Goal: Task Accomplishment & Management: Manage account settings

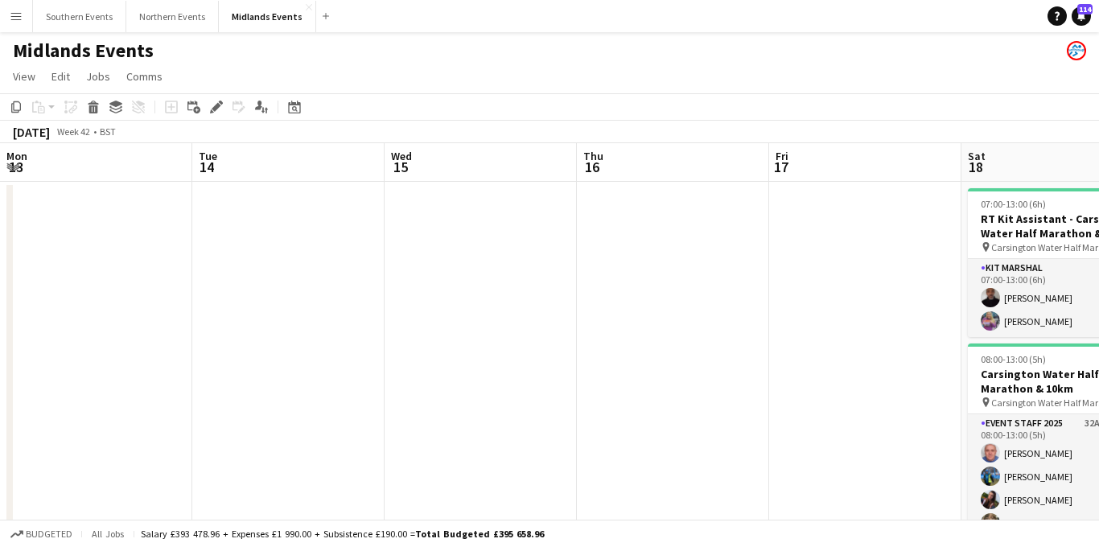
scroll to position [0, 605]
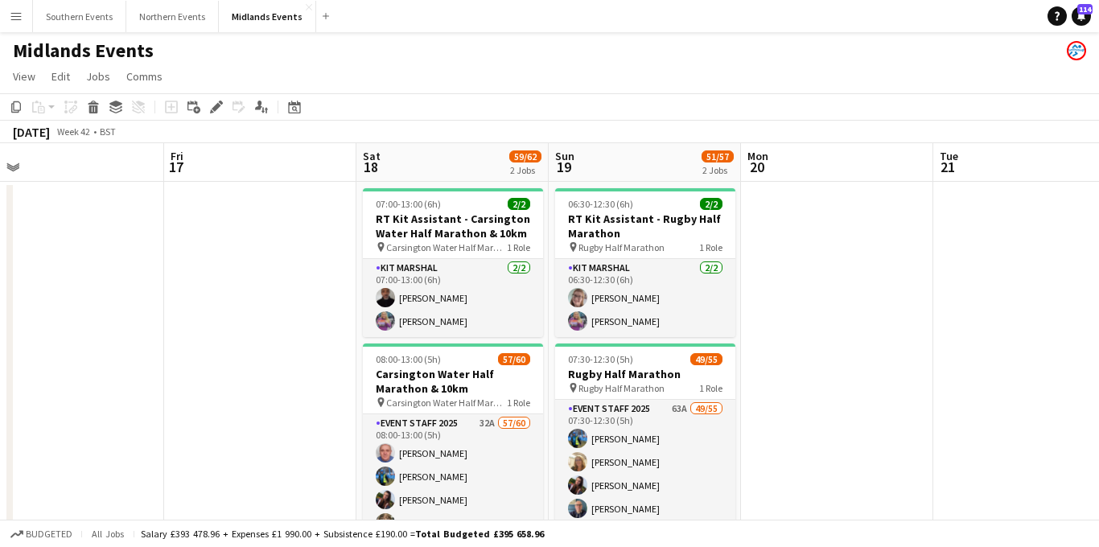
click at [11, 19] on app-icon "Menu" at bounding box center [16, 16] width 13 height 13
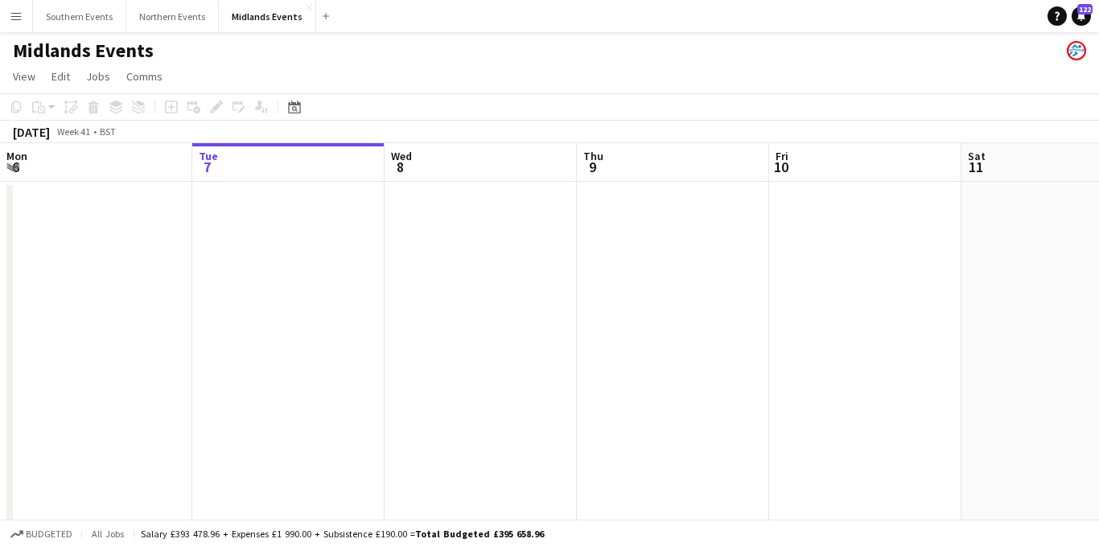
click at [25, 16] on button "Menu" at bounding box center [16, 16] width 32 height 32
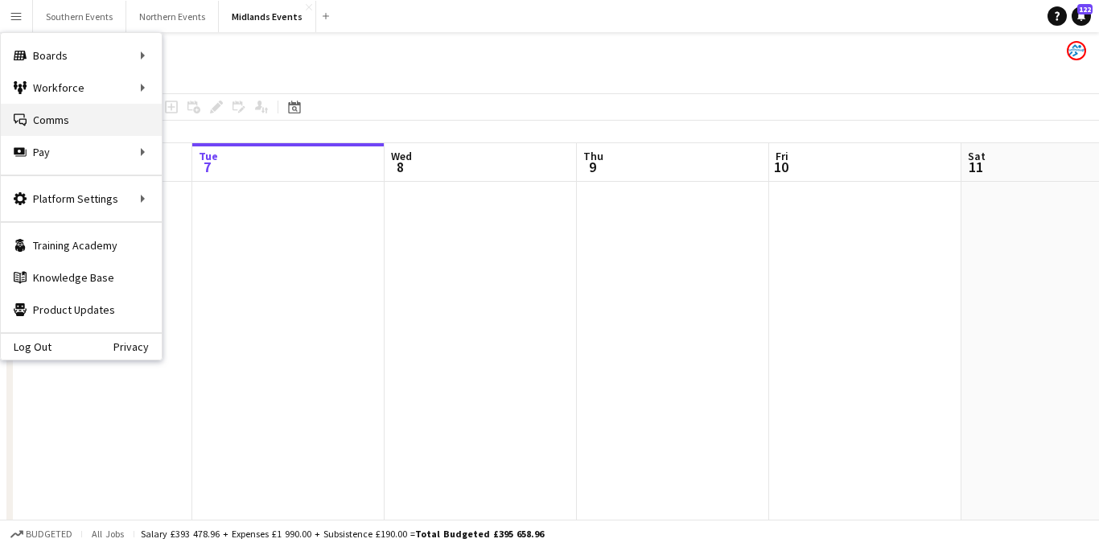
click at [52, 121] on link "Comms Comms" at bounding box center [81, 120] width 161 height 32
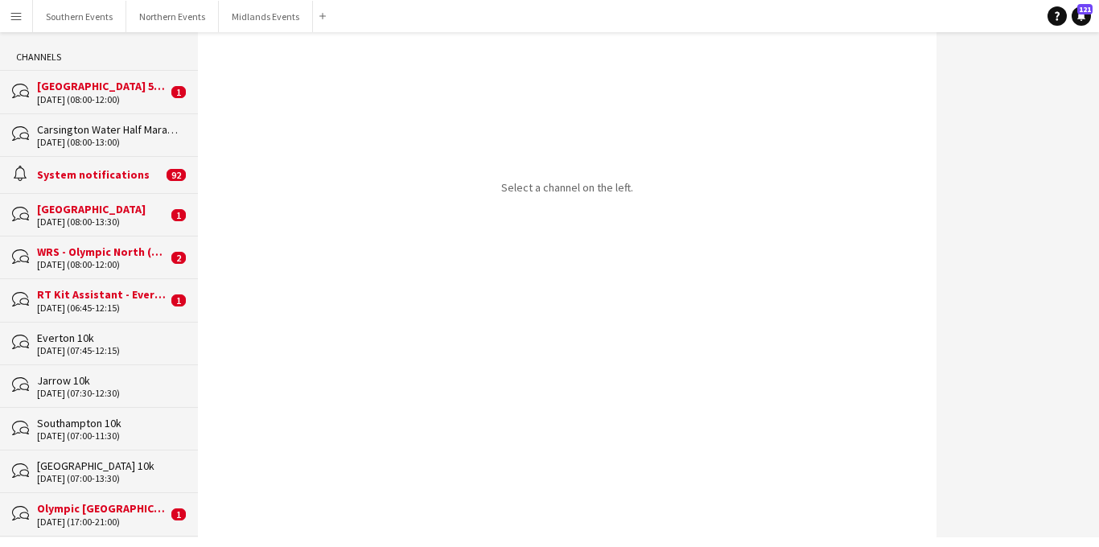
scroll to position [79, 0]
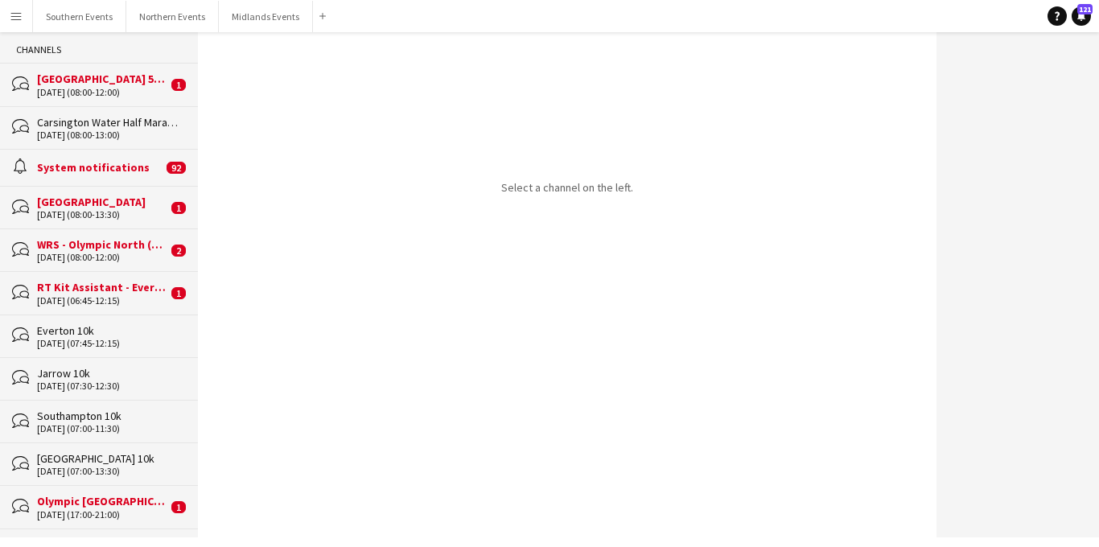
click at [139, 131] on div "[DATE] (08:00-13:00)" at bounding box center [109, 135] width 145 height 11
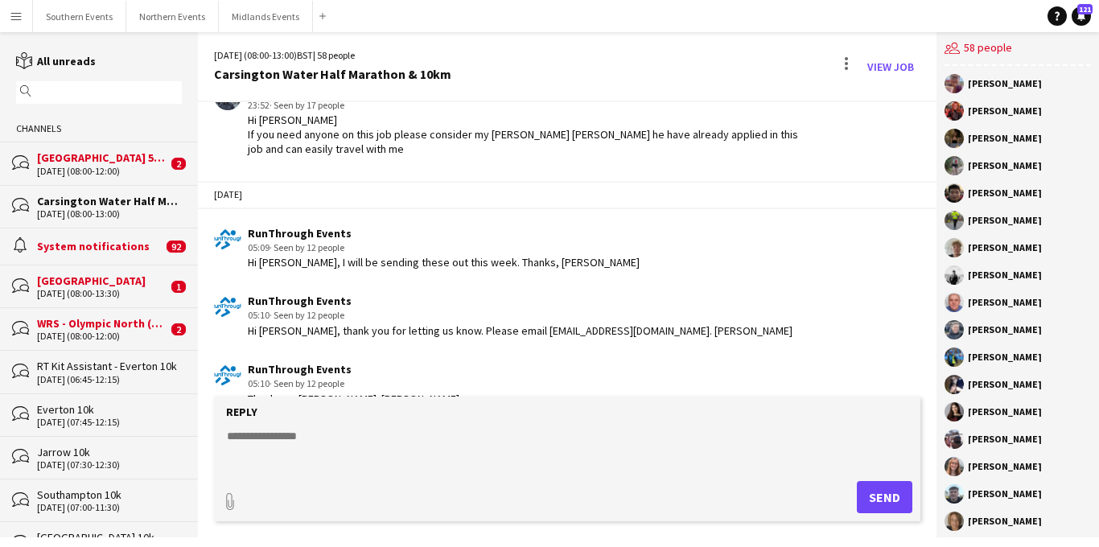
scroll to position [2169, 0]
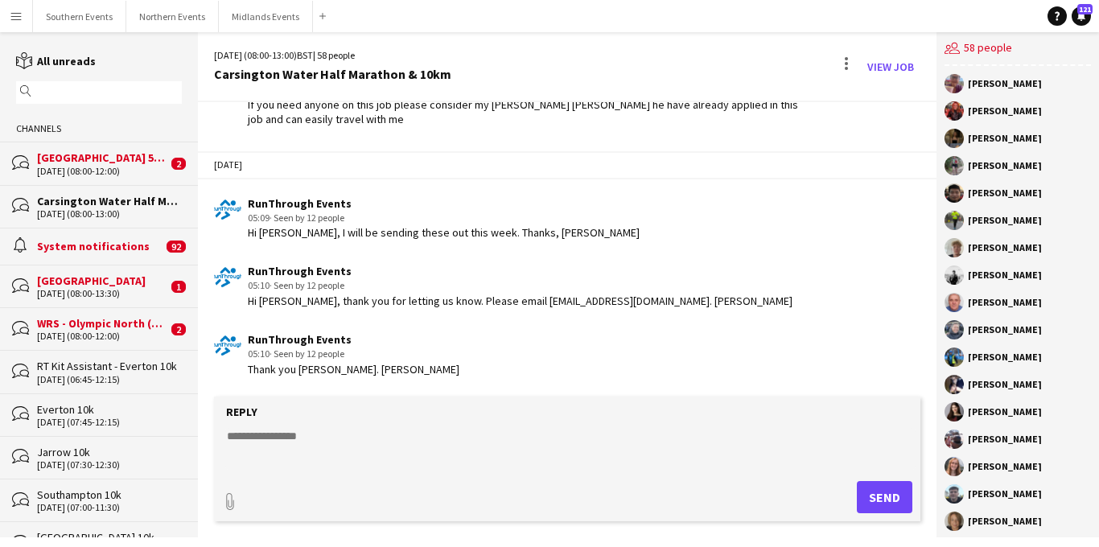
click at [265, 439] on textarea at bounding box center [570, 449] width 691 height 42
paste textarea "**********"
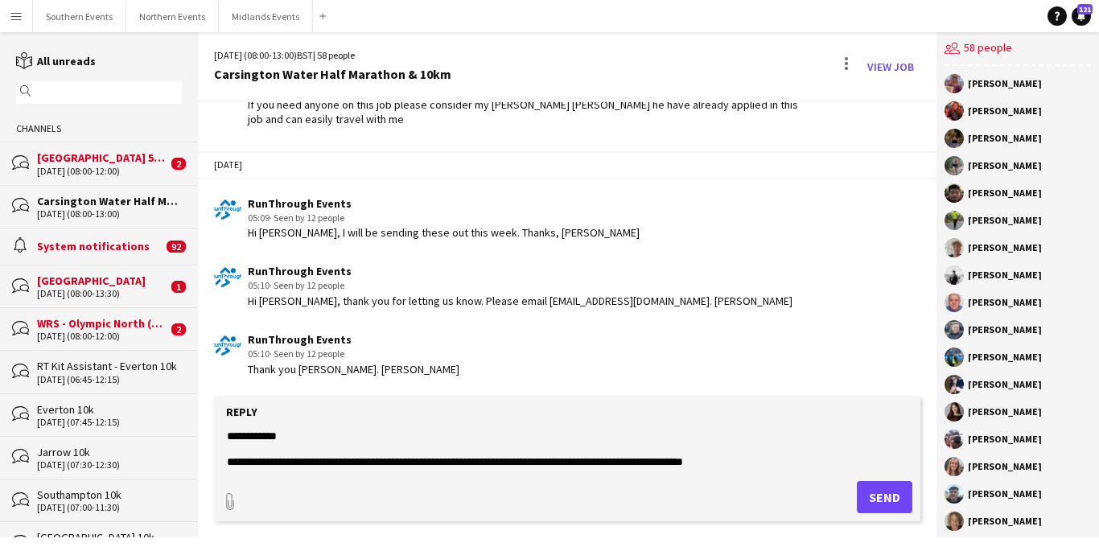
scroll to position [207, 0]
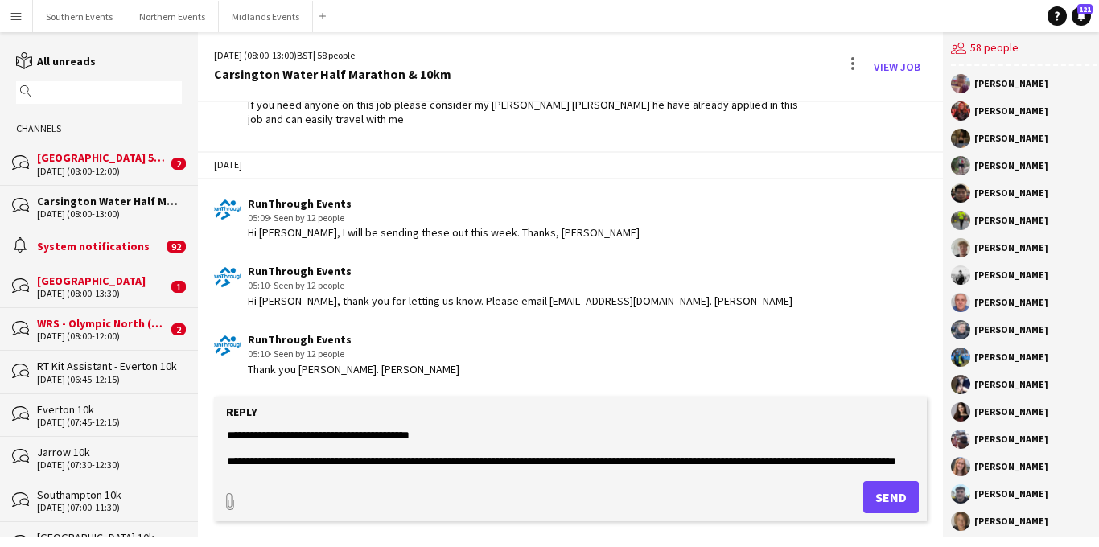
type textarea "**********"
click at [879, 493] on button "Send" at bounding box center [892, 497] width 56 height 32
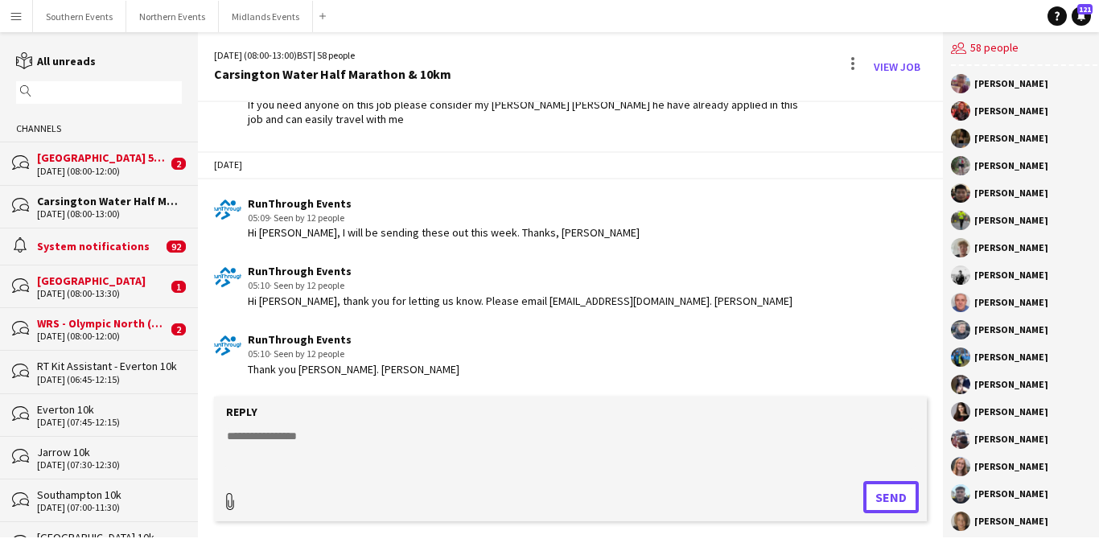
scroll to position [2486, 0]
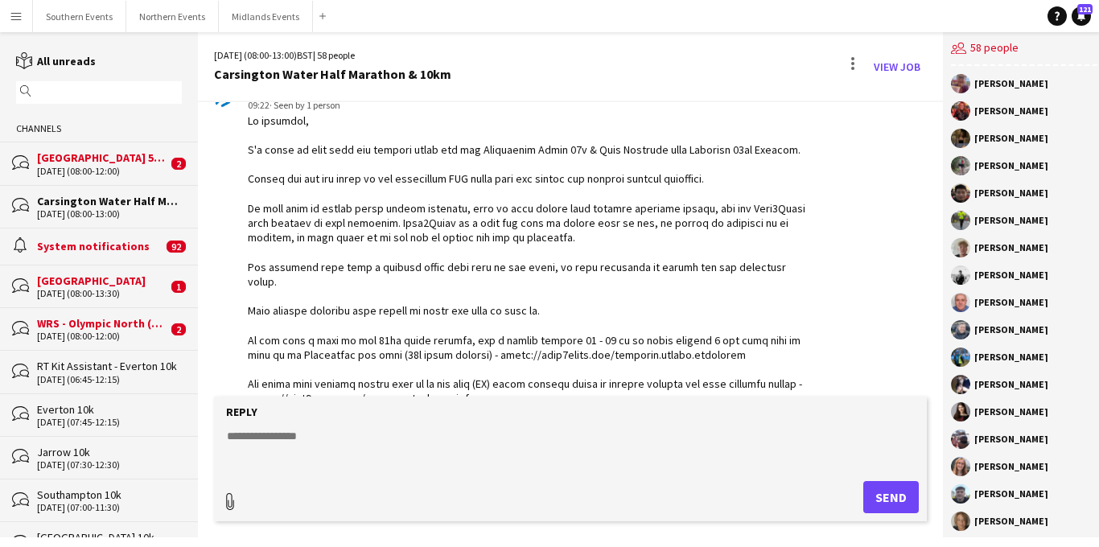
type input "**********"
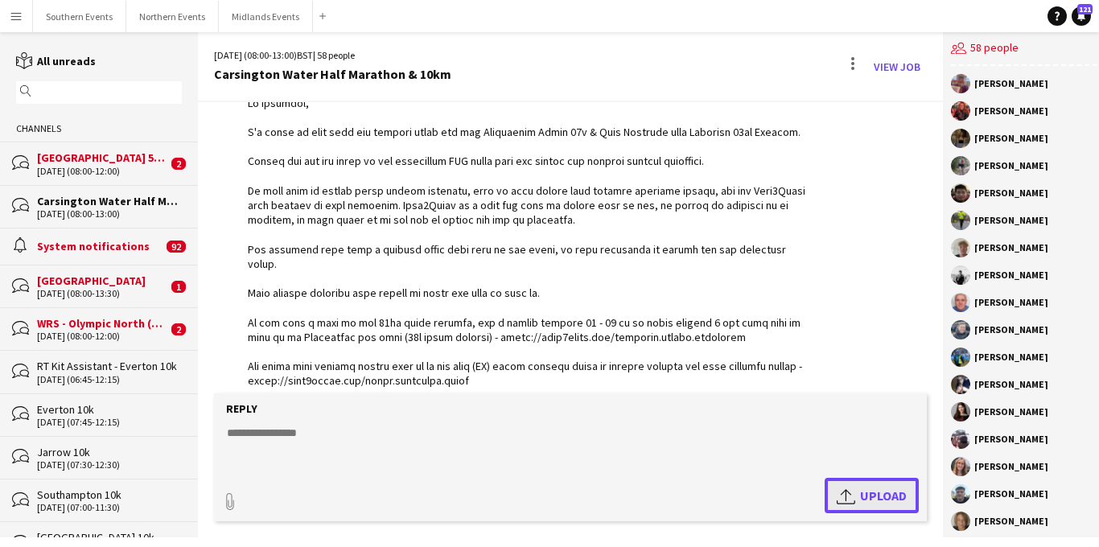
click at [827, 495] on button "Upload Upload" at bounding box center [872, 495] width 94 height 35
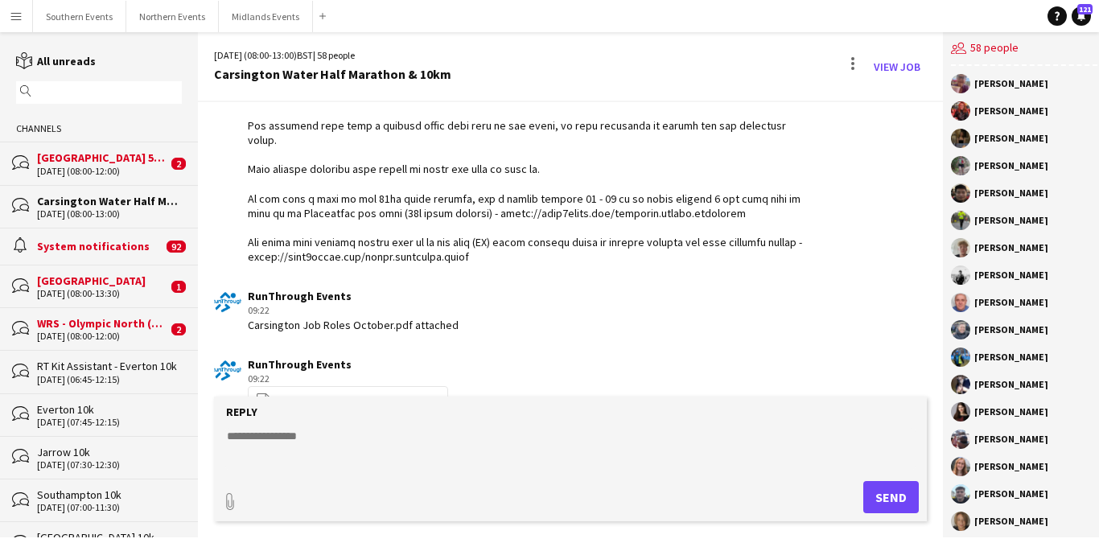
scroll to position [2654, 0]
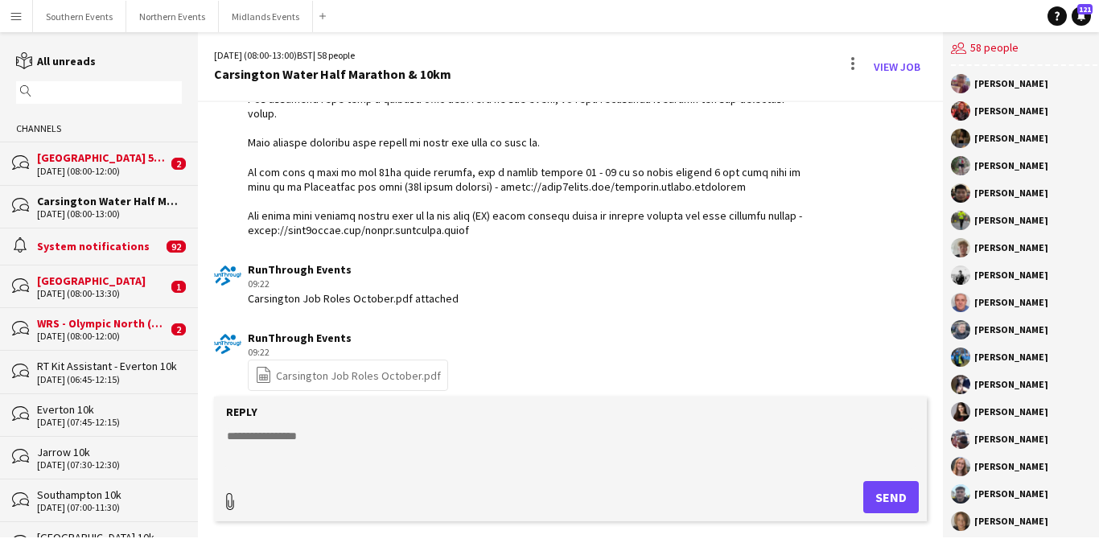
type input "**********"
click at [839, 494] on app-icon "Upload" at bounding box center [848, 495] width 23 height 19
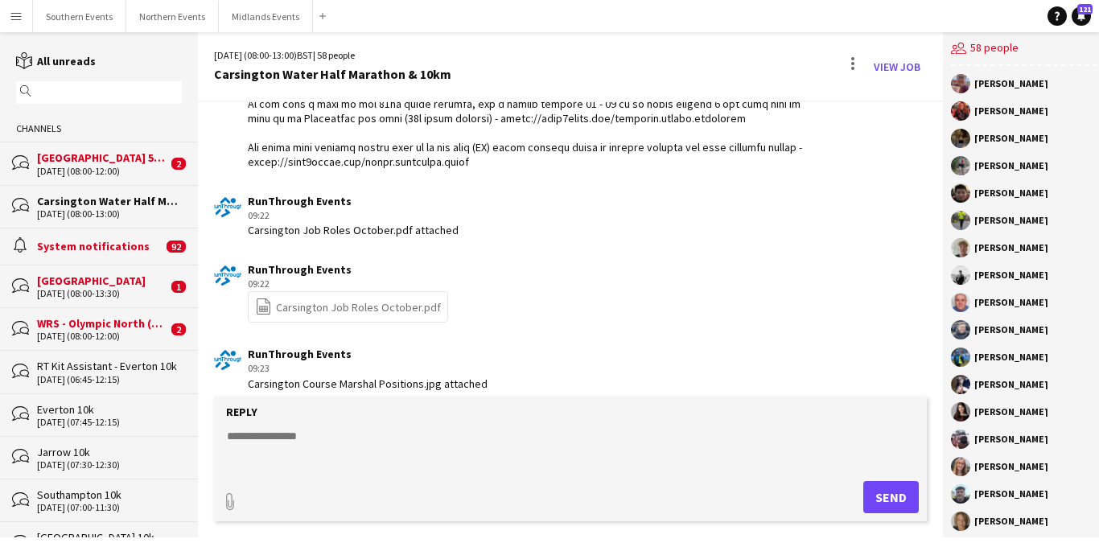
scroll to position [2793, 0]
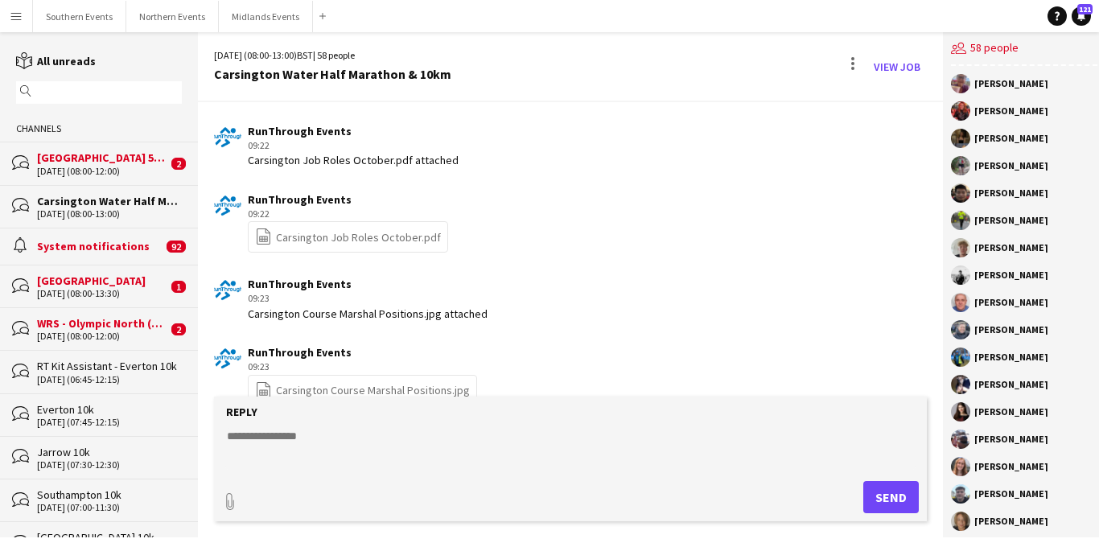
click at [278, 441] on textarea at bounding box center [570, 449] width 691 height 42
paste textarea "**********"
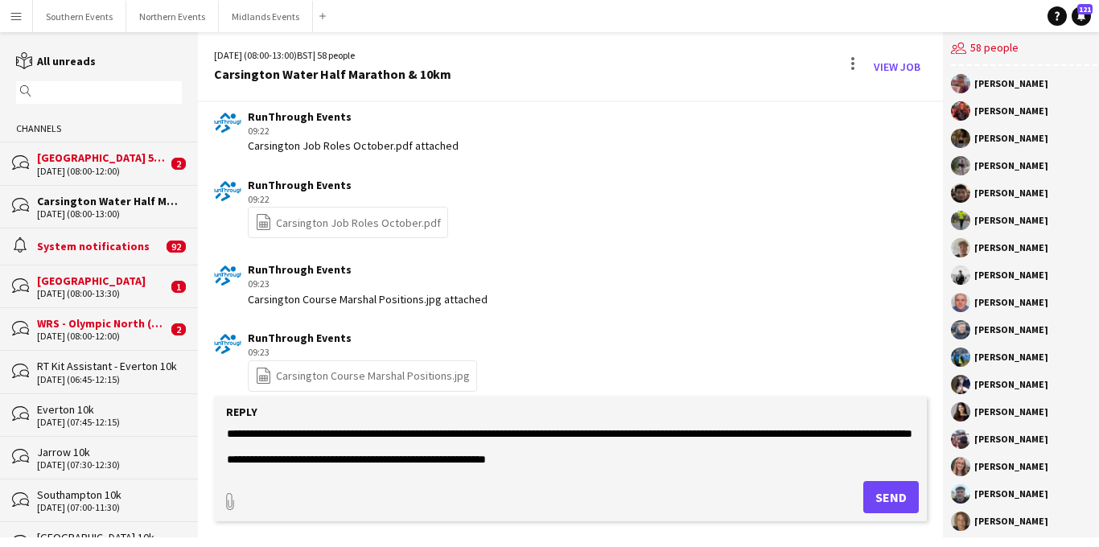
scroll to position [0, 0]
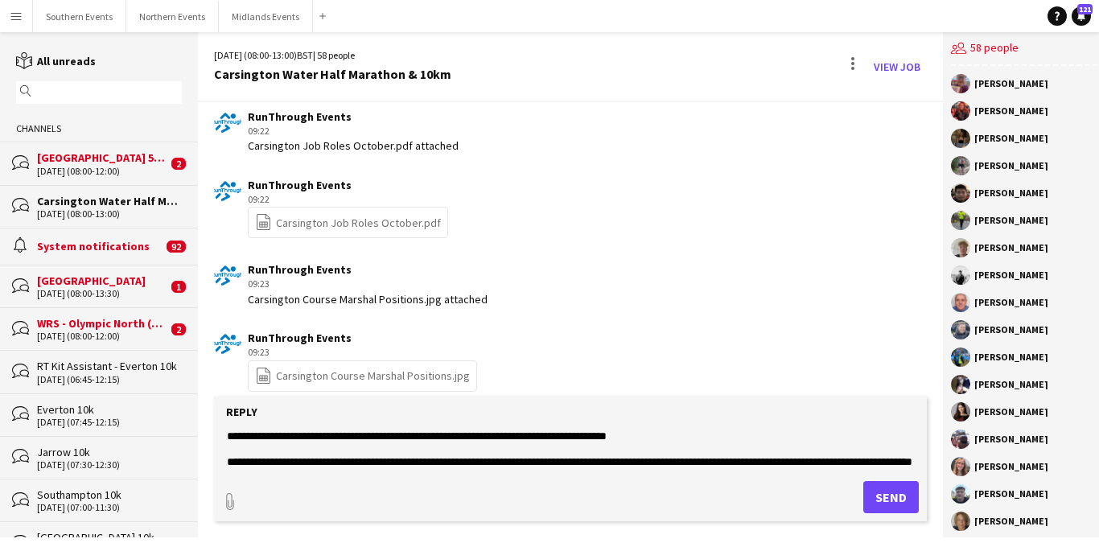
type textarea "**********"
click at [871, 493] on button "Send" at bounding box center [892, 497] width 56 height 32
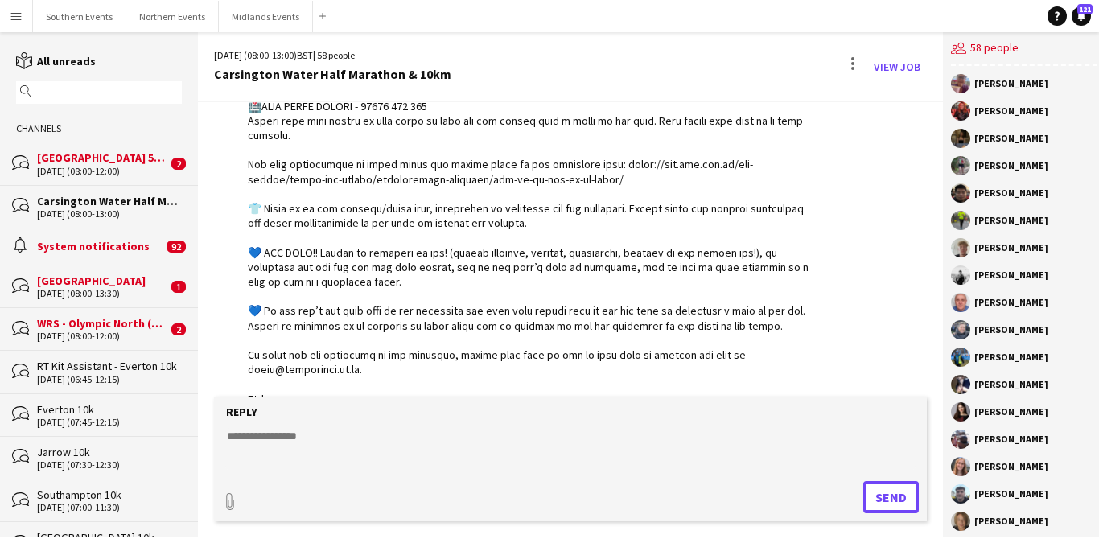
scroll to position [3681, 0]
click at [260, 16] on button "Midlands Events Close" at bounding box center [266, 16] width 94 height 31
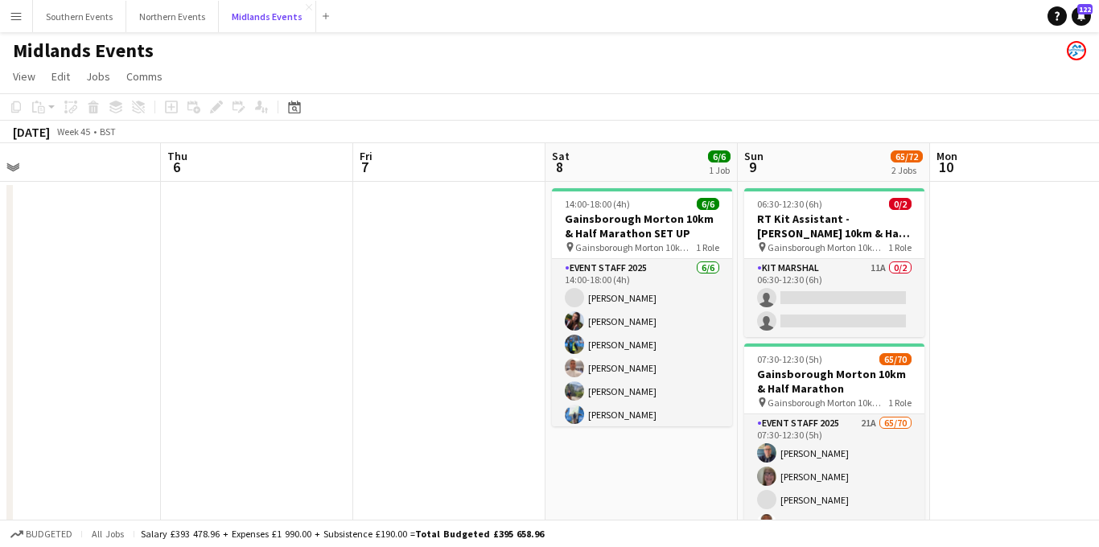
scroll to position [0, 520]
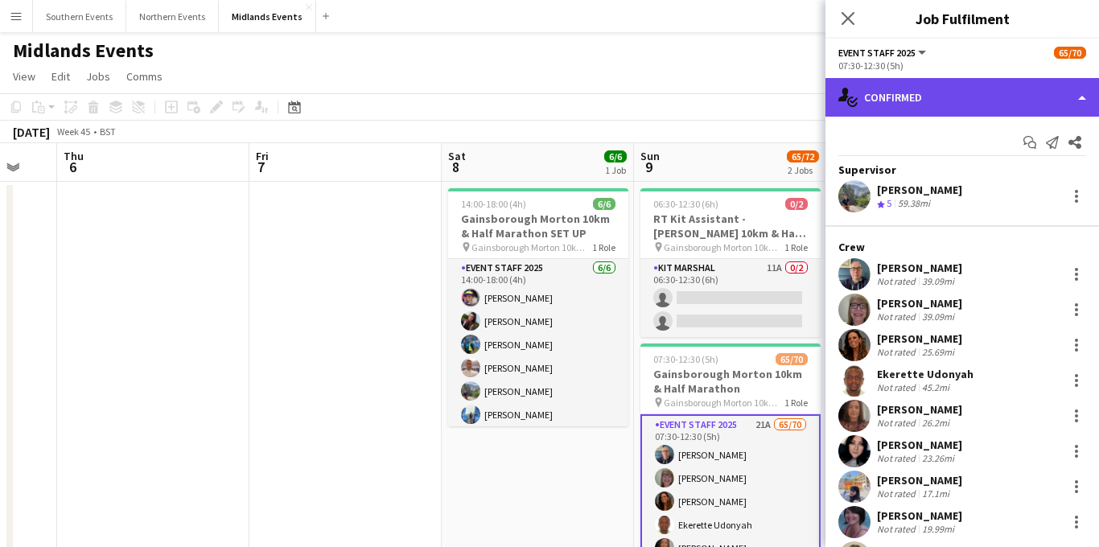
click at [951, 105] on div "single-neutral-actions-check-2 Confirmed" at bounding box center [963, 97] width 274 height 39
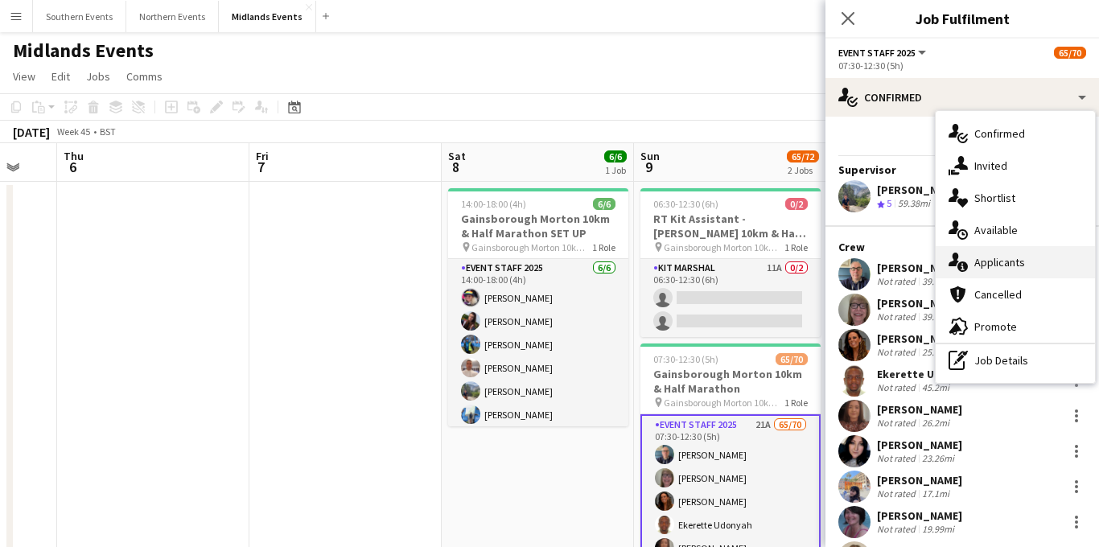
click at [996, 257] on span "Applicants" at bounding box center [1000, 262] width 51 height 14
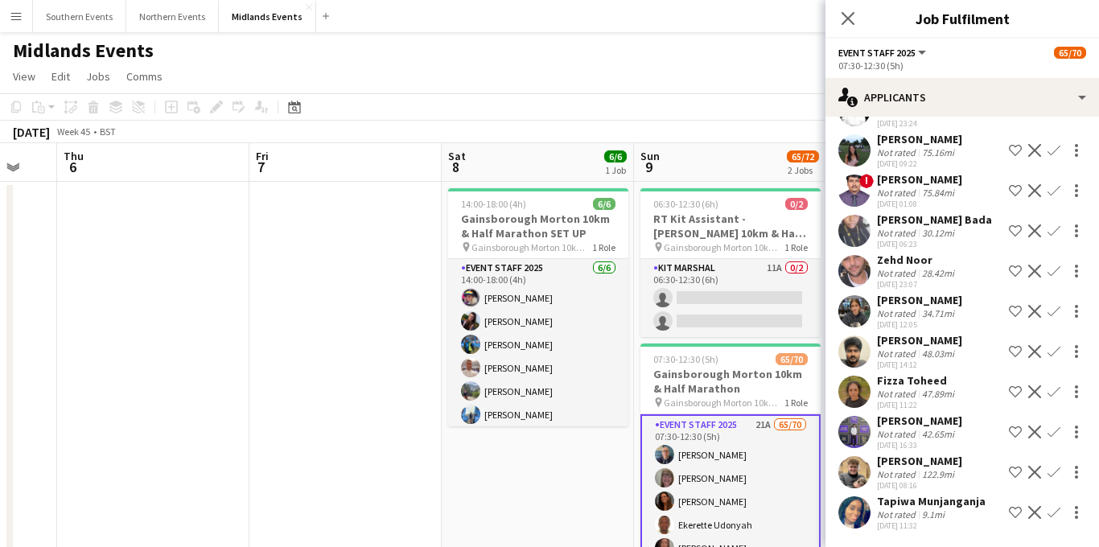
scroll to position [534, 0]
click at [852, 11] on icon "Close pop-in" at bounding box center [847, 17] width 15 height 15
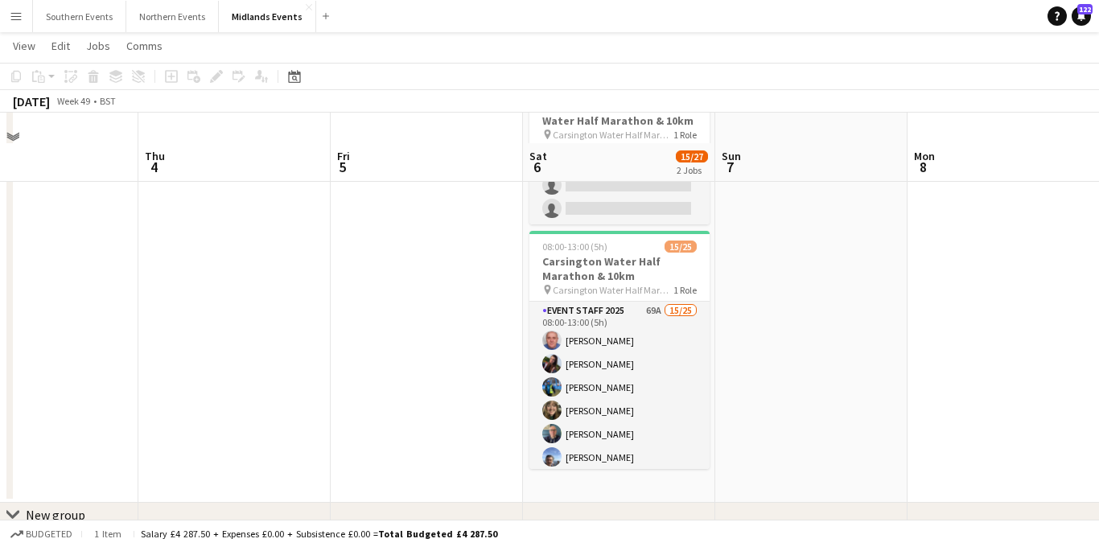
scroll to position [162, 0]
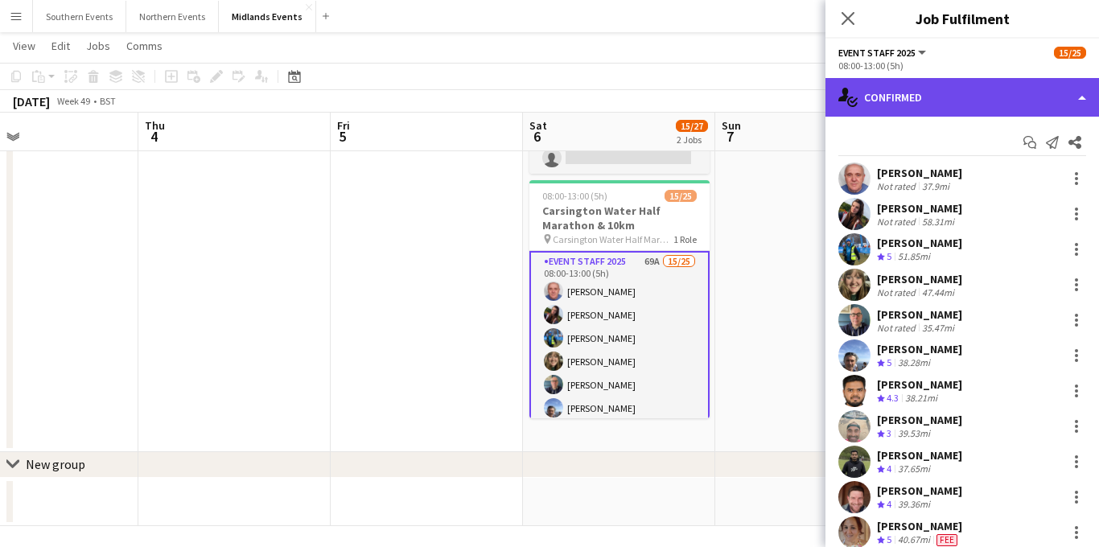
click at [1004, 93] on div "single-neutral-actions-check-2 Confirmed" at bounding box center [963, 97] width 274 height 39
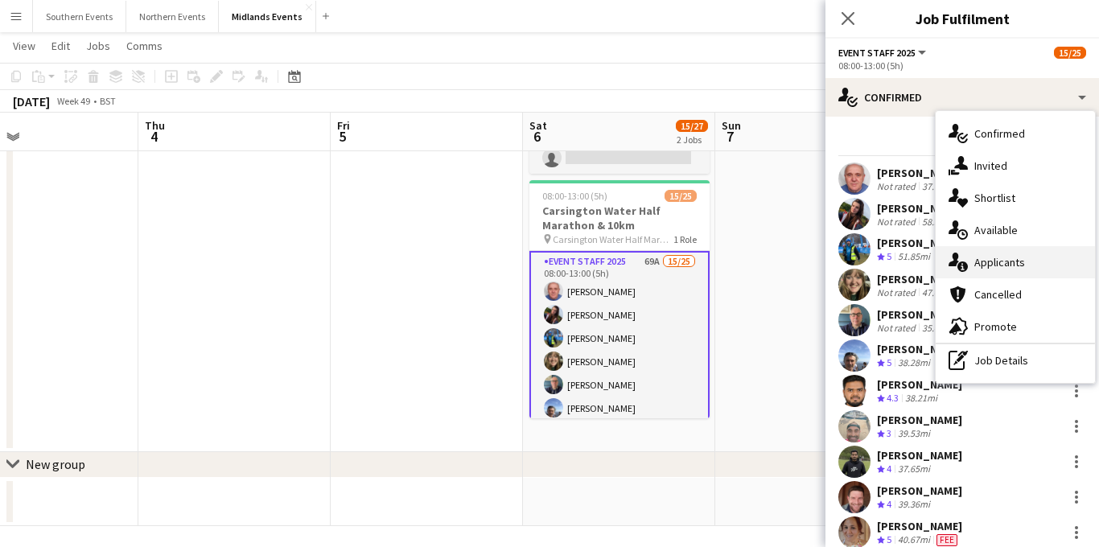
click at [997, 255] on span "Applicants" at bounding box center [1000, 262] width 51 height 14
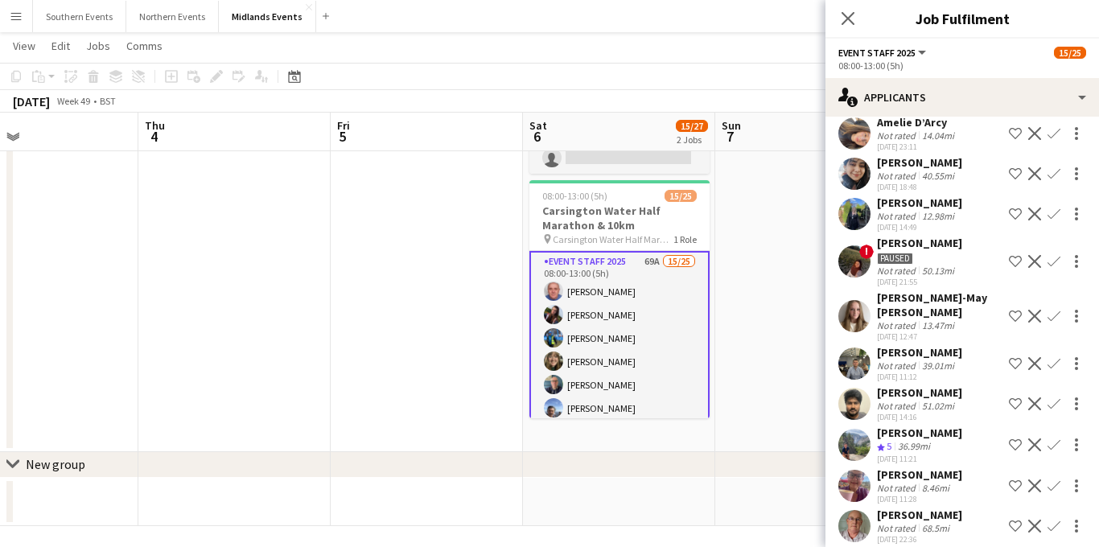
scroll to position [2500, 0]
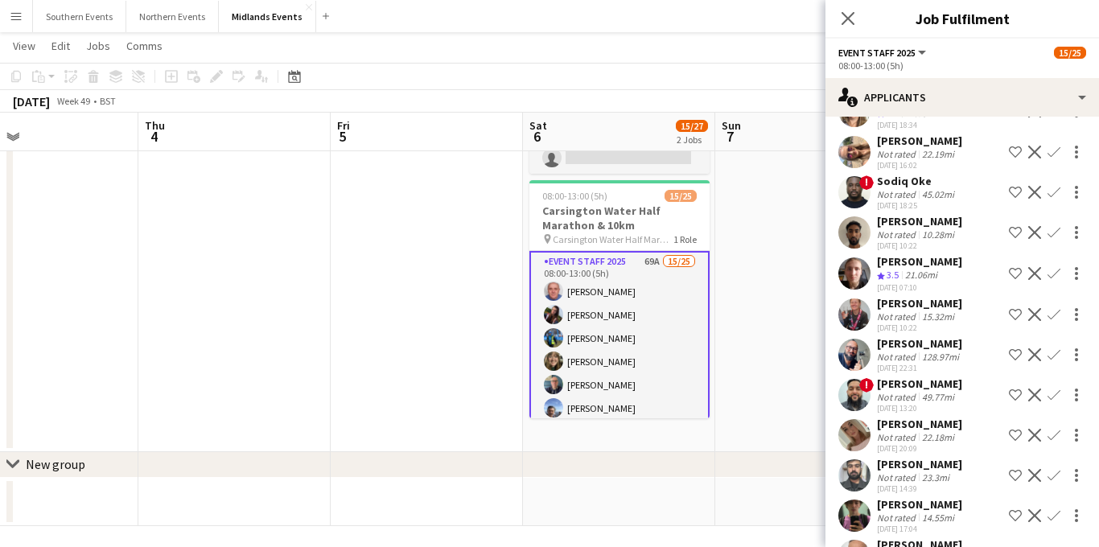
click at [1055, 267] on app-icon "Confirm" at bounding box center [1054, 273] width 13 height 13
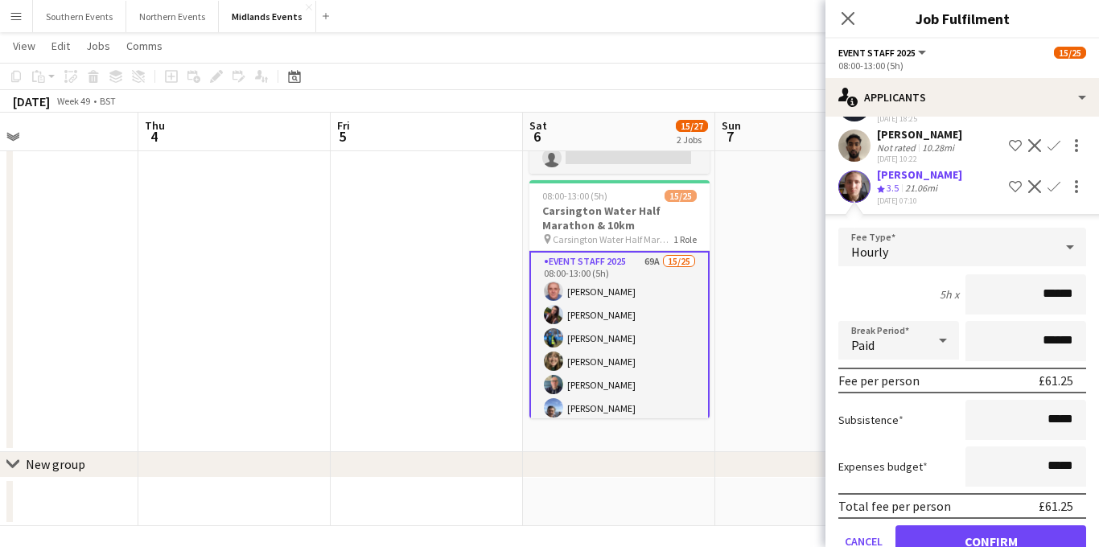
scroll to position [2639, 0]
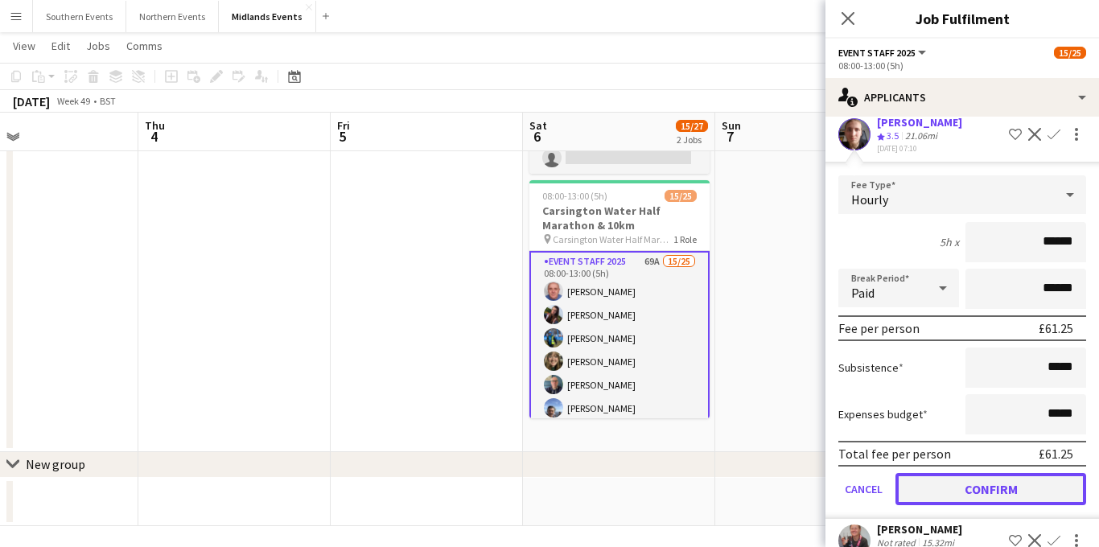
click at [946, 473] on button "Confirm" at bounding box center [991, 489] width 191 height 32
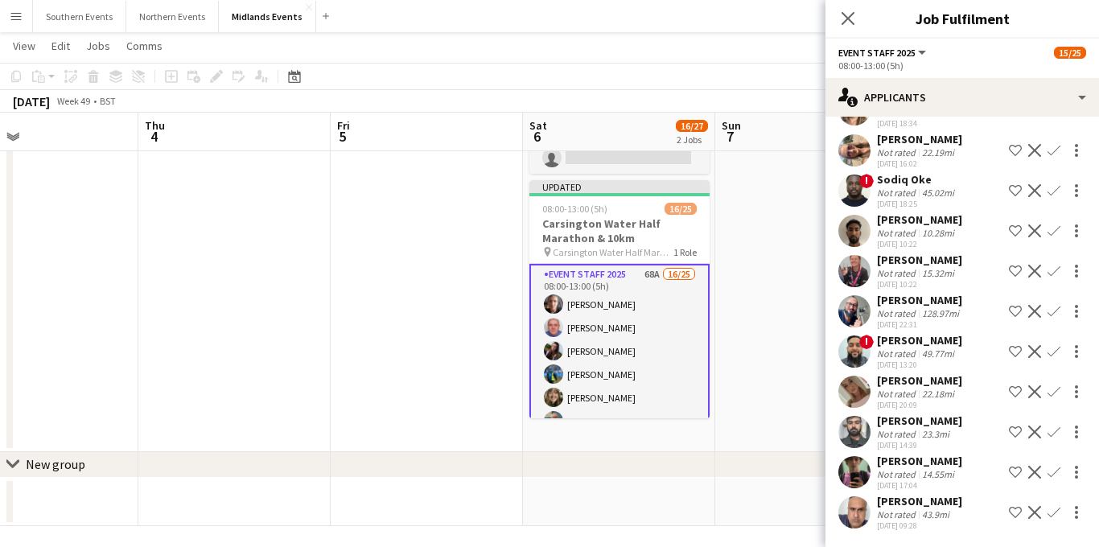
scroll to position [2232, 0]
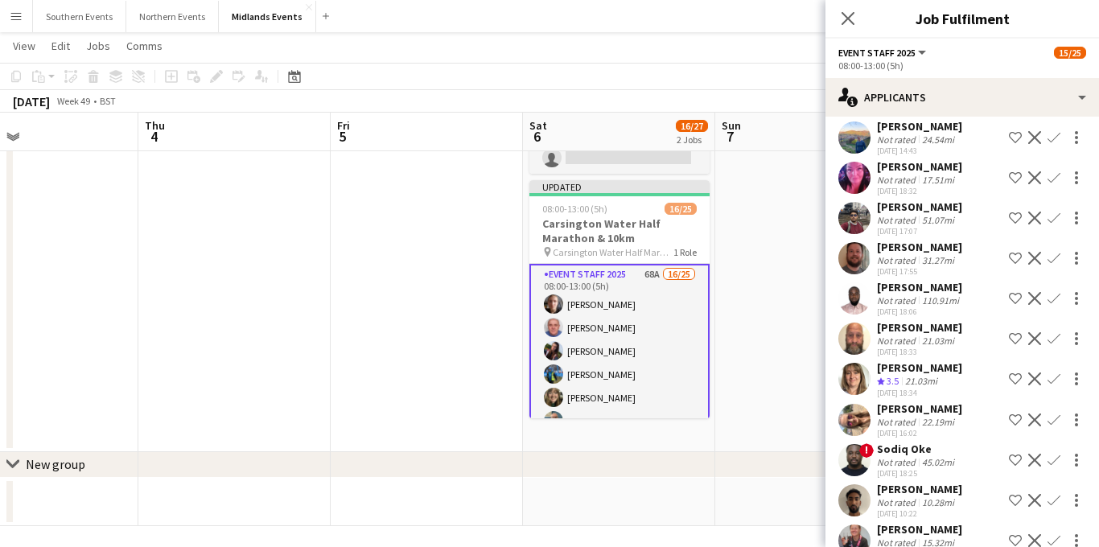
click at [1054, 373] on app-icon "Confirm" at bounding box center [1054, 379] width 13 height 13
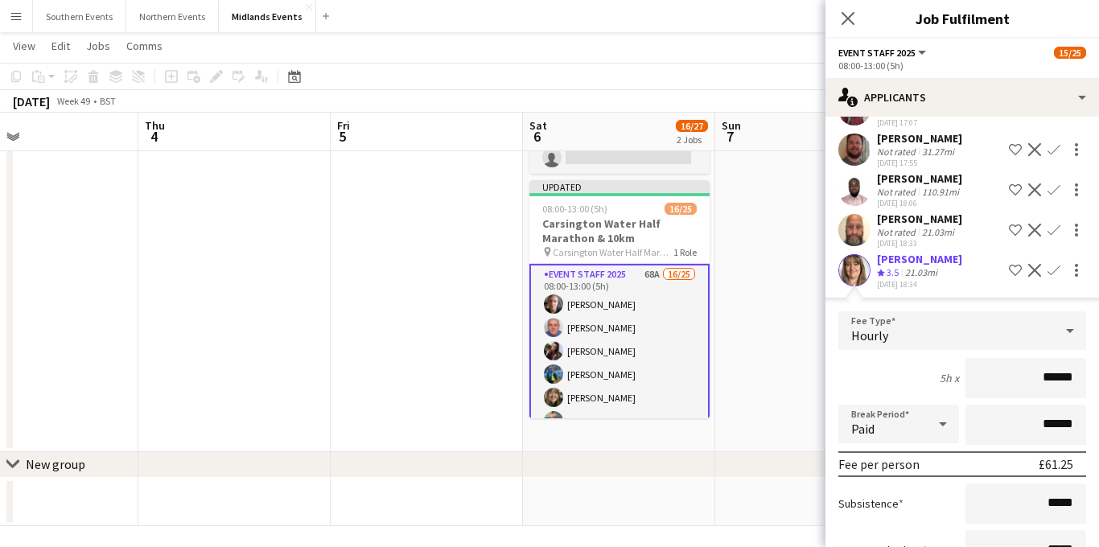
scroll to position [2555, 0]
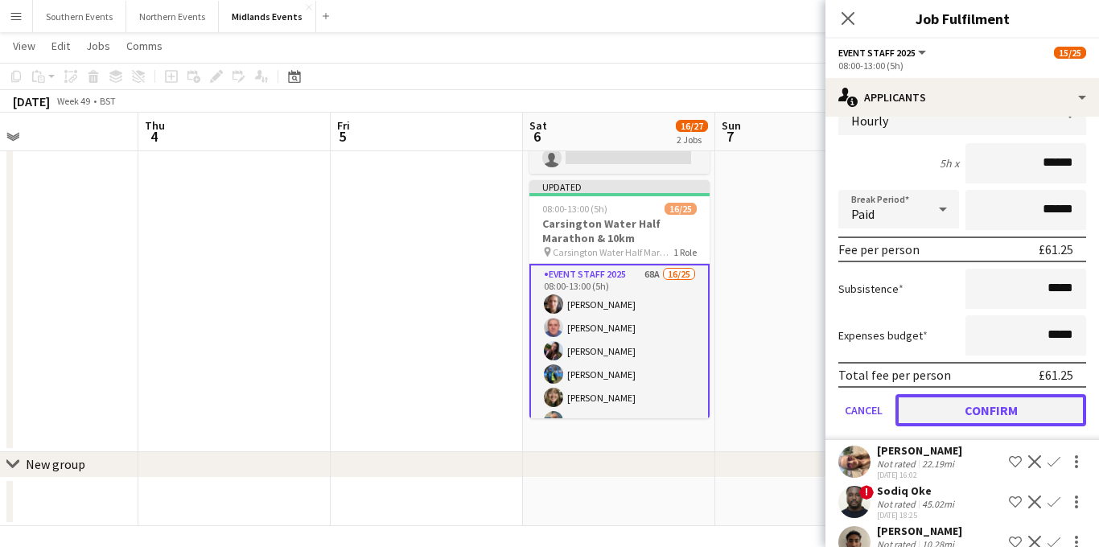
click at [959, 394] on button "Confirm" at bounding box center [991, 410] width 191 height 32
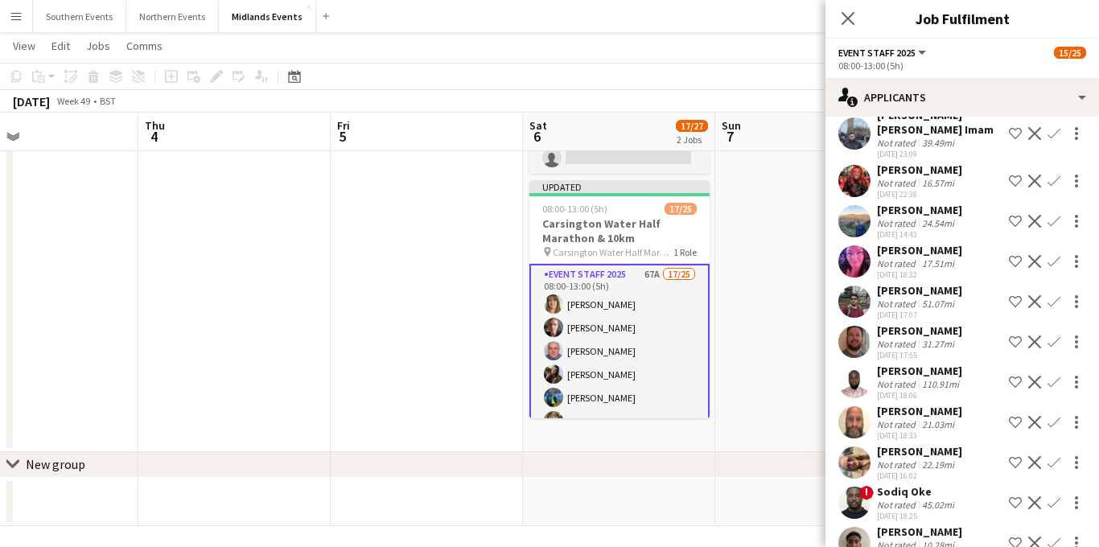
scroll to position [2121, 0]
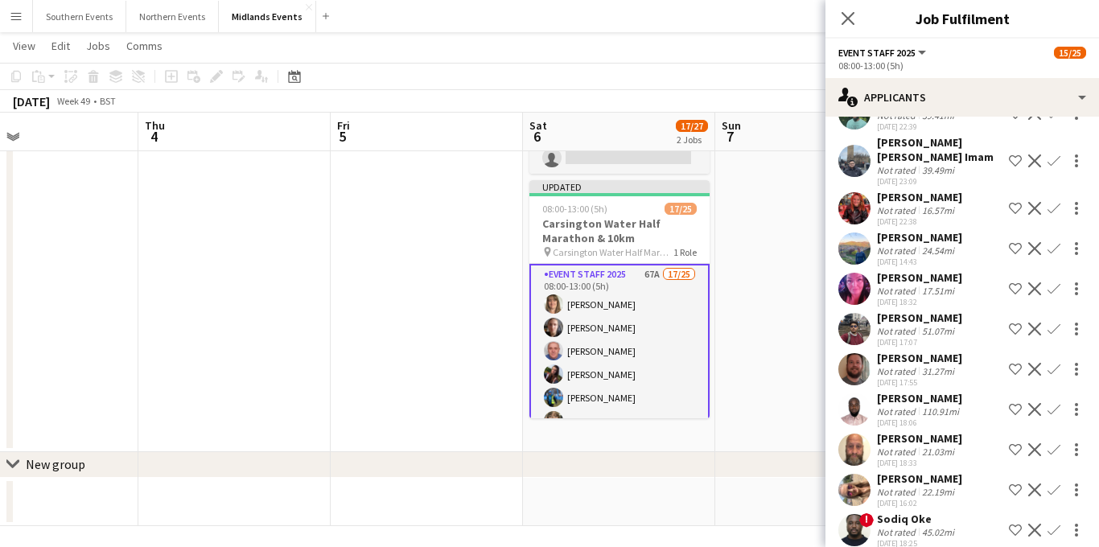
click at [1058, 443] on app-icon "Confirm" at bounding box center [1054, 449] width 13 height 13
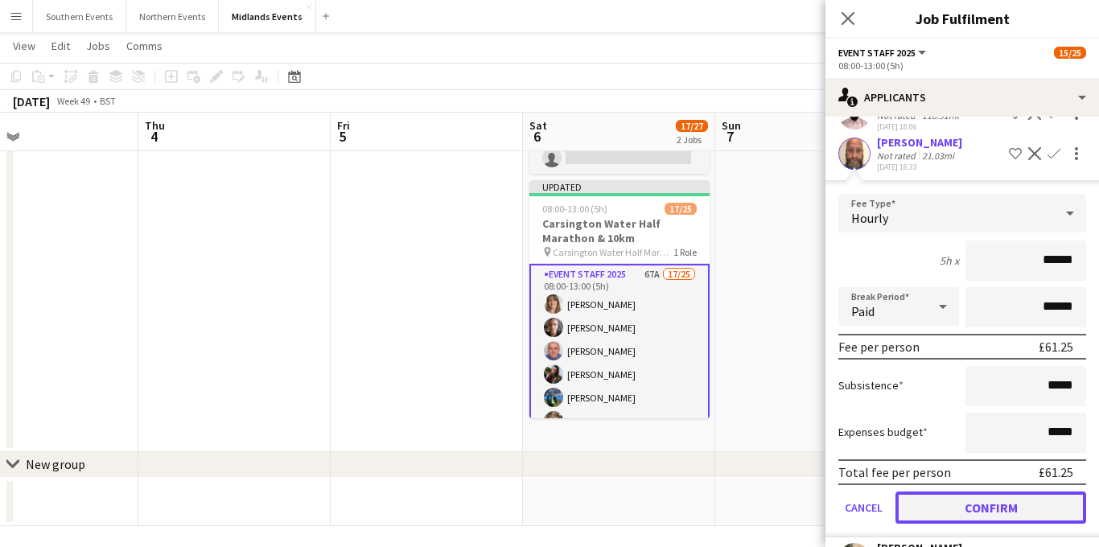
click at [953, 492] on button "Confirm" at bounding box center [991, 508] width 191 height 32
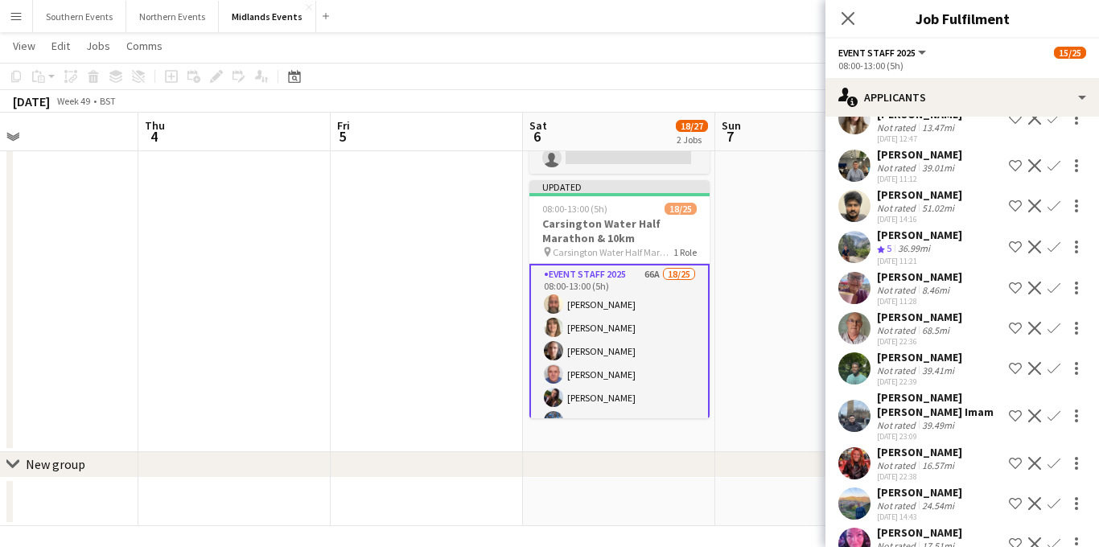
scroll to position [1841, 0]
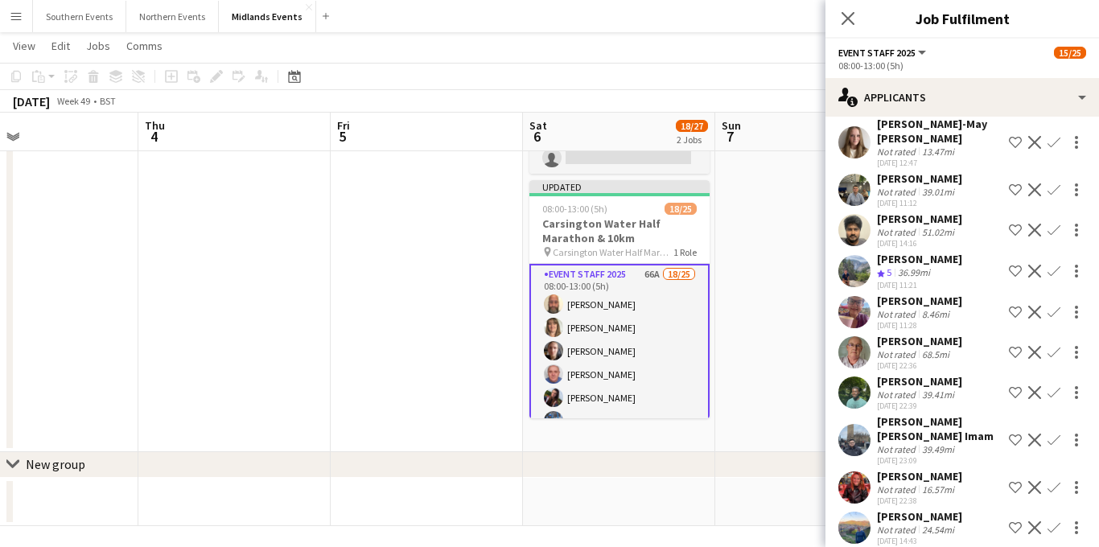
click at [1056, 265] on app-icon "Confirm" at bounding box center [1054, 271] width 13 height 13
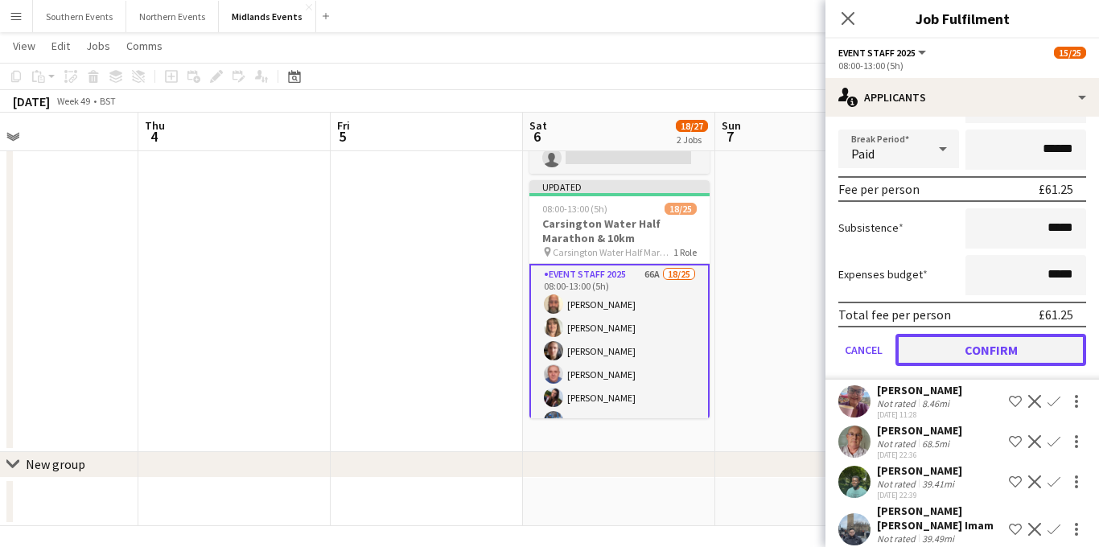
click at [975, 334] on button "Confirm" at bounding box center [991, 350] width 191 height 32
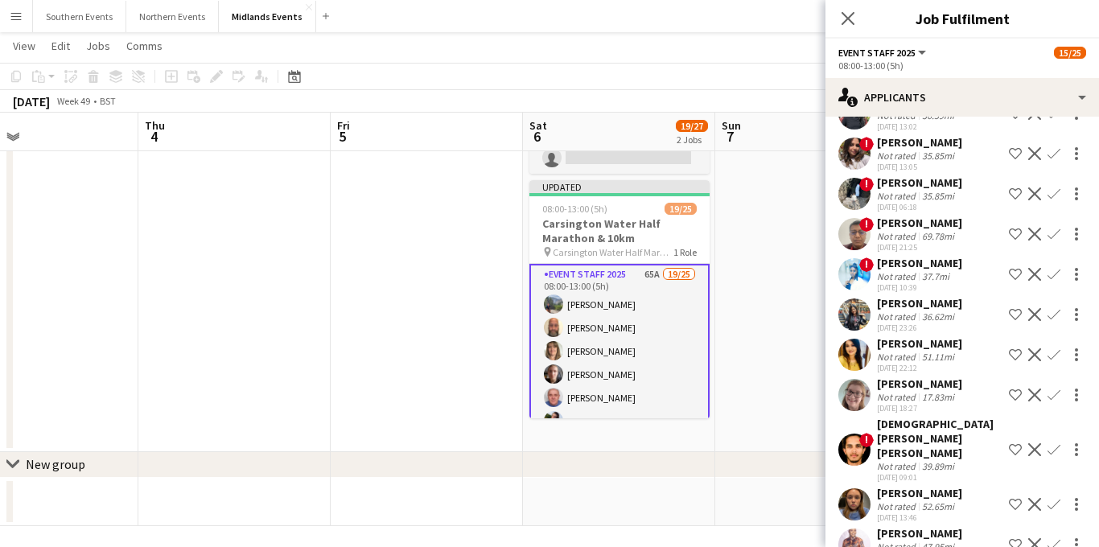
scroll to position [758, 0]
click at [1054, 394] on app-icon "Confirm" at bounding box center [1054, 394] width 13 height 13
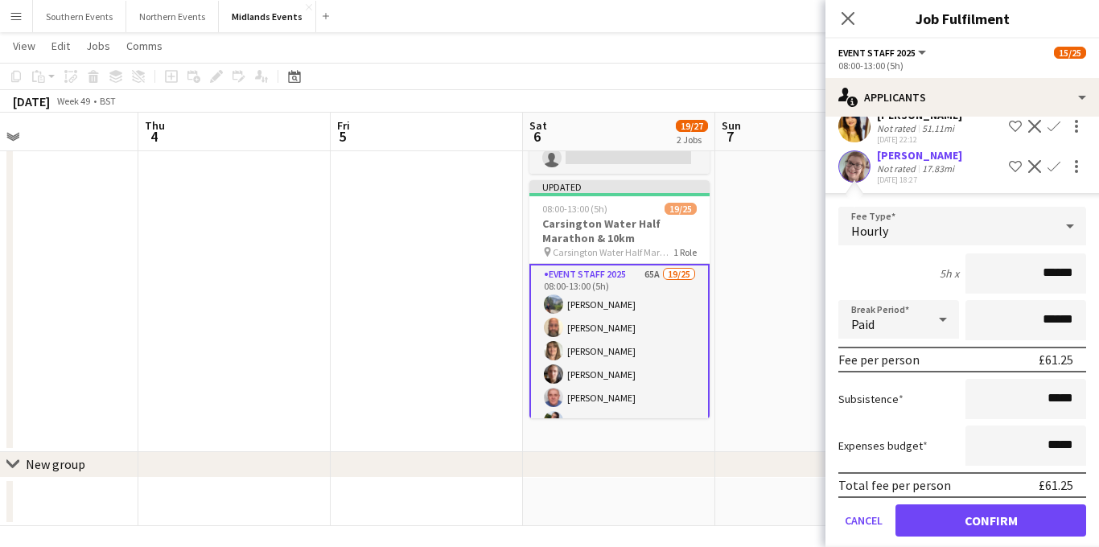
scroll to position [997, 0]
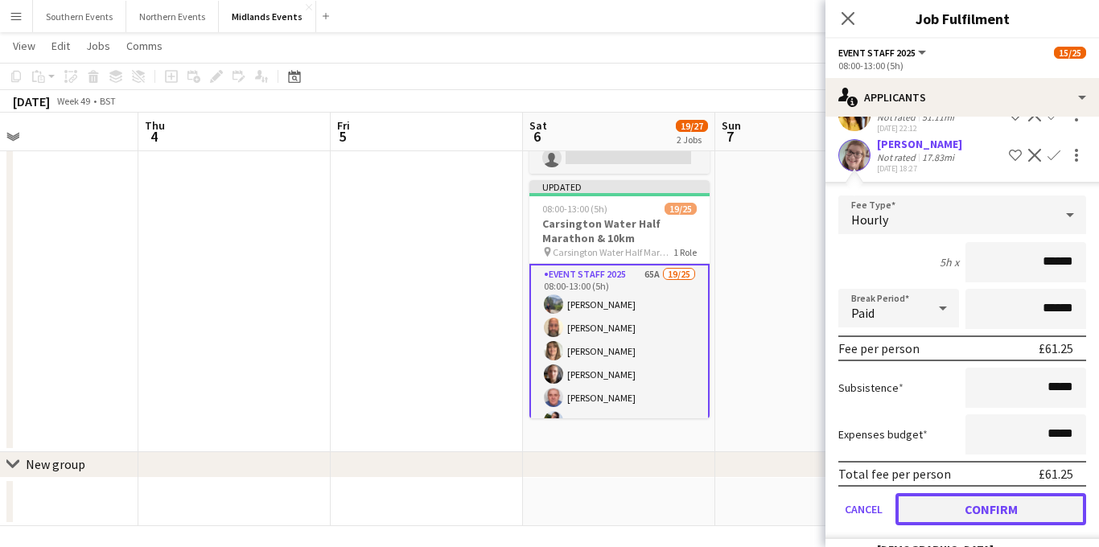
click at [952, 499] on button "Confirm" at bounding box center [991, 509] width 191 height 32
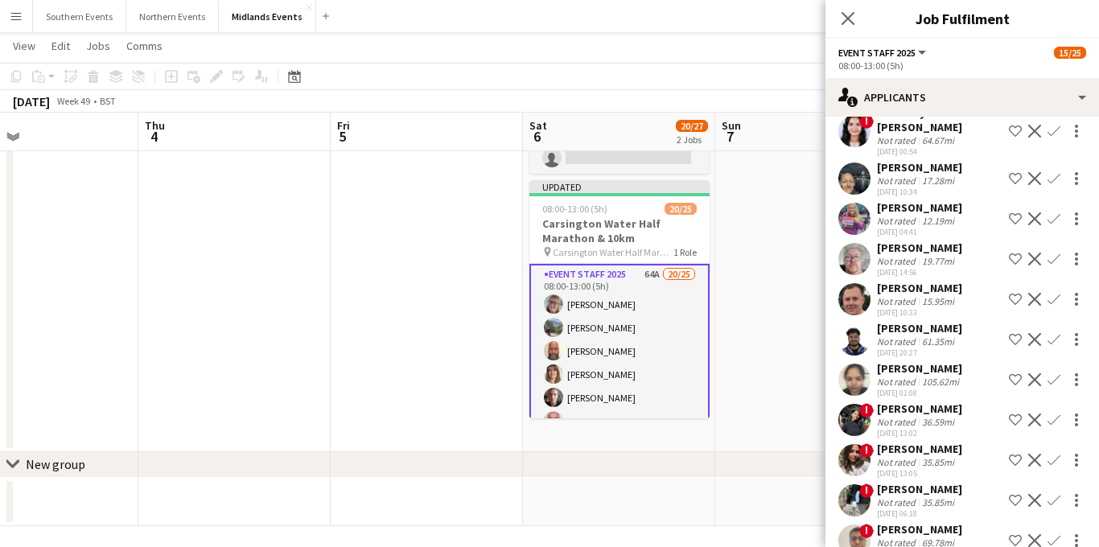
scroll to position [445, 0]
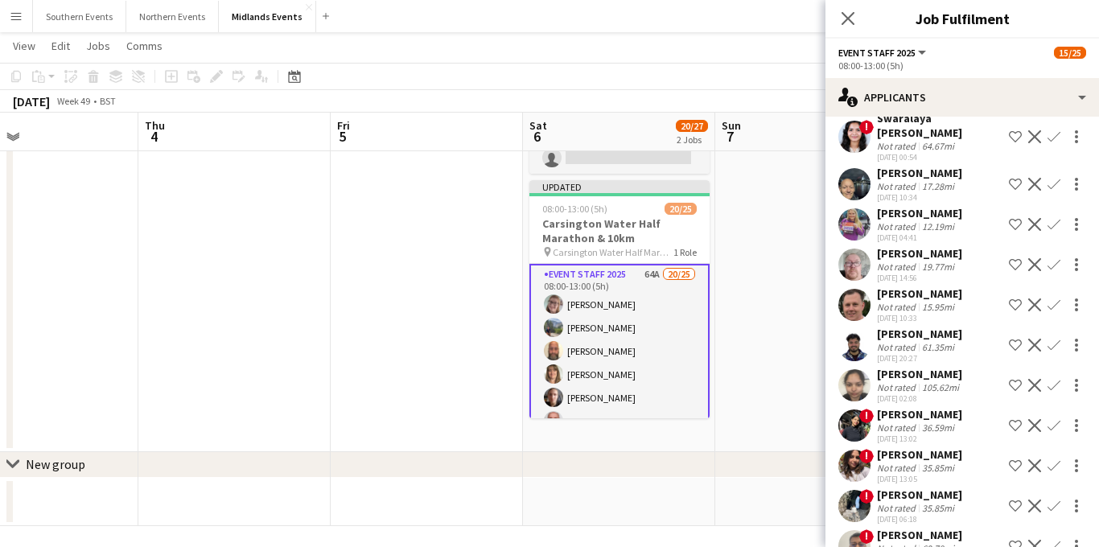
click at [1050, 308] on app-icon "Confirm" at bounding box center [1054, 305] width 13 height 13
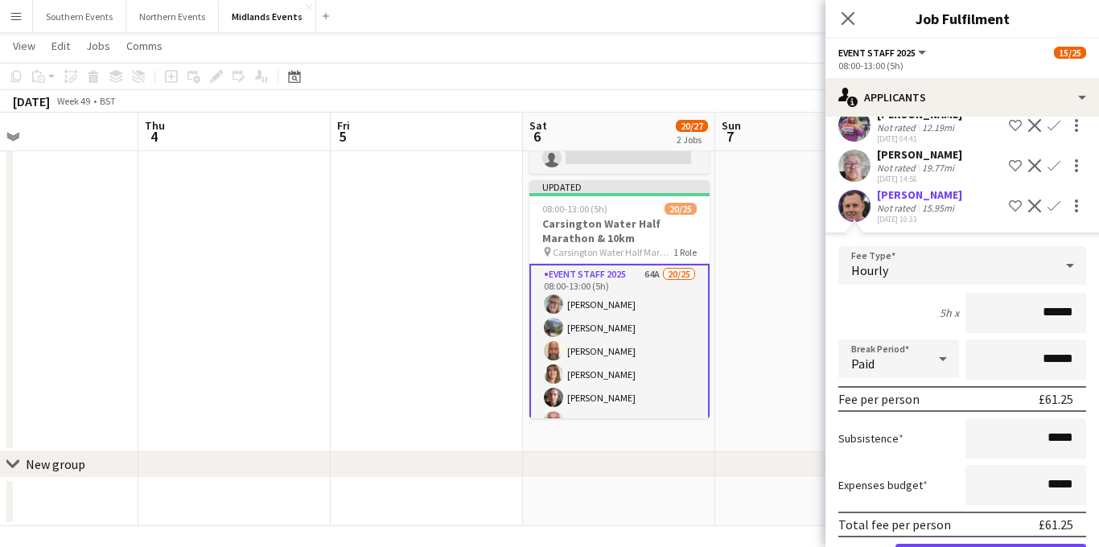
scroll to position [594, 0]
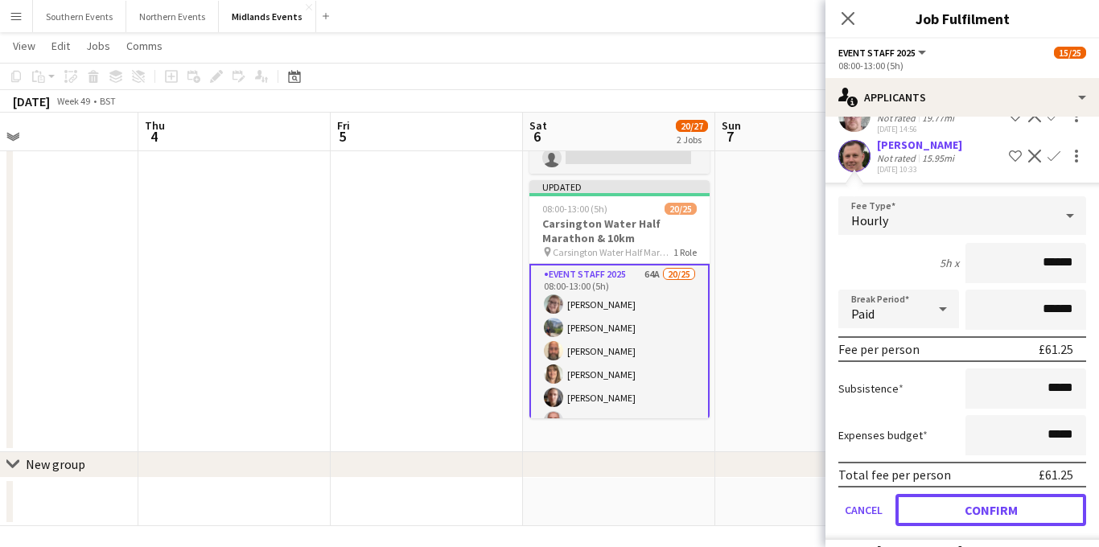
click at [937, 508] on button "Confirm" at bounding box center [991, 510] width 191 height 32
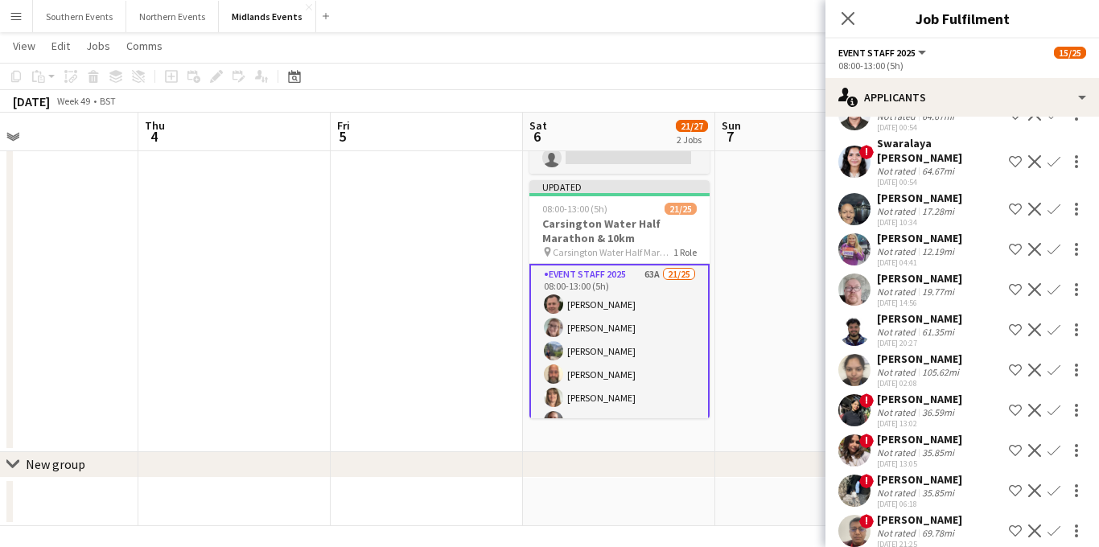
scroll to position [354, 0]
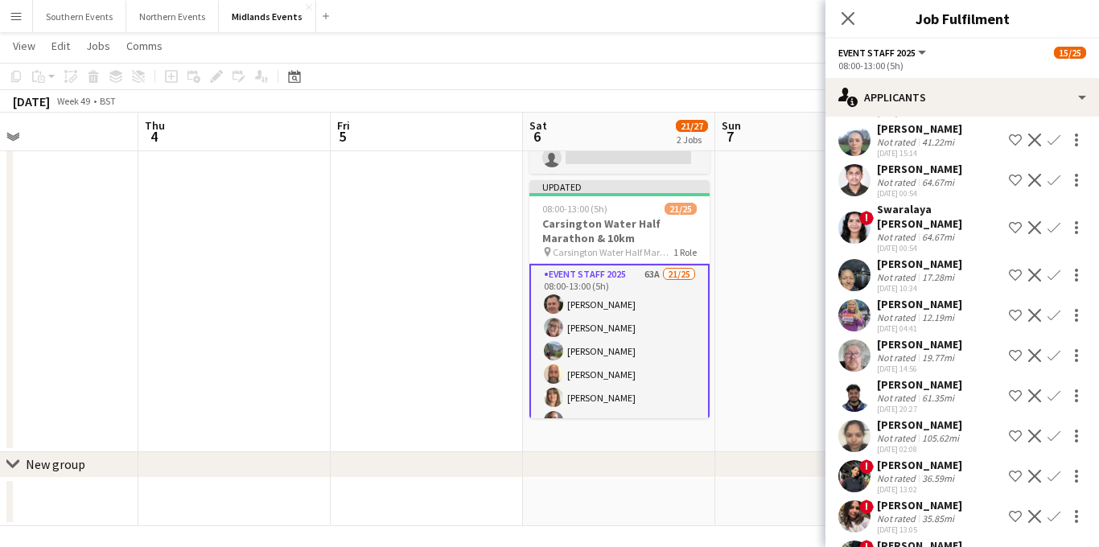
click at [1053, 311] on app-icon "Confirm" at bounding box center [1054, 315] width 13 height 13
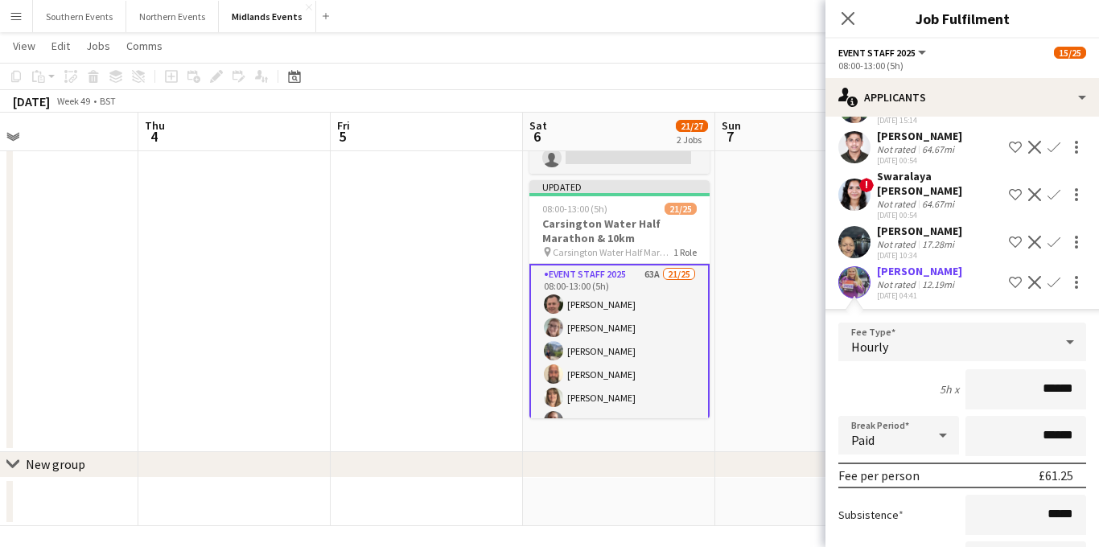
scroll to position [518, 0]
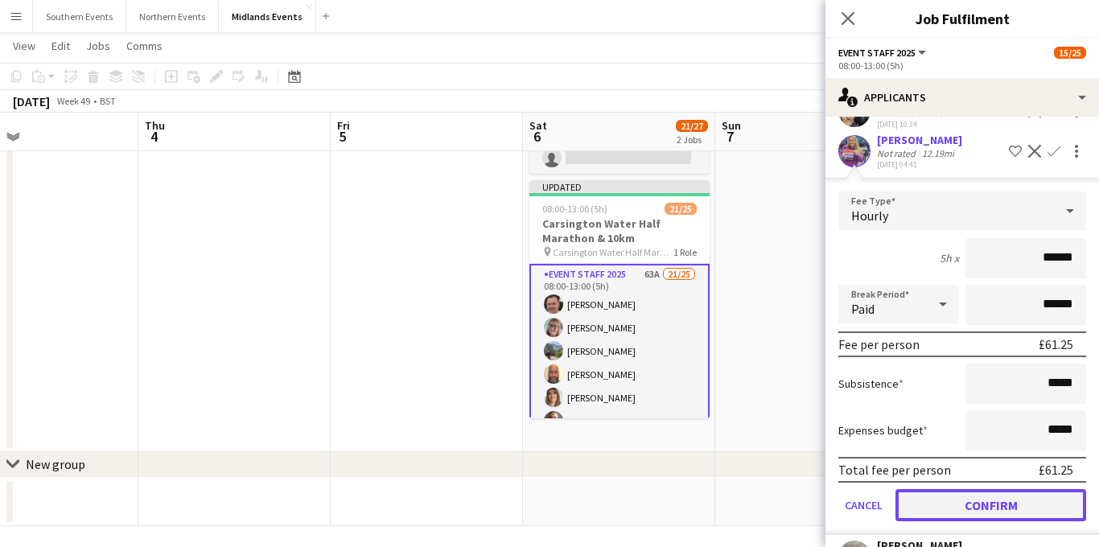
click at [941, 504] on button "Confirm" at bounding box center [991, 505] width 191 height 32
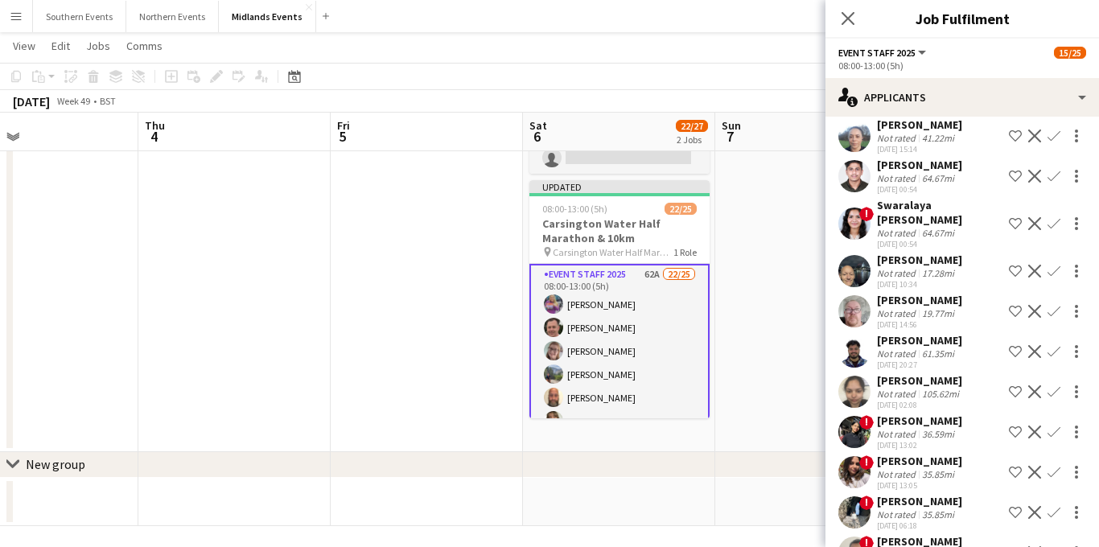
scroll to position [306, 0]
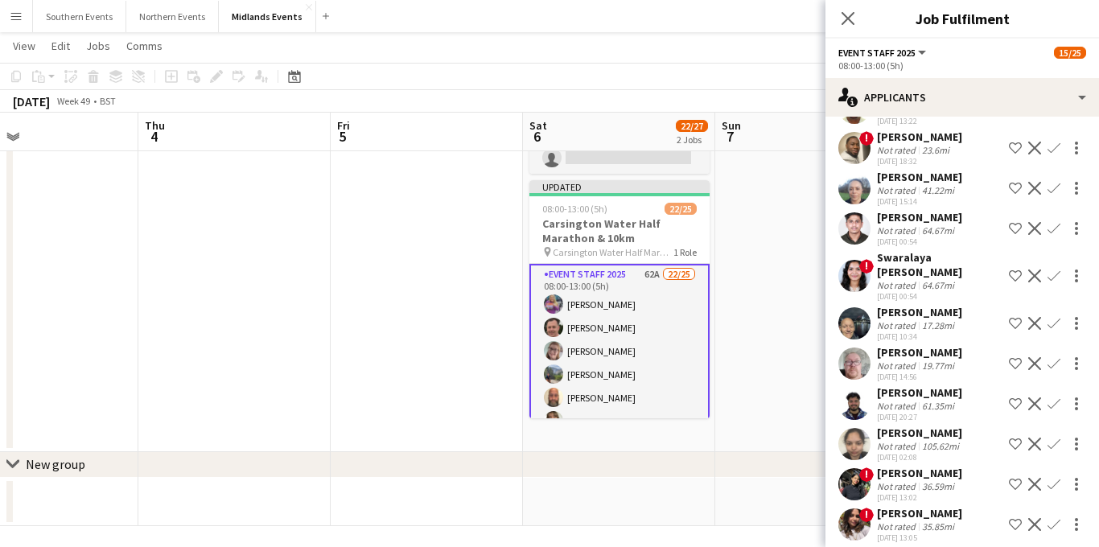
click at [1053, 364] on app-icon "Confirm" at bounding box center [1054, 363] width 13 height 13
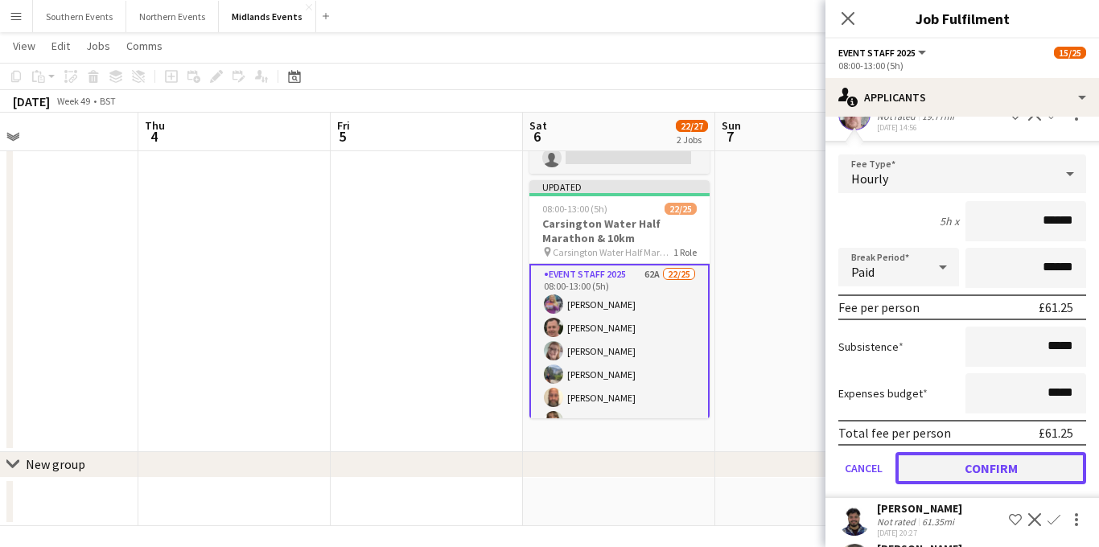
click at [959, 467] on button "Confirm" at bounding box center [991, 468] width 191 height 32
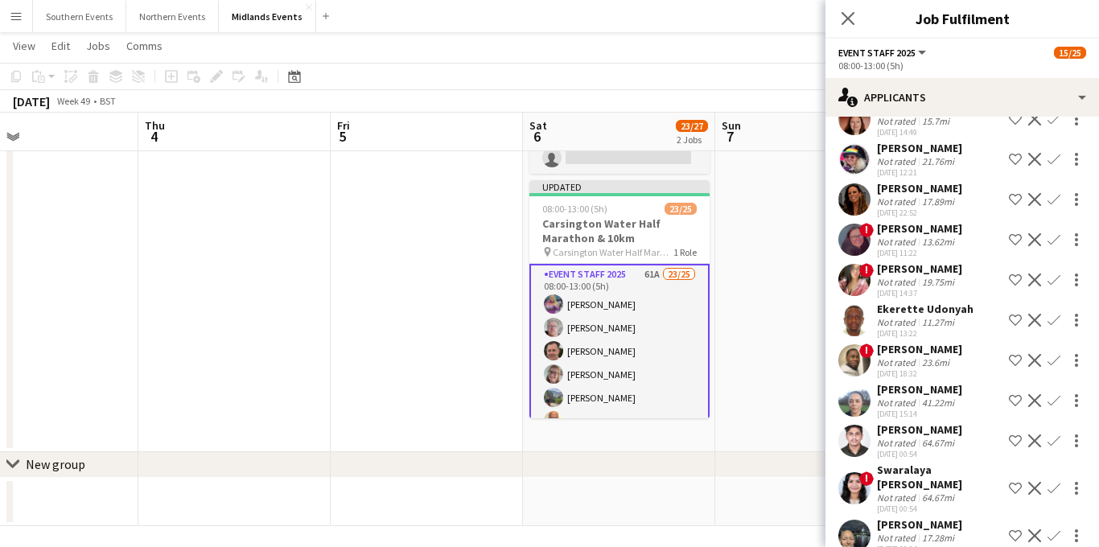
scroll to position [113, 0]
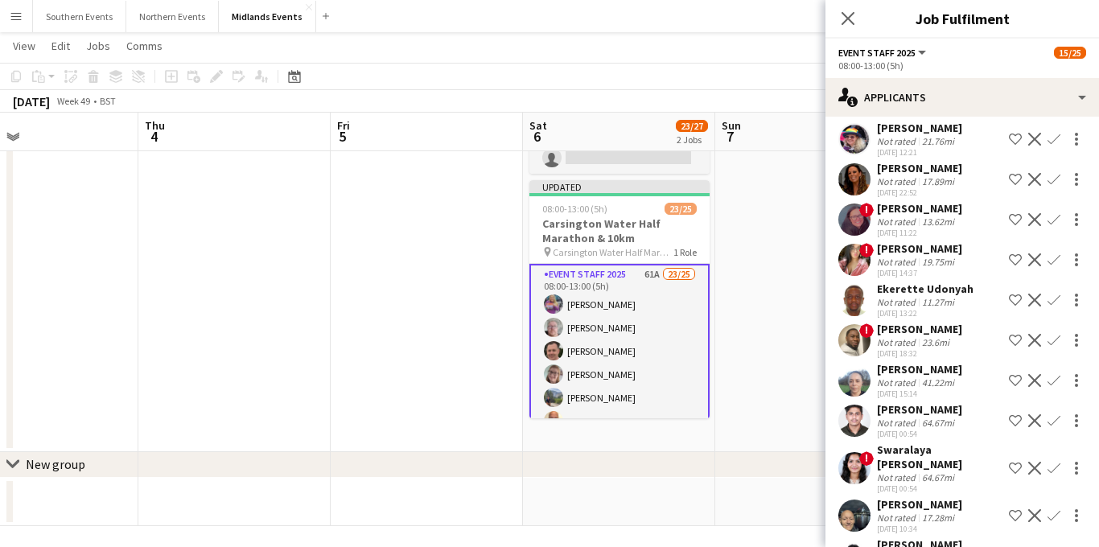
click at [1053, 380] on app-icon "Confirm" at bounding box center [1054, 380] width 13 height 13
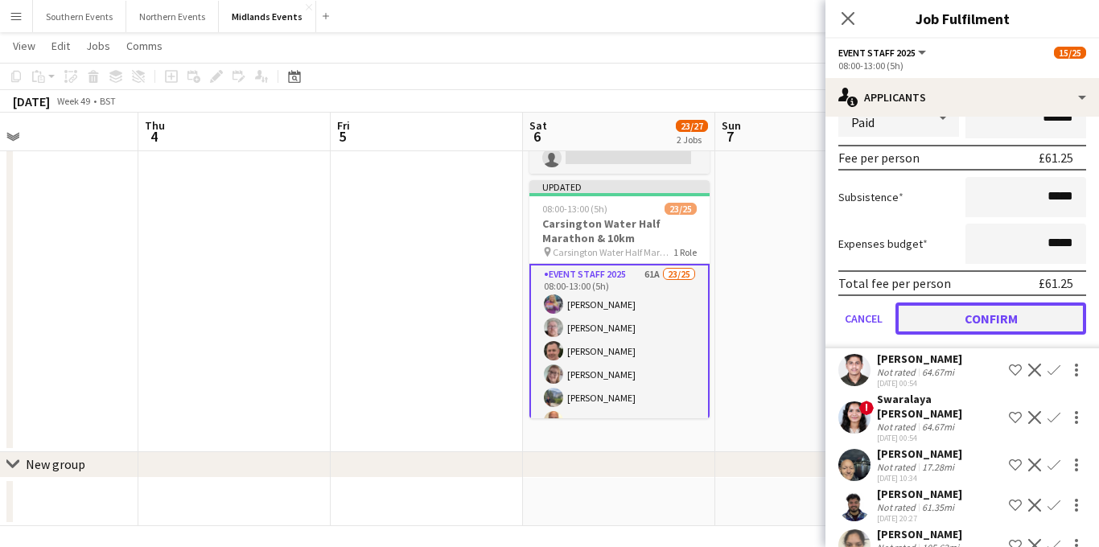
click at [969, 318] on button "Confirm" at bounding box center [991, 319] width 191 height 32
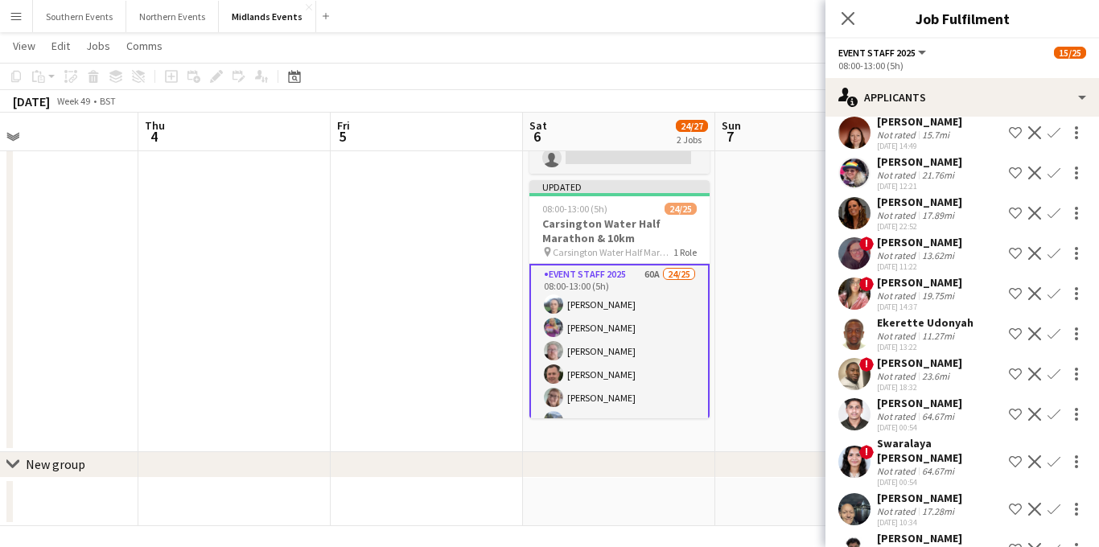
scroll to position [70, 0]
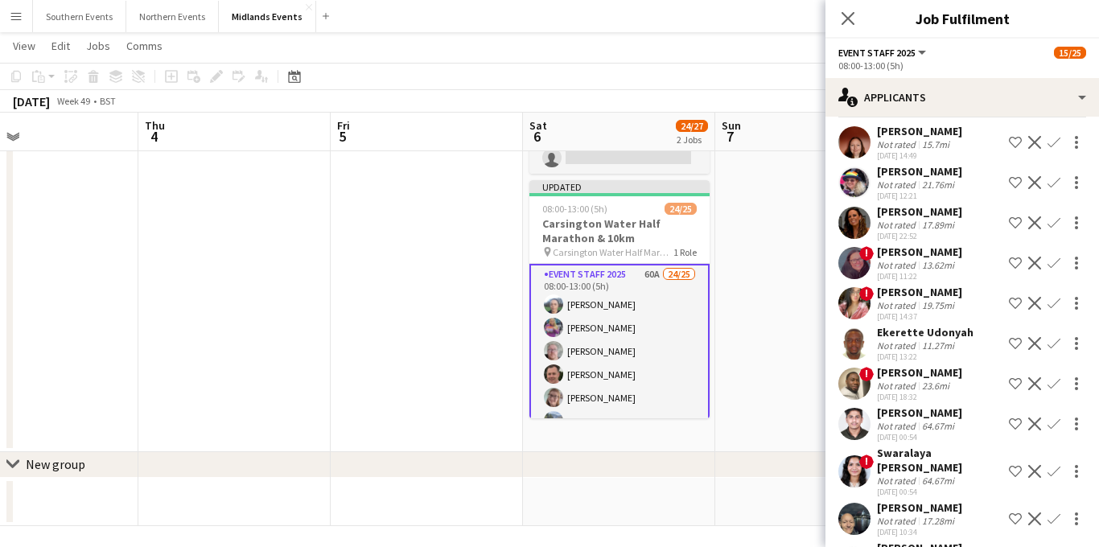
click at [1054, 340] on app-icon "Confirm" at bounding box center [1054, 343] width 13 height 13
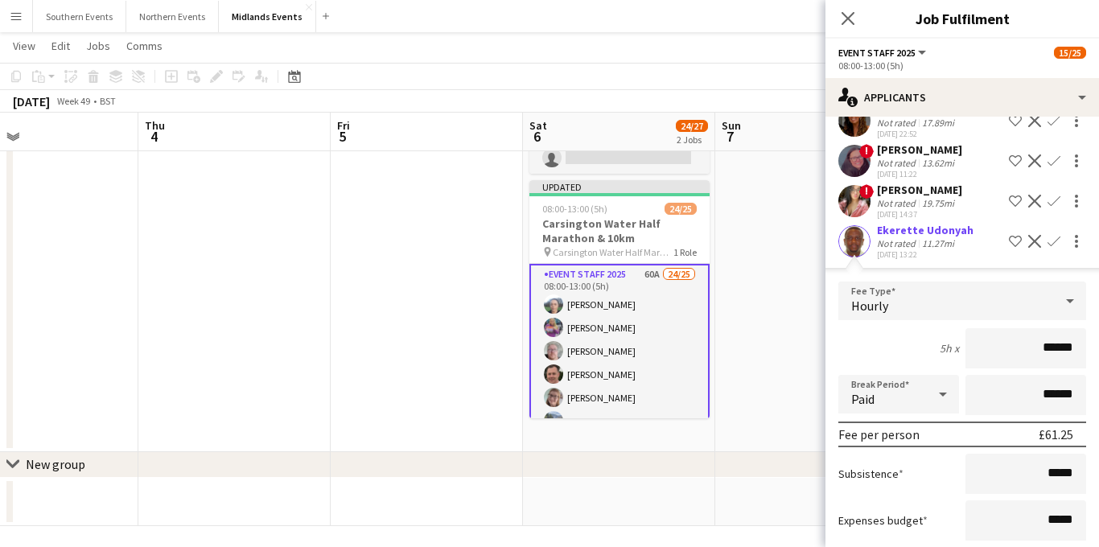
scroll to position [280, 0]
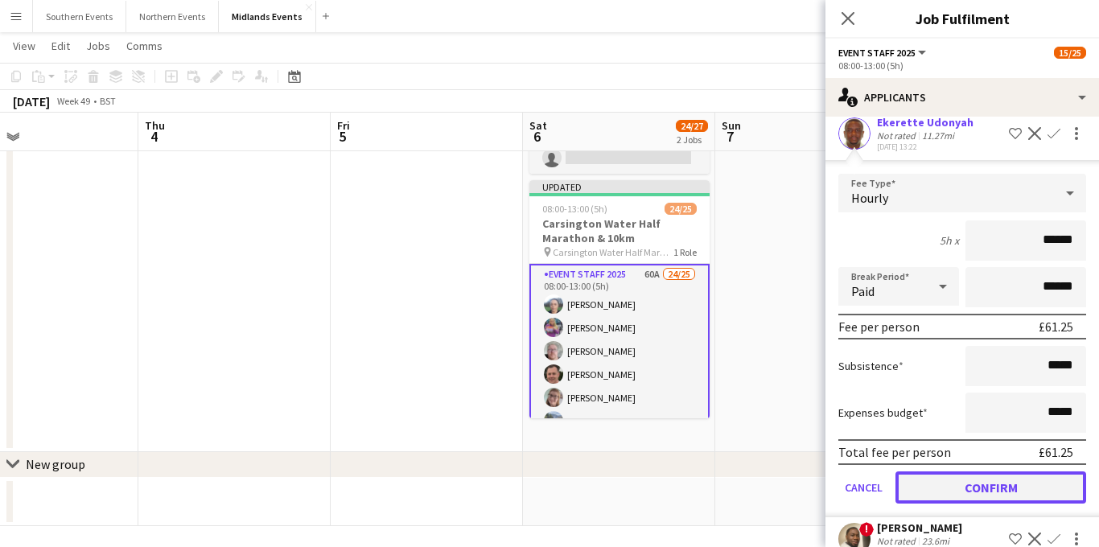
click at [941, 481] on button "Confirm" at bounding box center [991, 488] width 191 height 32
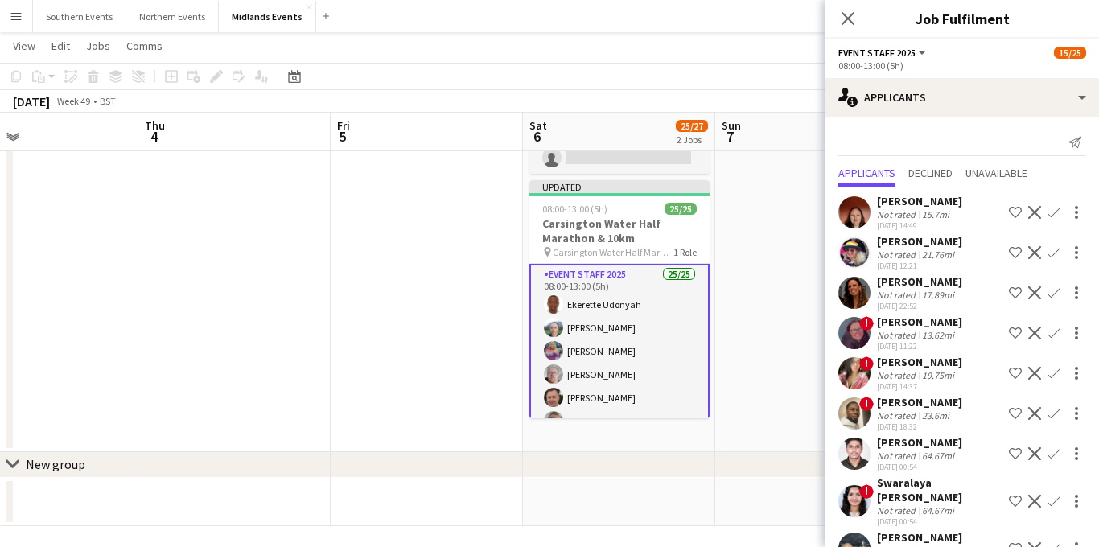
scroll to position [54, 0]
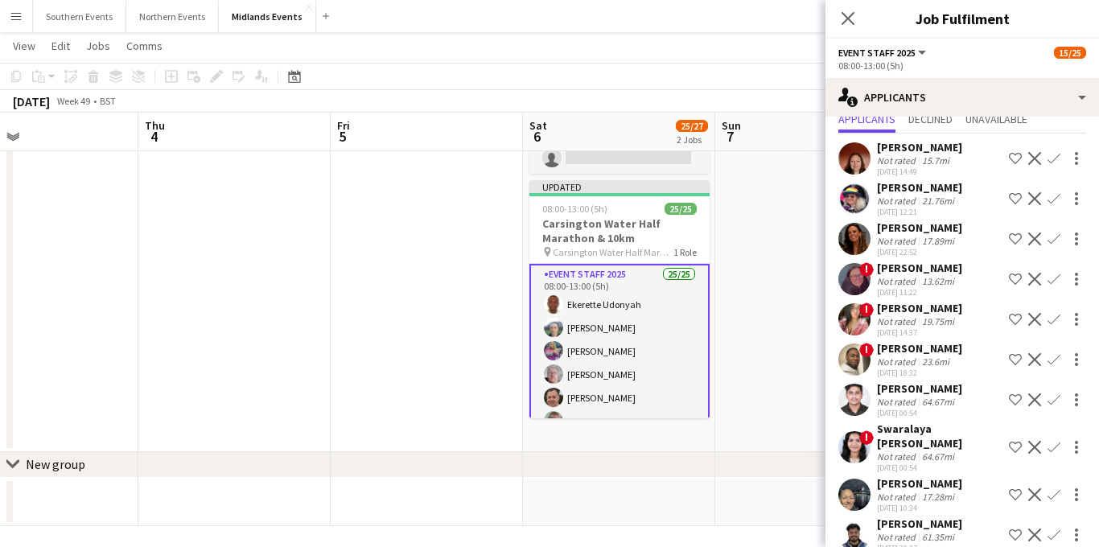
click at [1036, 277] on app-icon "Decline" at bounding box center [1035, 279] width 13 height 13
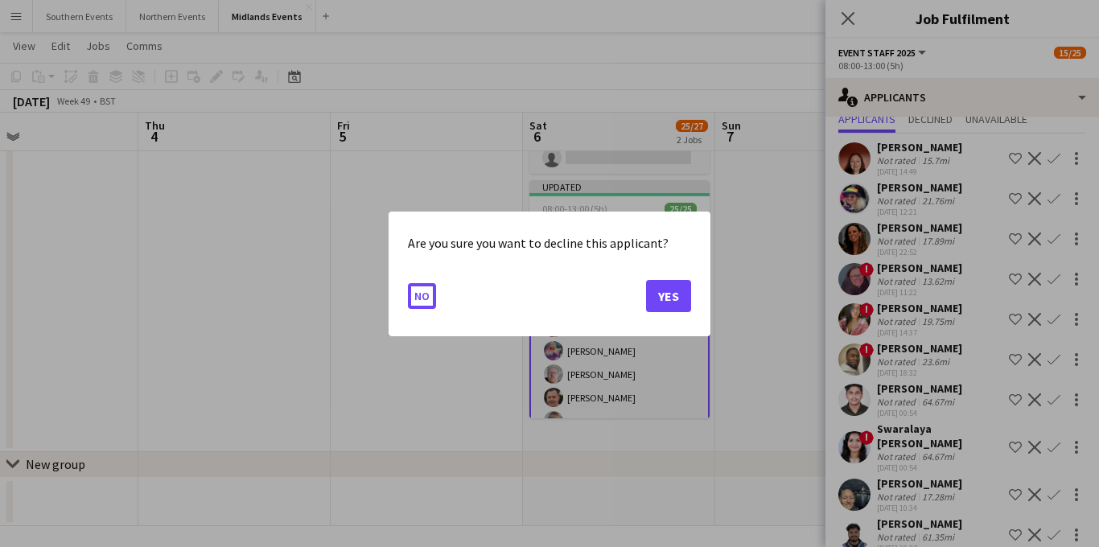
scroll to position [0, 0]
click at [663, 302] on button "Yes" at bounding box center [668, 295] width 45 height 32
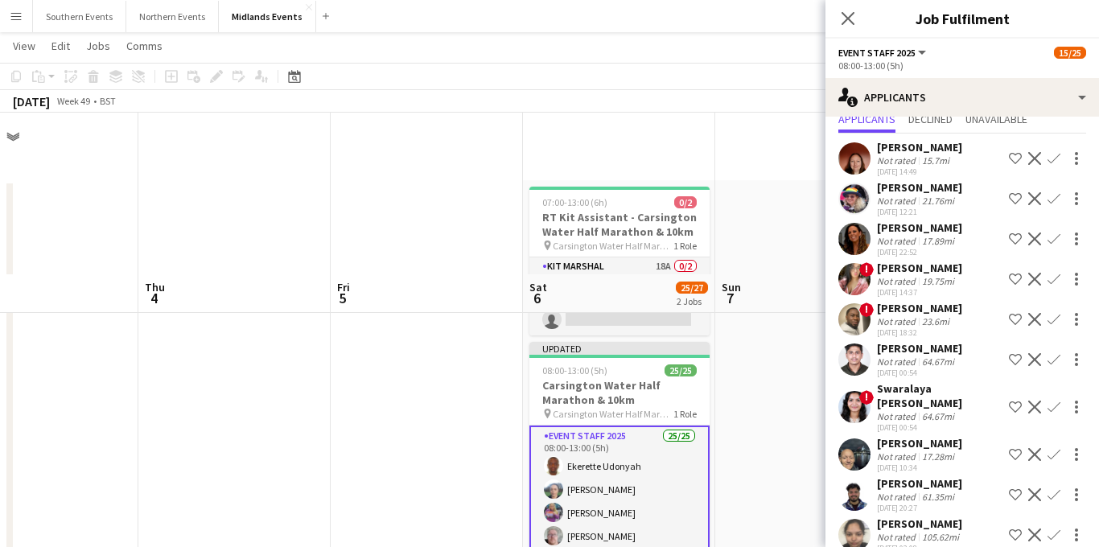
scroll to position [162, 0]
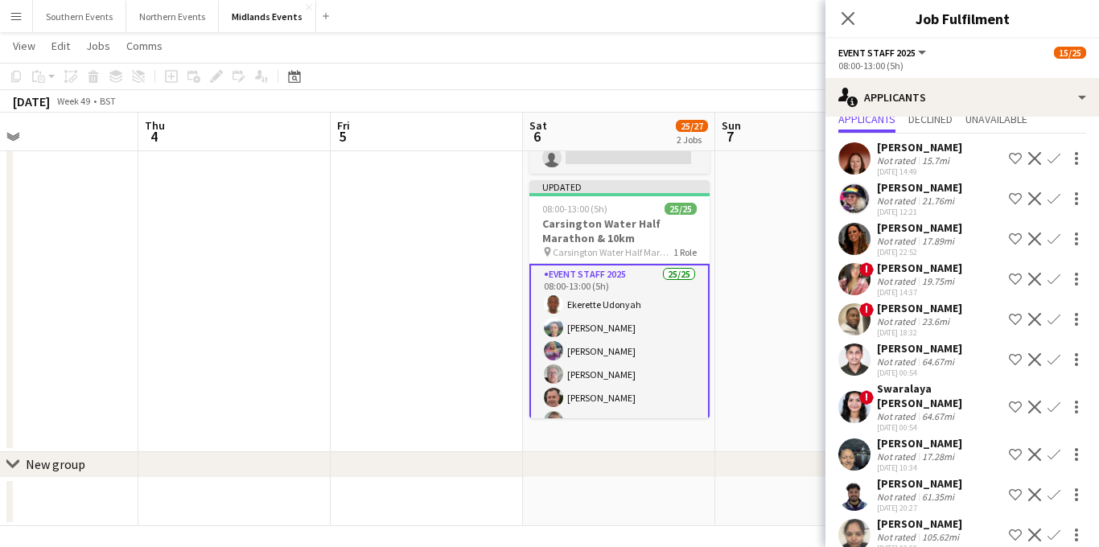
click at [1036, 315] on app-icon "Decline" at bounding box center [1035, 319] width 13 height 13
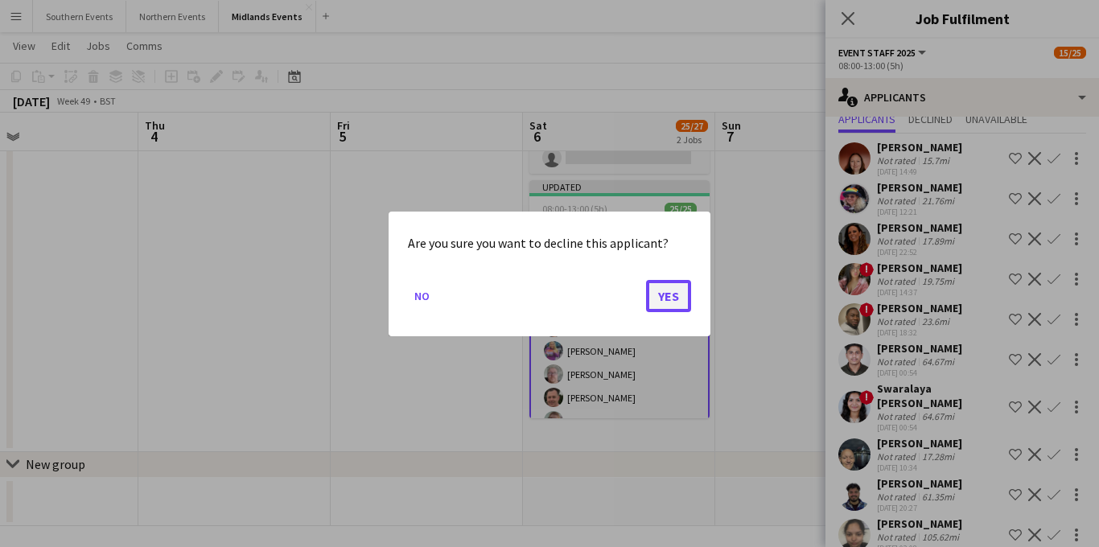
click at [670, 296] on button "Yes" at bounding box center [668, 295] width 45 height 32
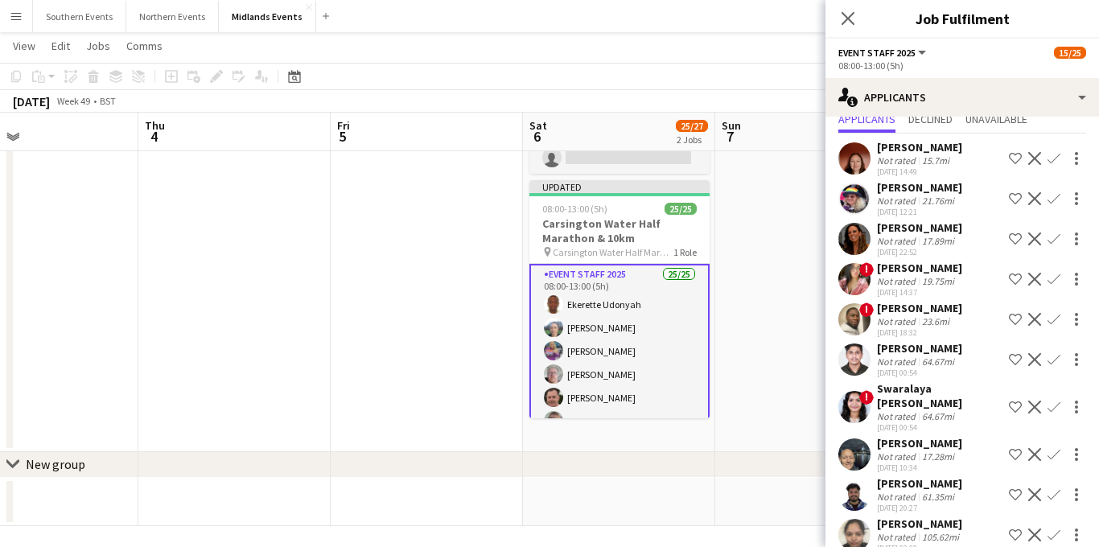
scroll to position [162, 0]
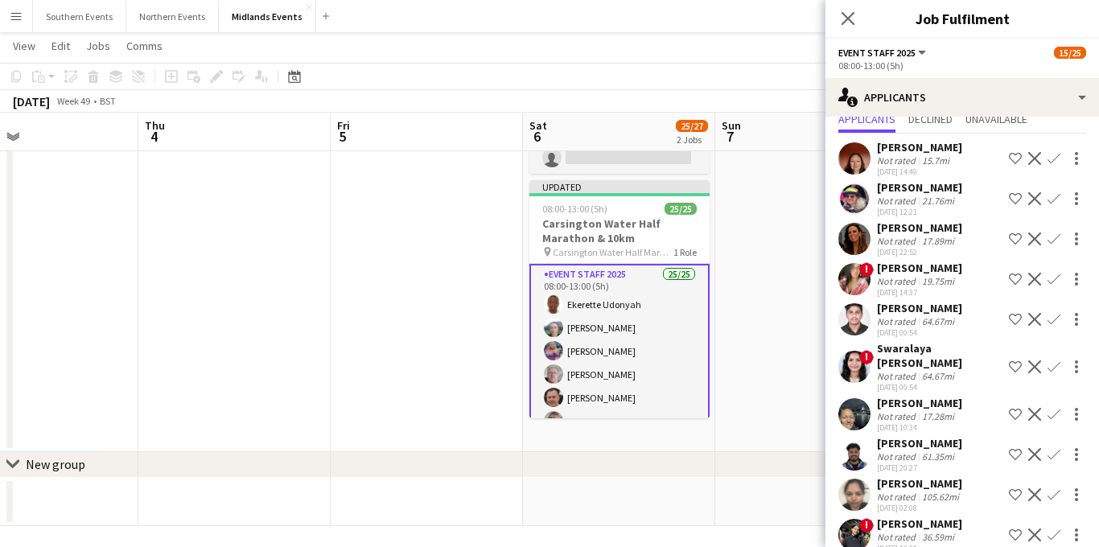
click at [1035, 365] on app-icon "Decline" at bounding box center [1035, 367] width 13 height 13
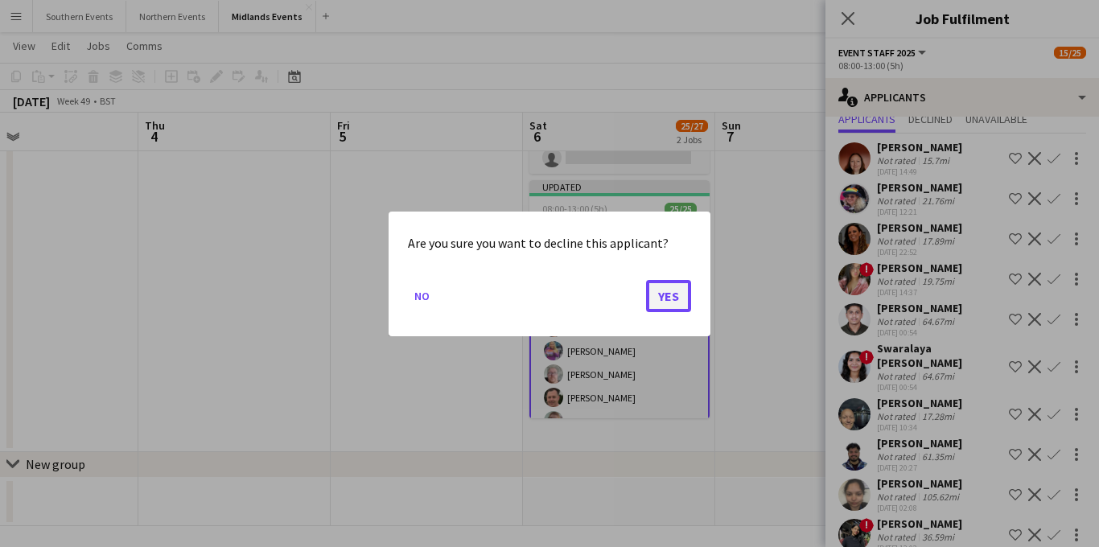
click at [679, 300] on button "Yes" at bounding box center [668, 295] width 45 height 32
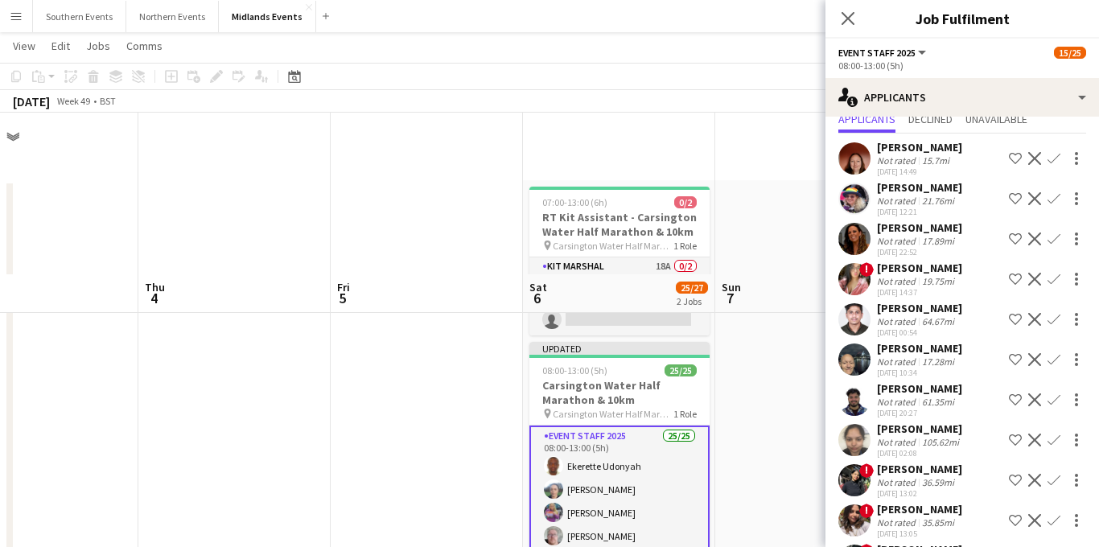
scroll to position [162, 0]
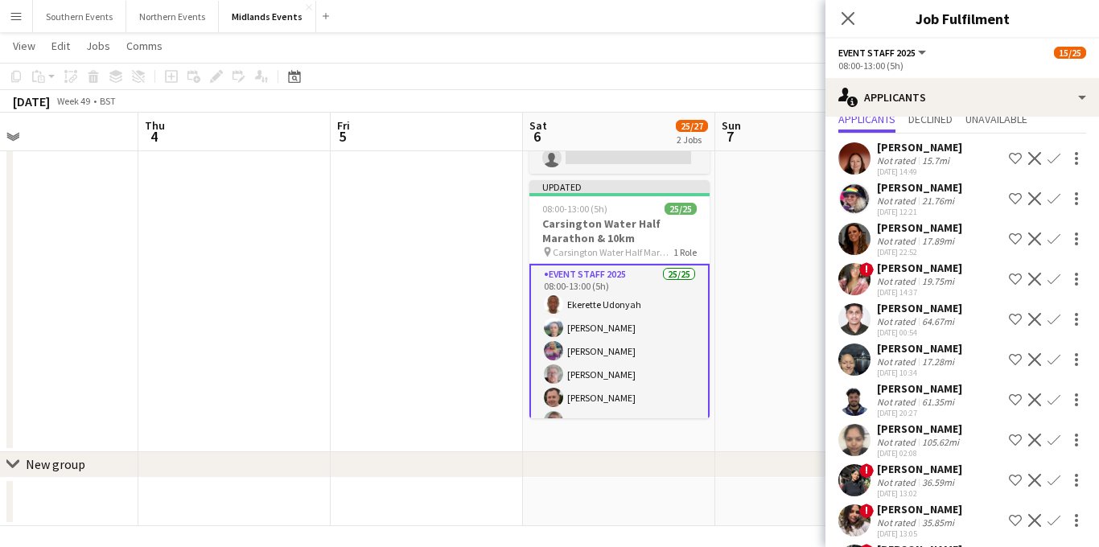
click at [1035, 436] on app-icon "Decline" at bounding box center [1035, 440] width 13 height 13
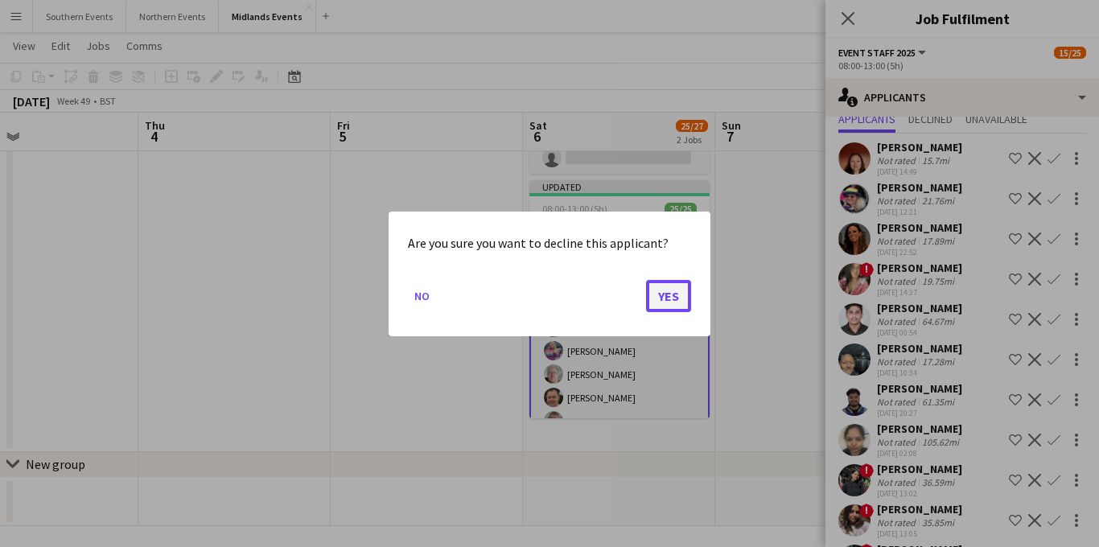
click at [674, 309] on button "Yes" at bounding box center [668, 295] width 45 height 32
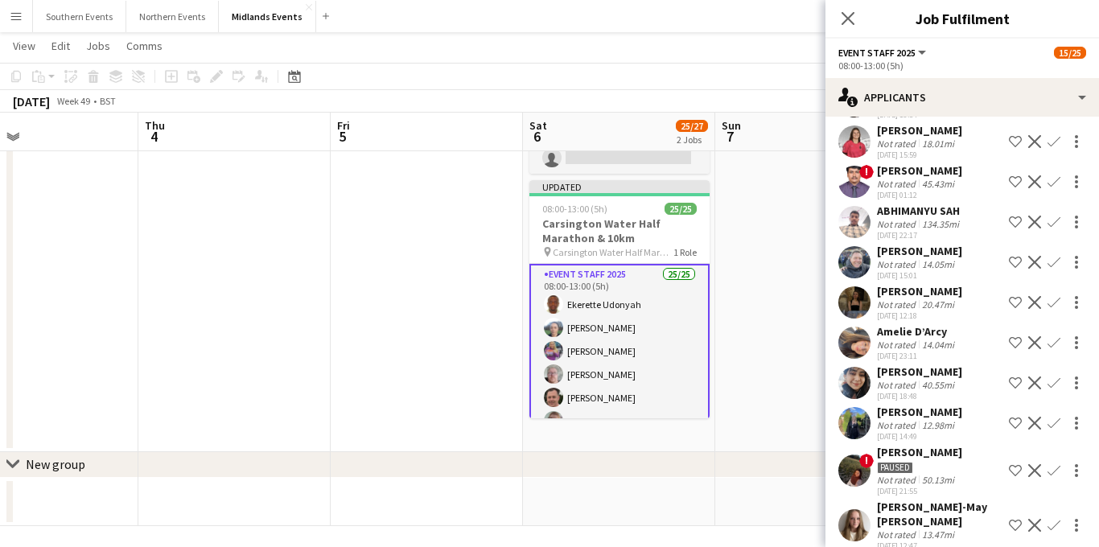
scroll to position [1032, 0]
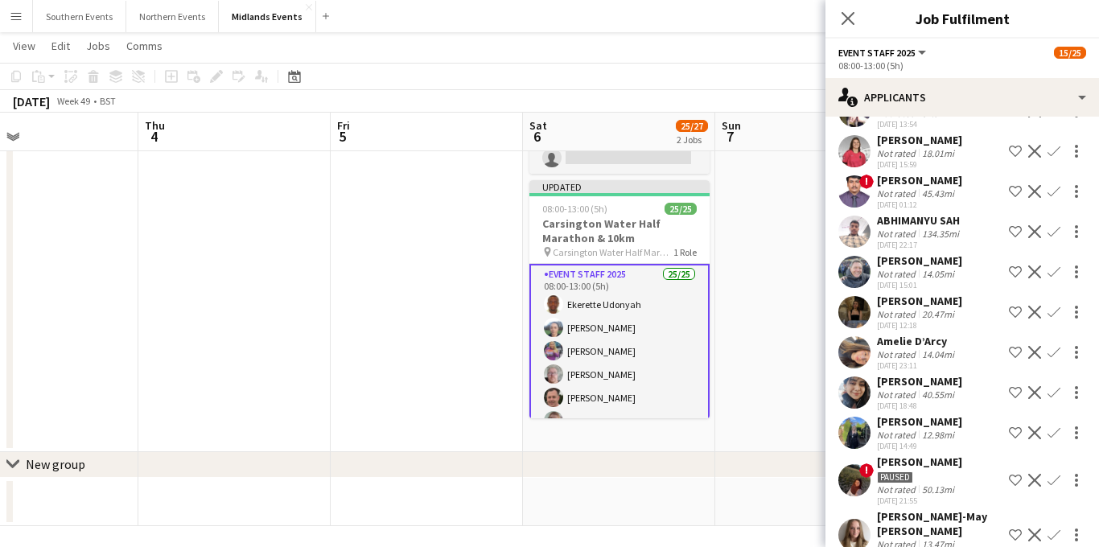
click at [1049, 266] on app-icon "Confirm" at bounding box center [1054, 272] width 13 height 13
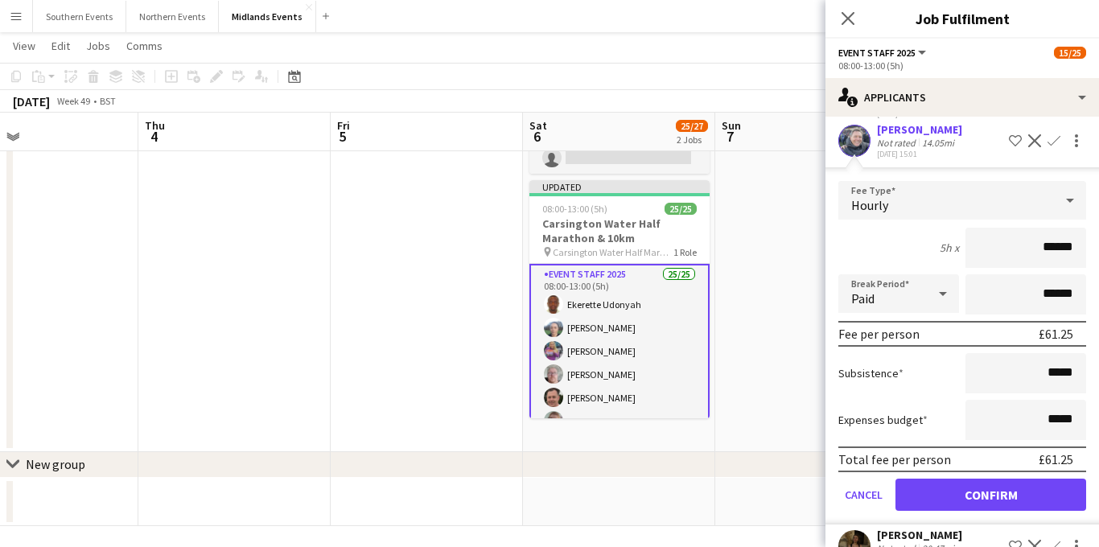
scroll to position [1225, 0]
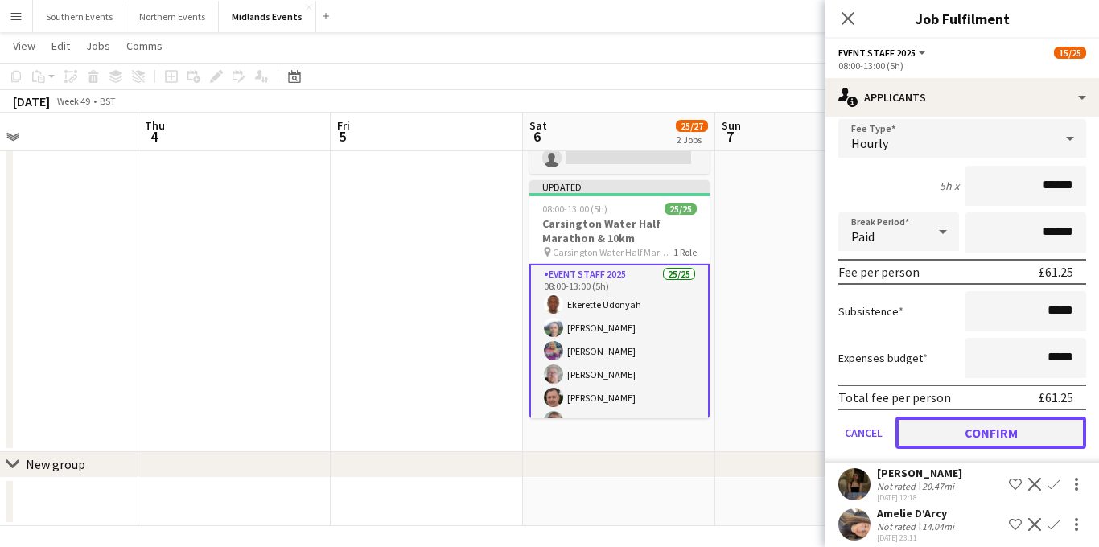
click at [958, 417] on button "Confirm" at bounding box center [991, 433] width 191 height 32
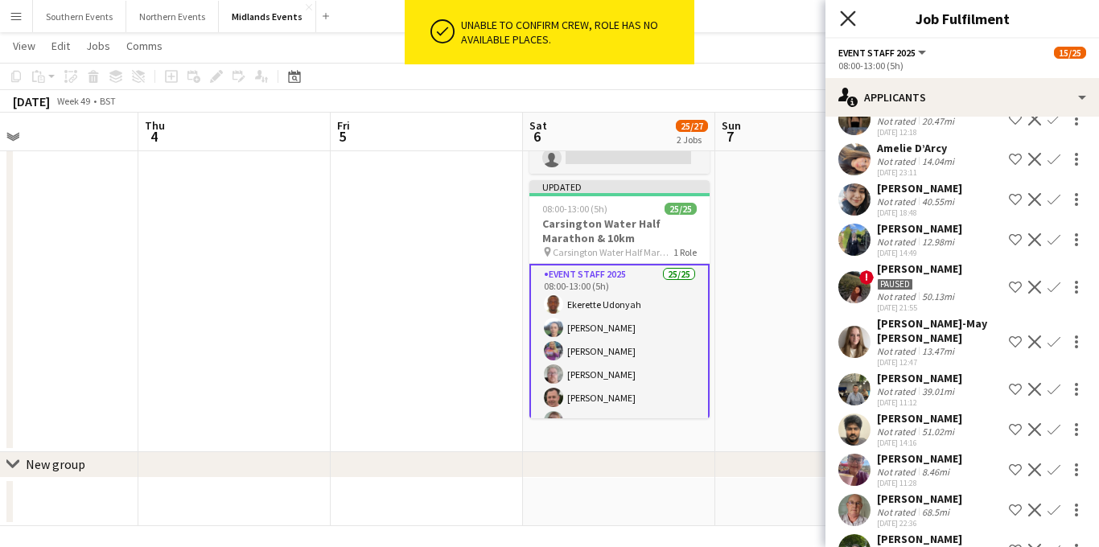
click at [846, 12] on icon "Close pop-in" at bounding box center [847, 17] width 15 height 15
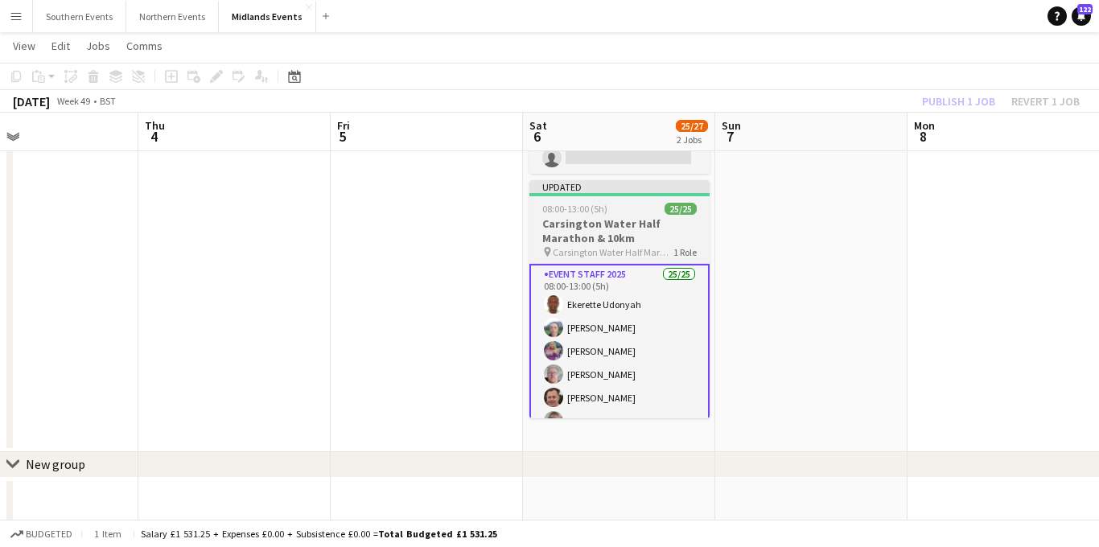
click at [587, 214] on span "08:00-13:00 (5h)" at bounding box center [574, 209] width 65 height 12
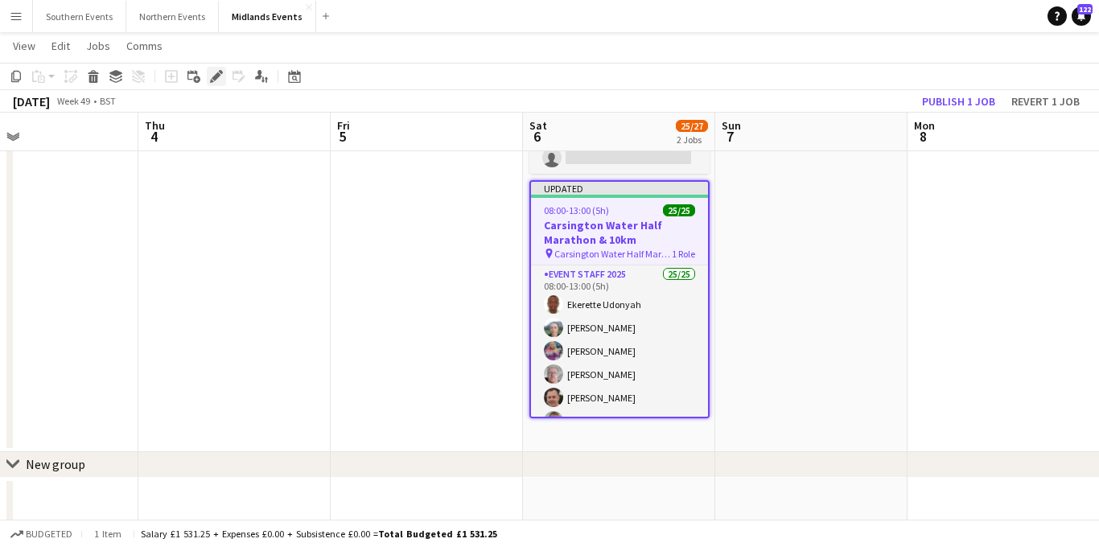
click at [218, 77] on icon "Edit" at bounding box center [216, 76] width 13 height 13
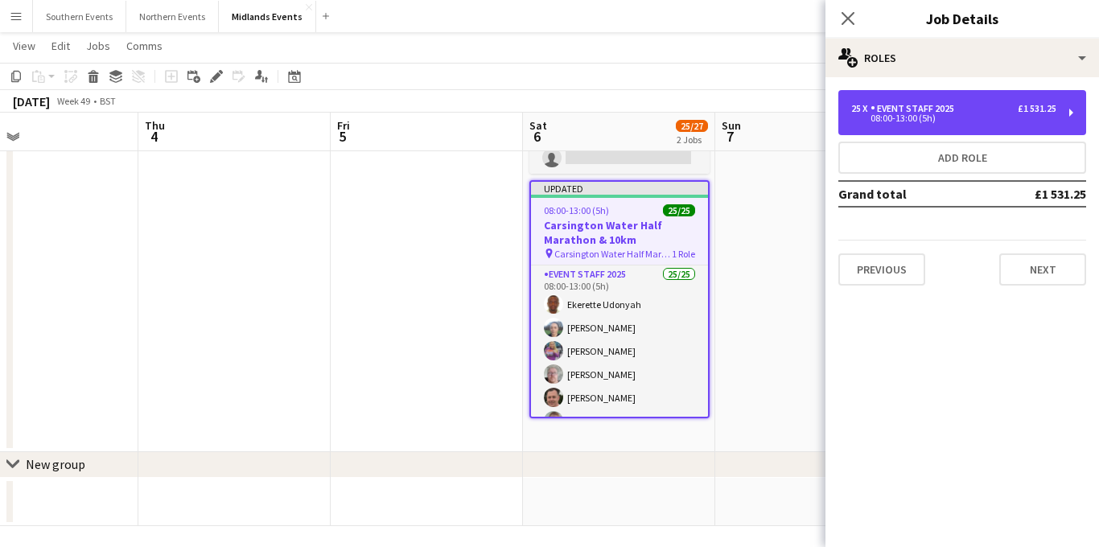
click at [969, 119] on div "08:00-13:00 (5h)" at bounding box center [954, 118] width 205 height 8
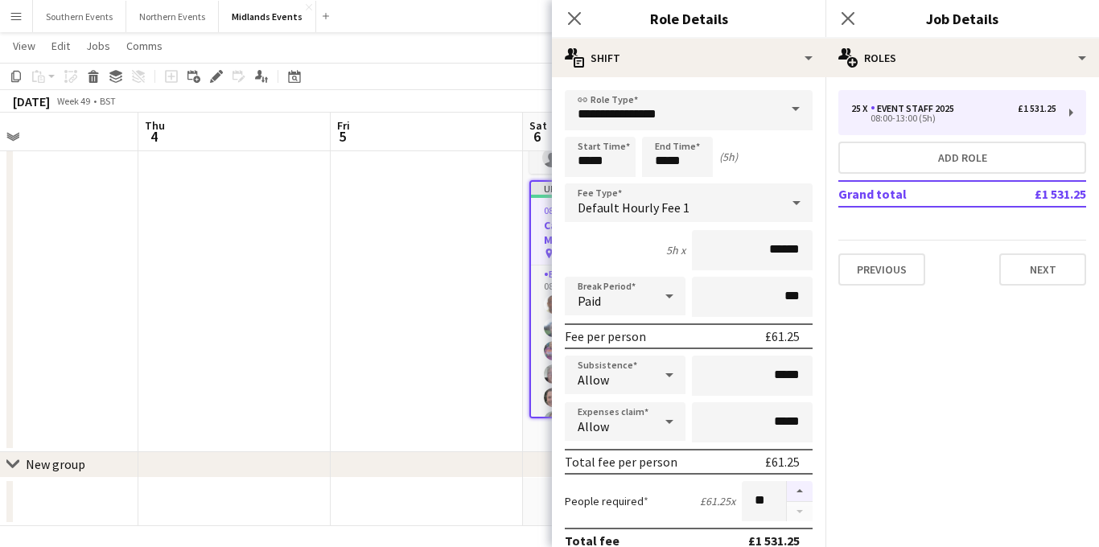
click at [801, 493] on button "button" at bounding box center [800, 491] width 26 height 21
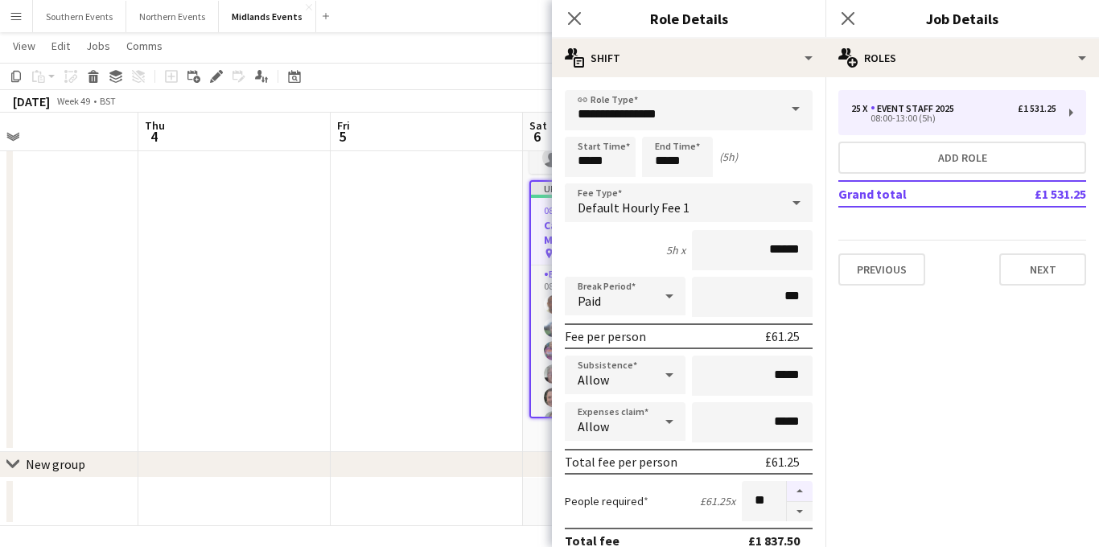
click at [801, 493] on button "button" at bounding box center [800, 491] width 26 height 21
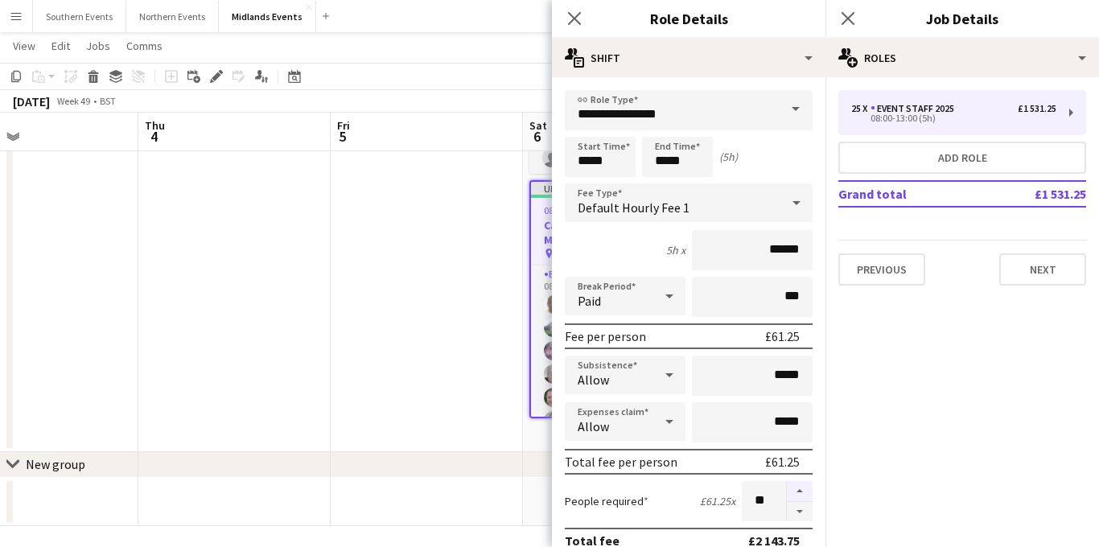
click at [801, 493] on button "button" at bounding box center [800, 491] width 26 height 21
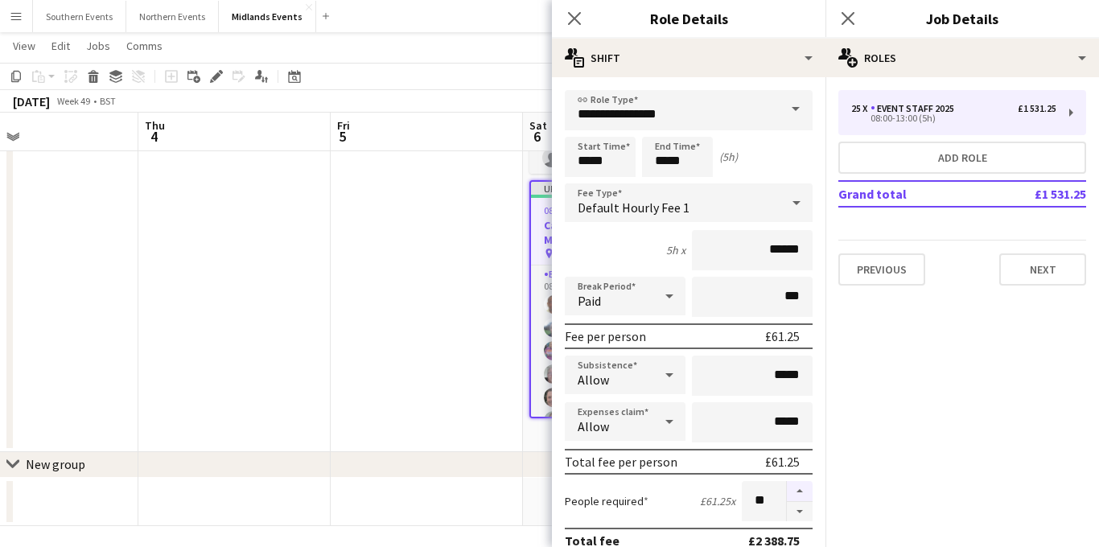
click at [801, 493] on button "button" at bounding box center [800, 491] width 26 height 21
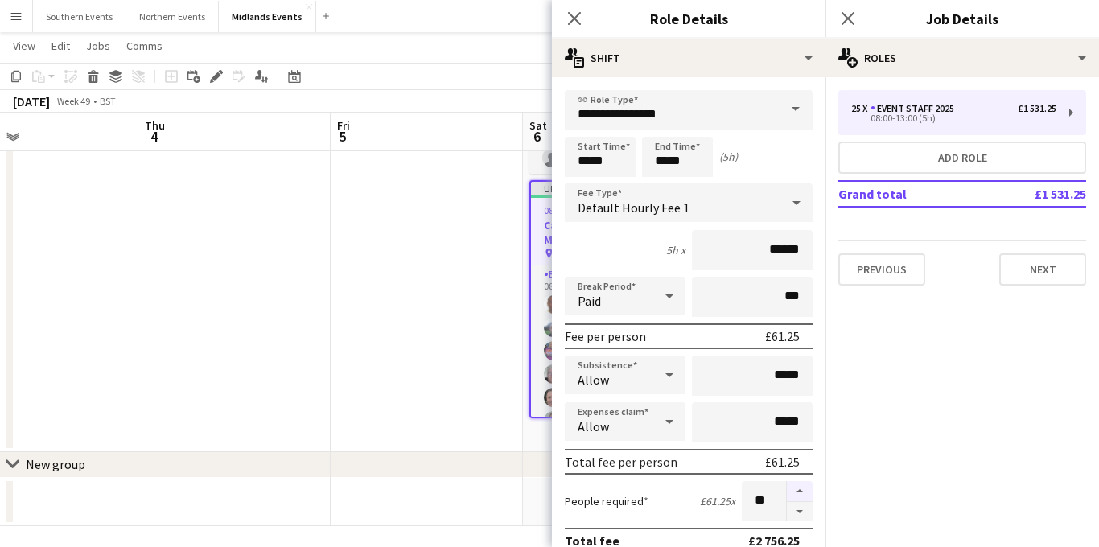
click at [801, 493] on button "button" at bounding box center [800, 491] width 26 height 21
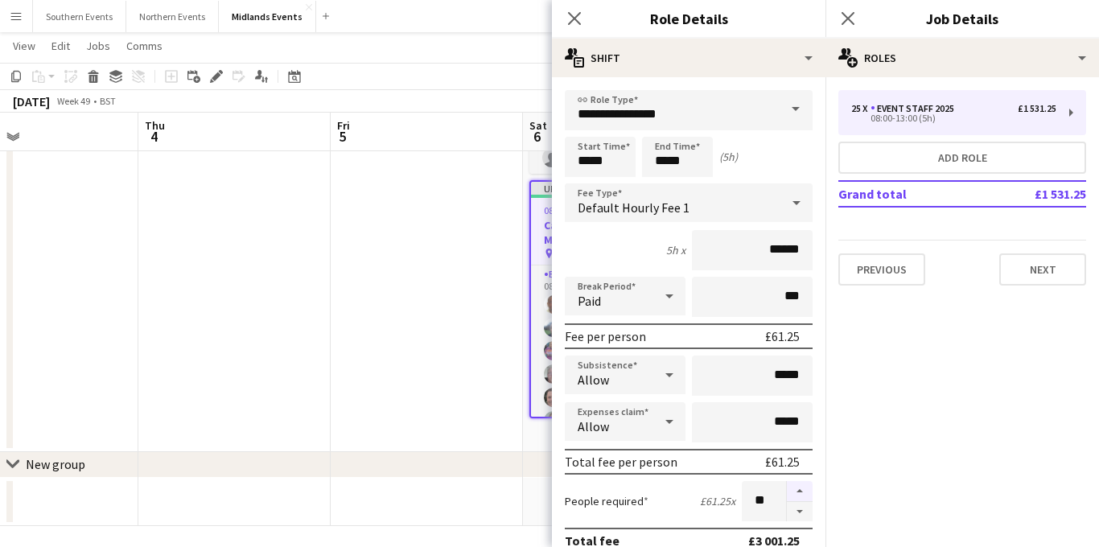
click at [801, 493] on button "button" at bounding box center [800, 491] width 26 height 21
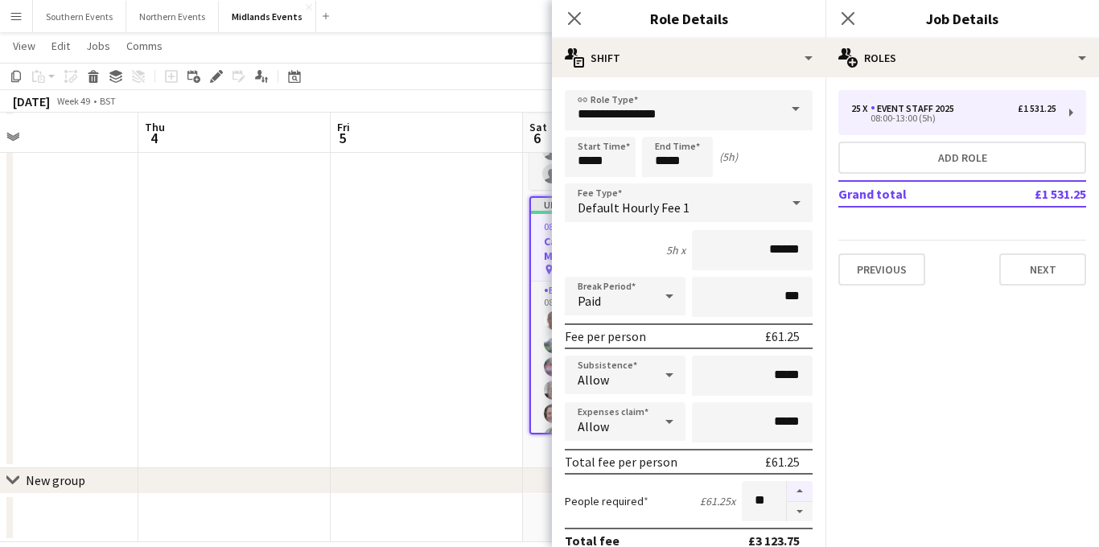
scroll to position [147, 0]
click at [804, 491] on button "button" at bounding box center [800, 491] width 26 height 21
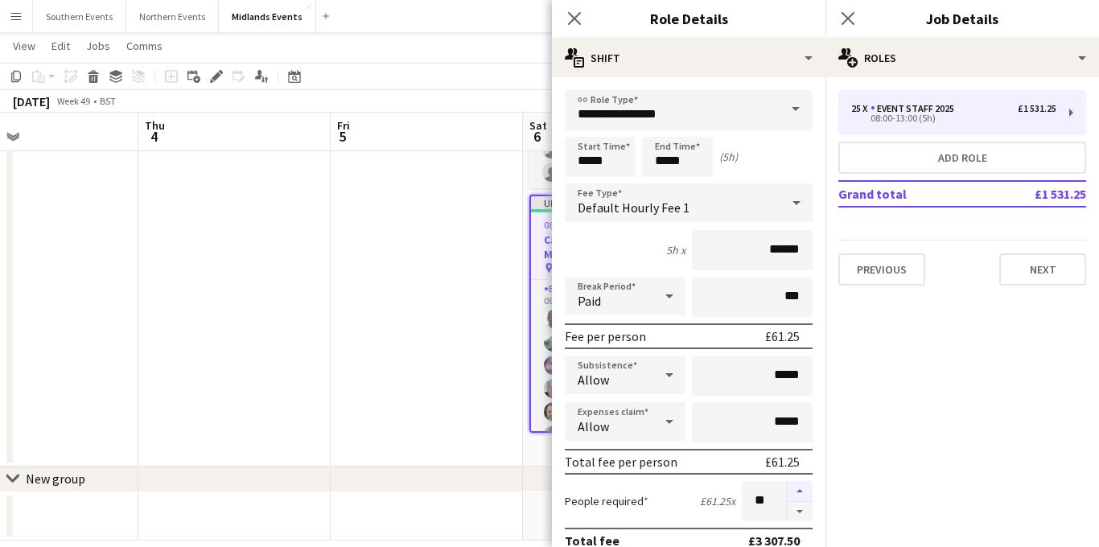
click at [804, 491] on button "button" at bounding box center [800, 491] width 26 height 21
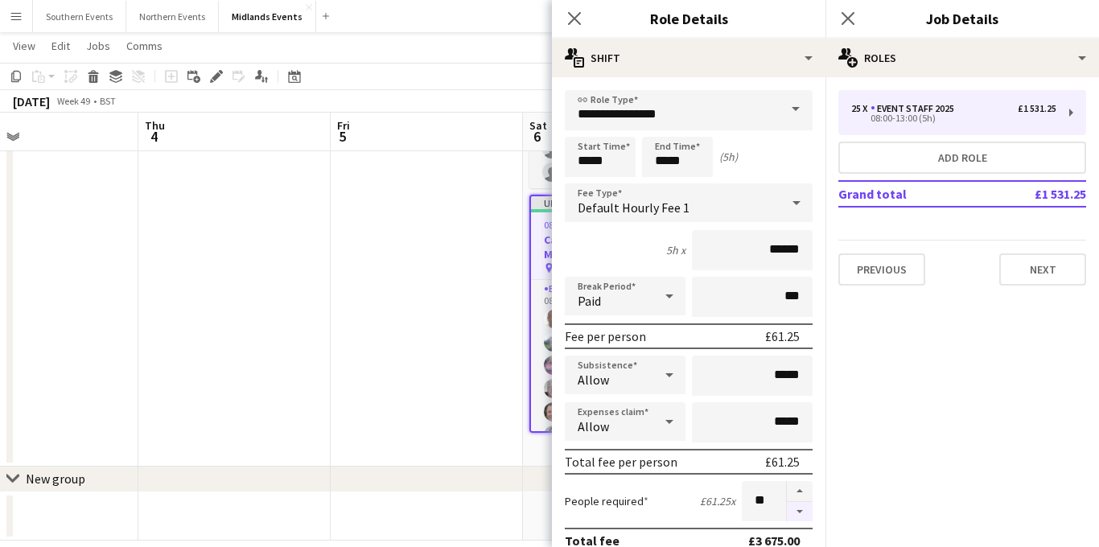
click at [793, 511] on button "button" at bounding box center [800, 512] width 26 height 20
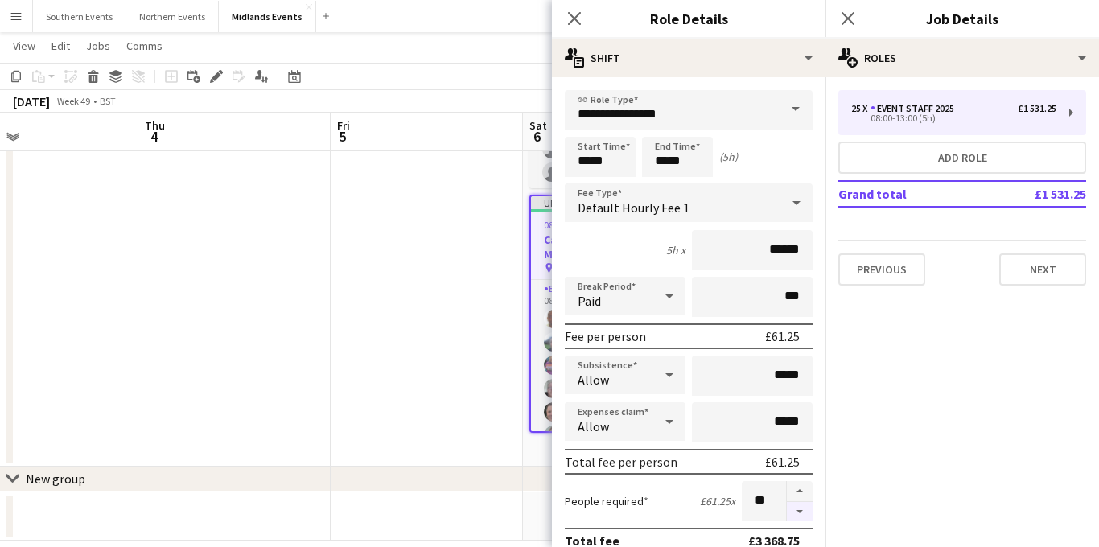
click at [793, 511] on button "button" at bounding box center [800, 512] width 26 height 20
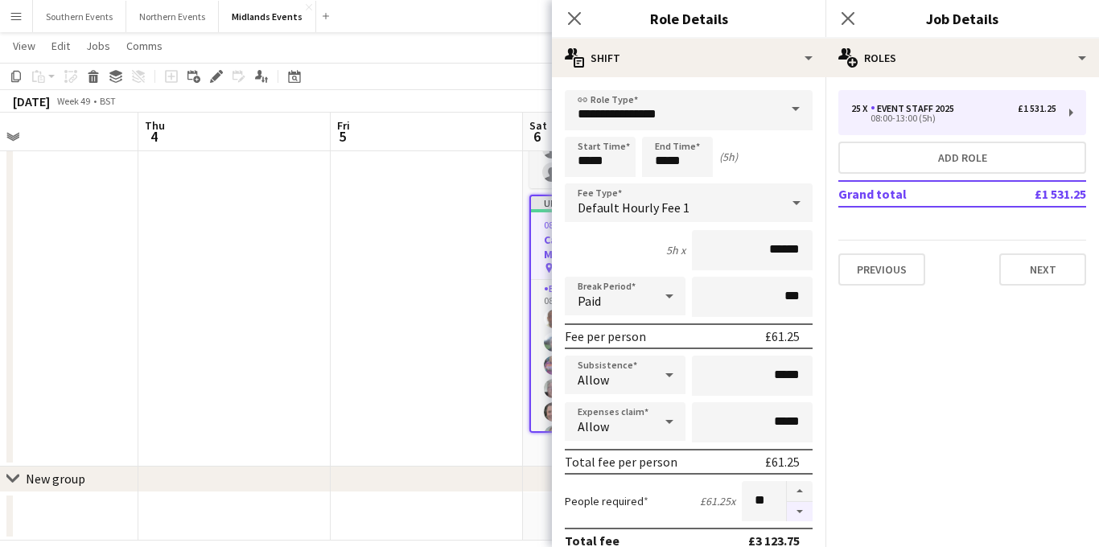
type input "**"
click at [846, 24] on icon "Close pop-in" at bounding box center [848, 18] width 13 height 13
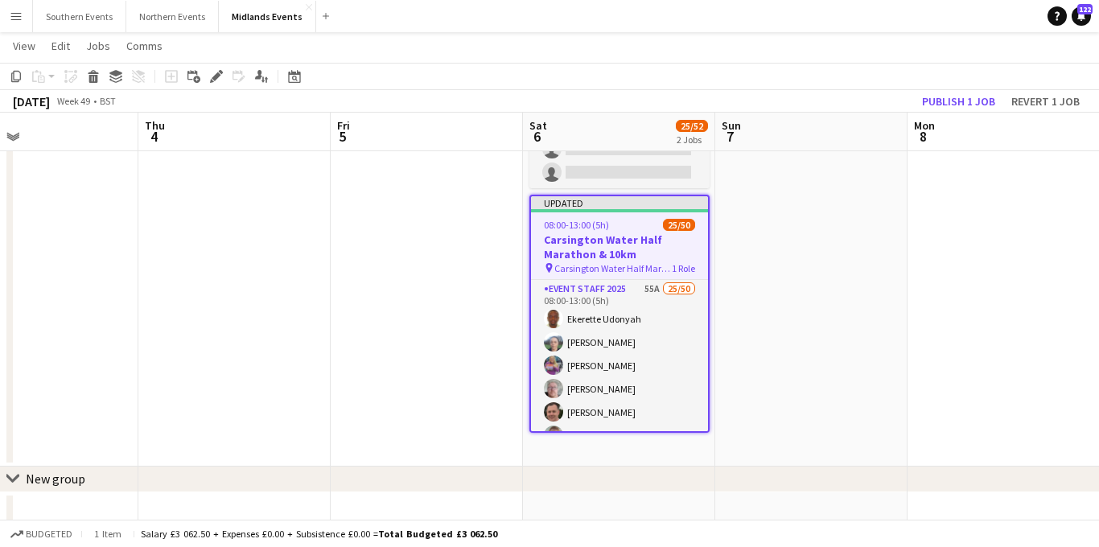
click at [629, 238] on h3 "Carsington Water Half Marathon & 10km" at bounding box center [619, 247] width 177 height 29
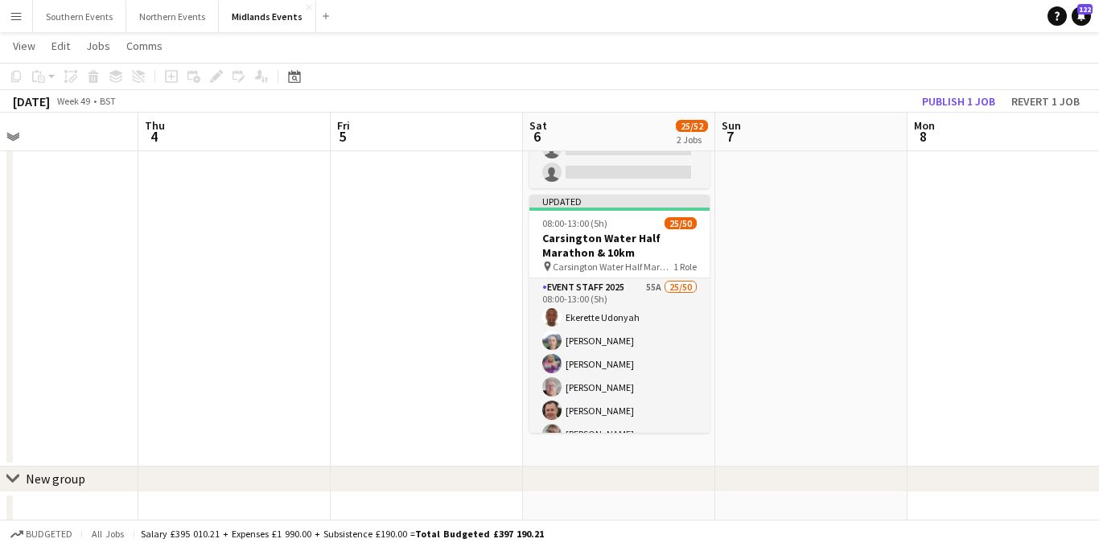
click at [949, 113] on app-board-header-date "Mon 8" at bounding box center [1004, 132] width 192 height 39
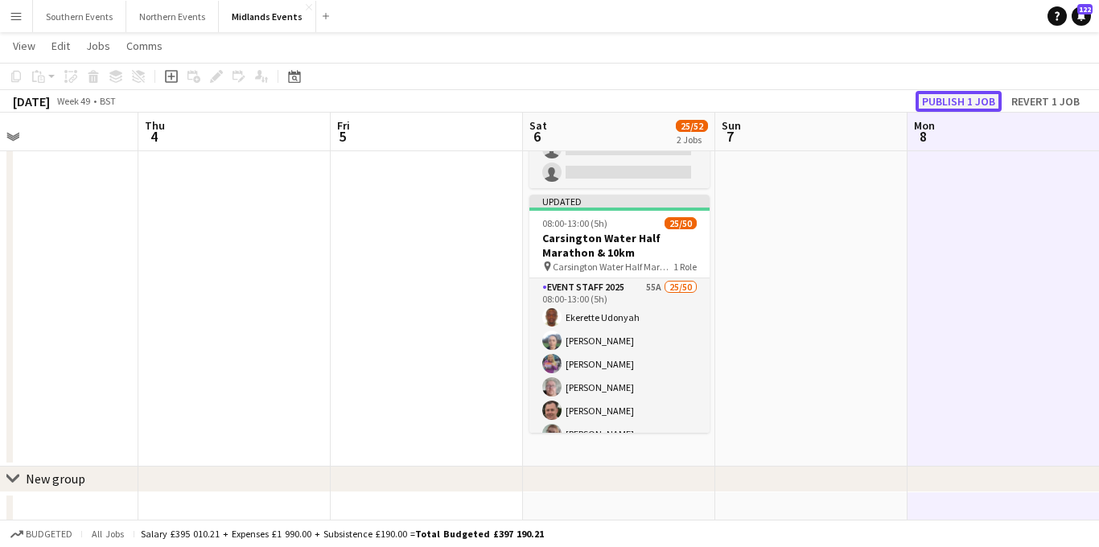
click at [949, 104] on button "Publish 1 job" at bounding box center [959, 101] width 86 height 21
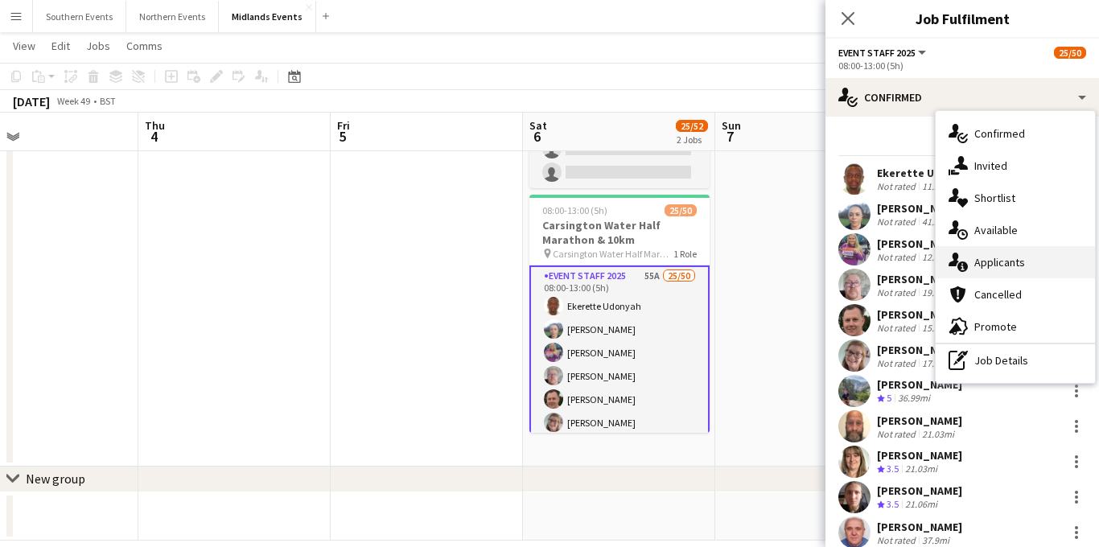
click at [989, 258] on span "Applicants" at bounding box center [1000, 262] width 51 height 14
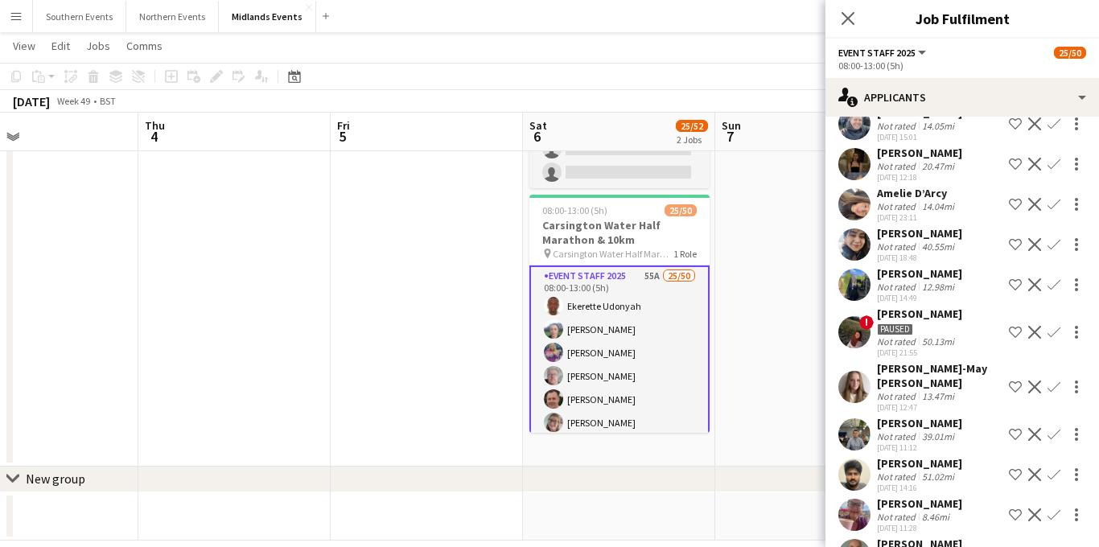
scroll to position [1186, 0]
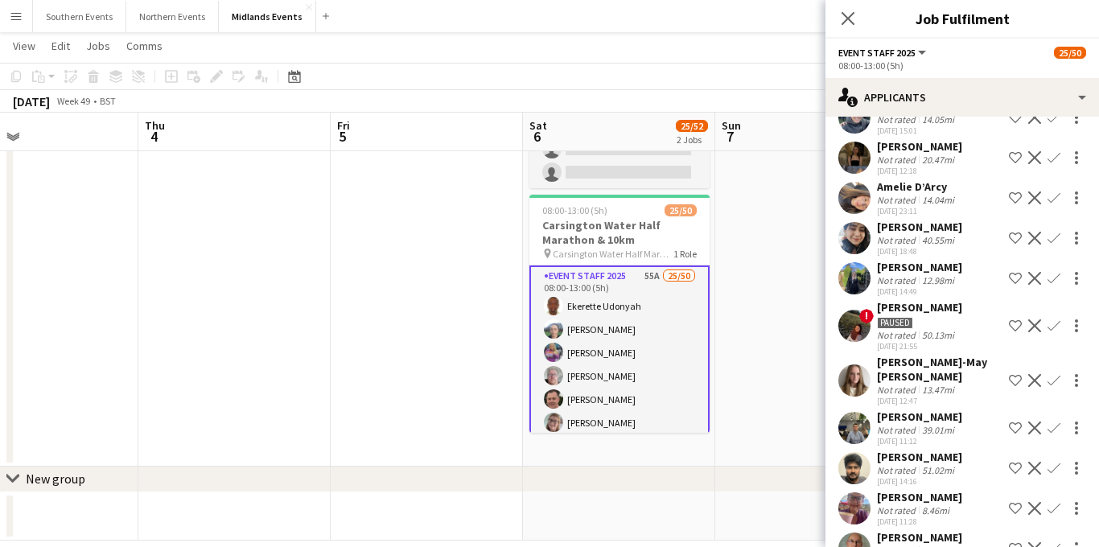
click at [1051, 272] on app-icon "Confirm" at bounding box center [1054, 278] width 13 height 13
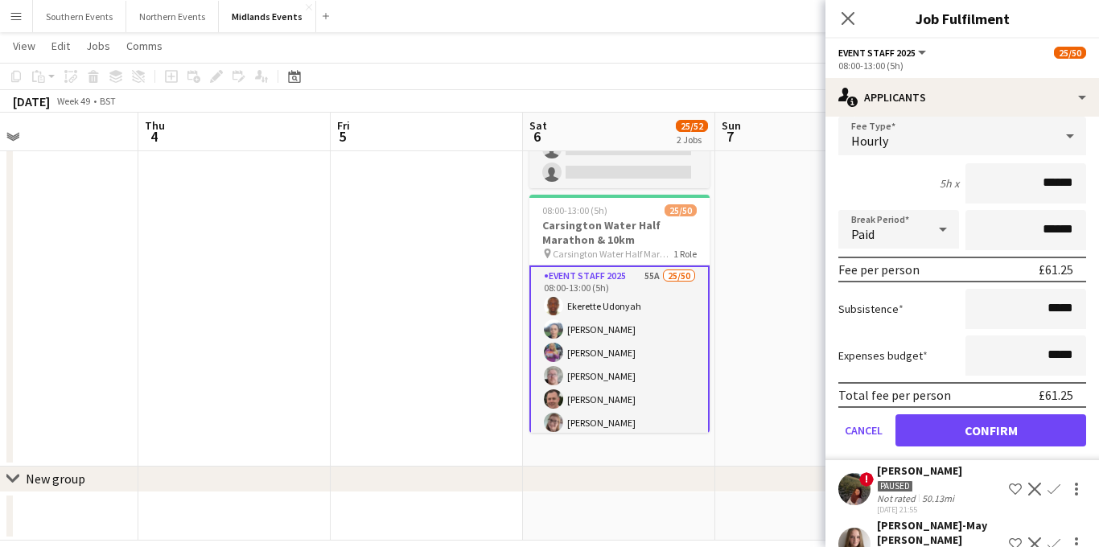
scroll to position [1474, 0]
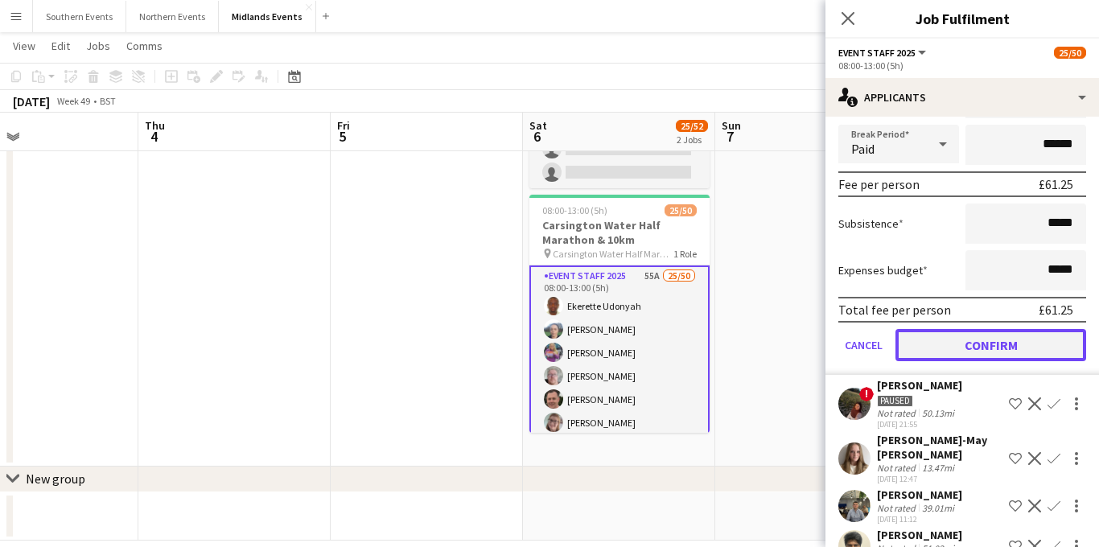
click at [988, 329] on button "Confirm" at bounding box center [991, 345] width 191 height 32
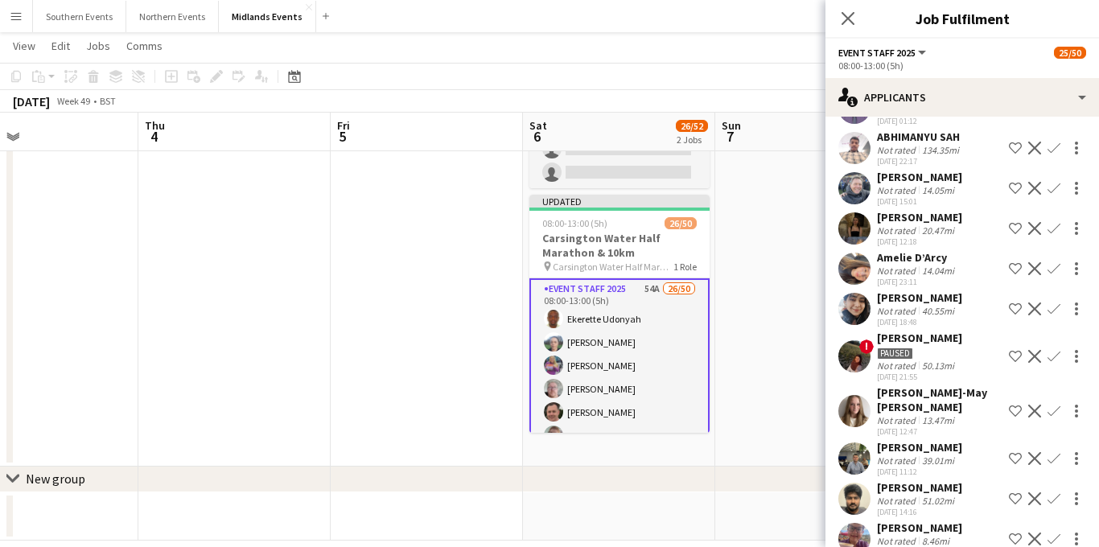
scroll to position [1210, 0]
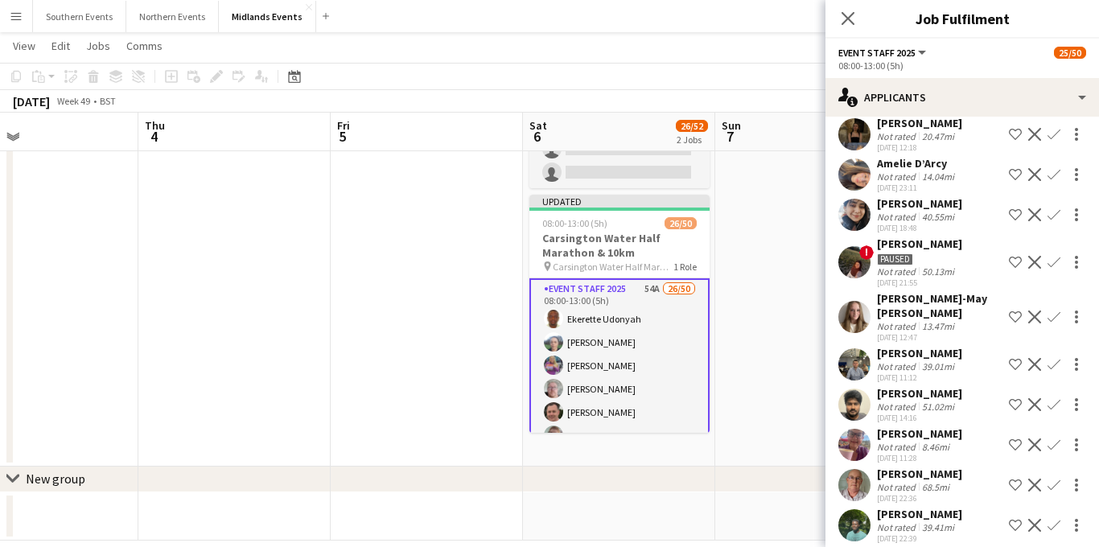
click at [1054, 439] on app-icon "Confirm" at bounding box center [1054, 445] width 13 height 13
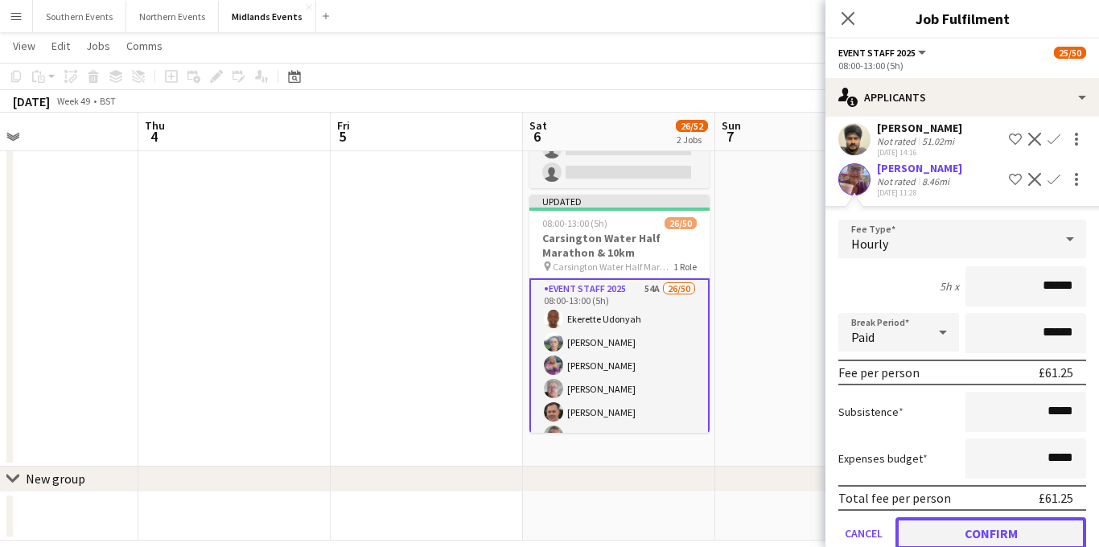
click at [939, 518] on button "Confirm" at bounding box center [991, 534] width 191 height 32
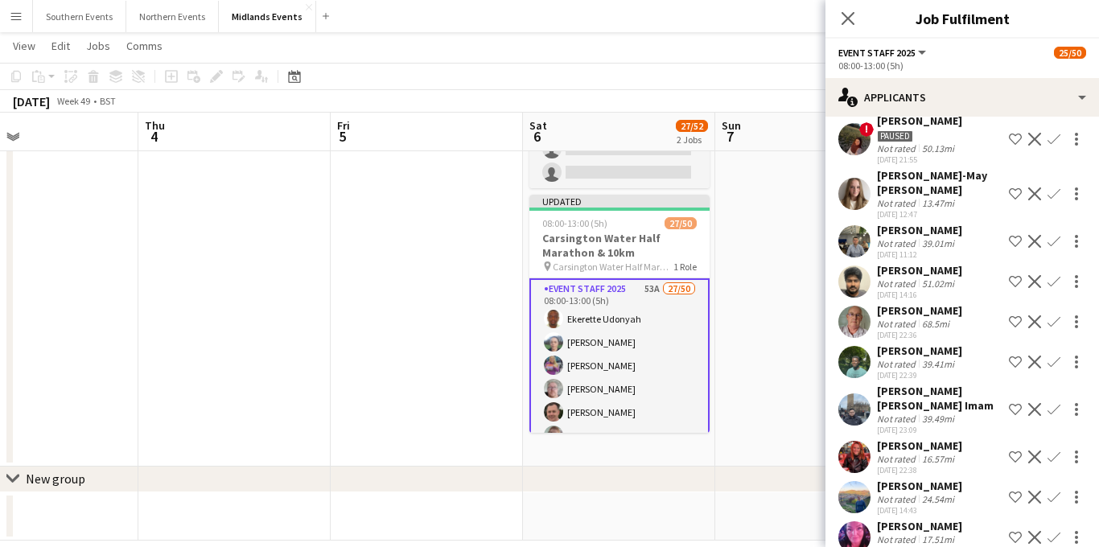
scroll to position [1361, 0]
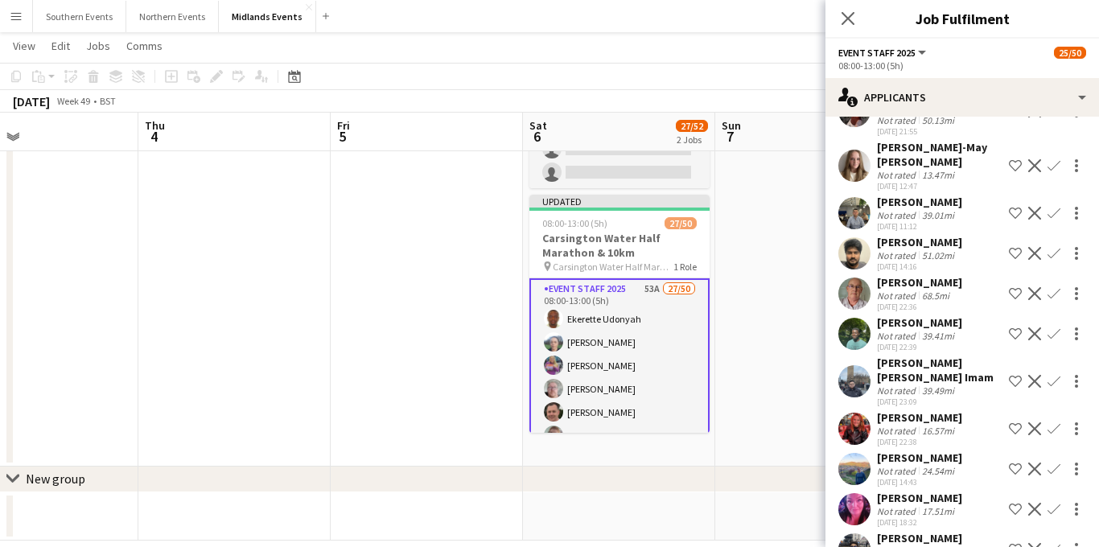
click at [1054, 463] on app-icon "Confirm" at bounding box center [1054, 469] width 13 height 13
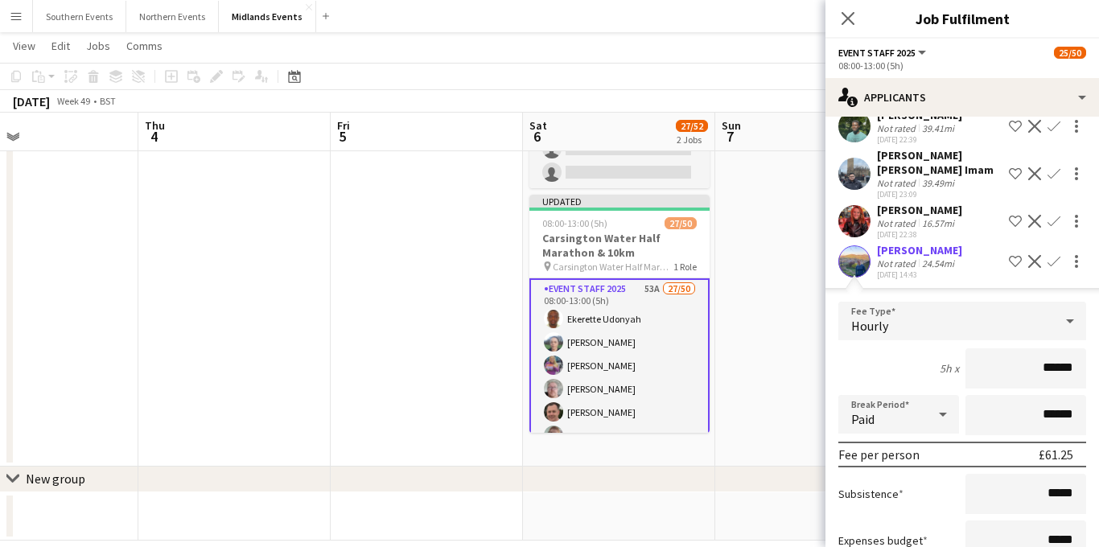
scroll to position [1633, 0]
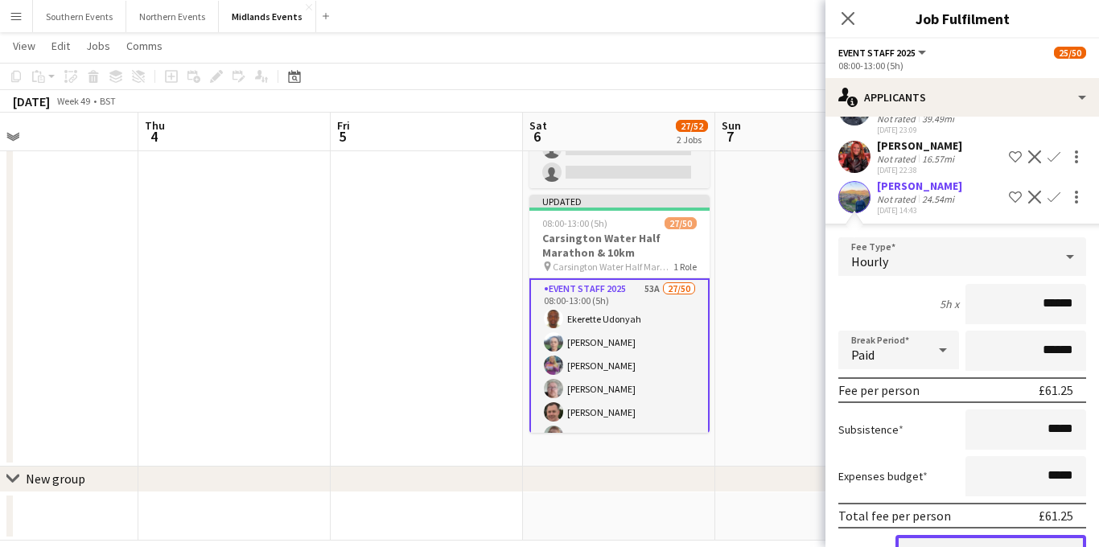
click at [938, 535] on button "Confirm" at bounding box center [991, 551] width 191 height 32
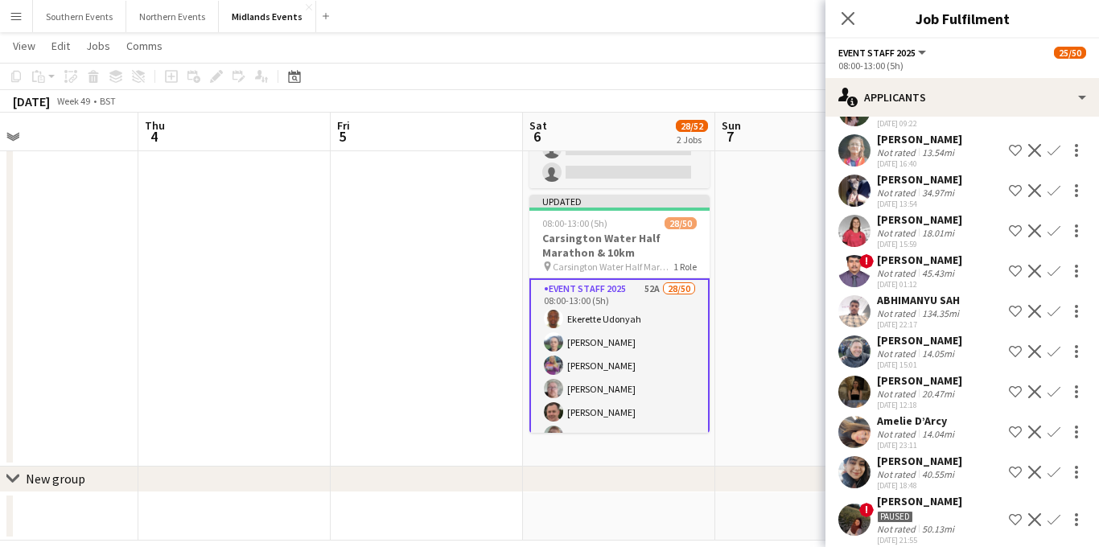
scroll to position [950, 0]
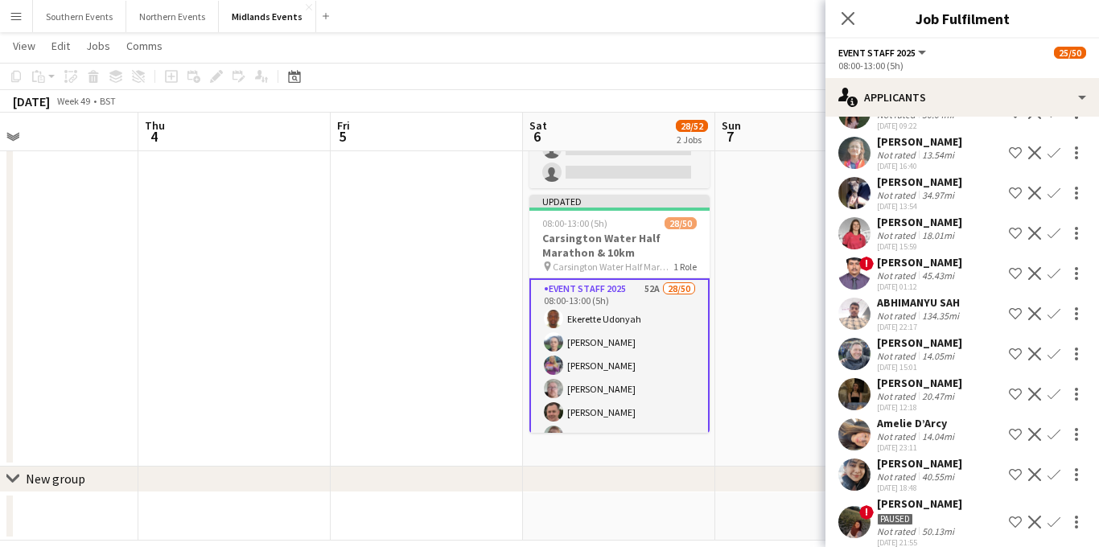
click at [1054, 348] on app-icon "Confirm" at bounding box center [1054, 354] width 13 height 13
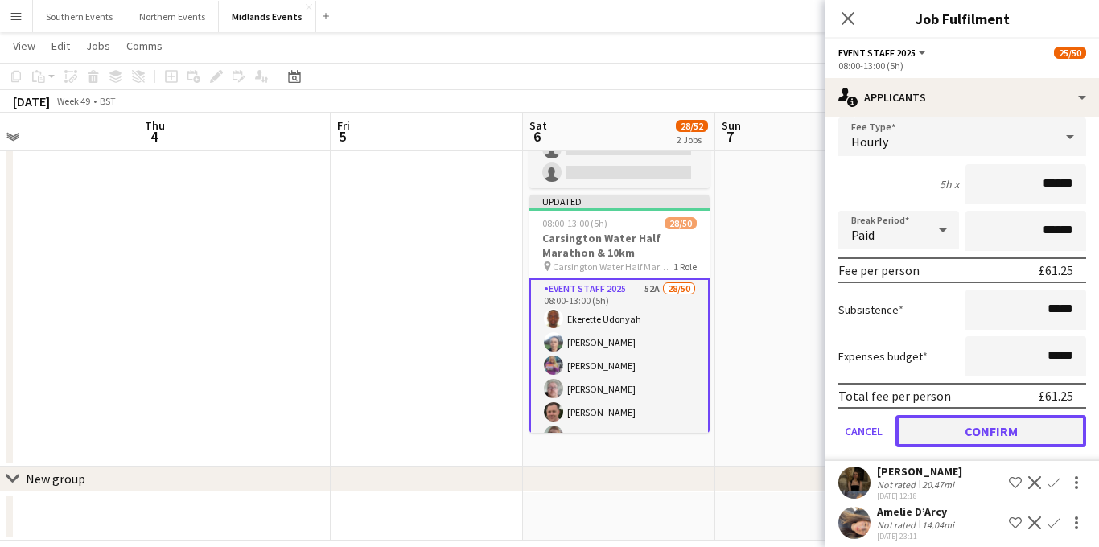
click at [959, 415] on button "Confirm" at bounding box center [991, 431] width 191 height 32
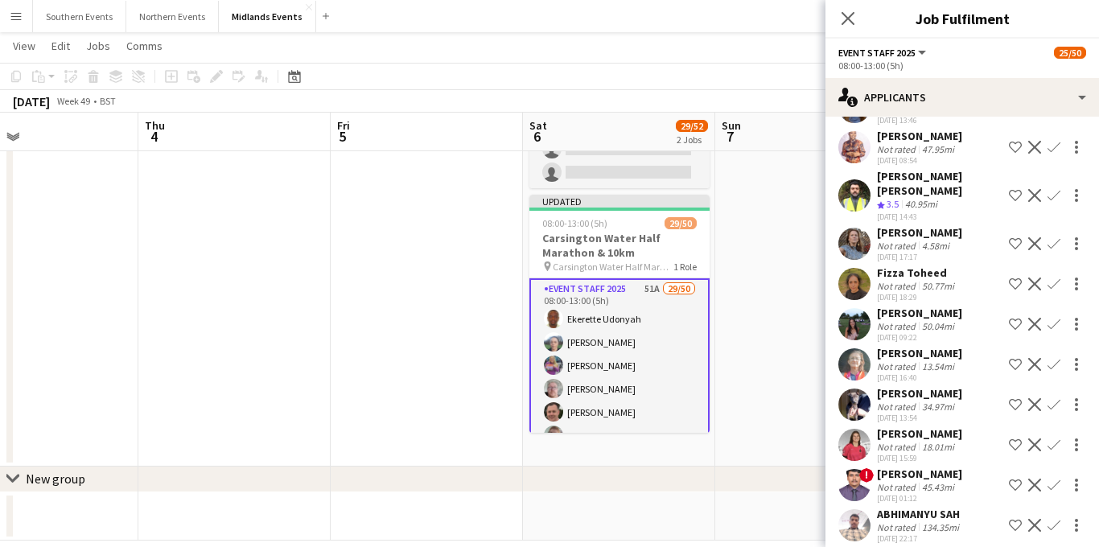
scroll to position [765, 0]
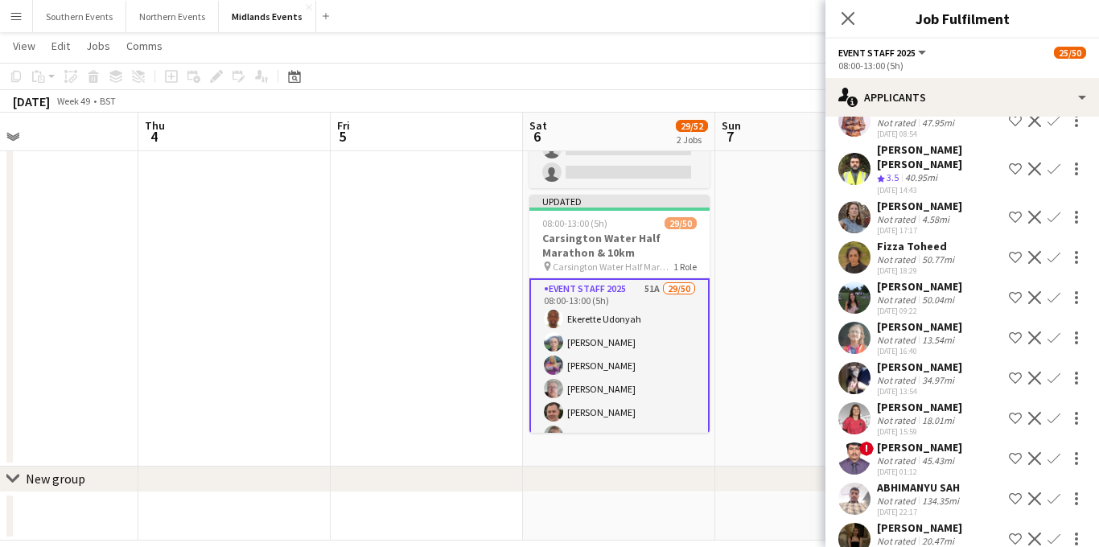
click at [1055, 332] on app-icon "Confirm" at bounding box center [1054, 338] width 13 height 13
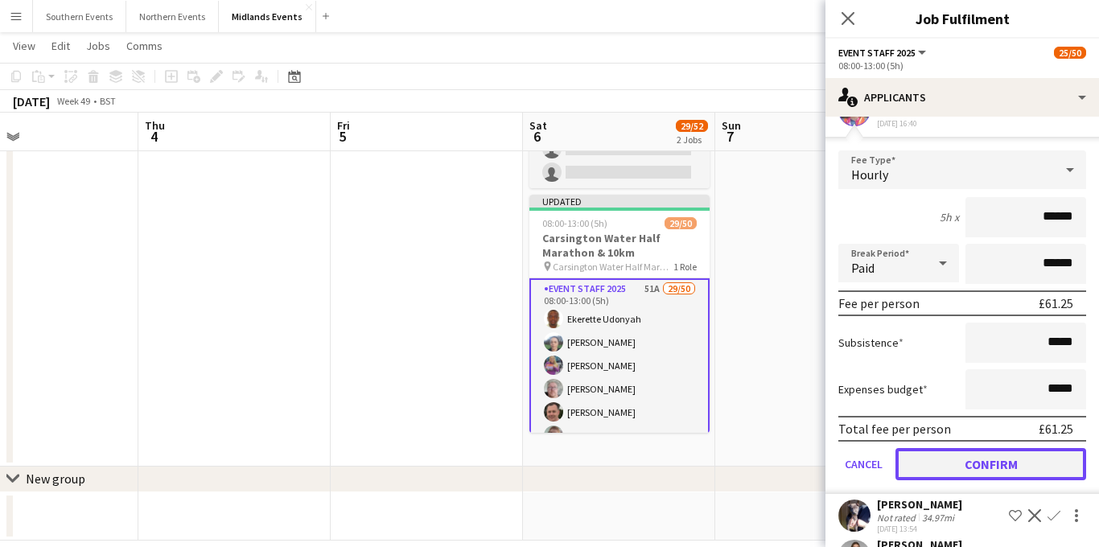
click at [946, 448] on button "Confirm" at bounding box center [991, 464] width 191 height 32
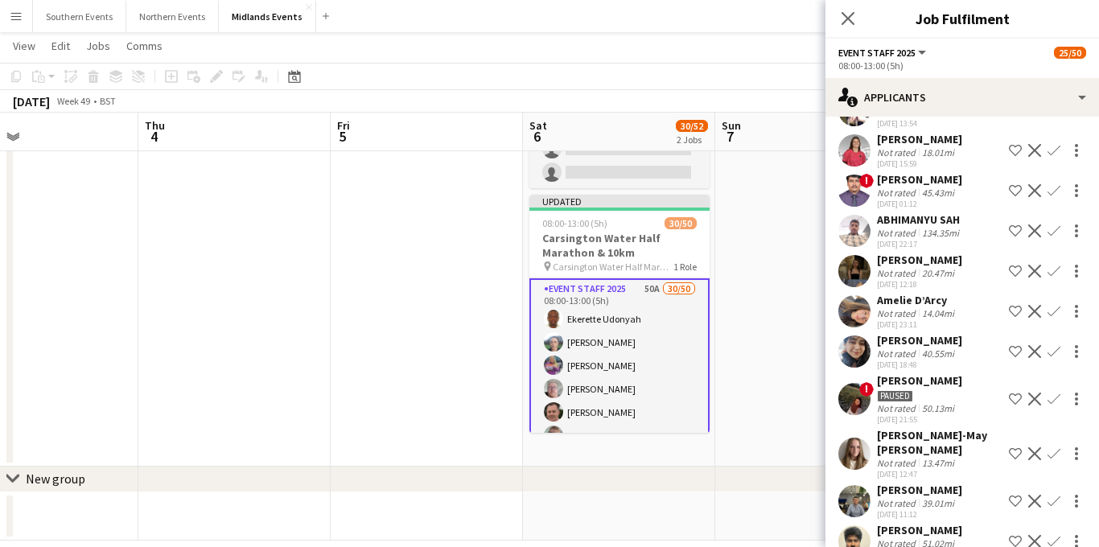
scroll to position [587, 0]
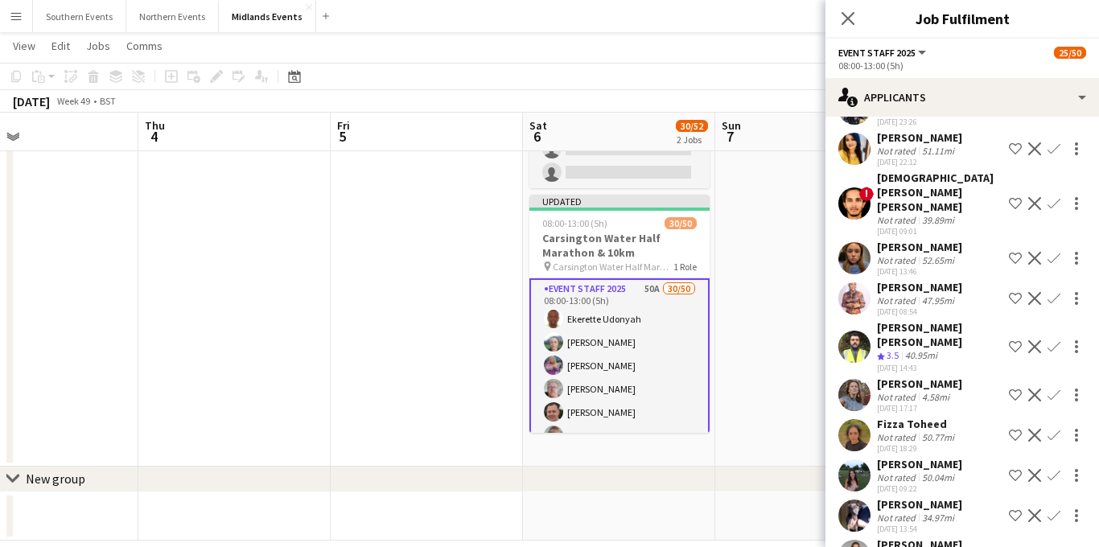
click at [1056, 509] on app-icon "Confirm" at bounding box center [1054, 515] width 13 height 13
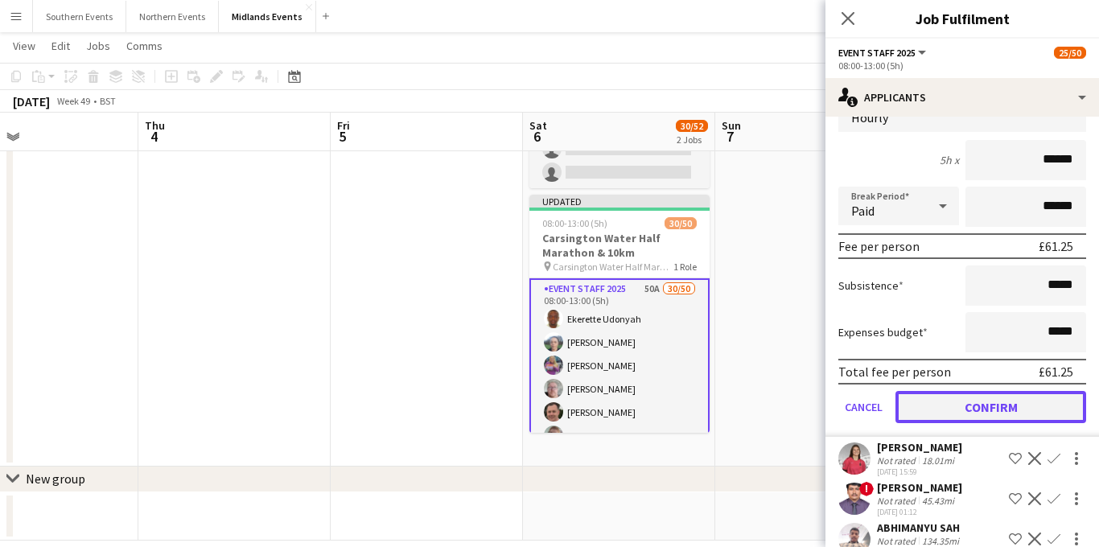
click at [971, 391] on button "Confirm" at bounding box center [991, 407] width 191 height 32
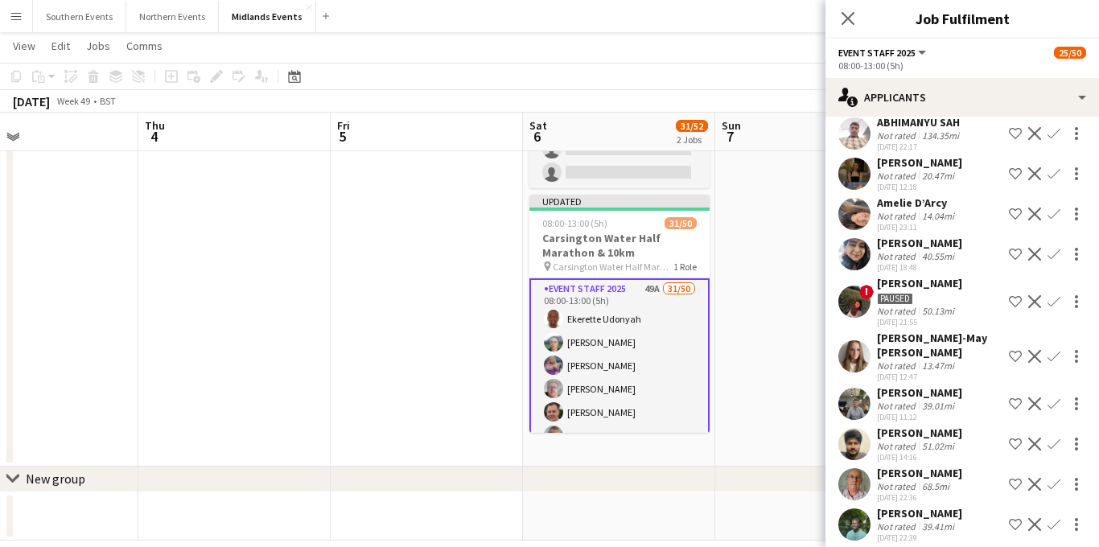
scroll to position [644, 0]
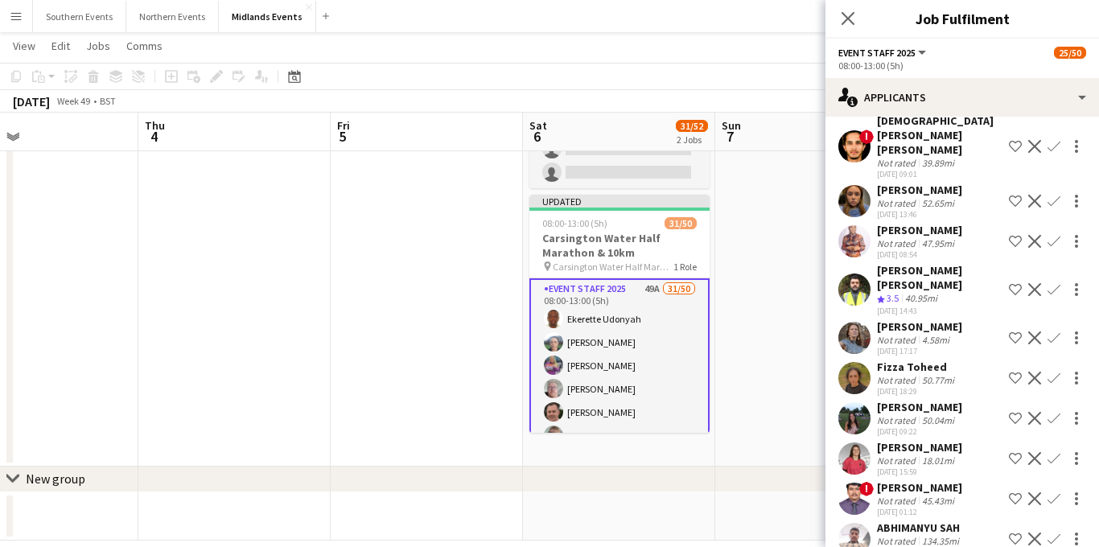
click at [1050, 283] on app-icon "Confirm" at bounding box center [1054, 289] width 13 height 13
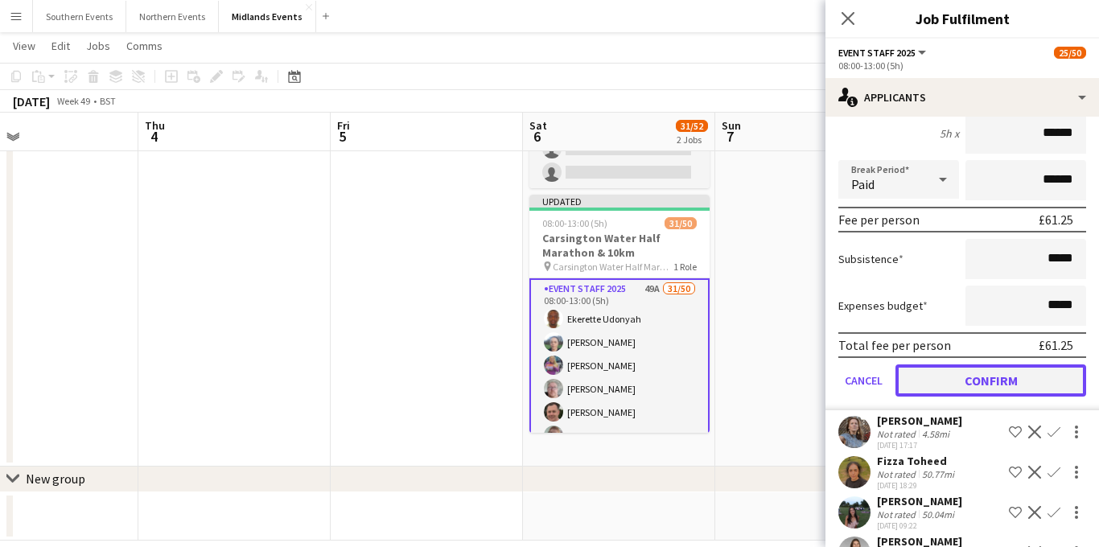
click at [973, 365] on button "Confirm" at bounding box center [991, 381] width 191 height 32
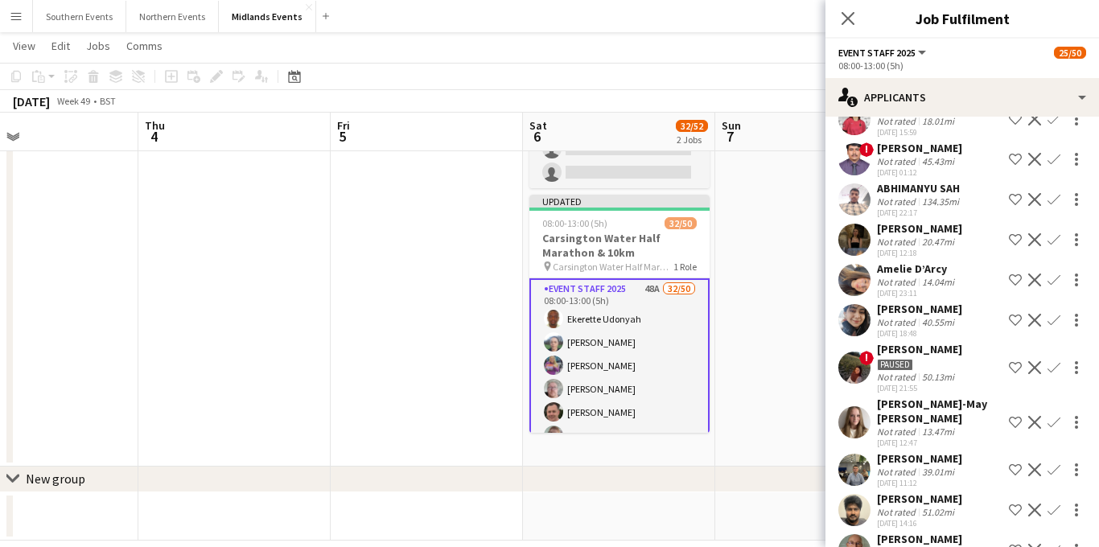
scroll to position [928, 0]
click at [1053, 233] on app-icon "Confirm" at bounding box center [1054, 239] width 13 height 13
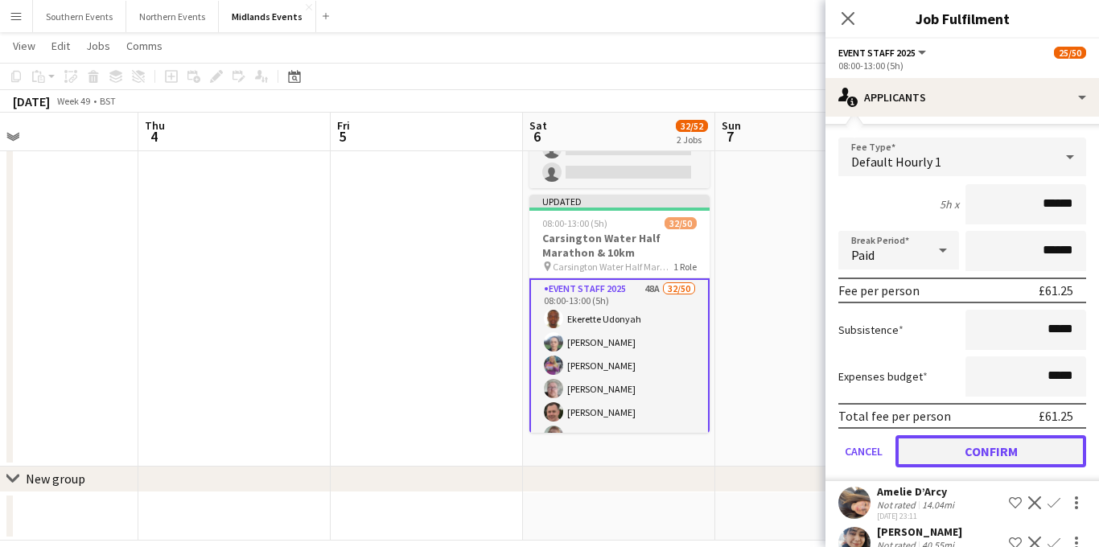
click at [956, 435] on button "Confirm" at bounding box center [991, 451] width 191 height 32
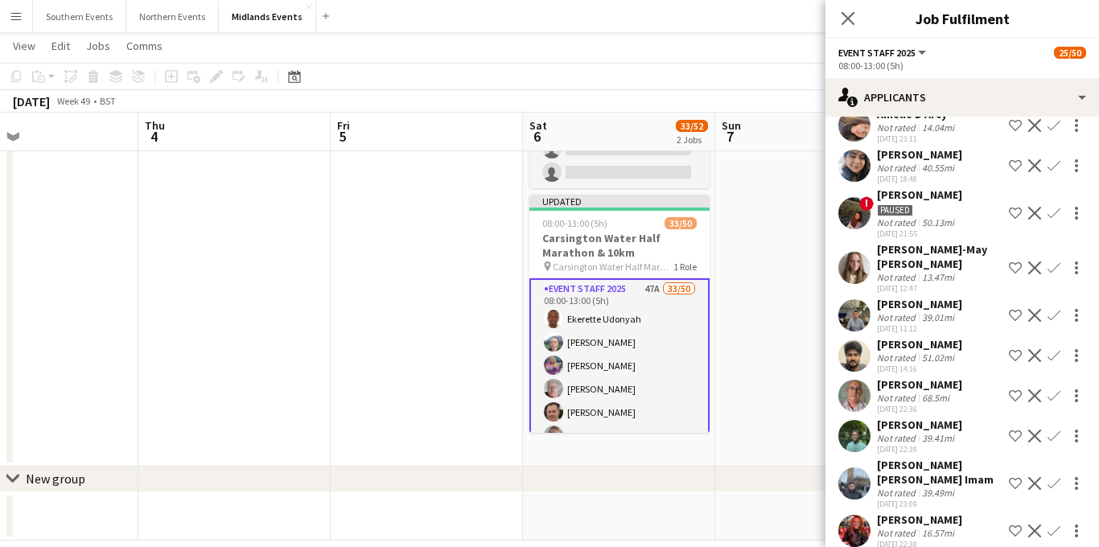
scroll to position [1053, 0]
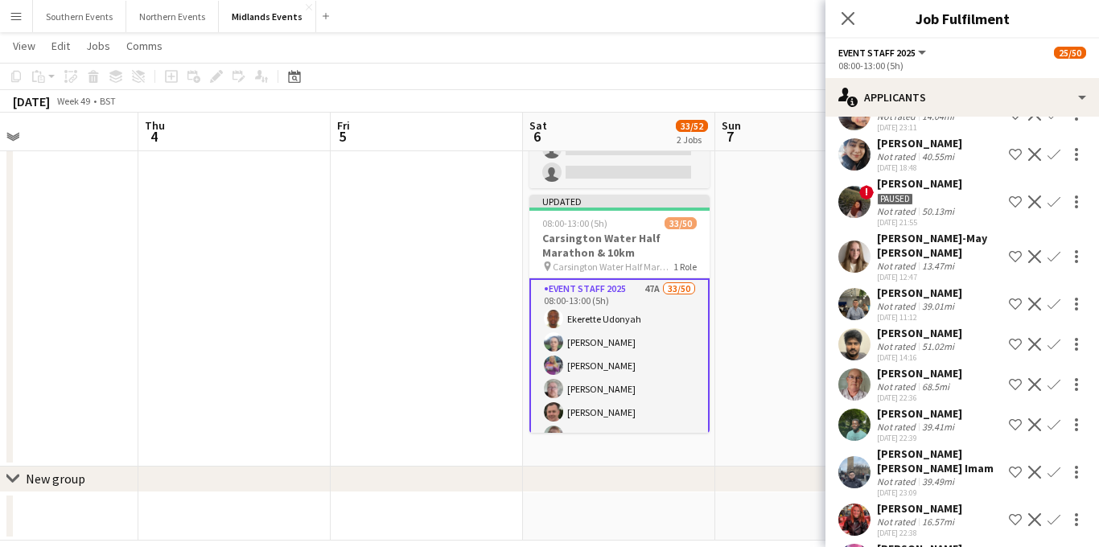
click at [1055, 298] on app-icon "Confirm" at bounding box center [1054, 304] width 13 height 13
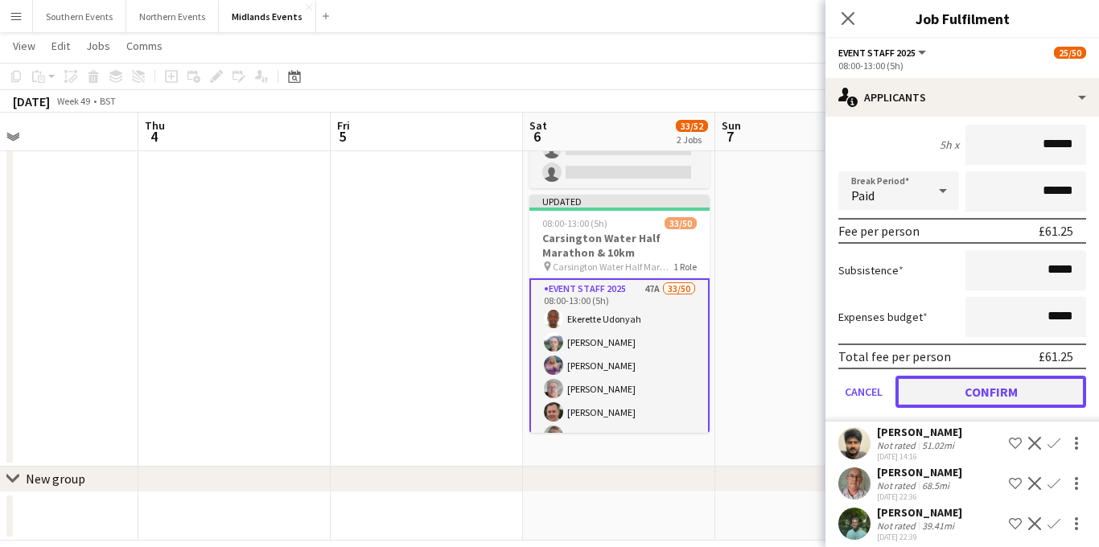
click at [972, 376] on button "Confirm" at bounding box center [991, 392] width 191 height 32
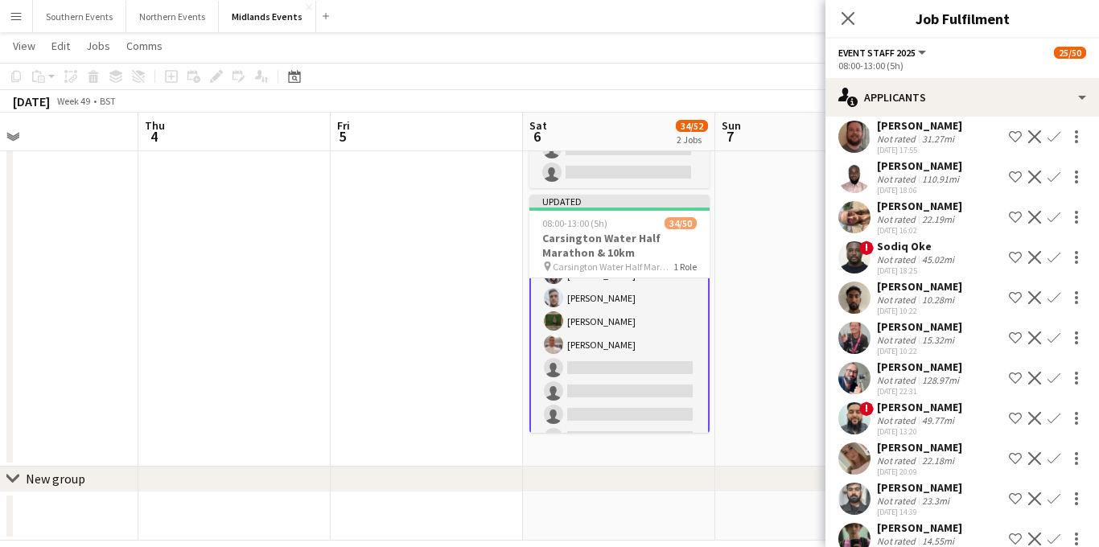
scroll to position [767, 0]
click at [1054, 332] on app-icon "Confirm" at bounding box center [1054, 338] width 13 height 13
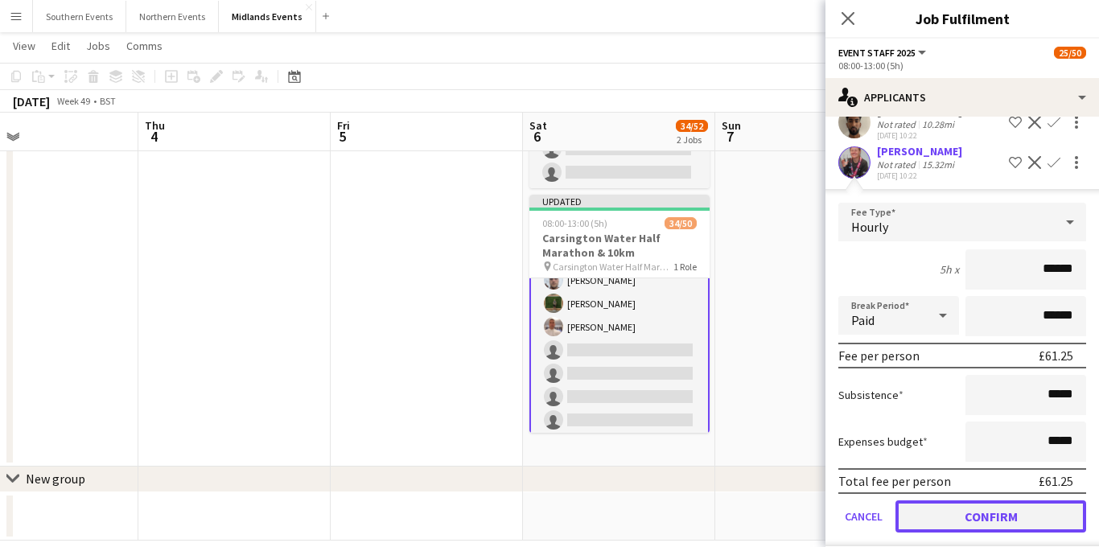
click at [973, 501] on button "Confirm" at bounding box center [991, 517] width 191 height 32
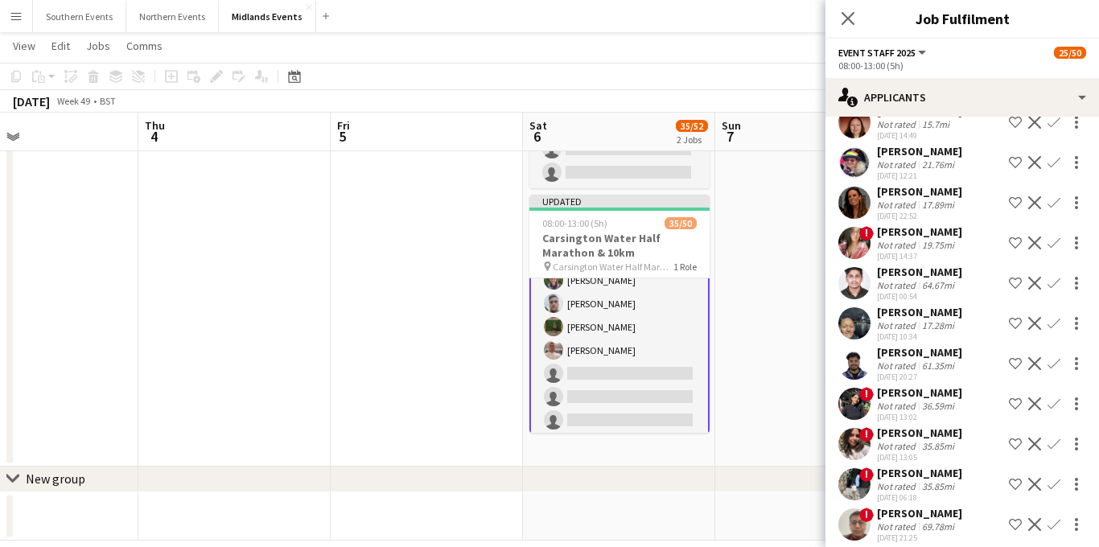
scroll to position [3, 0]
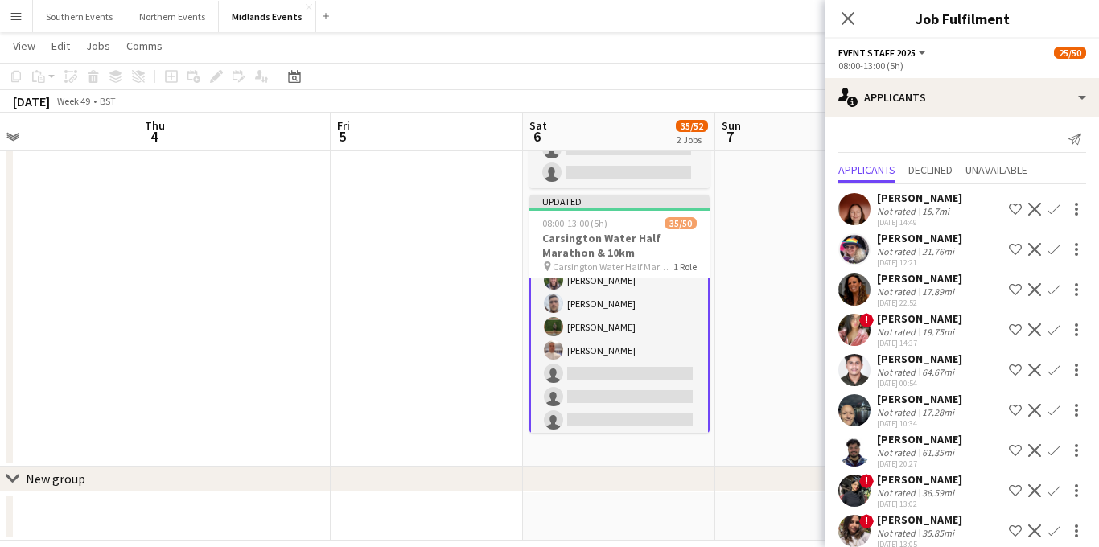
click at [1059, 407] on app-icon "Confirm" at bounding box center [1054, 410] width 13 height 13
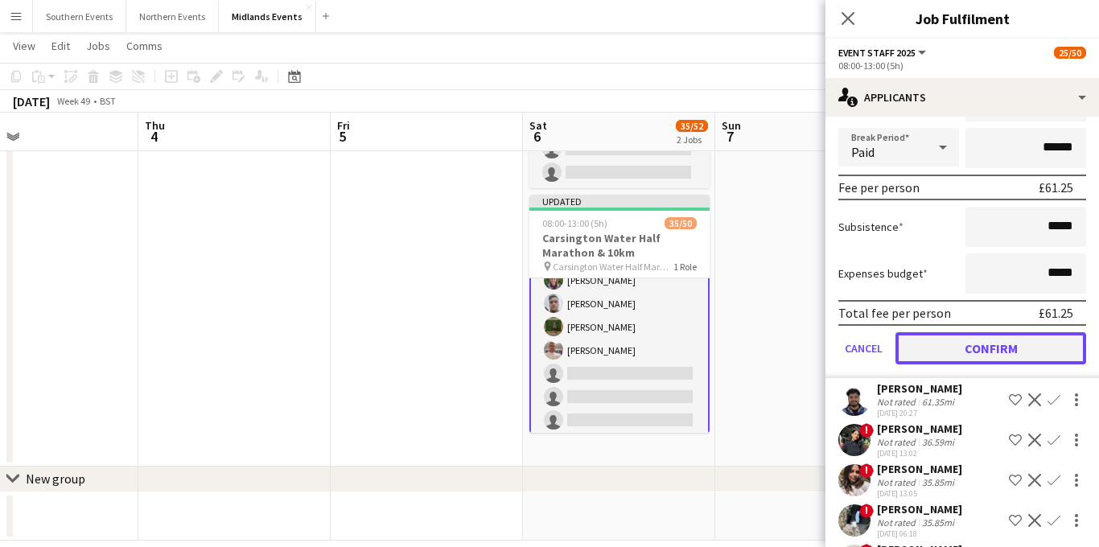
click at [993, 358] on button "Confirm" at bounding box center [991, 348] width 191 height 32
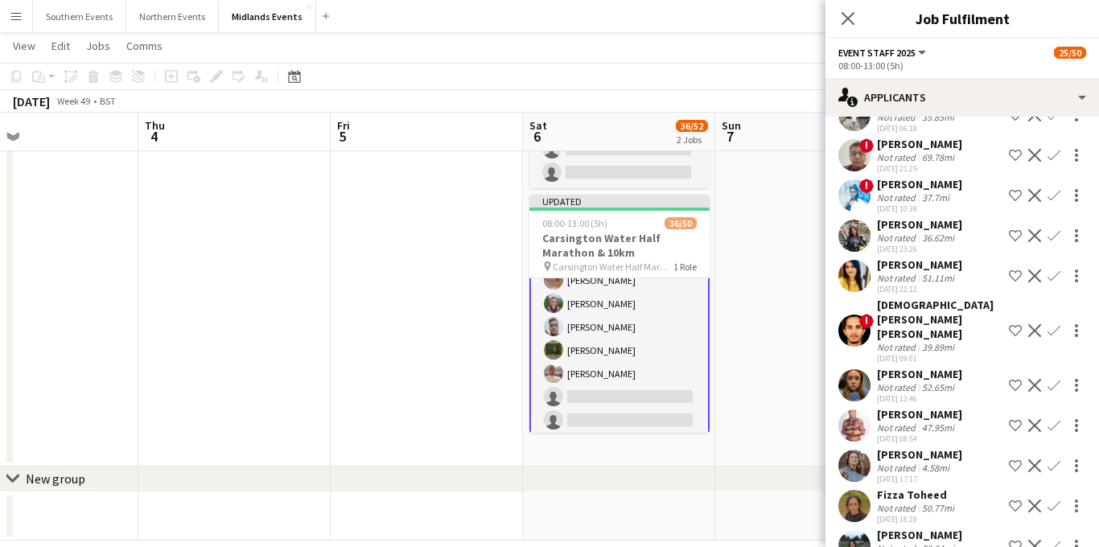
scroll to position [14, 0]
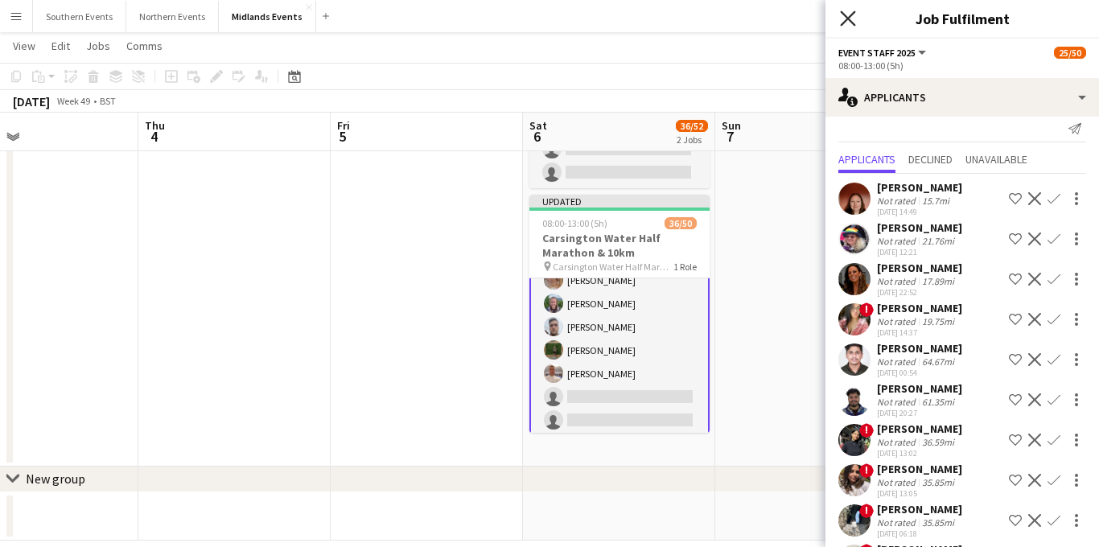
click at [847, 13] on icon "Close pop-in" at bounding box center [847, 17] width 15 height 15
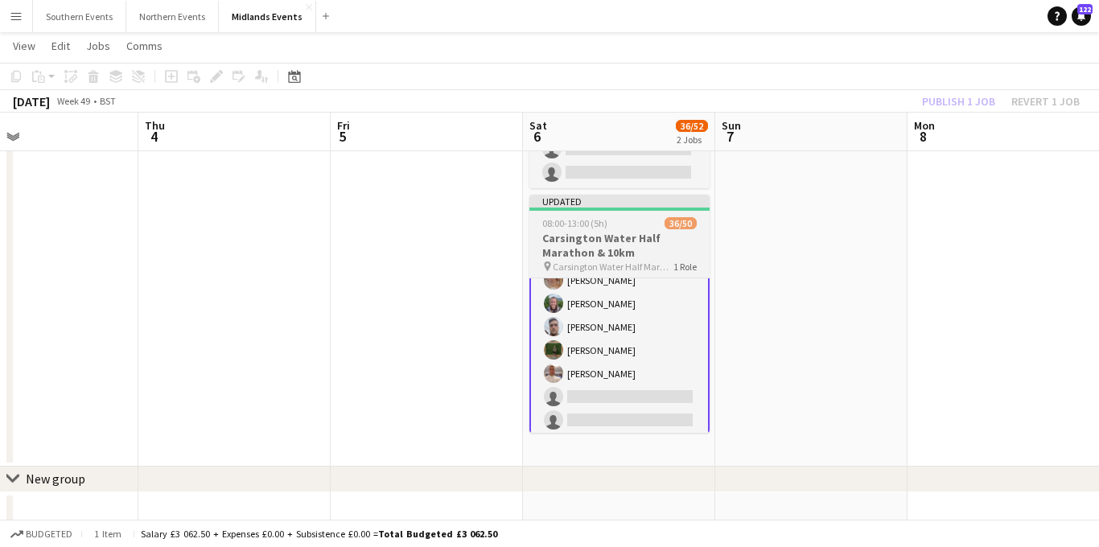
click at [596, 245] on h3 "Carsington Water Half Marathon & 10km" at bounding box center [620, 245] width 180 height 29
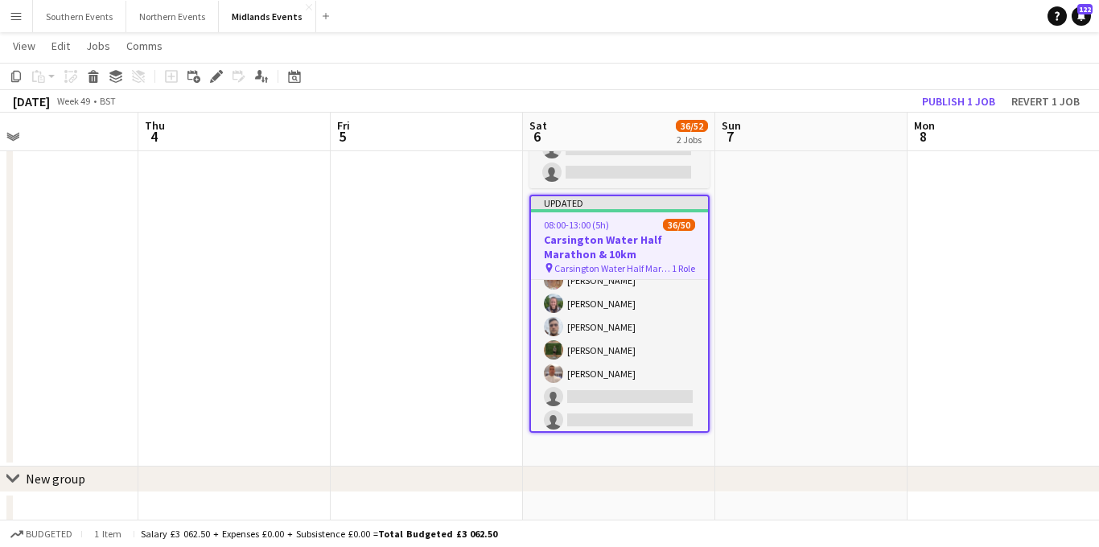
scroll to position [765, 0]
click at [967, 99] on button "Publish 1 job" at bounding box center [959, 101] width 86 height 21
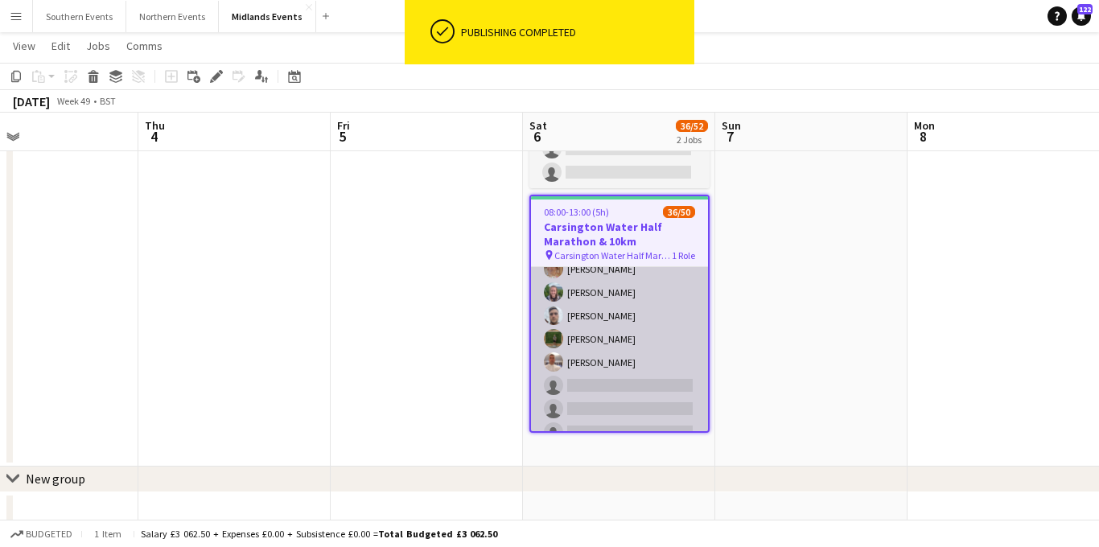
click at [633, 299] on app-card-role "Event Staff 2025 44A 36/50 08:00-13:00 (5h) Ekerette Udonyah Avril Scott Ross S…" at bounding box center [619, 103] width 177 height 1203
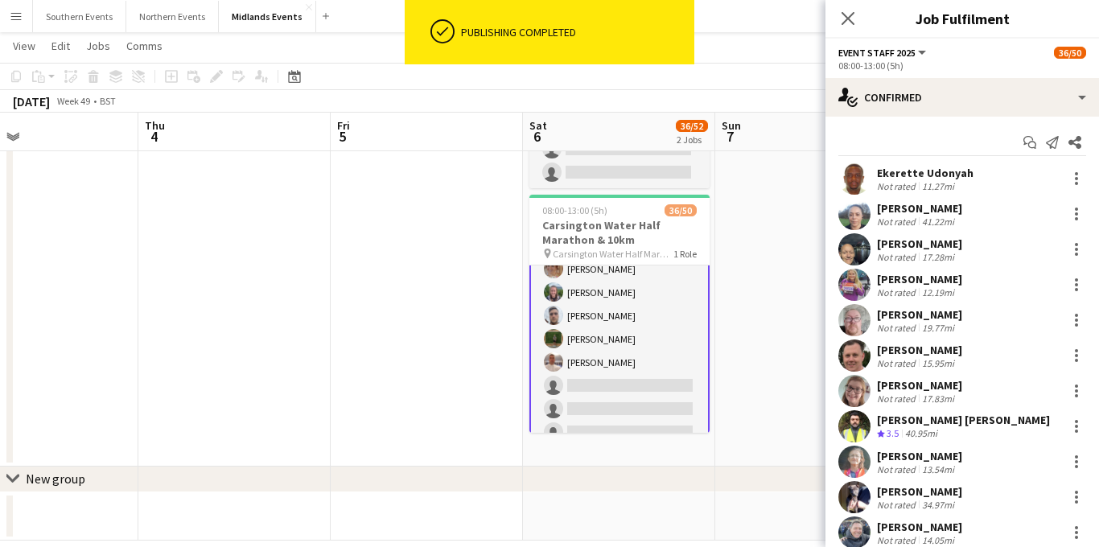
scroll to position [767, 0]
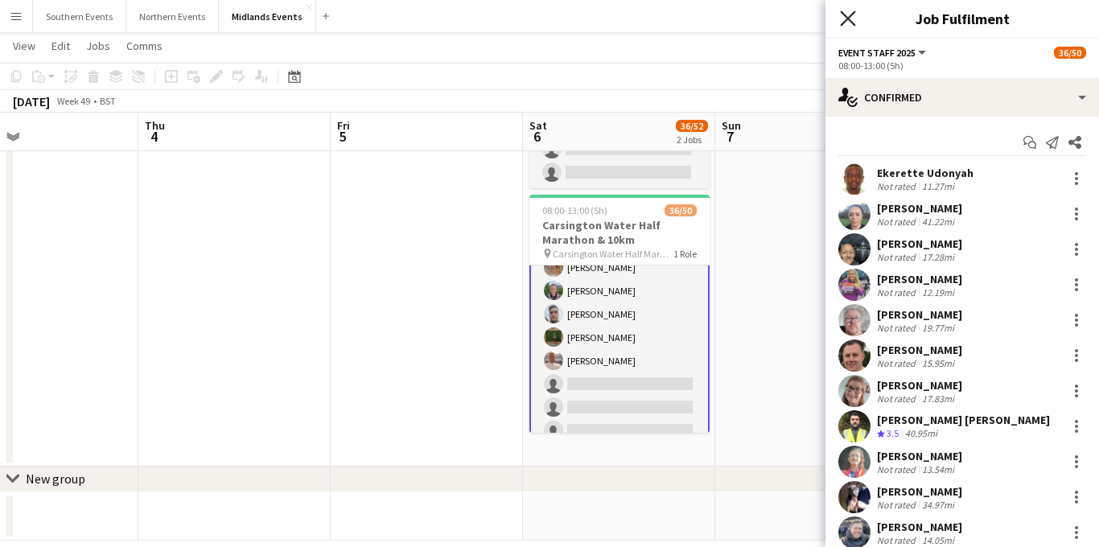
click at [848, 19] on icon at bounding box center [847, 17] width 15 height 15
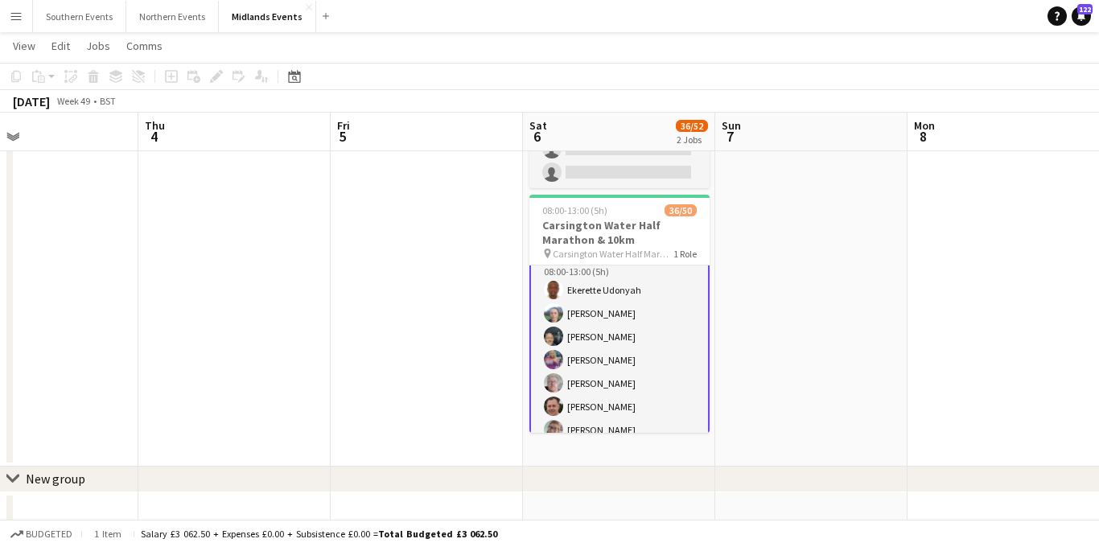
scroll to position [0, 0]
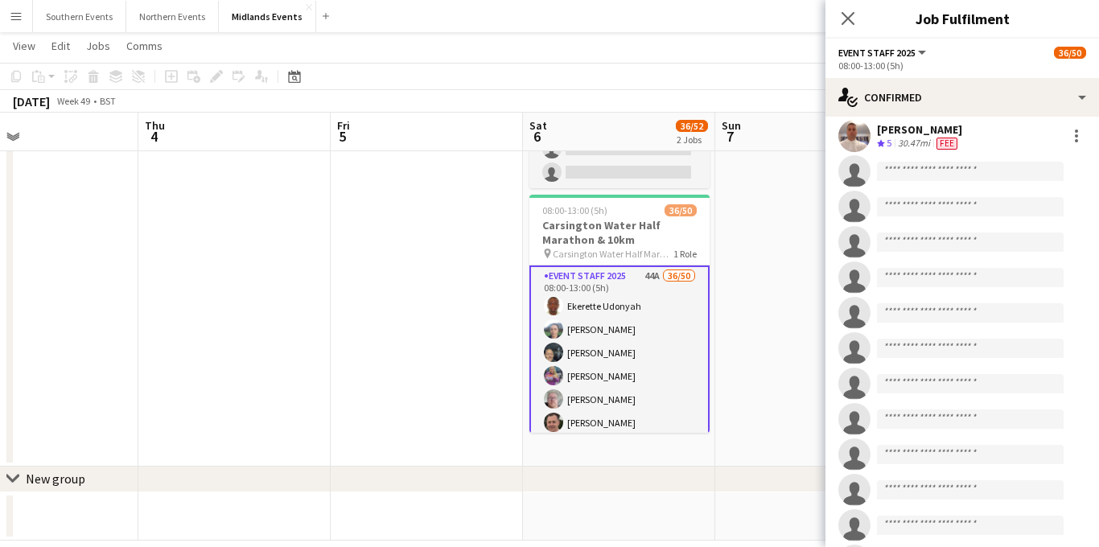
scroll to position [1284, 0]
click at [846, 24] on icon "Close pop-in" at bounding box center [847, 17] width 15 height 15
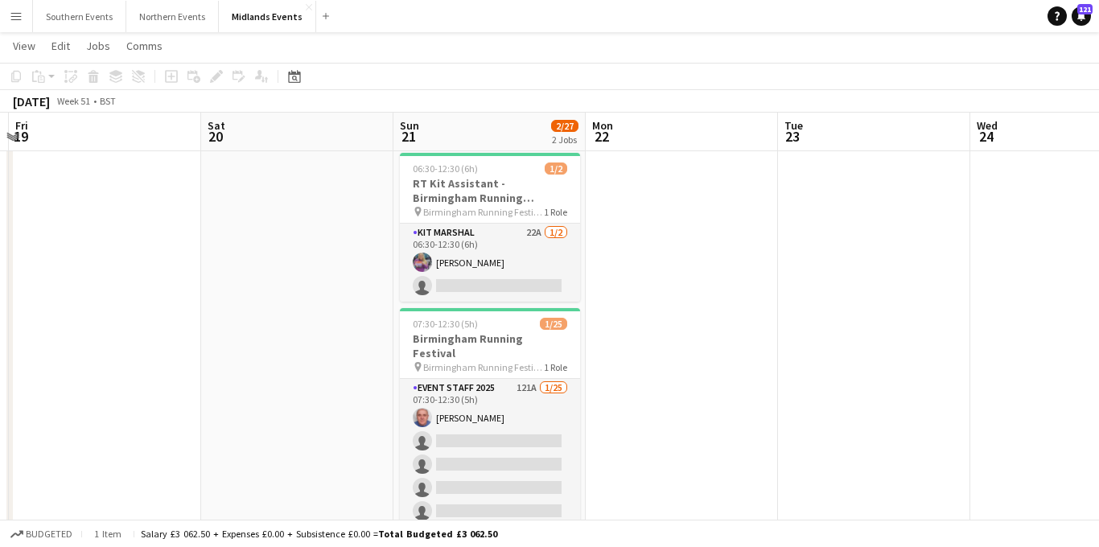
scroll to position [0, 560]
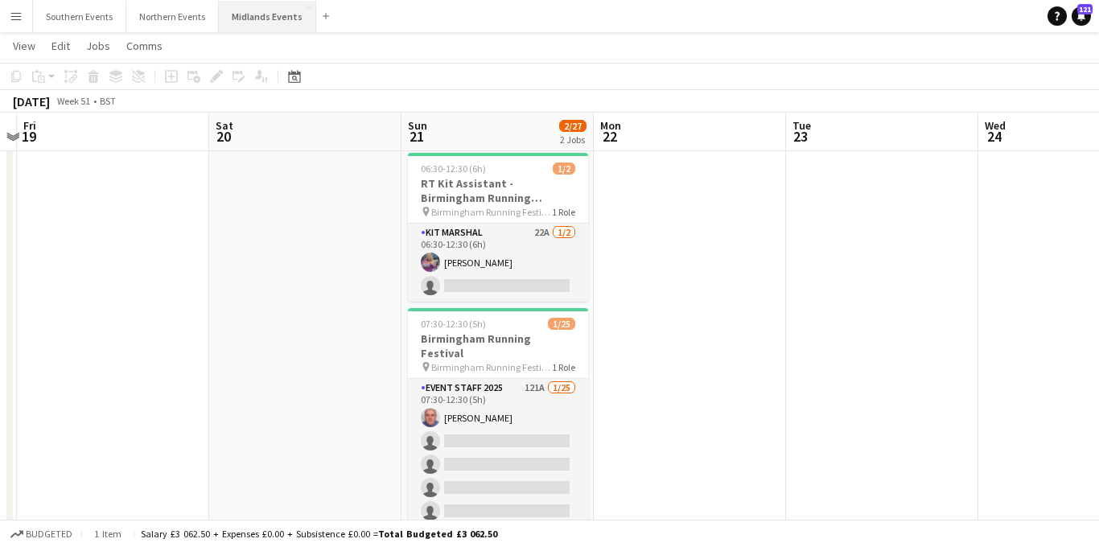
click at [248, 10] on button "Midlands Events Close" at bounding box center [267, 16] width 97 height 31
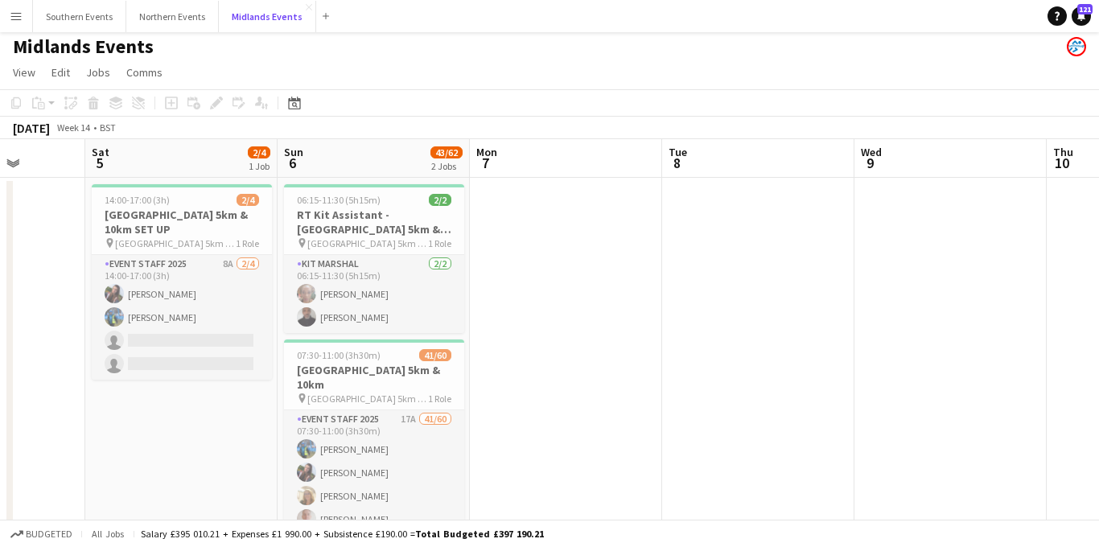
scroll to position [5, 0]
click at [381, 373] on h3 "[GEOGRAPHIC_DATA] 5km & 10km" at bounding box center [374, 376] width 180 height 29
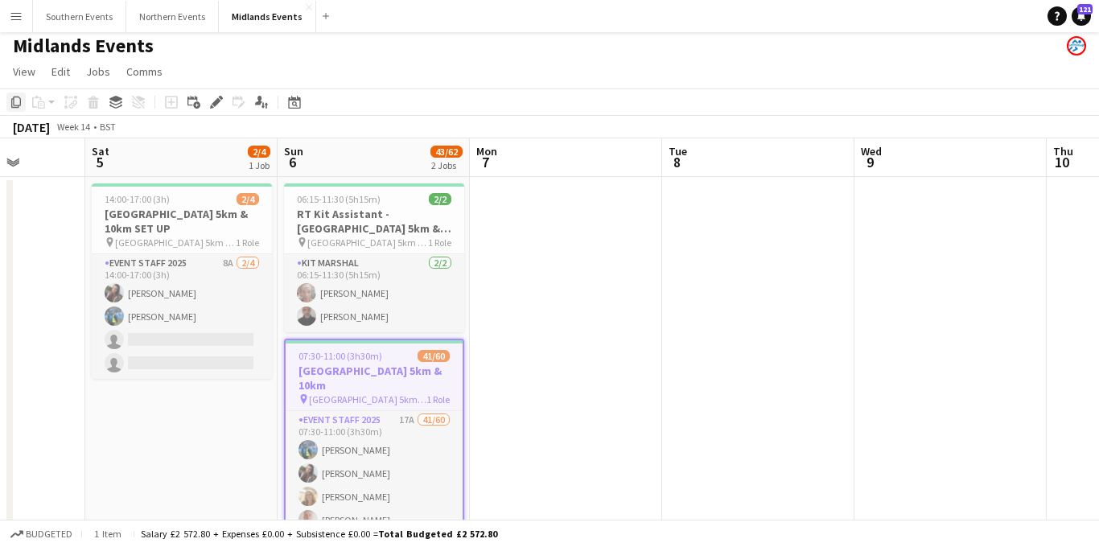
click at [14, 104] on icon "Copy" at bounding box center [16, 102] width 13 height 13
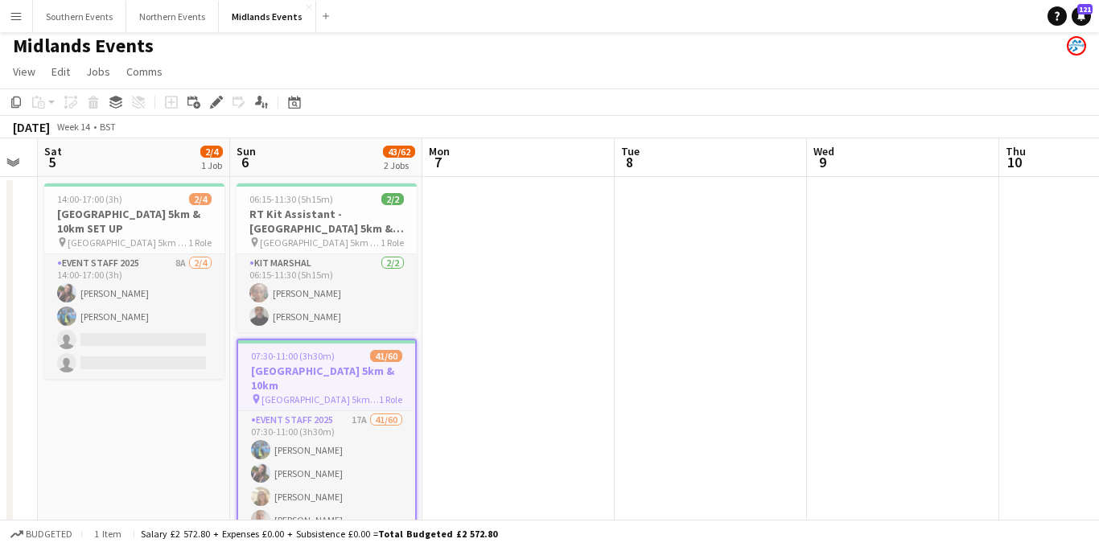
scroll to position [0, 541]
click at [246, 14] on button "Midlands Events Close" at bounding box center [267, 16] width 97 height 31
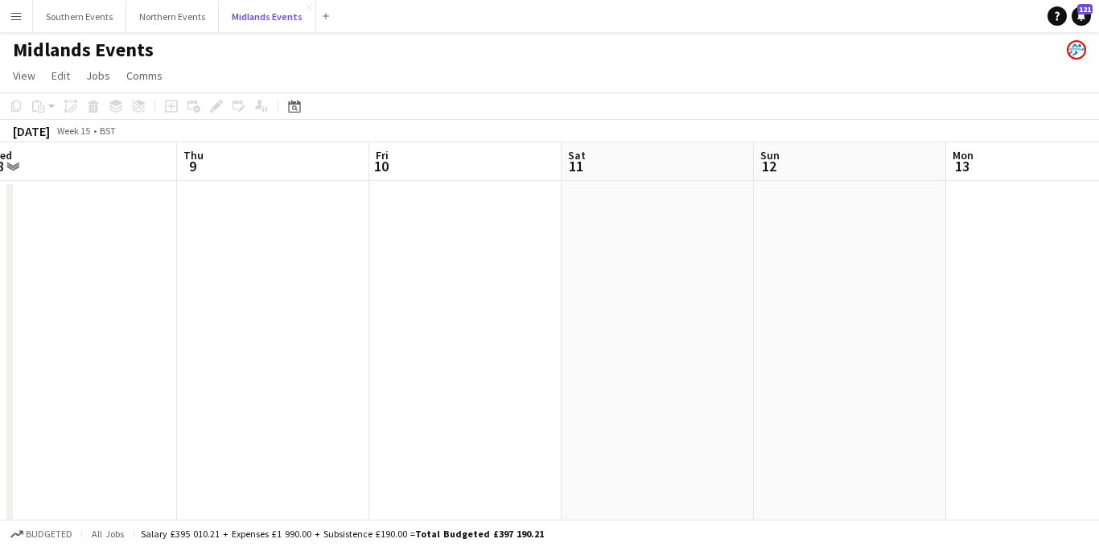
scroll to position [0, 614]
click at [876, 221] on app-date-cell at bounding box center [828, 398] width 192 height 434
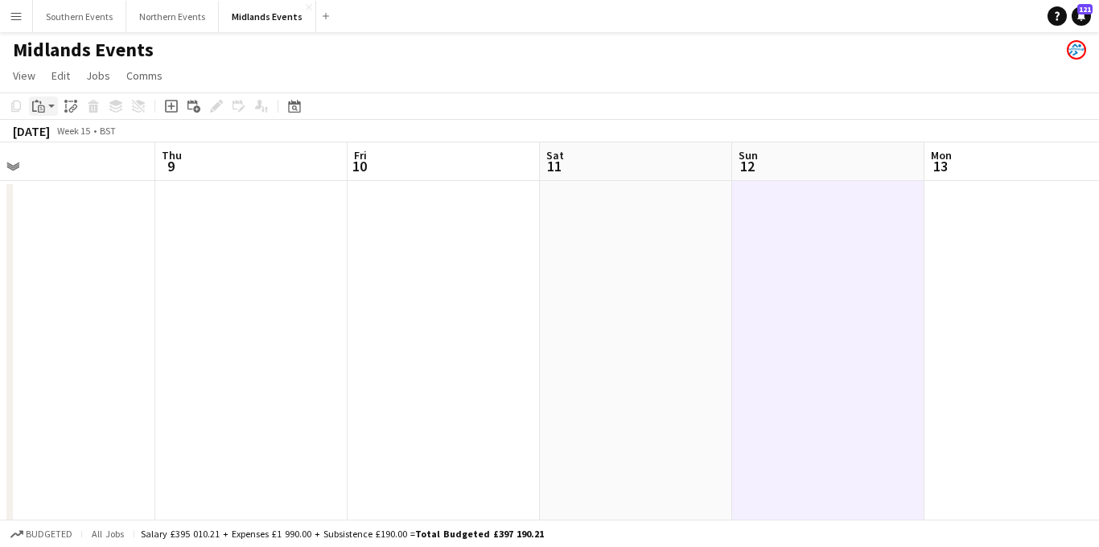
click at [47, 105] on app-action-btn "Paste" at bounding box center [43, 106] width 29 height 19
click at [56, 136] on link "Paste Command V" at bounding box center [106, 137] width 127 height 14
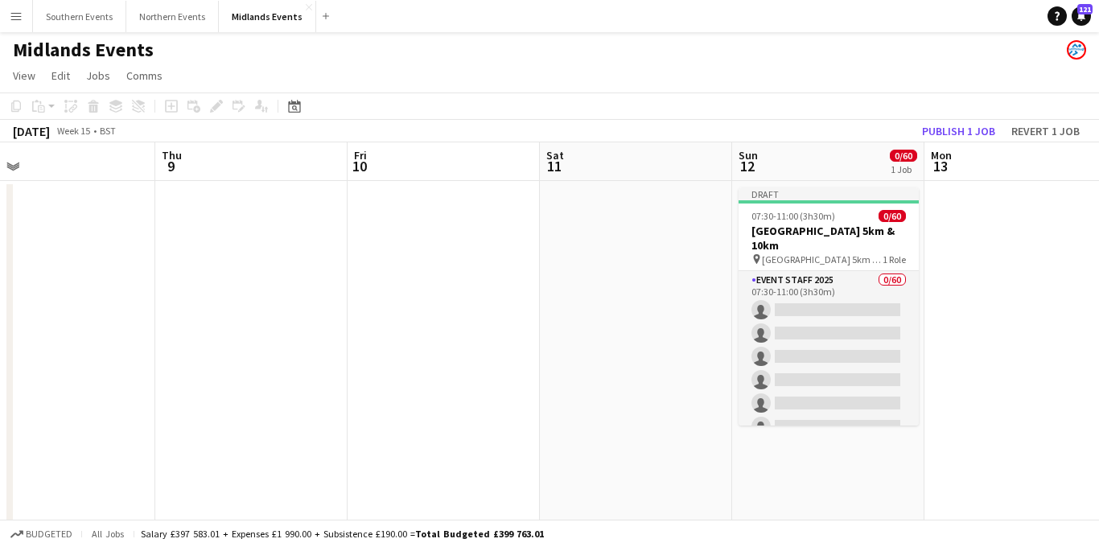
click at [831, 230] on h3 "[GEOGRAPHIC_DATA] 5km & 10km" at bounding box center [829, 238] width 180 height 29
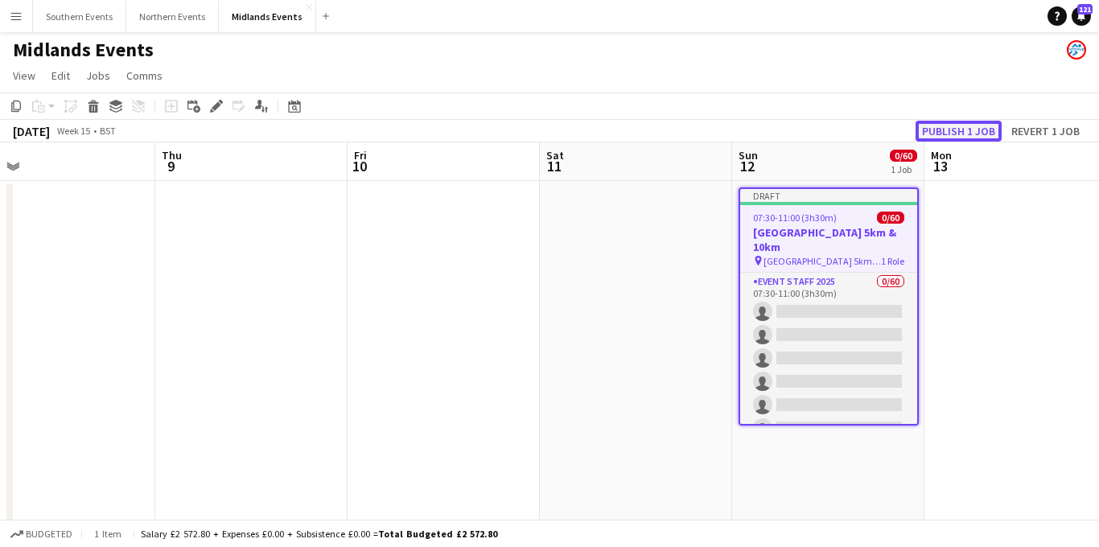
click at [961, 124] on button "Publish 1 job" at bounding box center [959, 131] width 86 height 21
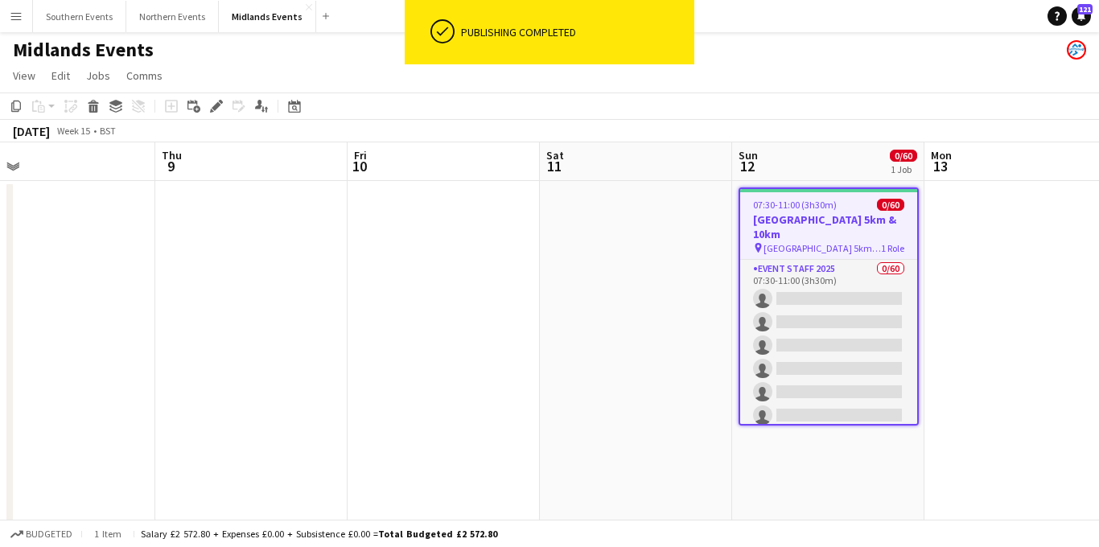
click at [815, 221] on h3 "[GEOGRAPHIC_DATA] 5km & 10km" at bounding box center [828, 226] width 177 height 29
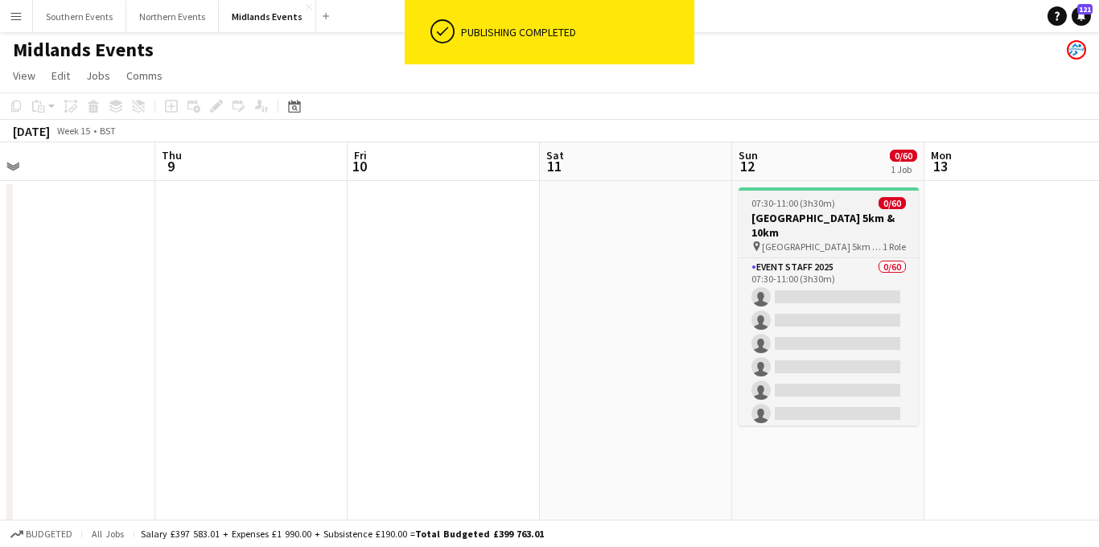
click at [798, 221] on h3 "[GEOGRAPHIC_DATA] 5km & 10km" at bounding box center [829, 225] width 180 height 29
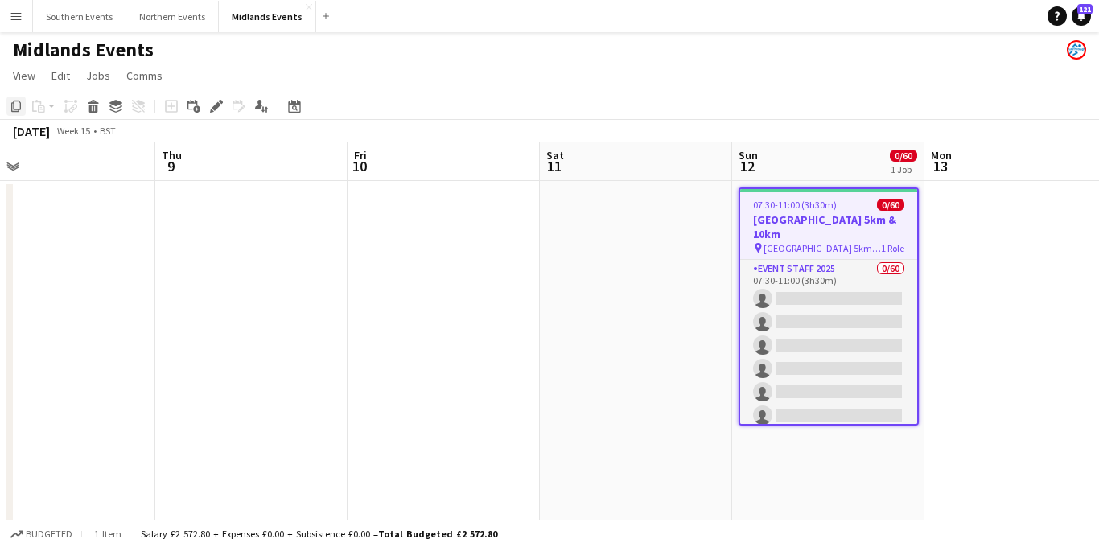
click at [15, 106] on icon "Copy" at bounding box center [16, 106] width 13 height 13
click at [651, 194] on app-date-cell at bounding box center [636, 398] width 192 height 434
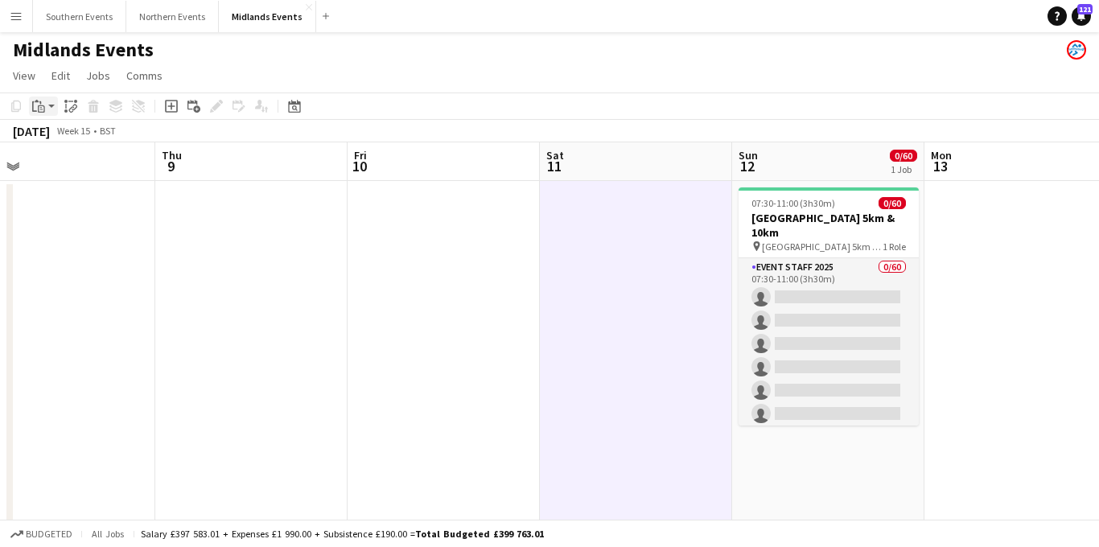
click at [40, 104] on icon at bounding box center [40, 102] width 2 height 3
click at [61, 137] on link "Paste Command V" at bounding box center [106, 137] width 127 height 14
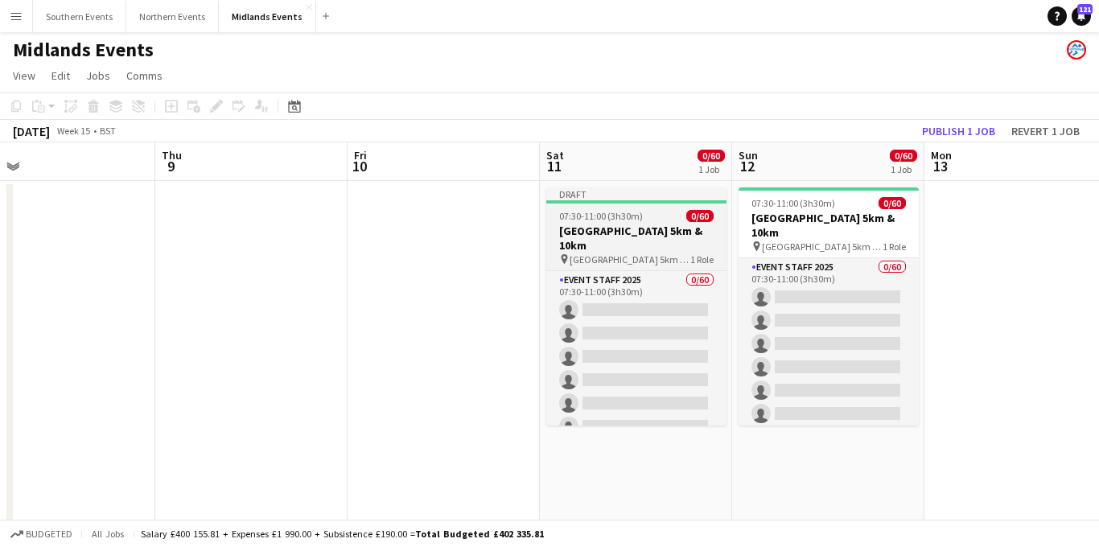
click at [647, 233] on h3 "[GEOGRAPHIC_DATA] 5km & 10km" at bounding box center [636, 238] width 180 height 29
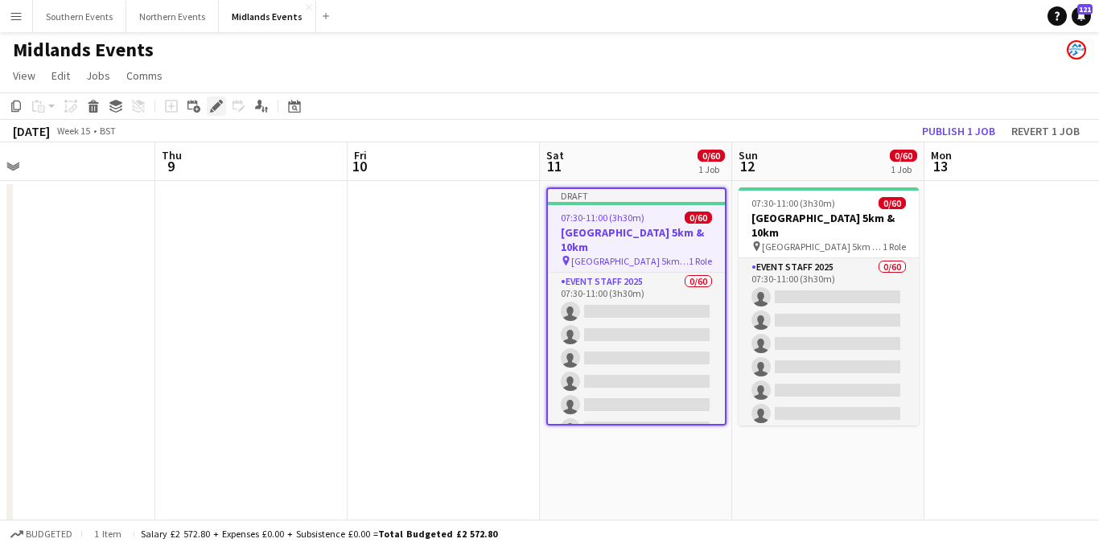
click at [213, 109] on icon at bounding box center [216, 106] width 9 height 9
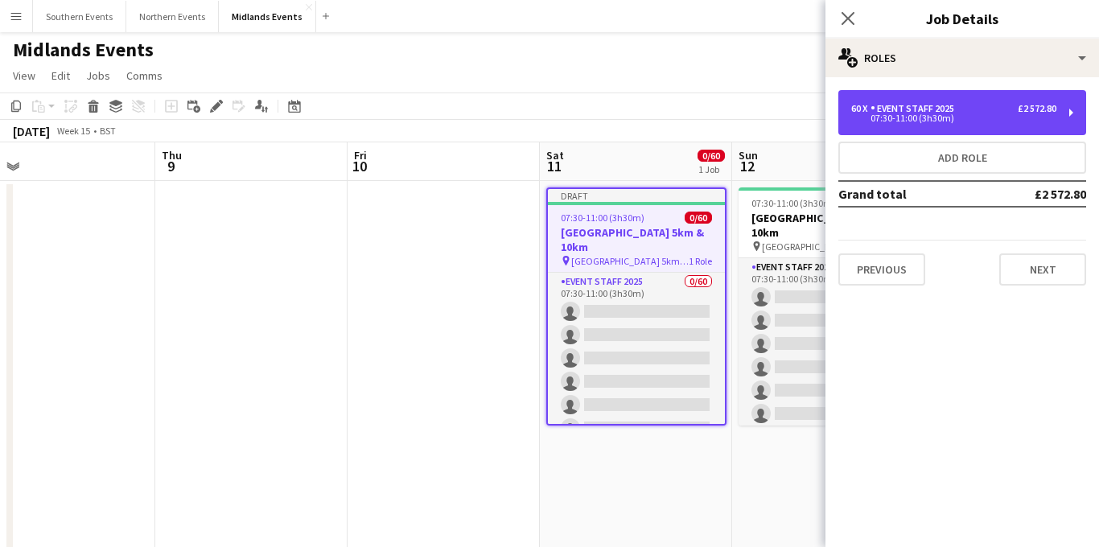
click at [976, 123] on div "60 x Event Staff 2025 £2 572.80 07:30-11:00 (3h30m)" at bounding box center [963, 112] width 248 height 45
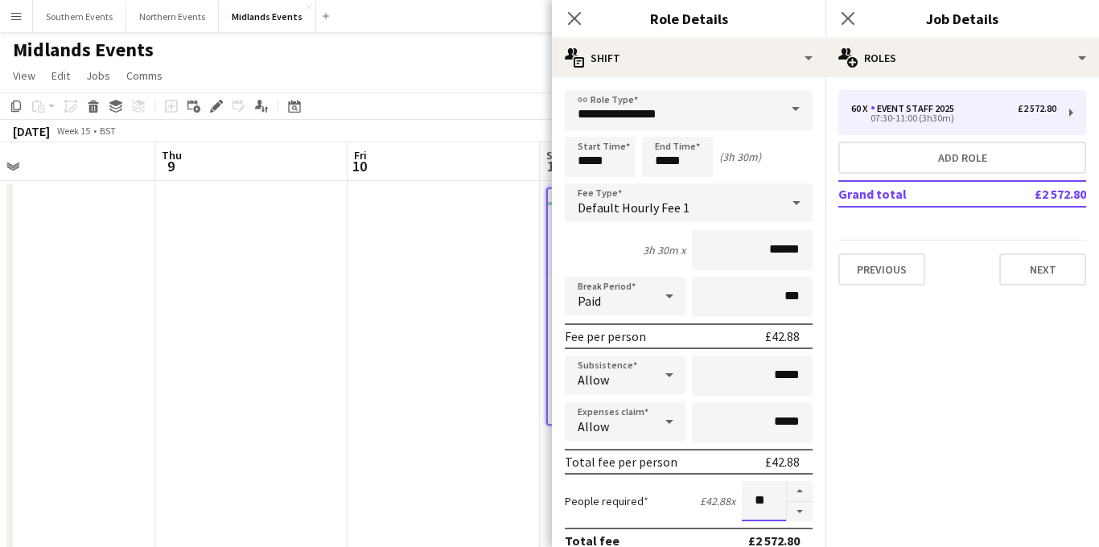
click at [765, 504] on input "**" at bounding box center [764, 501] width 44 height 40
click at [803, 495] on button "button" at bounding box center [800, 491] width 26 height 21
type input "*"
click at [683, 118] on input "**********" at bounding box center [689, 110] width 248 height 40
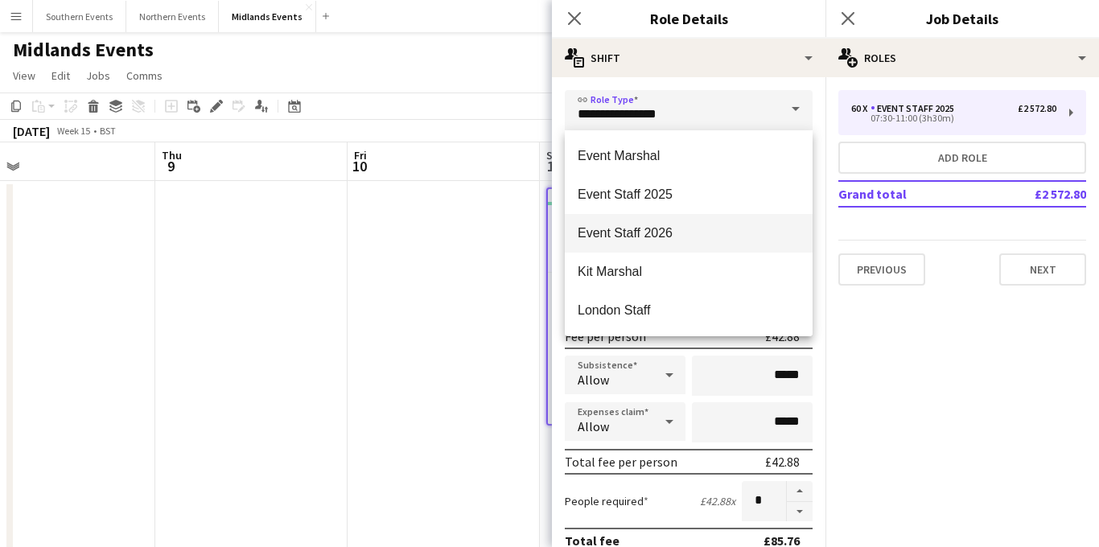
click at [679, 234] on span "Event Staff 2026" at bounding box center [689, 232] width 222 height 15
type input "**********"
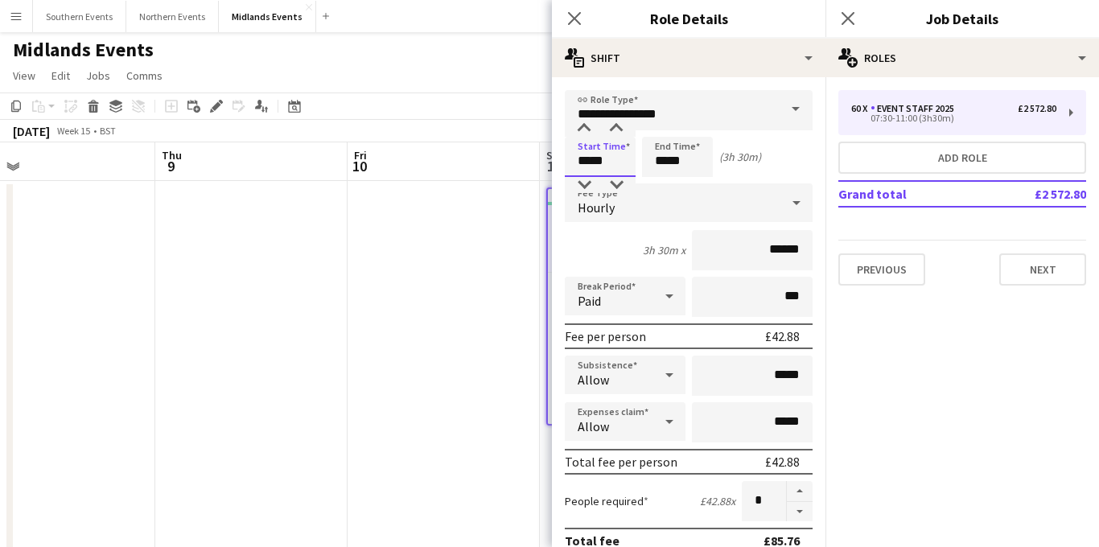
click at [584, 164] on input "*****" at bounding box center [600, 157] width 71 height 40
click at [587, 135] on div at bounding box center [584, 129] width 32 height 16
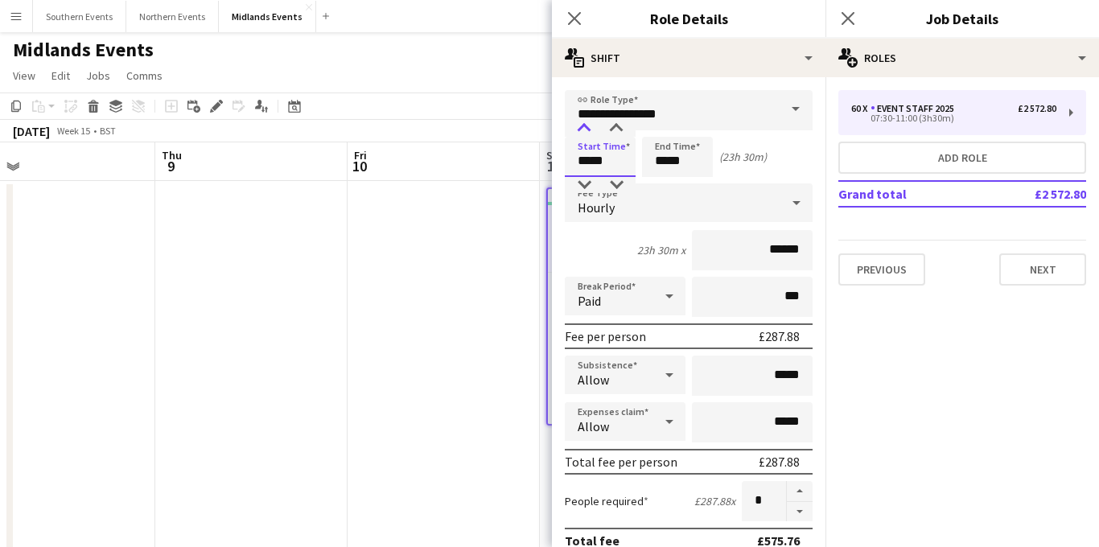
click at [587, 135] on div at bounding box center [584, 129] width 32 height 16
click at [615, 186] on div at bounding box center [616, 185] width 32 height 16
type input "*****"
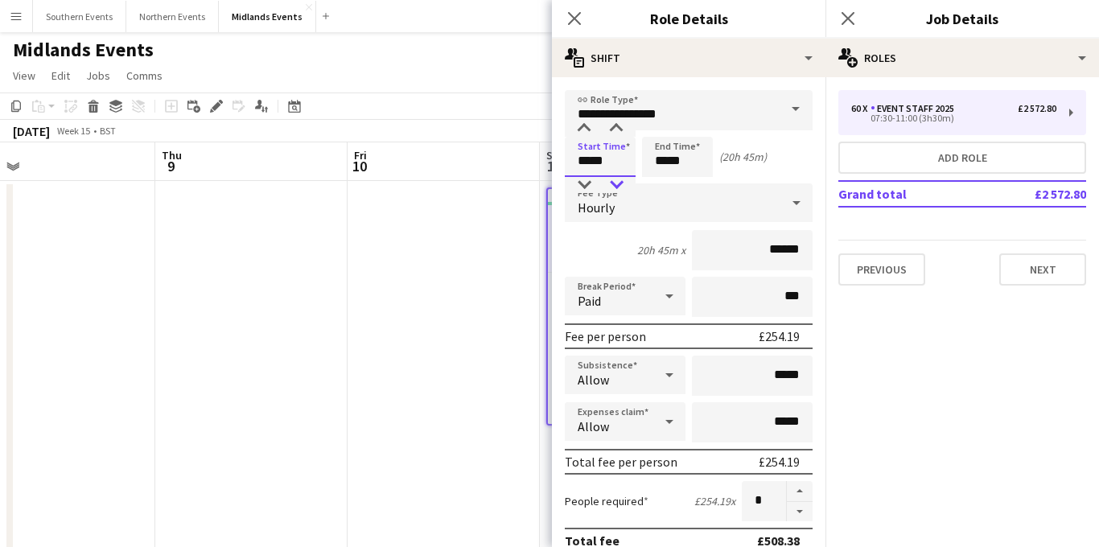
click at [621, 184] on div at bounding box center [616, 185] width 32 height 16
click at [666, 169] on input "*****" at bounding box center [677, 157] width 71 height 40
click at [667, 129] on div at bounding box center [661, 129] width 32 height 16
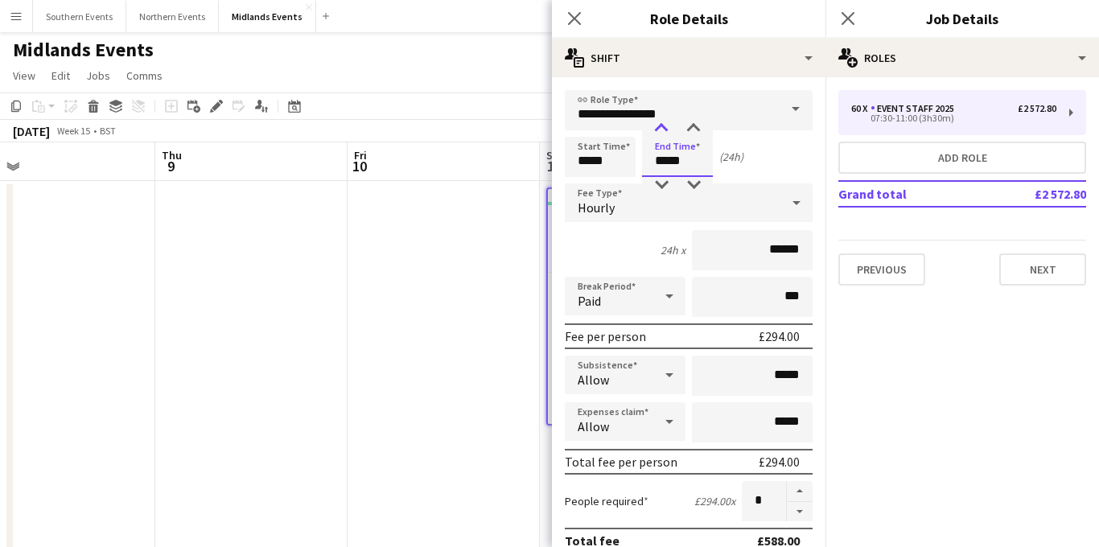
click at [667, 129] on div at bounding box center [661, 129] width 32 height 16
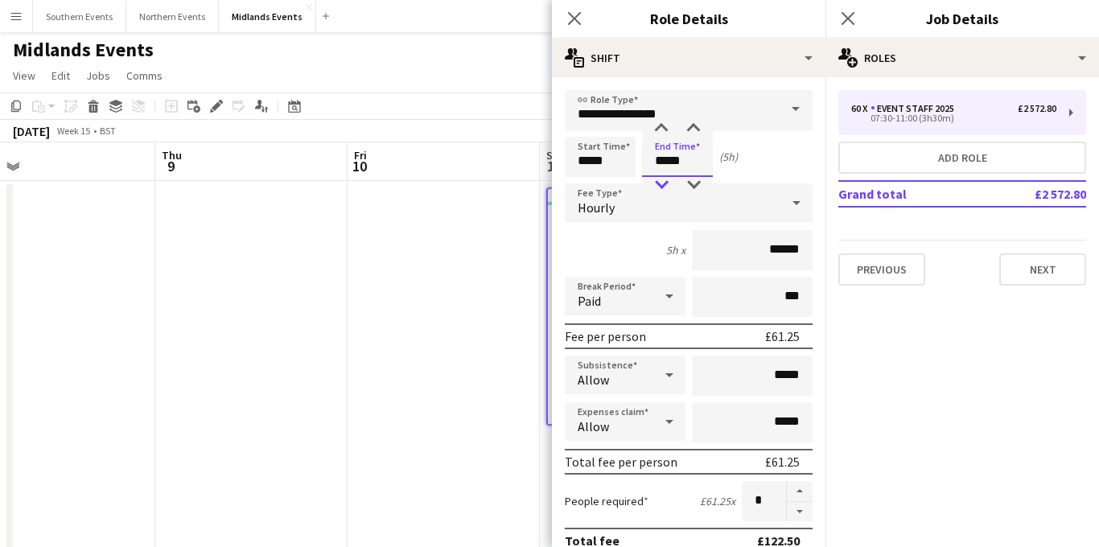
type input "*****"
click at [664, 187] on div at bounding box center [661, 185] width 32 height 16
click at [643, 235] on div "4h x ******" at bounding box center [689, 250] width 248 height 40
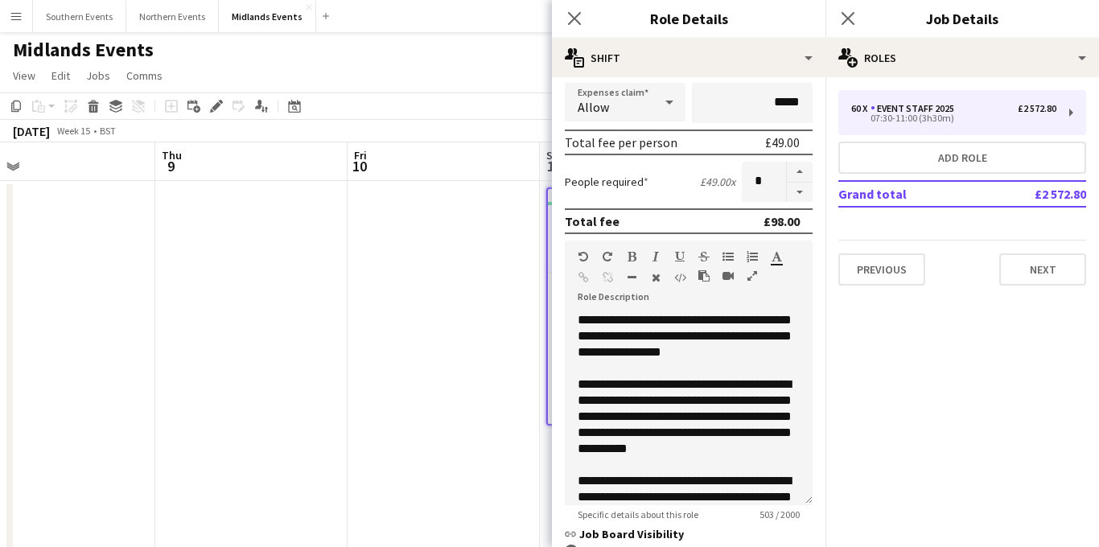
scroll to position [325, 0]
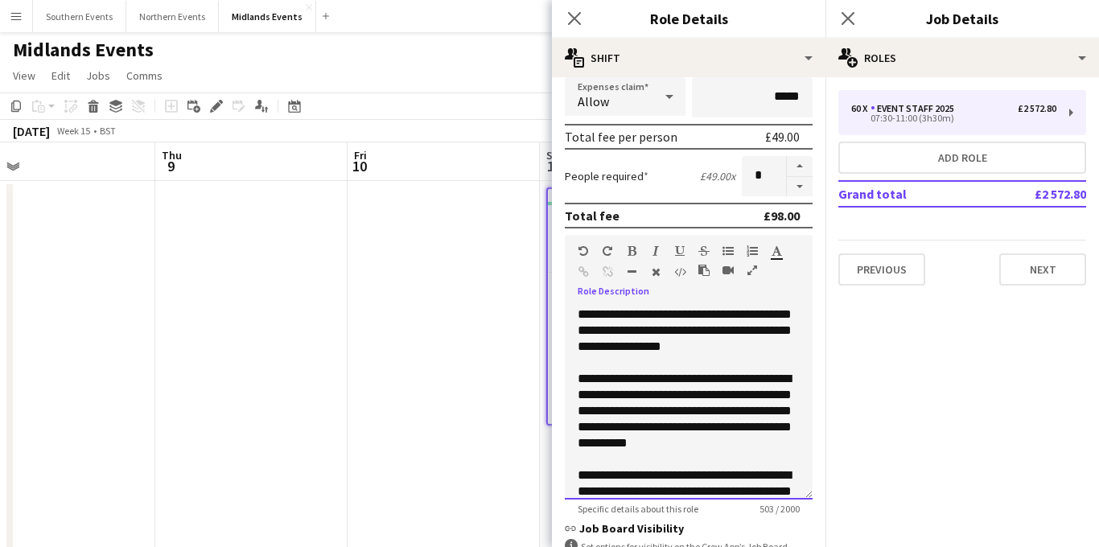
click at [727, 333] on div "**********" at bounding box center [689, 403] width 248 height 193
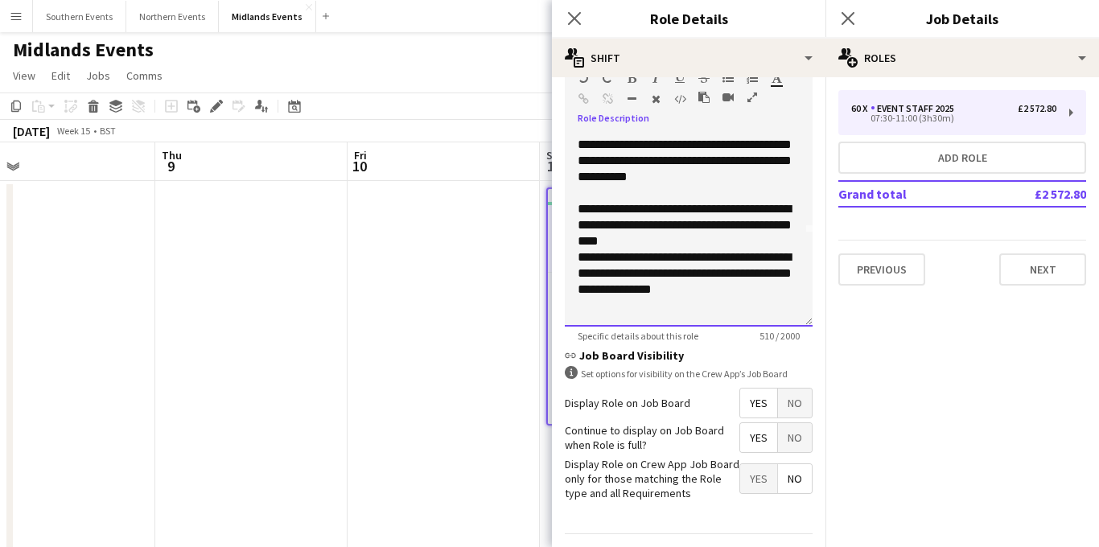
scroll to position [543, 0]
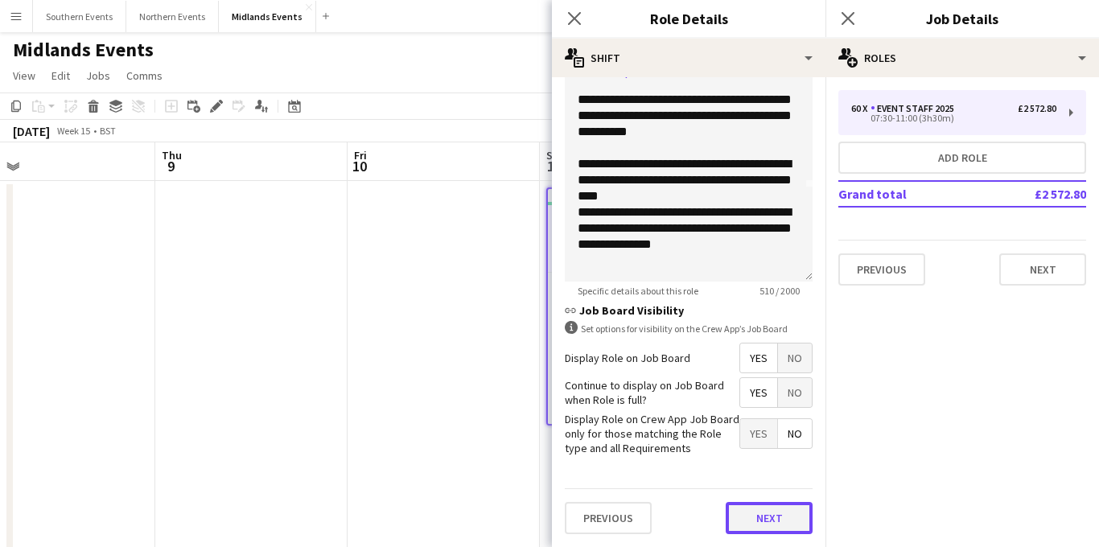
click at [764, 509] on button "Next" at bounding box center [769, 518] width 87 height 32
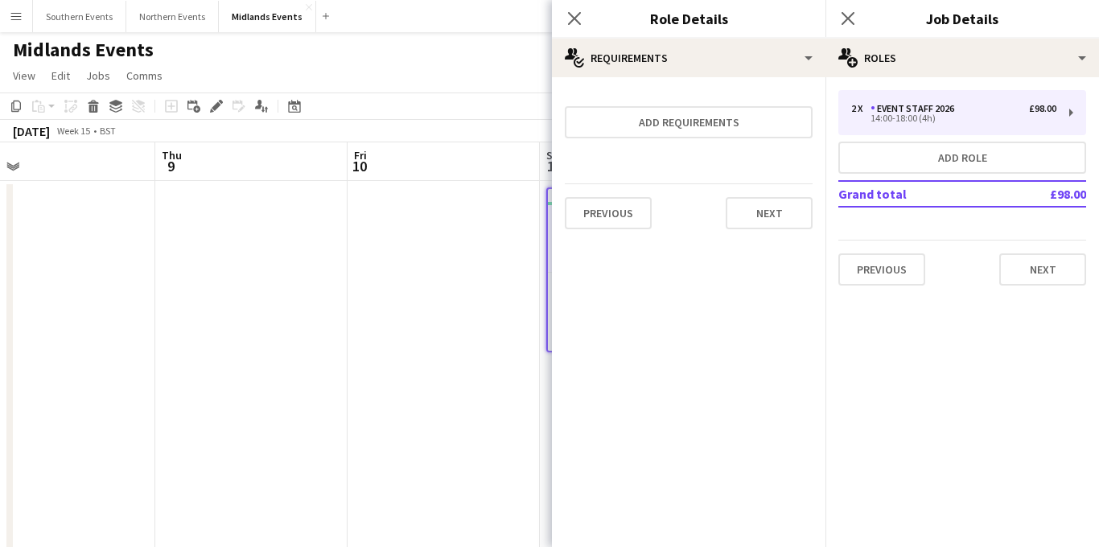
scroll to position [0, 0]
click at [1030, 263] on button "Next" at bounding box center [1043, 270] width 87 height 32
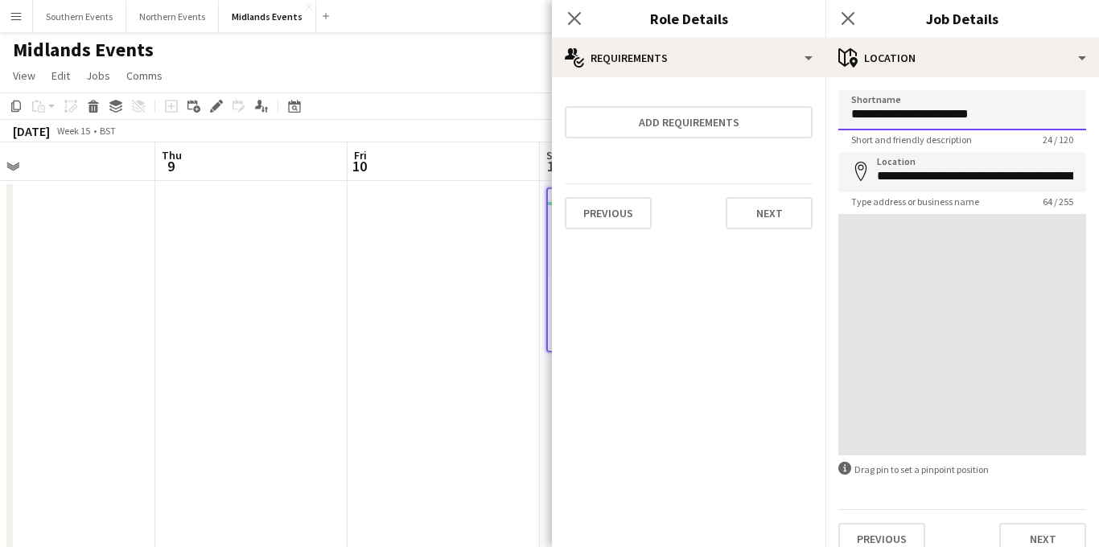
click at [1008, 113] on input "**********" at bounding box center [963, 110] width 248 height 40
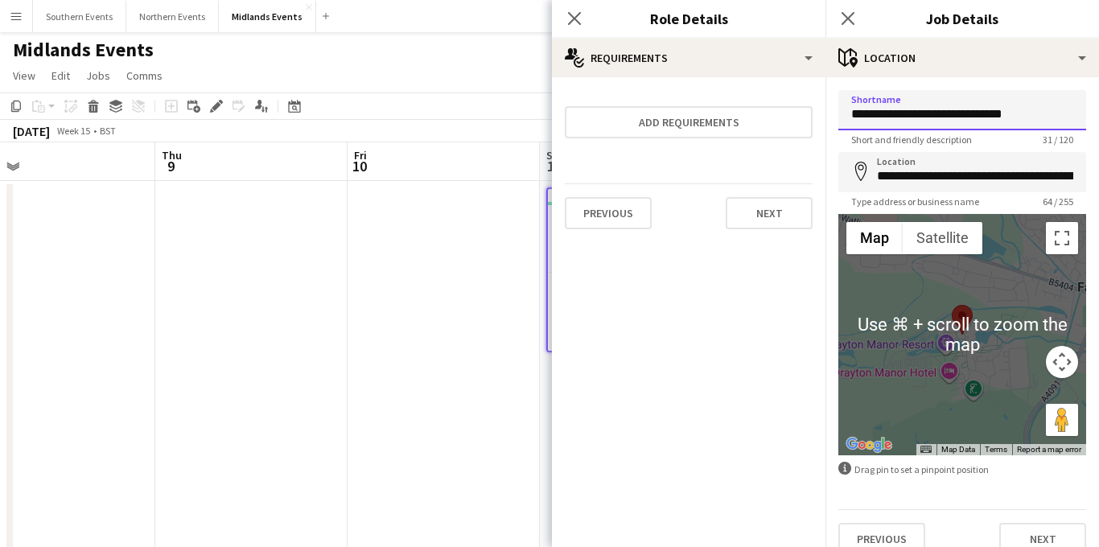
scroll to position [21, 0]
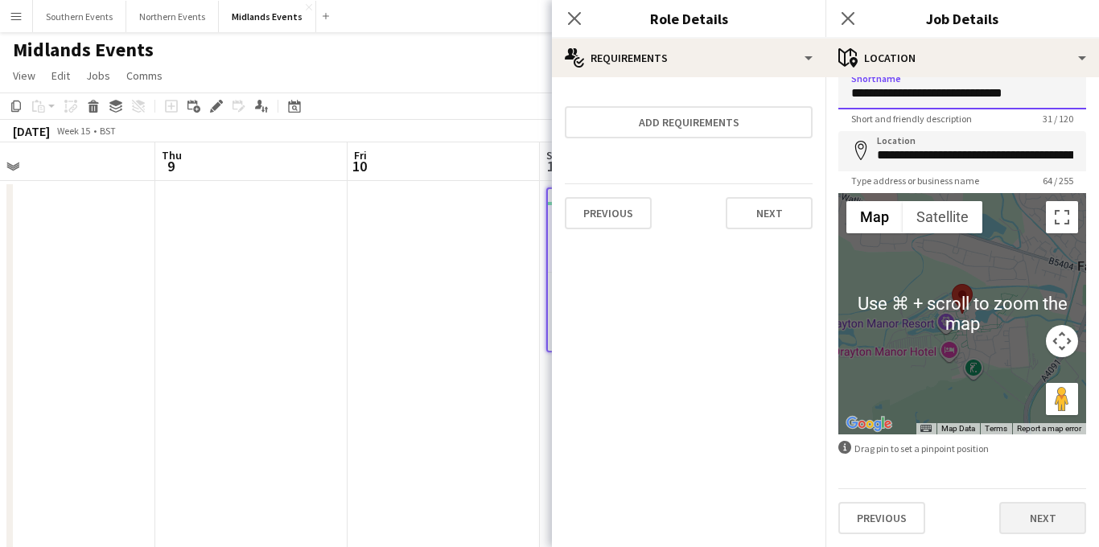
type input "**********"
click at [1017, 514] on button "Next" at bounding box center [1043, 518] width 87 height 32
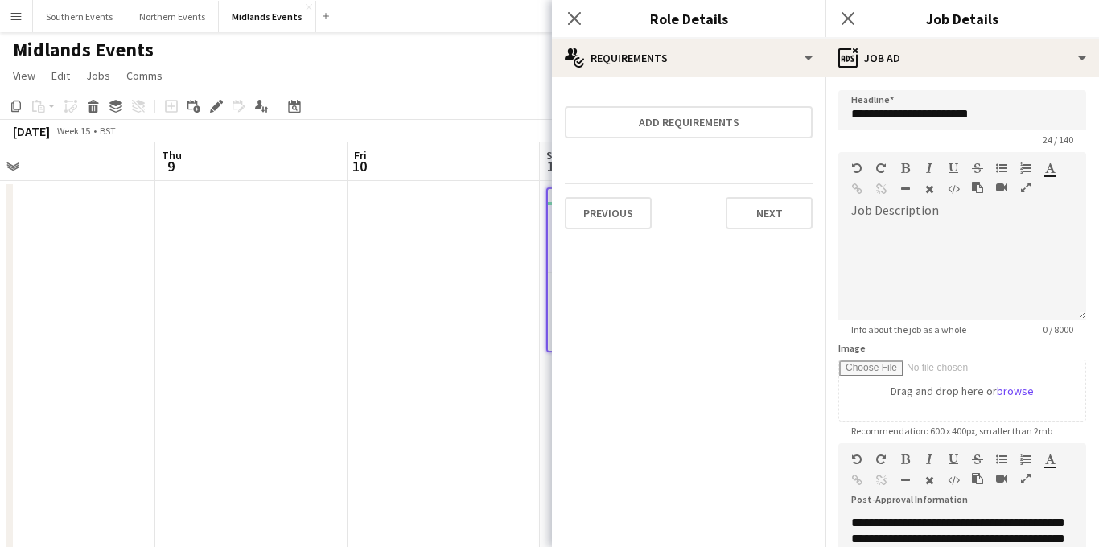
scroll to position [0, 0]
click at [1019, 110] on input "**********" at bounding box center [963, 110] width 248 height 40
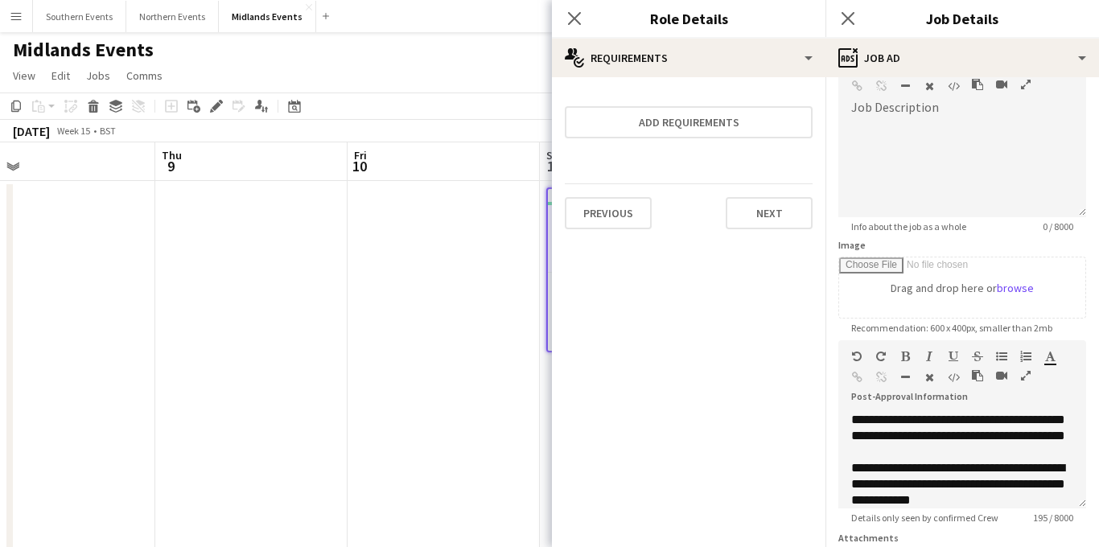
scroll to position [109, 0]
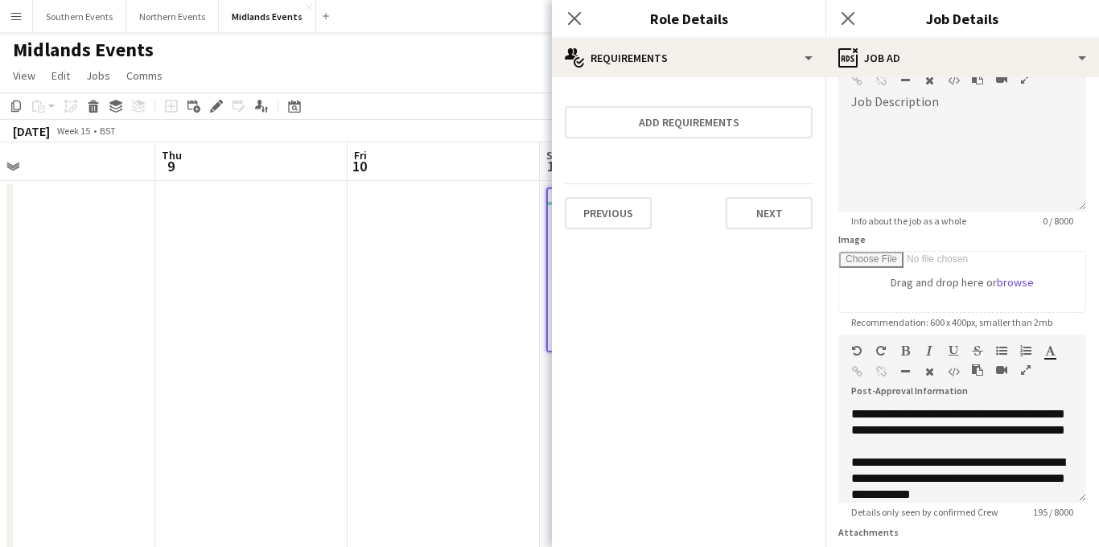
type input "**********"
click at [959, 429] on div "**********" at bounding box center [963, 454] width 248 height 97
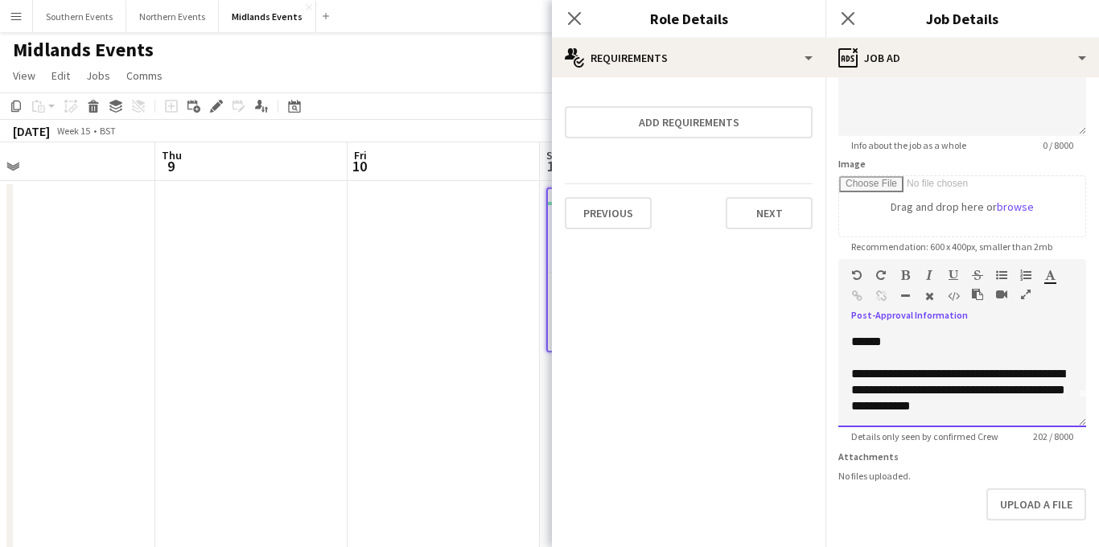
scroll to position [249, 0]
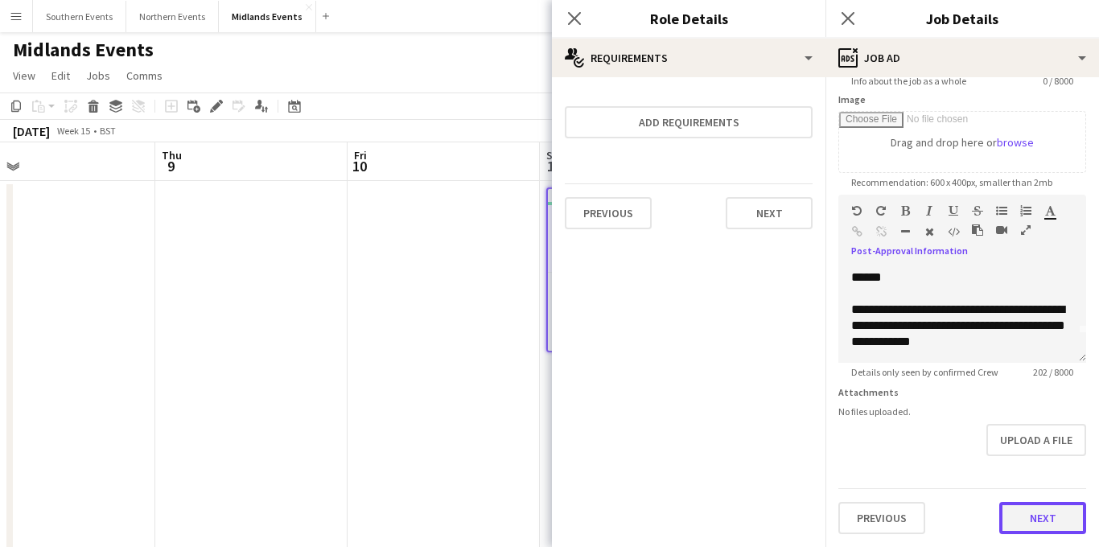
click at [1029, 510] on button "Next" at bounding box center [1043, 518] width 87 height 32
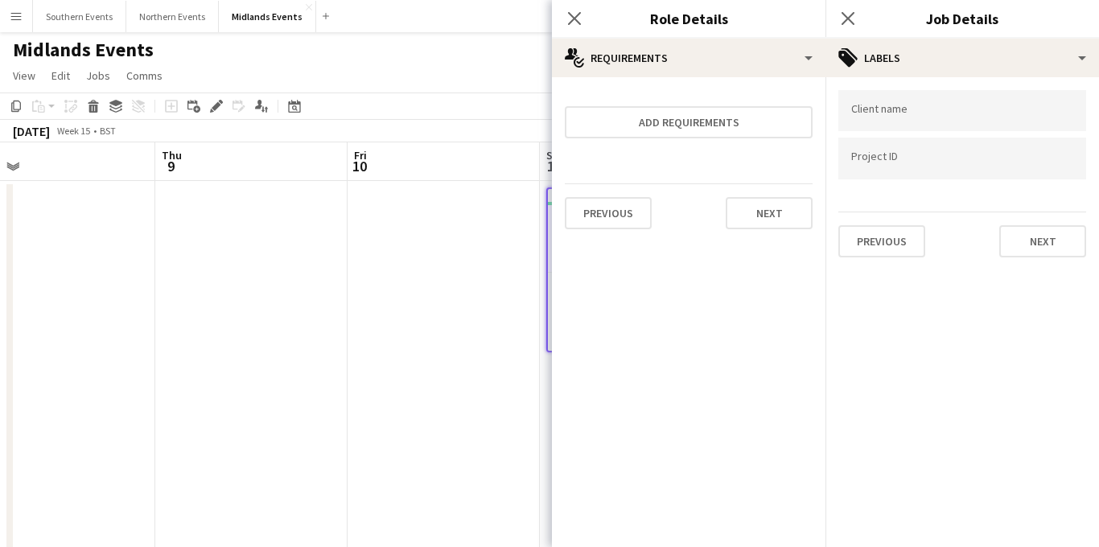
scroll to position [0, 0]
click at [1025, 245] on button "Next" at bounding box center [1043, 241] width 87 height 32
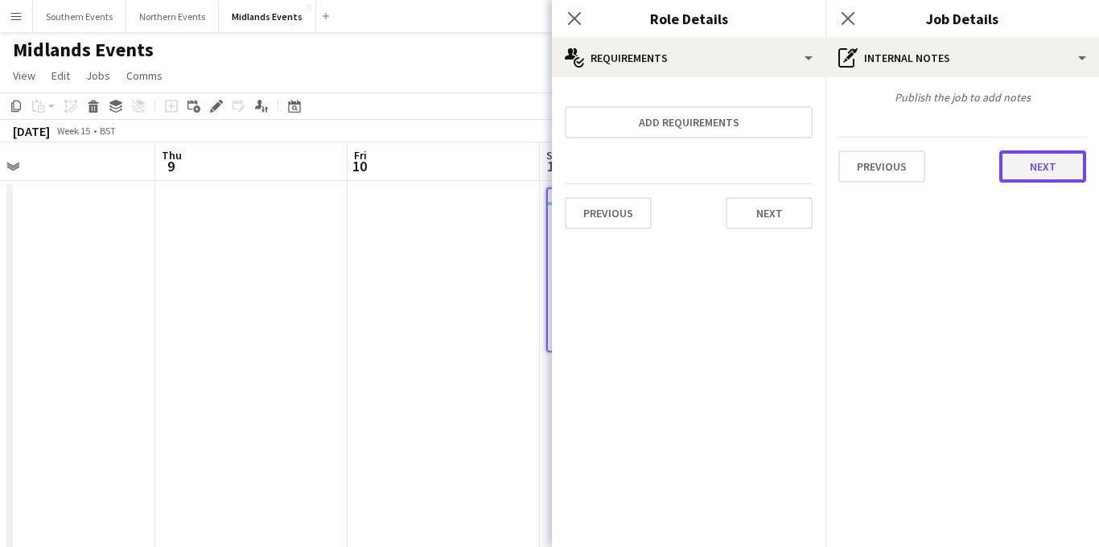
click at [1041, 172] on button "Next" at bounding box center [1043, 167] width 87 height 32
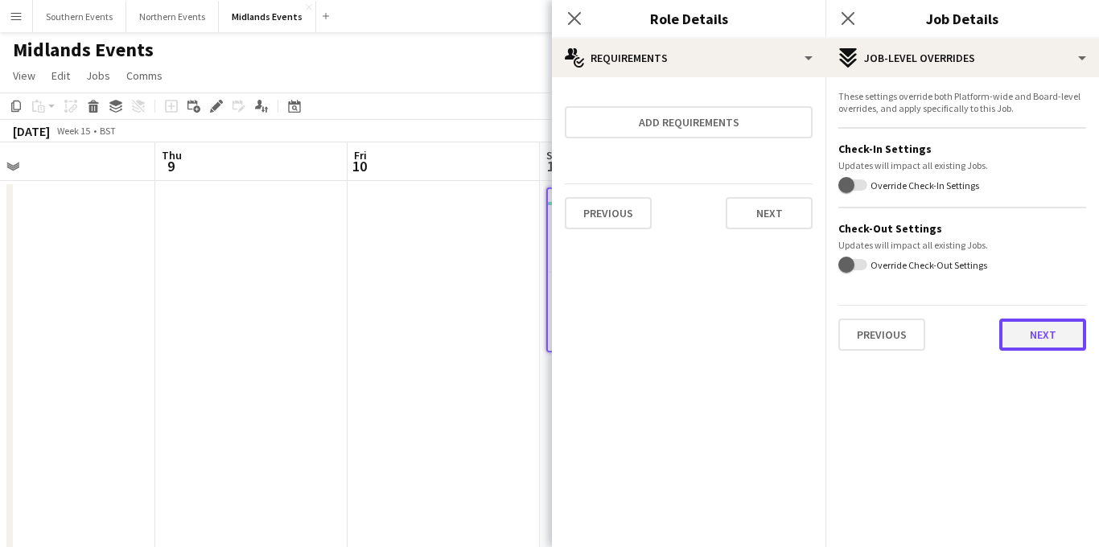
click at [1036, 336] on button "Next" at bounding box center [1043, 335] width 87 height 32
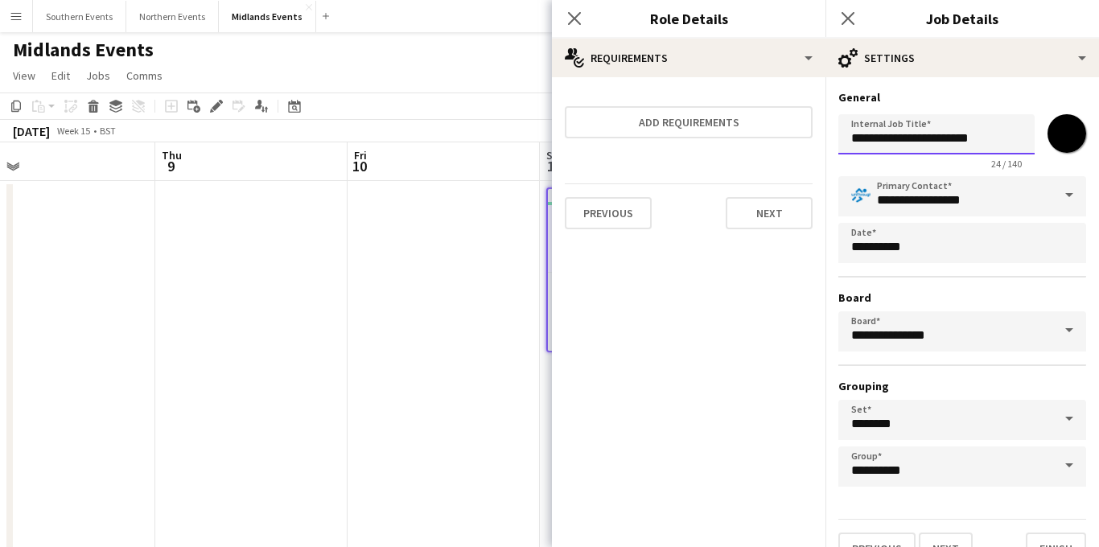
click at [1011, 142] on input "**********" at bounding box center [937, 134] width 196 height 40
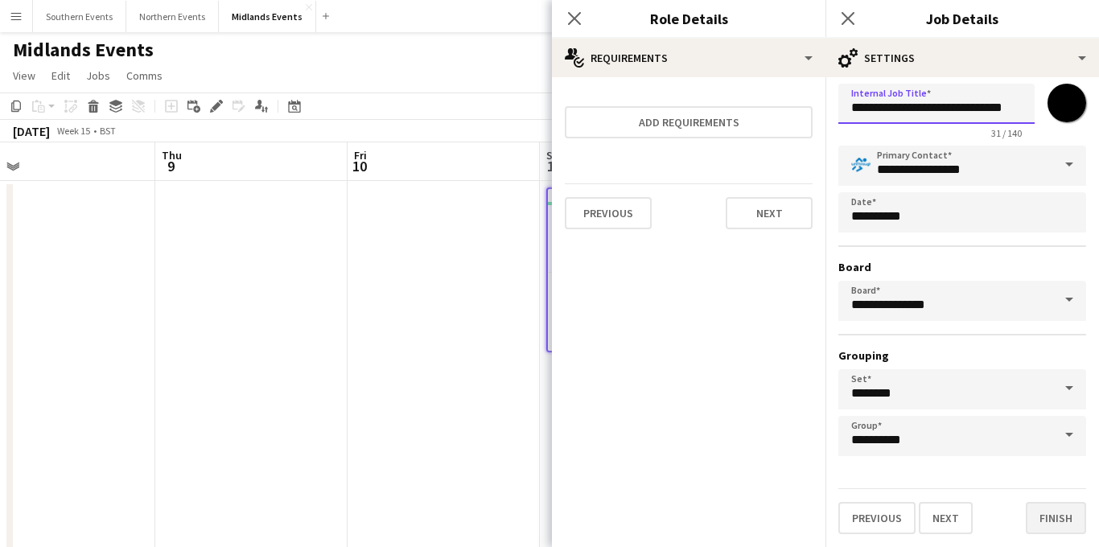
type input "**********"
click at [1048, 513] on button "Finish" at bounding box center [1056, 518] width 60 height 32
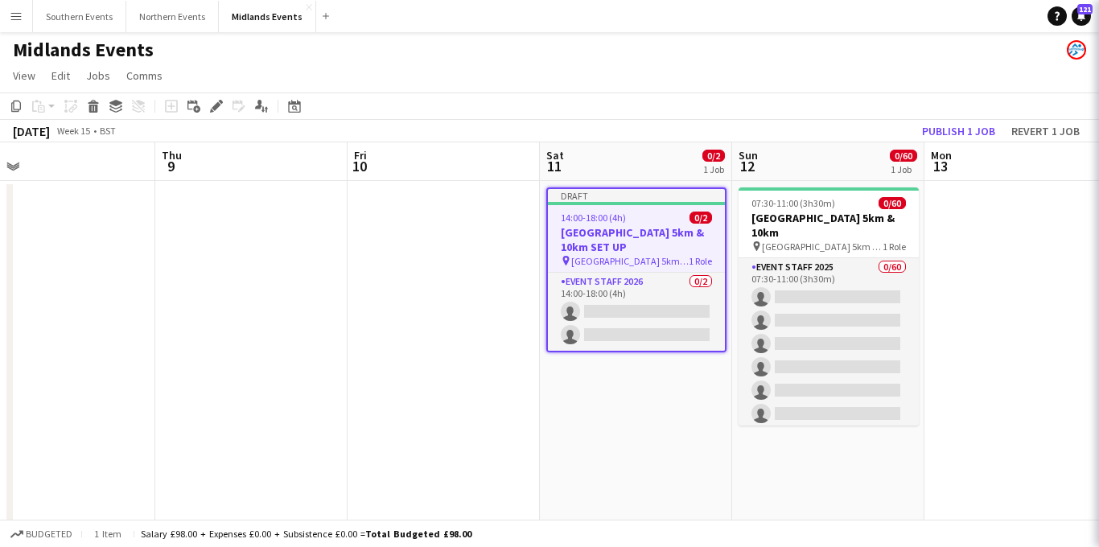
scroll to position [0, 0]
click at [634, 239] on h3 "[GEOGRAPHIC_DATA] 5km & 10km SET UP" at bounding box center [636, 239] width 177 height 29
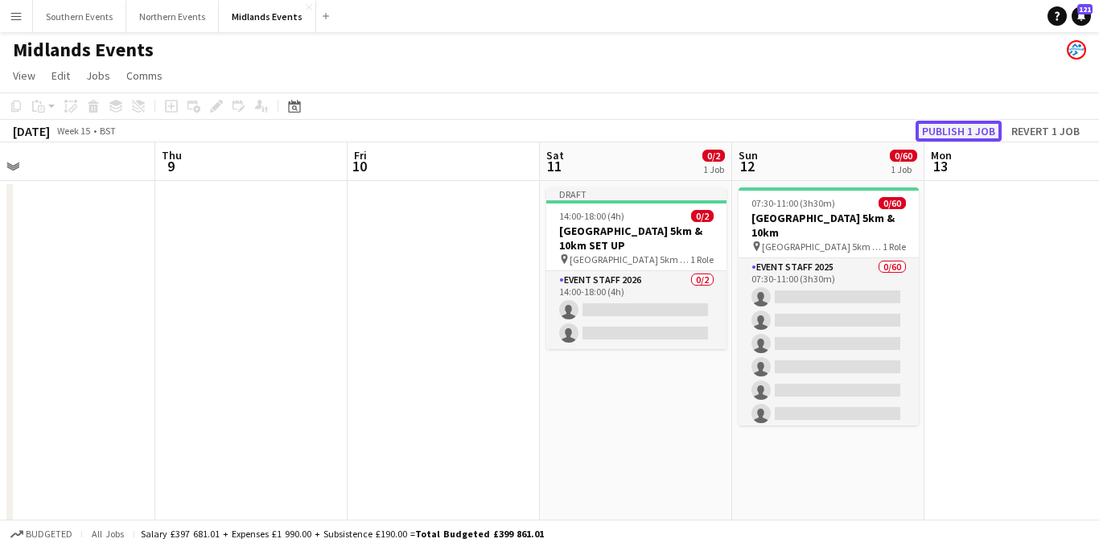
click at [930, 132] on button "Publish 1 job" at bounding box center [959, 131] width 86 height 21
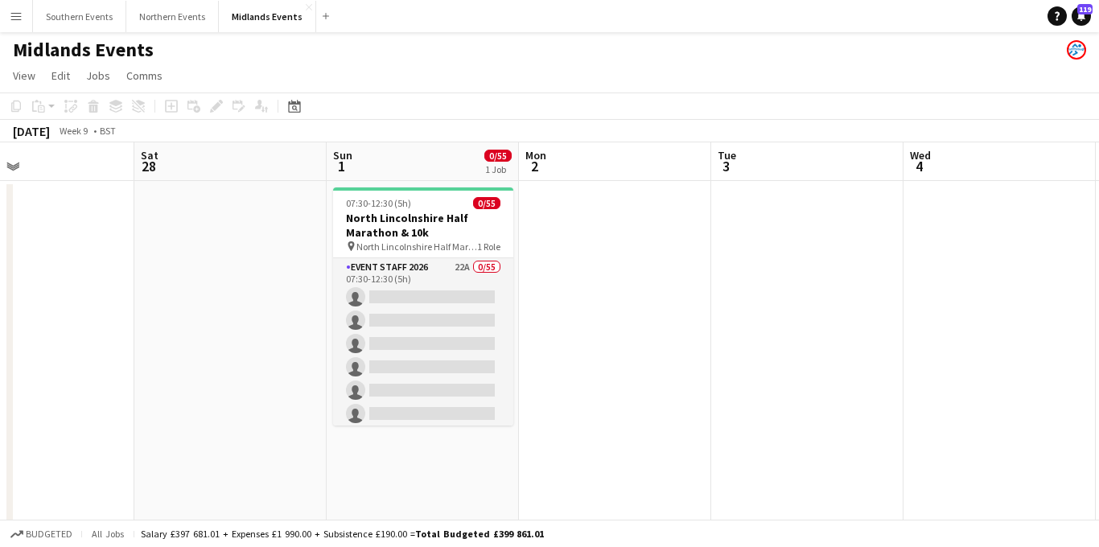
scroll to position [0, 412]
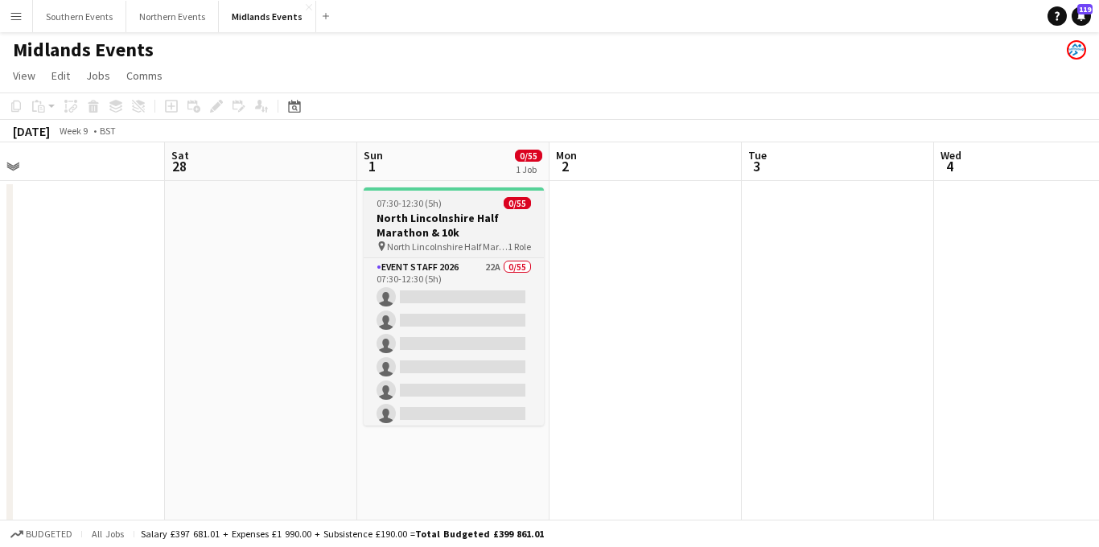
click at [424, 214] on h3 "North Lincolnshire Half Marathon & 10k" at bounding box center [454, 225] width 180 height 29
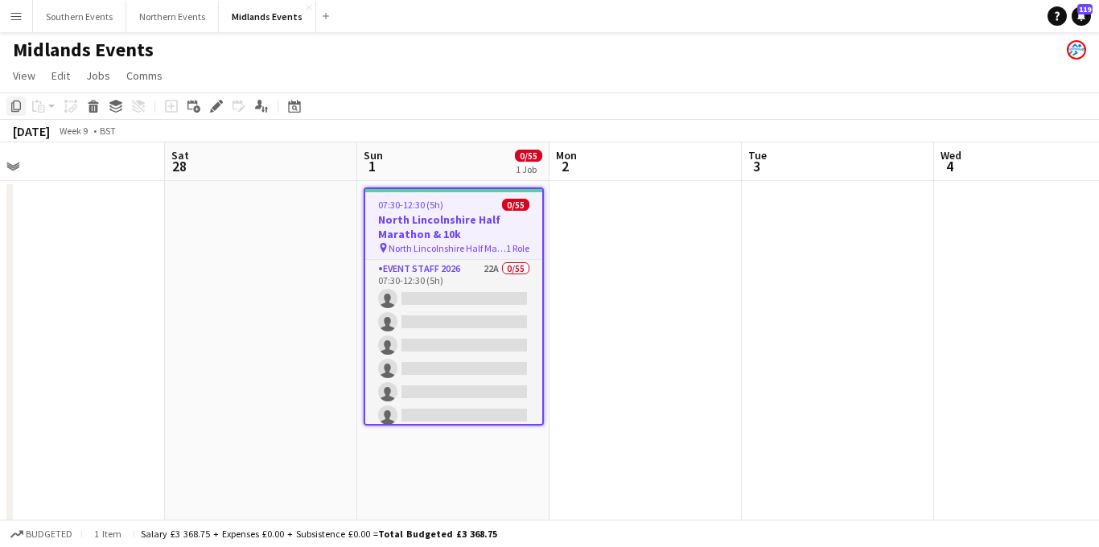
click at [14, 110] on icon "Copy" at bounding box center [16, 106] width 13 height 13
click at [266, 237] on app-date-cell at bounding box center [261, 398] width 192 height 434
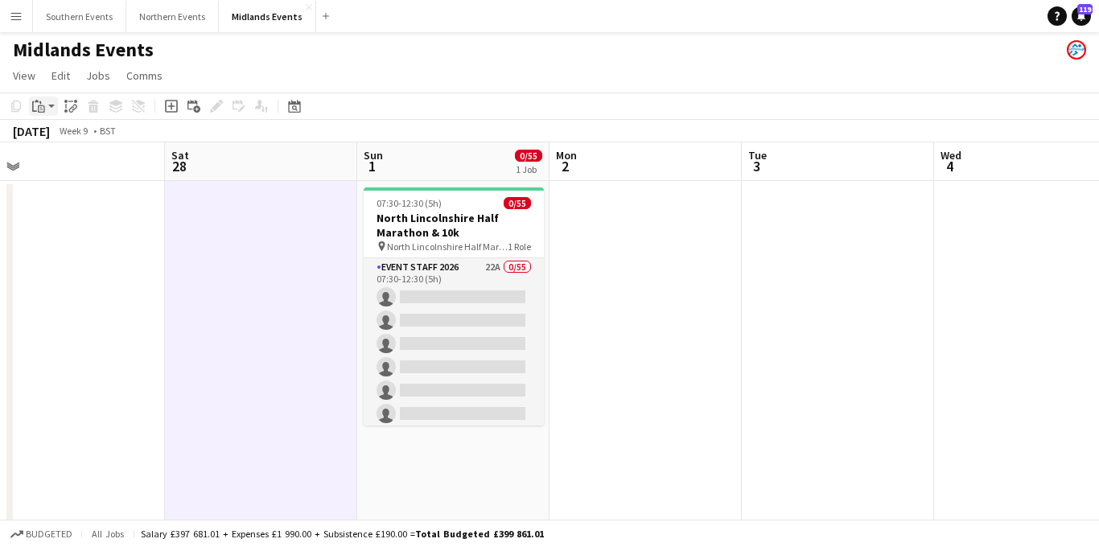
click at [41, 109] on icon "Paste" at bounding box center [38, 106] width 13 height 13
click at [63, 136] on link "Paste Command V" at bounding box center [106, 137] width 127 height 14
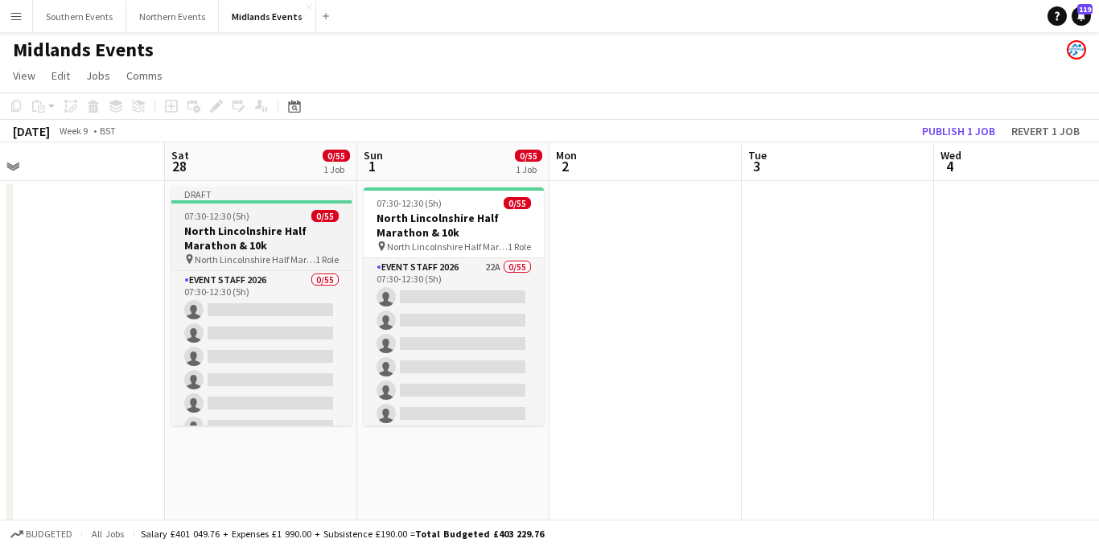
click at [245, 225] on h3 "North Lincolnshire Half Marathon & 10k" at bounding box center [261, 238] width 180 height 29
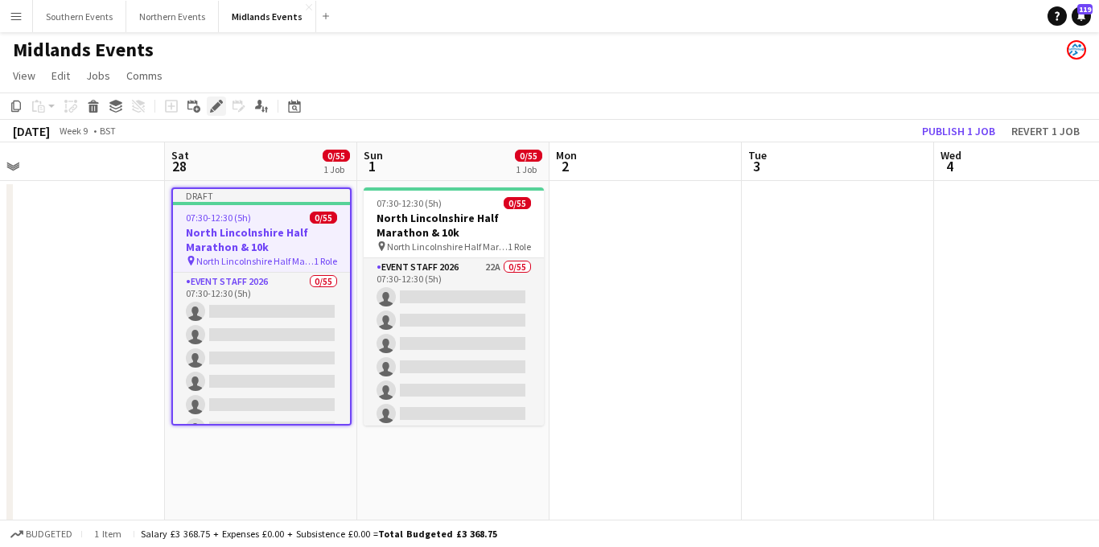
click at [217, 108] on icon at bounding box center [216, 106] width 9 height 9
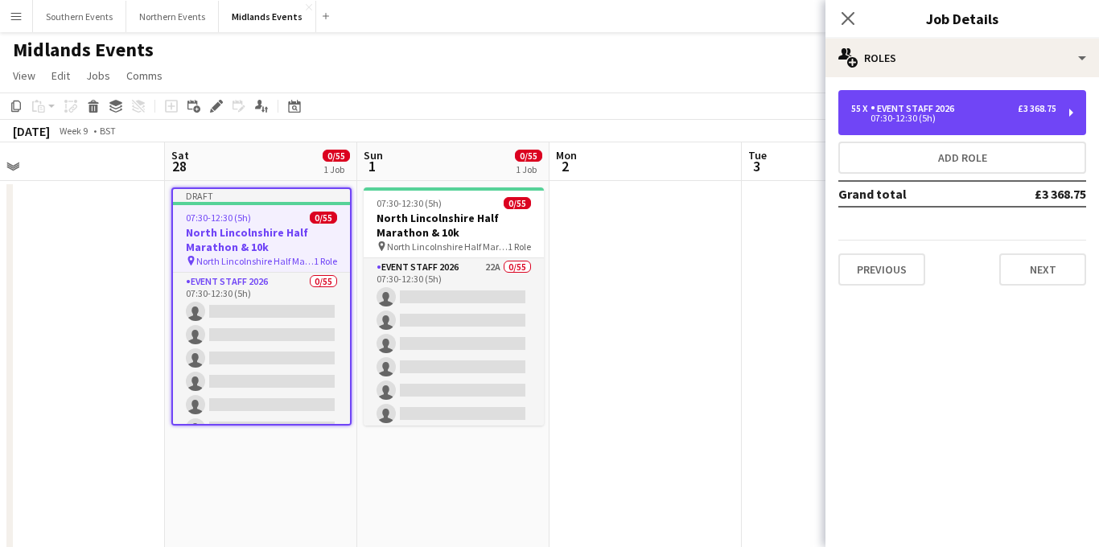
click at [901, 114] on div "07:30-12:30 (5h)" at bounding box center [954, 118] width 205 height 8
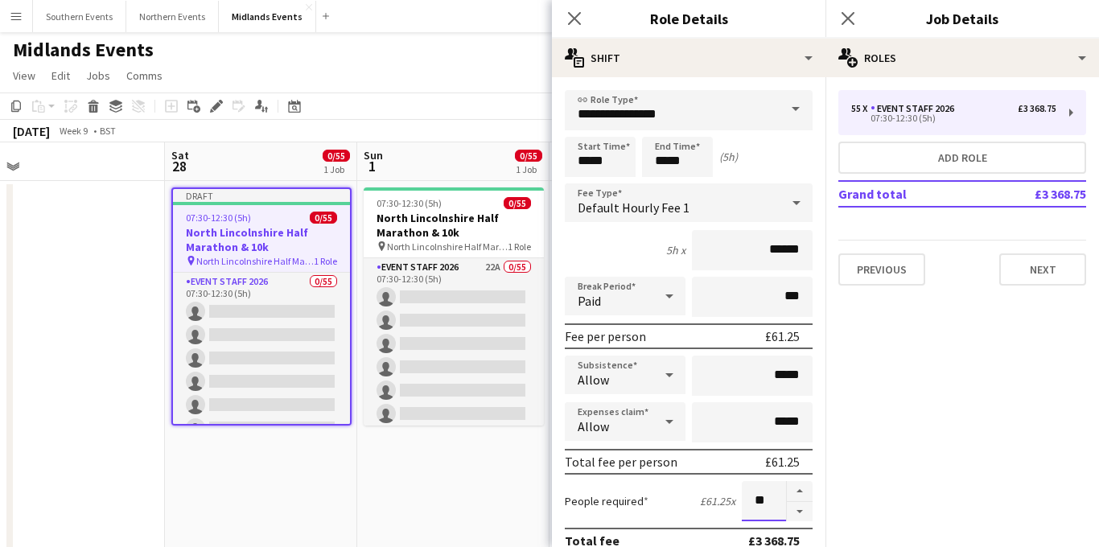
click at [772, 501] on input "**" at bounding box center [764, 501] width 44 height 40
click at [802, 493] on button "button" at bounding box center [800, 491] width 26 height 21
type input "*"
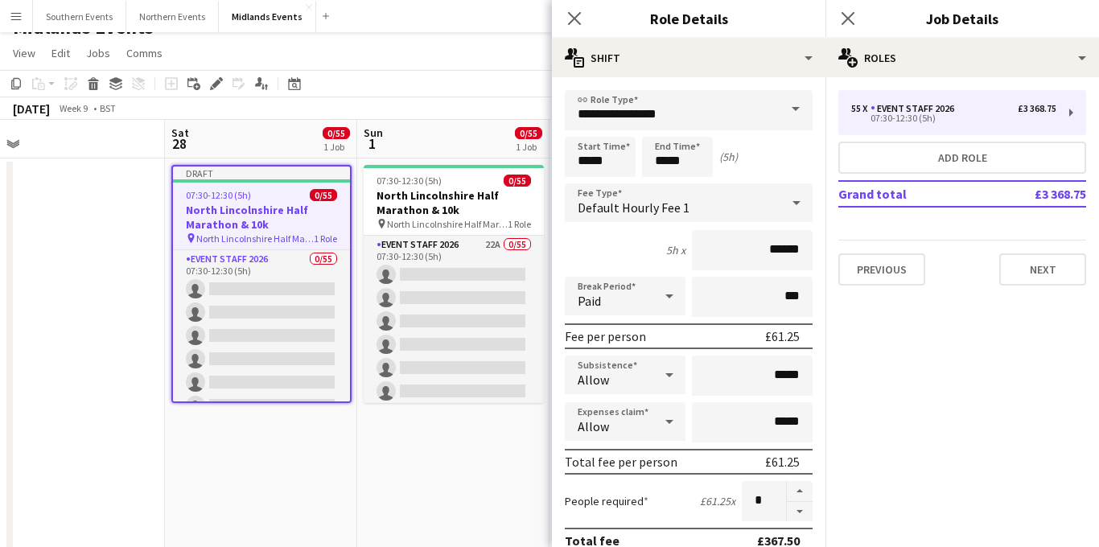
scroll to position [34, 0]
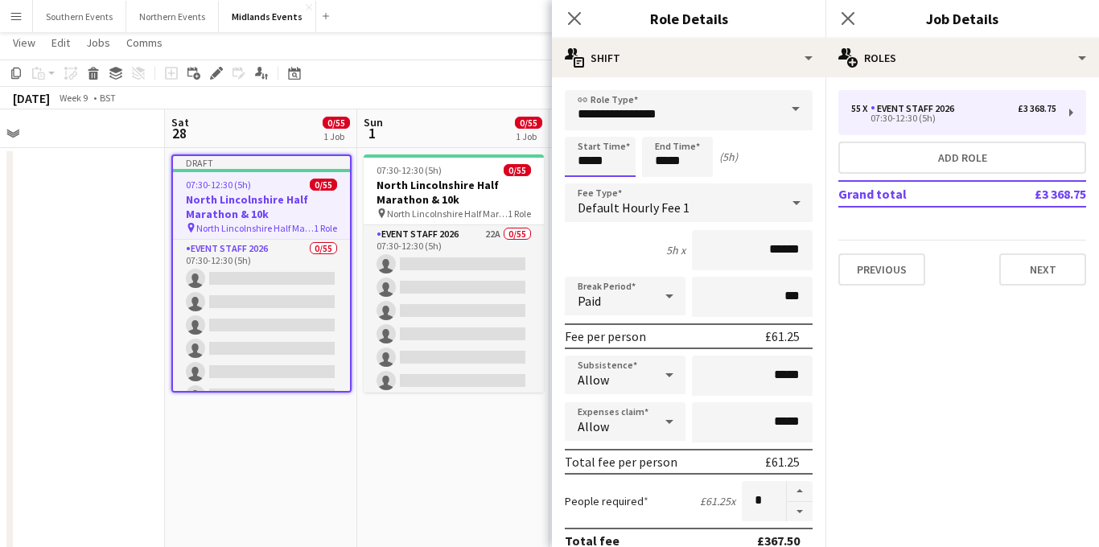
click at [587, 160] on input "*****" at bounding box center [600, 157] width 71 height 40
click at [590, 163] on input "*****" at bounding box center [600, 157] width 71 height 40
click at [591, 162] on input "*****" at bounding box center [600, 157] width 71 height 40
click at [606, 160] on input "*****" at bounding box center [600, 157] width 71 height 40
click at [600, 159] on input "*****" at bounding box center [600, 157] width 71 height 40
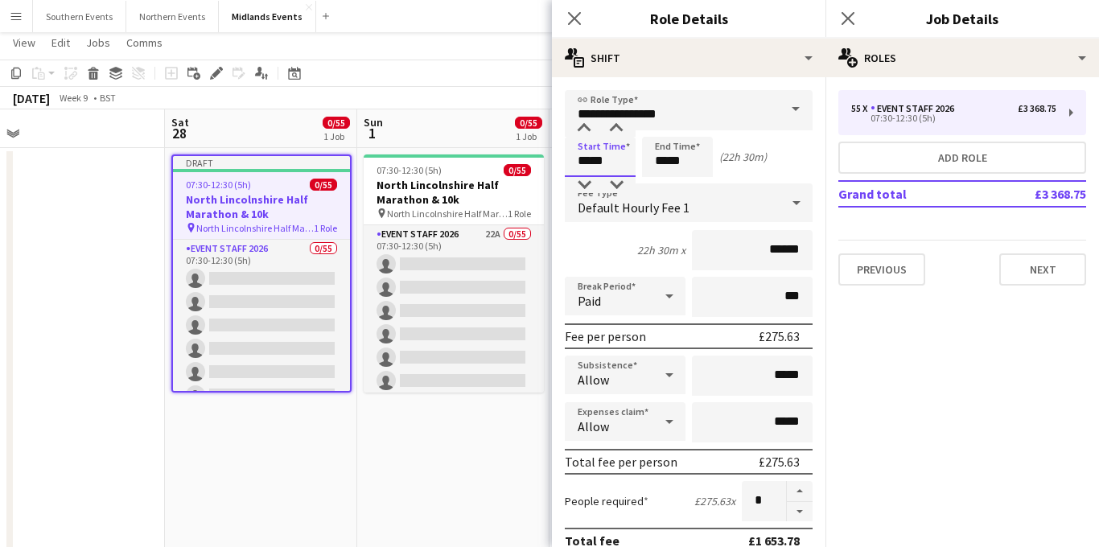
type input "*****"
click at [664, 160] on input "*****" at bounding box center [677, 157] width 71 height 40
click at [668, 183] on div at bounding box center [661, 185] width 32 height 16
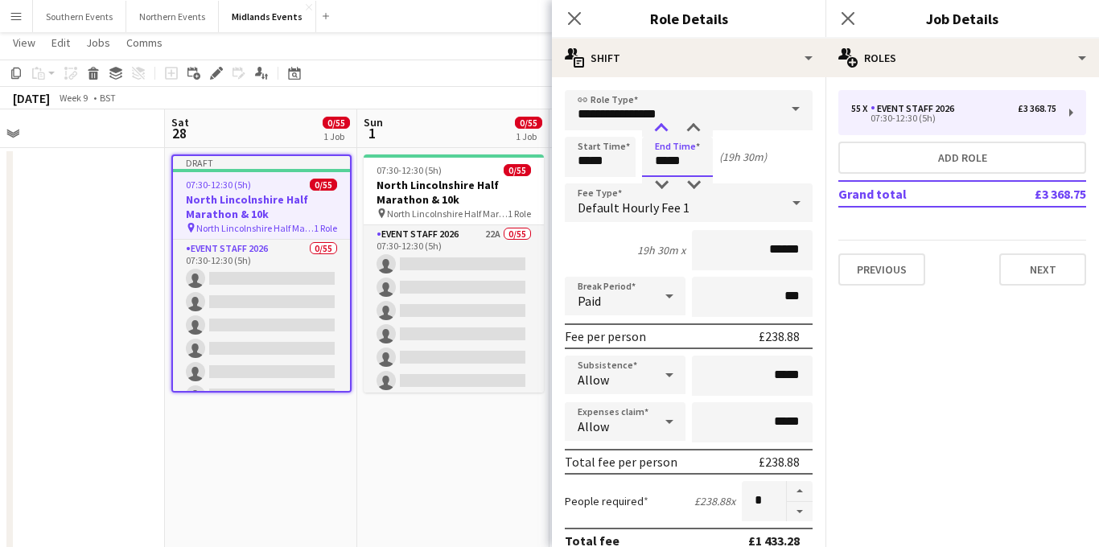
click at [663, 133] on div at bounding box center [661, 129] width 32 height 16
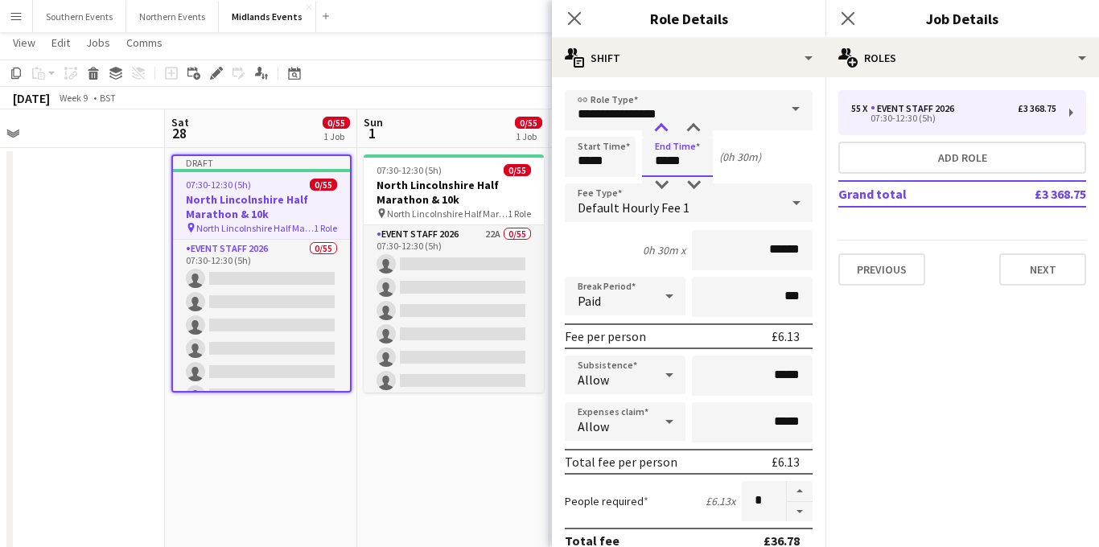
click at [663, 133] on div at bounding box center [661, 129] width 32 height 16
click at [691, 184] on div at bounding box center [694, 185] width 32 height 16
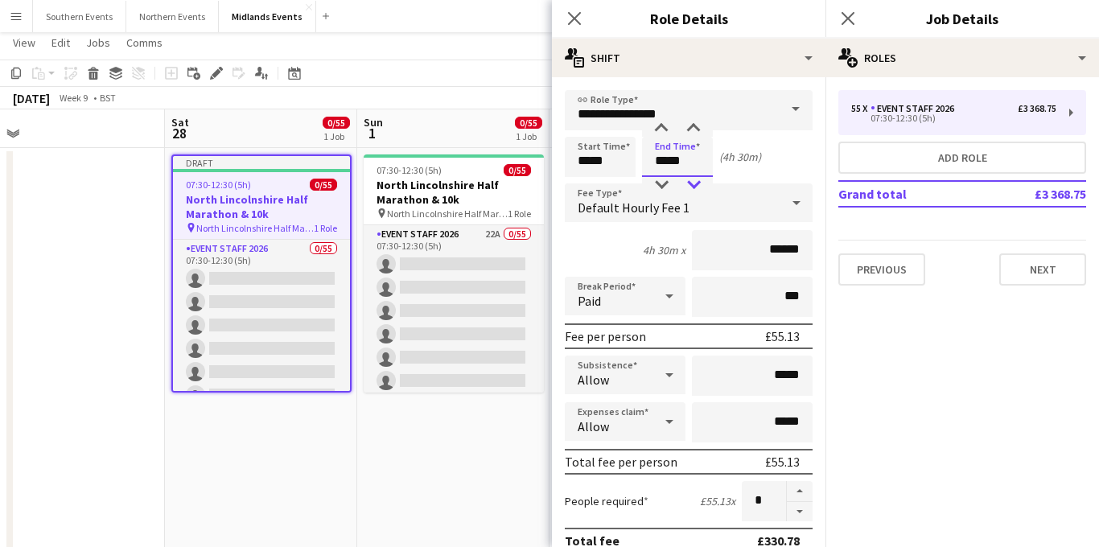
type input "*****"
click at [691, 184] on div at bounding box center [694, 185] width 32 height 16
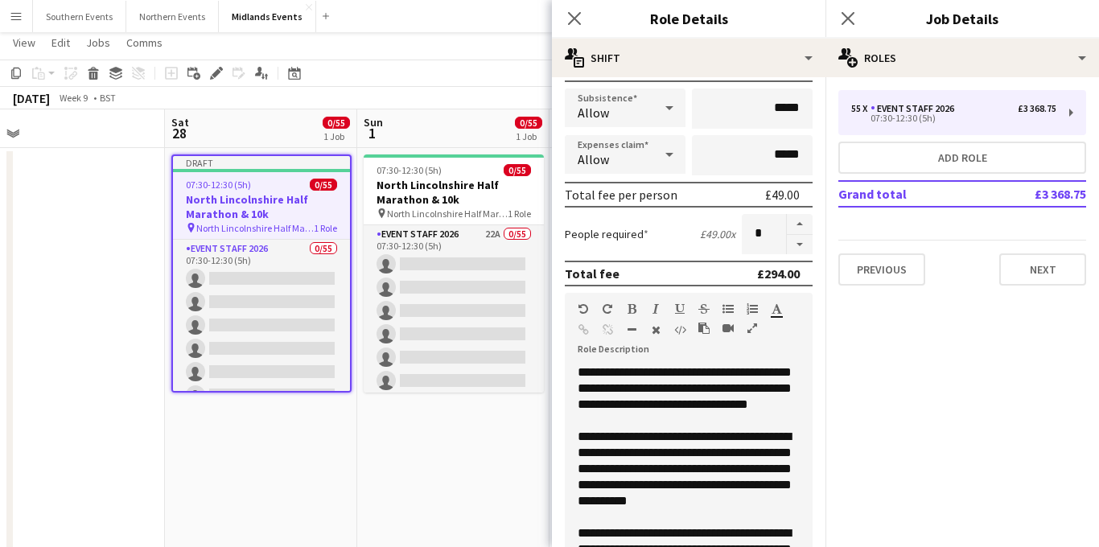
scroll to position [314, 0]
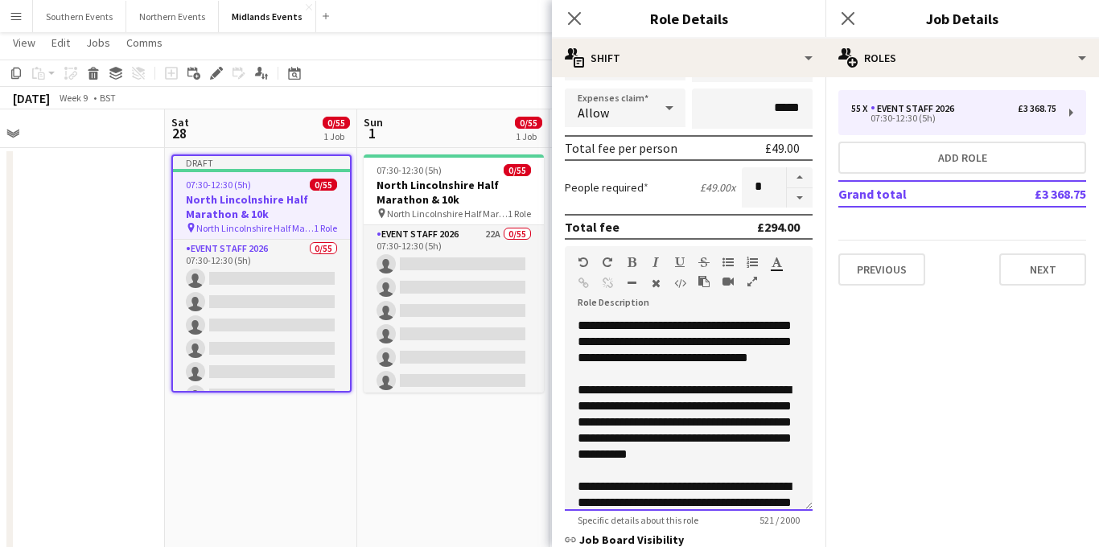
click at [789, 343] on div "**********" at bounding box center [689, 414] width 248 height 193
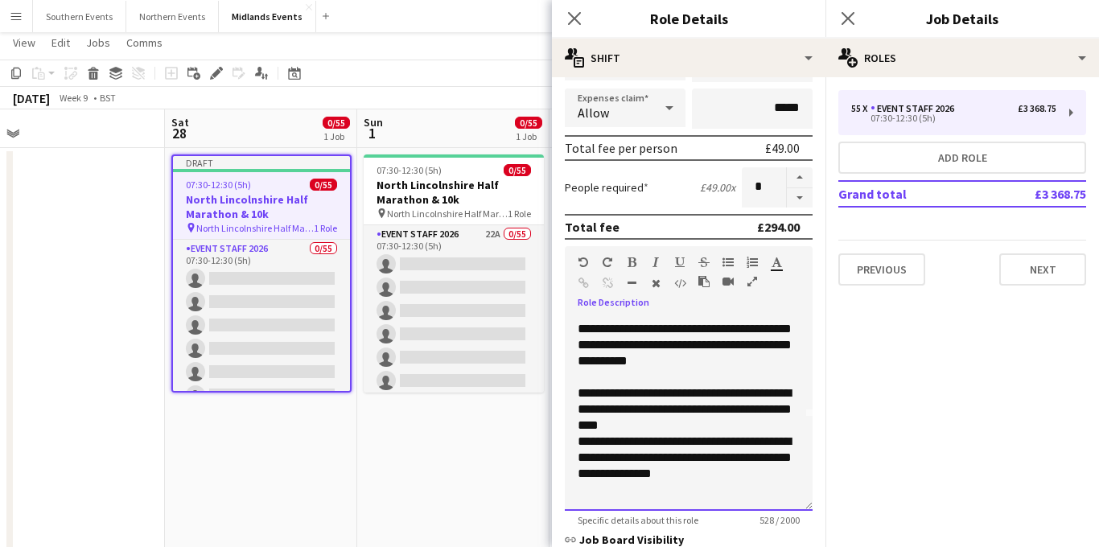
scroll to position [543, 0]
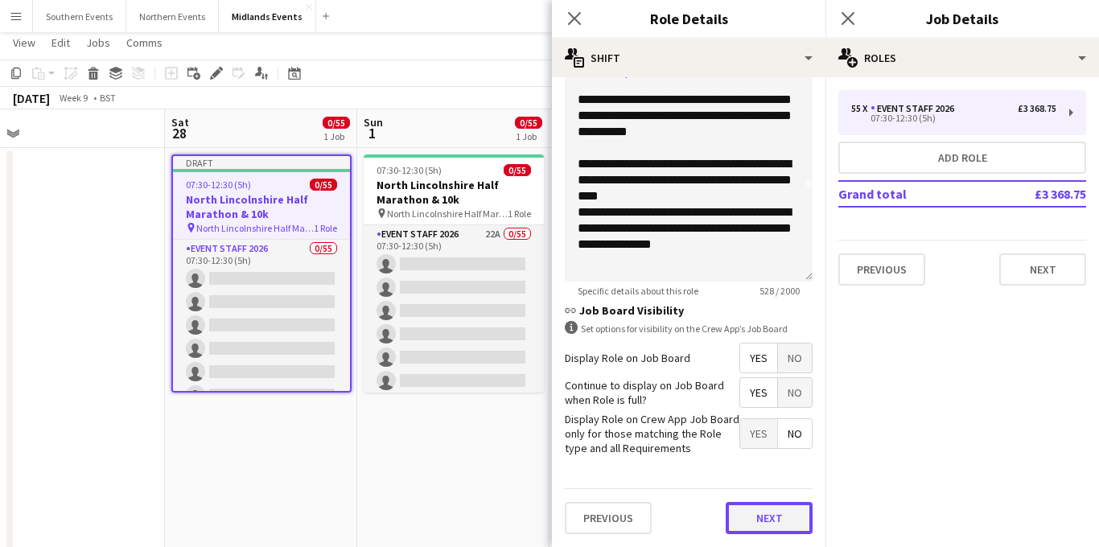
click at [778, 518] on button "Next" at bounding box center [769, 518] width 87 height 32
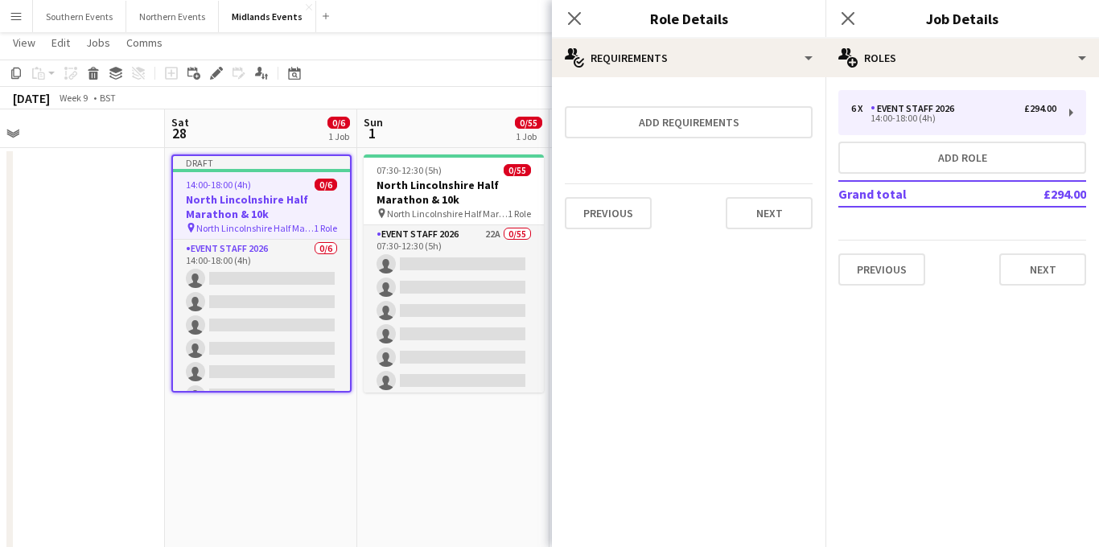
scroll to position [0, 0]
click at [767, 223] on button "Next" at bounding box center [769, 213] width 87 height 32
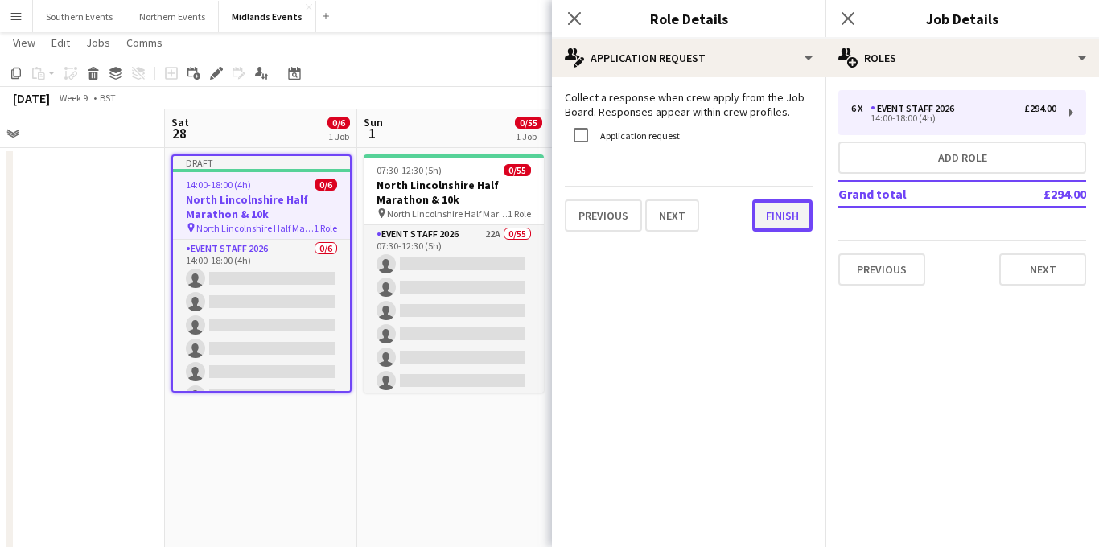
click at [786, 208] on button "Finish" at bounding box center [783, 216] width 60 height 32
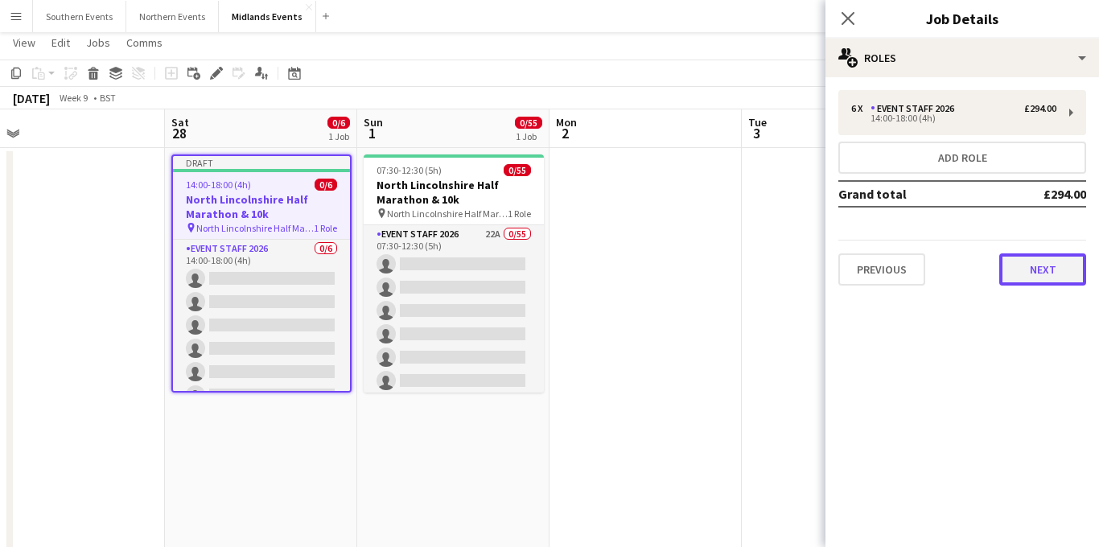
click at [1031, 270] on button "Next" at bounding box center [1043, 270] width 87 height 32
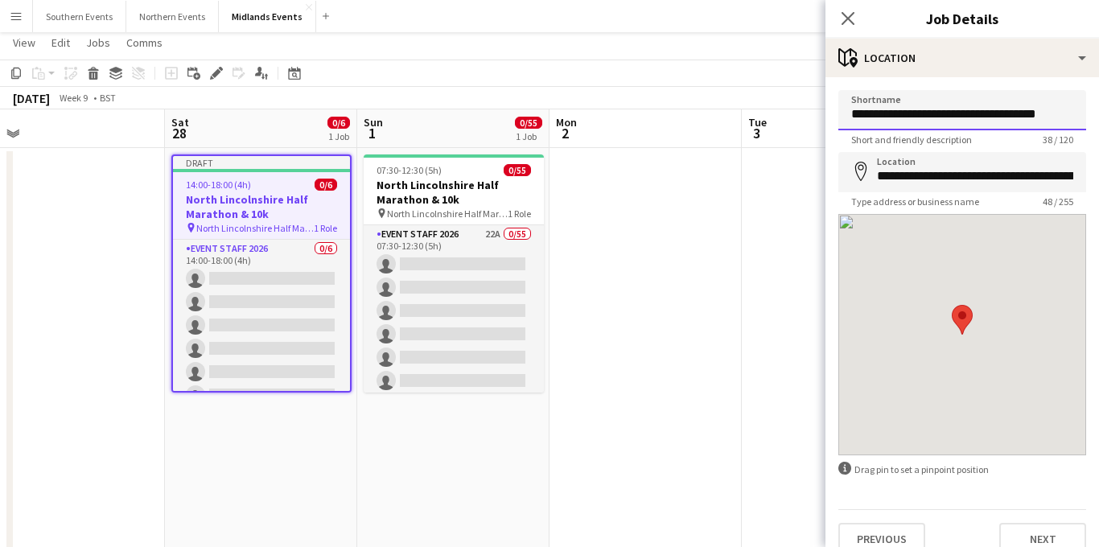
click at [1066, 118] on input "**********" at bounding box center [963, 110] width 248 height 40
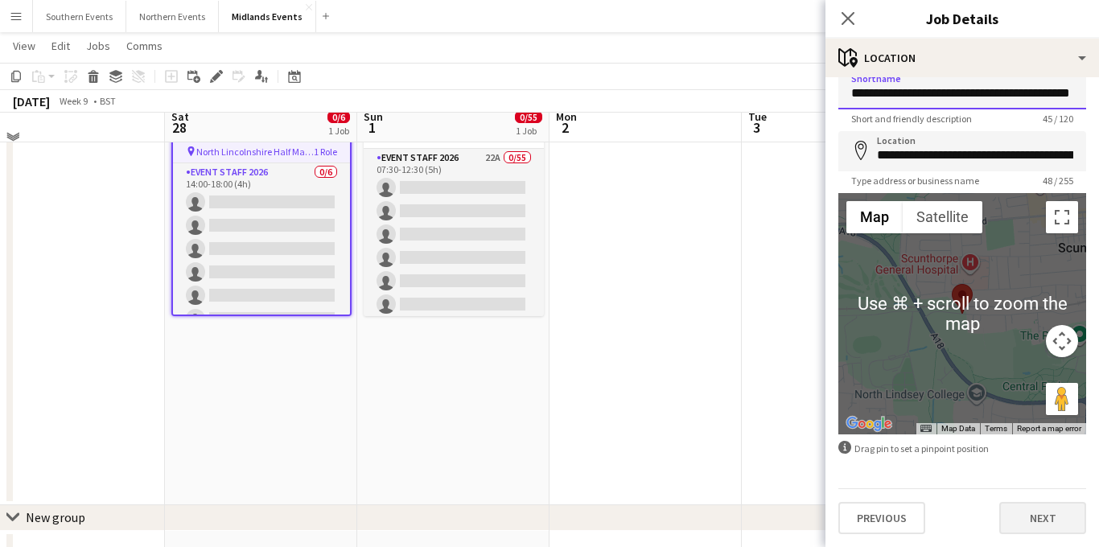
scroll to position [112, 0]
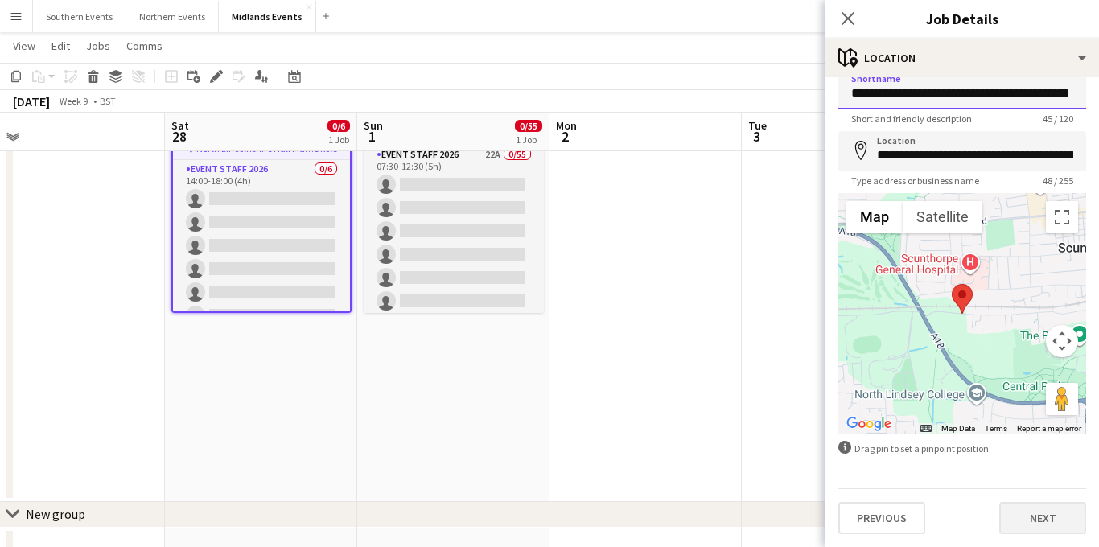
type input "**********"
click at [1031, 517] on button "Next" at bounding box center [1043, 518] width 87 height 32
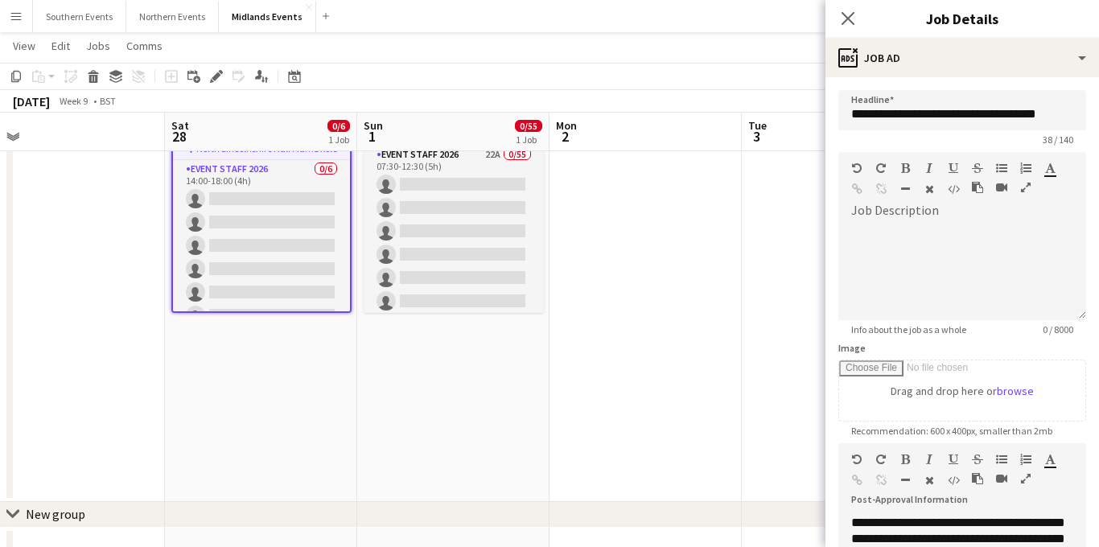
scroll to position [0, 0]
click at [1061, 113] on input "**********" at bounding box center [963, 110] width 248 height 40
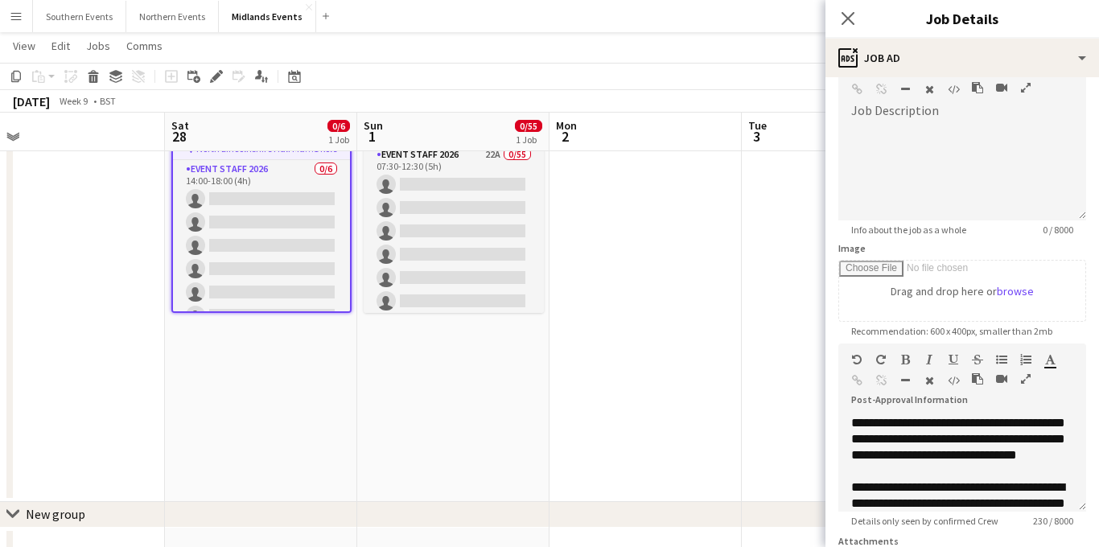
scroll to position [121, 0]
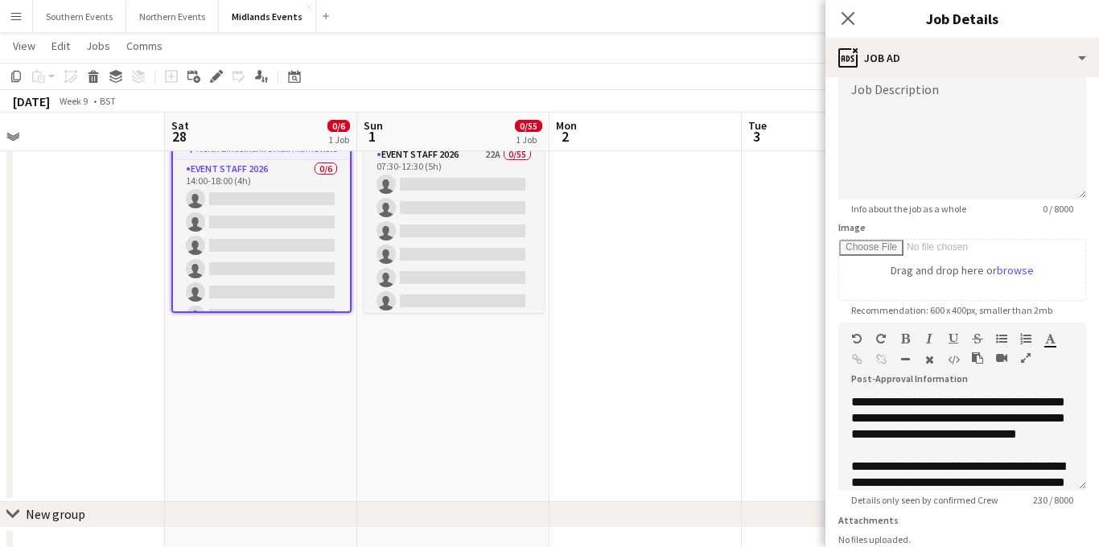
type input "**********"
click at [1030, 417] on div "**********" at bounding box center [963, 442] width 248 height 97
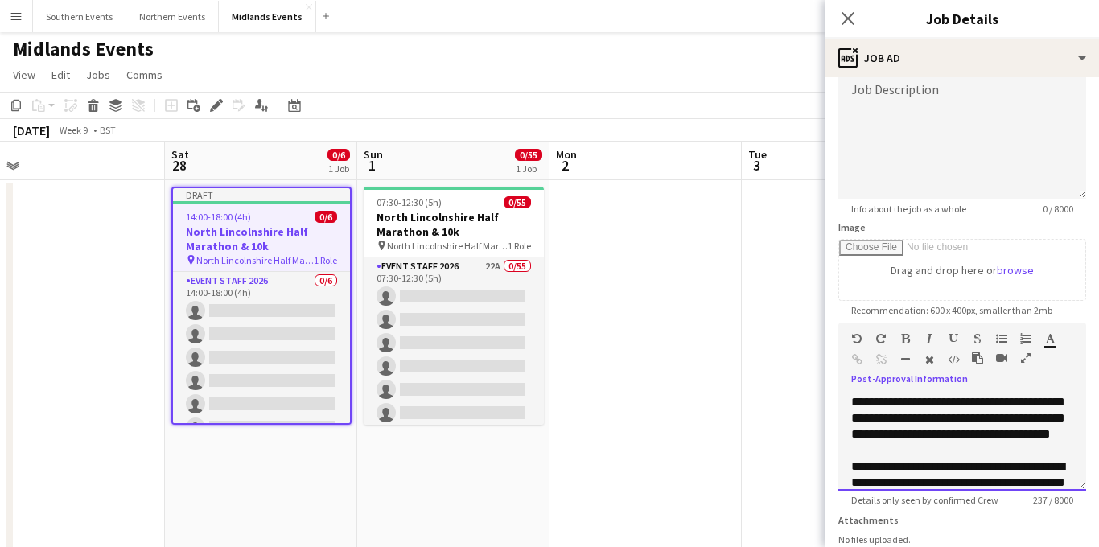
scroll to position [0, 0]
drag, startPoint x: 868, startPoint y: 437, endPoint x: 961, endPoint y: 435, distance: 92.6
click at [961, 435] on div "**********" at bounding box center [963, 442] width 248 height 97
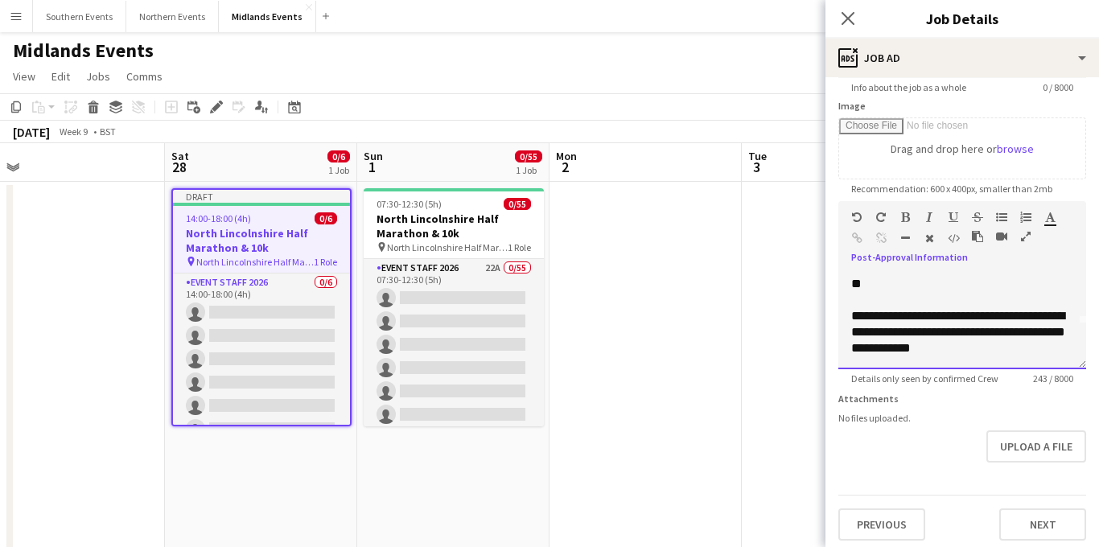
scroll to position [249, 0]
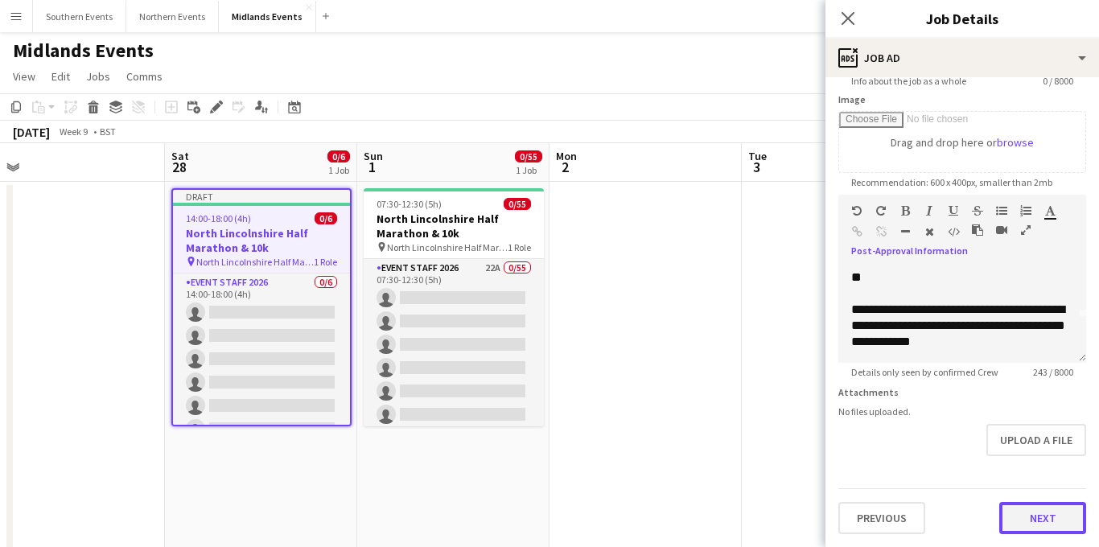
click at [1020, 511] on button "Next" at bounding box center [1043, 518] width 87 height 32
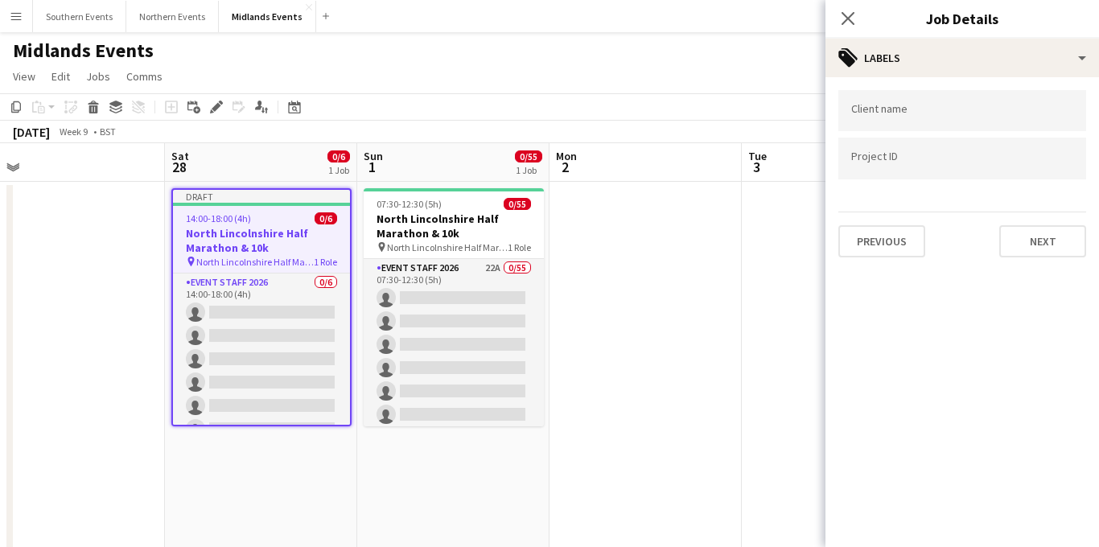
scroll to position [0, 0]
click at [1040, 237] on button "Next" at bounding box center [1043, 241] width 87 height 32
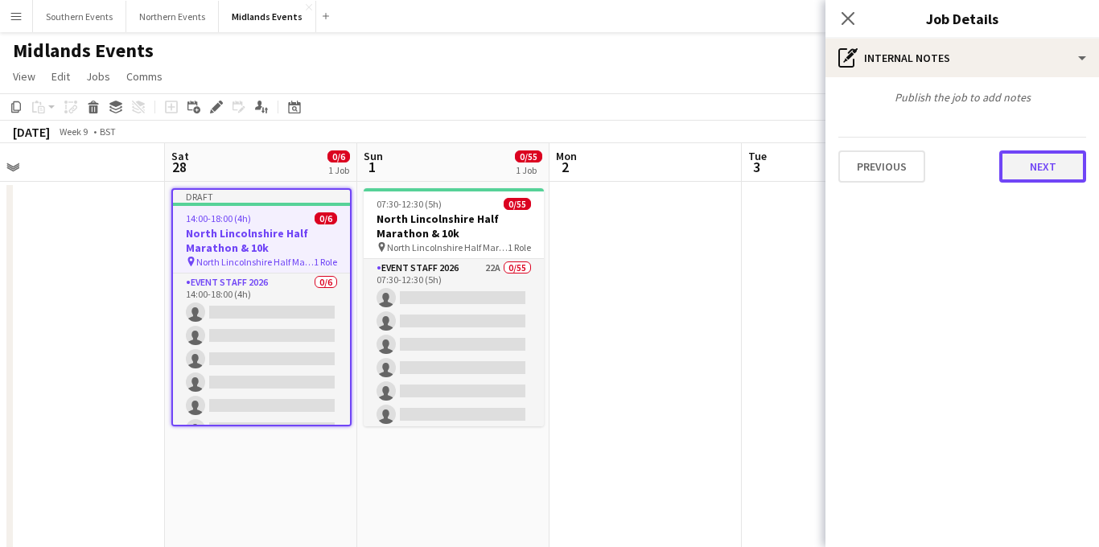
click at [1055, 163] on button "Next" at bounding box center [1043, 167] width 87 height 32
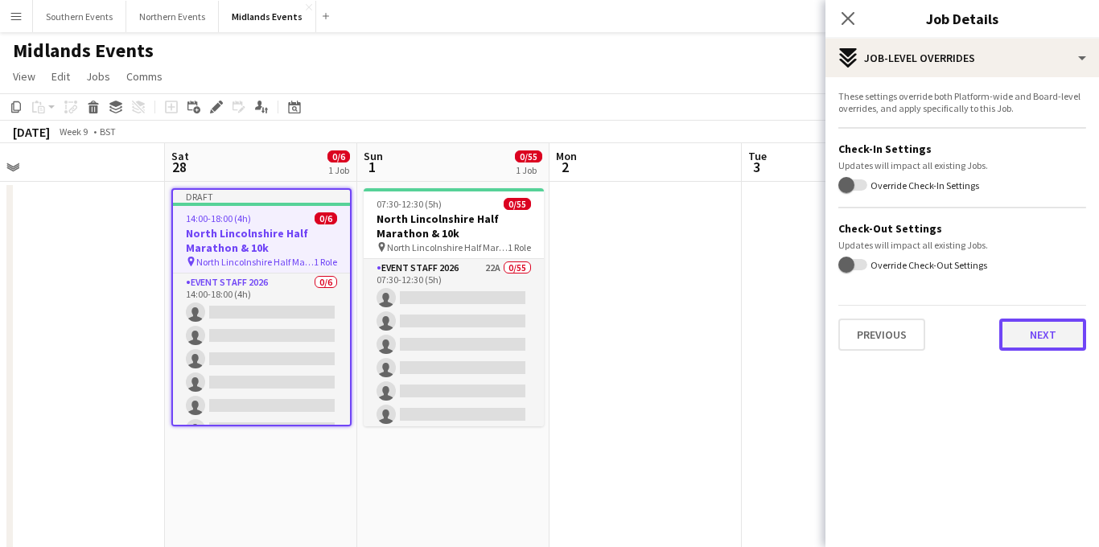
click at [1029, 339] on button "Next" at bounding box center [1043, 335] width 87 height 32
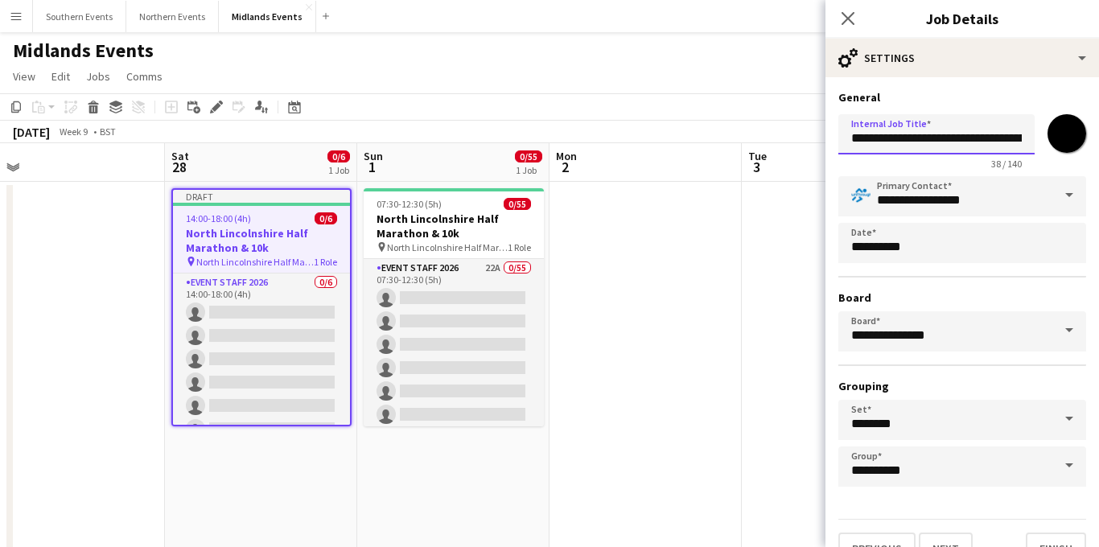
scroll to position [0, 39]
drag, startPoint x: 1012, startPoint y: 141, endPoint x: 1074, endPoint y: 146, distance: 62.2
click at [1074, 146] on div "**********" at bounding box center [963, 139] width 248 height 62
click at [1024, 137] on input "**********" at bounding box center [937, 134] width 196 height 40
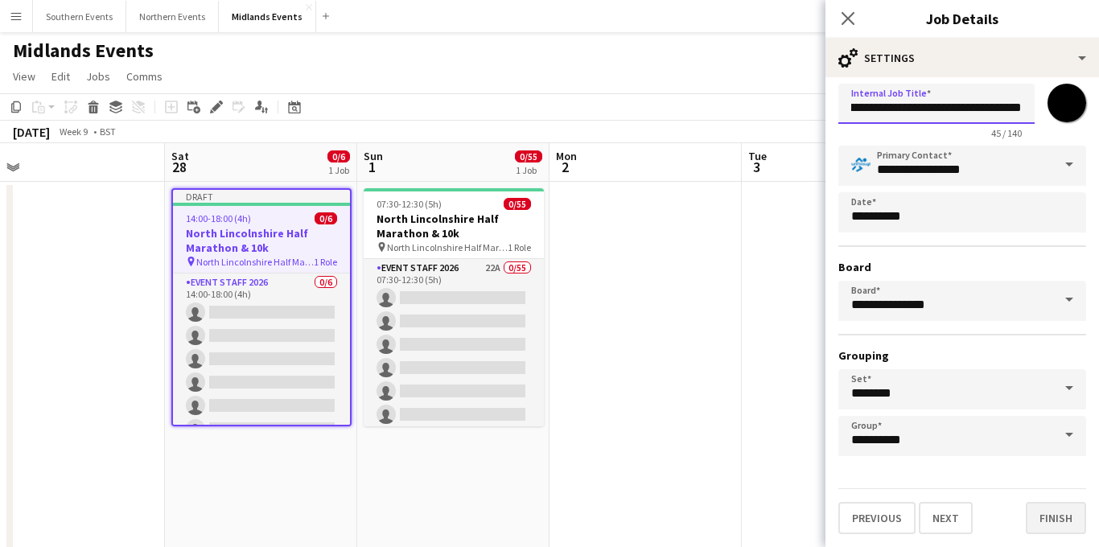
type input "**********"
click at [1041, 512] on button "Finish" at bounding box center [1056, 518] width 60 height 32
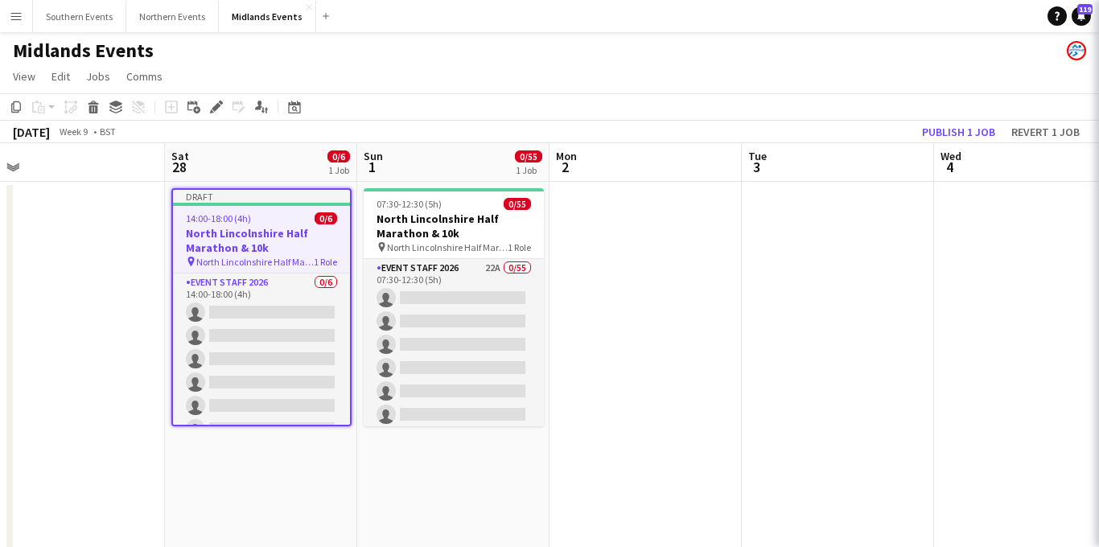
scroll to position [0, 0]
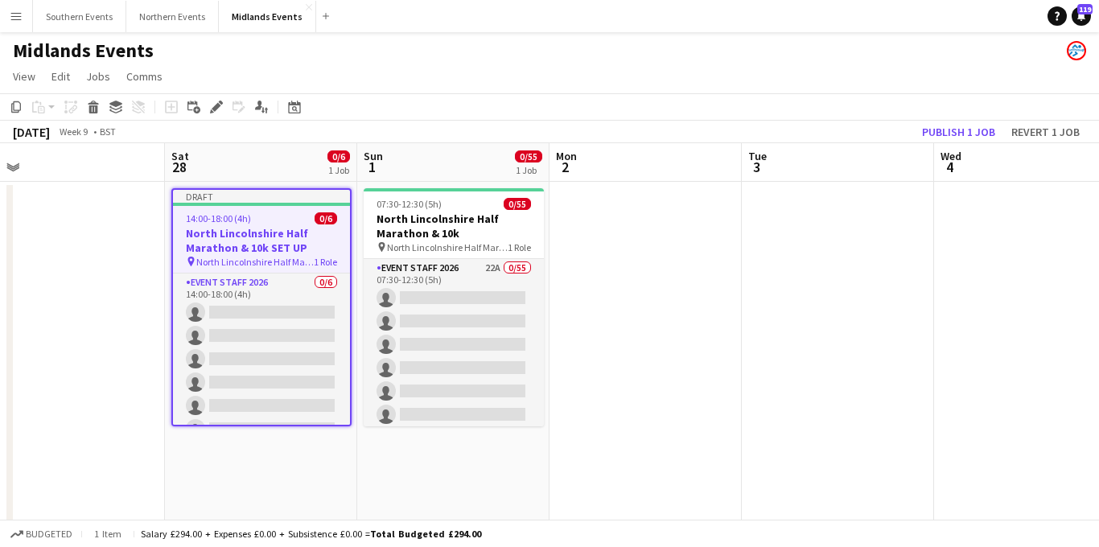
click at [282, 242] on h3 "North Lincolnshire Half Marathon & 10k SET UP" at bounding box center [261, 240] width 177 height 29
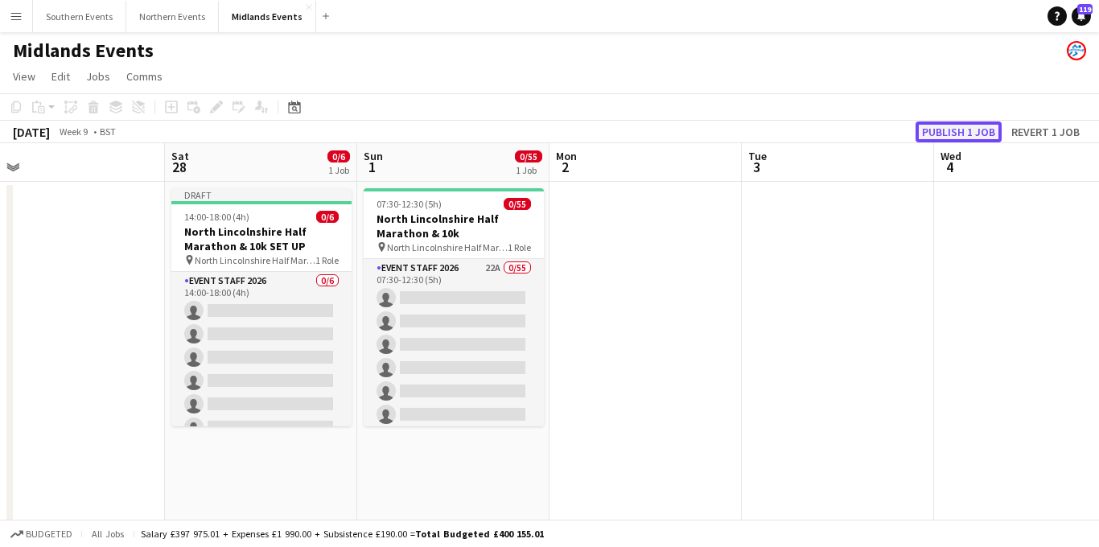
click at [944, 130] on button "Publish 1 job" at bounding box center [959, 132] width 86 height 21
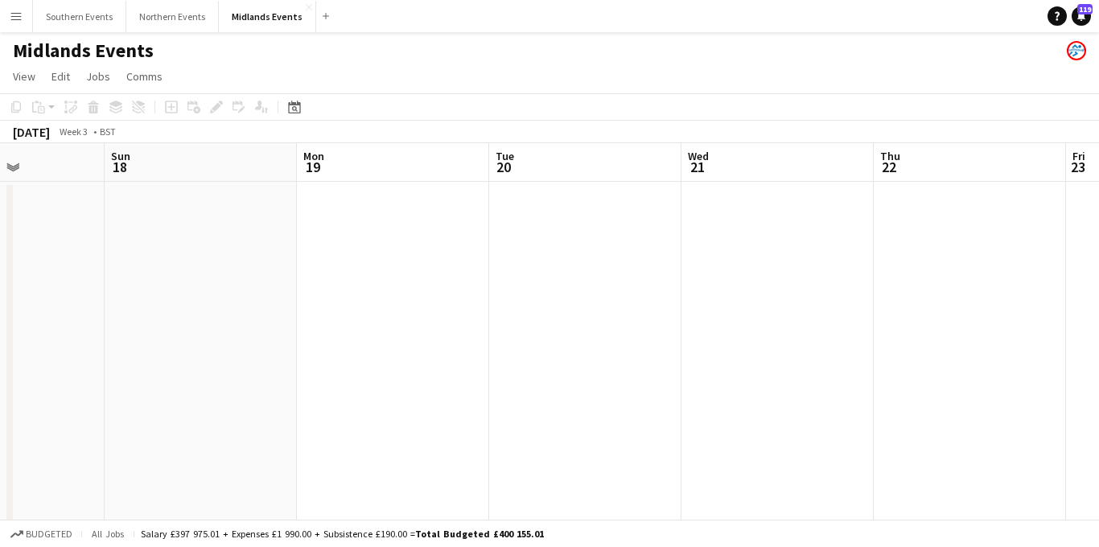
scroll to position [0, 427]
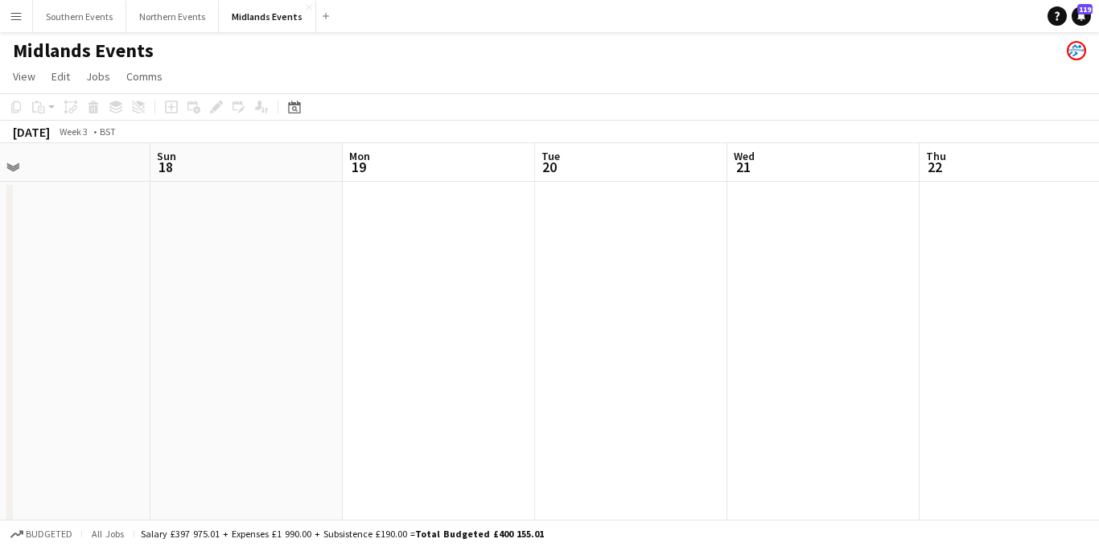
click at [17, 16] on app-icon "Menu" at bounding box center [16, 16] width 13 height 13
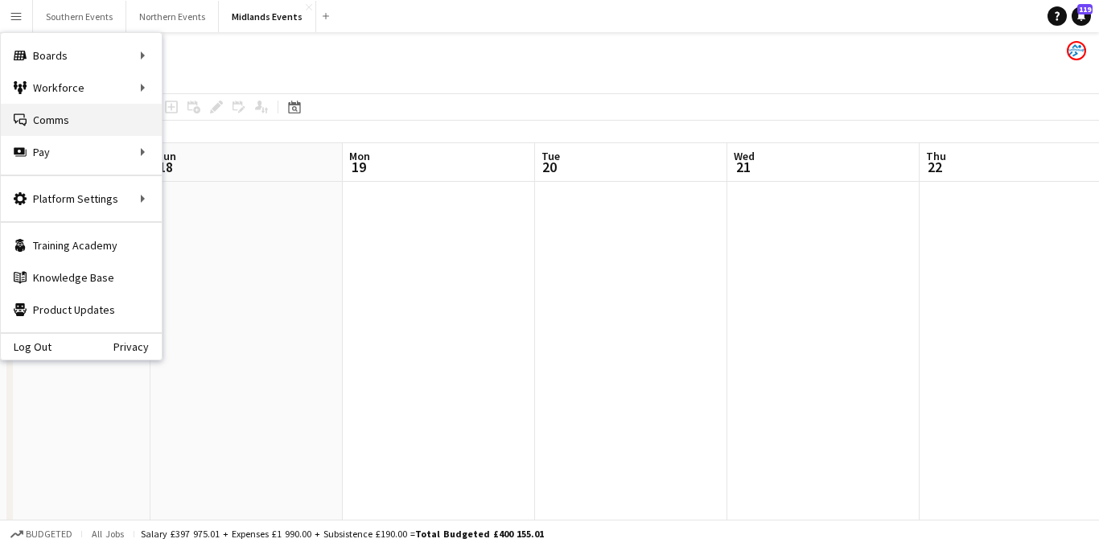
click at [43, 113] on link "Comms Comms" at bounding box center [81, 120] width 161 height 32
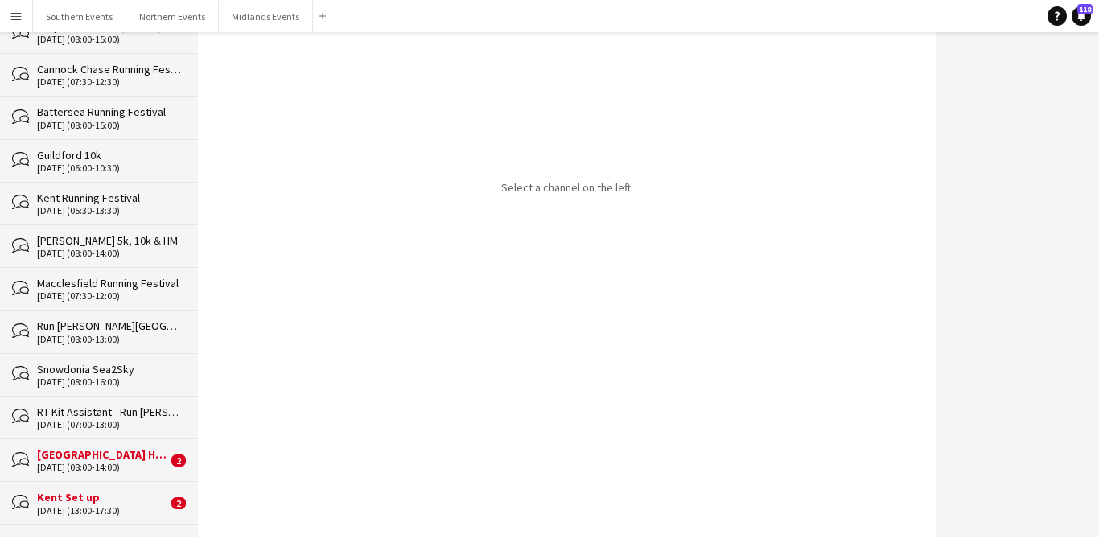
scroll to position [890, 0]
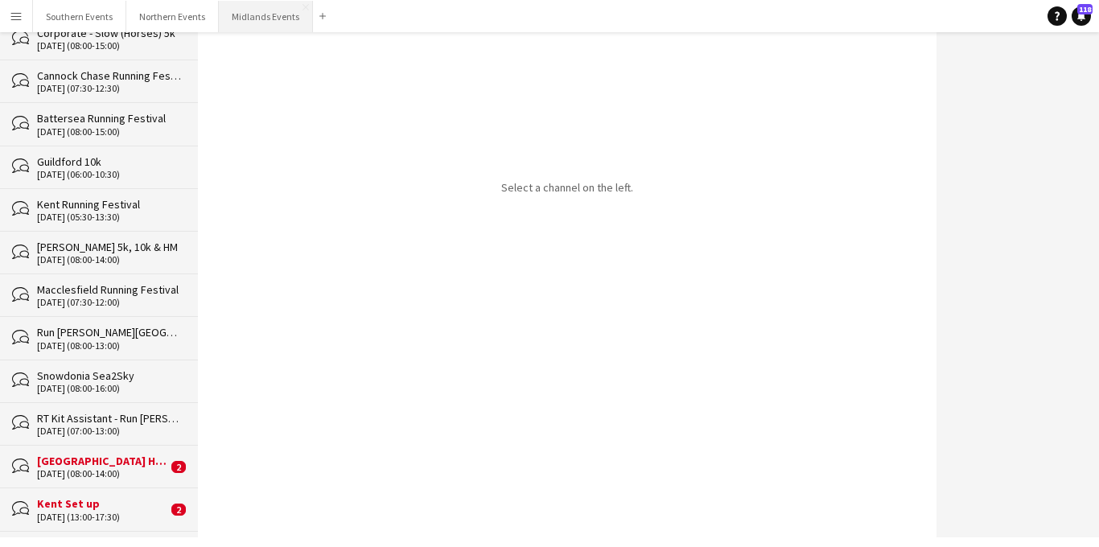
click at [247, 23] on button "Midlands Events Close" at bounding box center [266, 16] width 94 height 31
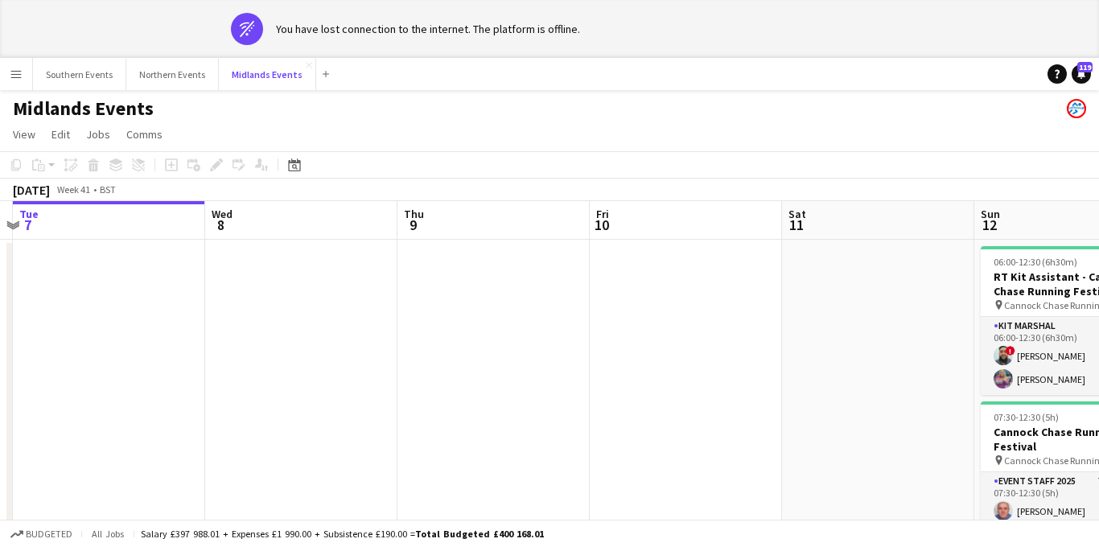
scroll to position [0, 604]
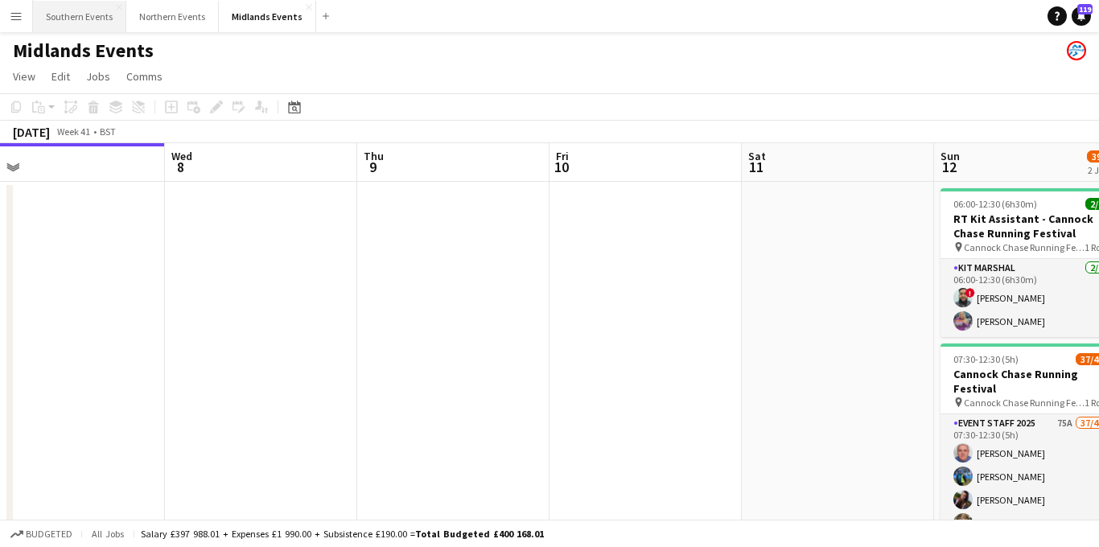
click at [68, 15] on button "Southern Events Close" at bounding box center [79, 16] width 93 height 31
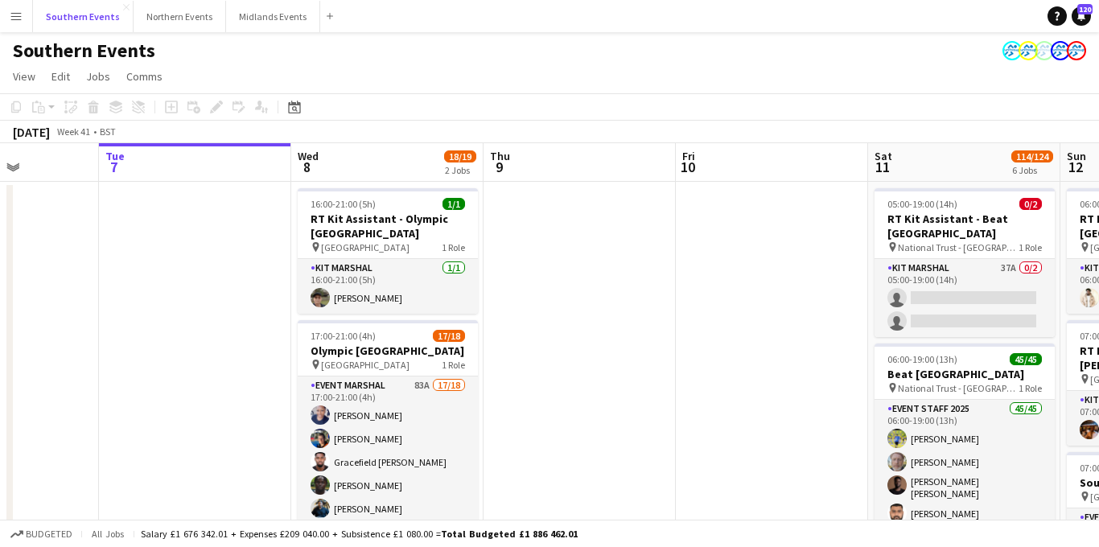
scroll to position [0, 476]
click at [10, 17] on app-icon "Menu" at bounding box center [16, 16] width 13 height 13
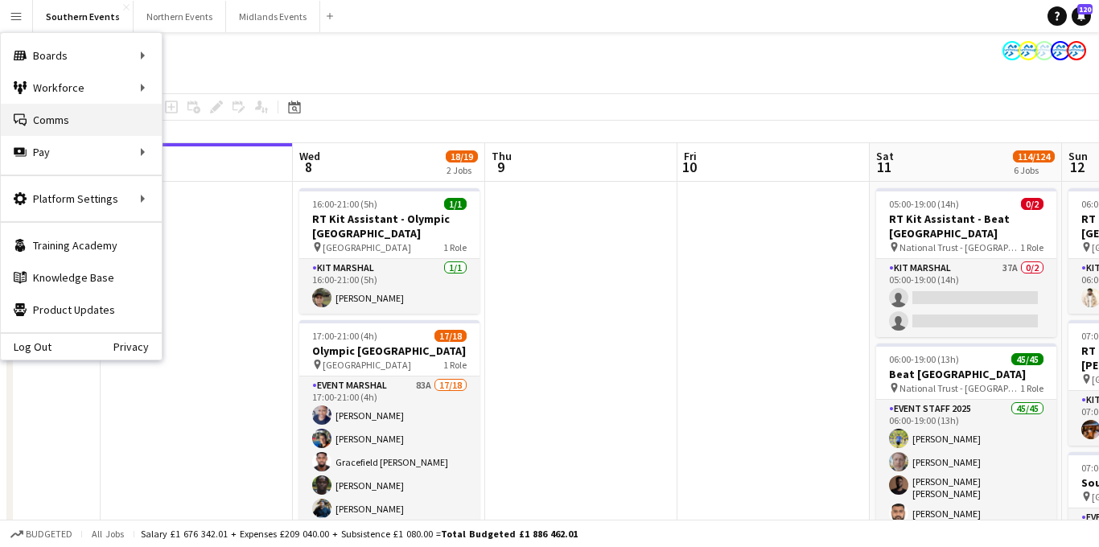
click at [72, 122] on link "Comms Comms" at bounding box center [81, 120] width 161 height 32
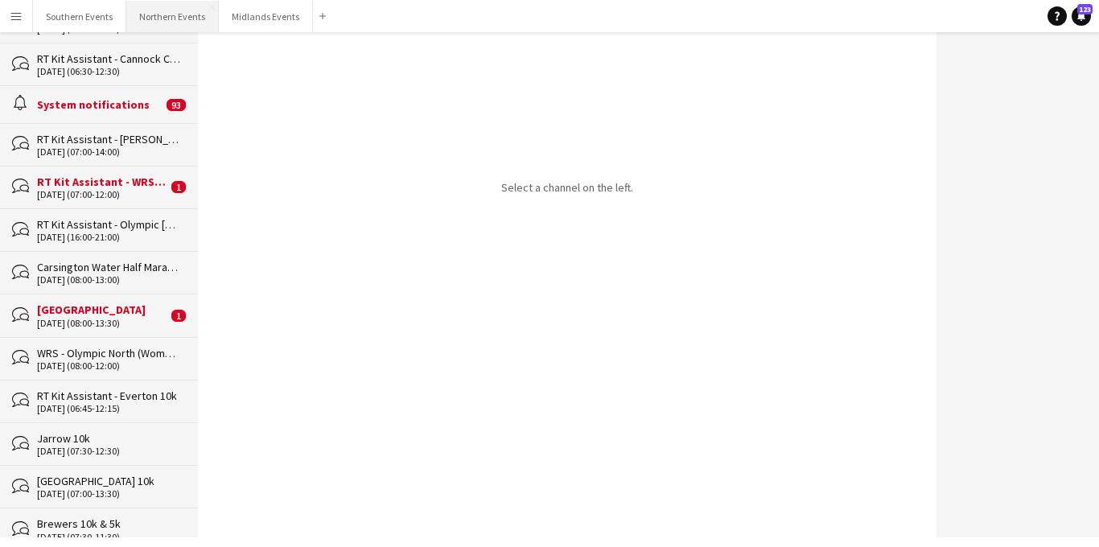
scroll to position [313, 0]
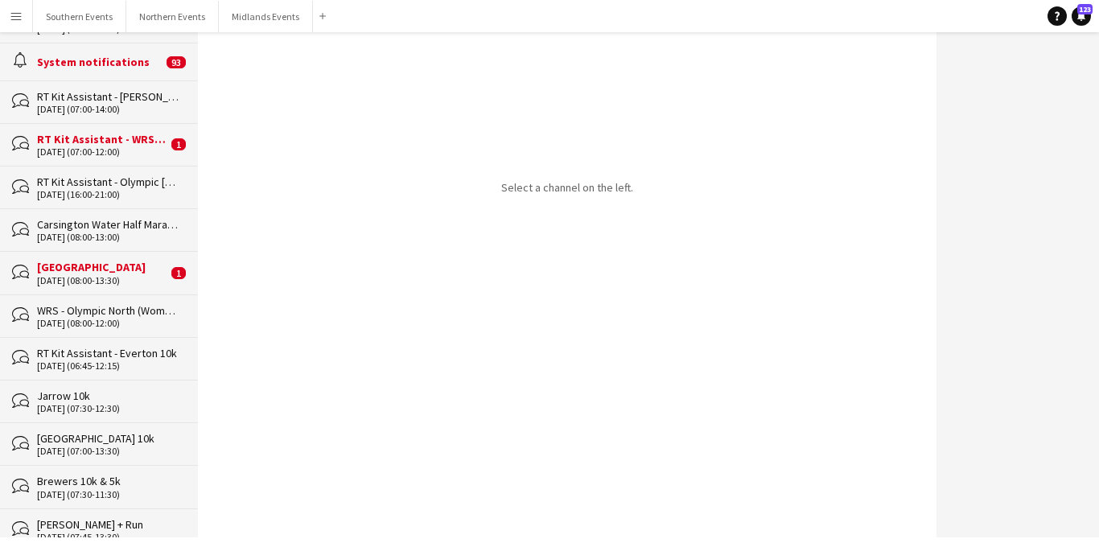
click at [6, 11] on button "Menu" at bounding box center [16, 16] width 32 height 32
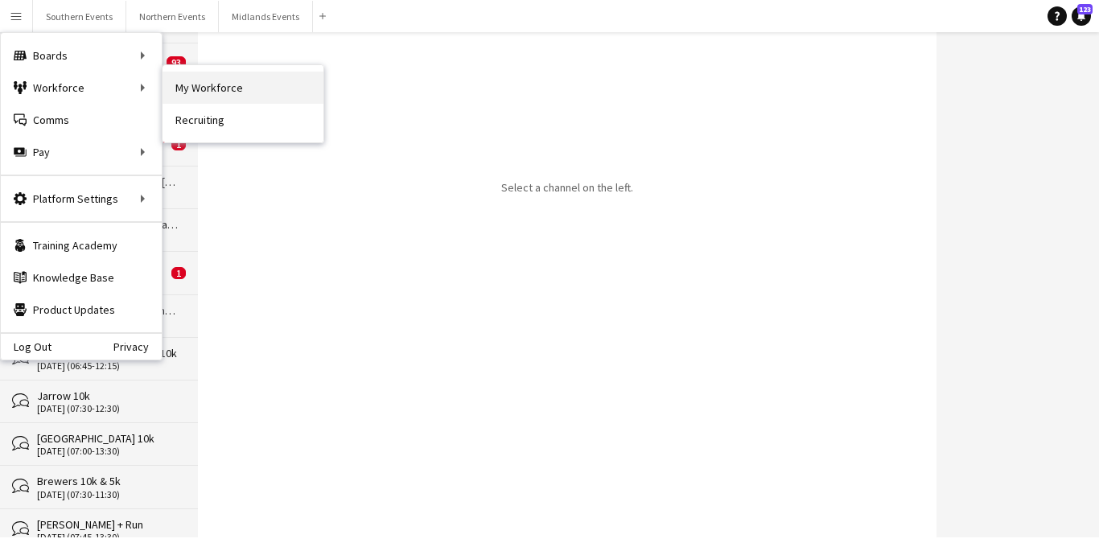
click at [201, 92] on link "My Workforce" at bounding box center [243, 88] width 161 height 32
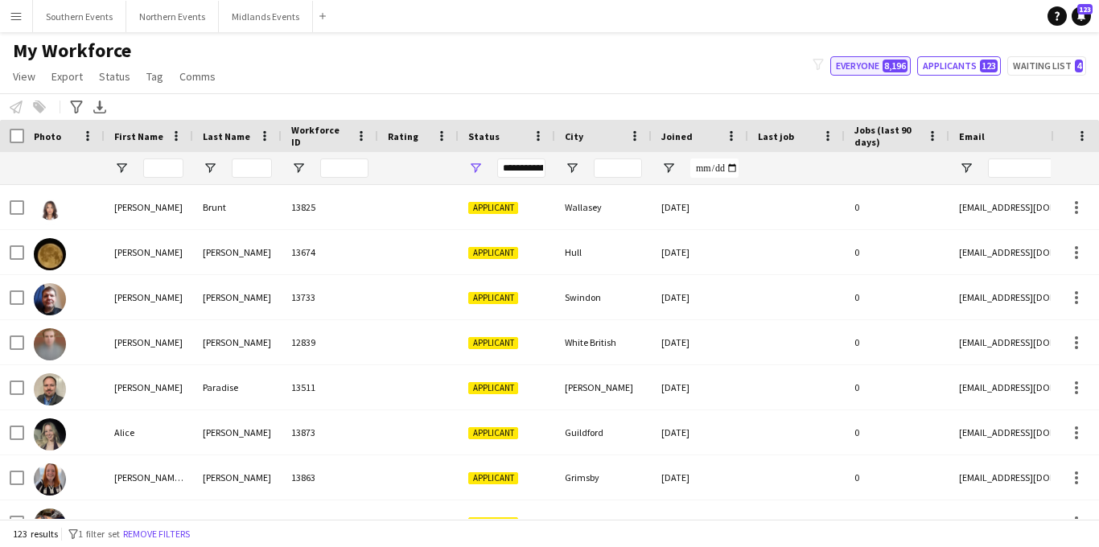
click at [872, 67] on button "Everyone 8,196" at bounding box center [871, 65] width 80 height 19
type input "**********"
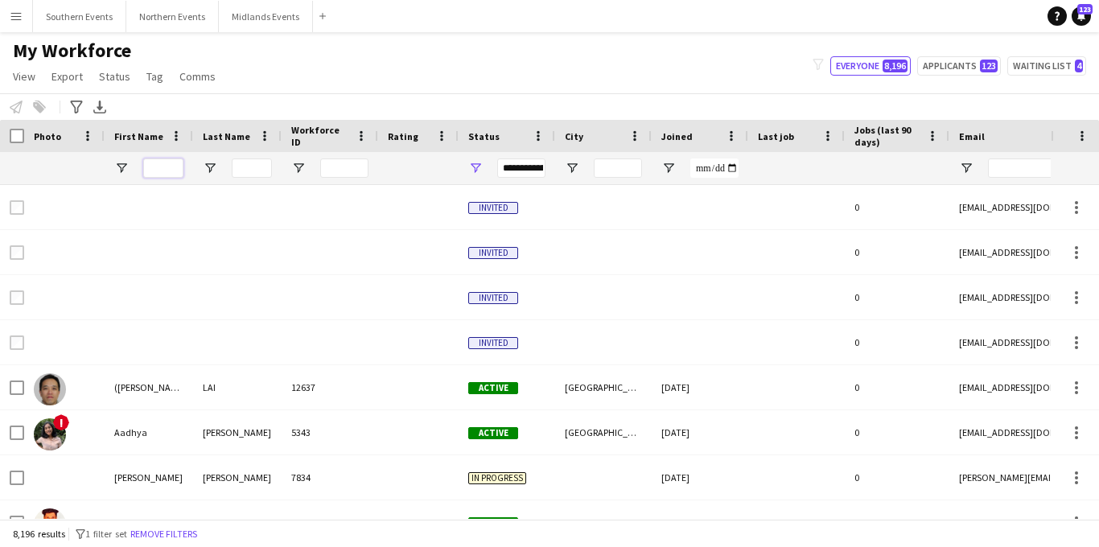
click at [159, 171] on input "First Name Filter Input" at bounding box center [163, 168] width 40 height 19
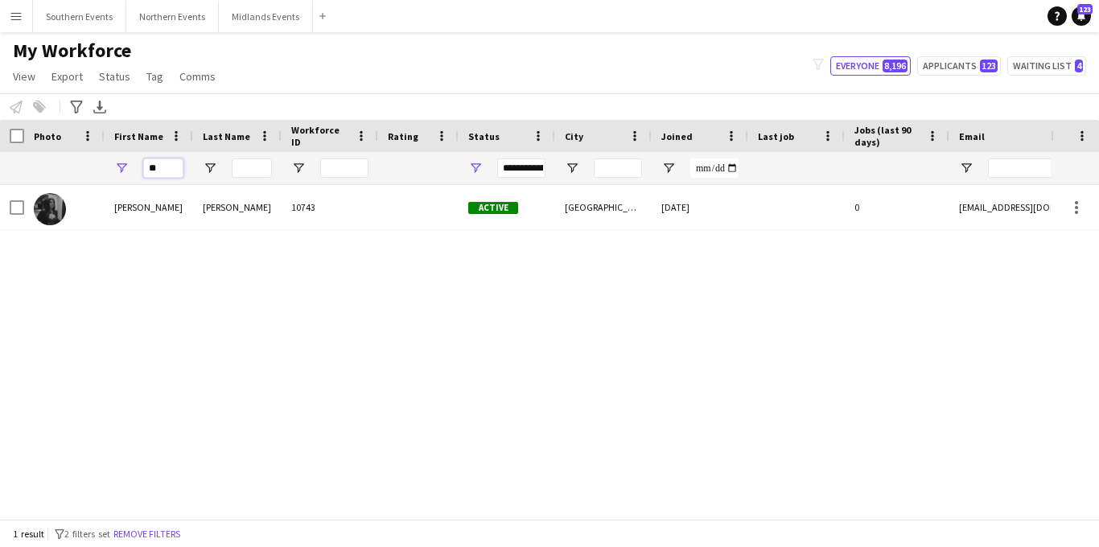
type input "*"
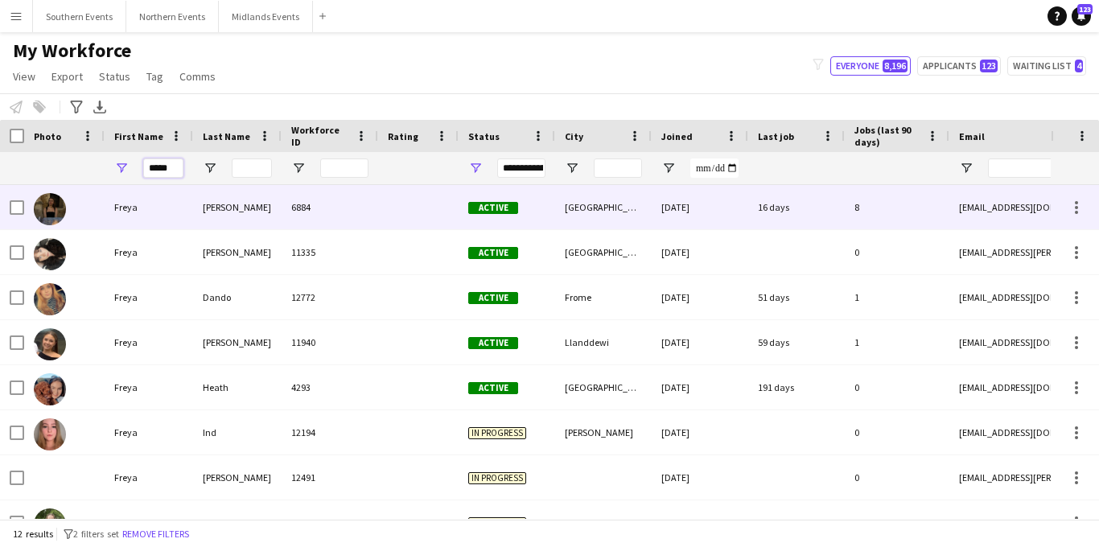
type input "*****"
click at [258, 212] on div "Blackmore" at bounding box center [237, 207] width 89 height 44
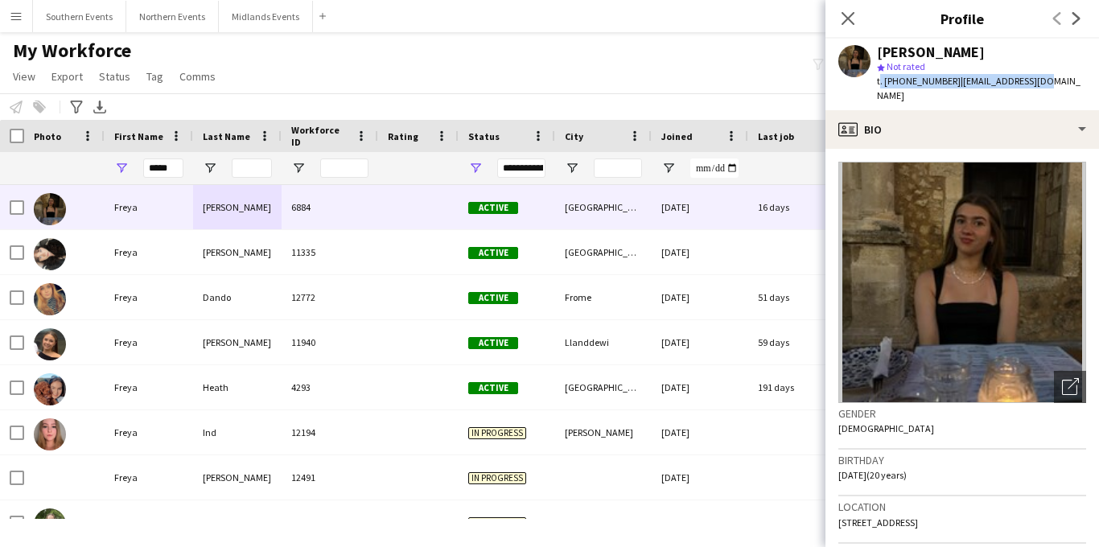
drag, startPoint x: 1031, startPoint y: 80, endPoint x: 875, endPoint y: 84, distance: 156.2
click at [875, 84] on div "Freya Blackmore star Not rated t. +447818637199 | flb.23@icloud.com" at bounding box center [963, 75] width 274 height 72
copy div "t. +447818637199 | flb.23@icloud.com"
click at [264, 14] on button "Midlands Events Close" at bounding box center [266, 16] width 94 height 31
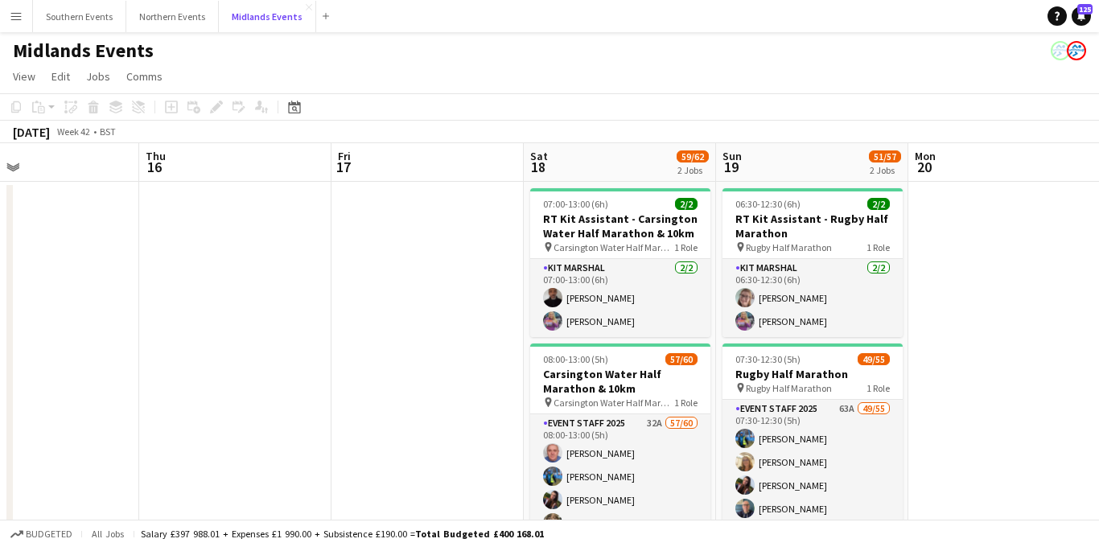
scroll to position [0, 439]
click at [168, 22] on button "Northern Events Close" at bounding box center [172, 16] width 93 height 31
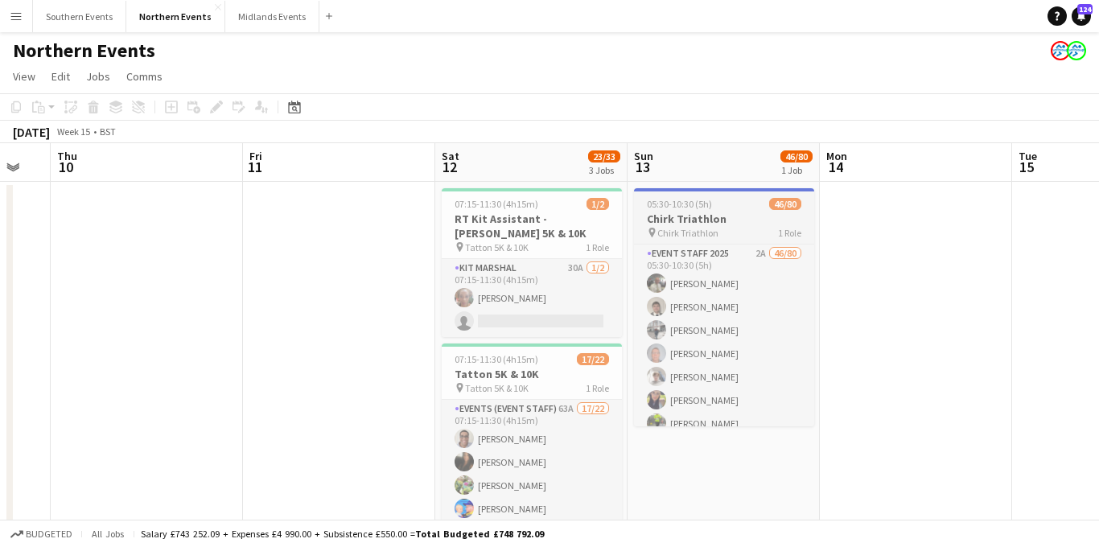
click at [715, 210] on app-job-card "05:30-10:30 (5h) 46/80 Chirk Triathlon pin Chirk Triathlon 1 Role Event Staff 2…" at bounding box center [724, 307] width 180 height 238
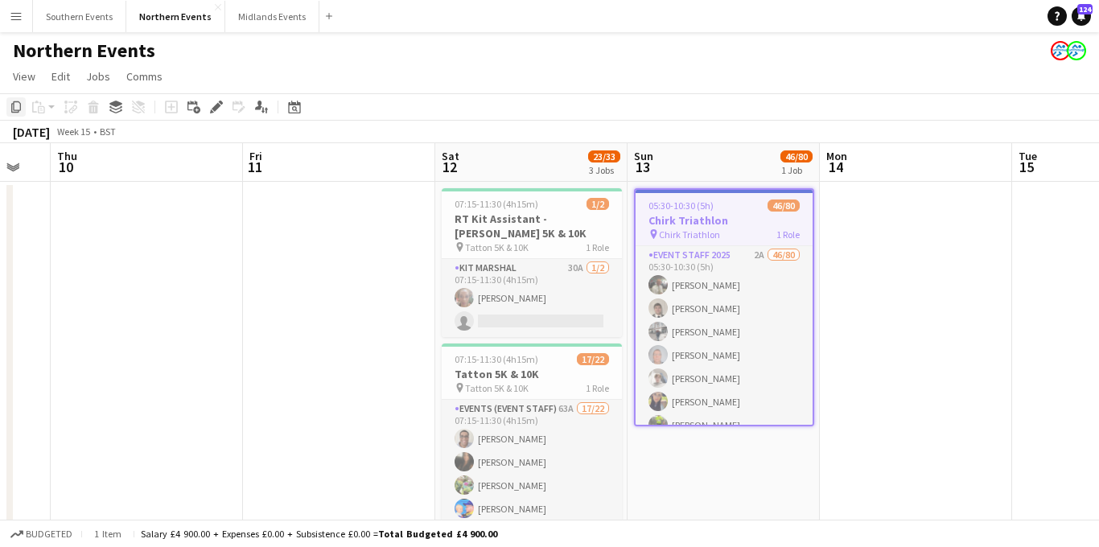
click at [14, 112] on icon at bounding box center [16, 106] width 10 height 11
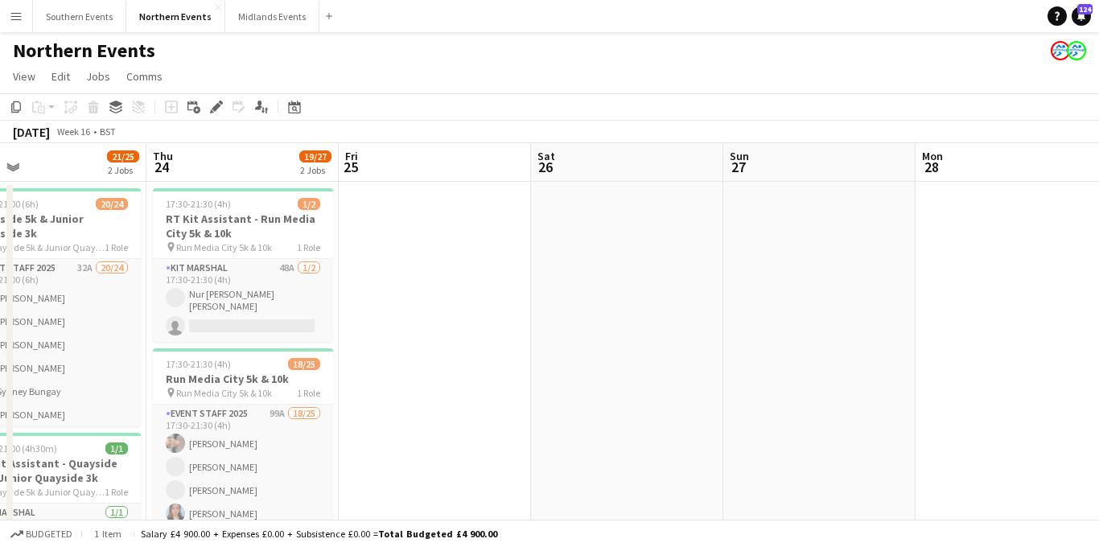
scroll to position [0, 632]
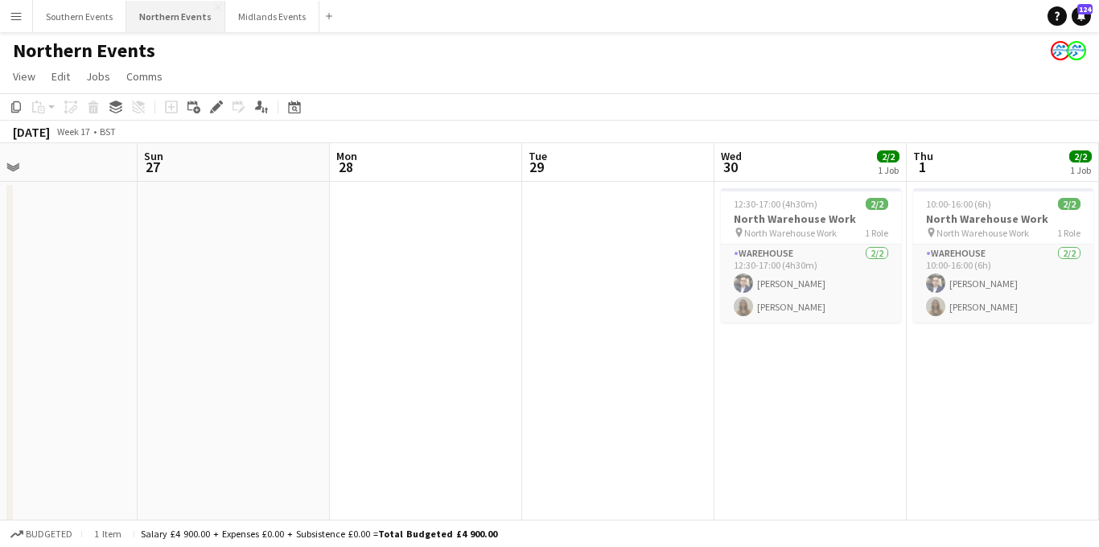
click at [155, 21] on button "Northern Events Close" at bounding box center [175, 16] width 99 height 31
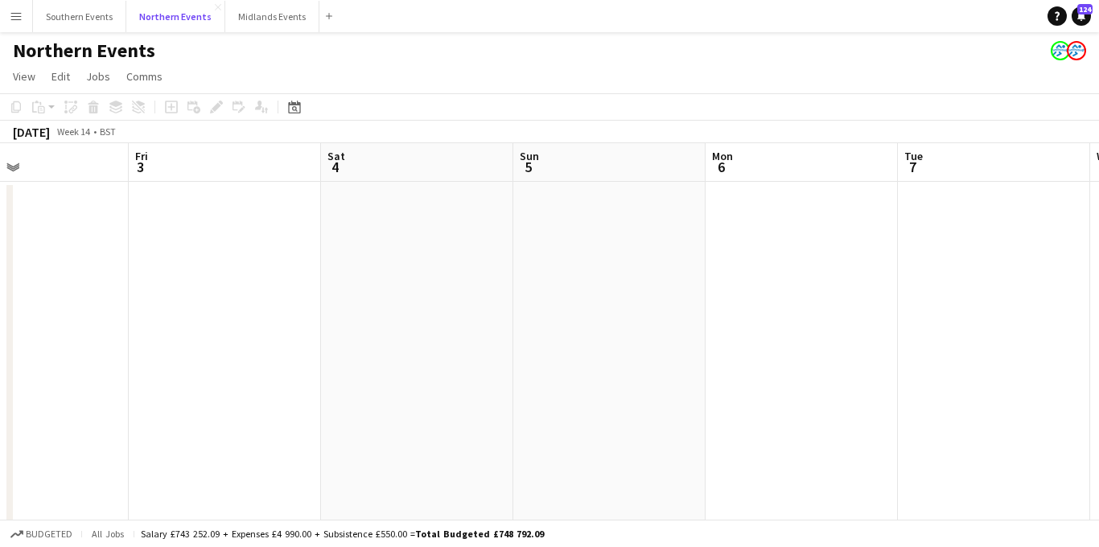
scroll to position [0, 559]
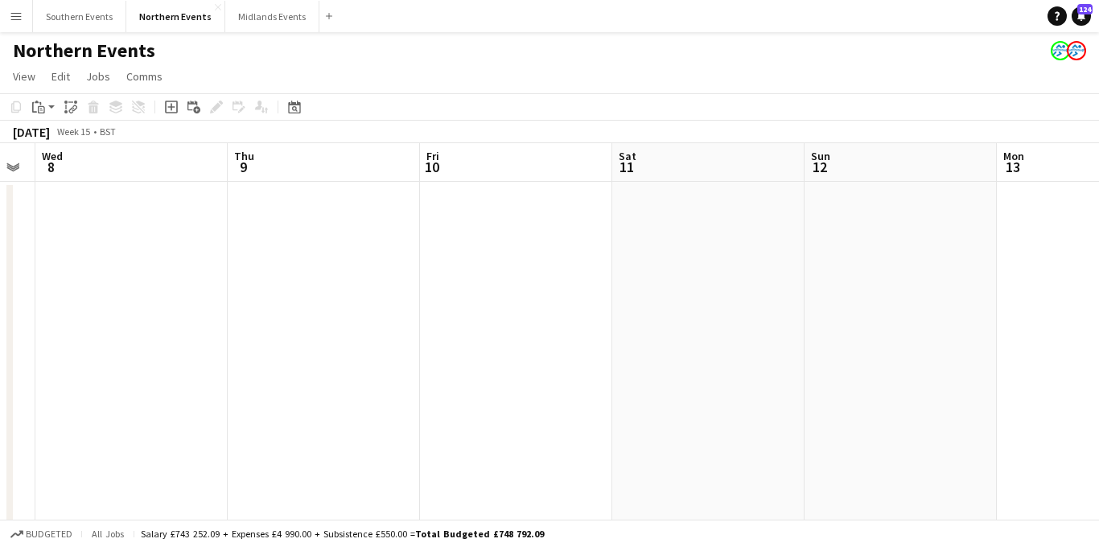
scroll to position [0, 633]
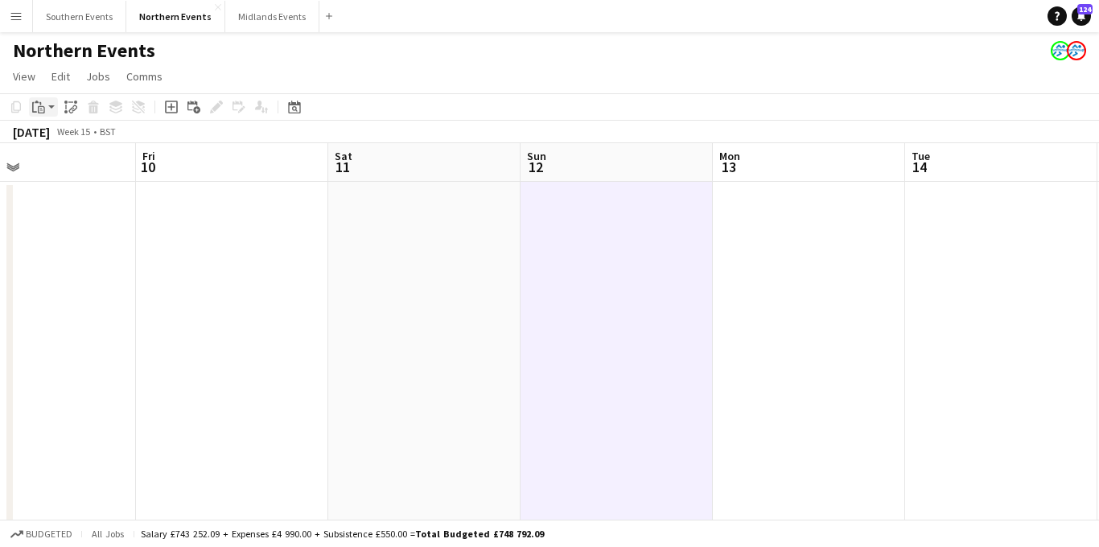
click at [40, 105] on icon "Paste" at bounding box center [38, 107] width 13 height 13
click at [68, 138] on link "Paste Command V" at bounding box center [106, 137] width 127 height 14
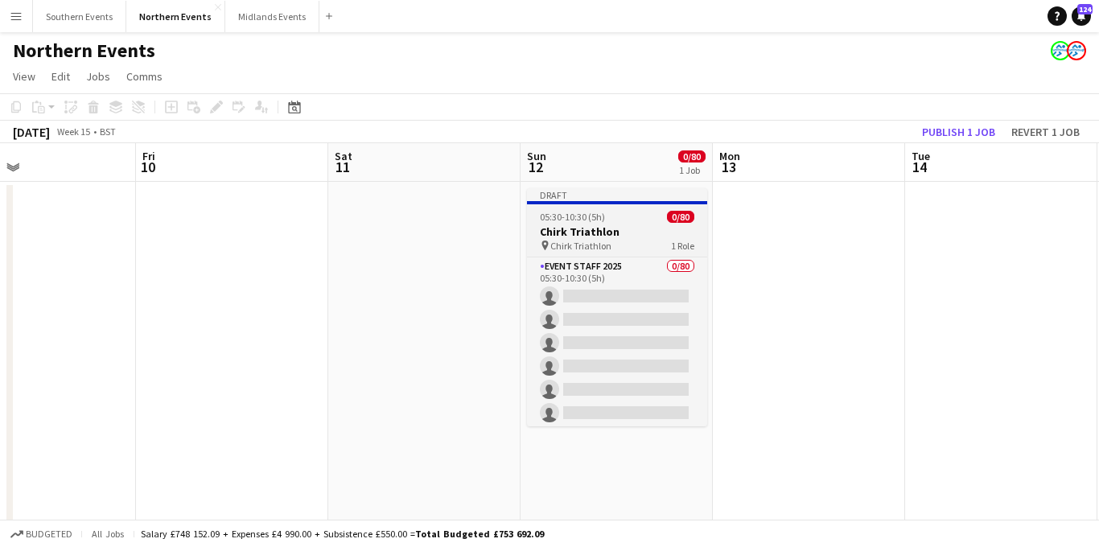
click at [628, 230] on h3 "Chirk Triathlon" at bounding box center [617, 232] width 180 height 14
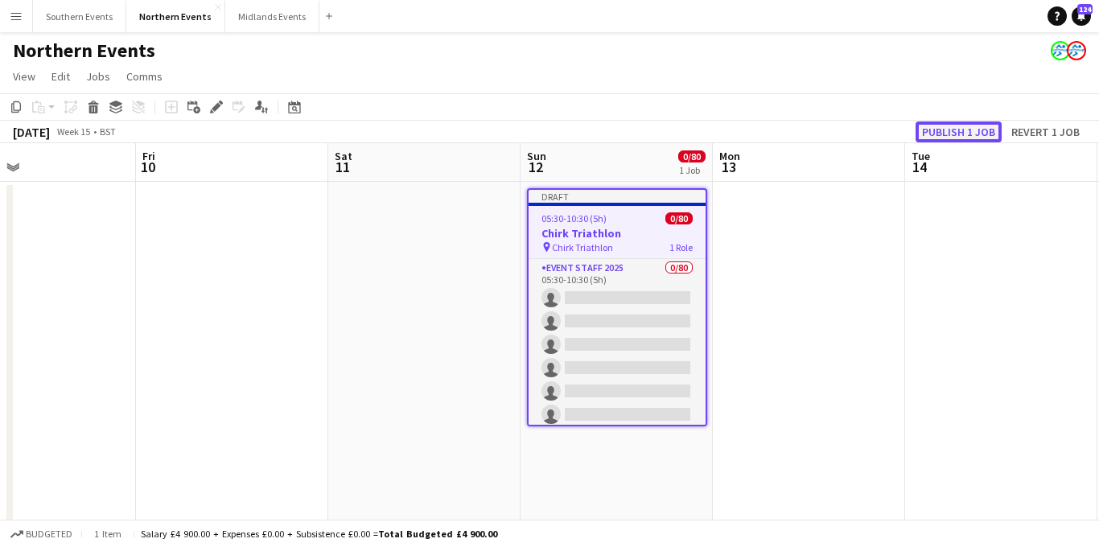
click at [971, 130] on button "Publish 1 job" at bounding box center [959, 132] width 86 height 21
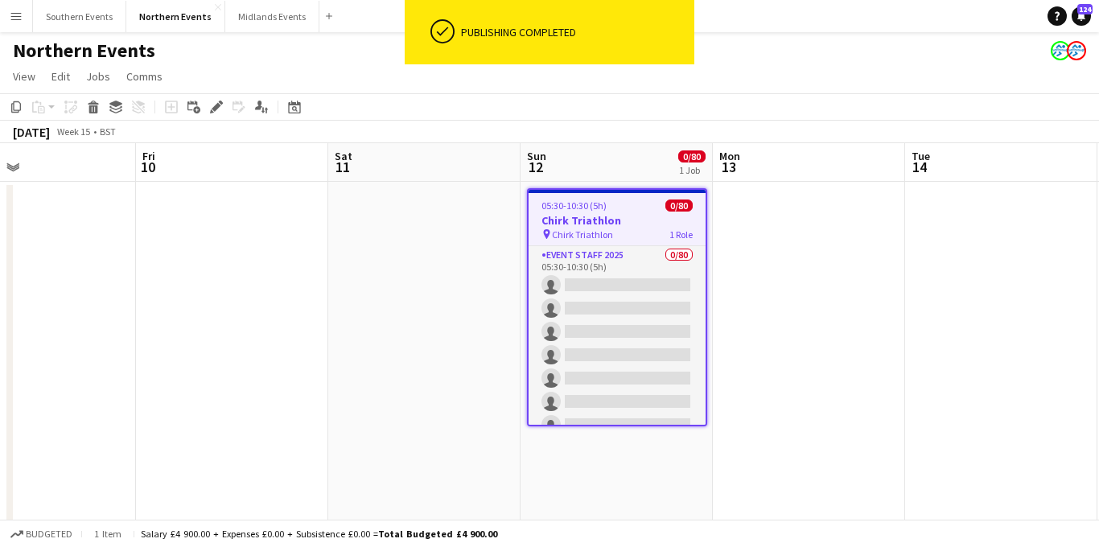
click at [592, 229] on span "Chirk Triathlon" at bounding box center [582, 235] width 61 height 12
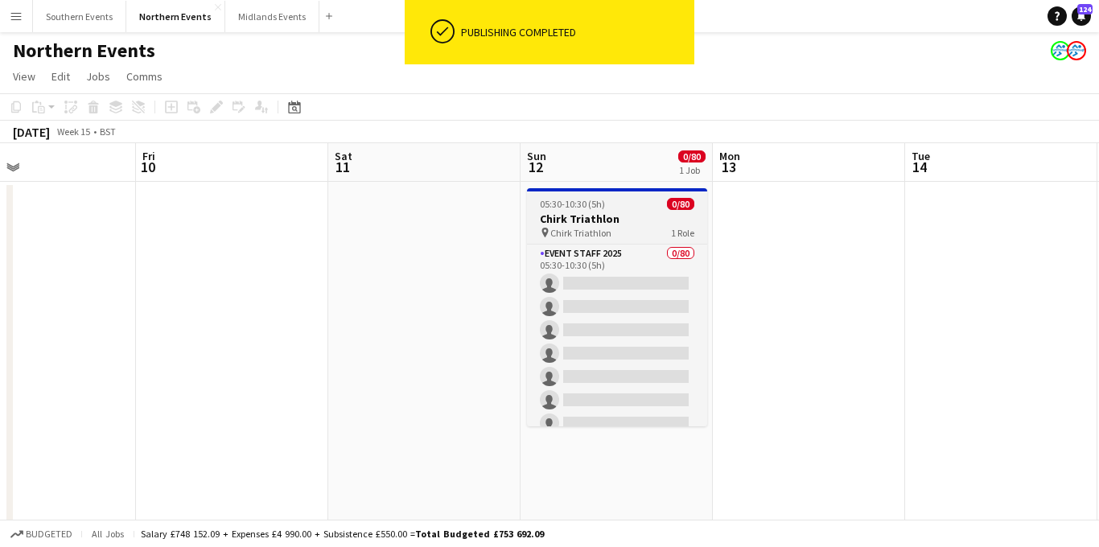
click at [589, 232] on span "Chirk Triathlon" at bounding box center [581, 233] width 61 height 12
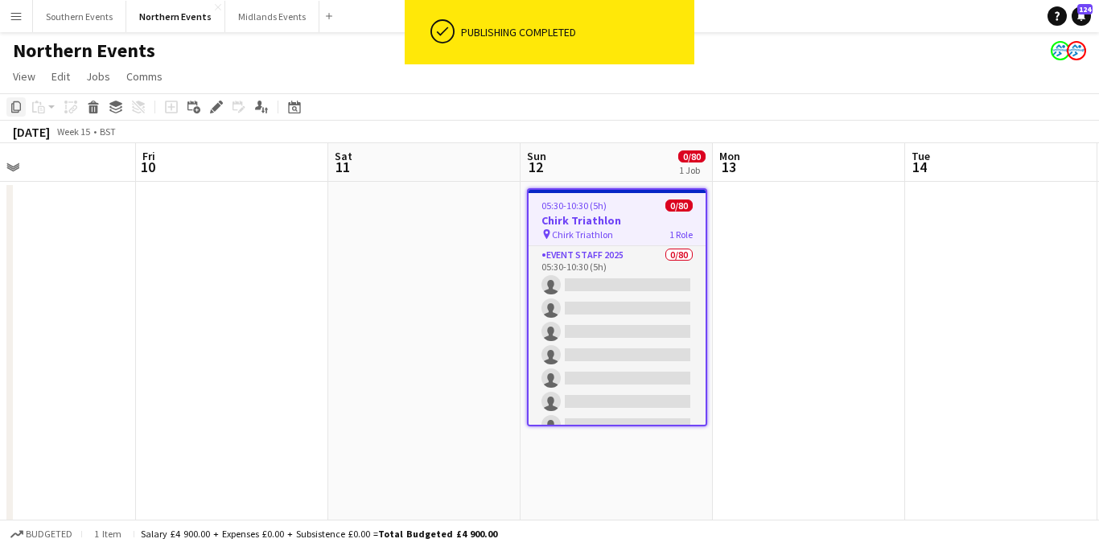
click at [13, 106] on icon "Copy" at bounding box center [16, 107] width 13 height 13
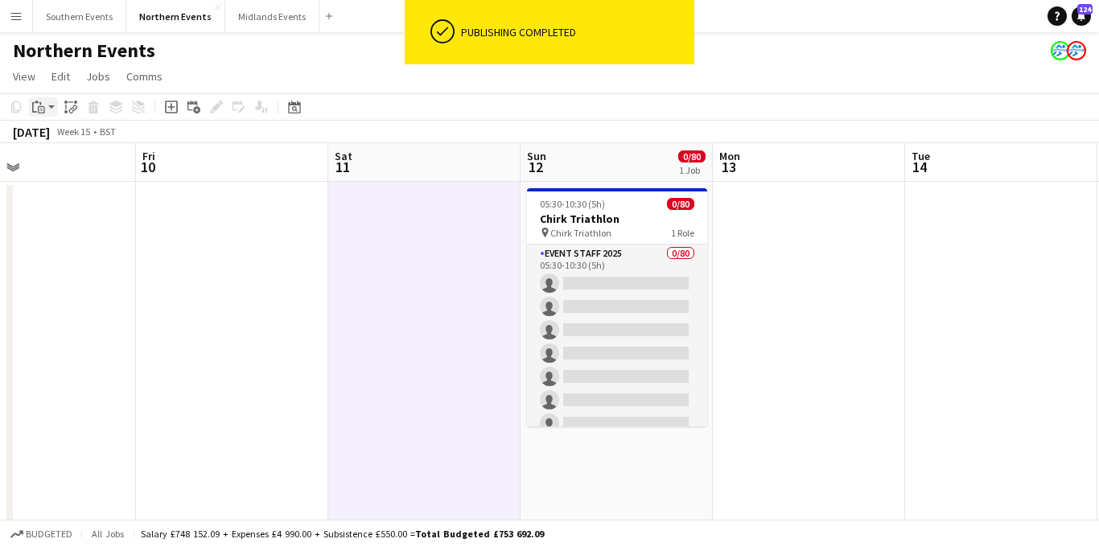
click at [42, 103] on icon "Paste" at bounding box center [38, 107] width 13 height 13
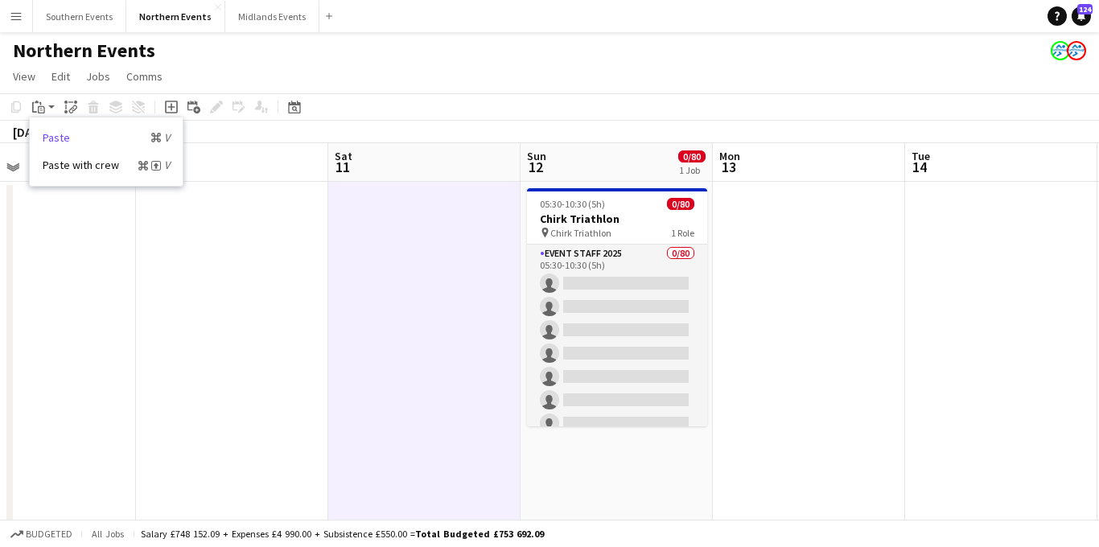
click at [71, 138] on link "Paste Command V" at bounding box center [106, 137] width 127 height 14
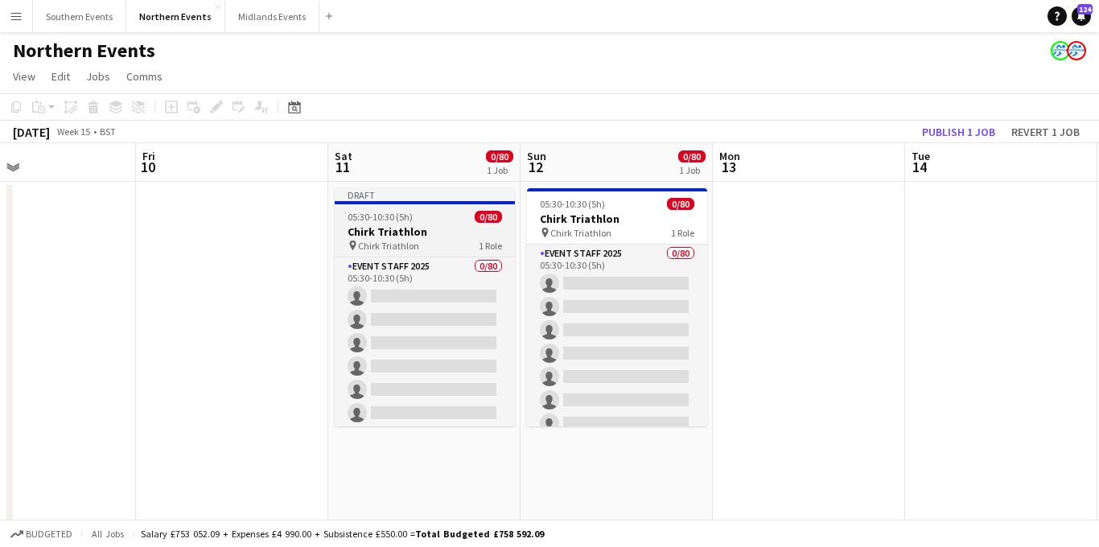
click at [400, 217] on span "05:30-10:30 (5h)" at bounding box center [380, 217] width 65 height 12
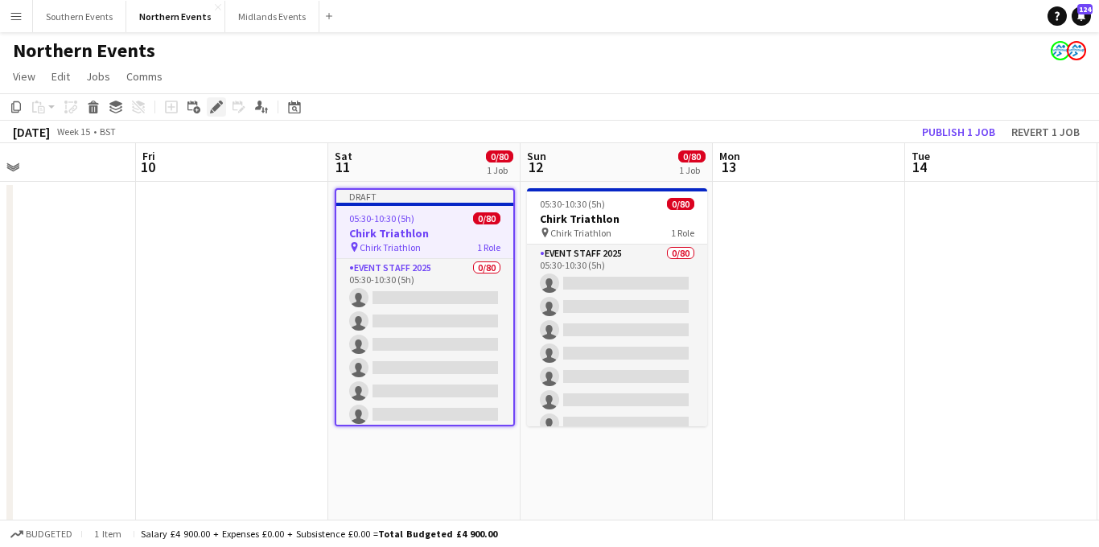
click at [208, 111] on div "Edit" at bounding box center [216, 106] width 19 height 19
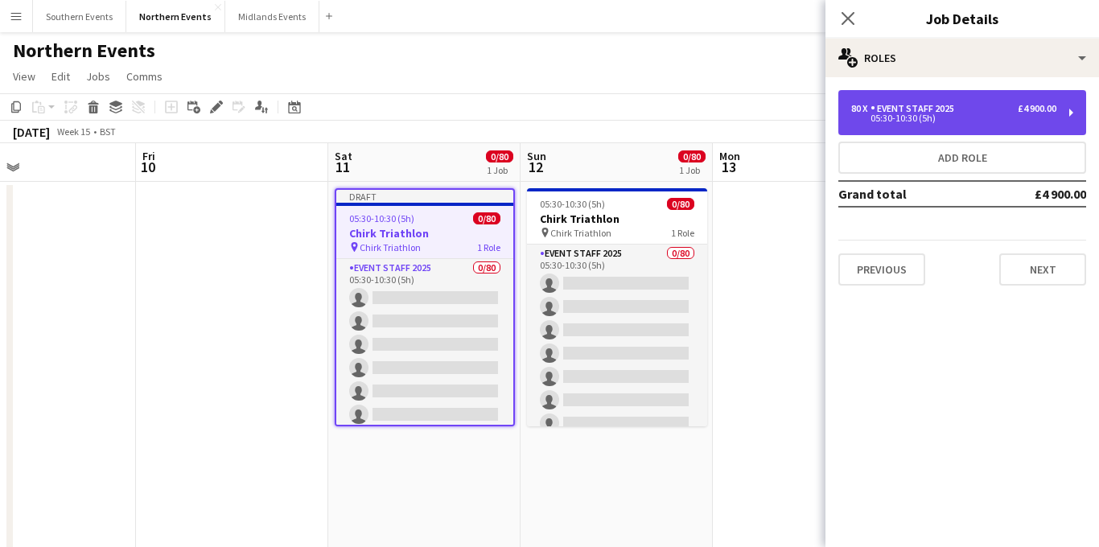
click at [936, 110] on div "Event Staff 2025" at bounding box center [916, 108] width 90 height 11
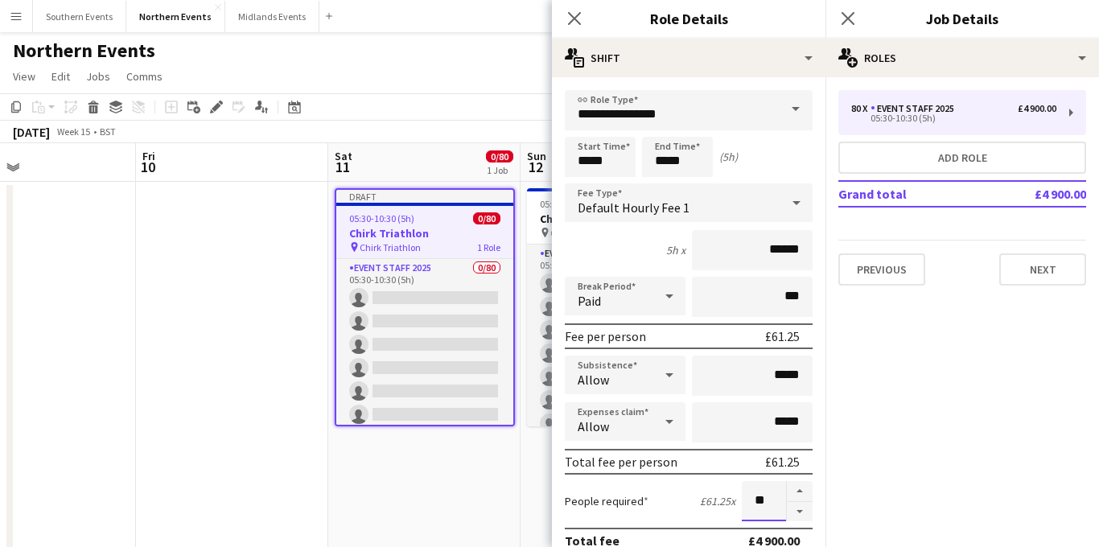
click at [765, 497] on input "**" at bounding box center [764, 501] width 44 height 40
click at [794, 511] on button "button" at bounding box center [800, 512] width 26 height 20
type input "*"
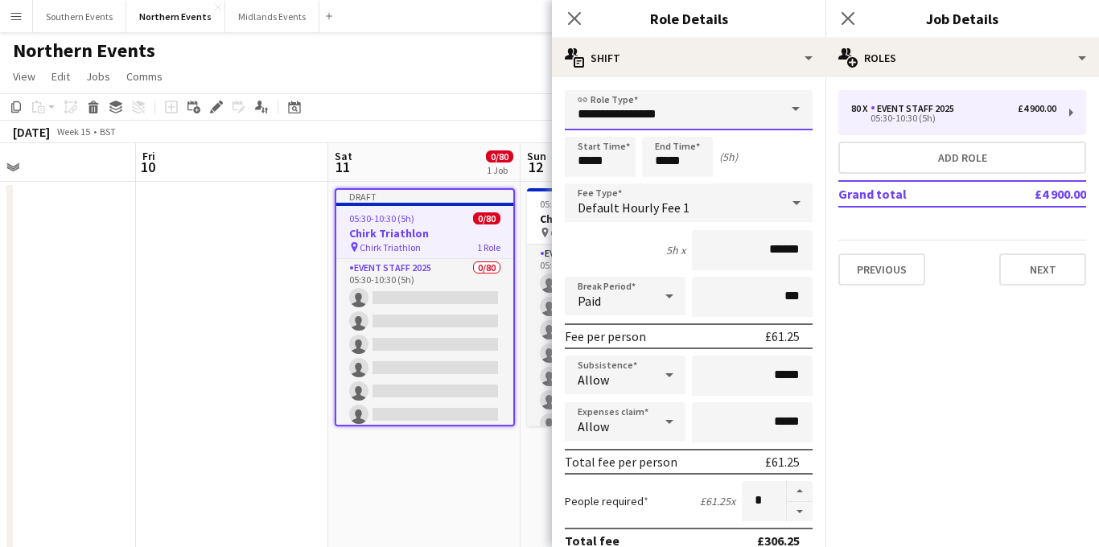
click at [642, 116] on input "**********" at bounding box center [689, 110] width 248 height 40
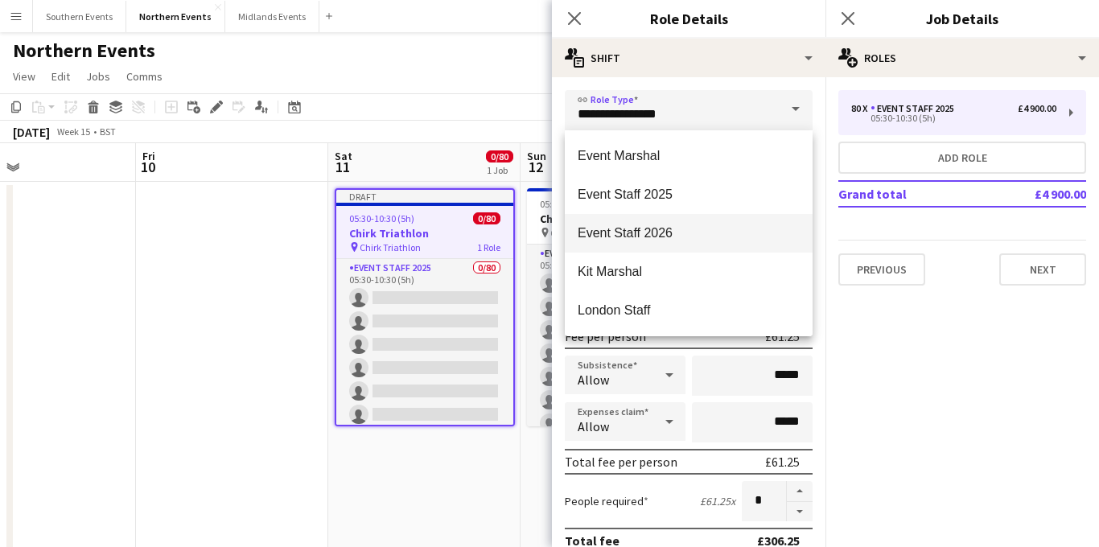
click at [634, 225] on span "Event Staff 2026" at bounding box center [689, 232] width 222 height 15
type input "**********"
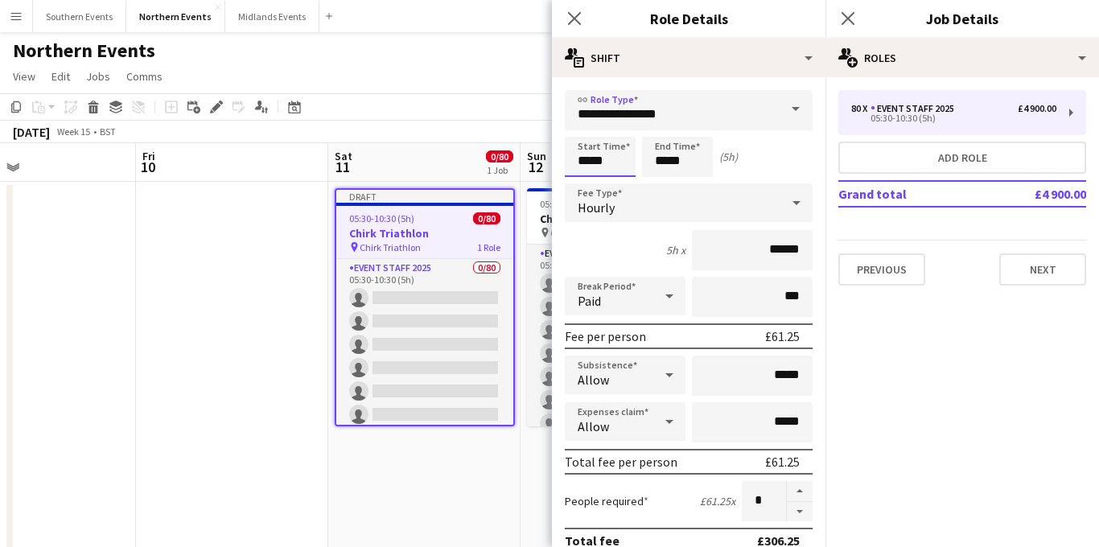
click at [585, 162] on input "*****" at bounding box center [600, 157] width 71 height 40
click at [589, 181] on div at bounding box center [584, 185] width 32 height 16
click at [587, 138] on input "*****" at bounding box center [600, 157] width 71 height 40
click at [587, 131] on div at bounding box center [584, 129] width 32 height 16
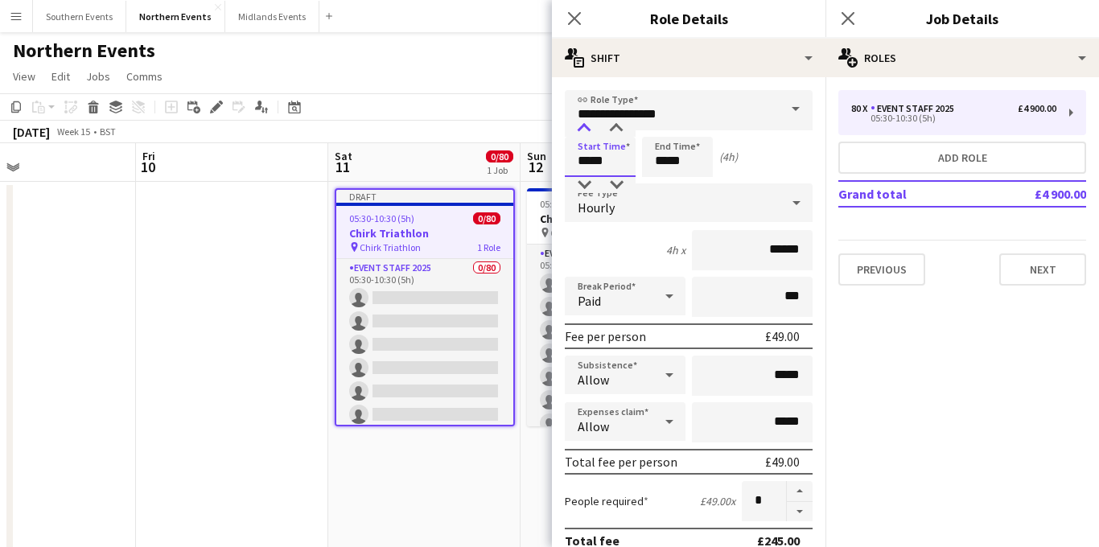
click at [587, 131] on div at bounding box center [584, 129] width 32 height 16
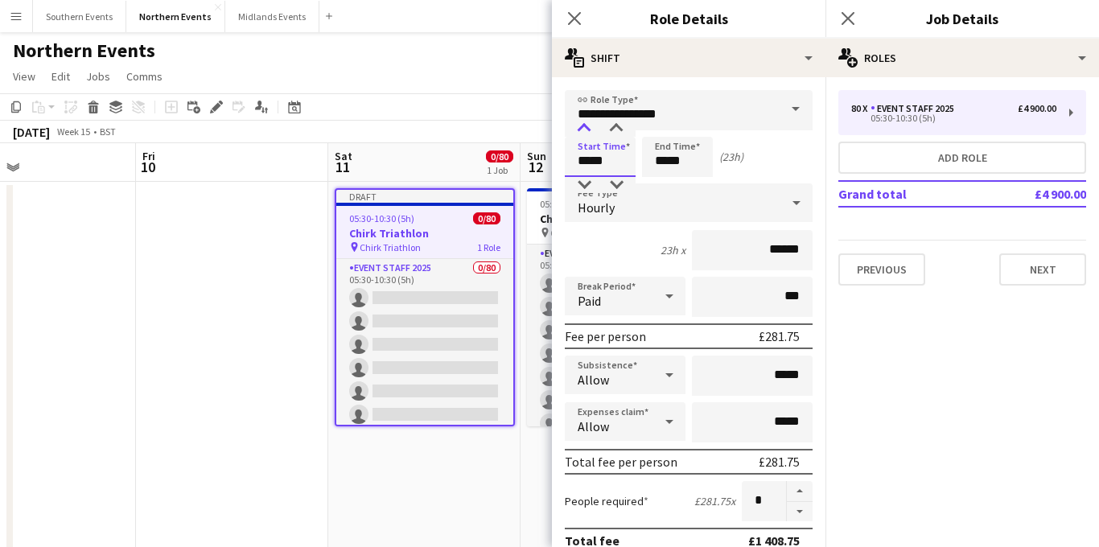
click at [587, 131] on div at bounding box center [584, 129] width 32 height 16
click at [610, 182] on div at bounding box center [616, 185] width 32 height 16
type input "*****"
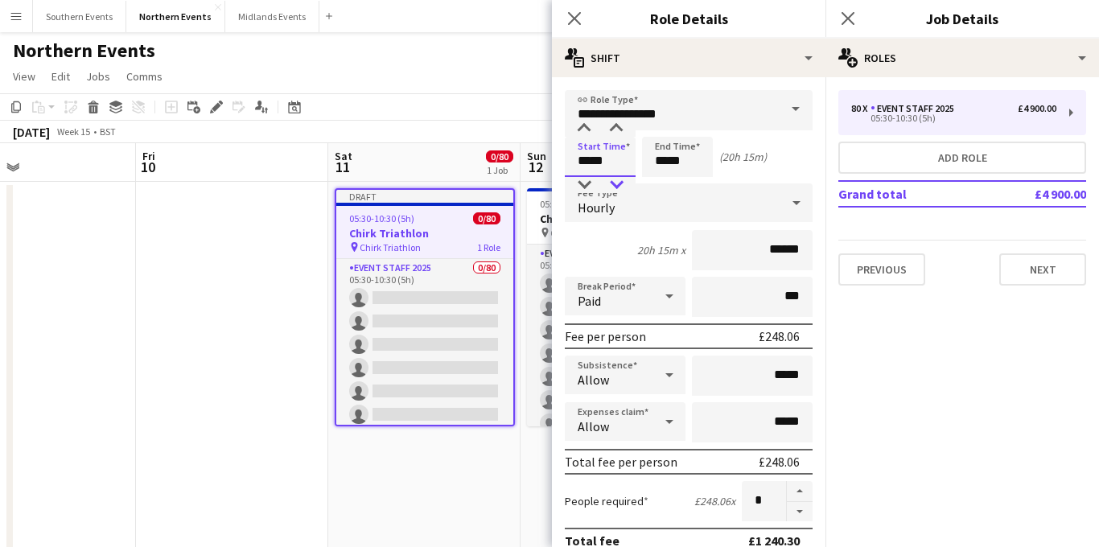
click at [610, 182] on div at bounding box center [616, 185] width 32 height 16
click at [668, 162] on input "*****" at bounding box center [677, 157] width 71 height 40
click at [666, 130] on div at bounding box center [661, 129] width 32 height 16
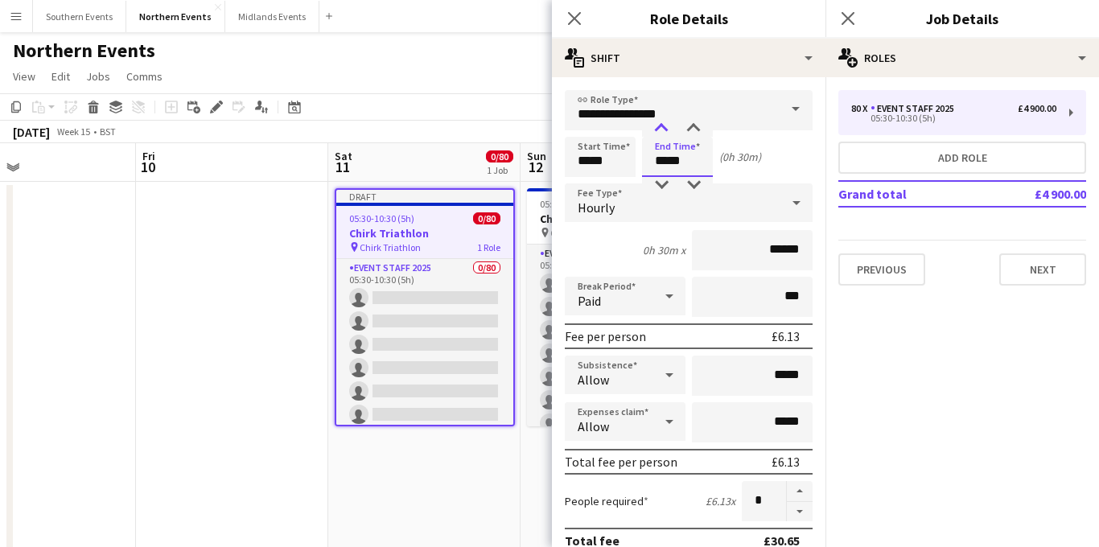
click at [666, 130] on div at bounding box center [661, 129] width 32 height 16
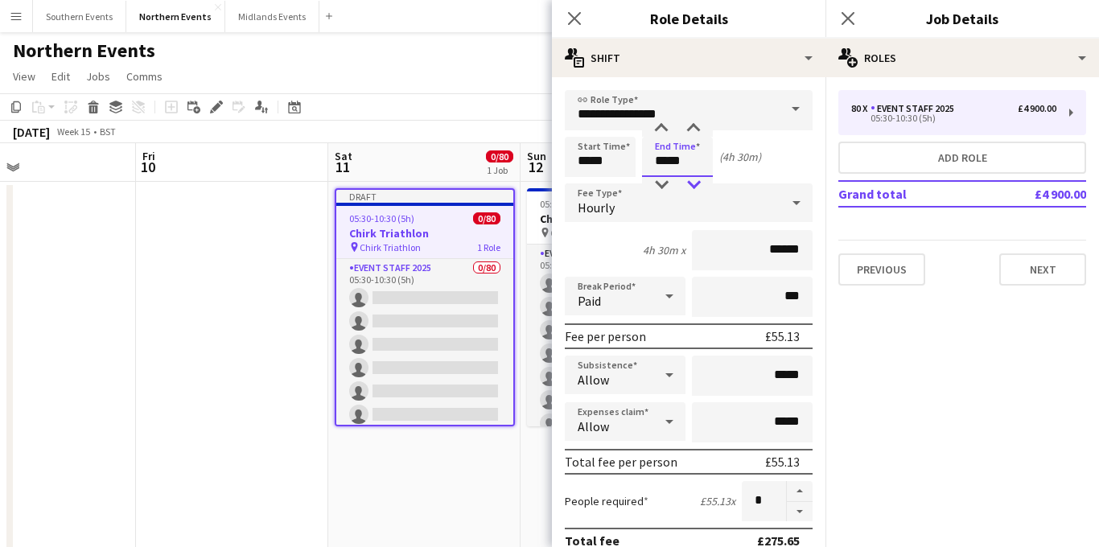
click at [694, 188] on div at bounding box center [694, 185] width 32 height 16
type input "*****"
click at [694, 184] on div at bounding box center [694, 185] width 32 height 16
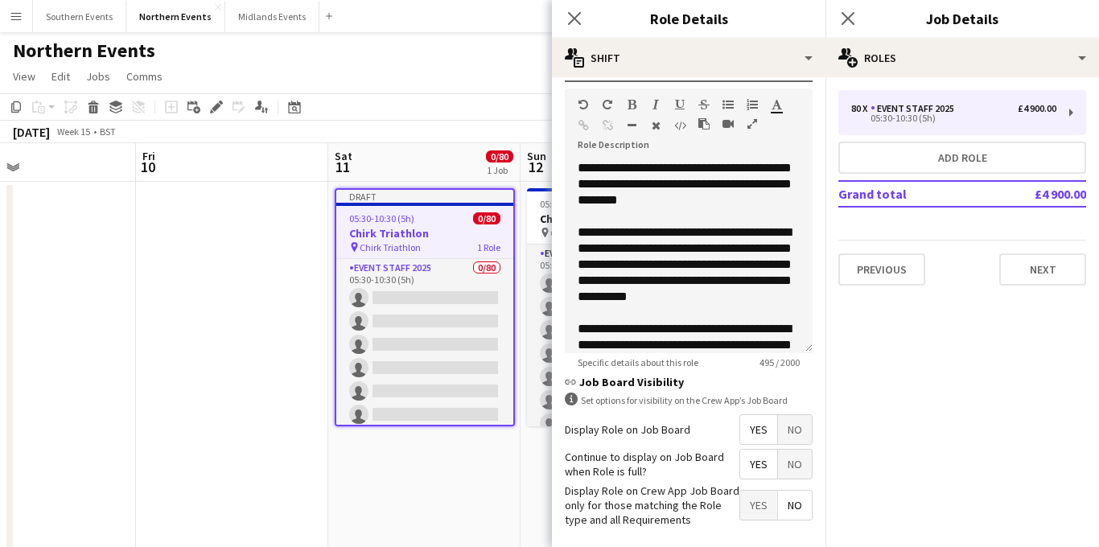
scroll to position [460, 0]
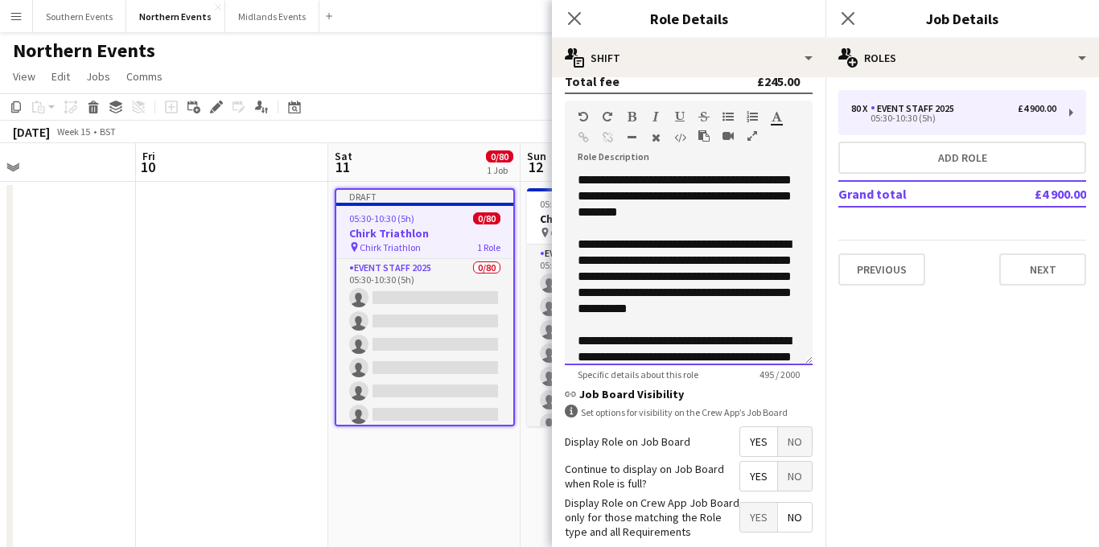
click at [633, 197] on div "**********" at bounding box center [689, 268] width 248 height 193
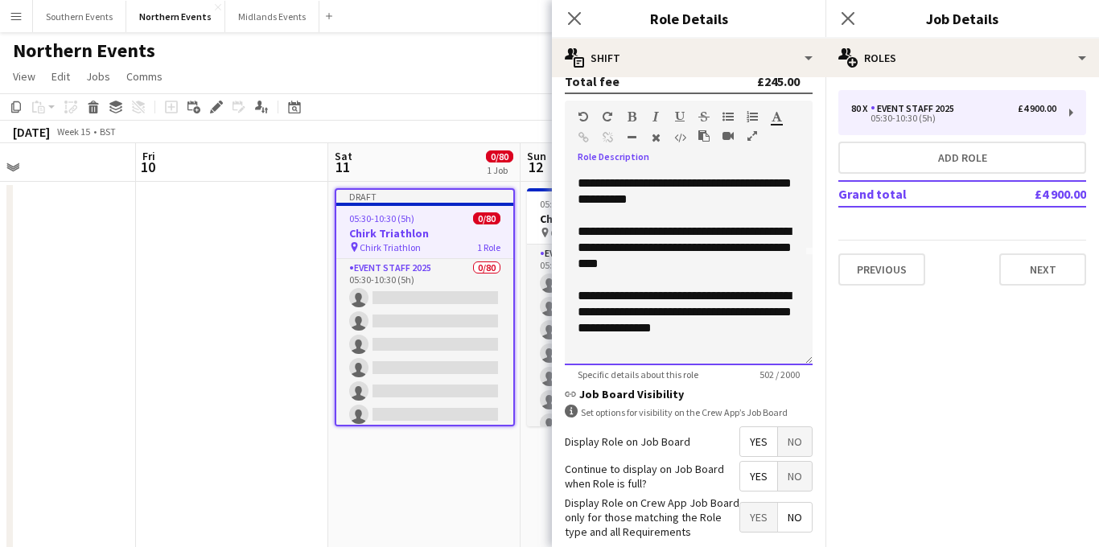
scroll to position [543, 0]
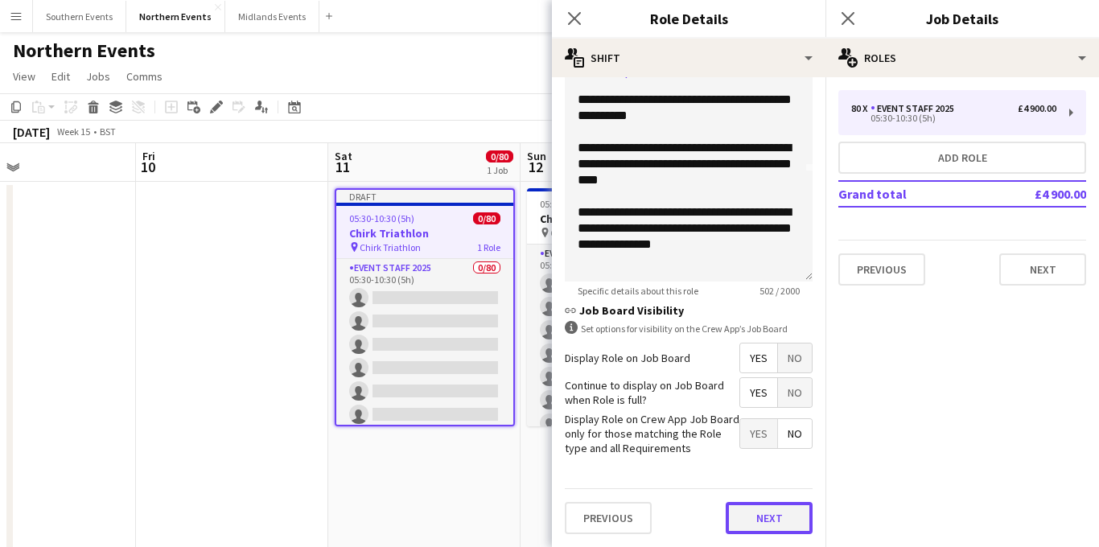
click at [748, 518] on button "Next" at bounding box center [769, 518] width 87 height 32
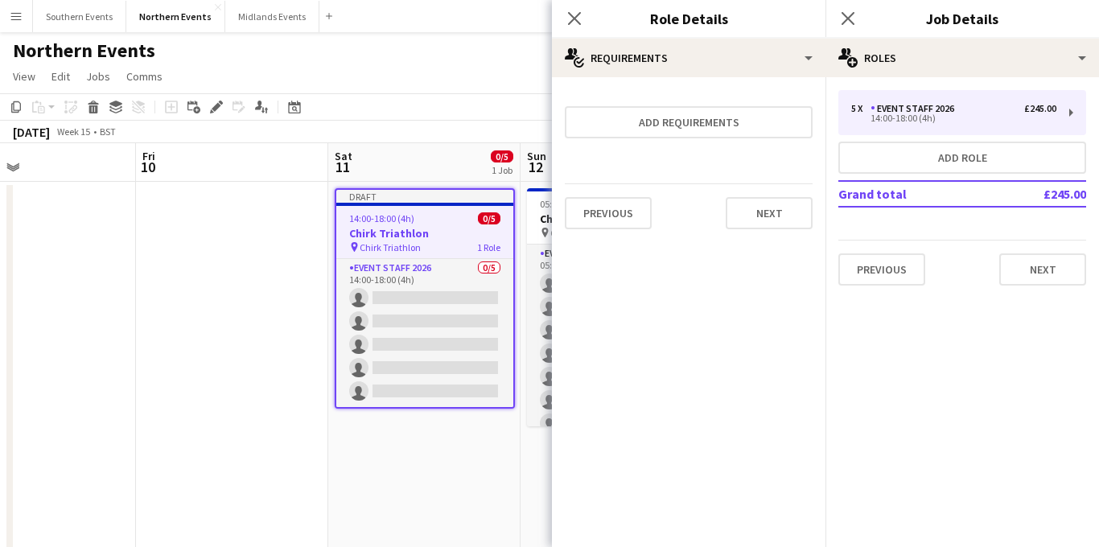
scroll to position [0, 0]
click at [1034, 263] on button "Next" at bounding box center [1043, 270] width 87 height 32
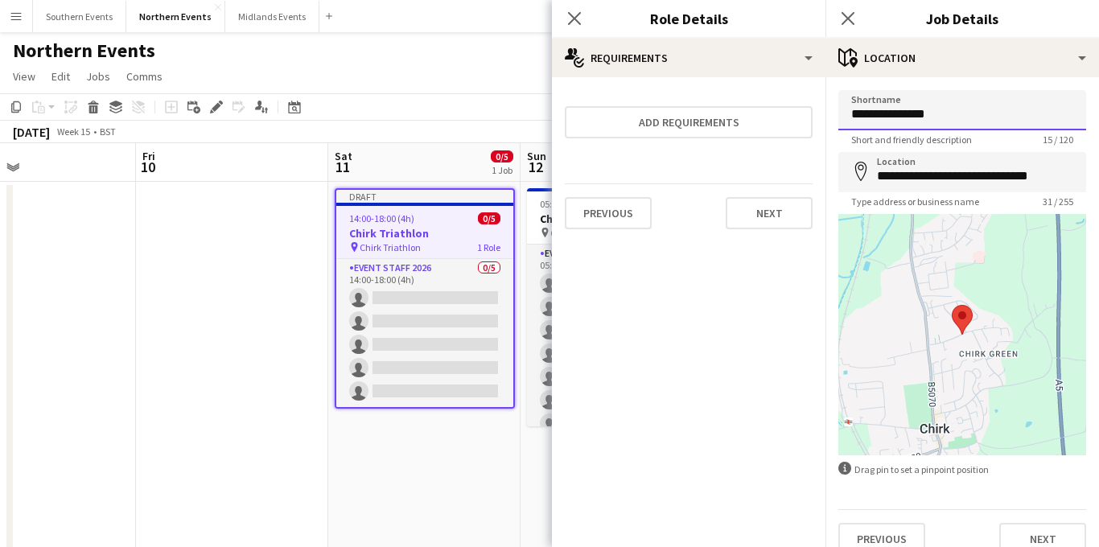
click at [934, 120] on input "**********" at bounding box center [963, 110] width 248 height 40
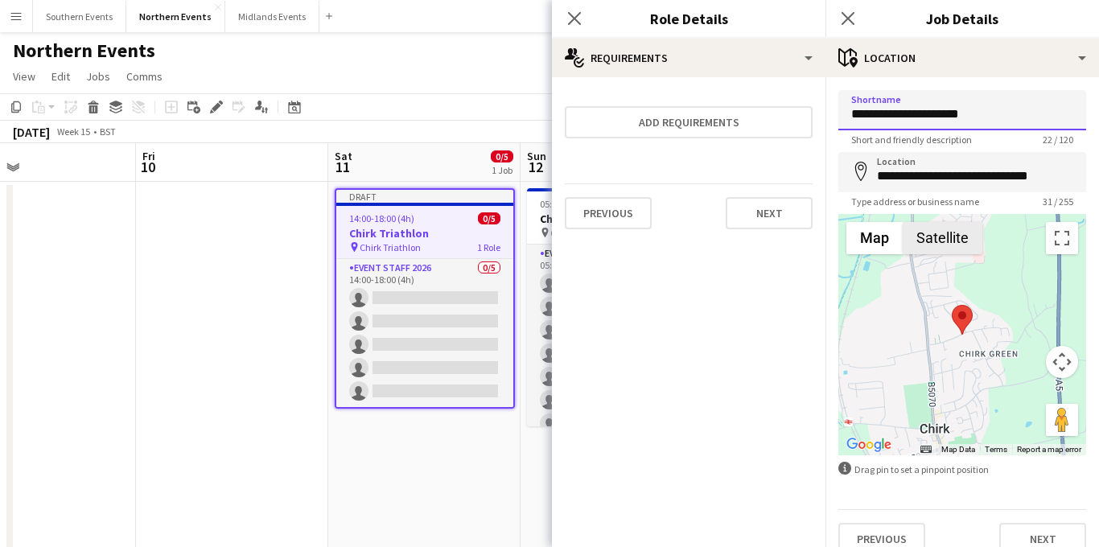
scroll to position [21, 0]
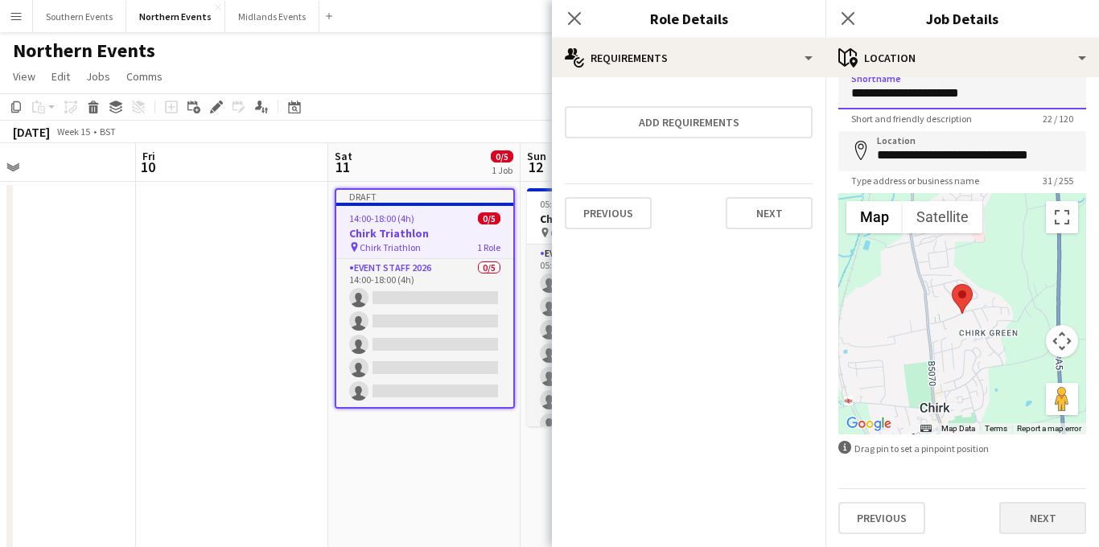
type input "**********"
click at [1025, 505] on button "Next" at bounding box center [1043, 518] width 87 height 32
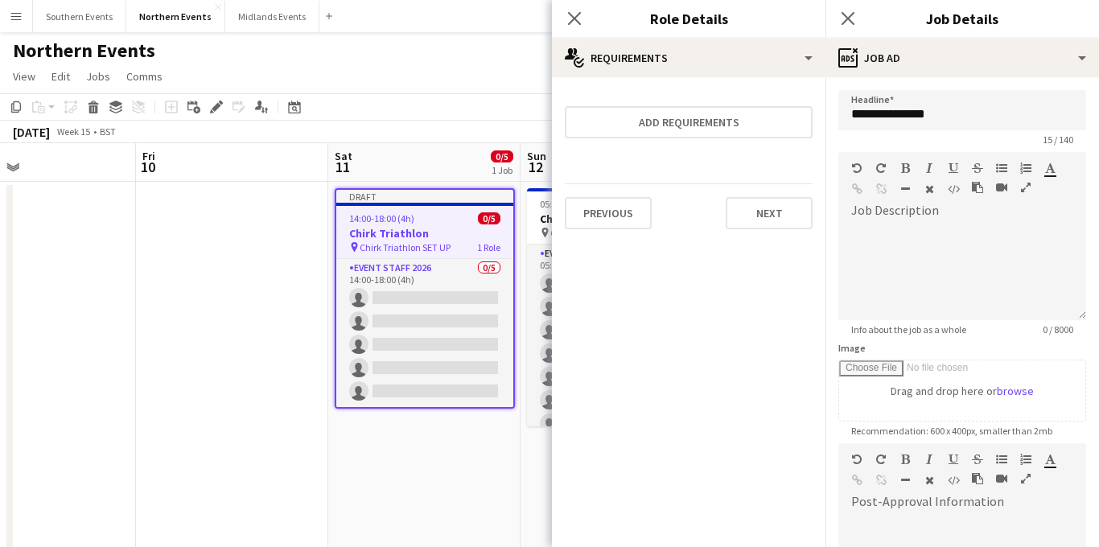
scroll to position [0, 0]
click at [961, 125] on input "**********" at bounding box center [963, 110] width 248 height 40
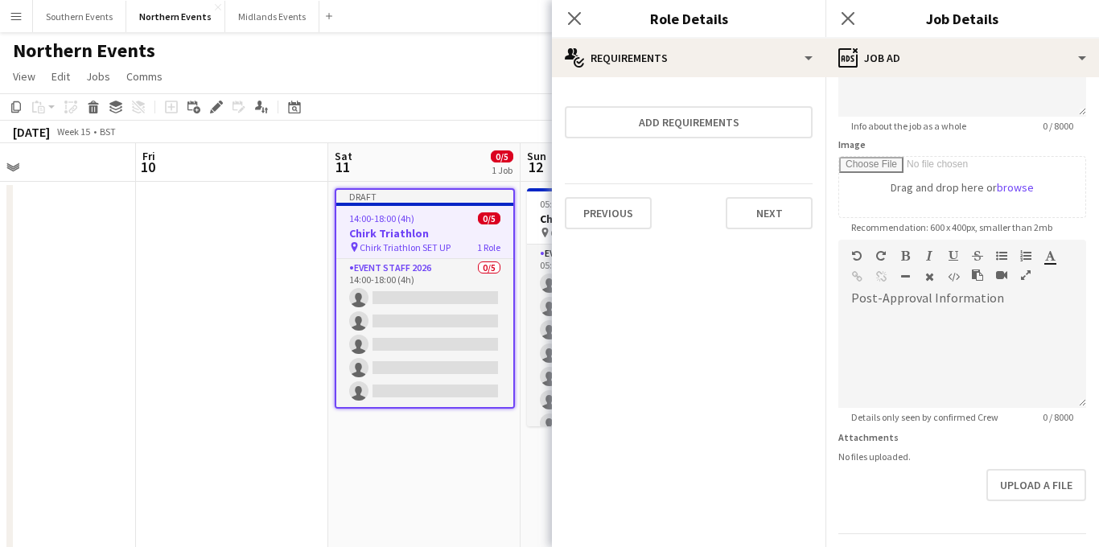
scroll to position [249, 0]
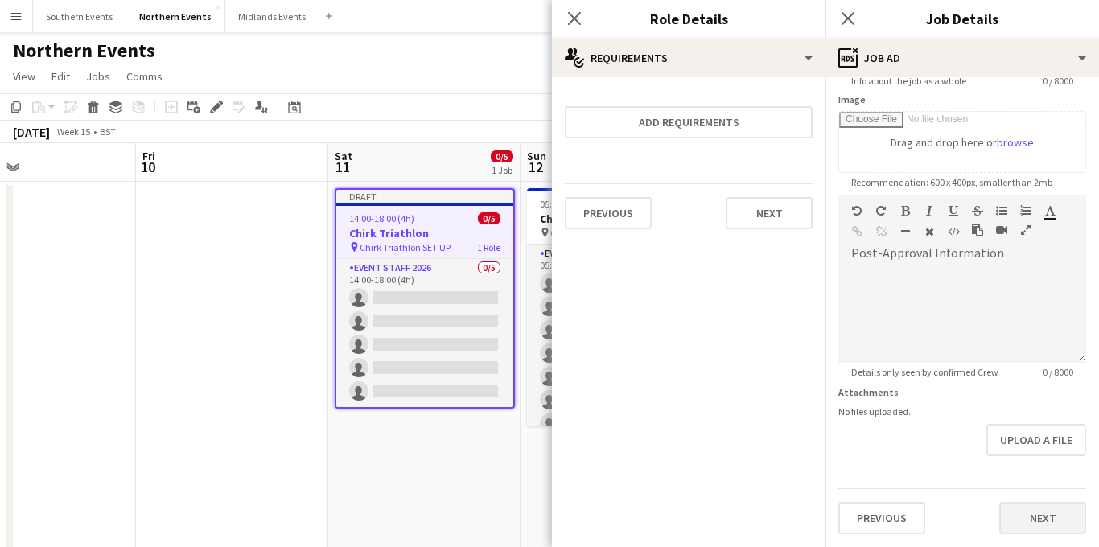
type input "**********"
click at [1045, 524] on button "Next" at bounding box center [1043, 518] width 87 height 32
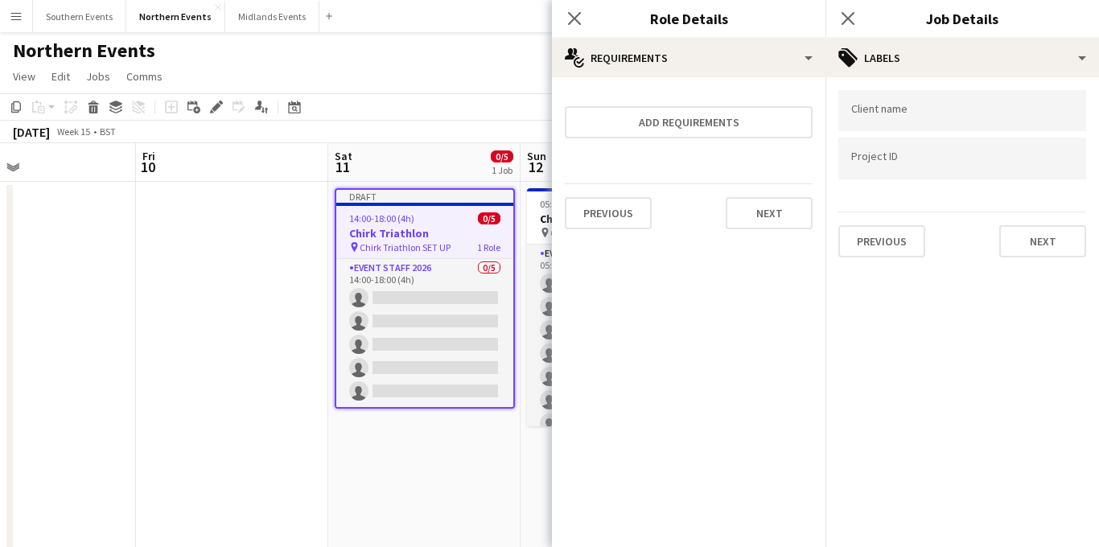
scroll to position [0, 0]
click at [1021, 242] on button "Next" at bounding box center [1043, 241] width 87 height 32
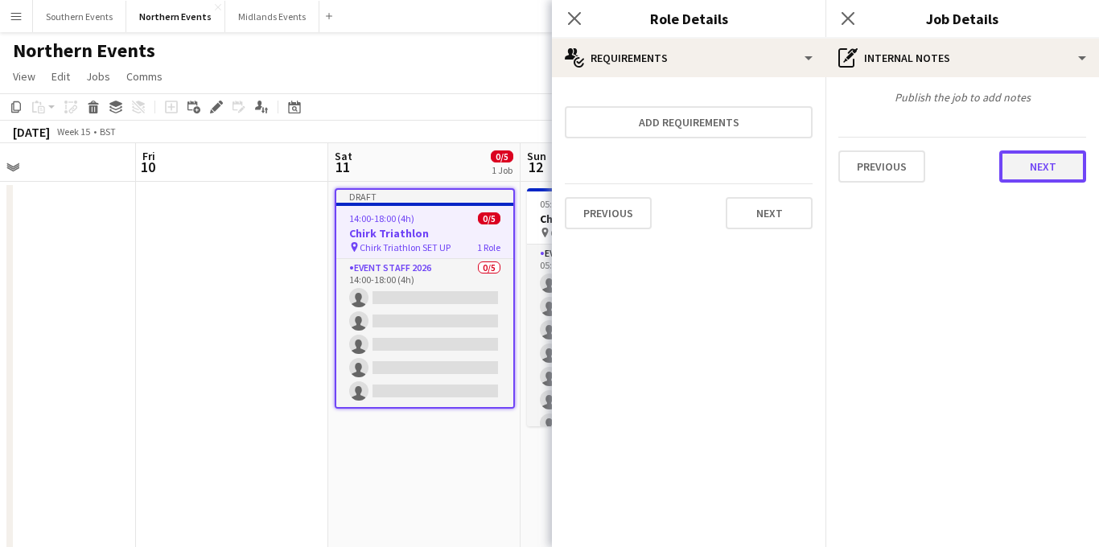
click at [1035, 171] on button "Next" at bounding box center [1043, 167] width 87 height 32
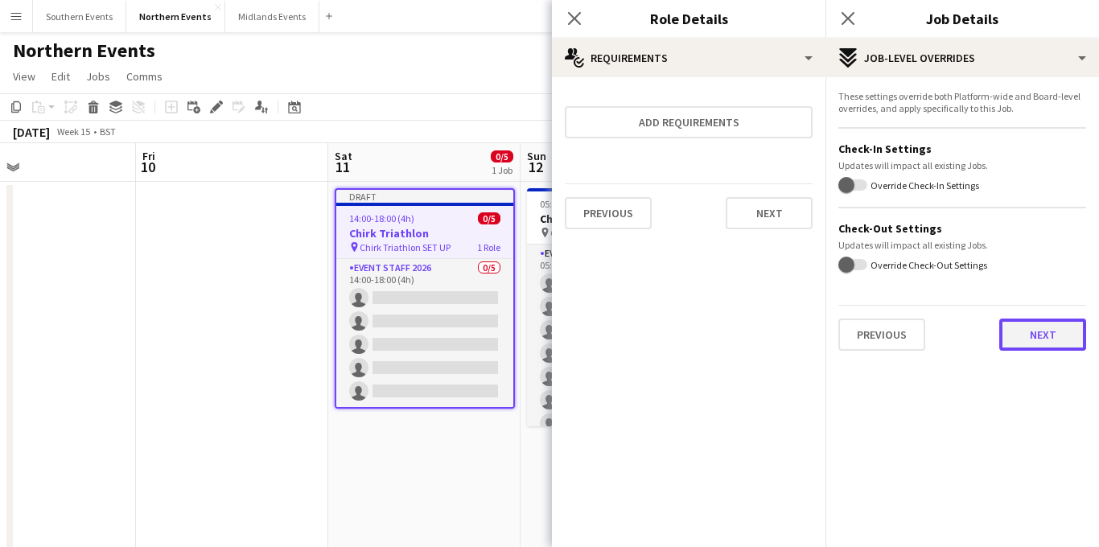
click at [1019, 328] on button "Next" at bounding box center [1043, 335] width 87 height 32
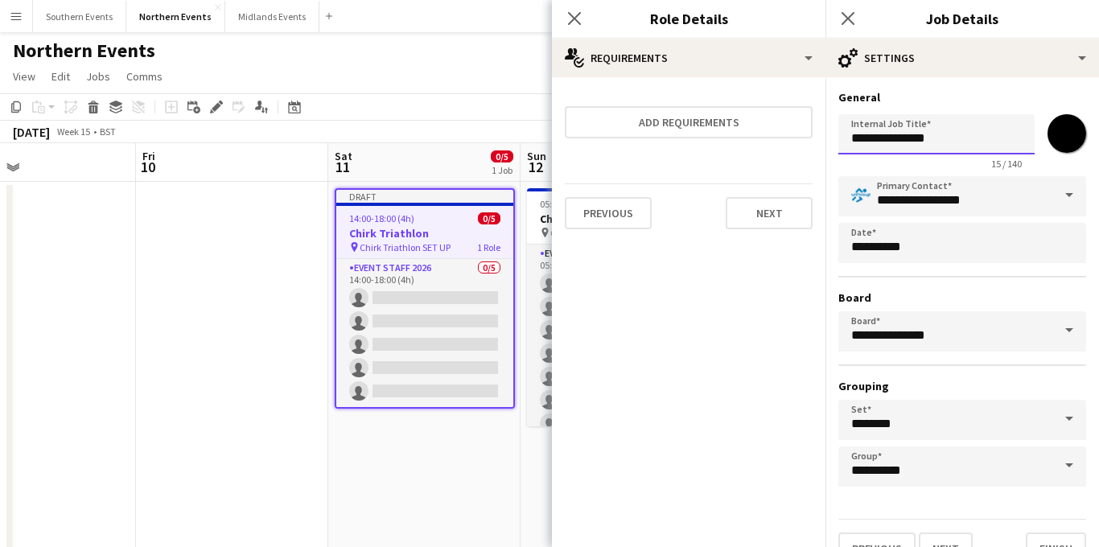
click at [955, 142] on input "**********" at bounding box center [937, 134] width 196 height 40
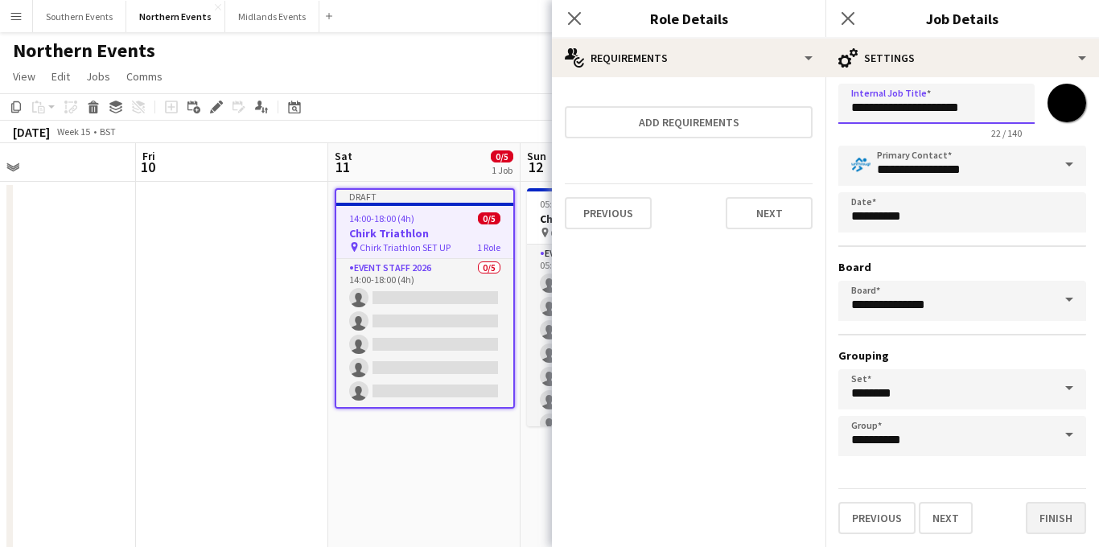
type input "**********"
click at [1031, 512] on button "Finish" at bounding box center [1056, 518] width 60 height 32
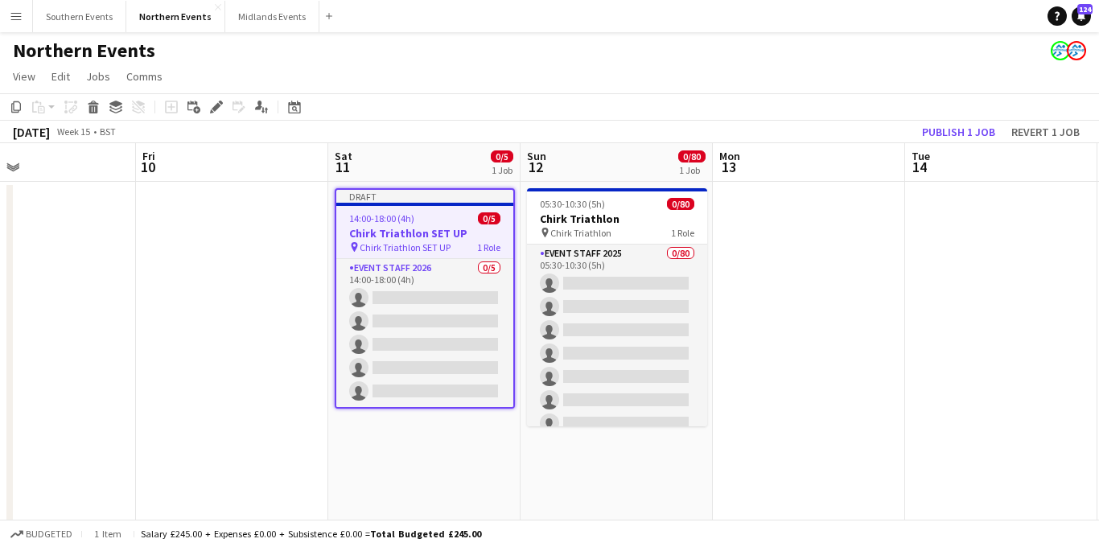
click at [425, 236] on h3 "Chirk Triathlon SET UP" at bounding box center [424, 233] width 177 height 14
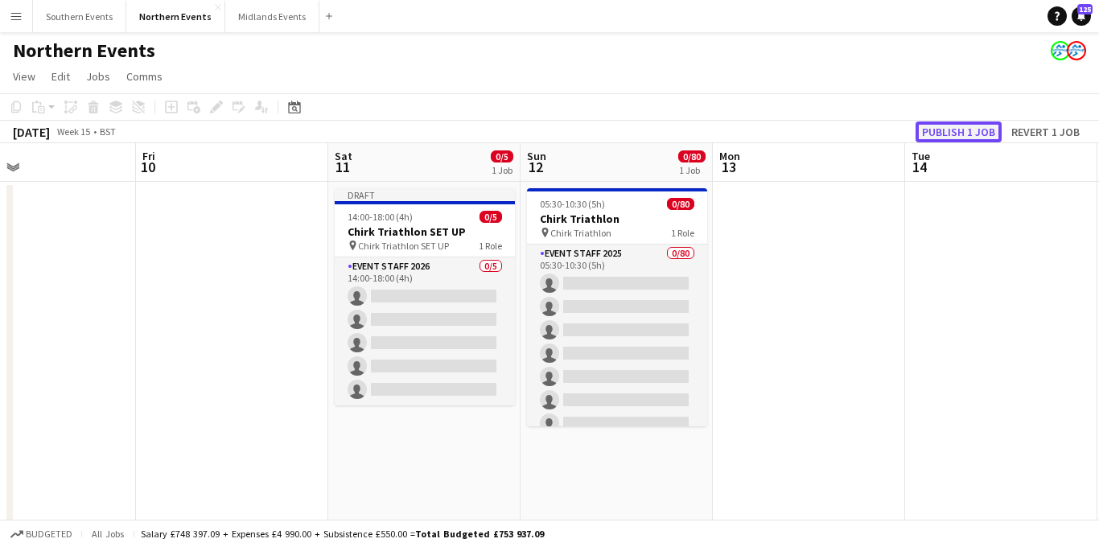
click at [943, 135] on button "Publish 1 job" at bounding box center [959, 132] width 86 height 21
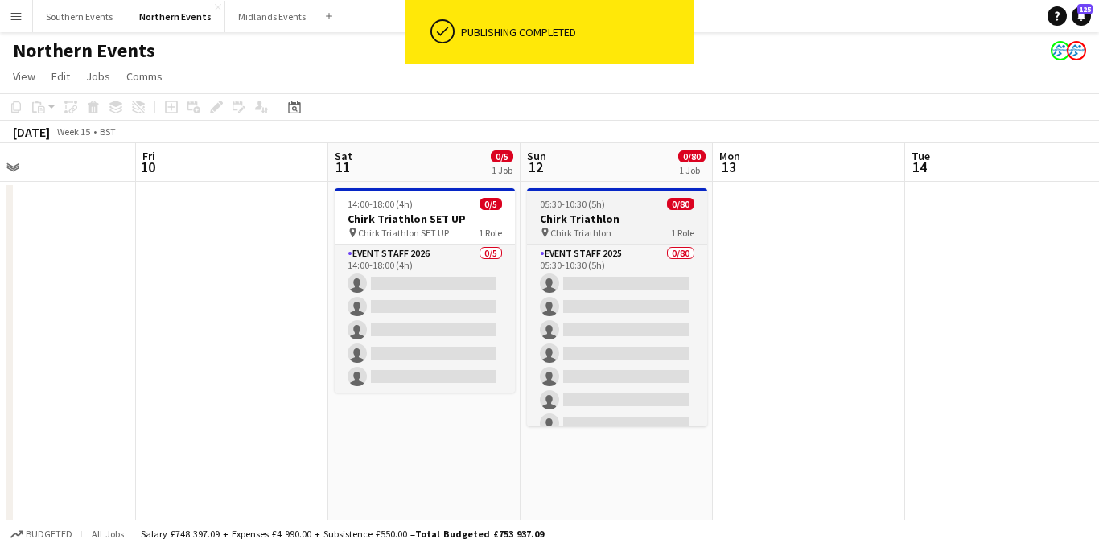
click at [592, 218] on h3 "Chirk Triathlon" at bounding box center [617, 219] width 180 height 14
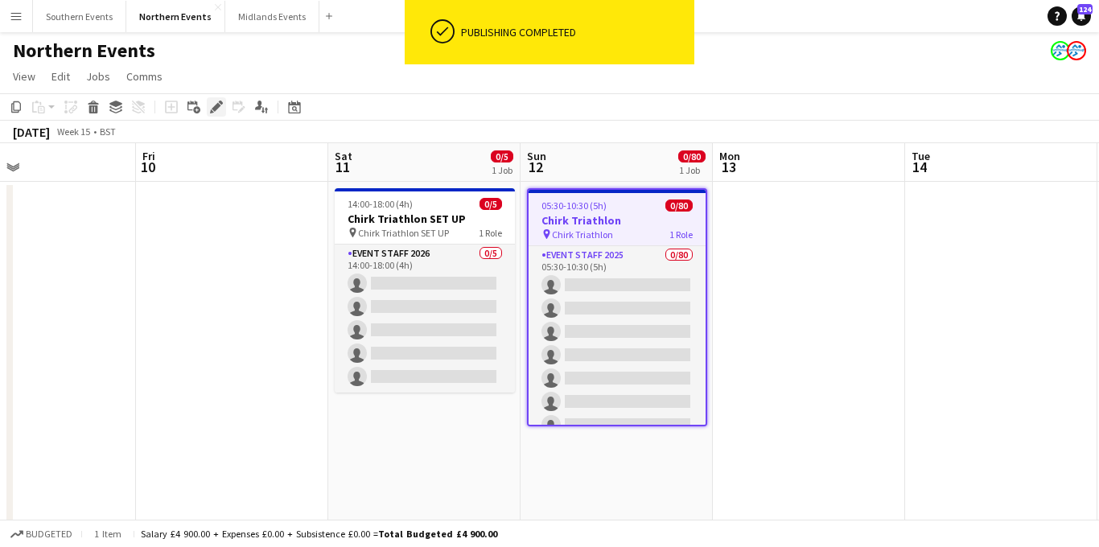
click at [213, 110] on icon "Edit" at bounding box center [216, 107] width 13 height 13
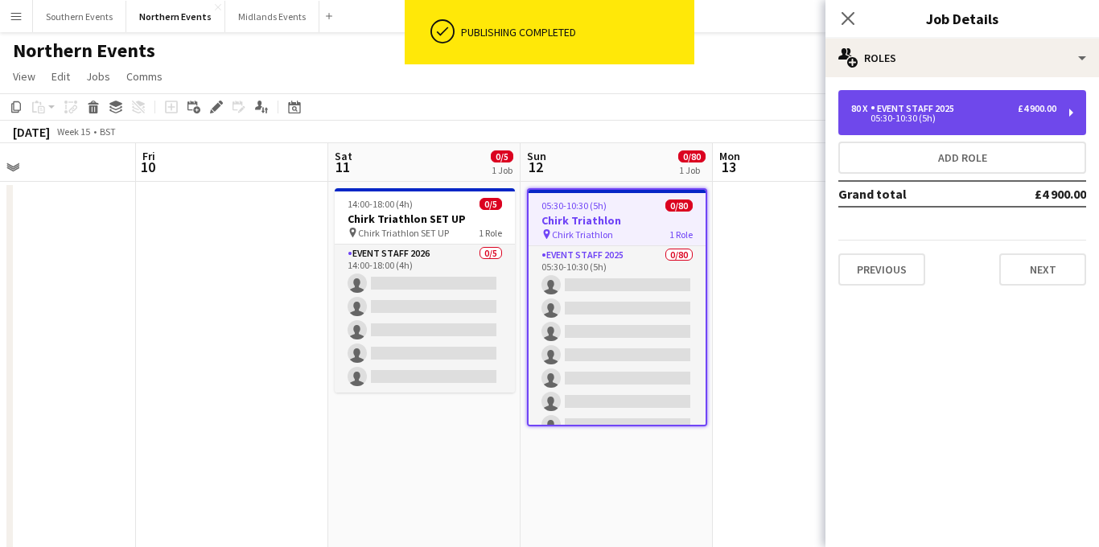
click at [940, 91] on div "80 x Event Staff 2025 £4 900.00 05:30-10:30 (5h)" at bounding box center [963, 112] width 248 height 45
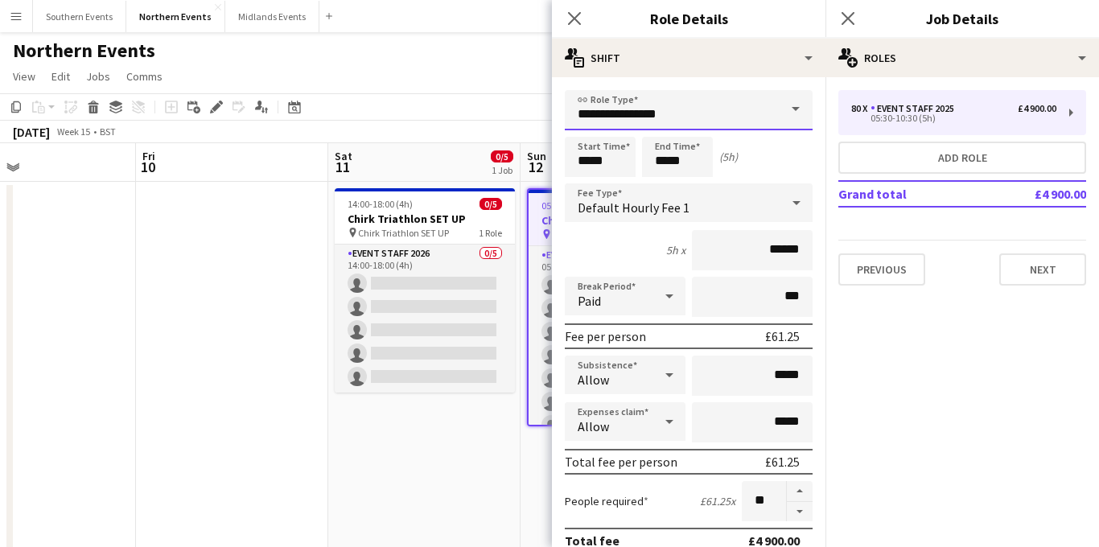
click at [717, 125] on input "**********" at bounding box center [689, 110] width 248 height 40
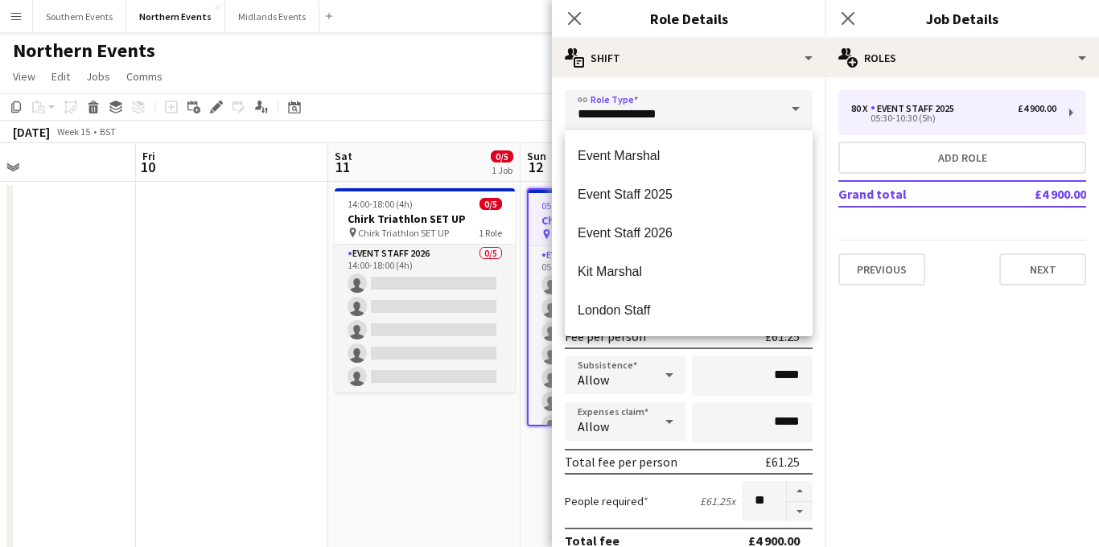
click at [682, 217] on mat-option "Event Staff 2026" at bounding box center [689, 233] width 248 height 39
type input "**********"
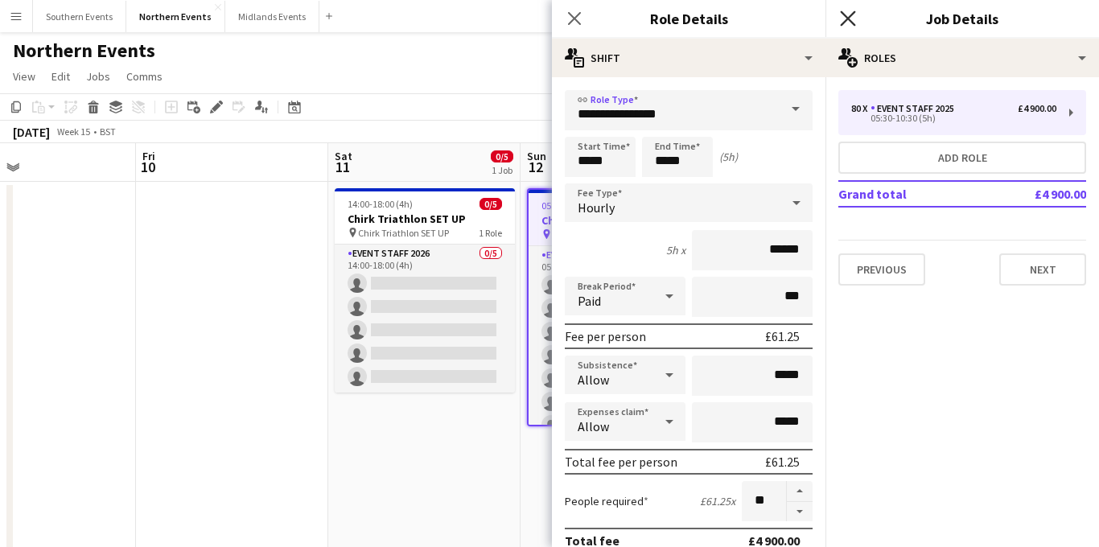
click at [847, 14] on icon "Close pop-in" at bounding box center [847, 17] width 15 height 15
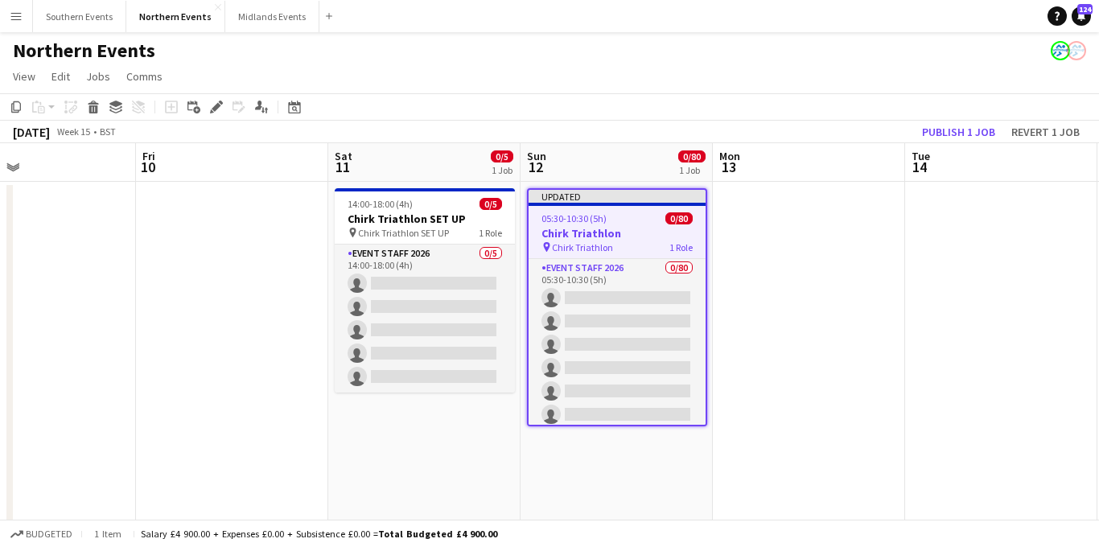
click at [612, 230] on h3 "Chirk Triathlon" at bounding box center [617, 233] width 177 height 14
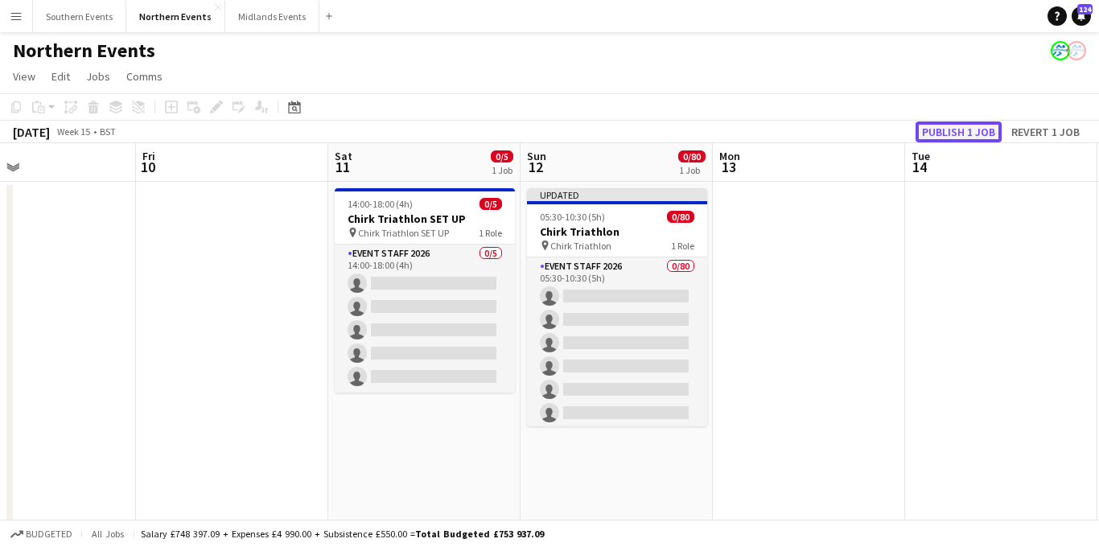
click at [974, 132] on button "Publish 1 job" at bounding box center [959, 132] width 86 height 21
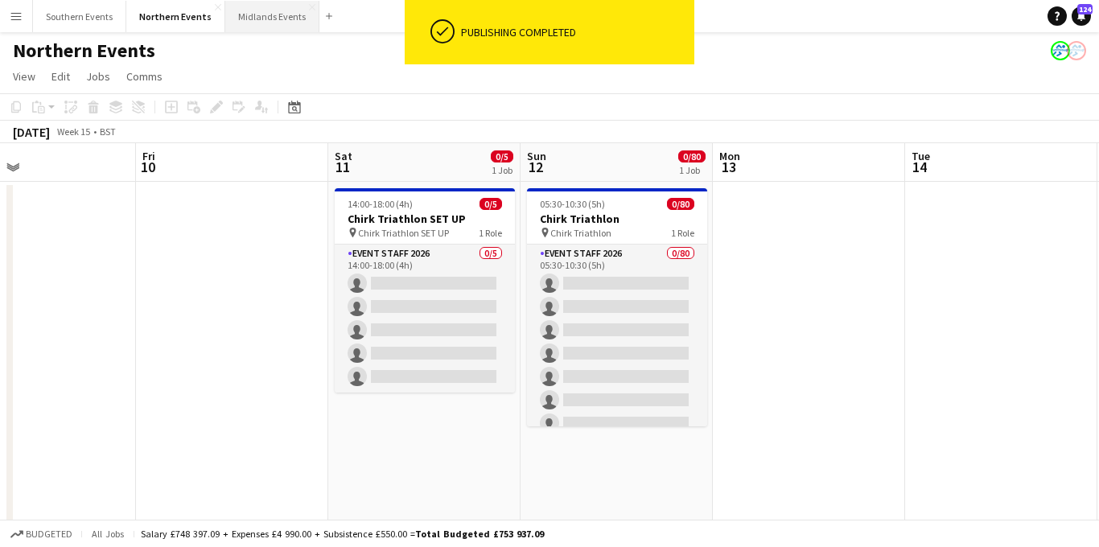
click at [254, 18] on button "Midlands Events Close" at bounding box center [272, 16] width 94 height 31
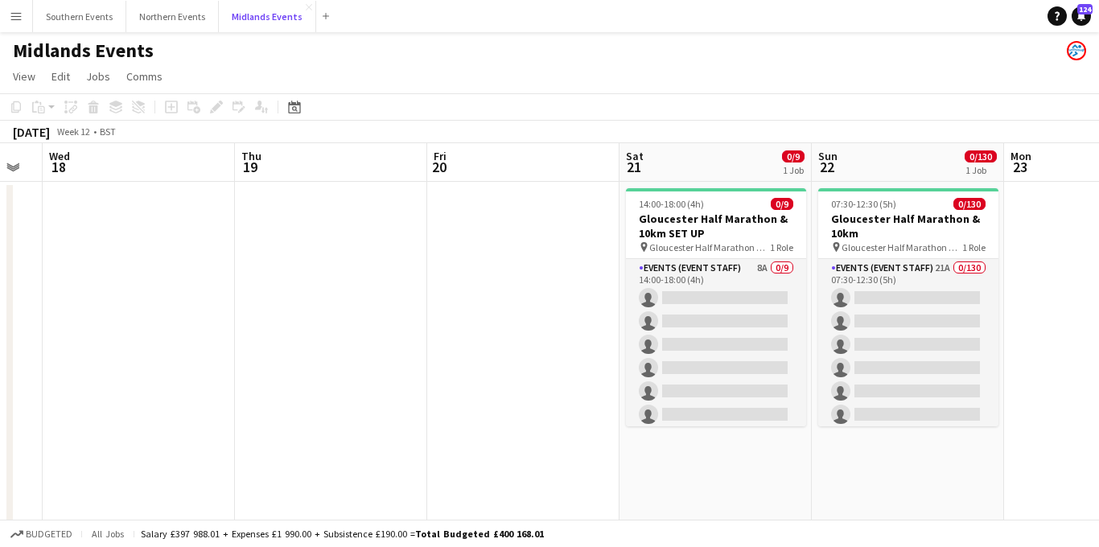
scroll to position [0, 576]
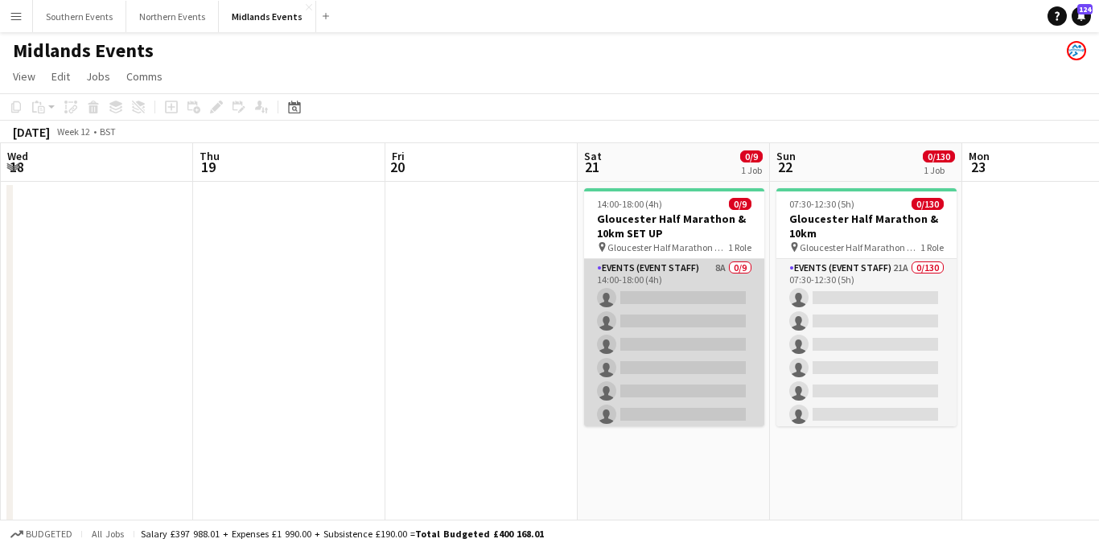
click at [673, 266] on app-card-role "Events (Event Staff) 8A 0/9 14:00-18:00 (4h) single-neutral-actions single-neut…" at bounding box center [674, 379] width 180 height 241
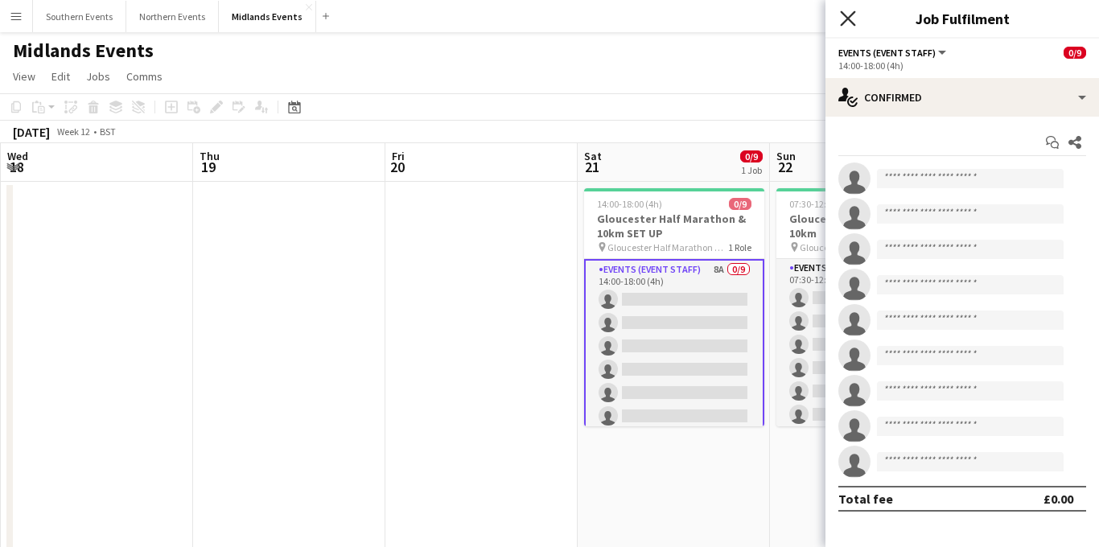
click at [847, 19] on icon at bounding box center [847, 17] width 15 height 15
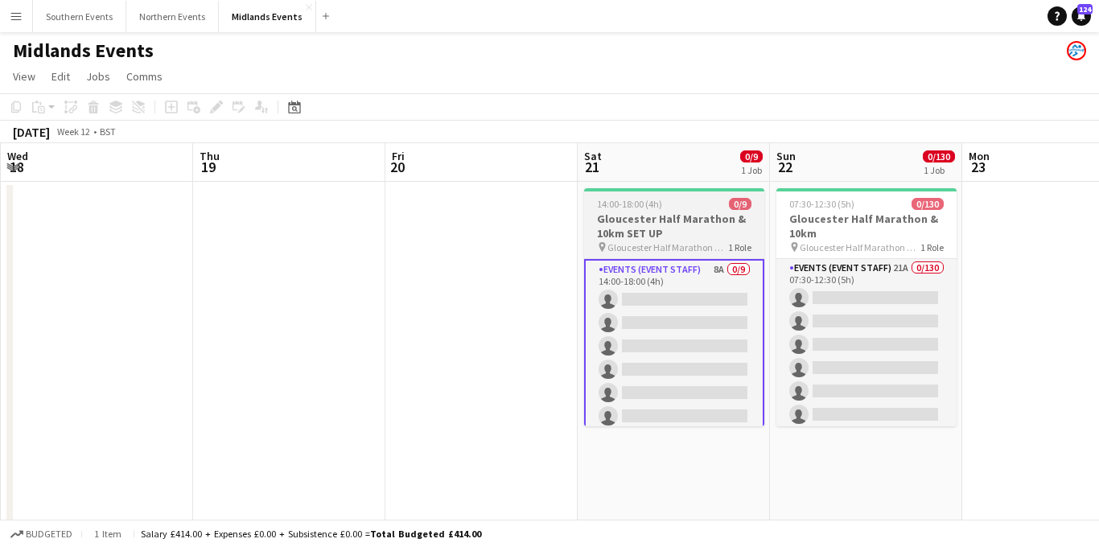
click at [647, 218] on h3 "Gloucester Half Marathon & 10km SET UP" at bounding box center [674, 226] width 180 height 29
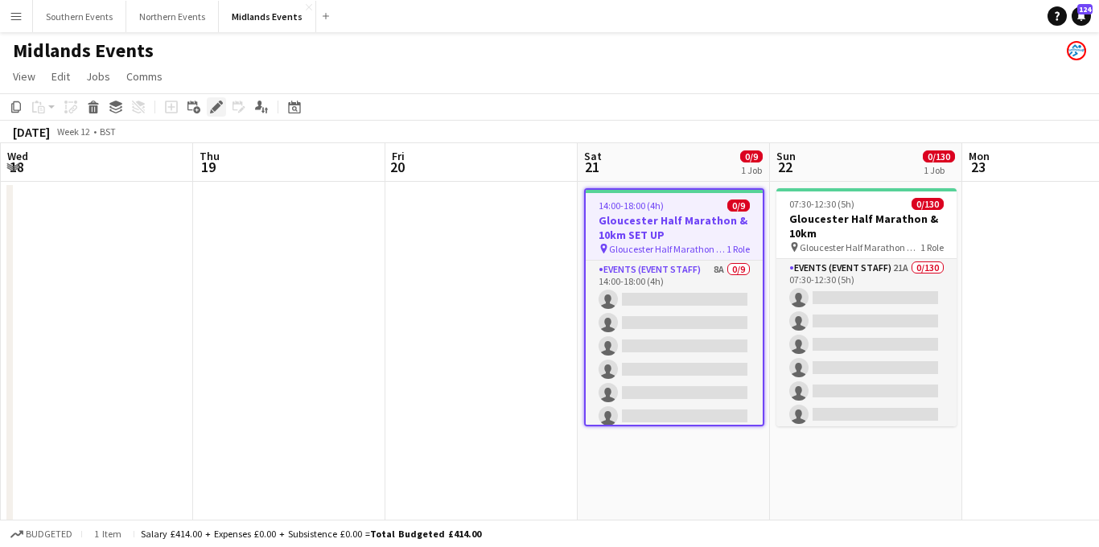
click at [214, 105] on icon "Edit" at bounding box center [216, 107] width 13 height 13
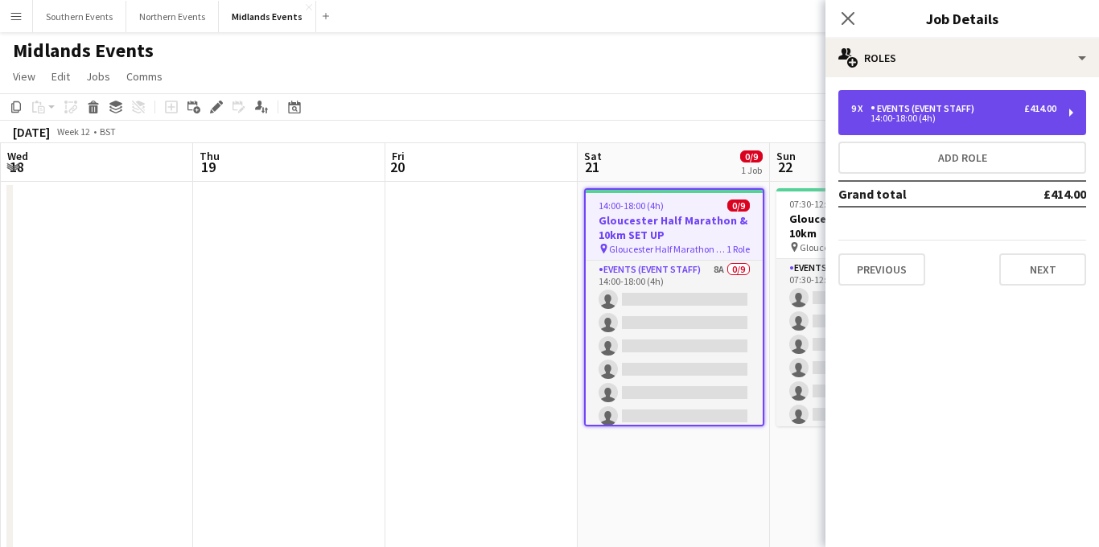
click at [930, 103] on div "Events (Event Staff)" at bounding box center [926, 108] width 110 height 11
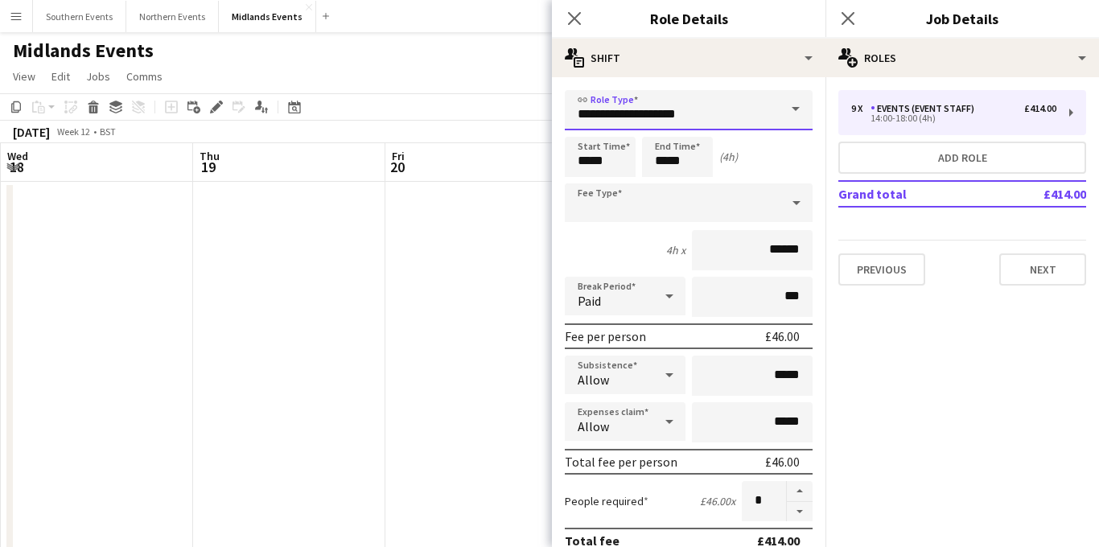
click at [699, 108] on input "**********" at bounding box center [689, 110] width 248 height 40
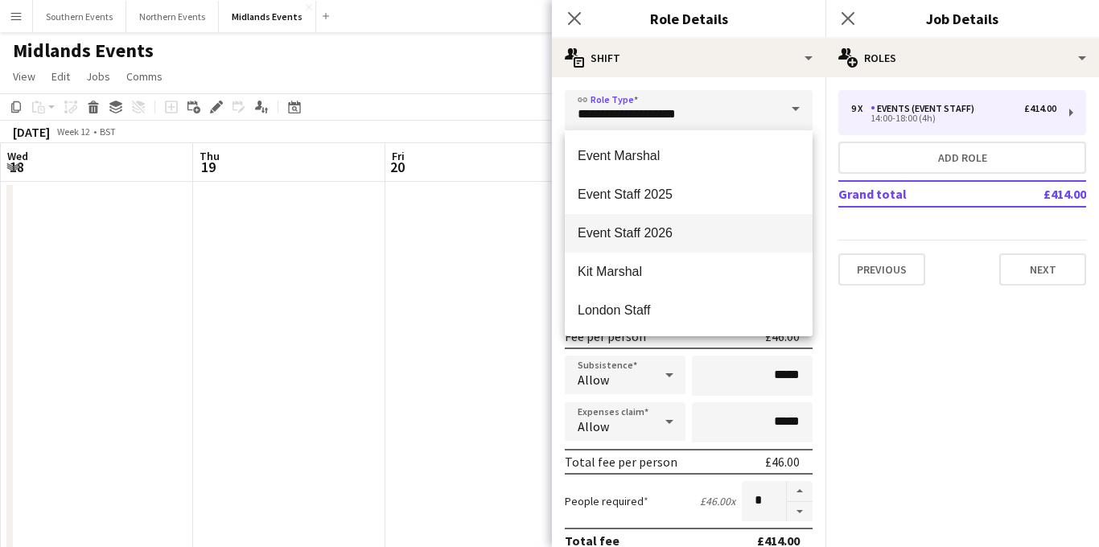
click at [693, 233] on span "Event Staff 2026" at bounding box center [689, 232] width 222 height 15
type input "**********"
type input "******"
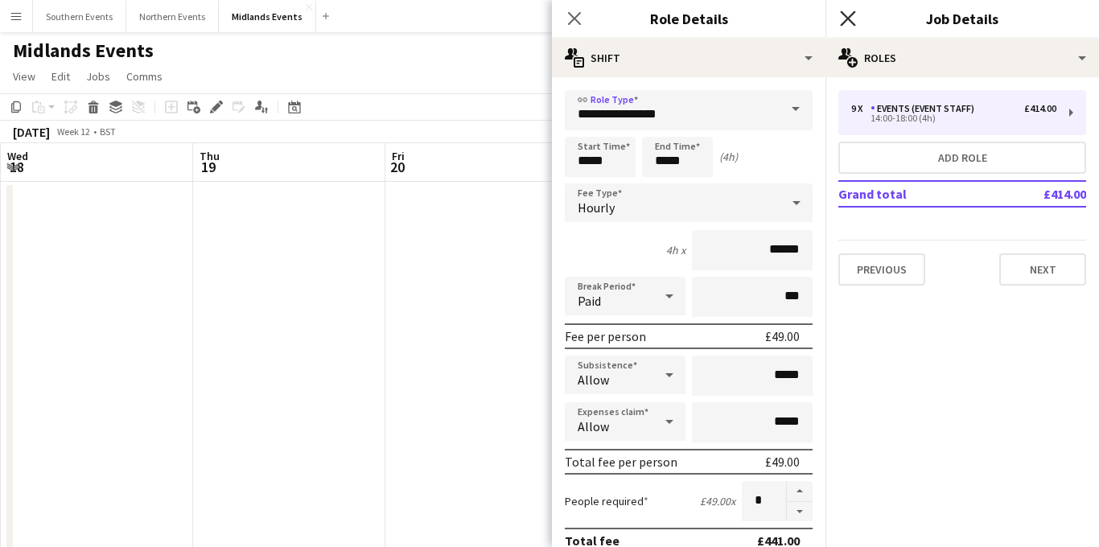
click at [849, 18] on icon at bounding box center [847, 17] width 15 height 15
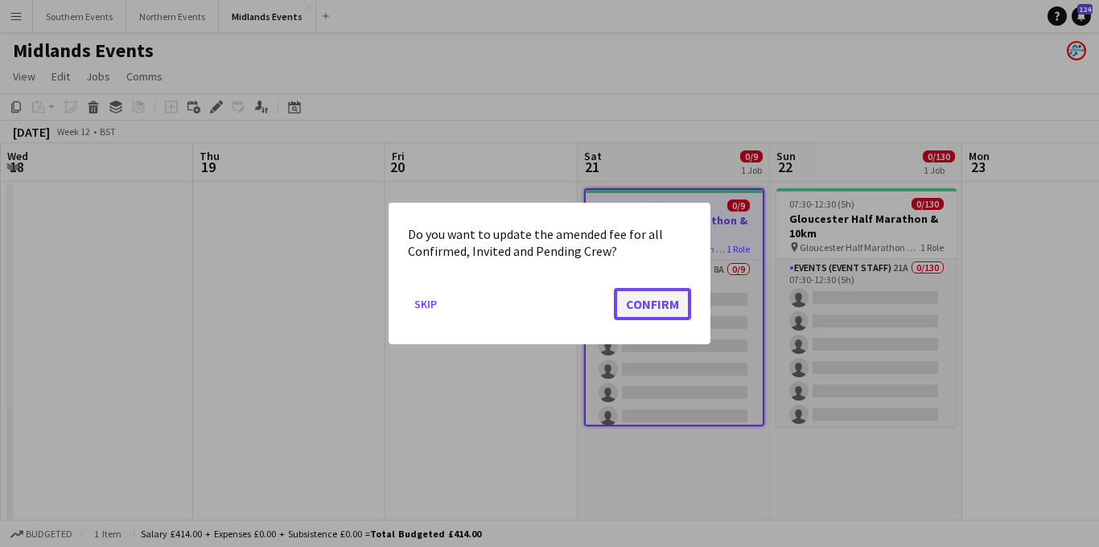
click at [641, 307] on button "Confirm" at bounding box center [652, 304] width 77 height 32
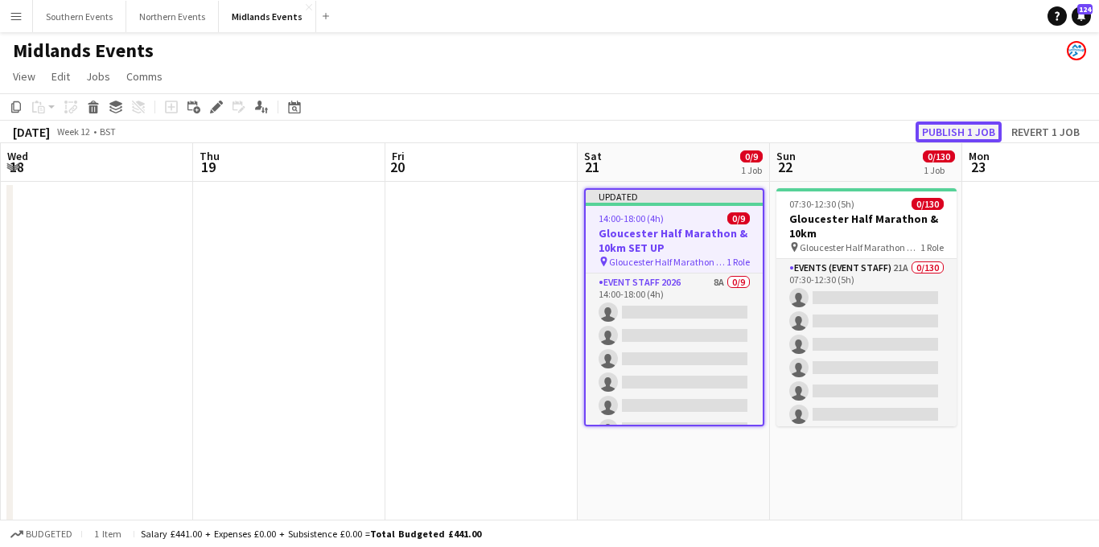
click at [936, 136] on button "Publish 1 job" at bounding box center [959, 132] width 86 height 21
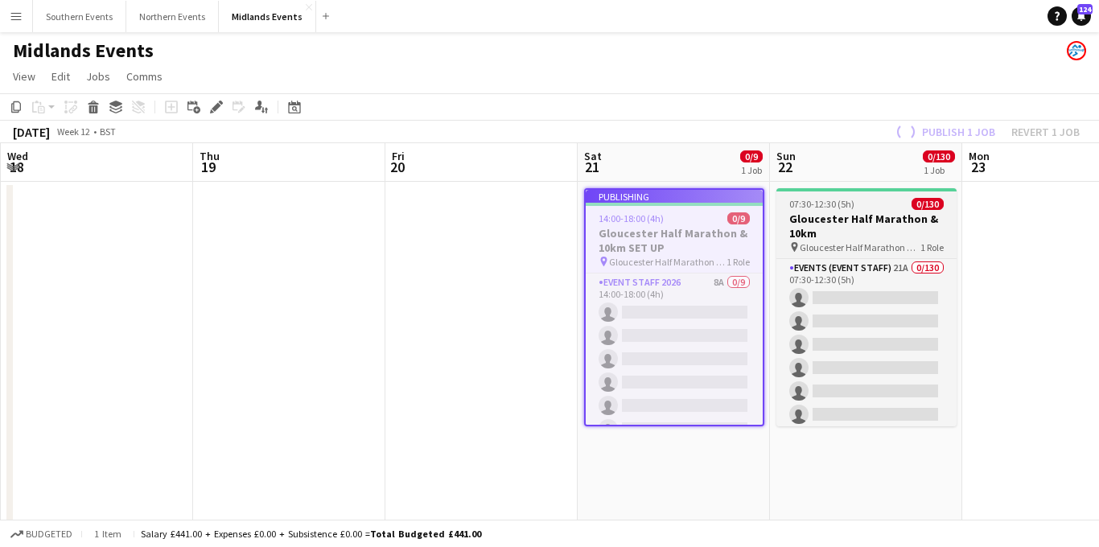
click at [852, 237] on h3 "Gloucester Half Marathon & 10km" at bounding box center [867, 226] width 180 height 29
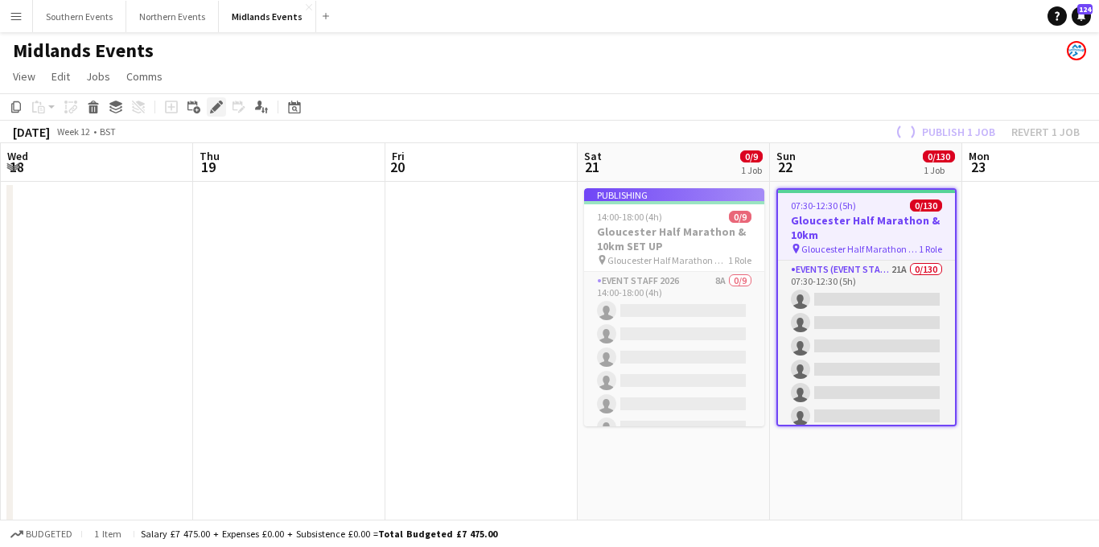
click at [212, 107] on icon "Edit" at bounding box center [216, 107] width 13 height 13
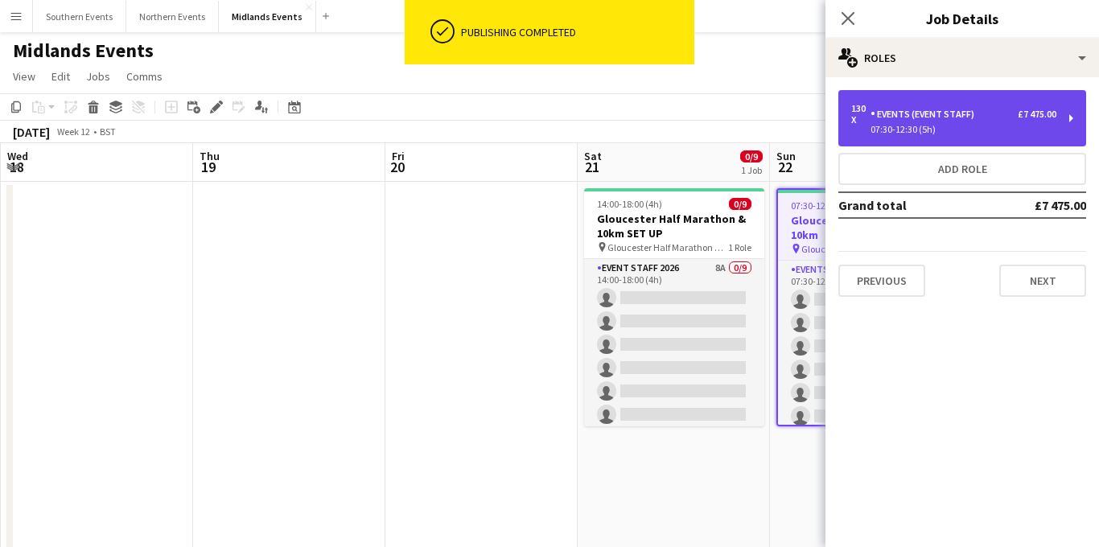
click at [965, 134] on div "130 x Events (Event Staff) £7 475.00 07:30-12:30 (5h)" at bounding box center [963, 118] width 248 height 56
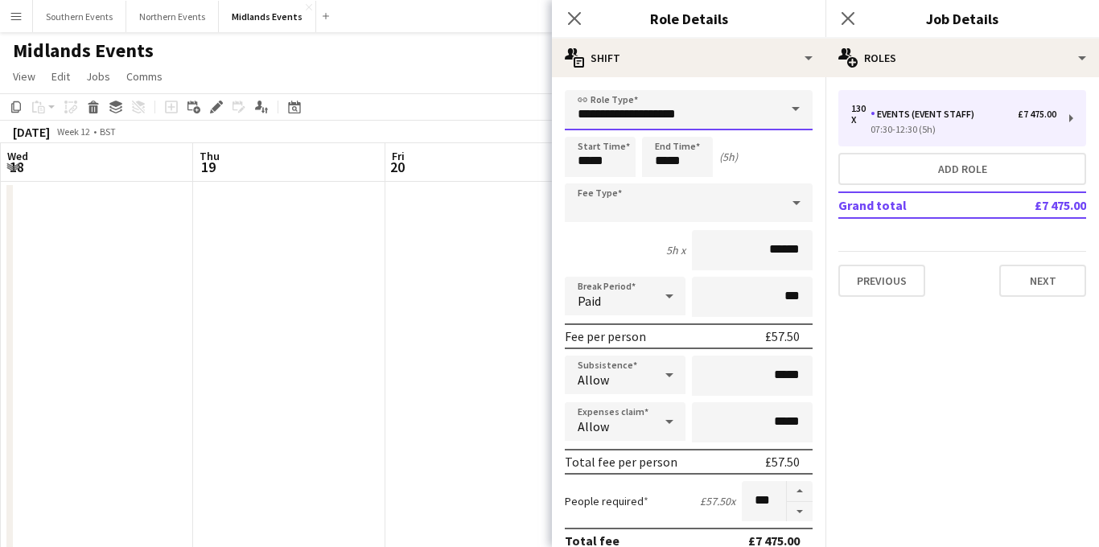
click at [720, 115] on input "**********" at bounding box center [689, 110] width 248 height 40
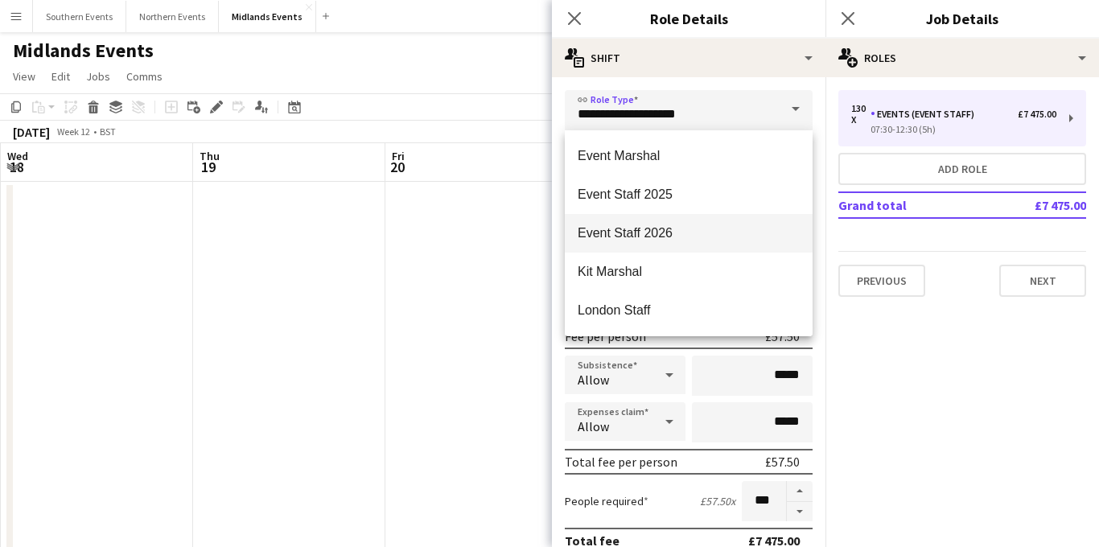
click at [646, 230] on span "Event Staff 2026" at bounding box center [689, 232] width 222 height 15
type input "**********"
type input "******"
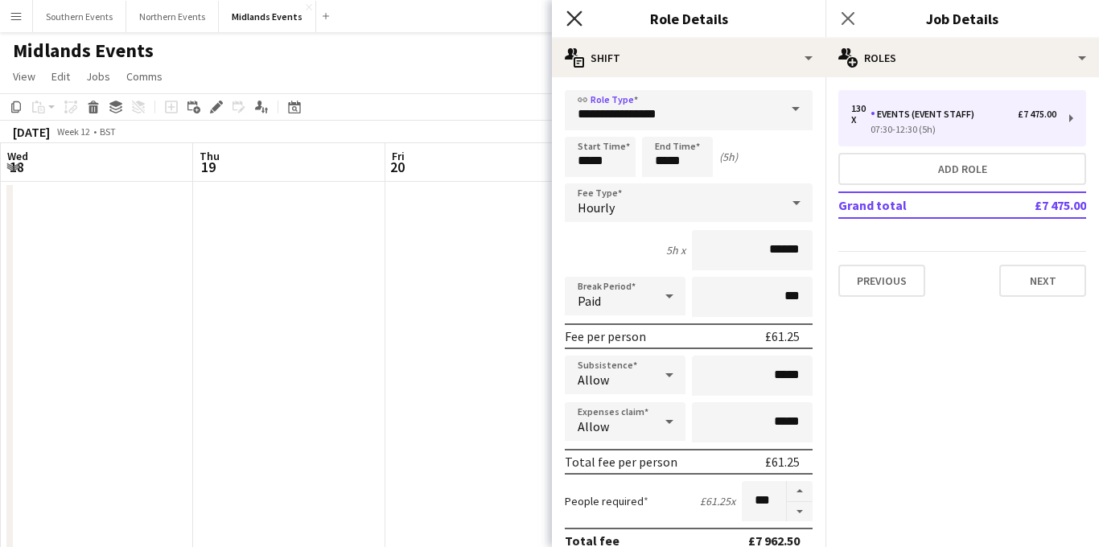
click at [572, 21] on icon at bounding box center [574, 17] width 15 height 15
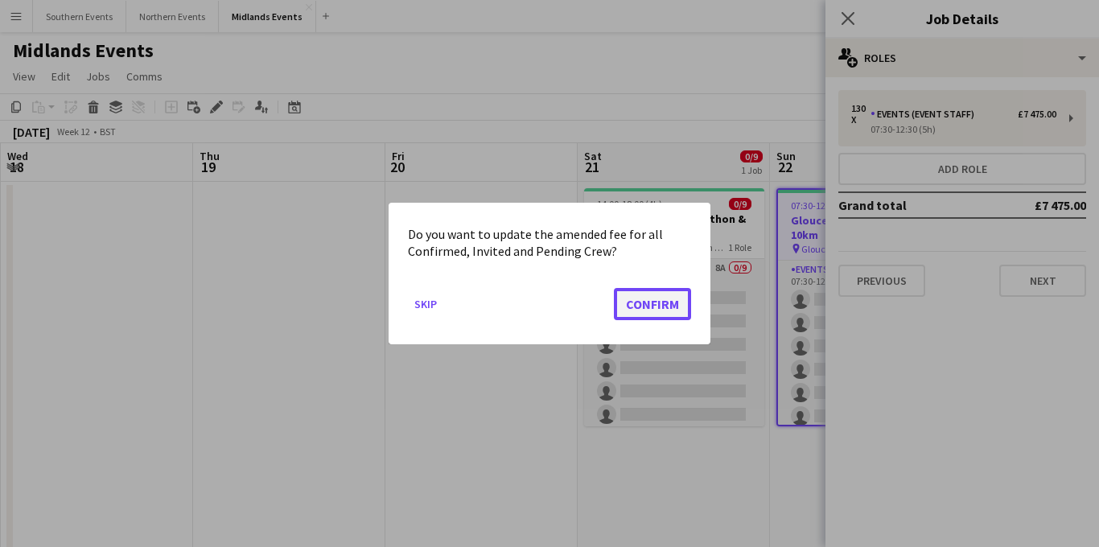
click at [654, 316] on button "Confirm" at bounding box center [652, 304] width 77 height 32
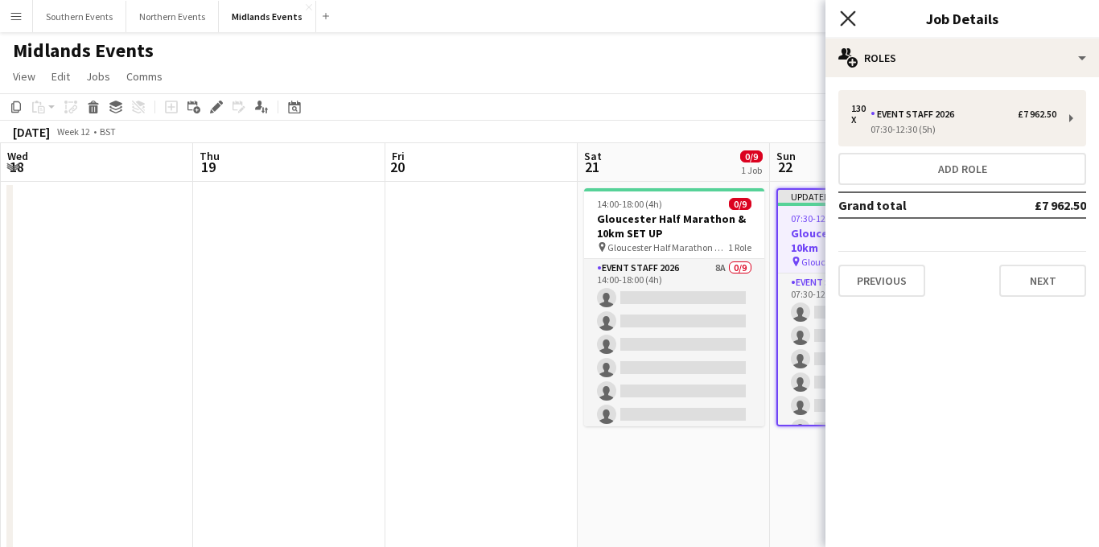
click at [844, 19] on icon "Close pop-in" at bounding box center [847, 17] width 15 height 15
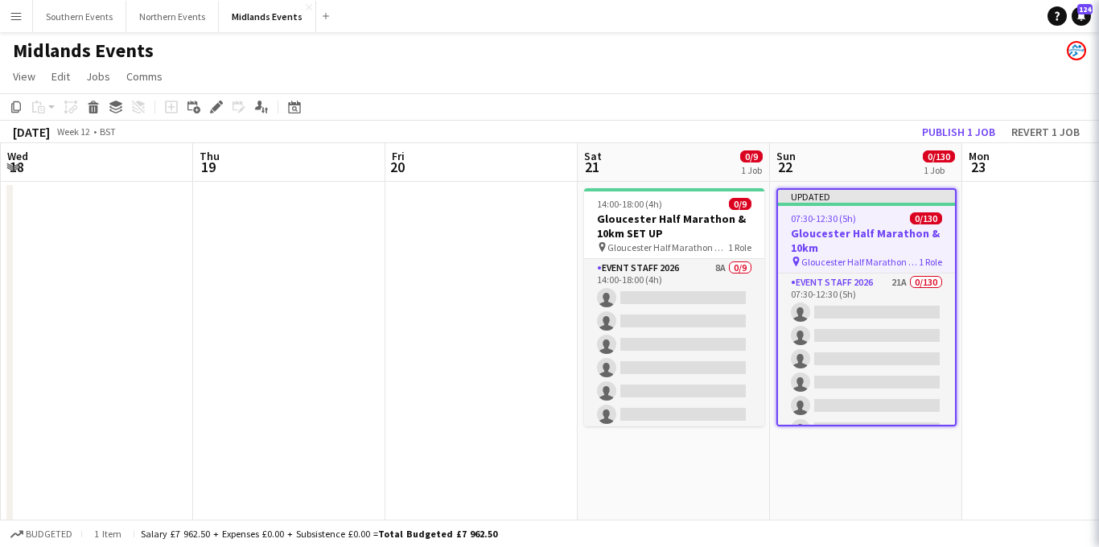
click at [806, 271] on app-job-card "Updated 07:30-12:30 (5h) 0/130 Gloucester Half Marathon & 10km pin Gloucester H…" at bounding box center [867, 307] width 180 height 238
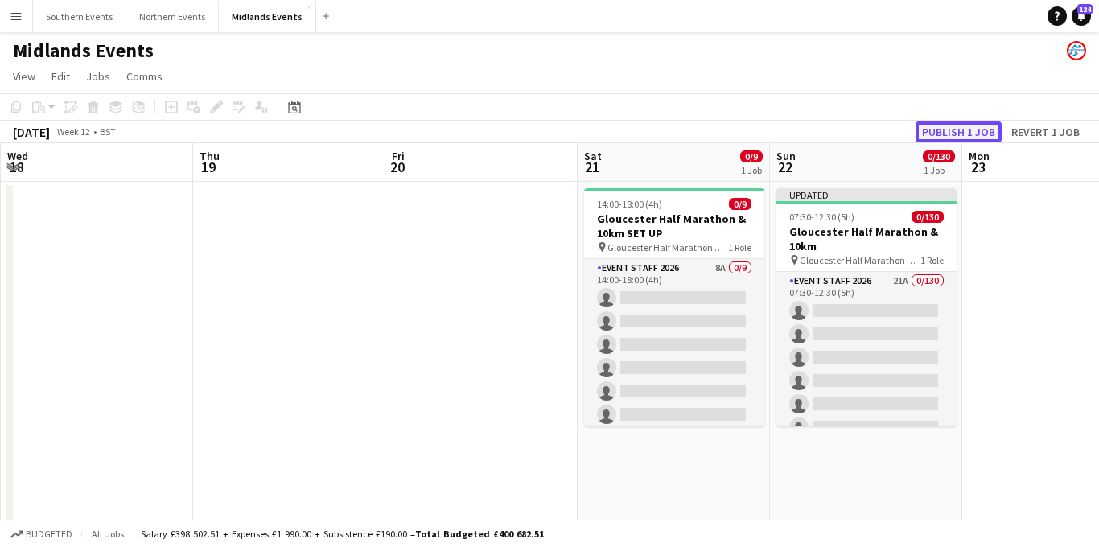
click at [950, 134] on button "Publish 1 job" at bounding box center [959, 132] width 86 height 21
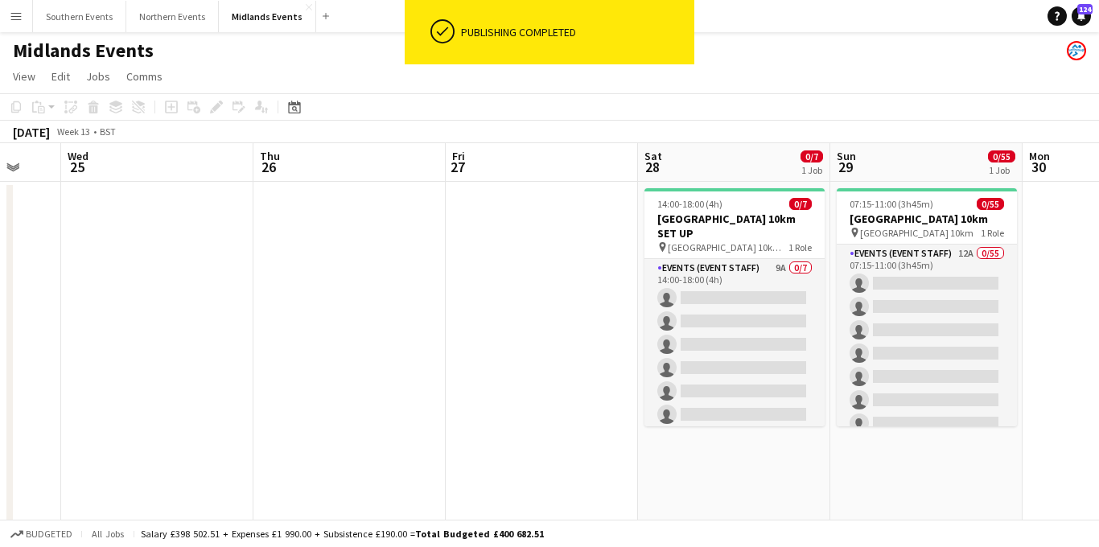
scroll to position [0, 636]
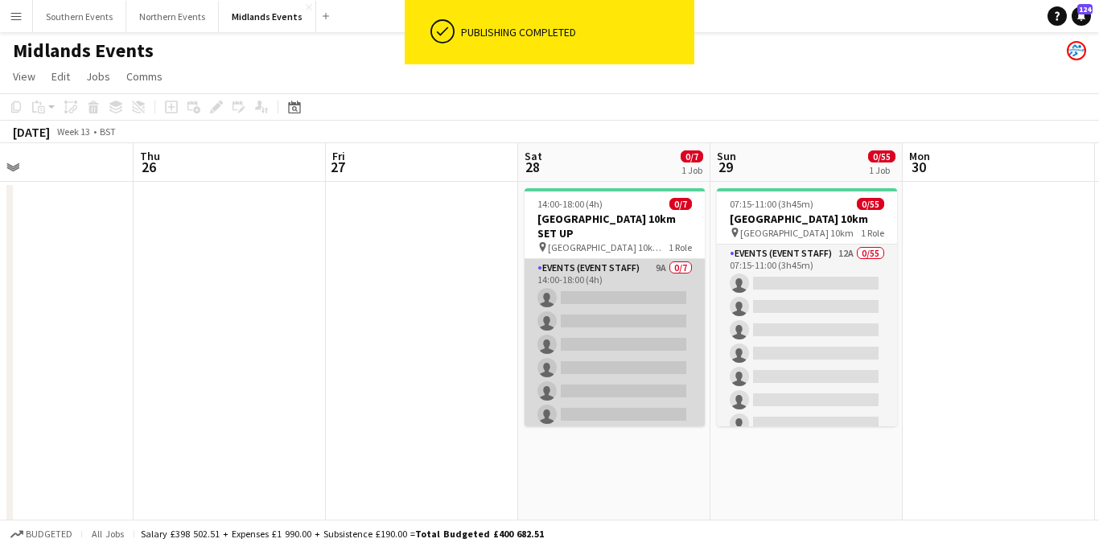
click at [633, 259] on app-card-role "Events (Event Staff) 9A 0/7 14:00-18:00 (4h) single-neutral-actions single-neut…" at bounding box center [615, 356] width 180 height 195
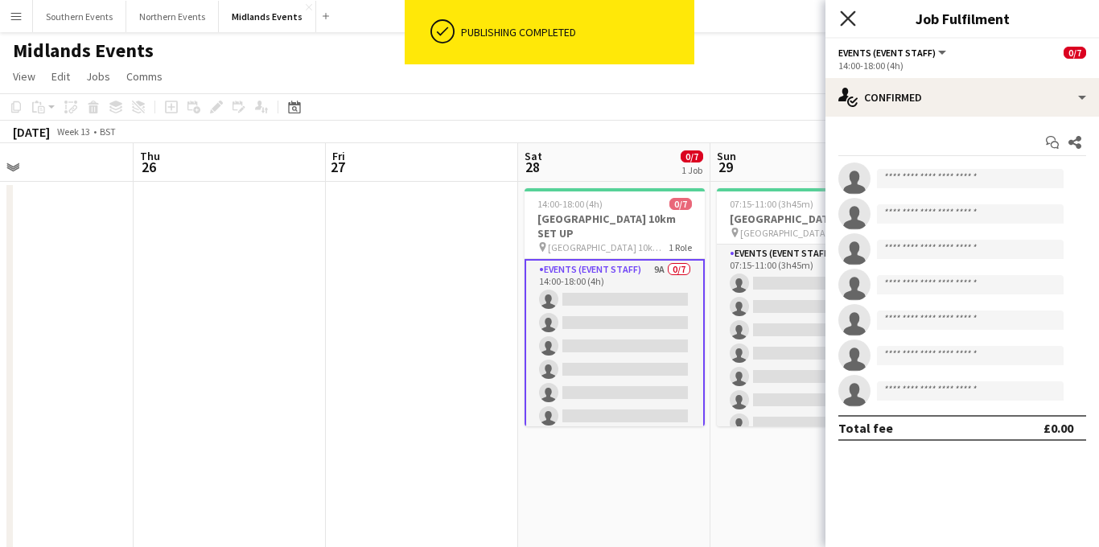
click at [854, 10] on icon "Close pop-in" at bounding box center [847, 17] width 15 height 15
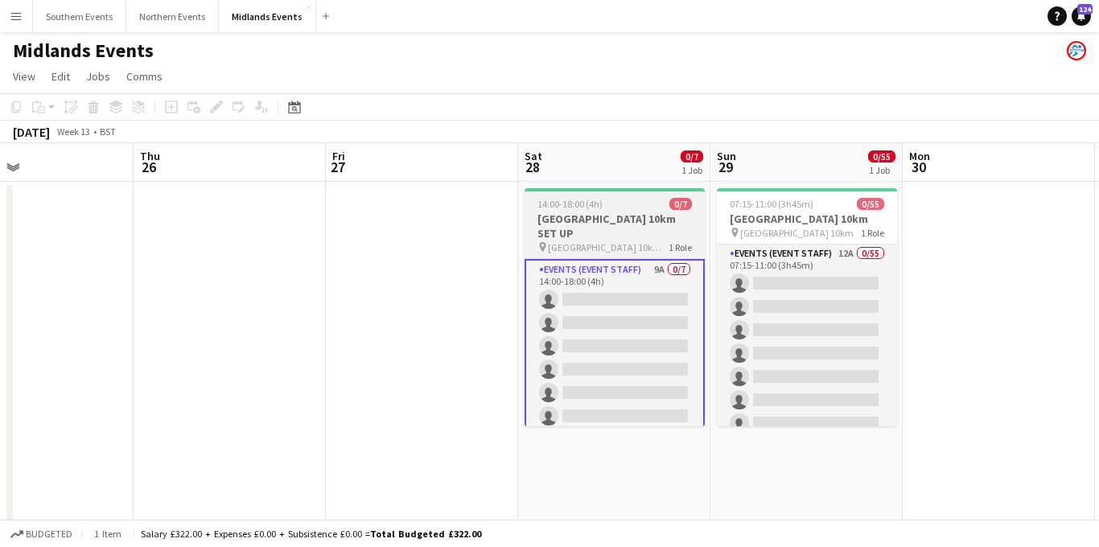
click at [639, 214] on h3 "[GEOGRAPHIC_DATA] 10km SET UP" at bounding box center [615, 226] width 180 height 29
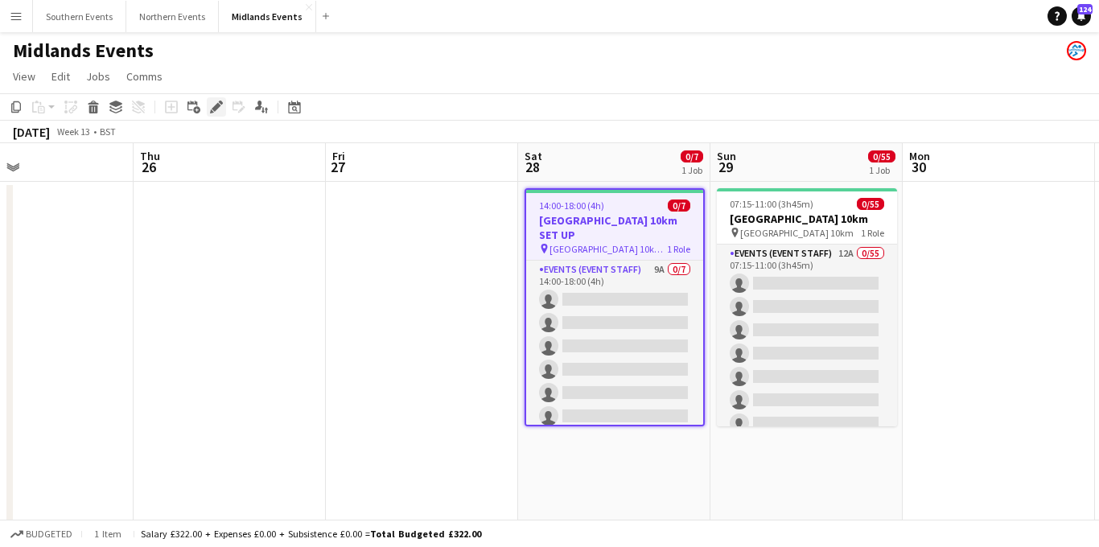
click at [221, 109] on icon "Edit" at bounding box center [216, 107] width 13 height 13
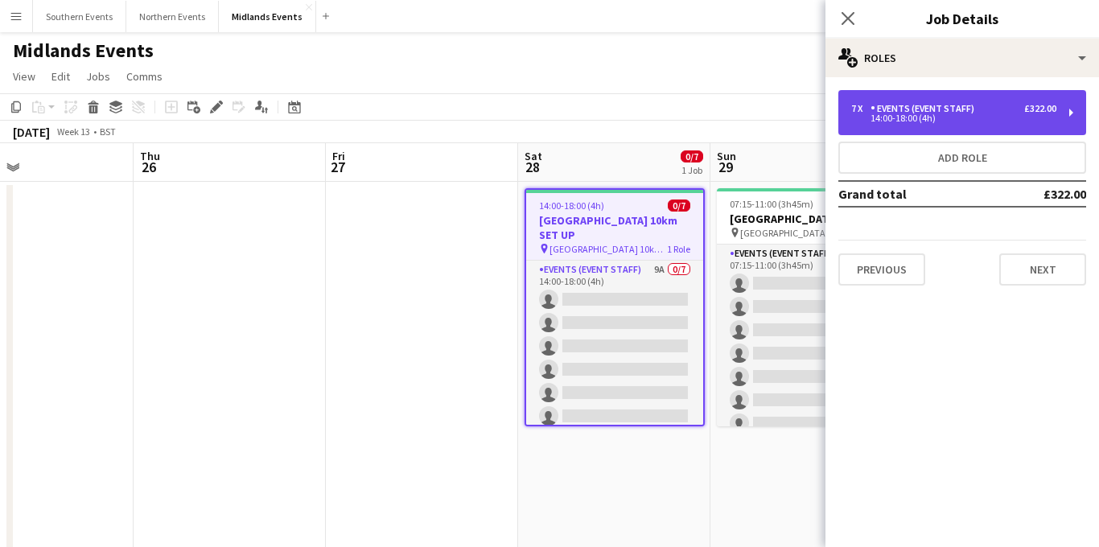
click at [938, 110] on div "Events (Event Staff)" at bounding box center [926, 108] width 110 height 11
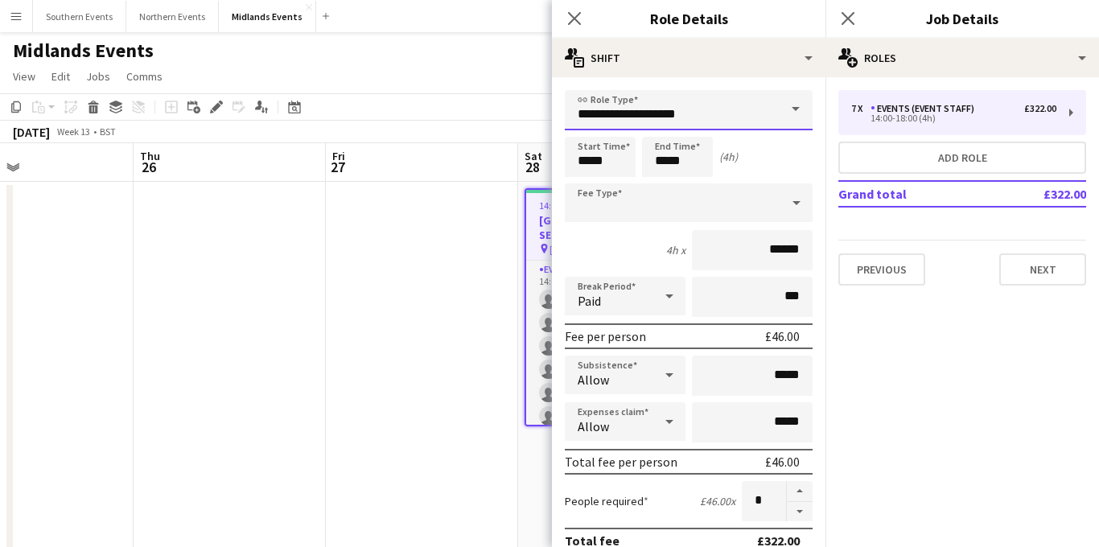
click at [732, 118] on input "**********" at bounding box center [689, 110] width 248 height 40
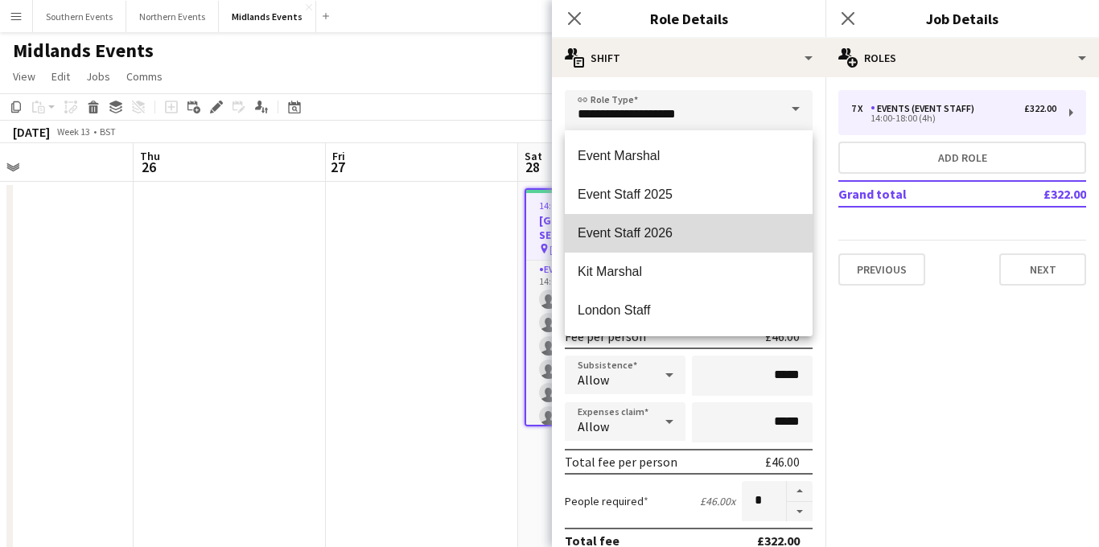
click at [653, 229] on span "Event Staff 2026" at bounding box center [689, 232] width 222 height 15
type input "**********"
type input "******"
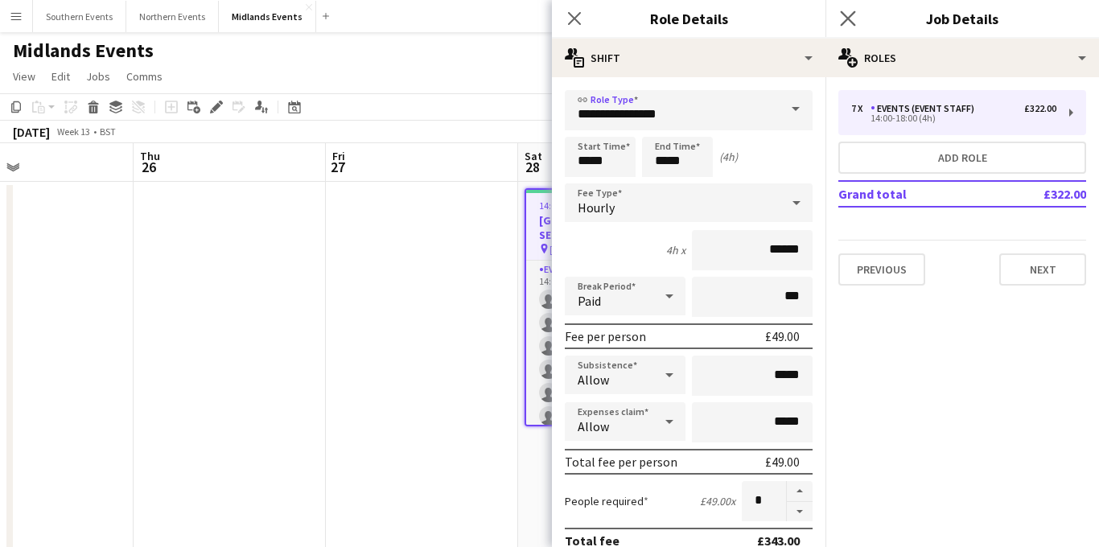
click at [841, 8] on app-icon "Close pop-in" at bounding box center [848, 18] width 23 height 23
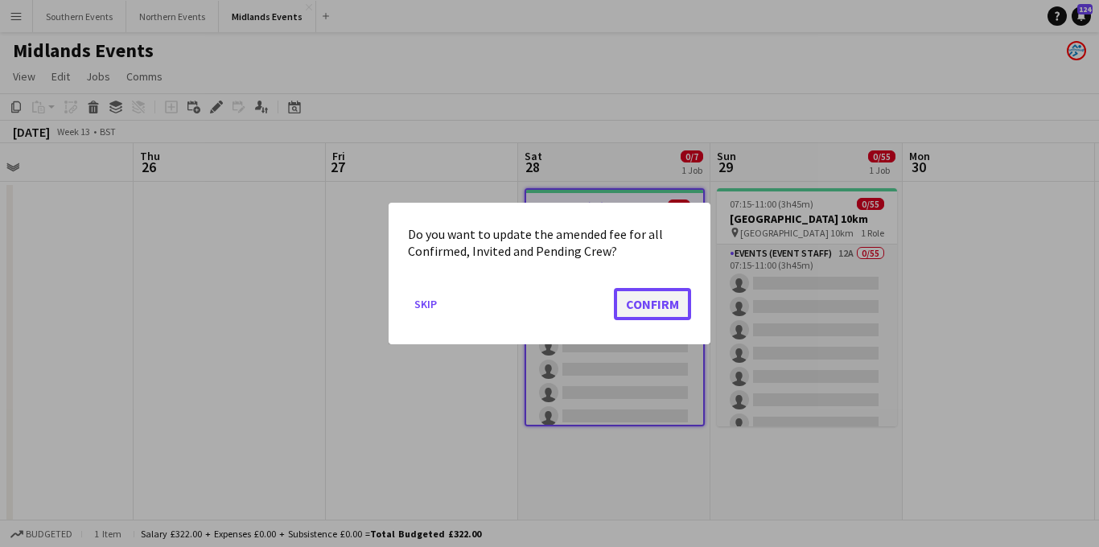
click at [648, 300] on button "Confirm" at bounding box center [652, 304] width 77 height 32
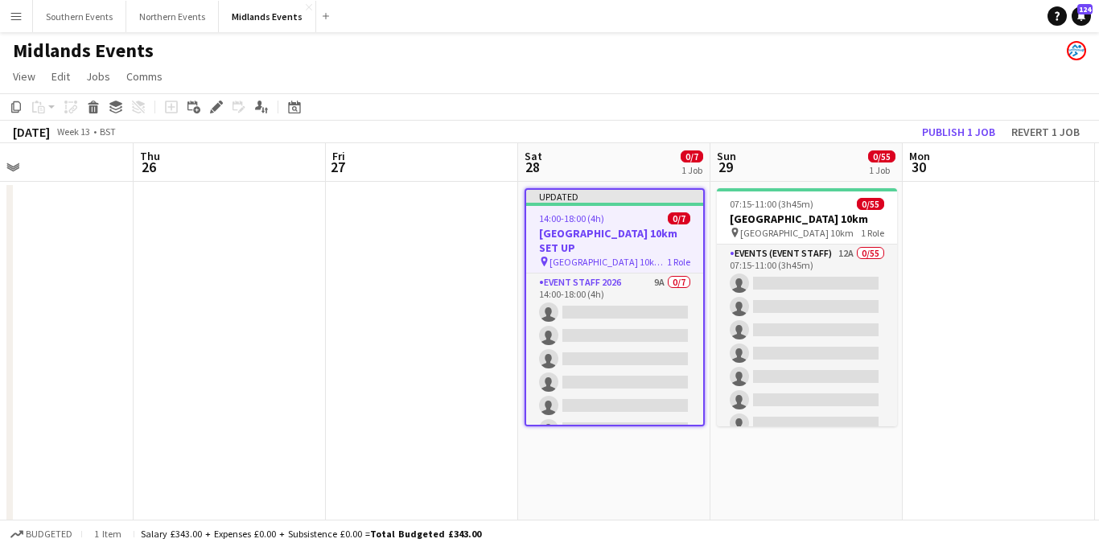
click at [620, 238] on h3 "[GEOGRAPHIC_DATA] 10km SET UP" at bounding box center [614, 240] width 177 height 29
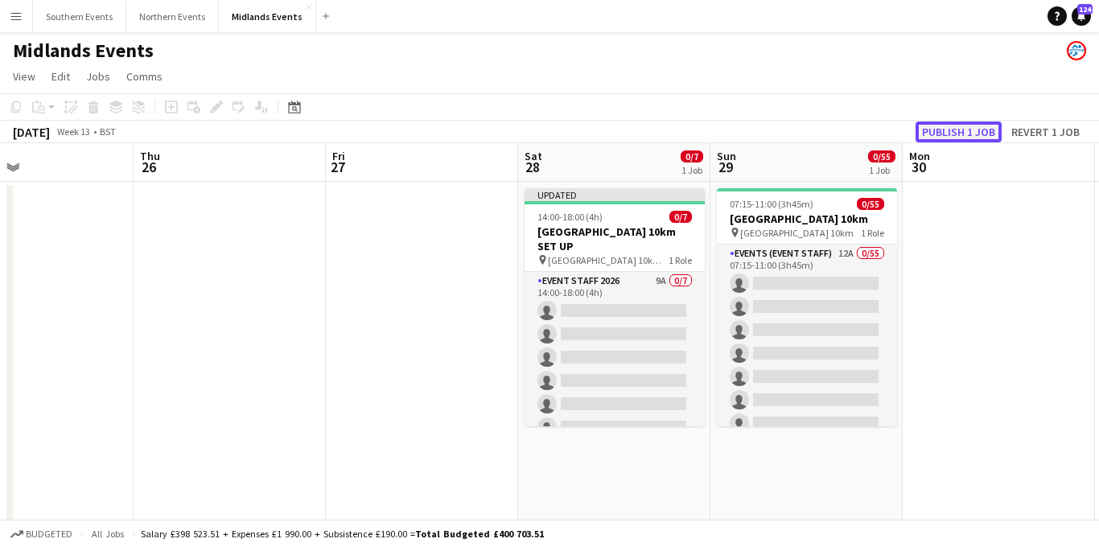
click at [946, 122] on button "Publish 1 job" at bounding box center [959, 132] width 86 height 21
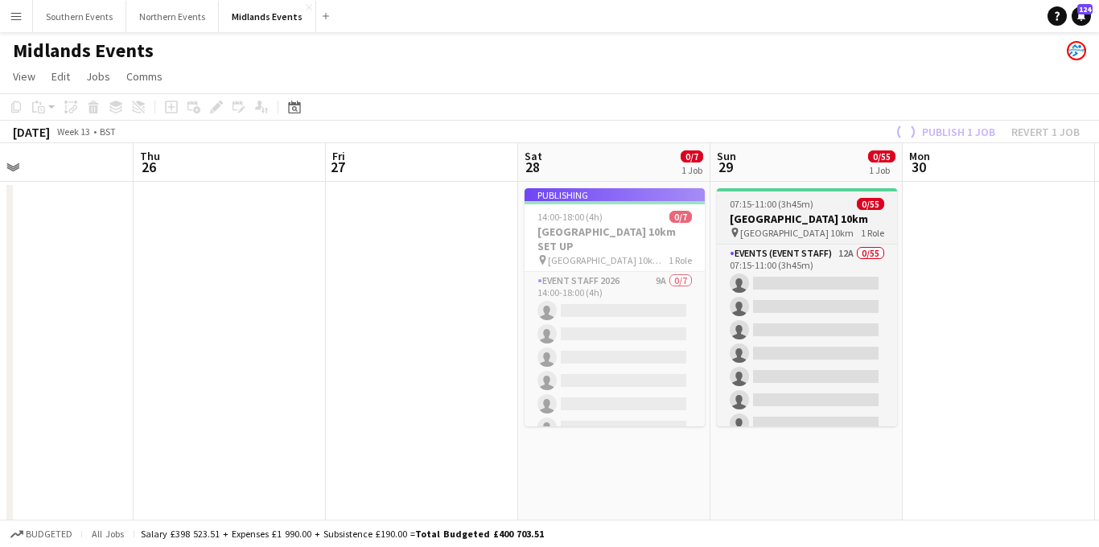
click at [819, 234] on span "[GEOGRAPHIC_DATA] 10km" at bounding box center [796, 233] width 113 height 12
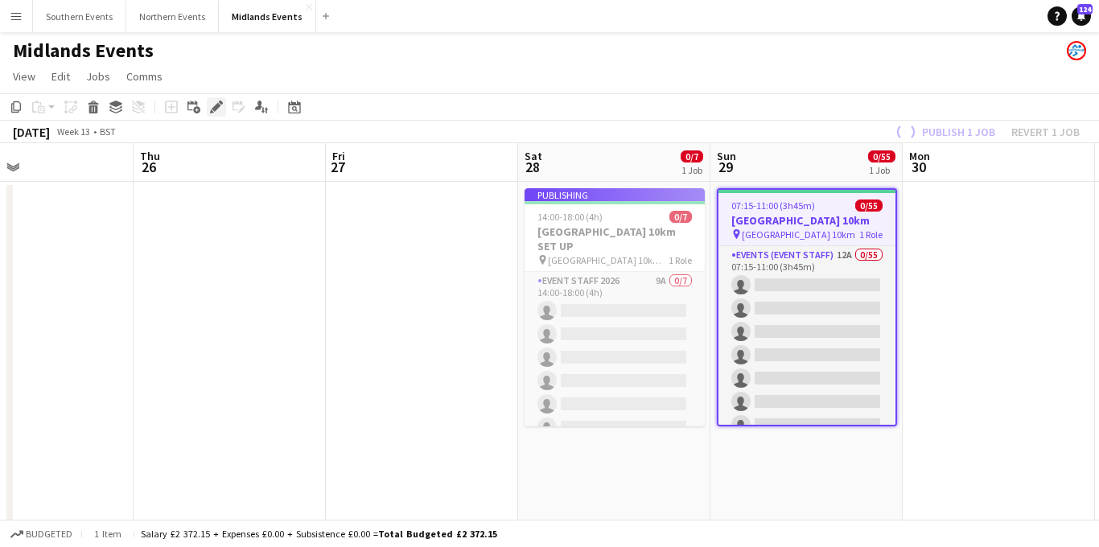
click at [210, 108] on icon "Edit" at bounding box center [216, 107] width 13 height 13
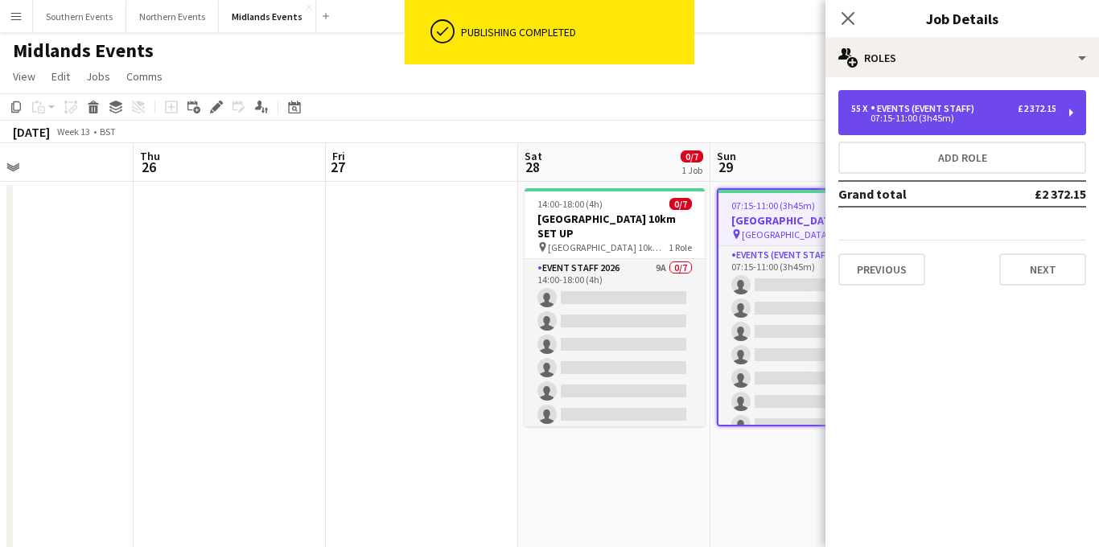
click at [920, 115] on div "07:15-11:00 (3h45m)" at bounding box center [954, 118] width 205 height 8
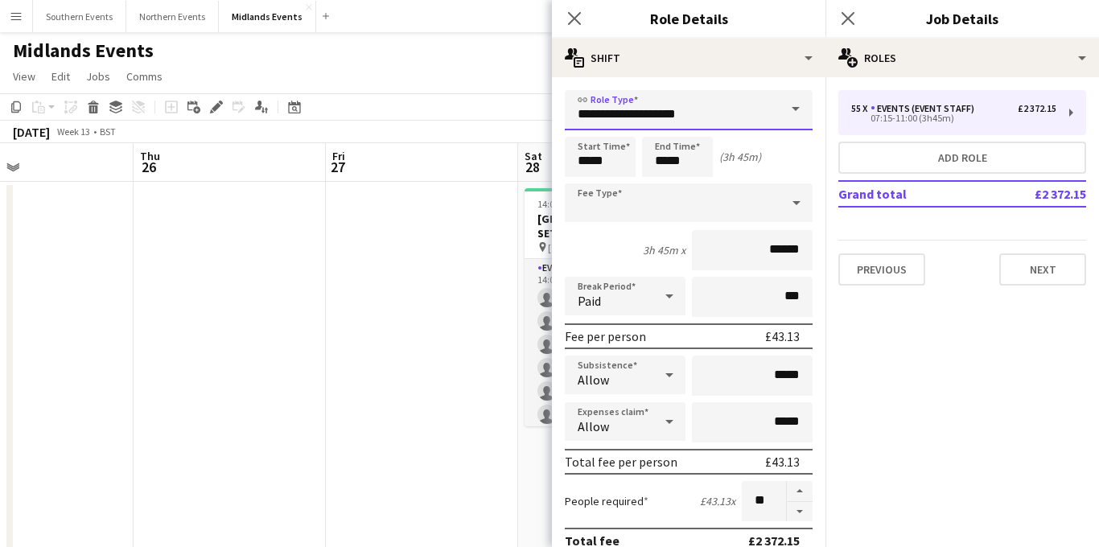
click at [690, 113] on input "**********" at bounding box center [689, 110] width 248 height 40
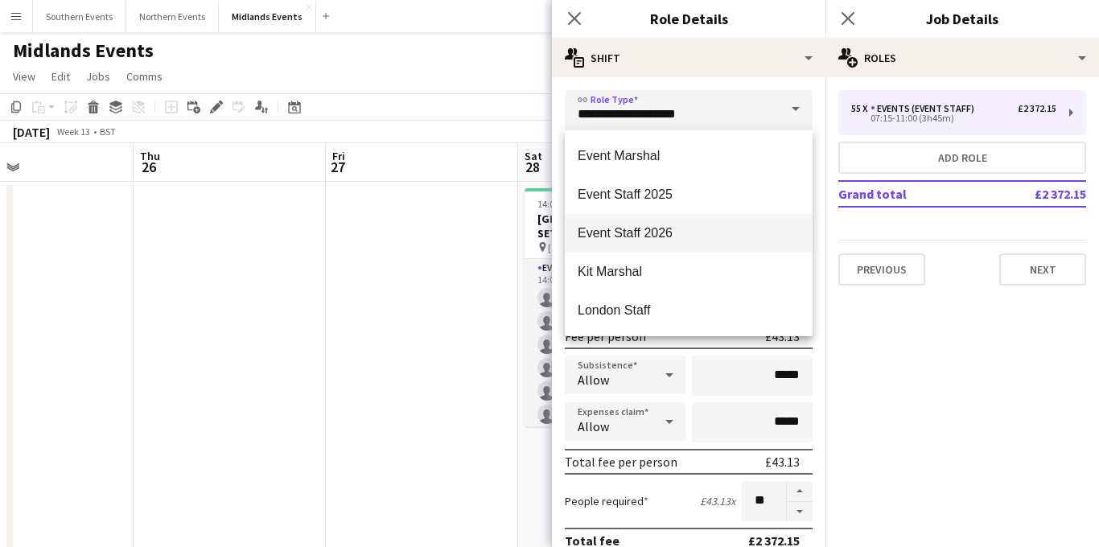
click at [678, 222] on mat-option "Event Staff 2026" at bounding box center [689, 233] width 248 height 39
type input "**********"
type input "******"
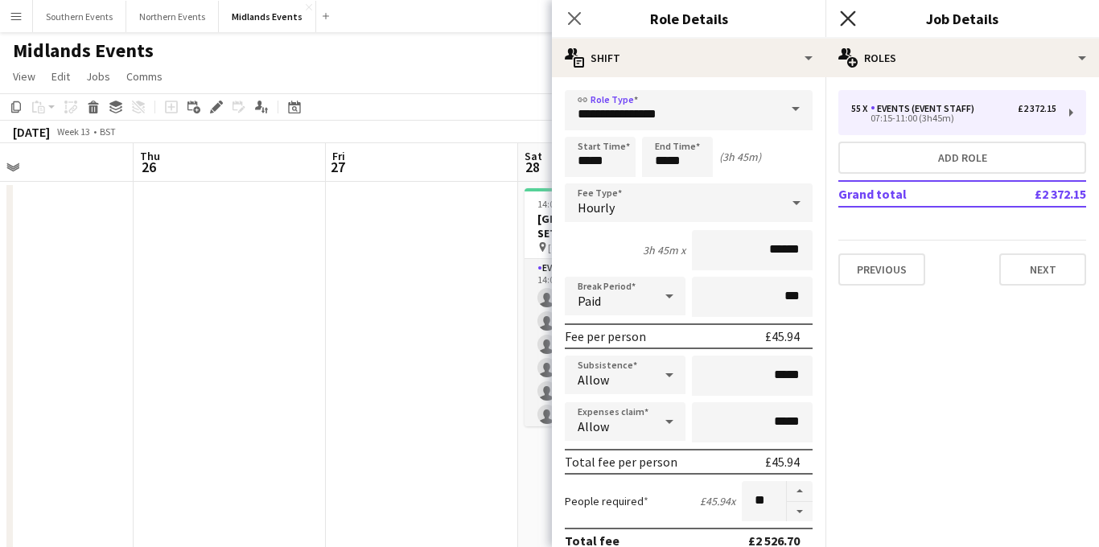
click at [849, 21] on icon "Close pop-in" at bounding box center [847, 17] width 15 height 15
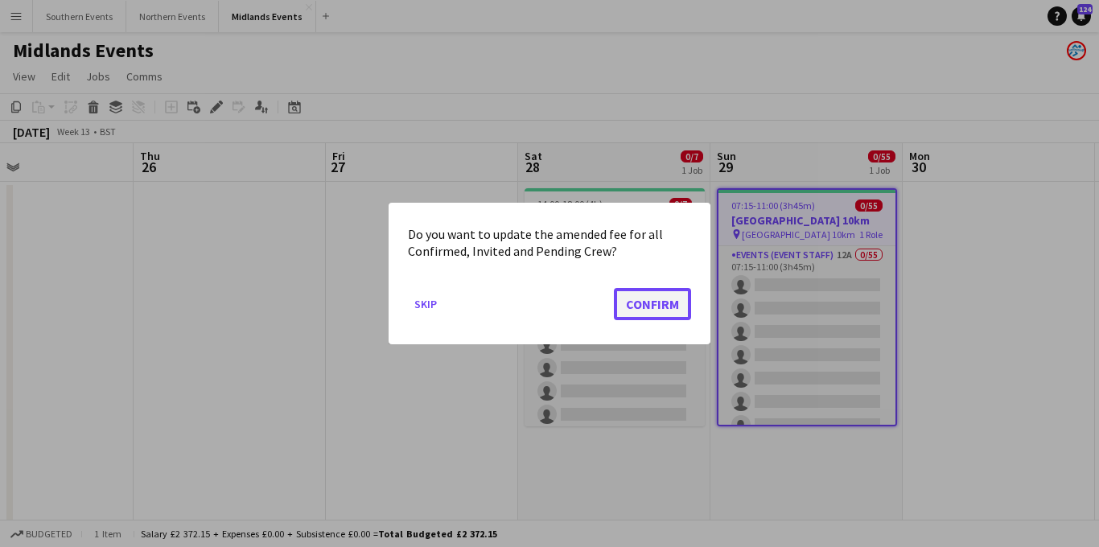
click at [669, 293] on button "Confirm" at bounding box center [652, 304] width 77 height 32
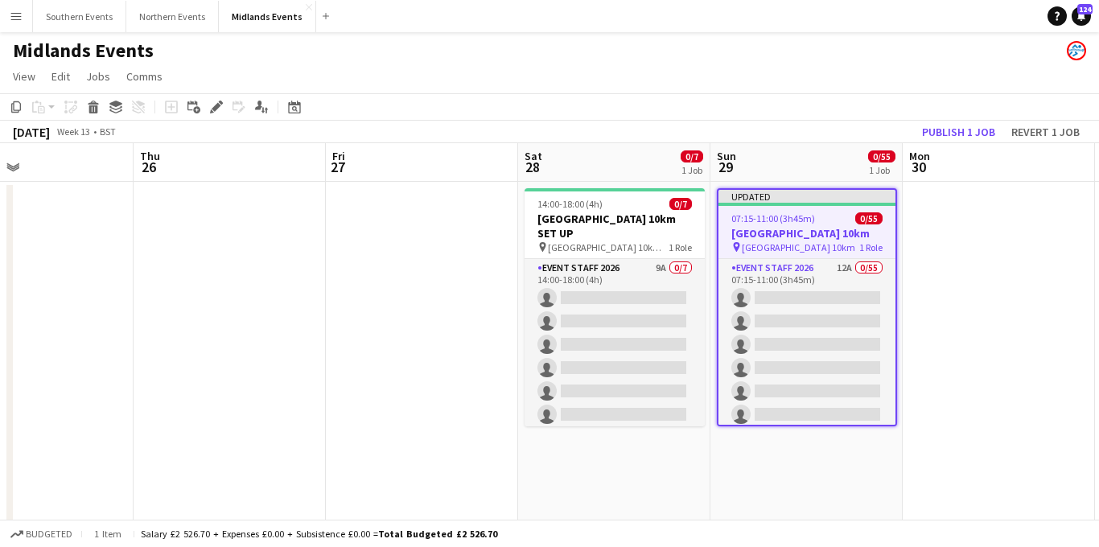
click at [796, 217] on span "07:15-11:00 (3h45m)" at bounding box center [774, 218] width 84 height 12
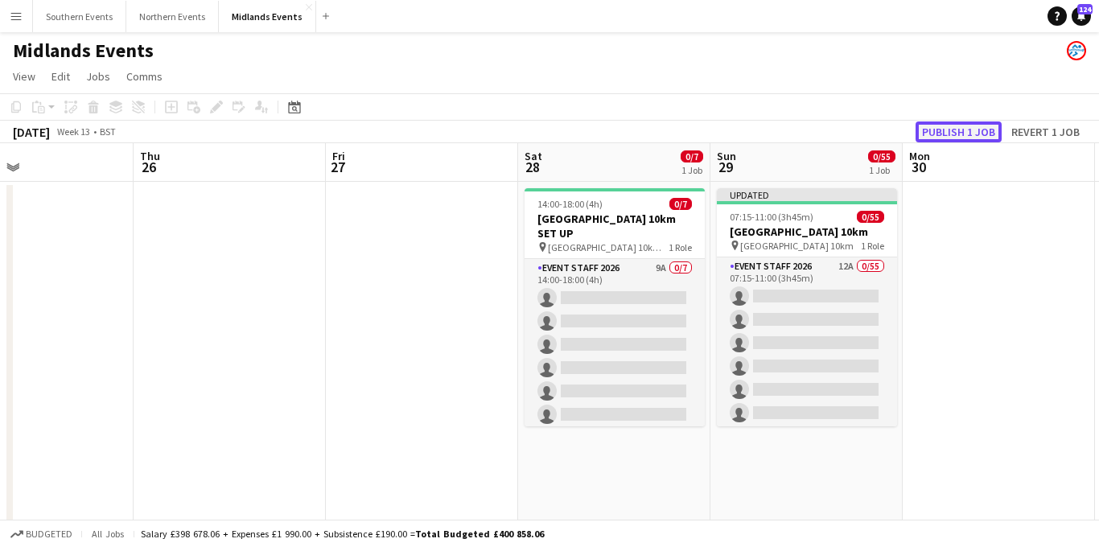
click at [943, 134] on button "Publish 1 job" at bounding box center [959, 132] width 86 height 21
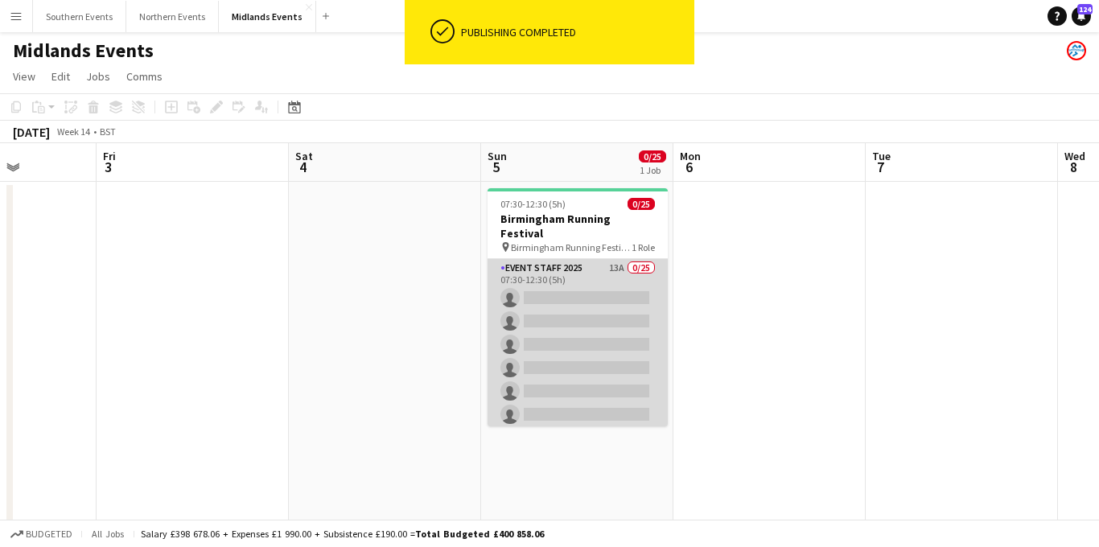
scroll to position [0, 564]
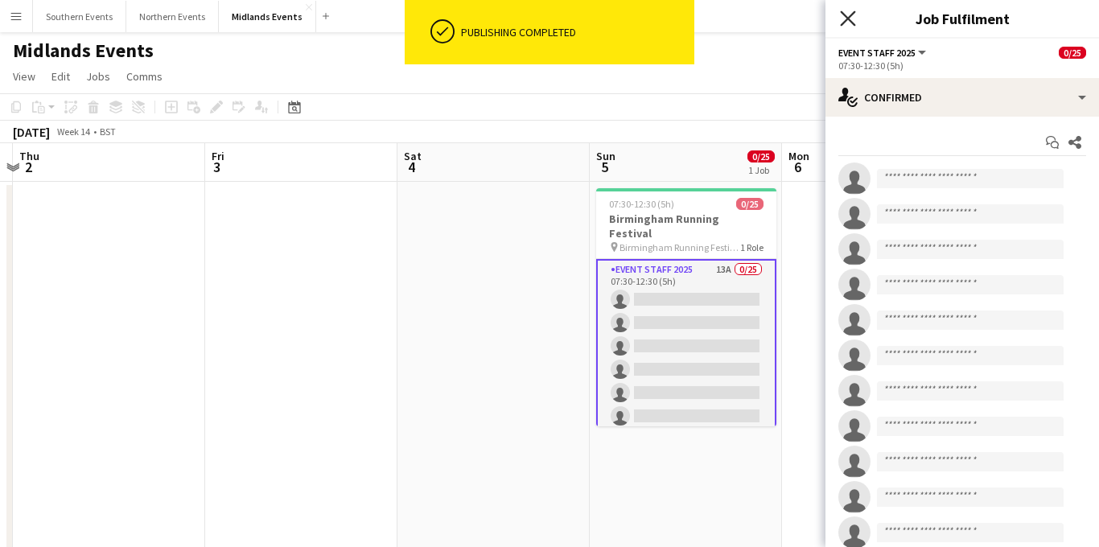
click at [851, 22] on icon at bounding box center [847, 17] width 15 height 15
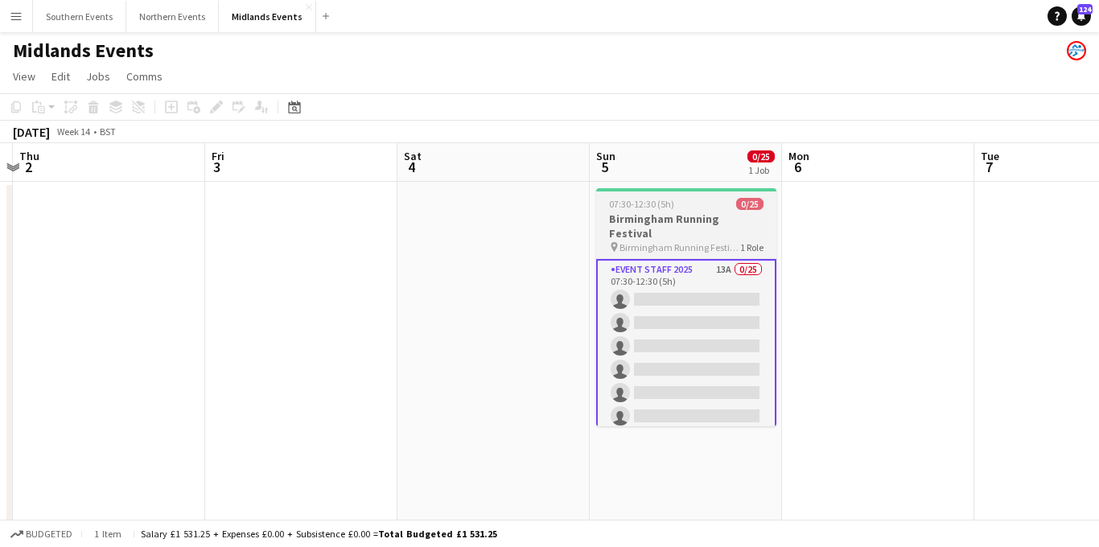
click at [660, 221] on h3 "Birmingham Running Festival" at bounding box center [686, 226] width 180 height 29
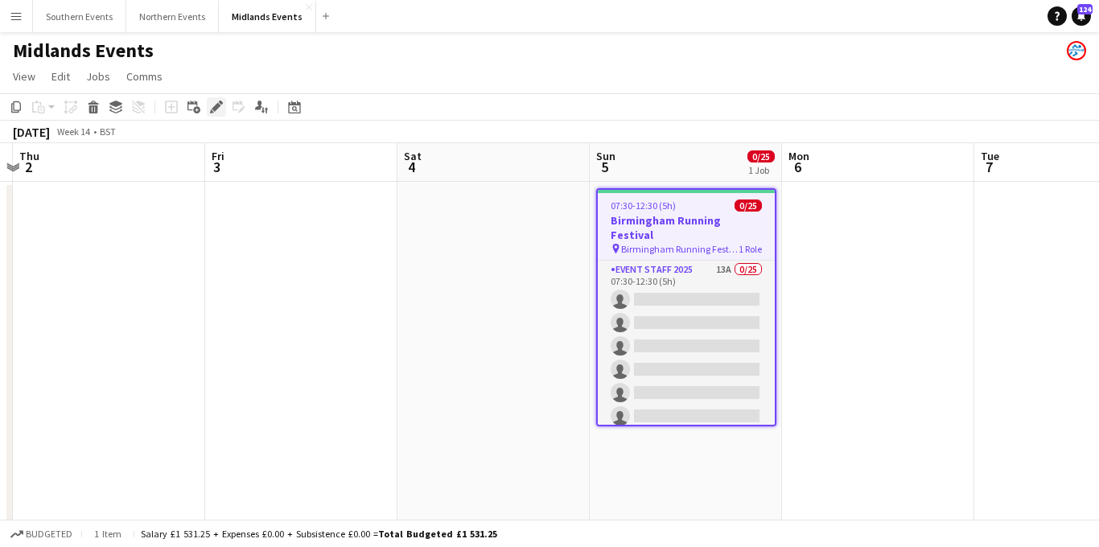
click at [212, 105] on icon "Edit" at bounding box center [216, 107] width 13 height 13
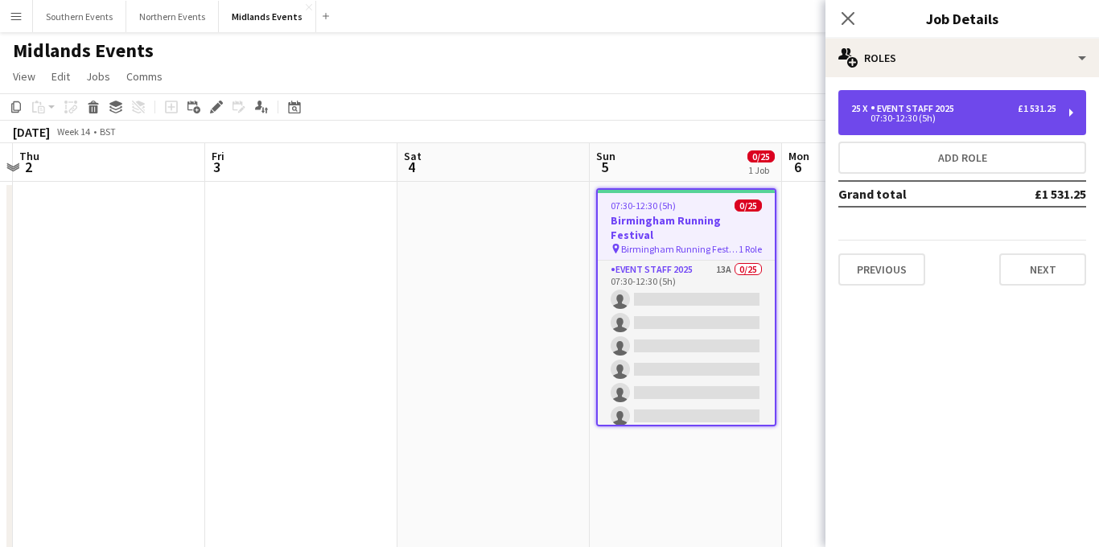
click at [951, 98] on div "25 x Event Staff 2025 £1 531.25 07:30-12:30 (5h)" at bounding box center [963, 112] width 248 height 45
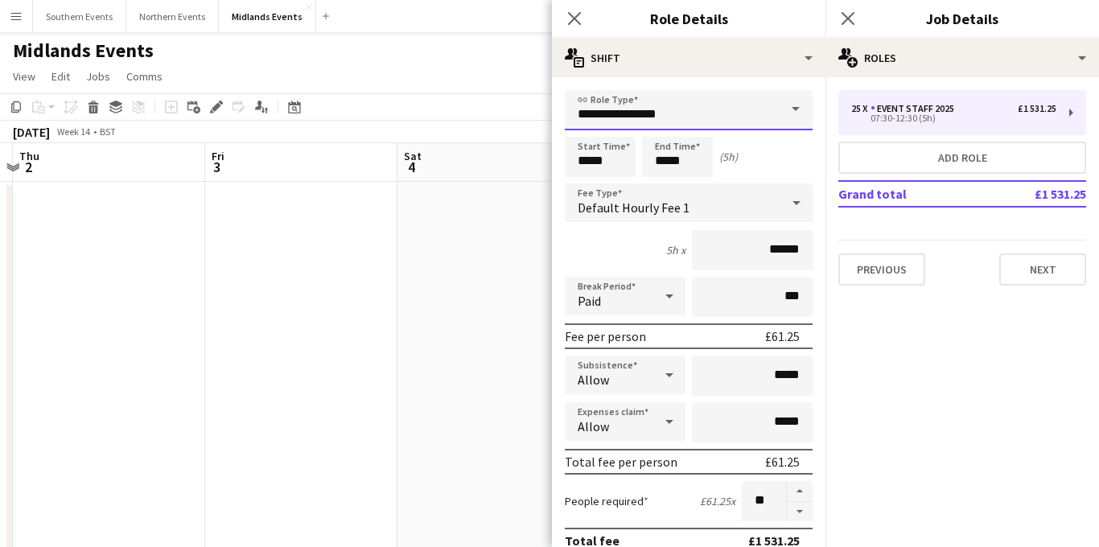
click at [695, 114] on input "**********" at bounding box center [689, 110] width 248 height 40
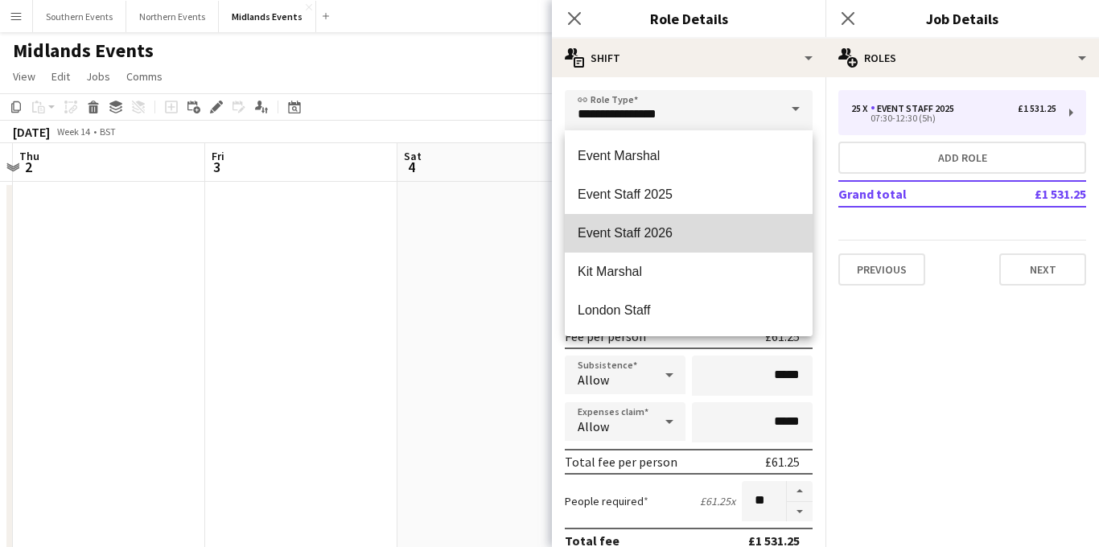
click at [679, 224] on mat-option "Event Staff 2026" at bounding box center [689, 233] width 248 height 39
type input "**********"
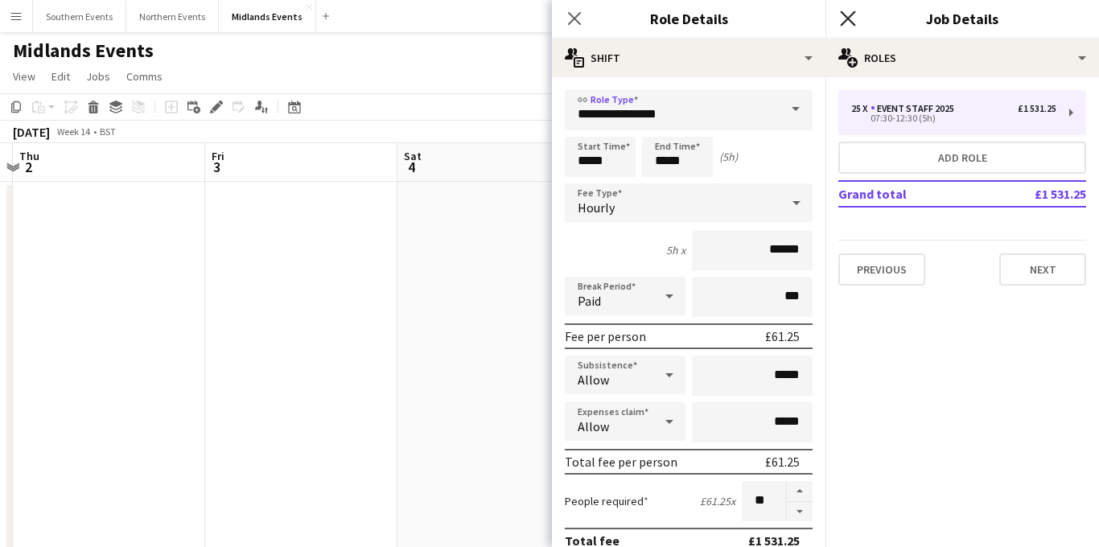
click at [842, 18] on icon "Close pop-in" at bounding box center [847, 17] width 15 height 15
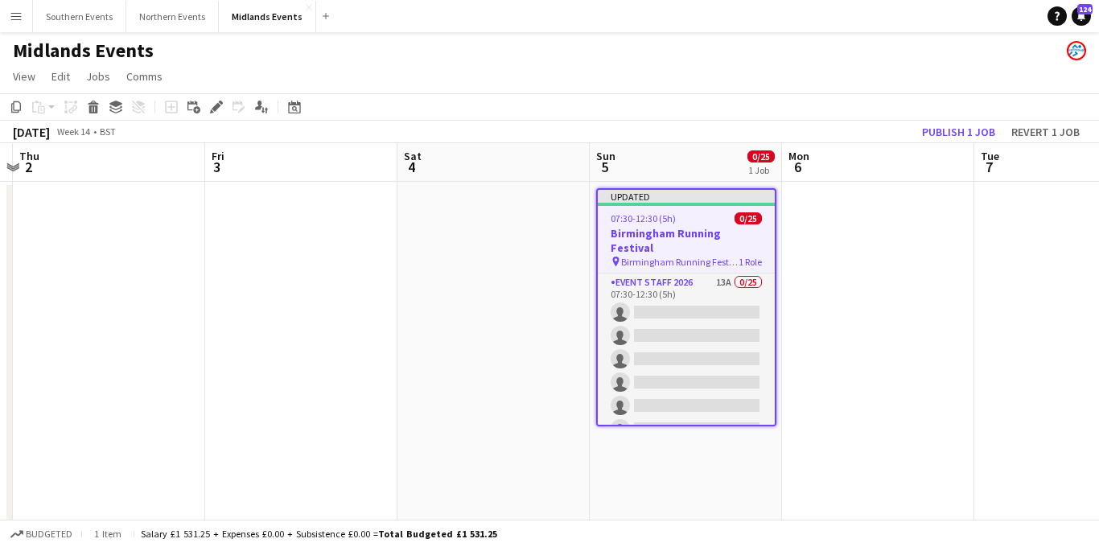
click at [659, 236] on h3 "Birmingham Running Festival" at bounding box center [686, 240] width 177 height 29
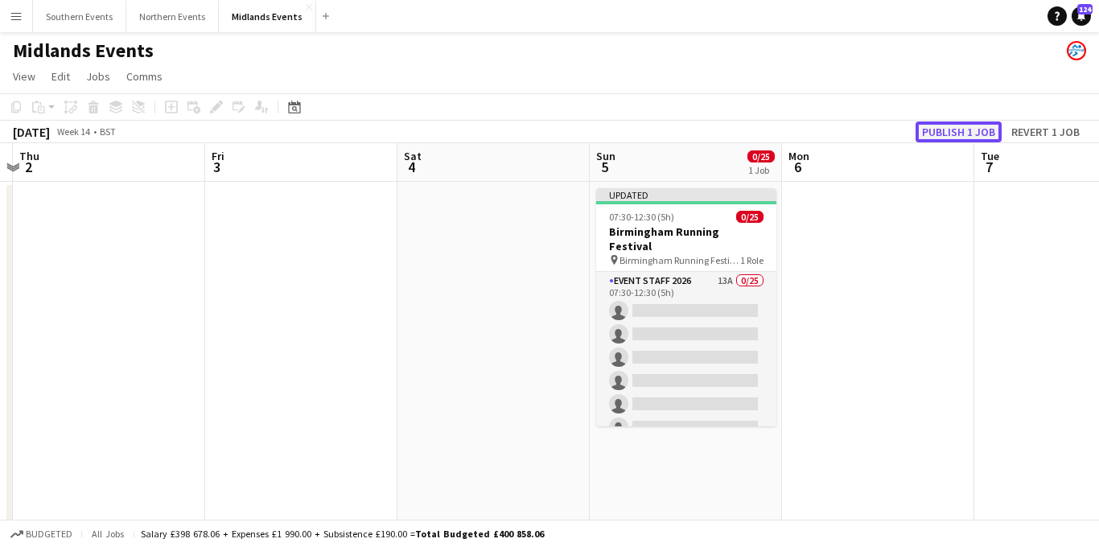
click at [950, 127] on button "Publish 1 job" at bounding box center [959, 132] width 86 height 21
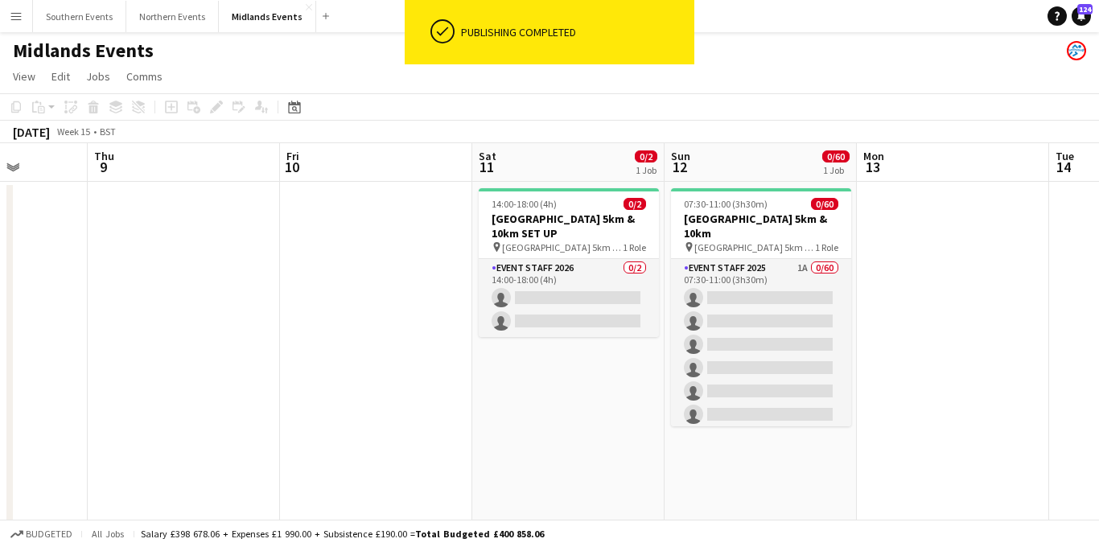
scroll to position [0, 652]
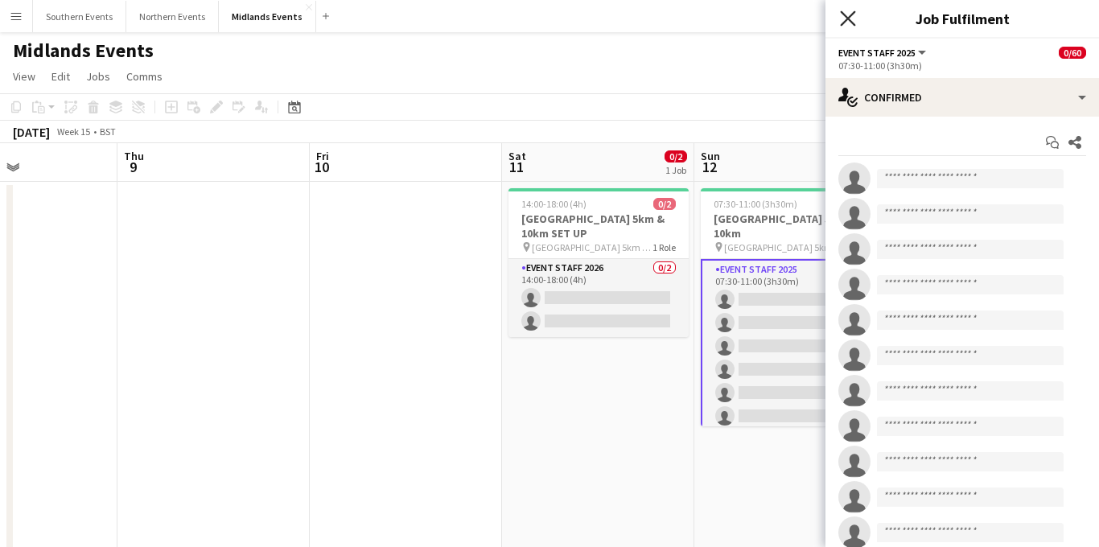
click at [842, 15] on icon "Close pop-in" at bounding box center [847, 17] width 15 height 15
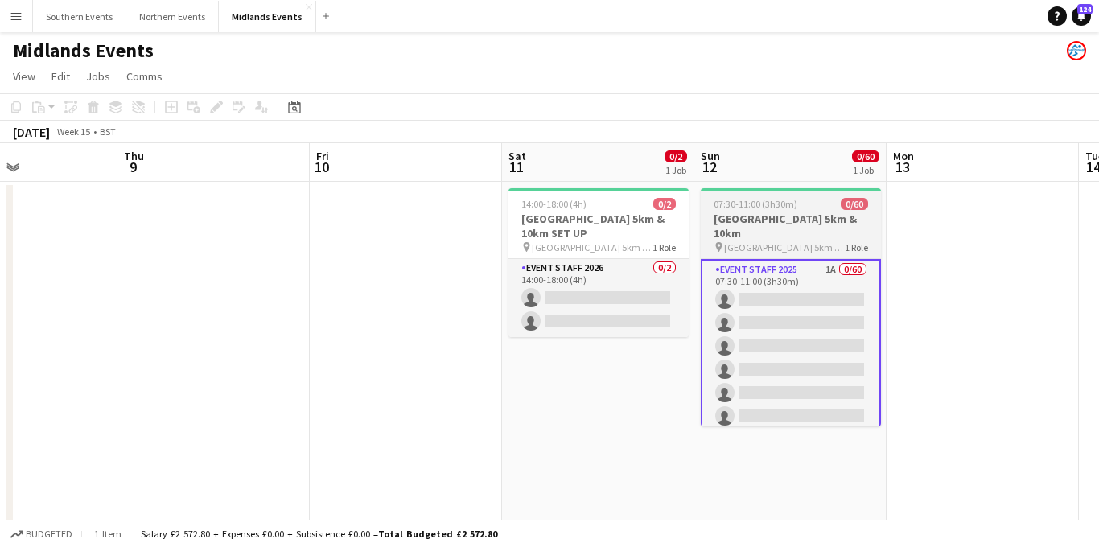
click at [753, 217] on h3 "[GEOGRAPHIC_DATA] 5km & 10km" at bounding box center [791, 226] width 180 height 29
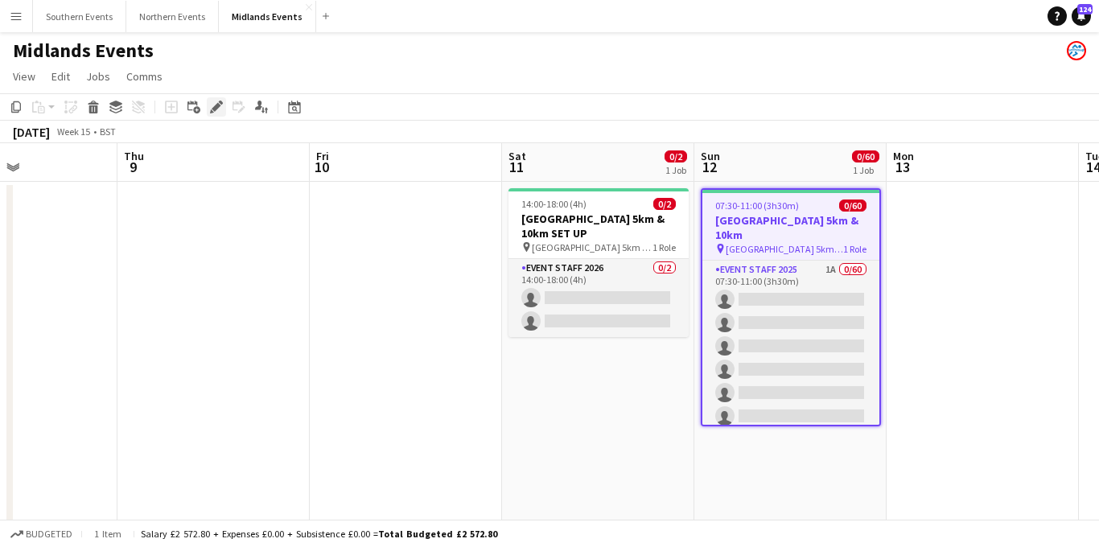
click at [213, 108] on icon at bounding box center [216, 107] width 9 height 9
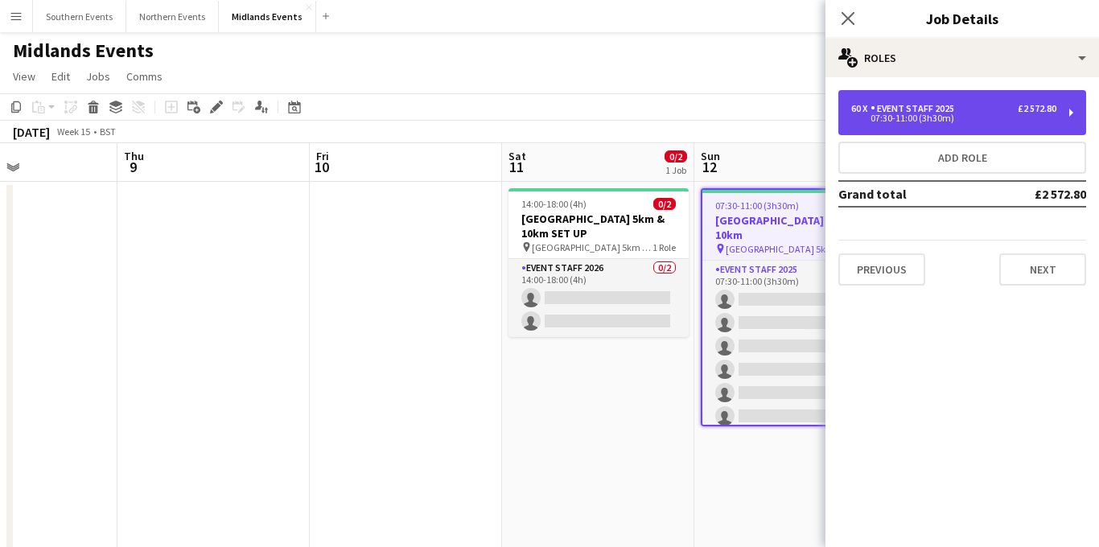
click at [915, 113] on div "Event Staff 2025" at bounding box center [916, 108] width 90 height 11
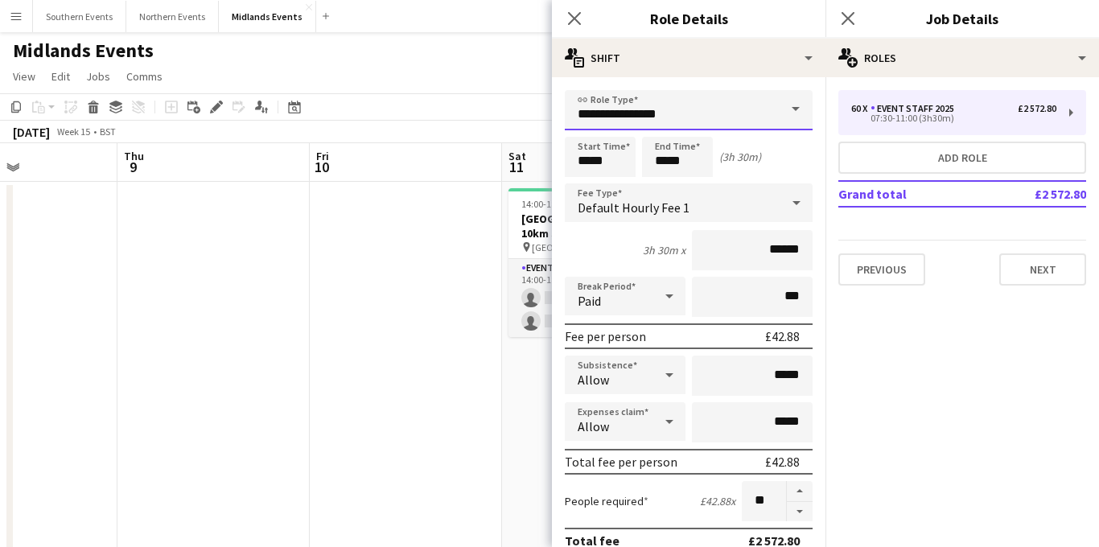
click at [683, 117] on input "**********" at bounding box center [689, 110] width 248 height 40
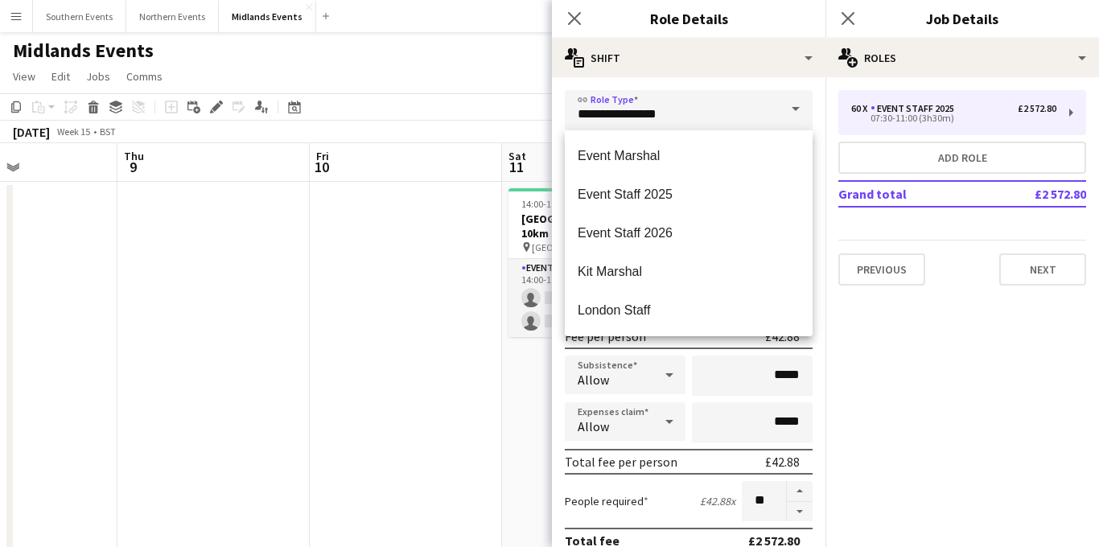
click at [671, 237] on span "Event Staff 2026" at bounding box center [689, 232] width 222 height 15
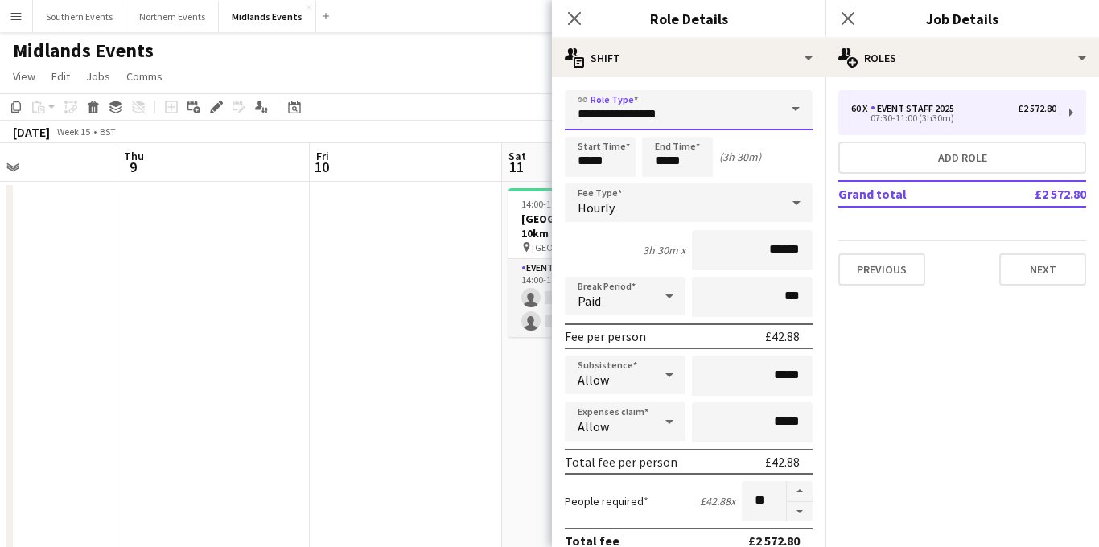
type input "**********"
click at [843, 11] on app-icon "Close pop-in" at bounding box center [848, 18] width 19 height 19
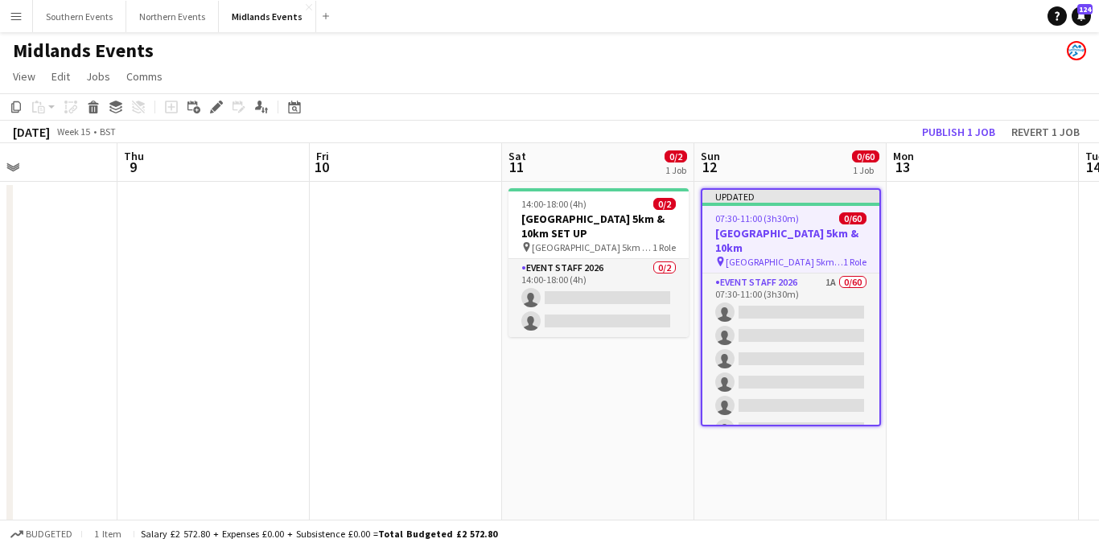
click at [749, 211] on app-job-card "Updated 07:30-11:00 (3h30m) 0/60 Drayton Manor 5km & 10km pin Drayton Manor 5km…" at bounding box center [791, 307] width 180 height 238
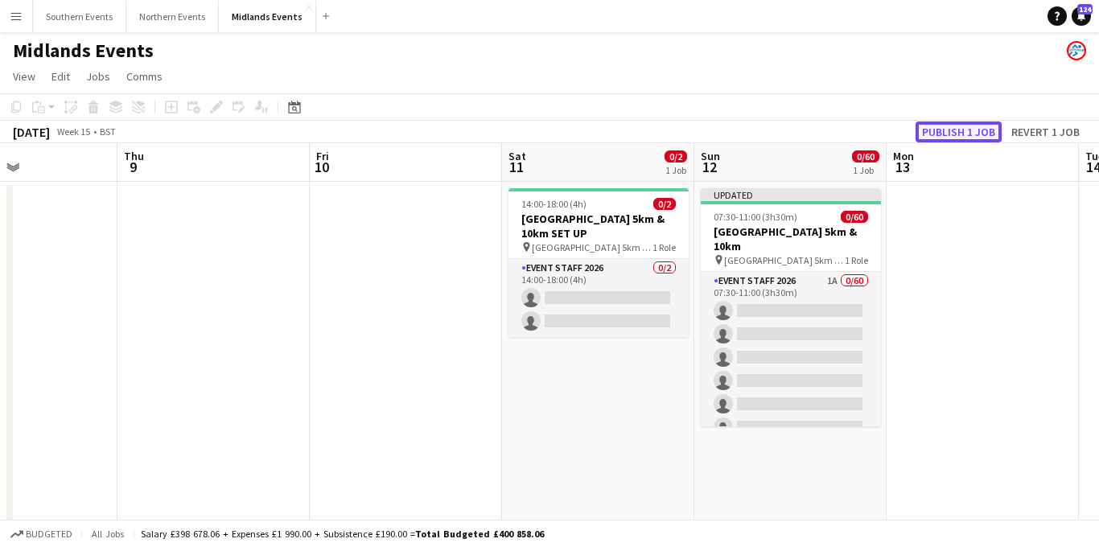
click at [964, 134] on button "Publish 1 job" at bounding box center [959, 132] width 86 height 21
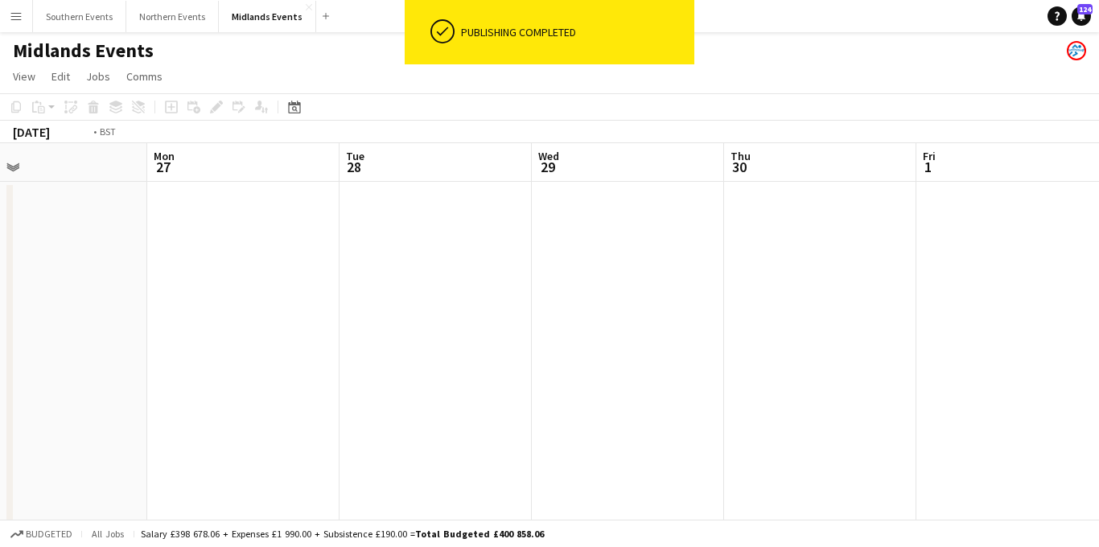
scroll to position [0, 476]
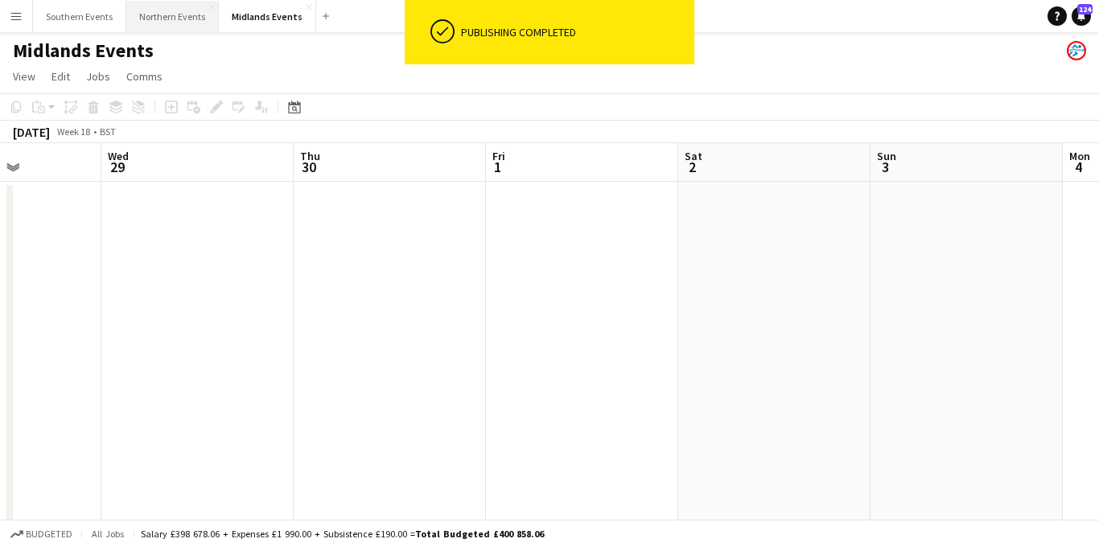
click at [171, 26] on button "Northern Events Close" at bounding box center [172, 16] width 93 height 31
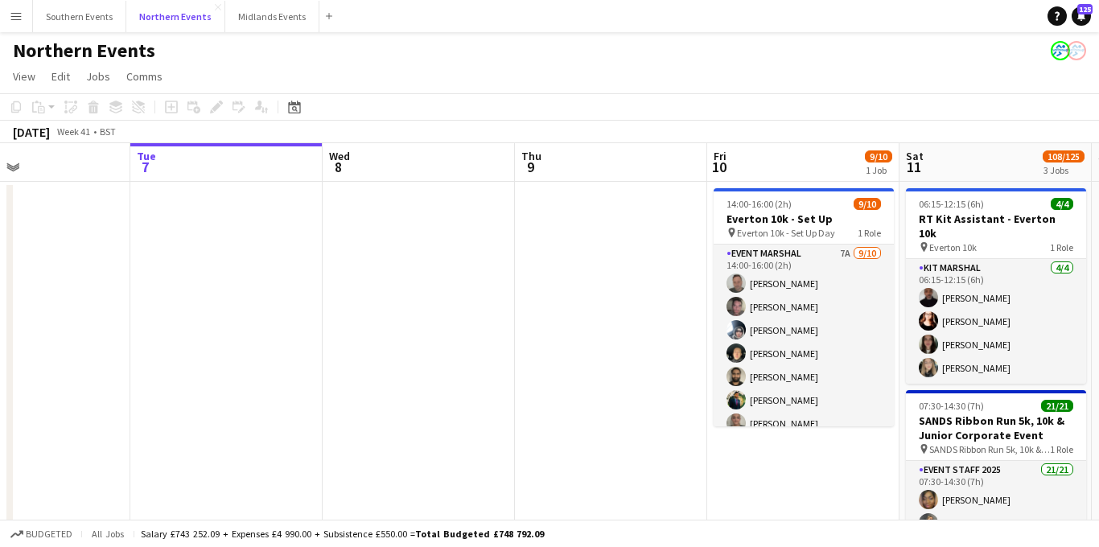
scroll to position [0, 562]
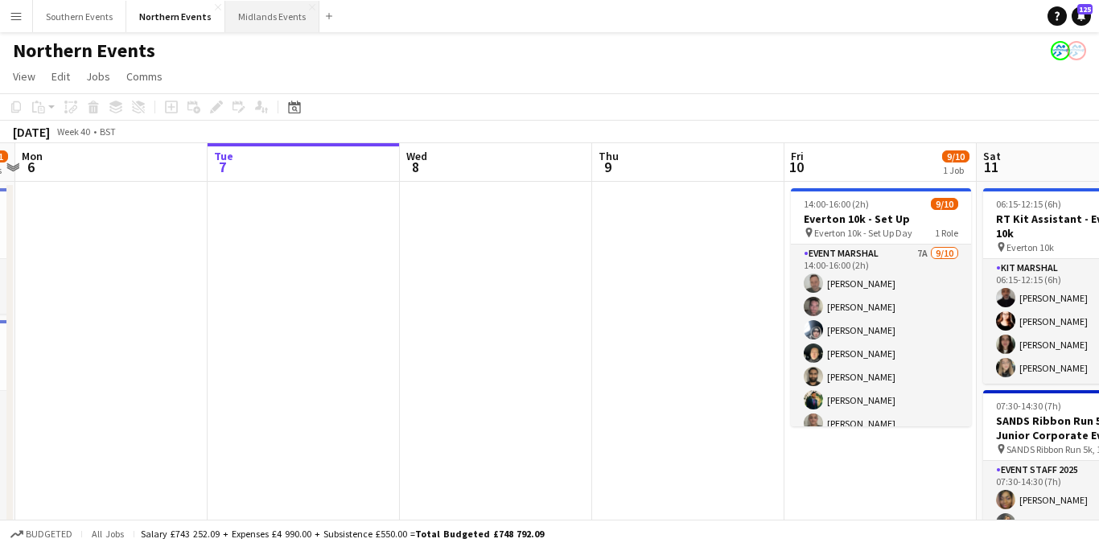
click at [265, 29] on button "Midlands Events Close" at bounding box center [272, 16] width 94 height 31
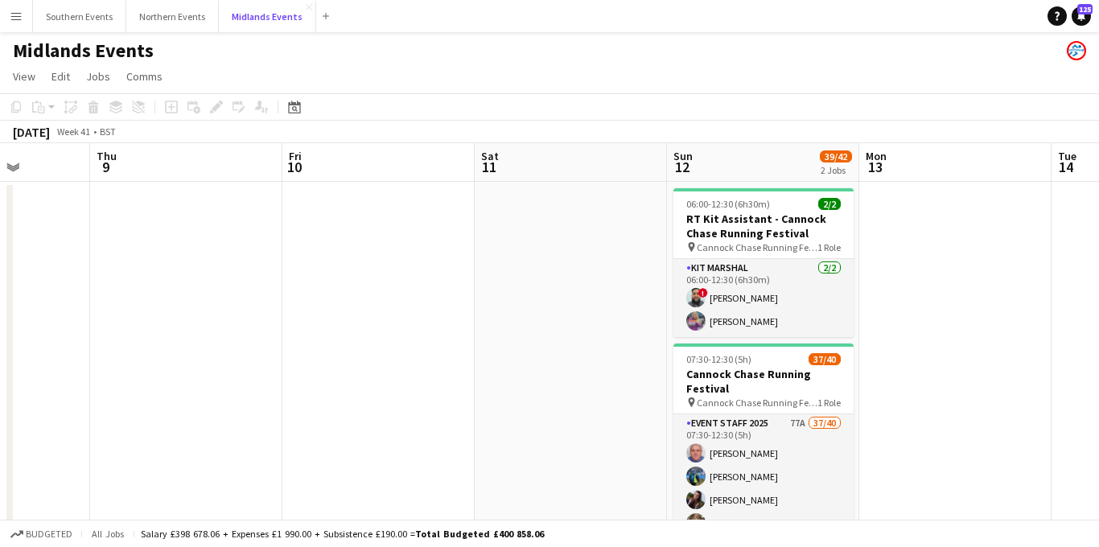
scroll to position [0, 510]
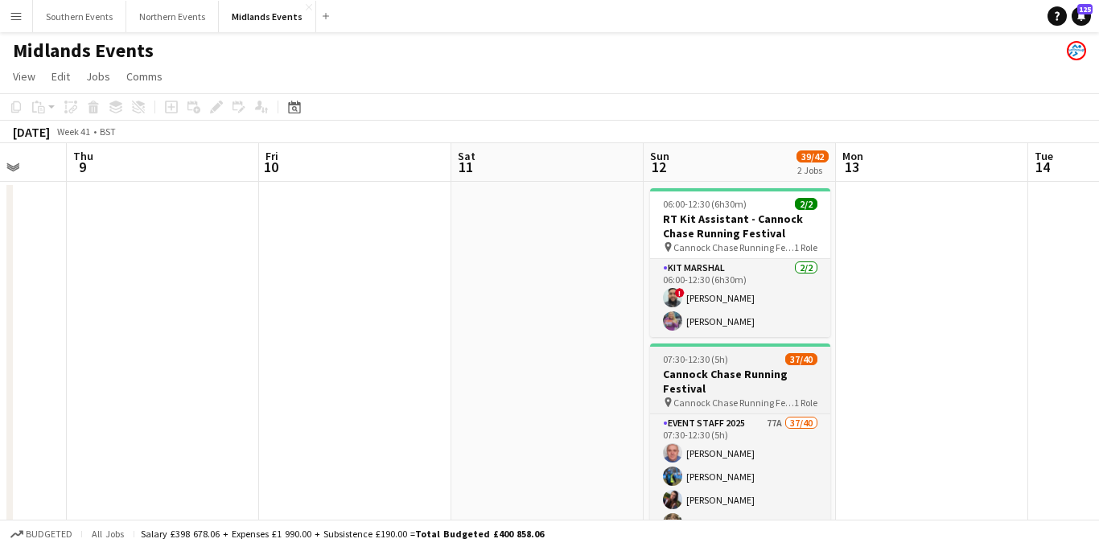
click at [765, 405] on span "Cannock Chase Running Festival" at bounding box center [734, 403] width 121 height 12
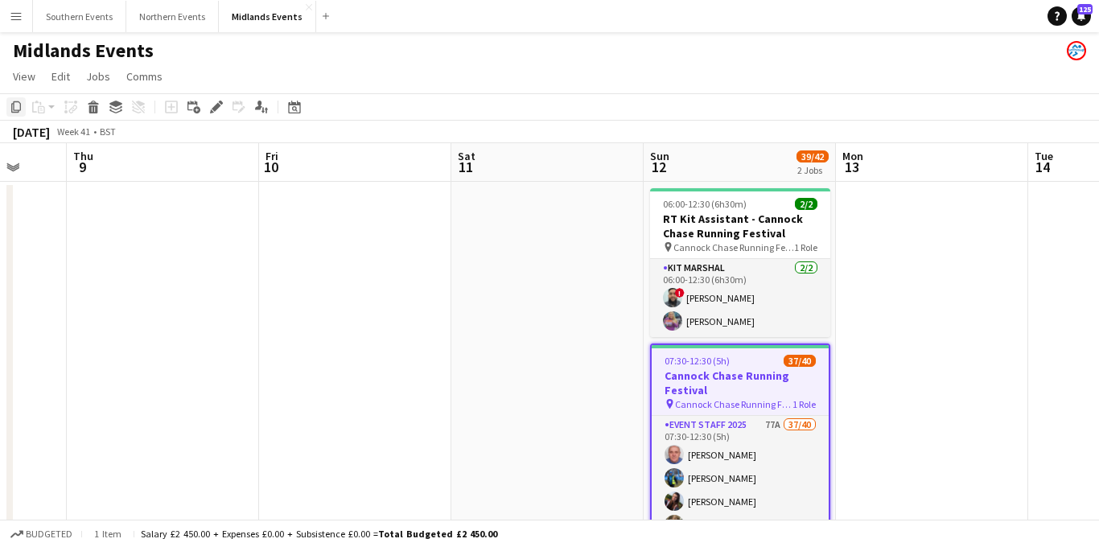
click at [19, 107] on icon "Copy" at bounding box center [16, 107] width 13 height 13
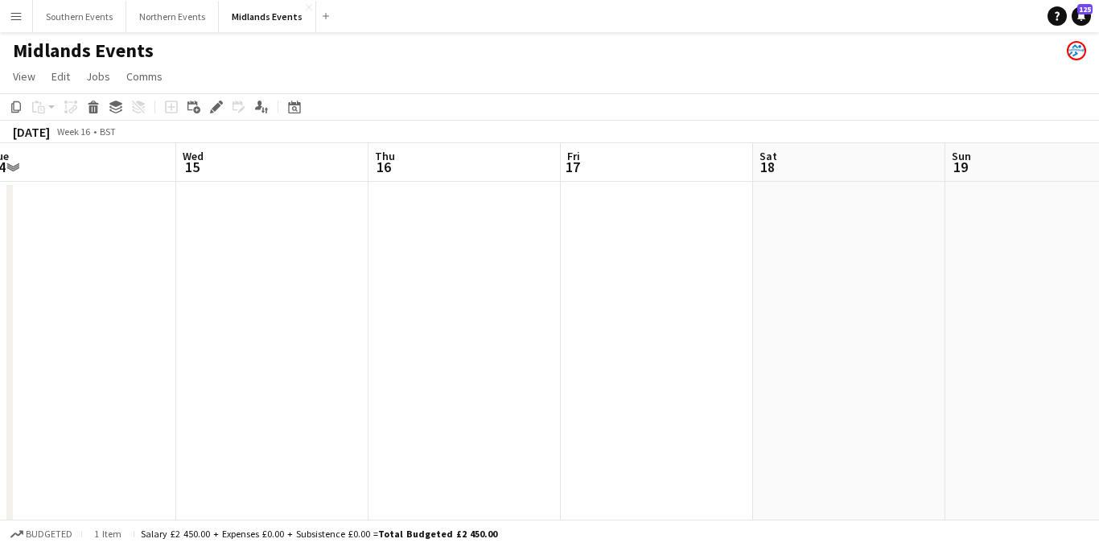
scroll to position [0, 619]
click at [831, 220] on app-date-cell at bounding box center [824, 399] width 192 height 434
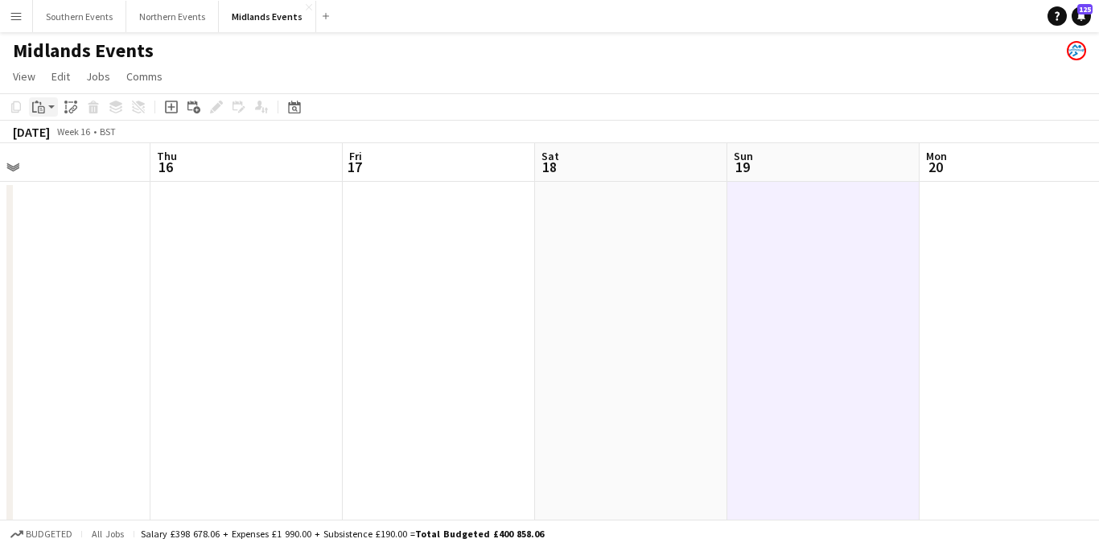
click at [36, 105] on icon "Paste" at bounding box center [38, 107] width 13 height 13
click at [66, 138] on link "Paste Command V" at bounding box center [106, 137] width 127 height 14
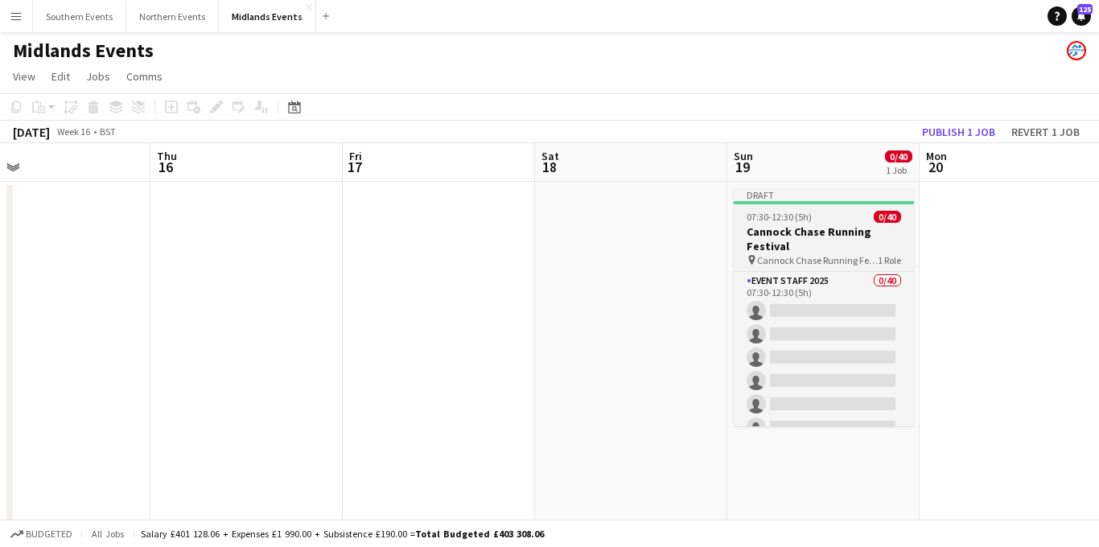
click at [805, 212] on span "07:30-12:30 (5h)" at bounding box center [779, 217] width 65 height 12
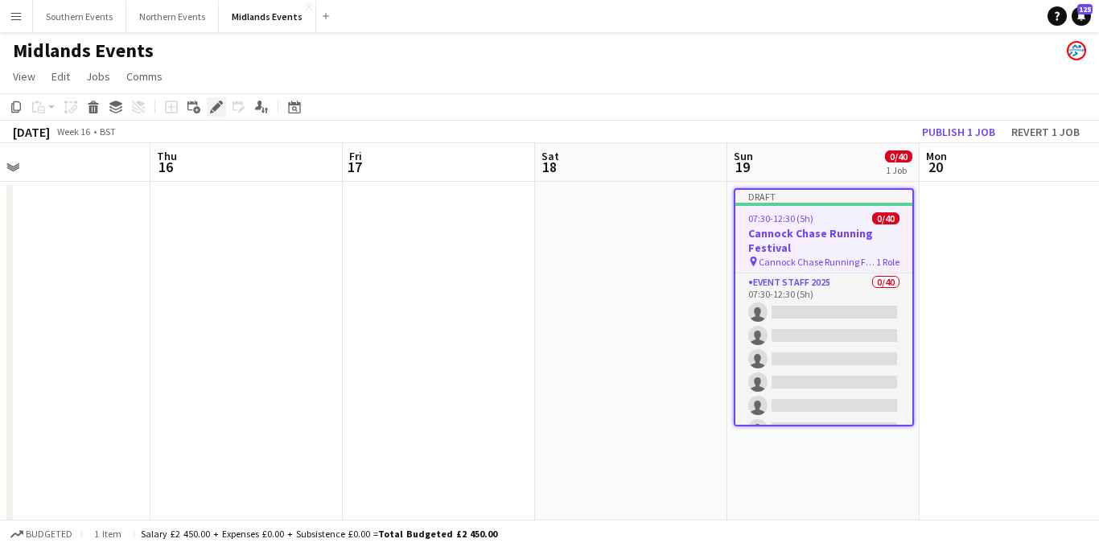
click at [222, 115] on div "Edit" at bounding box center [216, 106] width 19 height 19
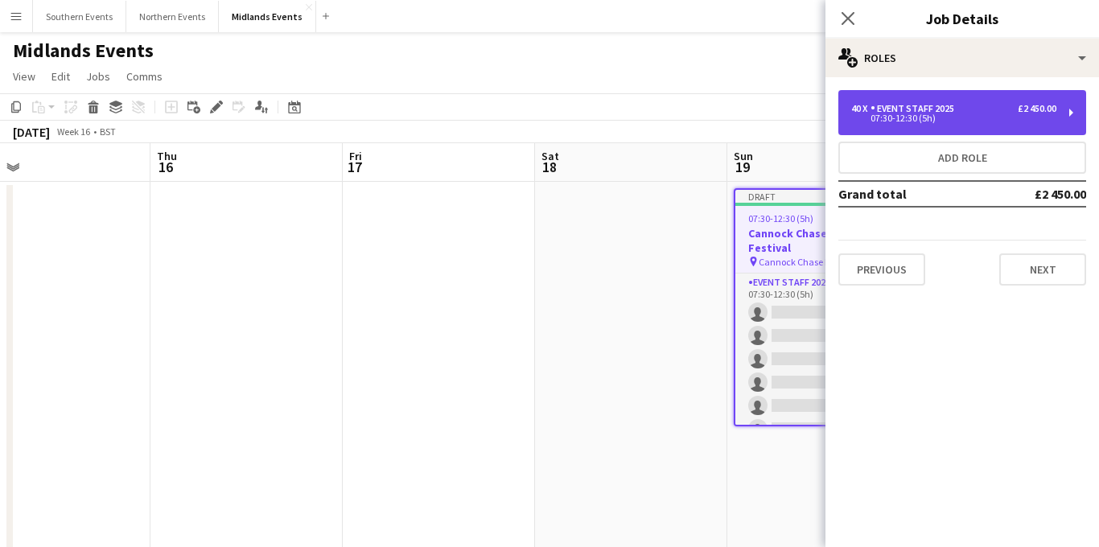
click at [936, 107] on div "Event Staff 2025" at bounding box center [916, 108] width 90 height 11
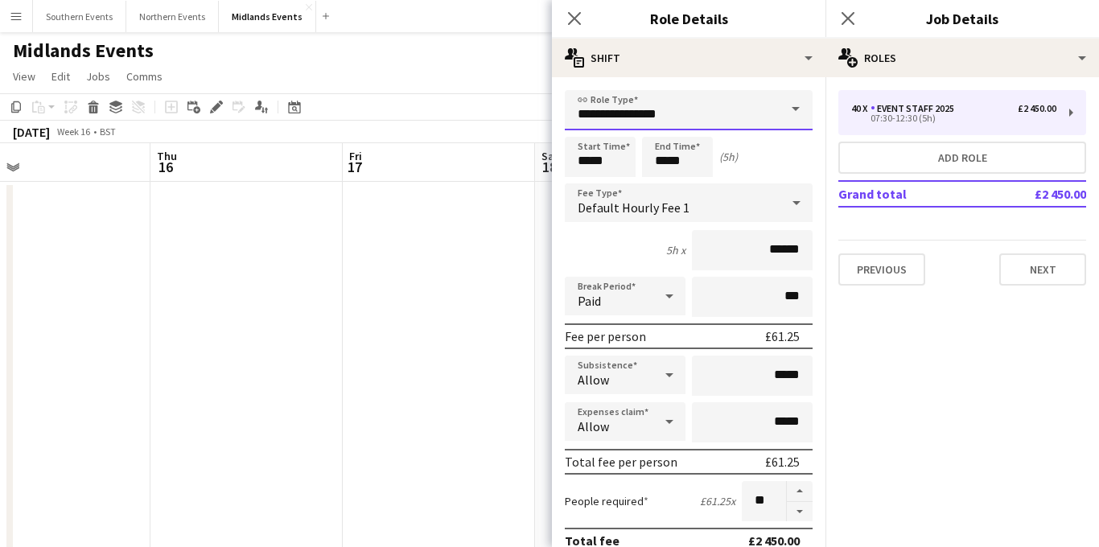
click at [691, 105] on input "**********" at bounding box center [689, 110] width 248 height 40
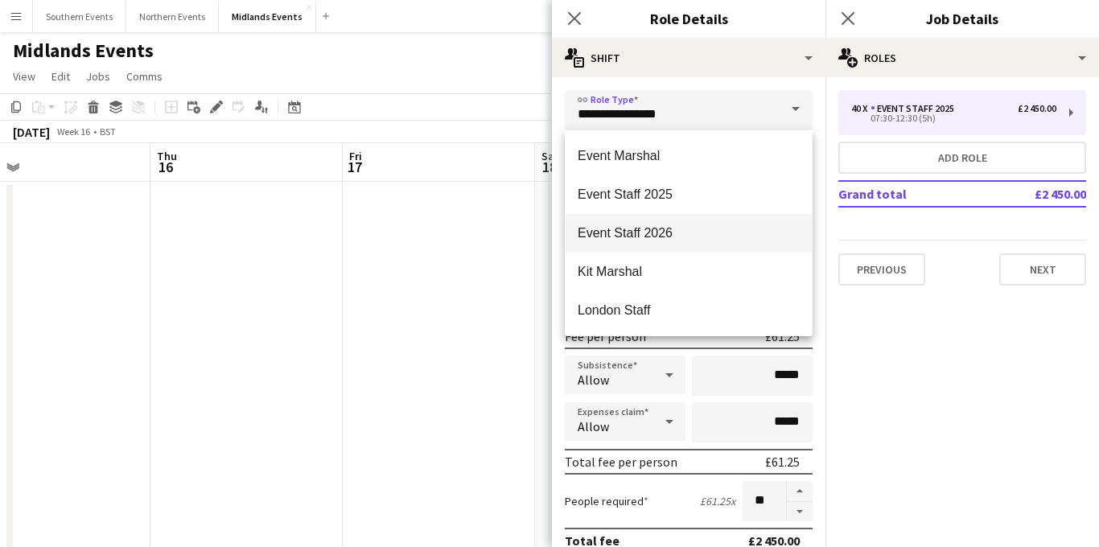
click at [670, 225] on span "Event Staff 2026" at bounding box center [689, 232] width 222 height 15
type input "**********"
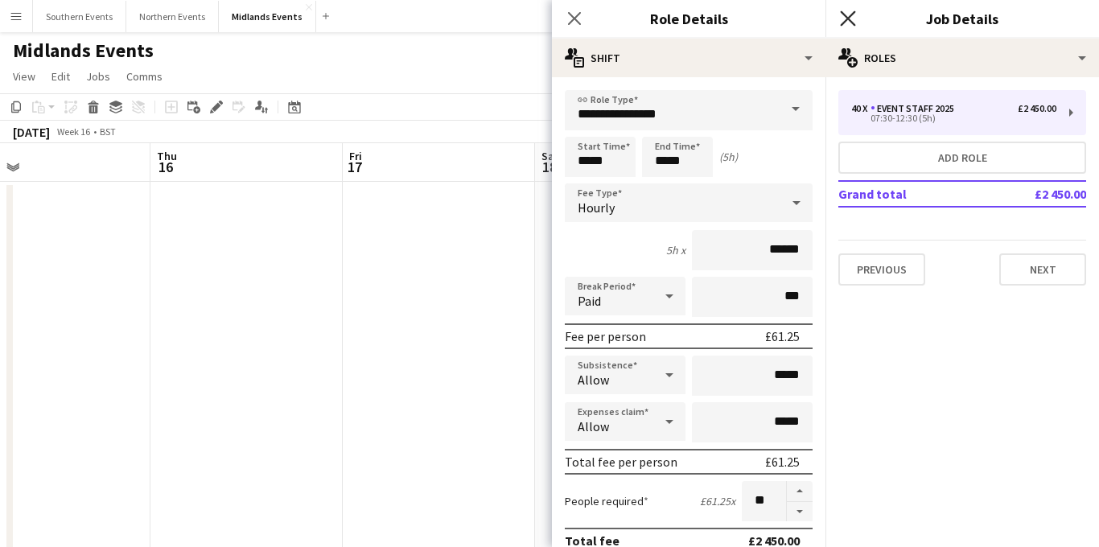
click at [845, 19] on icon "Close pop-in" at bounding box center [847, 17] width 15 height 15
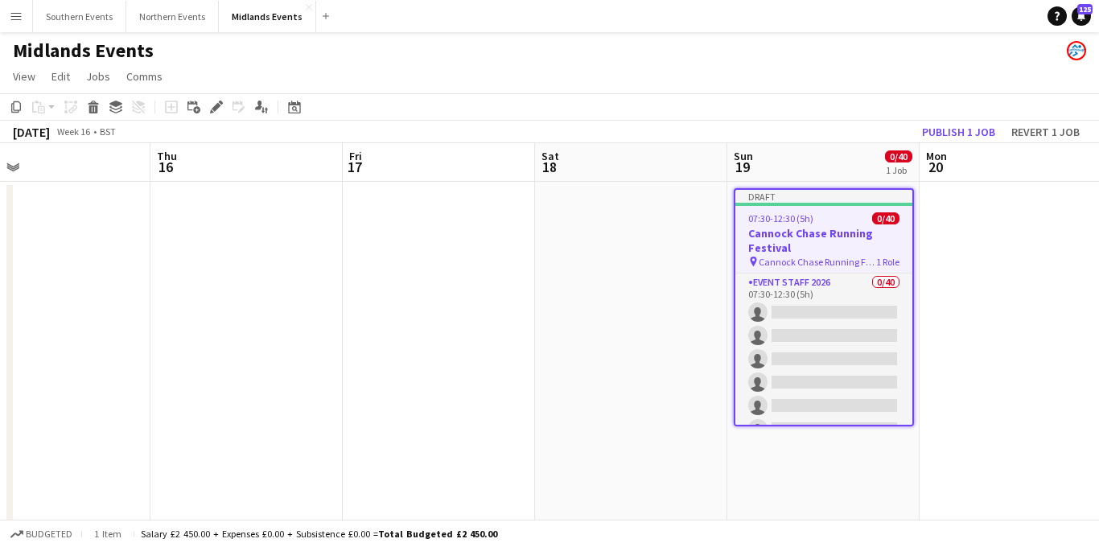
click at [823, 216] on div "07:30-12:30 (5h) 0/40" at bounding box center [824, 218] width 177 height 12
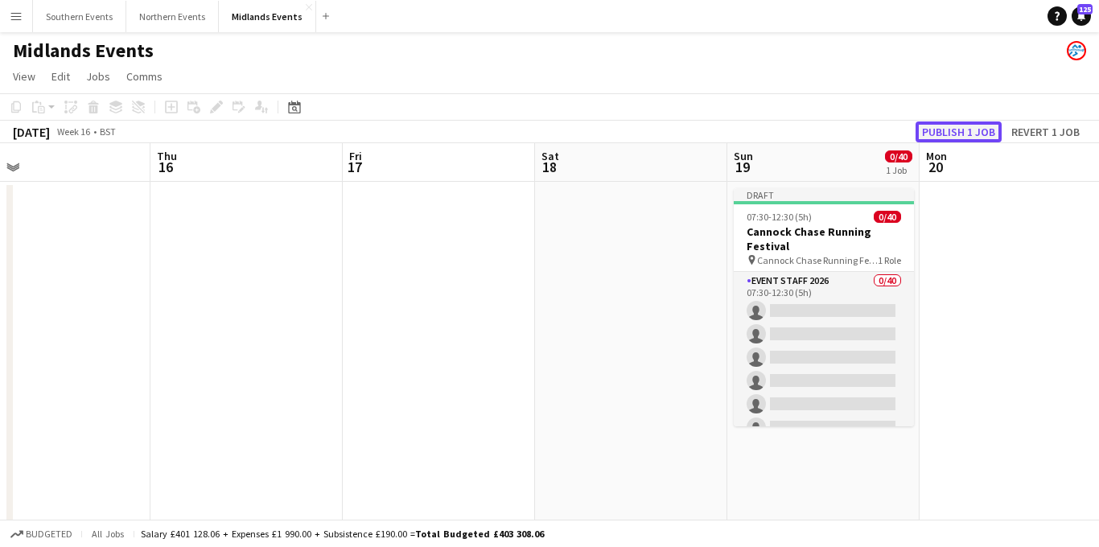
click at [951, 132] on button "Publish 1 job" at bounding box center [959, 132] width 86 height 21
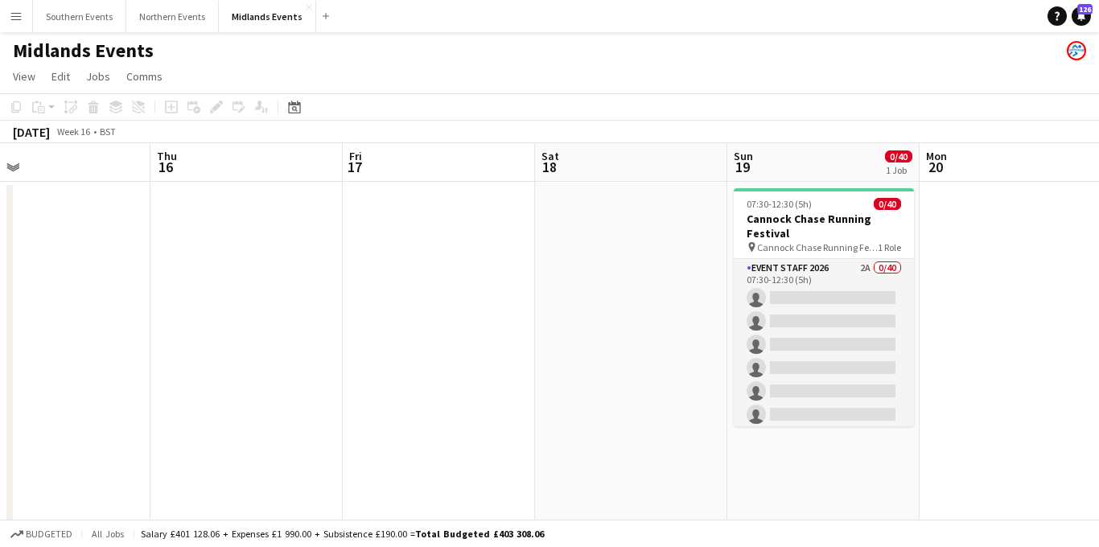
click at [15, 14] on app-icon "Menu" at bounding box center [16, 16] width 13 height 13
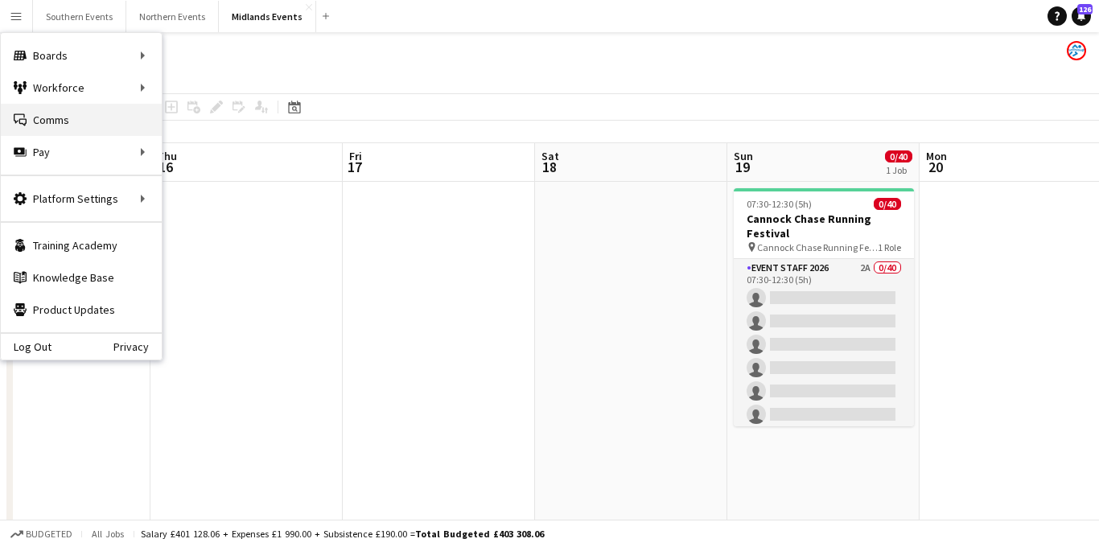
click at [56, 116] on link "Comms Comms" at bounding box center [81, 120] width 161 height 32
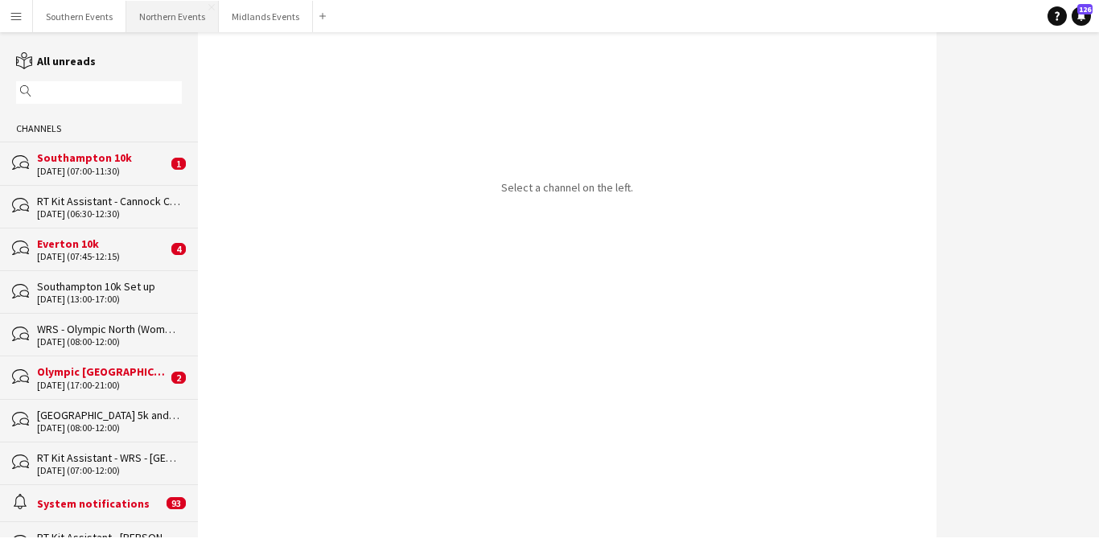
click at [172, 24] on button "Northern Events Close" at bounding box center [172, 16] width 93 height 31
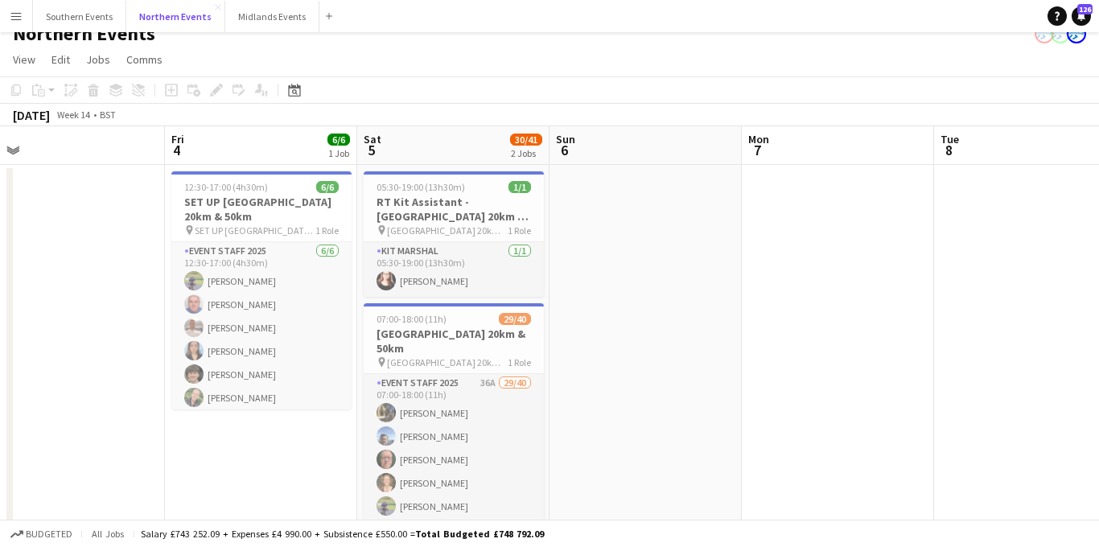
scroll to position [12, 0]
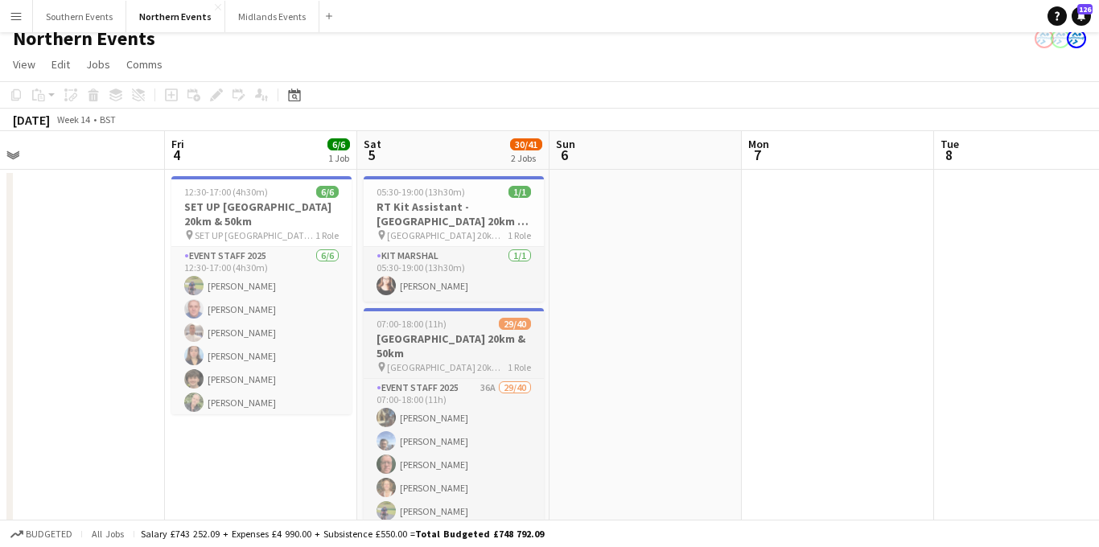
click at [445, 342] on h3 "[GEOGRAPHIC_DATA] 20km & 50km" at bounding box center [454, 346] width 180 height 29
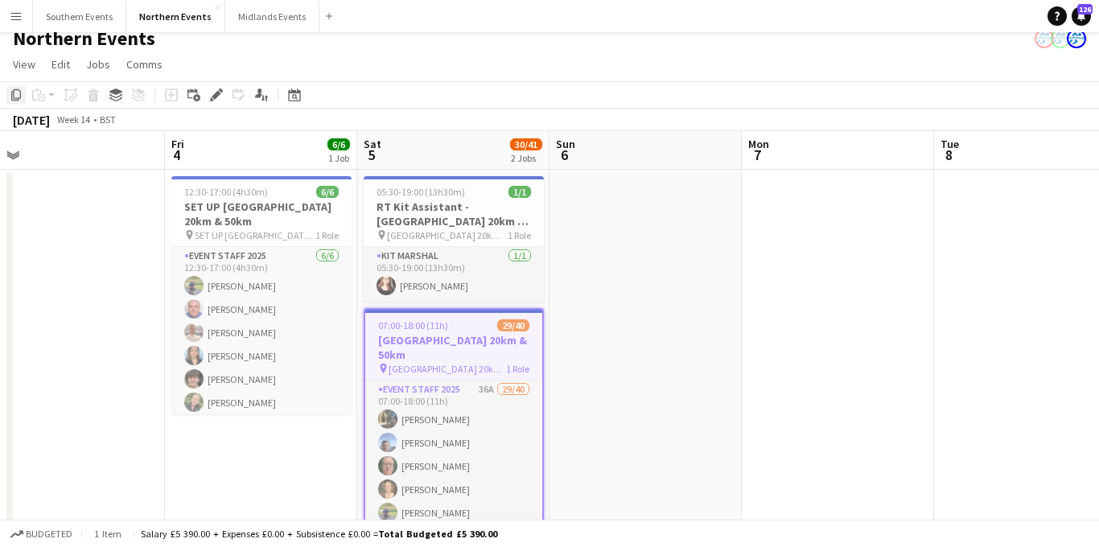
click at [18, 97] on icon "Copy" at bounding box center [16, 95] width 13 height 13
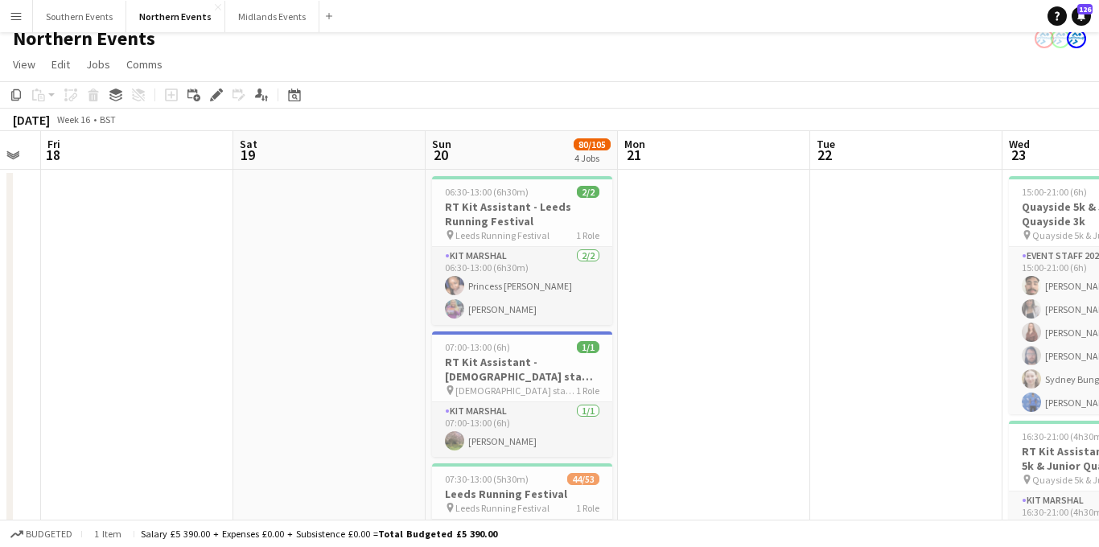
scroll to position [0, 605]
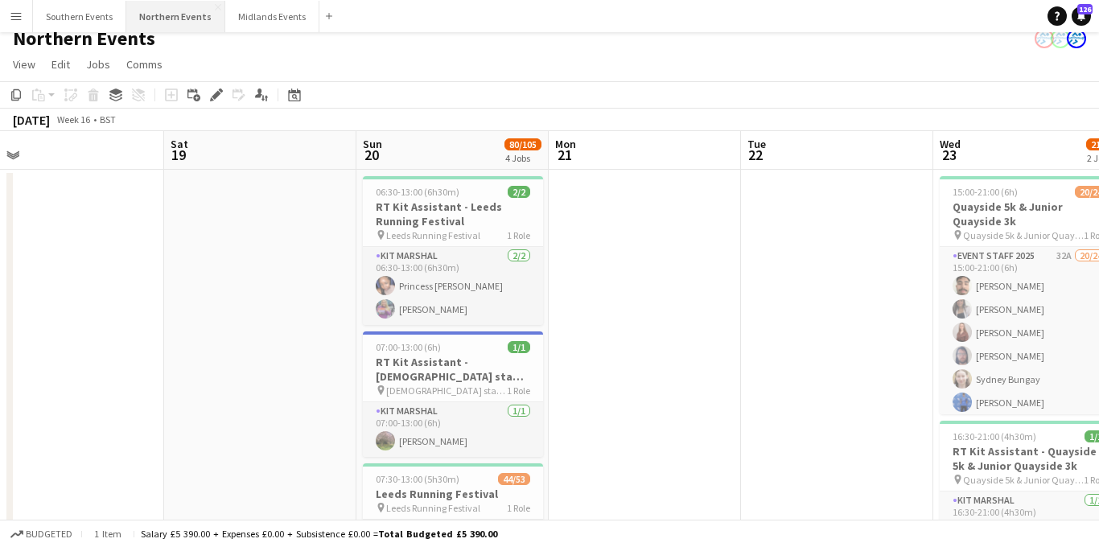
click at [138, 19] on button "Northern Events Close" at bounding box center [175, 16] width 99 height 31
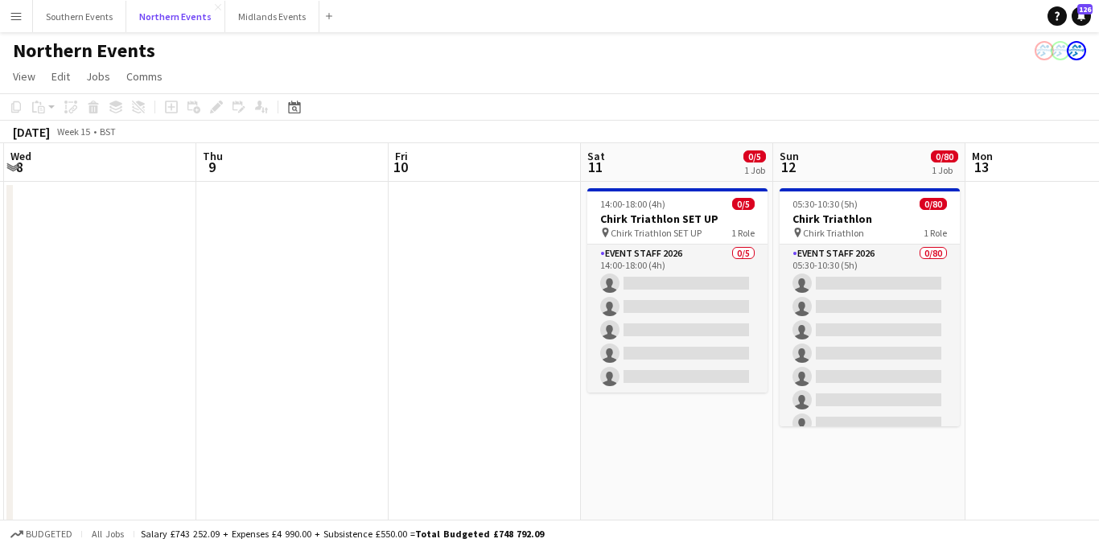
scroll to position [0, 596]
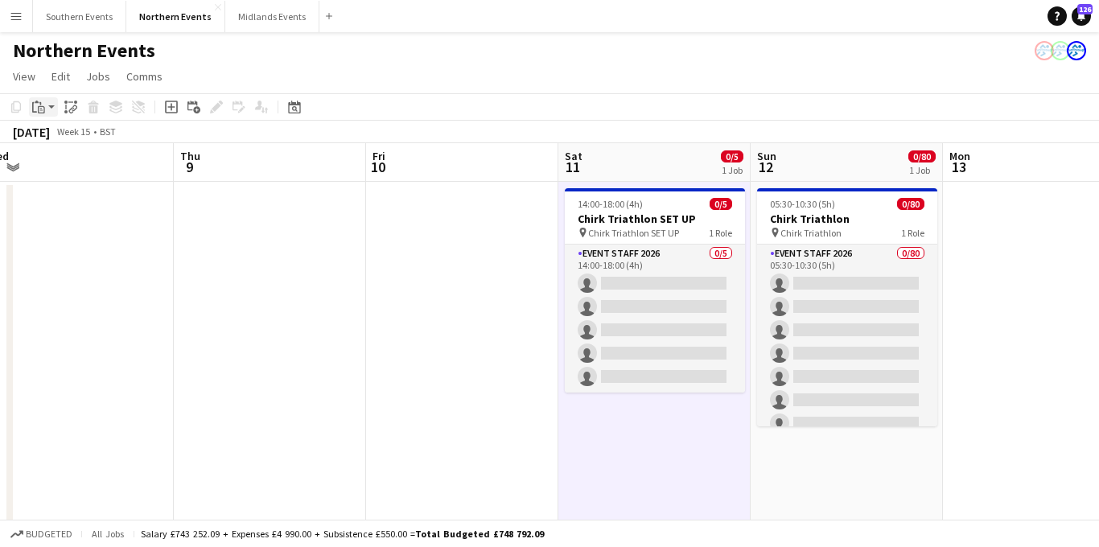
click at [43, 105] on icon "Paste" at bounding box center [38, 107] width 13 height 13
click at [64, 136] on link "Paste Command V" at bounding box center [106, 137] width 127 height 14
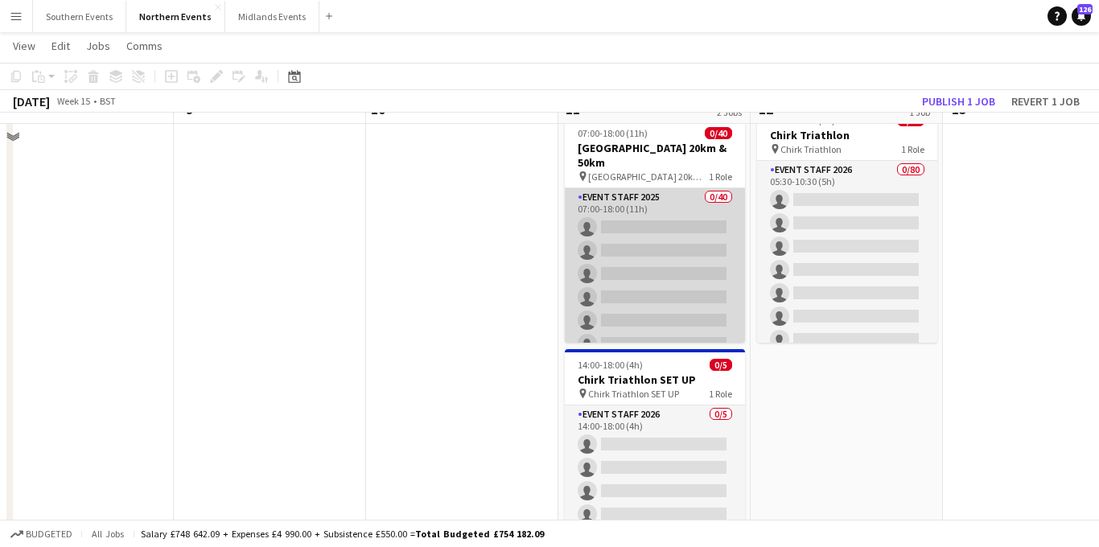
scroll to position [33, 0]
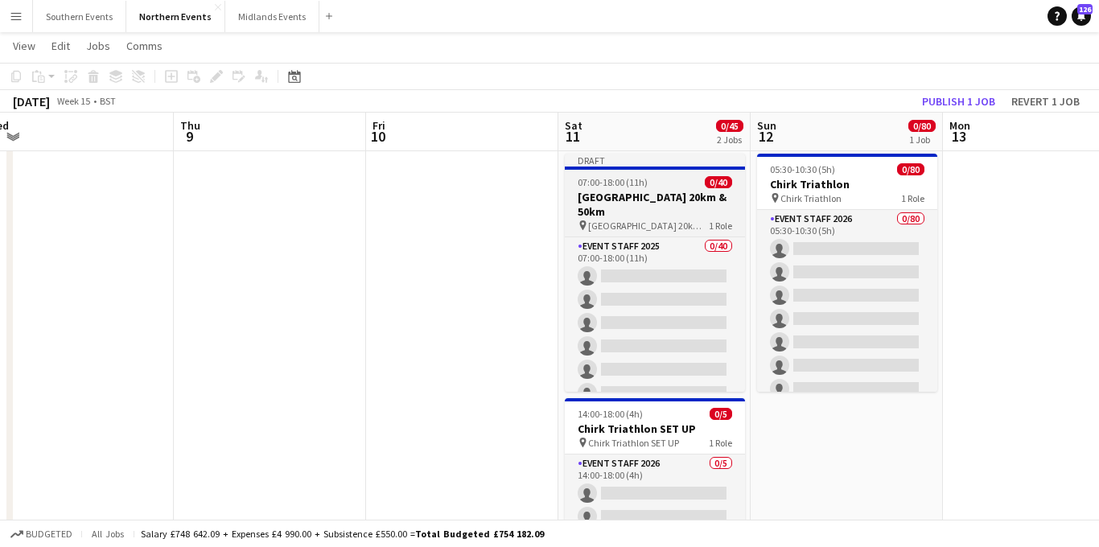
click at [645, 217] on app-job-card "Draft 07:00-18:00 (11h) 0/40 Lake District 20km & 50km pin Lake District 20km &…" at bounding box center [655, 273] width 180 height 238
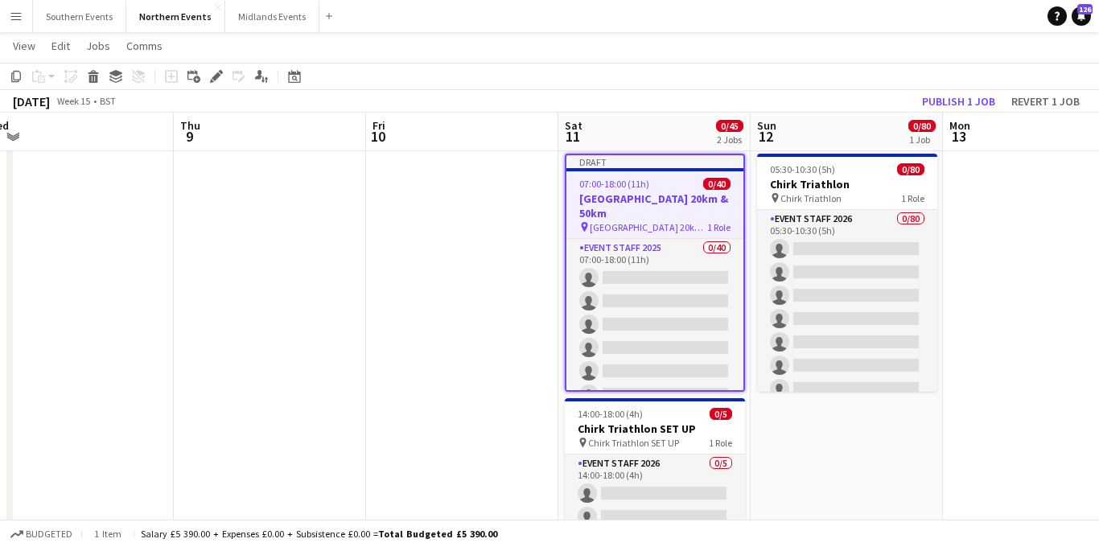
click at [226, 76] on div "Add job Add linked Job Edit Edit linked Job Applicants" at bounding box center [209, 76] width 123 height 19
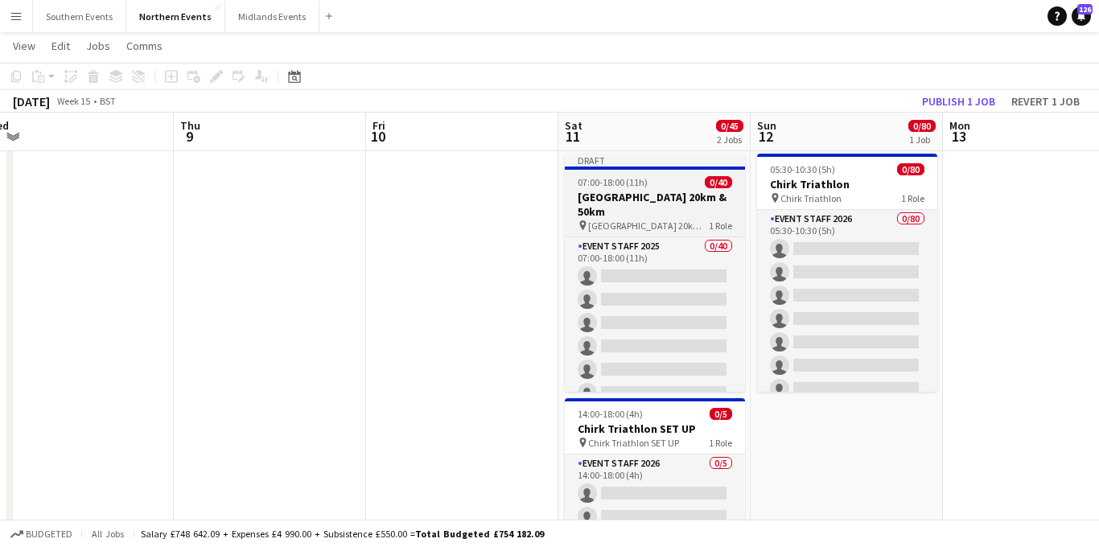
click at [610, 192] on h3 "[GEOGRAPHIC_DATA] 20km & 50km" at bounding box center [655, 204] width 180 height 29
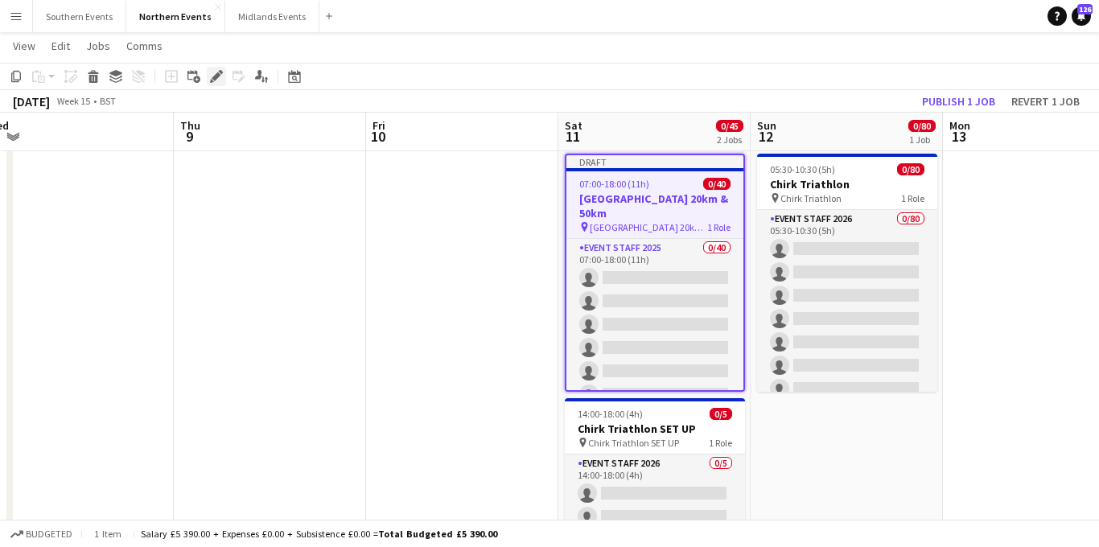
click at [217, 80] on icon "Edit" at bounding box center [216, 76] width 13 height 13
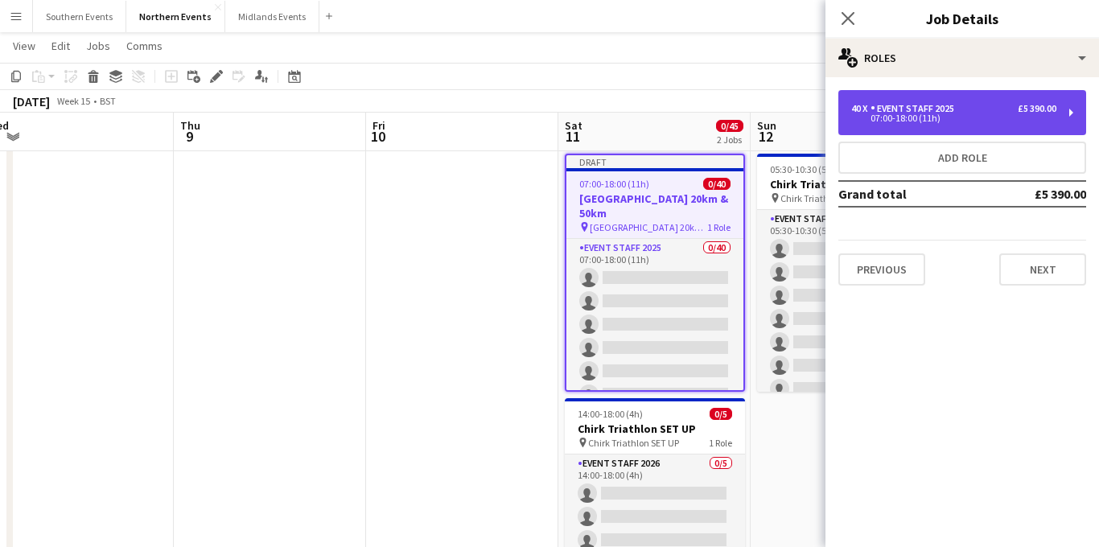
click at [935, 105] on div "Event Staff 2025" at bounding box center [916, 108] width 90 height 11
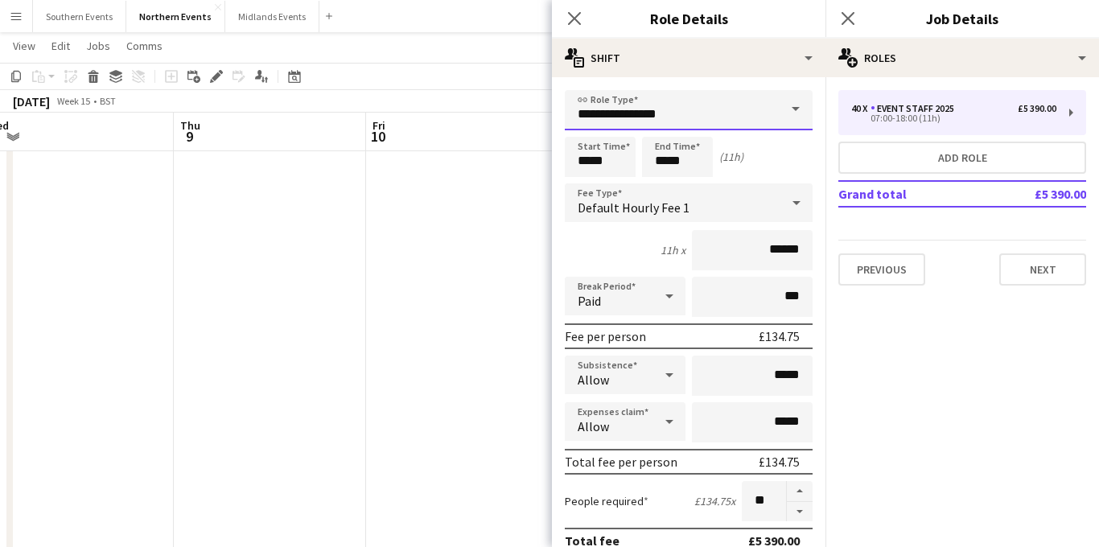
click at [692, 120] on input "**********" at bounding box center [689, 110] width 248 height 40
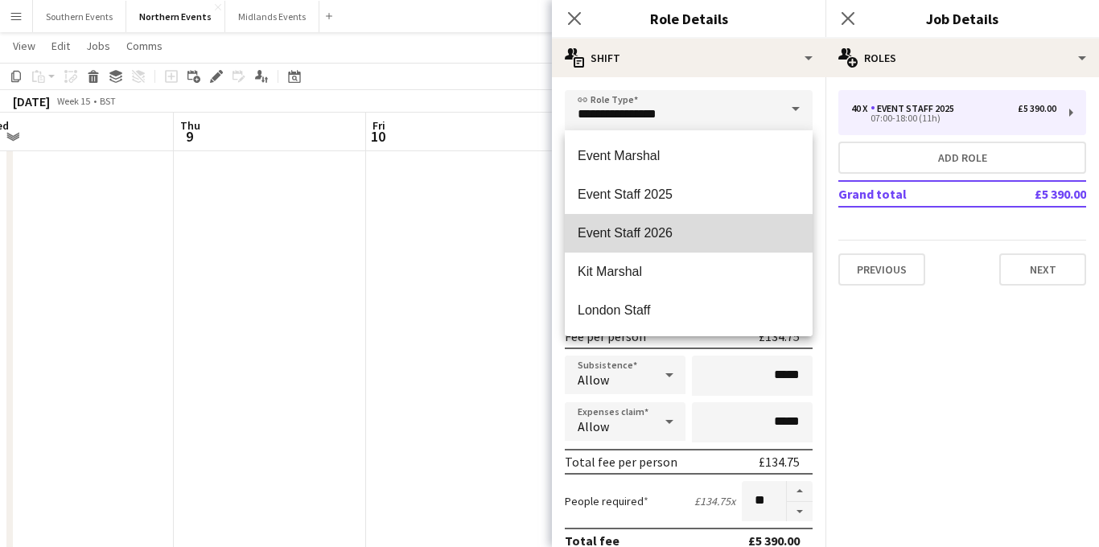
click at [666, 236] on span "Event Staff 2026" at bounding box center [689, 232] width 222 height 15
type input "**********"
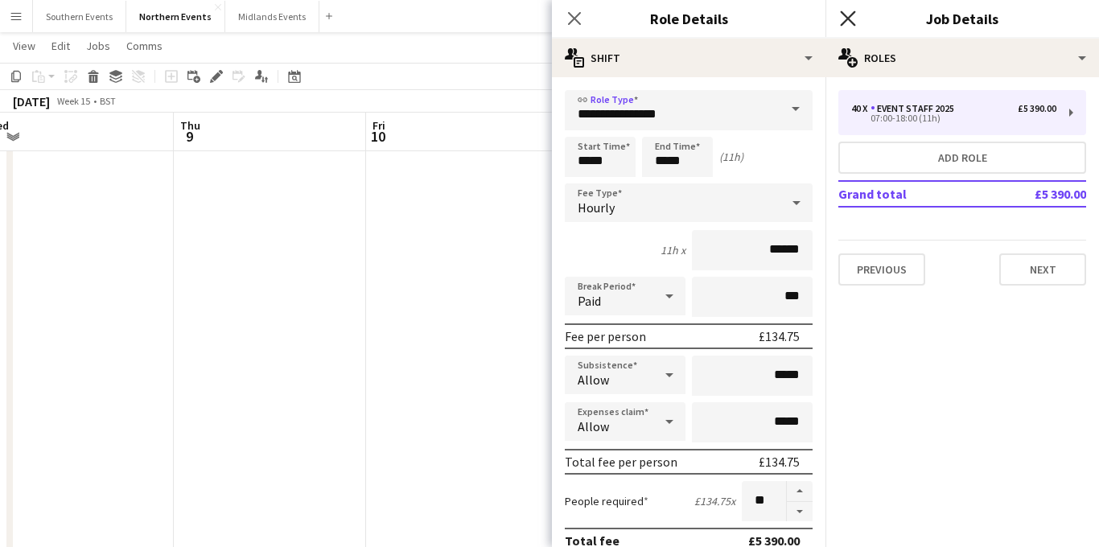
click at [844, 21] on icon at bounding box center [847, 17] width 15 height 15
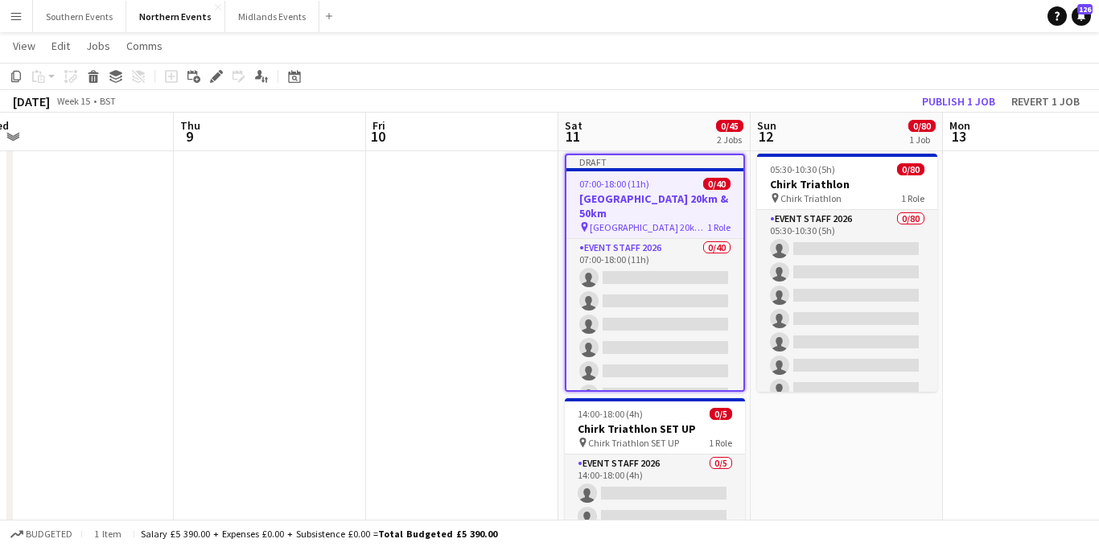
click at [658, 200] on h3 "[GEOGRAPHIC_DATA] 20km & 50km" at bounding box center [655, 206] width 177 height 29
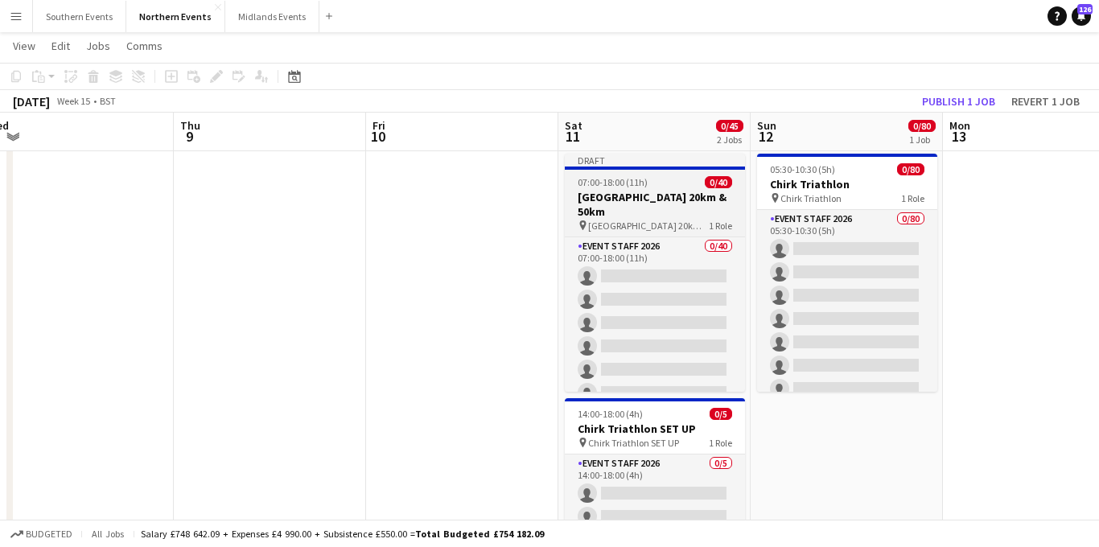
click at [629, 188] on app-job-card "Draft 07:00-18:00 (11h) 0/40 Lake District 20km & 50km pin Lake District 20km &…" at bounding box center [655, 273] width 180 height 238
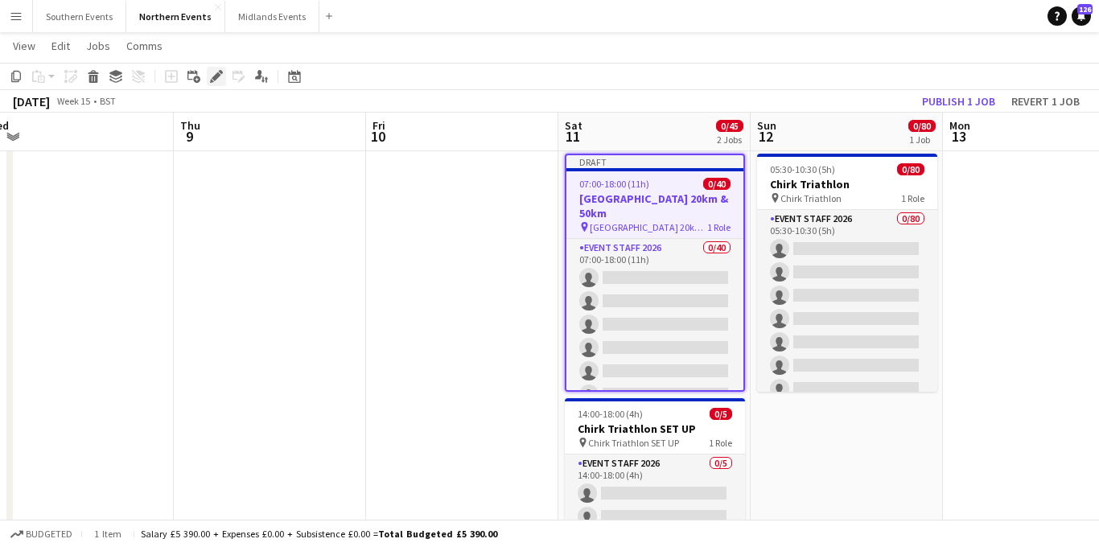
click at [217, 78] on icon at bounding box center [216, 76] width 9 height 9
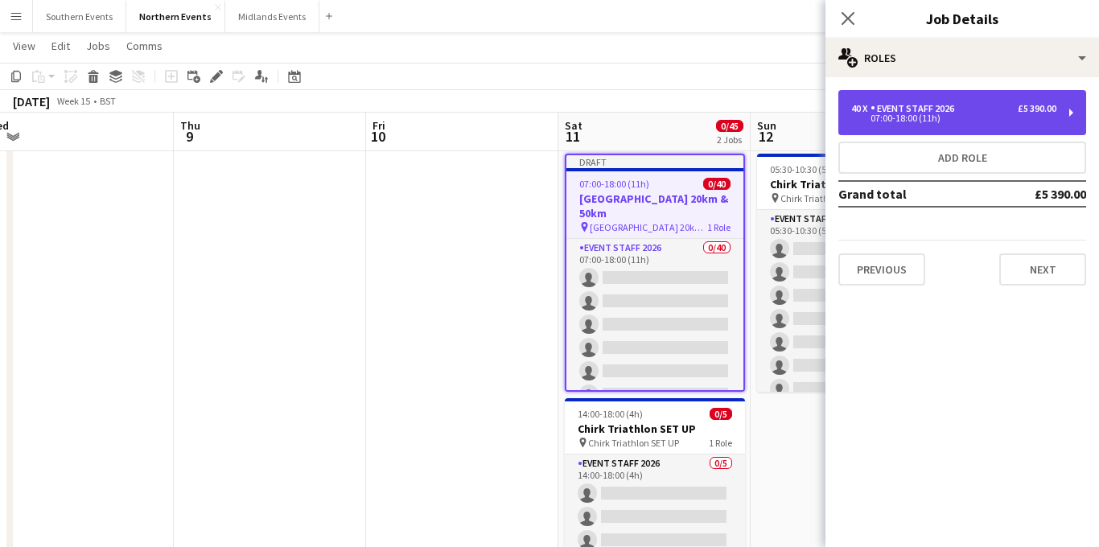
click at [968, 119] on div "07:00-18:00 (11h)" at bounding box center [954, 118] width 205 height 8
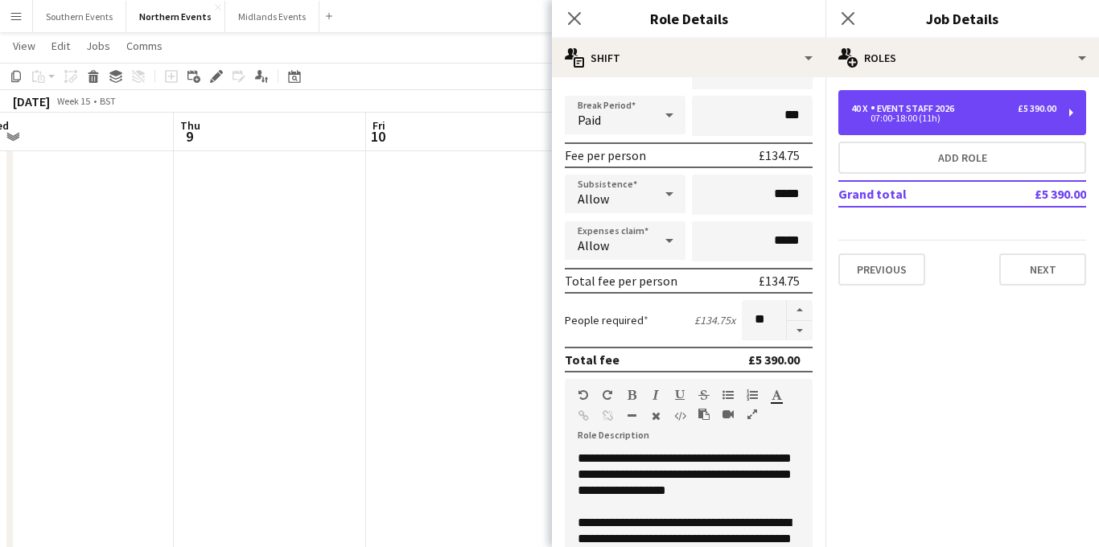
scroll to position [202, 0]
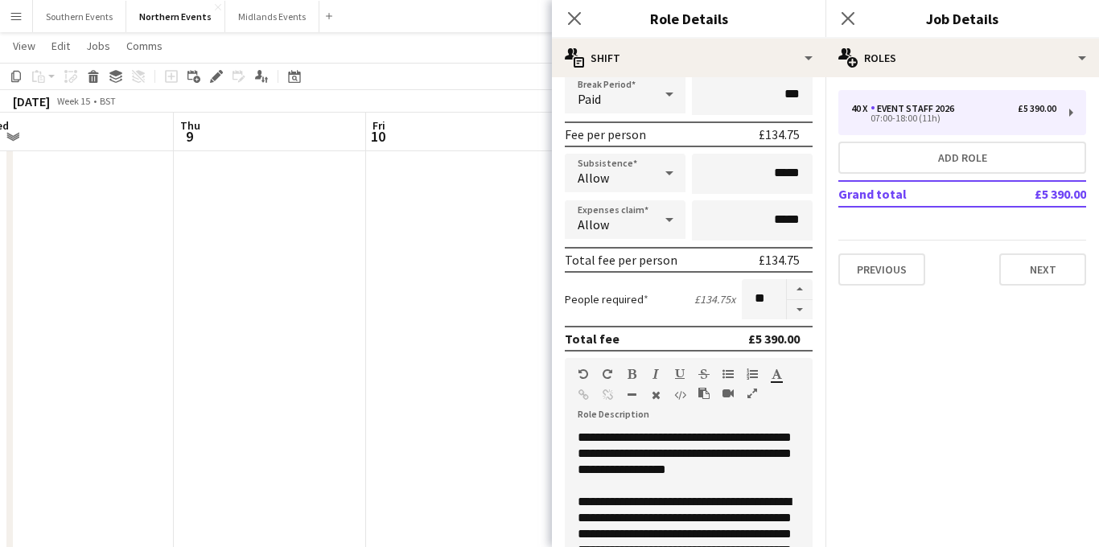
click at [759, 439] on div "**********" at bounding box center [689, 526] width 248 height 193
drag, startPoint x: 649, startPoint y: 453, endPoint x: 720, endPoint y: 456, distance: 70.9
click at [720, 456] on div "**********" at bounding box center [689, 526] width 248 height 193
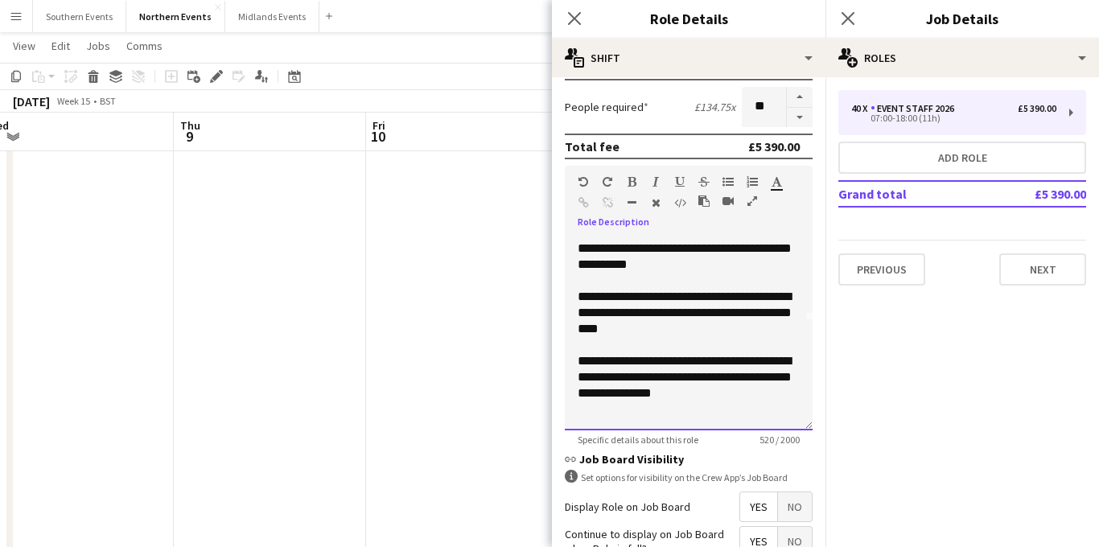
scroll to position [520, 0]
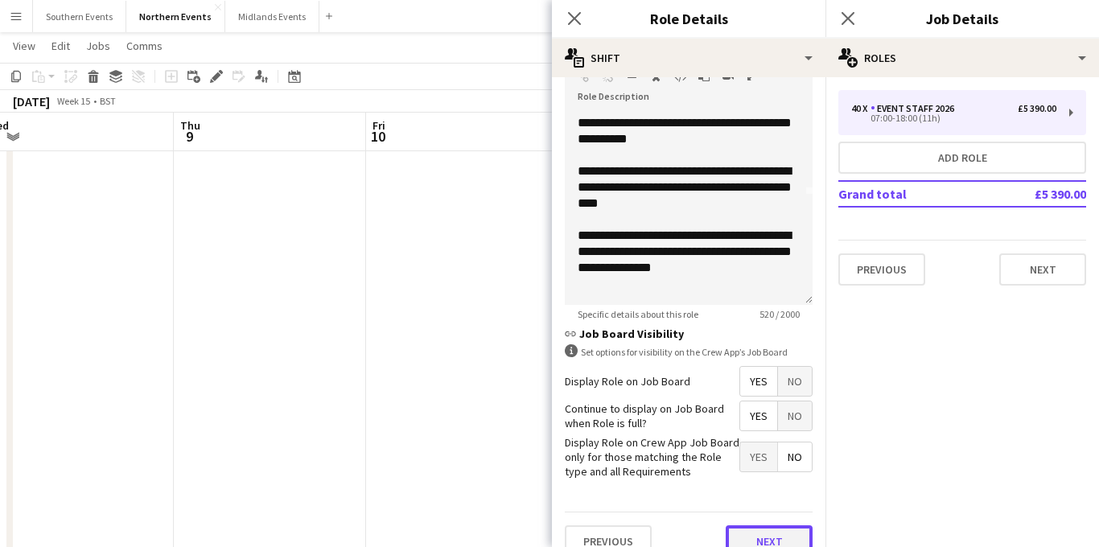
click at [760, 526] on button "Next" at bounding box center [769, 542] width 87 height 32
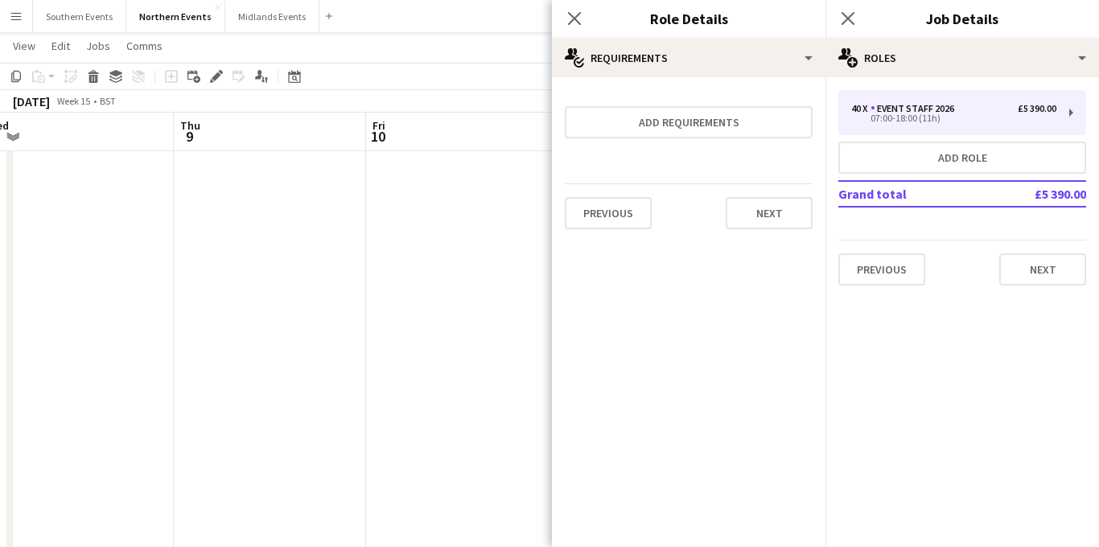
scroll to position [0, 0]
click at [771, 207] on button "Next" at bounding box center [769, 213] width 87 height 32
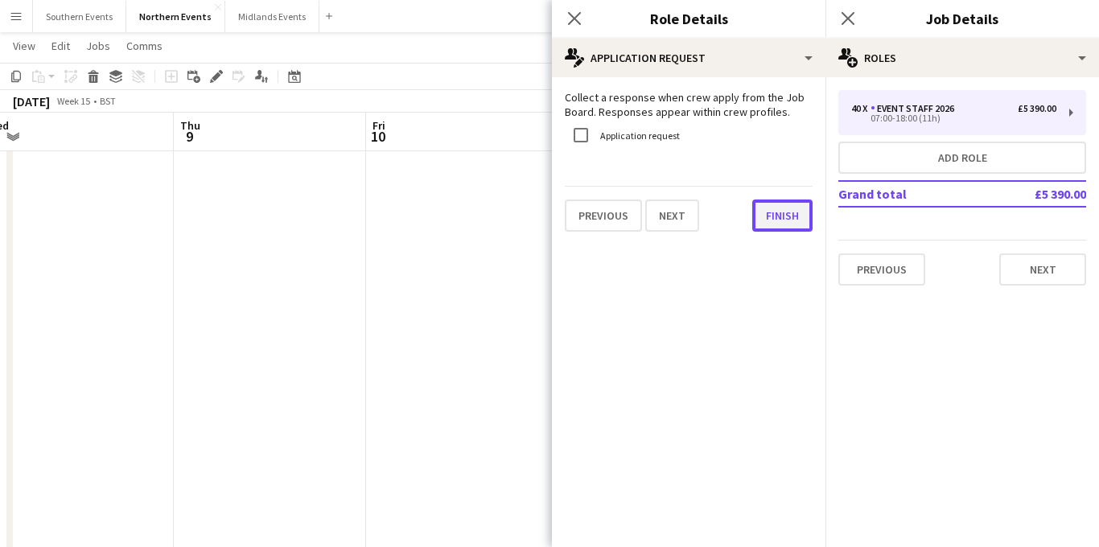
click at [768, 216] on button "Finish" at bounding box center [783, 216] width 60 height 32
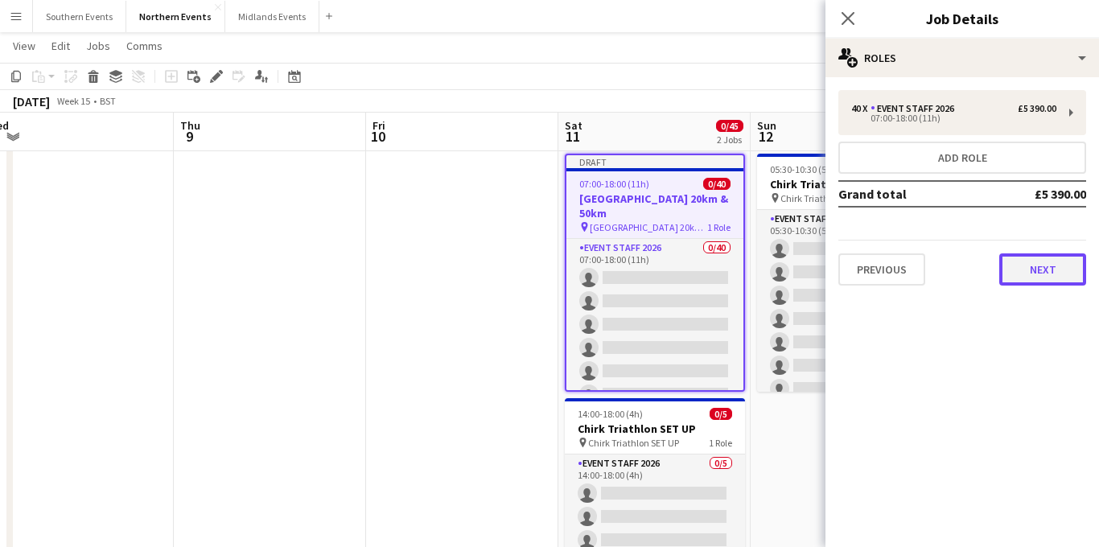
click at [1049, 270] on button "Next" at bounding box center [1043, 270] width 87 height 32
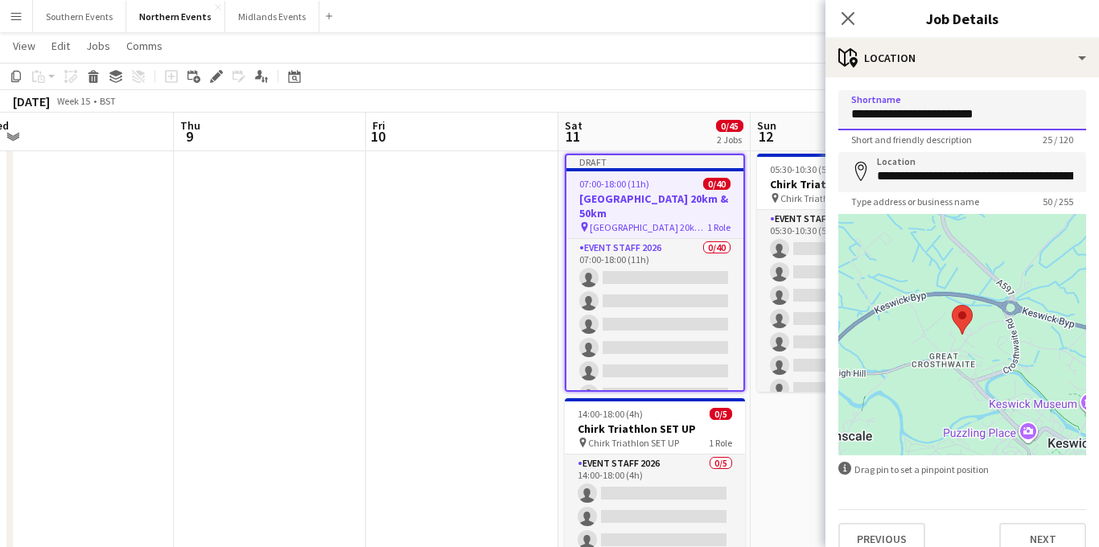
drag, startPoint x: 999, startPoint y: 115, endPoint x: 926, endPoint y: 115, distance: 73.2
click at [926, 115] on input "**********" at bounding box center [963, 110] width 248 height 40
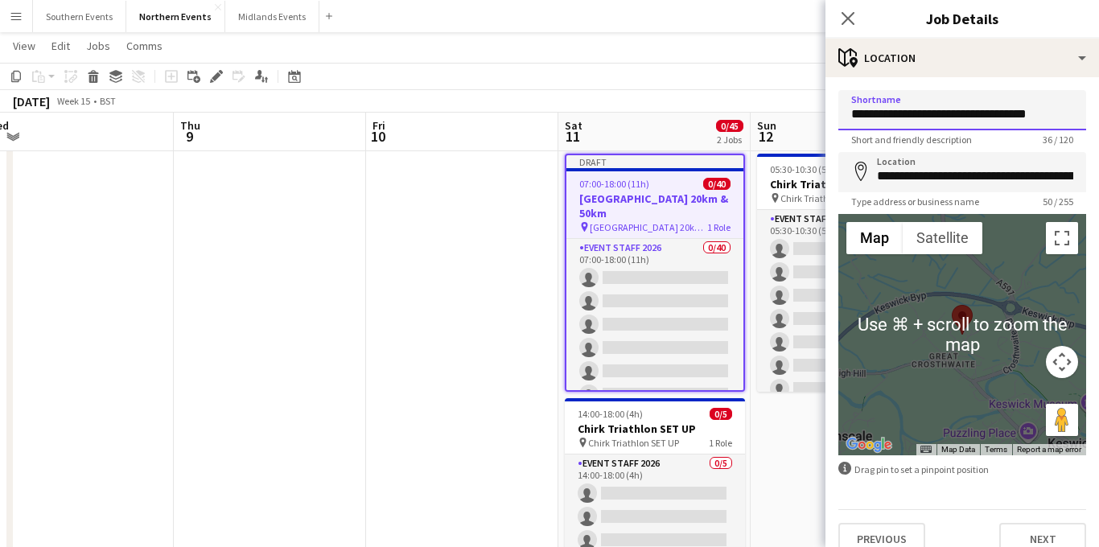
scroll to position [21, 0]
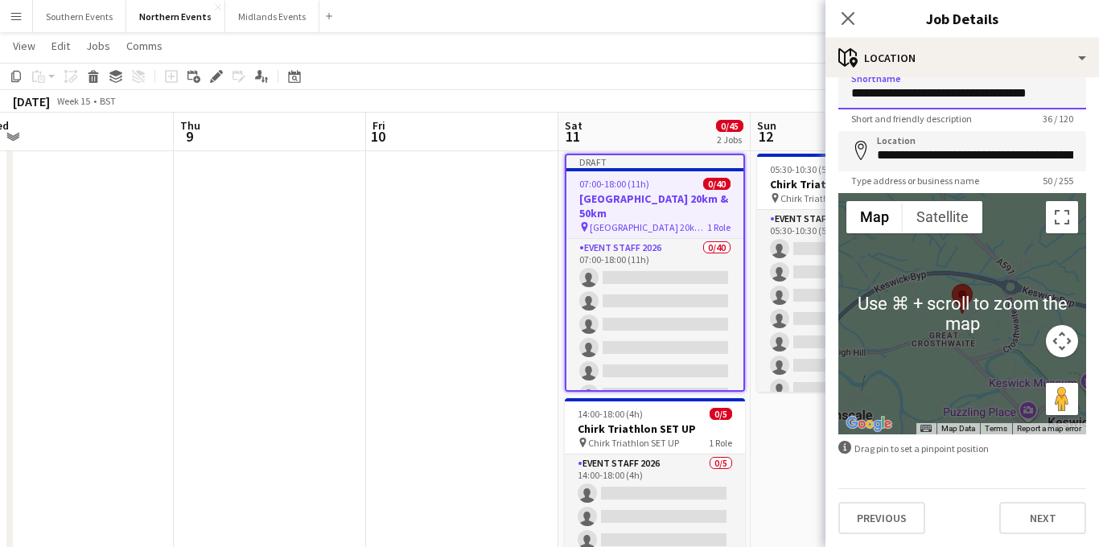
type input "**********"
click at [1025, 512] on button "Next" at bounding box center [1043, 518] width 87 height 32
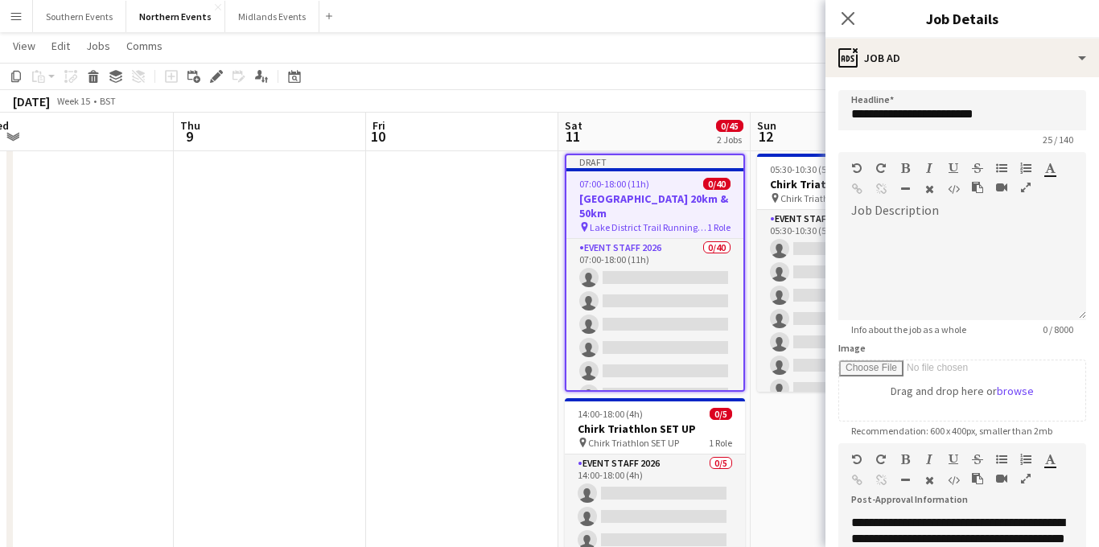
scroll to position [0, 0]
click at [1001, 109] on input "**********" at bounding box center [963, 110] width 248 height 40
drag, startPoint x: 993, startPoint y: 109, endPoint x: 920, endPoint y: 113, distance: 73.4
click at [920, 113] on input "**********" at bounding box center [963, 110] width 248 height 40
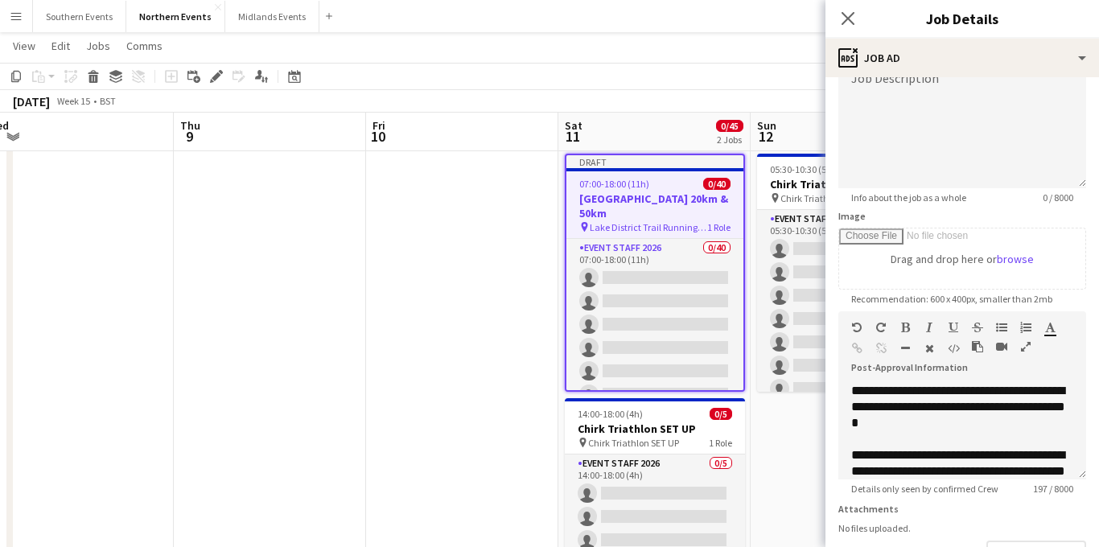
scroll to position [147, 0]
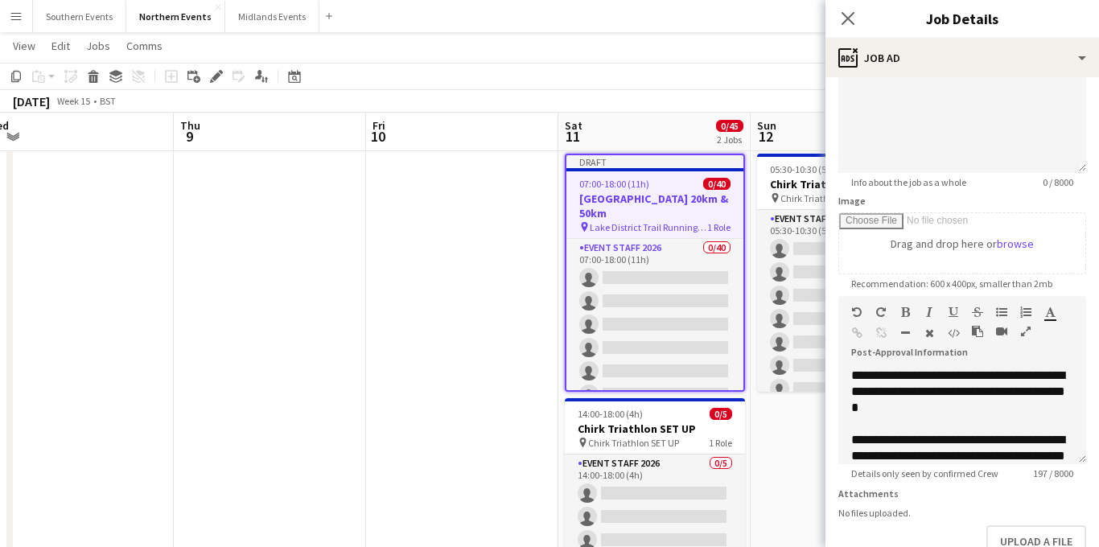
type input "**********"
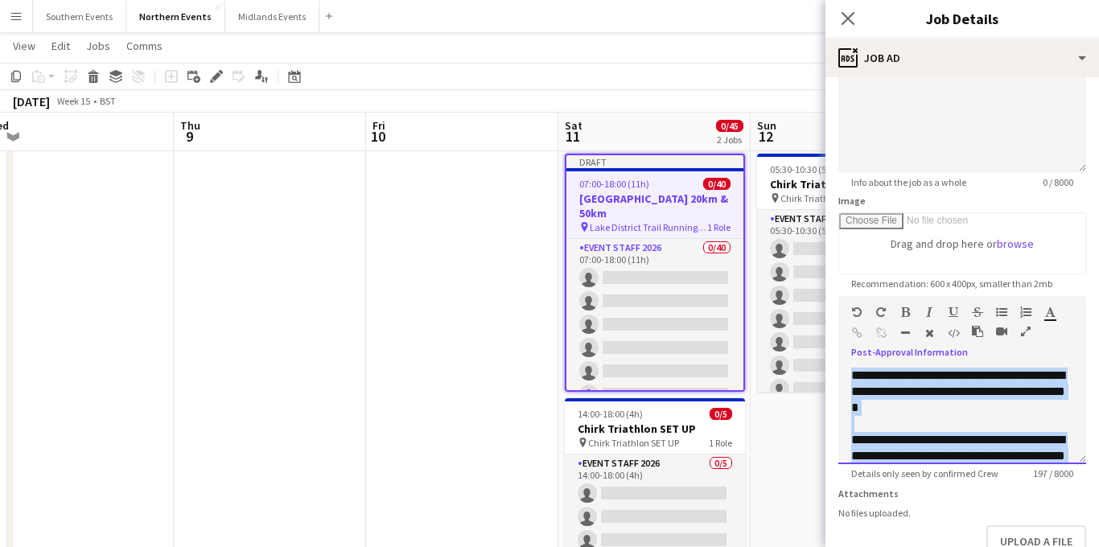
scroll to position [29, 0]
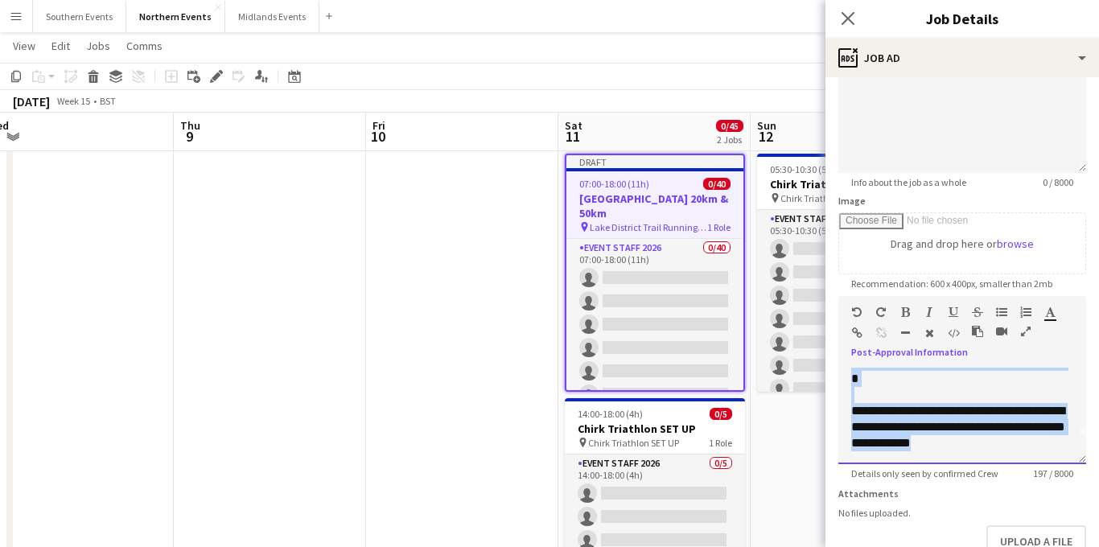
drag, startPoint x: 848, startPoint y: 381, endPoint x: 1021, endPoint y: 493, distance: 205.8
click at [1021, 493] on form "**********" at bounding box center [963, 289] width 274 height 693
copy div "**********"
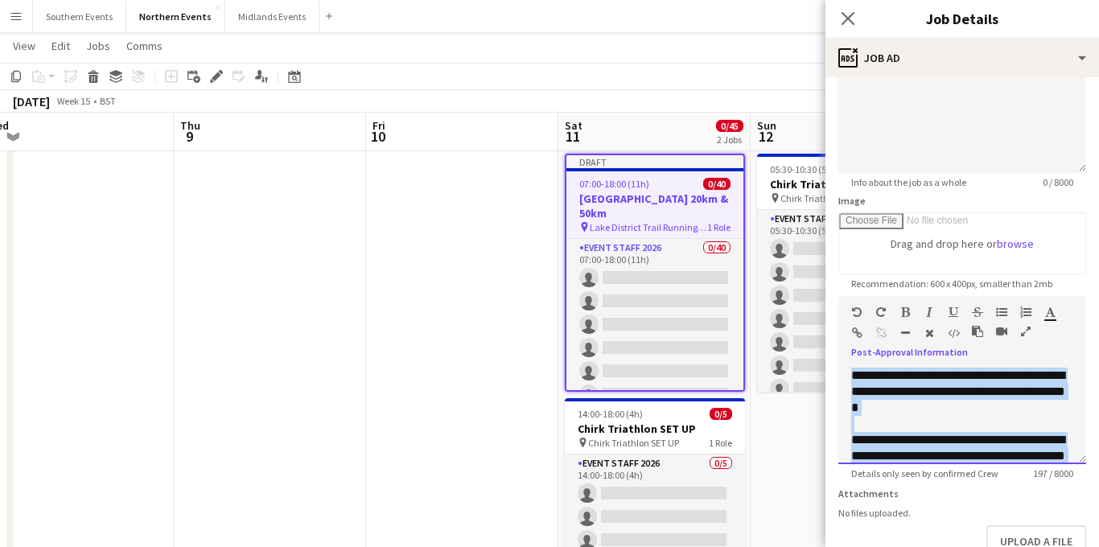
click at [999, 396] on span "**********" at bounding box center [959, 391] width 214 height 44
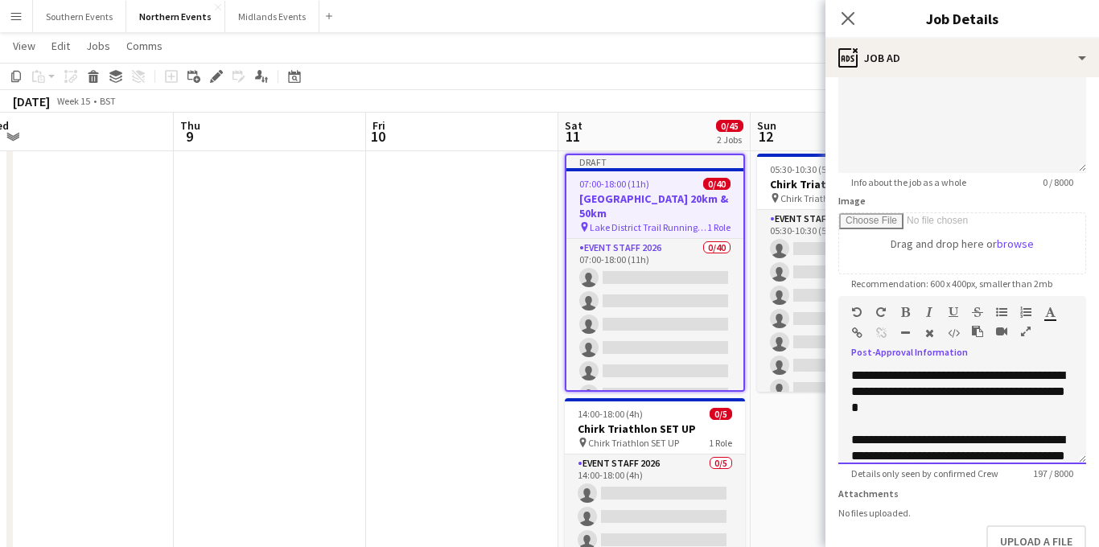
click at [1008, 377] on span "**********" at bounding box center [959, 391] width 214 height 44
drag, startPoint x: 893, startPoint y: 389, endPoint x: 962, endPoint y: 392, distance: 68.5
click at [962, 392] on span "**********" at bounding box center [959, 391] width 214 height 44
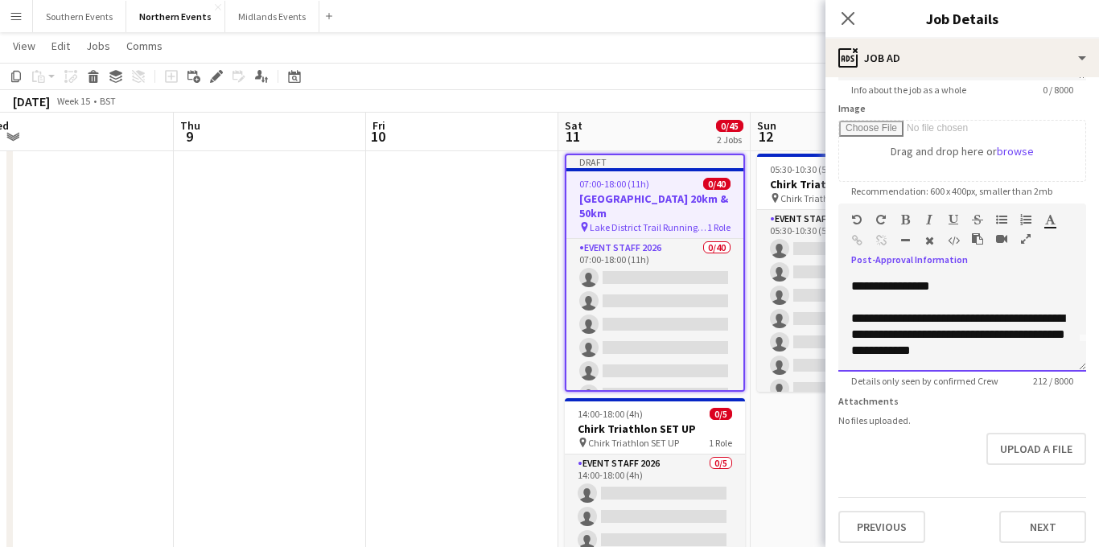
scroll to position [249, 0]
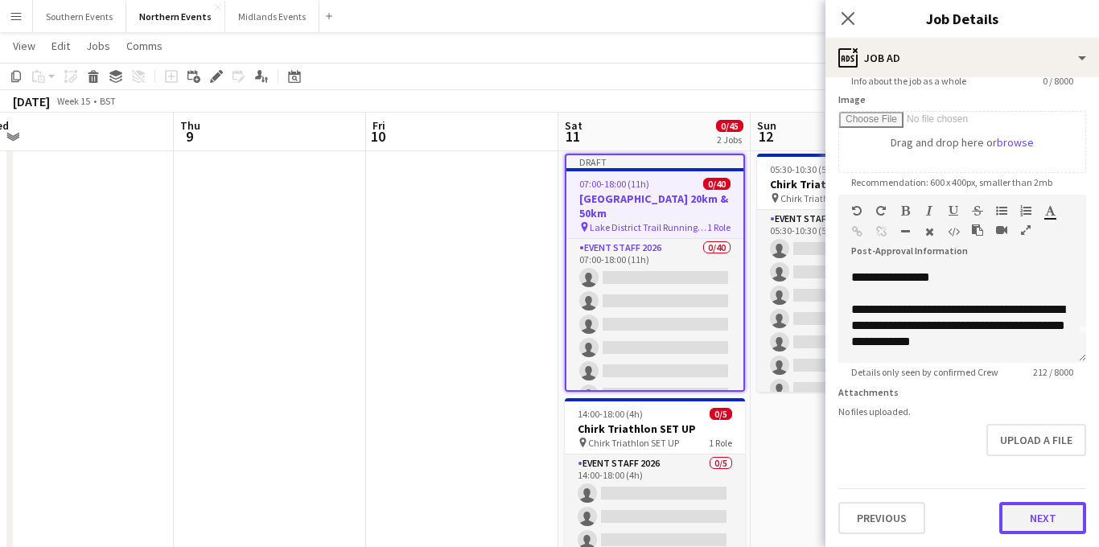
click at [1034, 523] on button "Next" at bounding box center [1043, 518] width 87 height 32
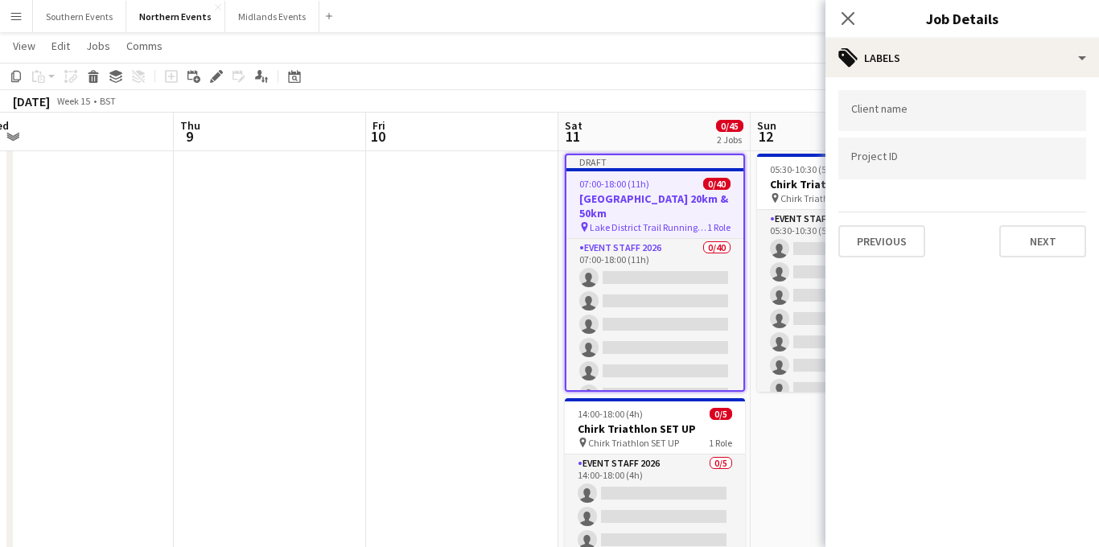
scroll to position [0, 0]
click at [1028, 241] on button "Next" at bounding box center [1043, 241] width 87 height 32
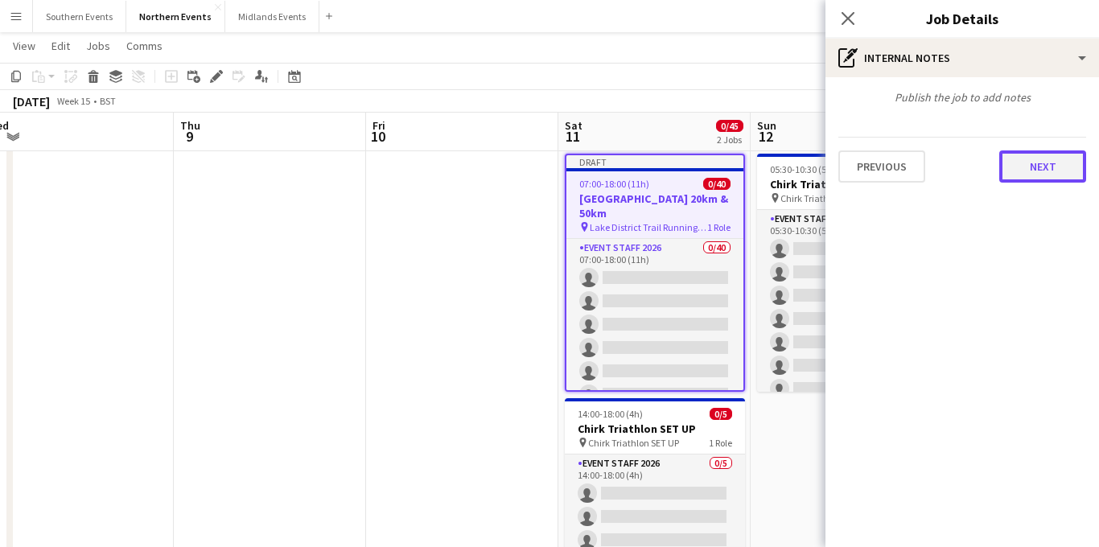
click at [1031, 159] on button "Next" at bounding box center [1043, 167] width 87 height 32
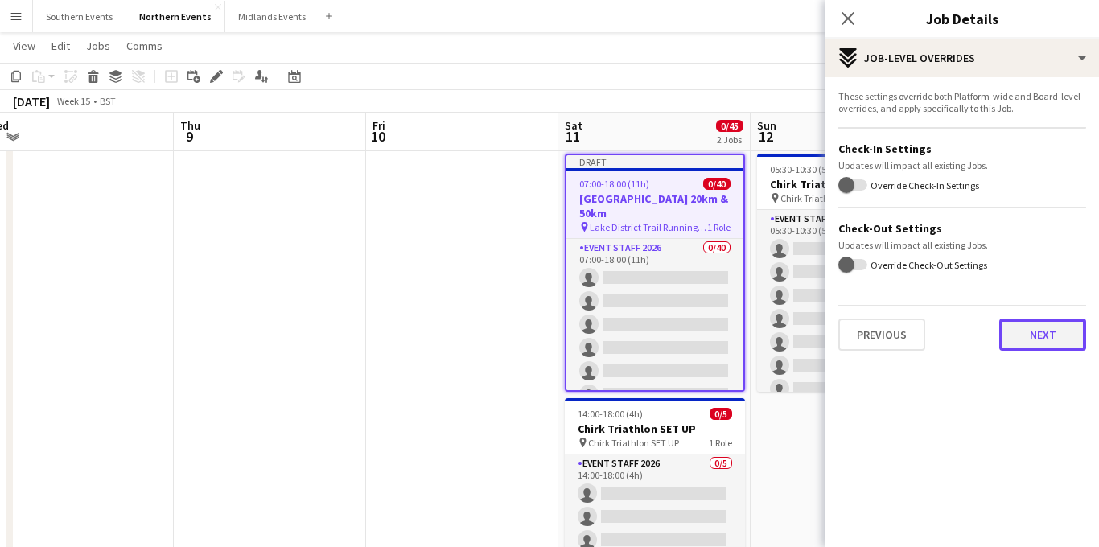
click at [1010, 324] on button "Next" at bounding box center [1043, 335] width 87 height 32
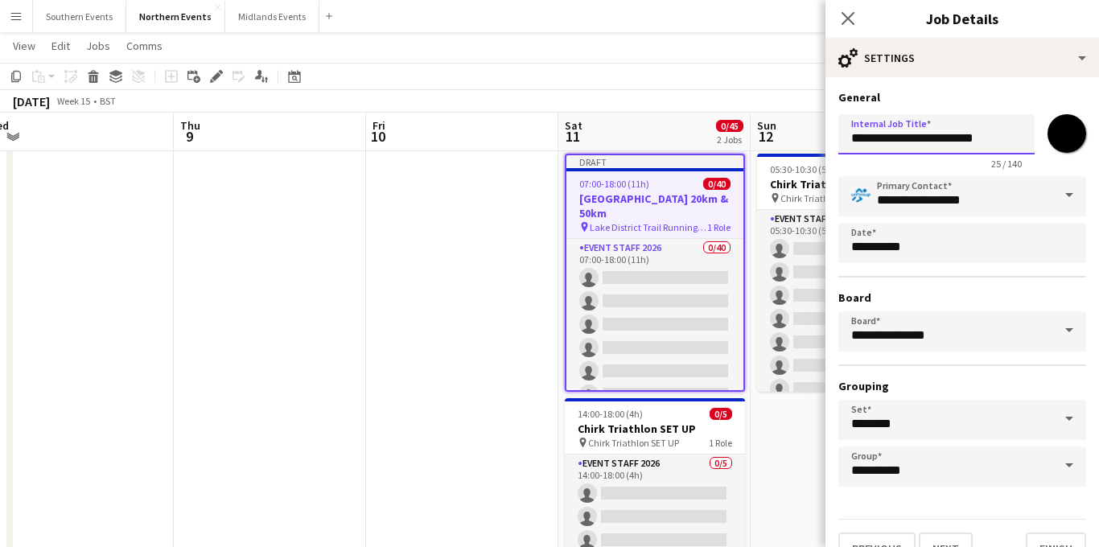
drag, startPoint x: 991, startPoint y: 140, endPoint x: 924, endPoint y: 140, distance: 66.8
click at [924, 140] on input "**********" at bounding box center [937, 134] width 196 height 40
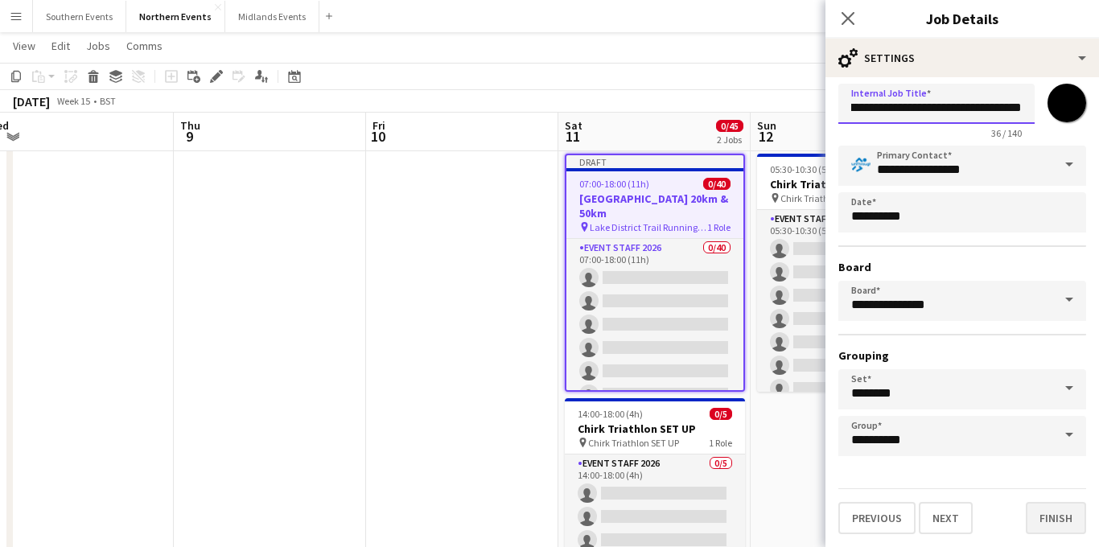
type input "**********"
click at [1046, 519] on button "Finish" at bounding box center [1056, 518] width 60 height 32
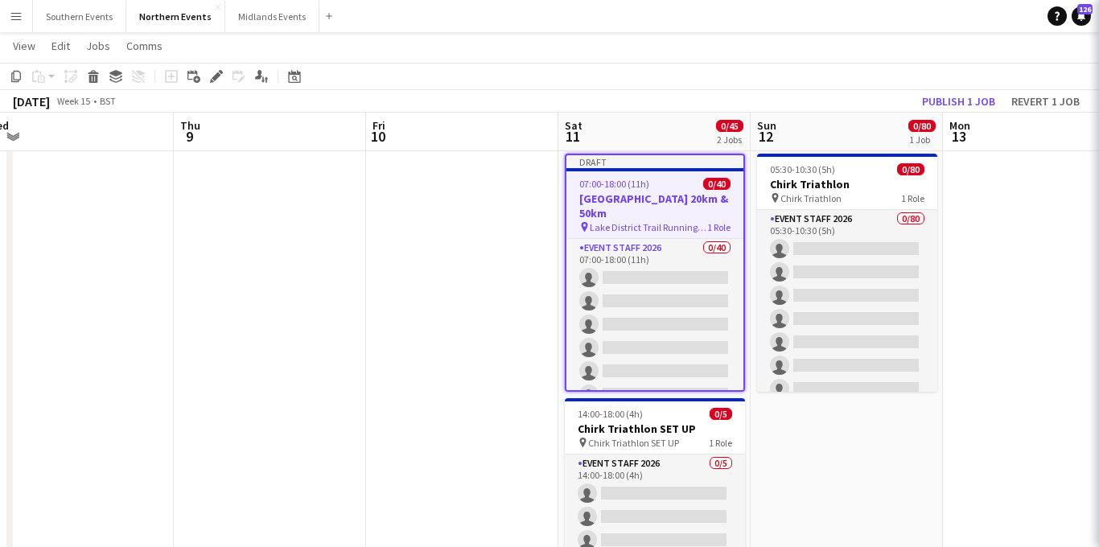
scroll to position [0, 0]
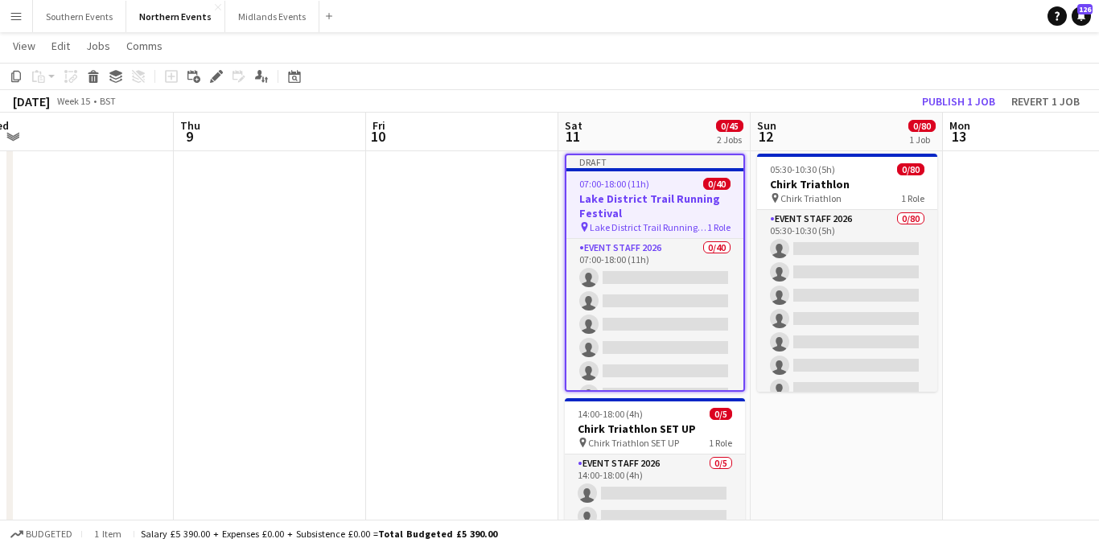
click at [656, 192] on h3 "Lake District Trail Running Festival" at bounding box center [655, 206] width 177 height 29
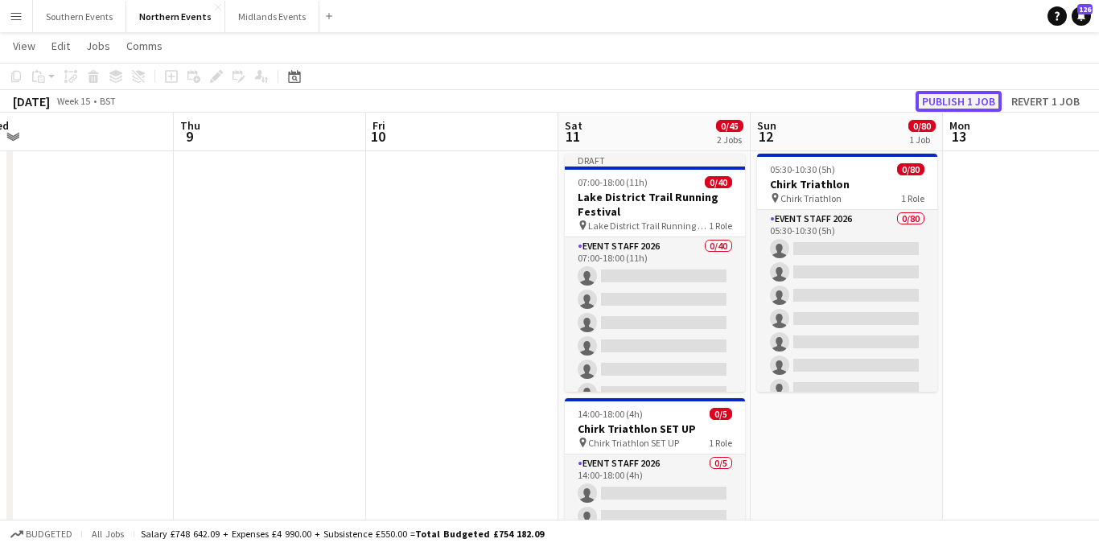
click at [945, 104] on button "Publish 1 job" at bounding box center [959, 101] width 86 height 21
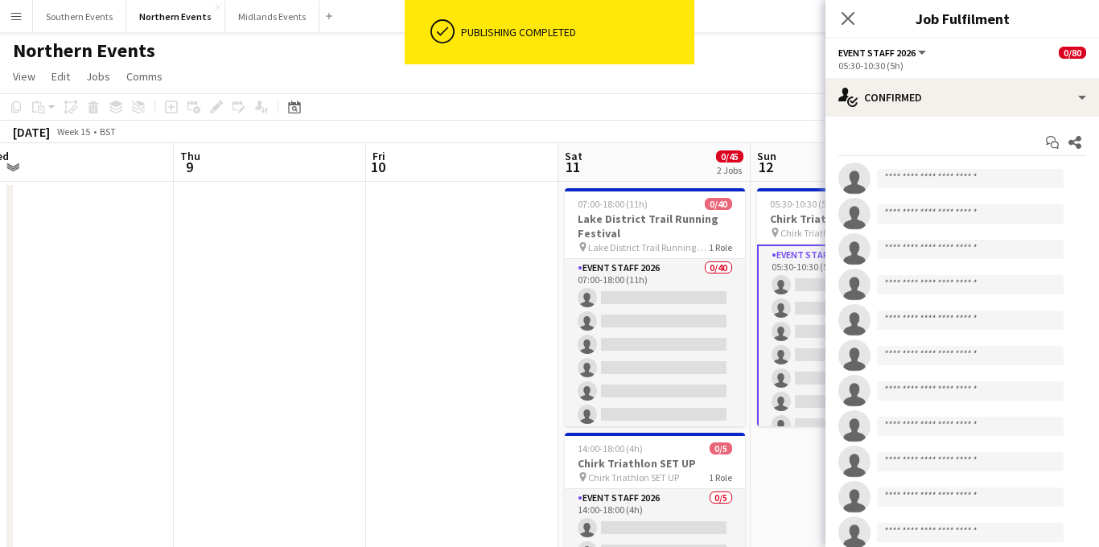
click at [784, 210] on app-job-card "05:30-10:30 (5h) 0/80 Chirk Triathlon pin Chirk Triathlon 1 Role Event Staff 20…" at bounding box center [847, 307] width 180 height 238
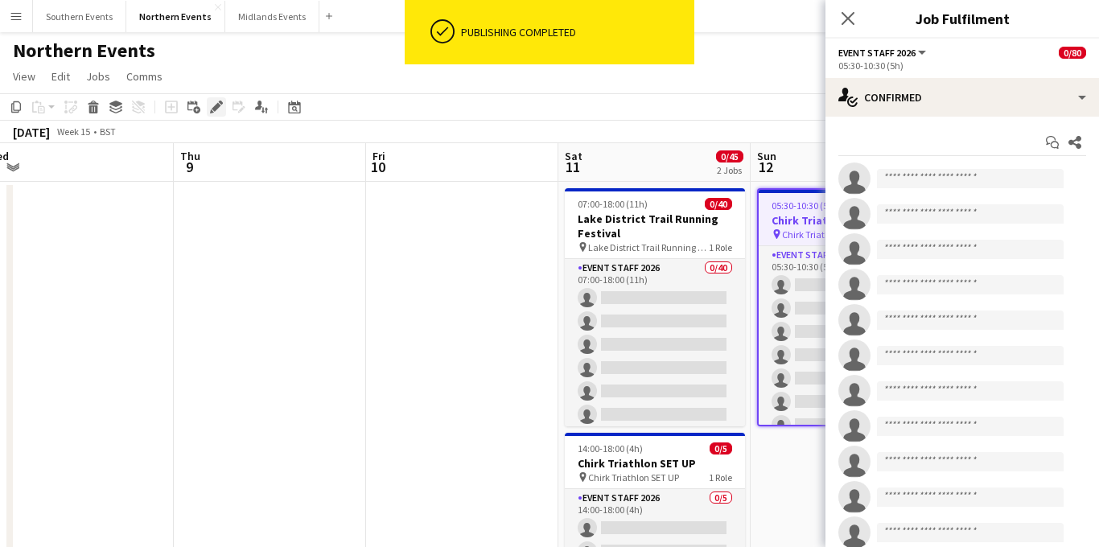
click at [214, 109] on icon at bounding box center [216, 107] width 9 height 9
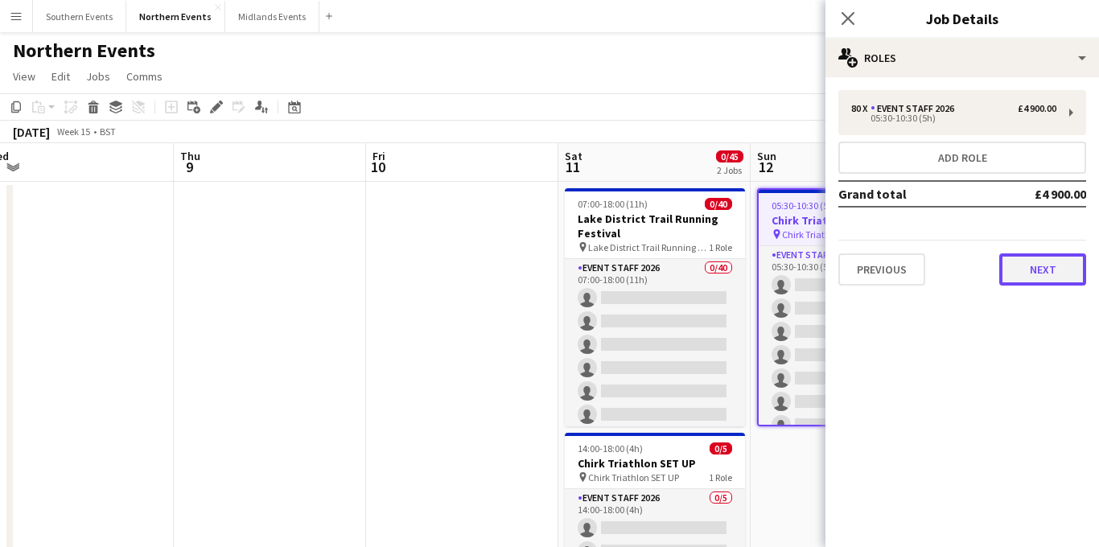
click at [1027, 275] on button "Next" at bounding box center [1043, 270] width 87 height 32
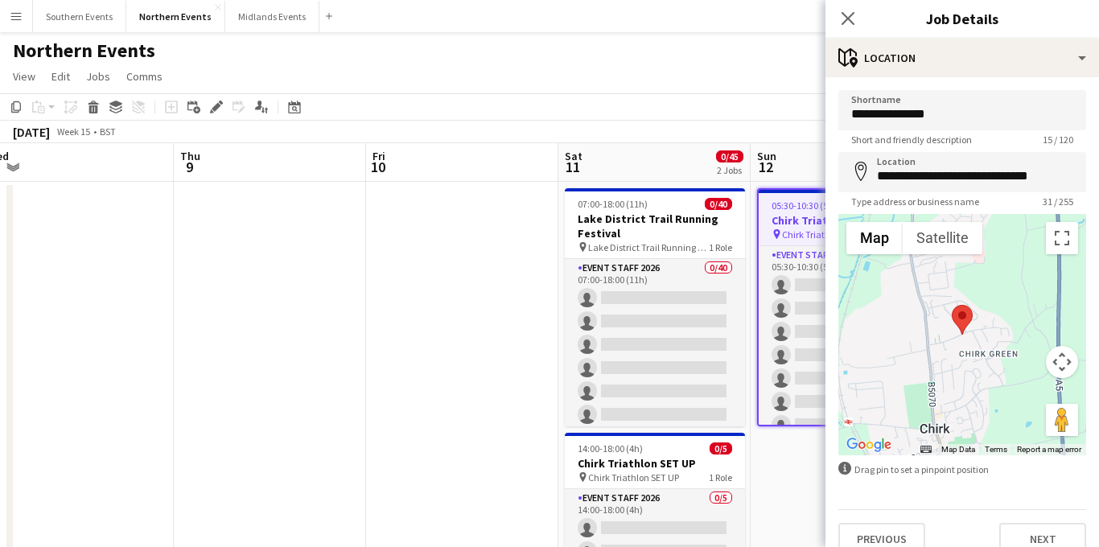
scroll to position [21, 0]
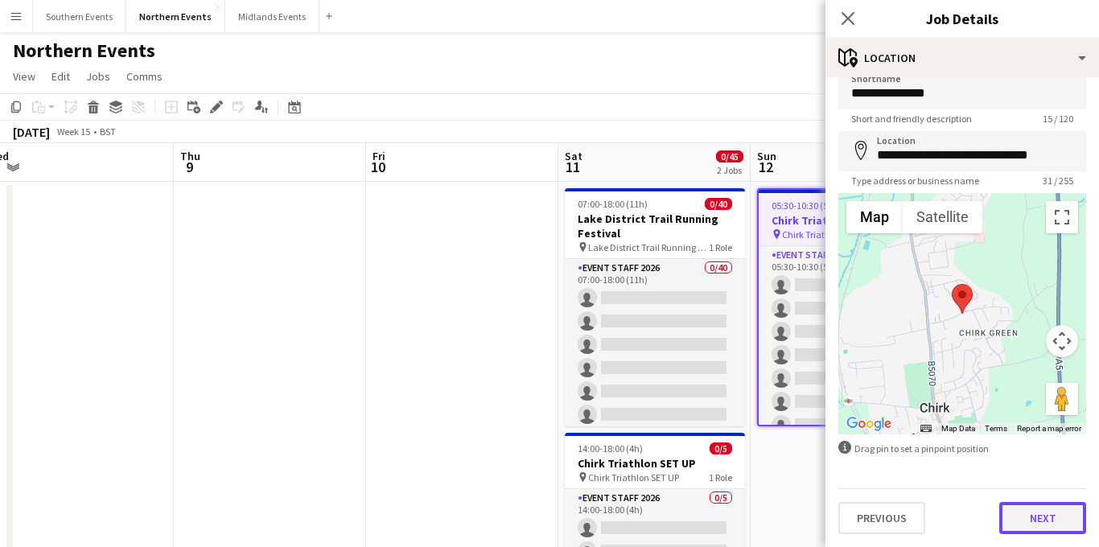
click at [1023, 512] on button "Next" at bounding box center [1043, 518] width 87 height 32
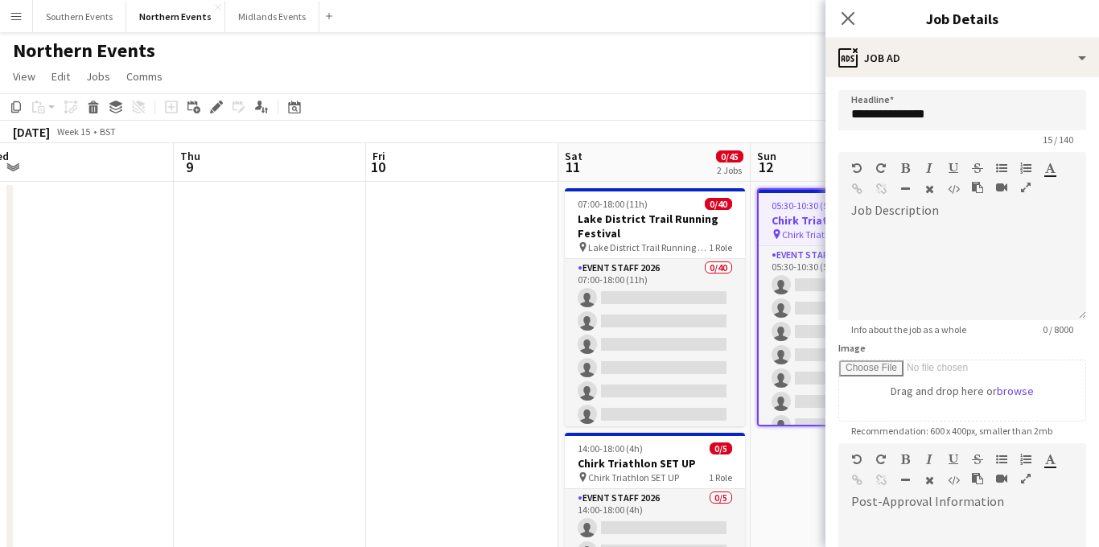
scroll to position [249, 0]
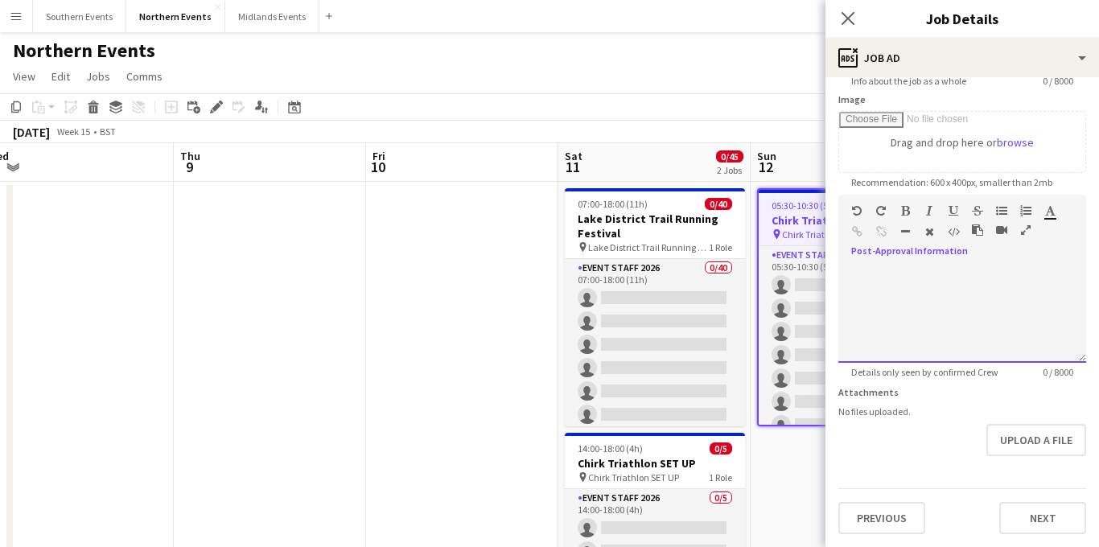
click at [885, 249] on div "default Heading 1 Heading 2 Heading 3 Heading 4 Heading 5 Heading 6 Heading 7 P…" at bounding box center [963, 225] width 248 height 60
paste div
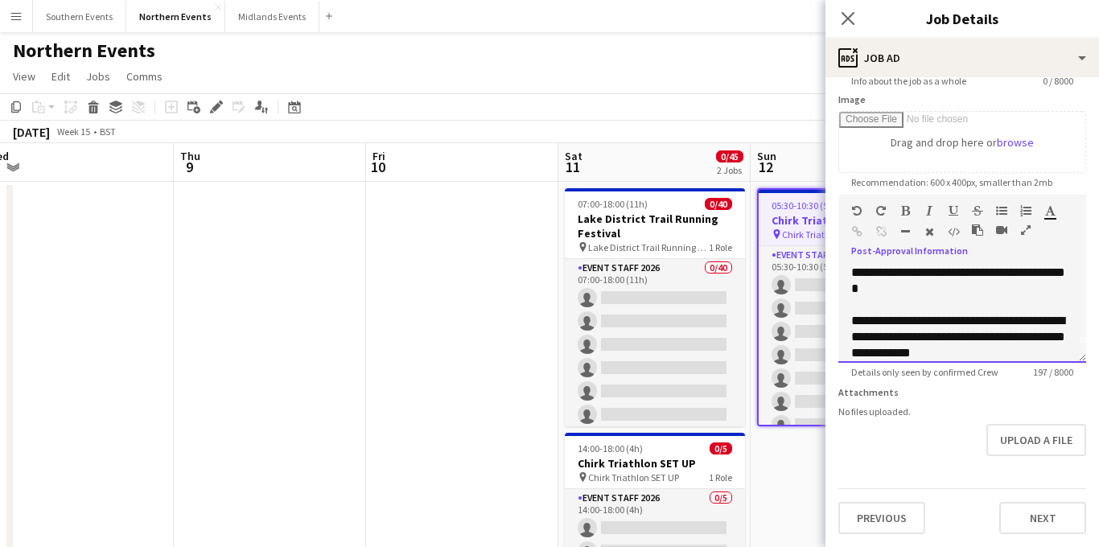
scroll to position [0, 0]
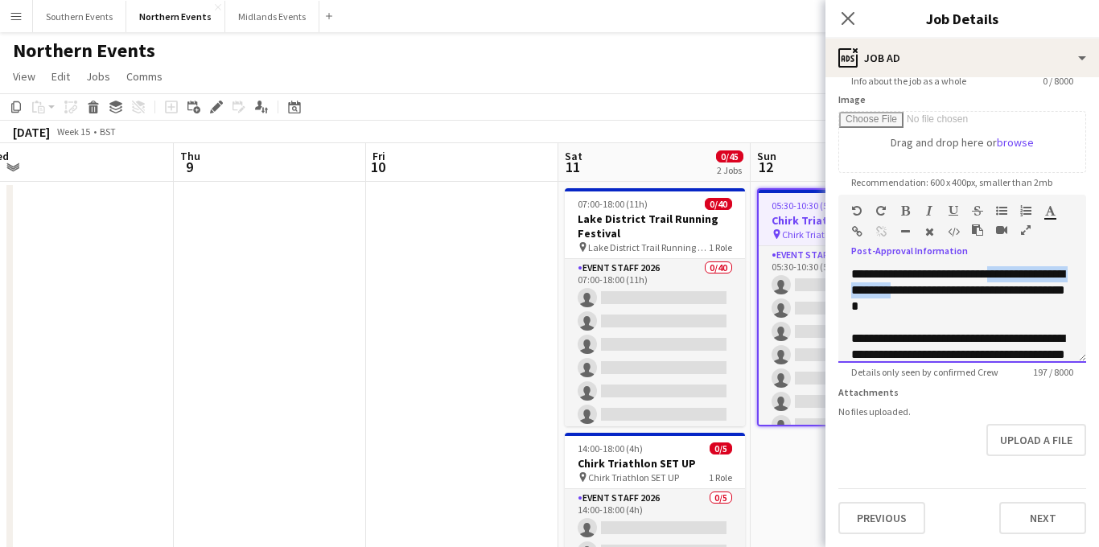
drag, startPoint x: 923, startPoint y: 288, endPoint x: 1008, endPoint y: 272, distance: 86.0
click at [1008, 272] on span "**********" at bounding box center [959, 290] width 214 height 44
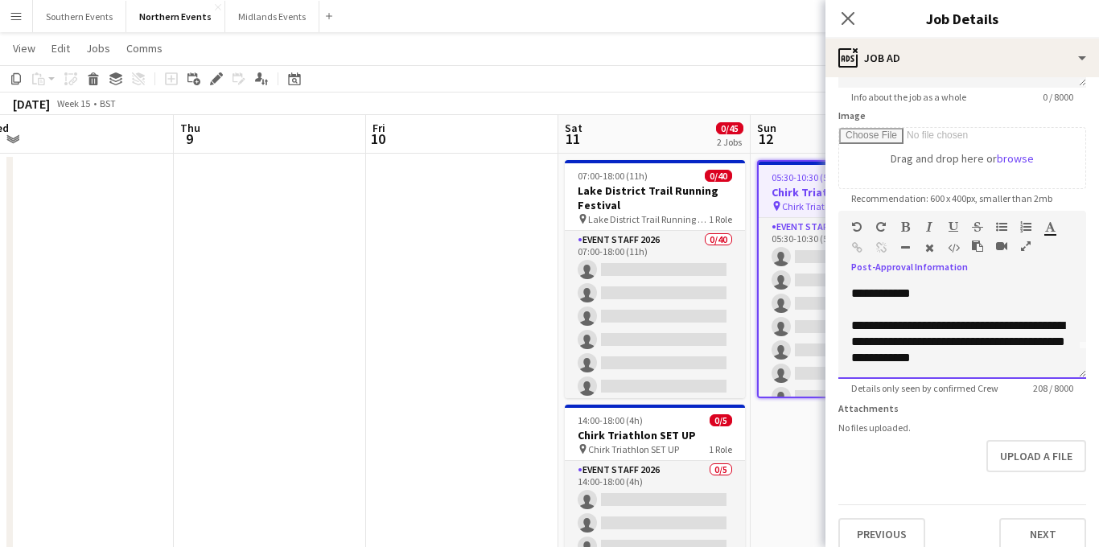
scroll to position [249, 0]
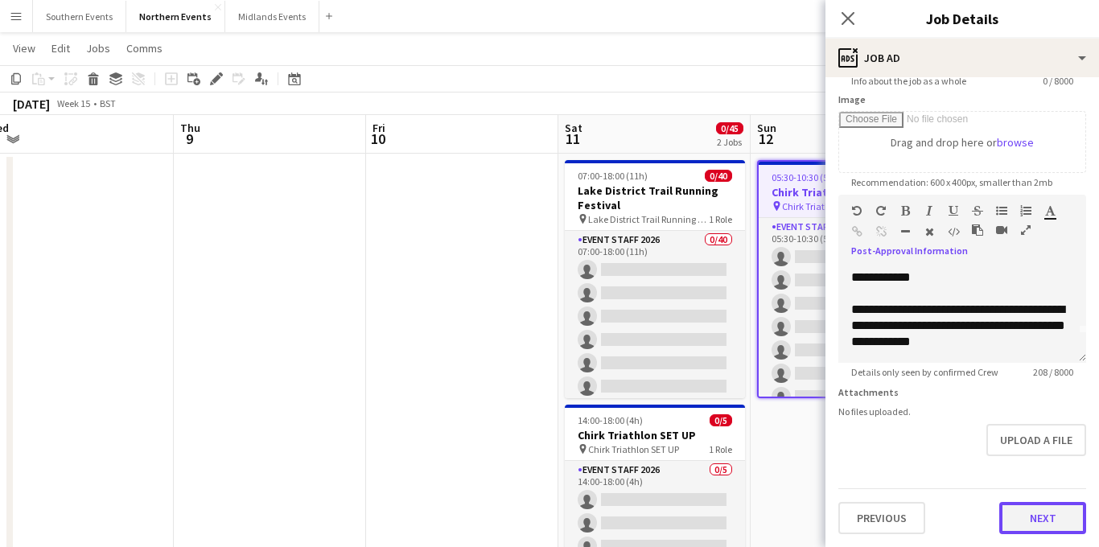
click at [1016, 510] on button "Next" at bounding box center [1043, 518] width 87 height 32
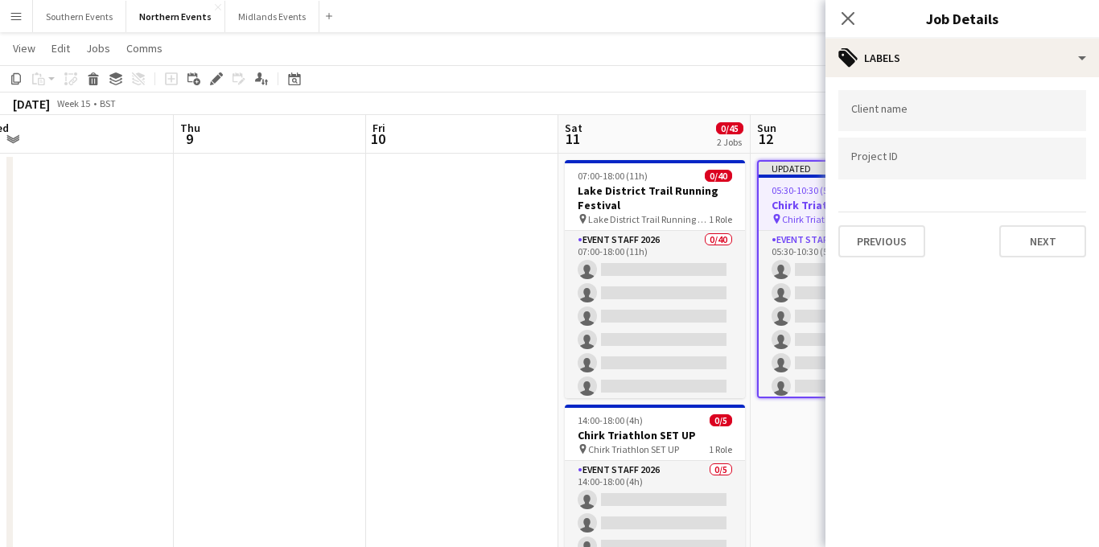
scroll to position [0, 0]
click at [1041, 233] on button "Next" at bounding box center [1043, 241] width 87 height 32
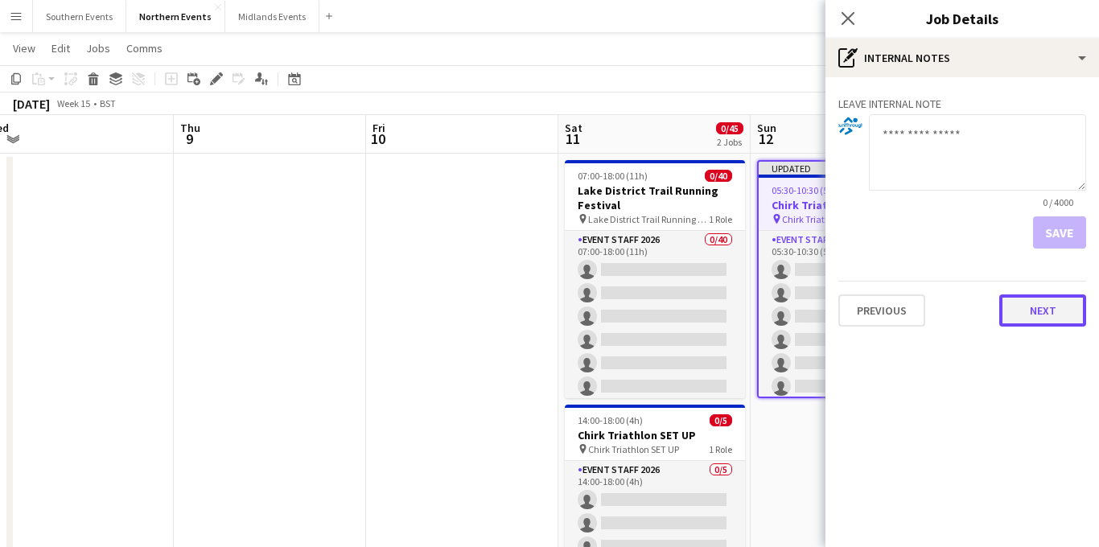
click at [1037, 299] on button "Next" at bounding box center [1043, 311] width 87 height 32
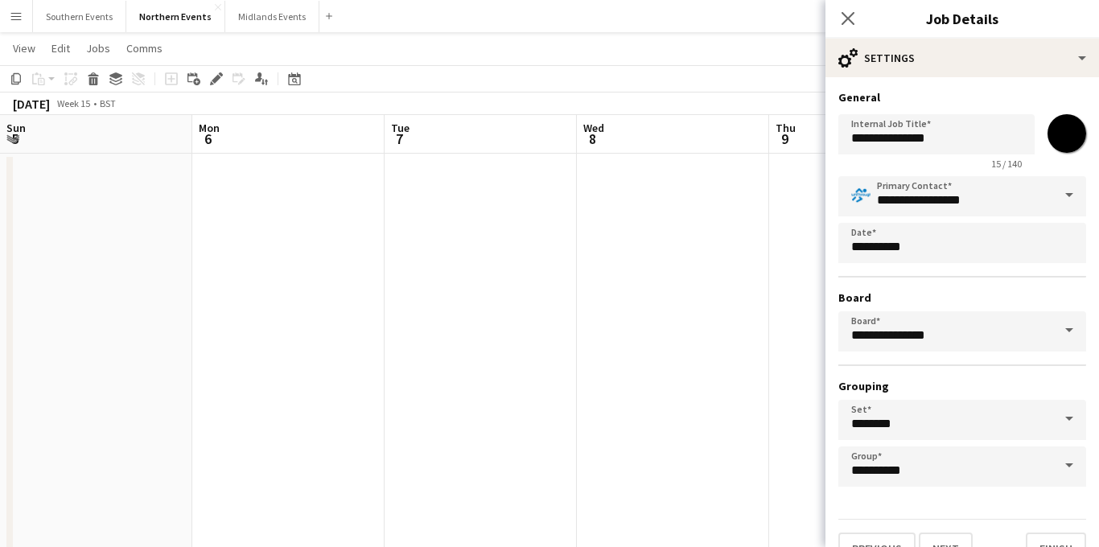
scroll to position [31, 0]
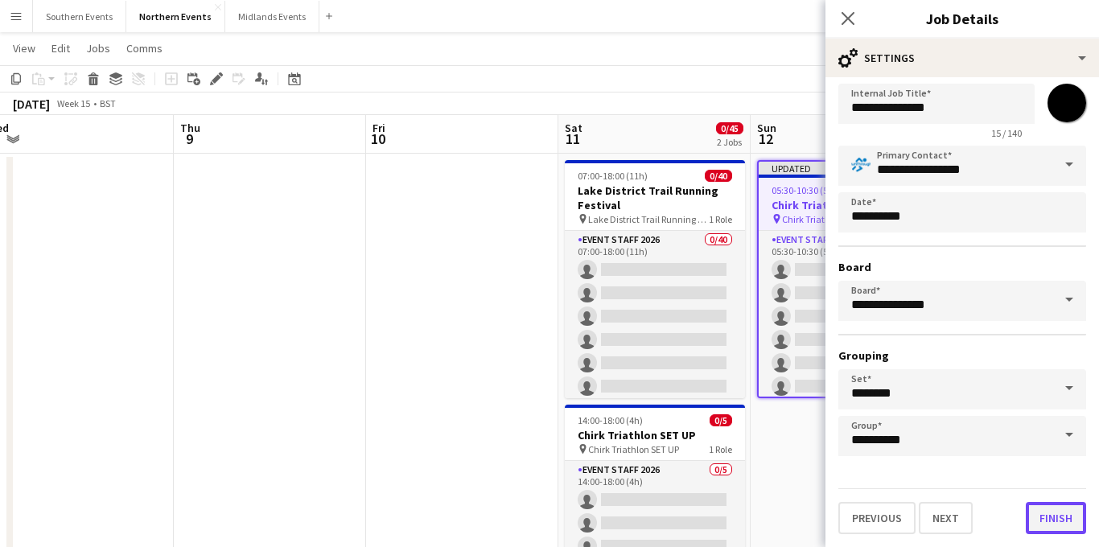
click at [1044, 517] on button "Finish" at bounding box center [1056, 518] width 60 height 32
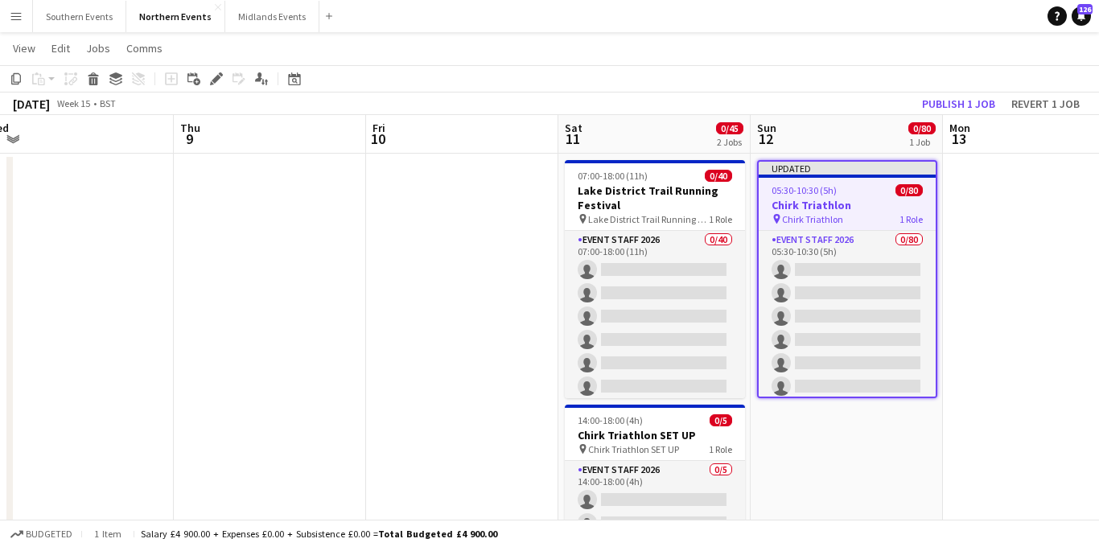
click at [827, 204] on h3 "Chirk Triathlon" at bounding box center [847, 205] width 177 height 14
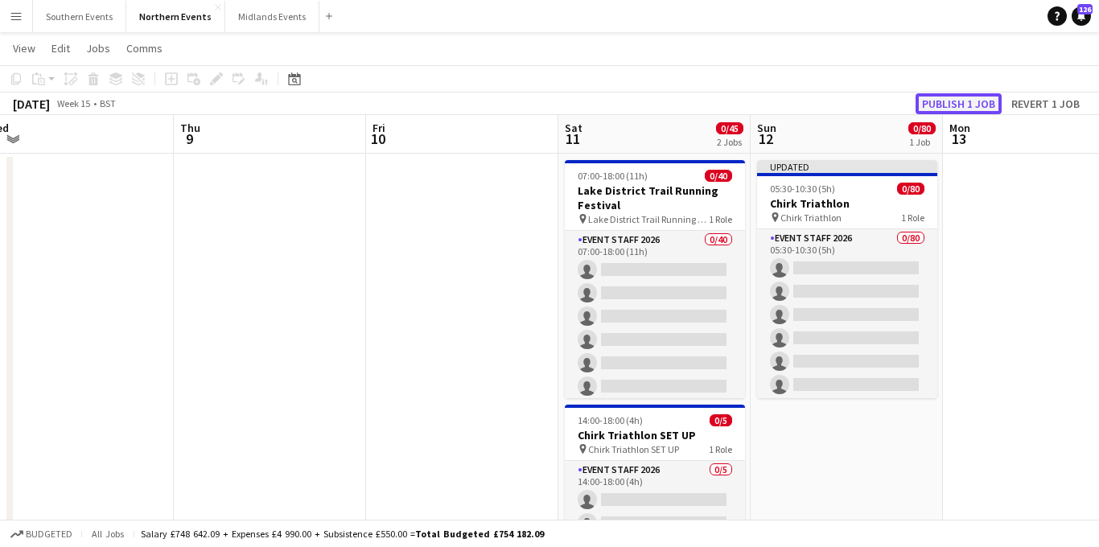
click at [960, 103] on button "Publish 1 job" at bounding box center [959, 103] width 86 height 21
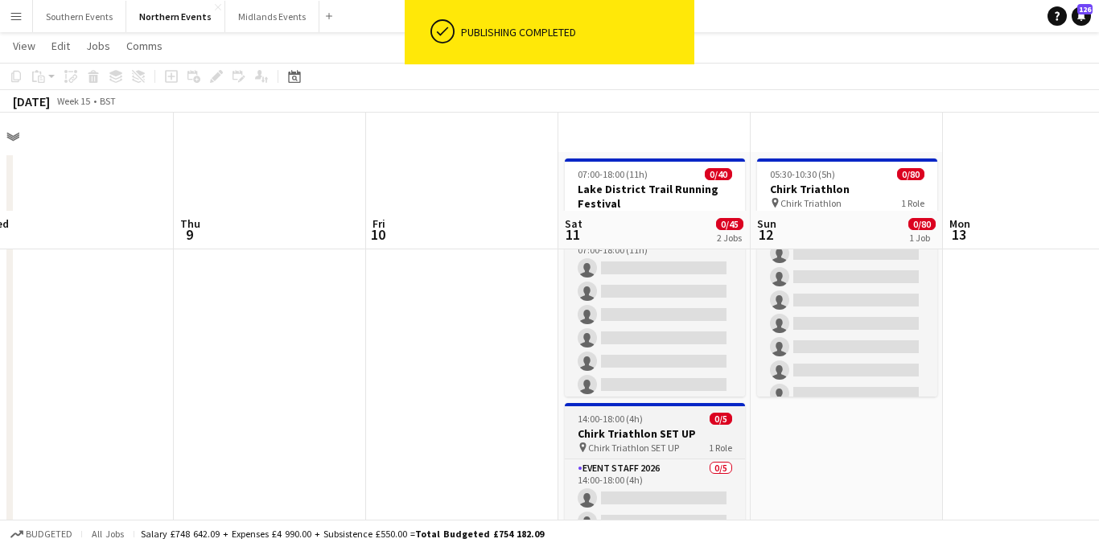
scroll to position [126, 0]
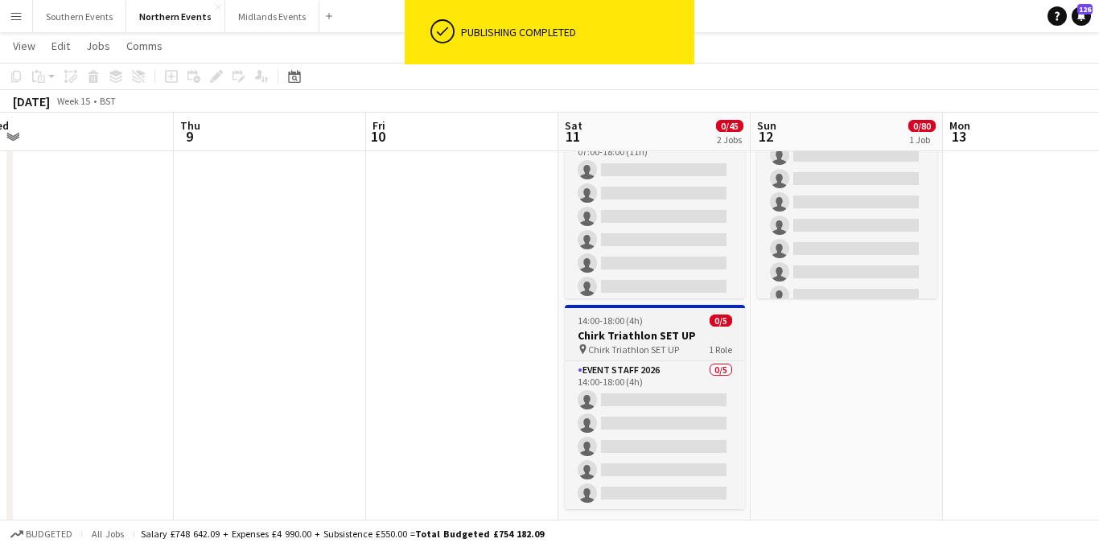
click at [650, 345] on span "Chirk Triathlon SET UP" at bounding box center [633, 350] width 91 height 12
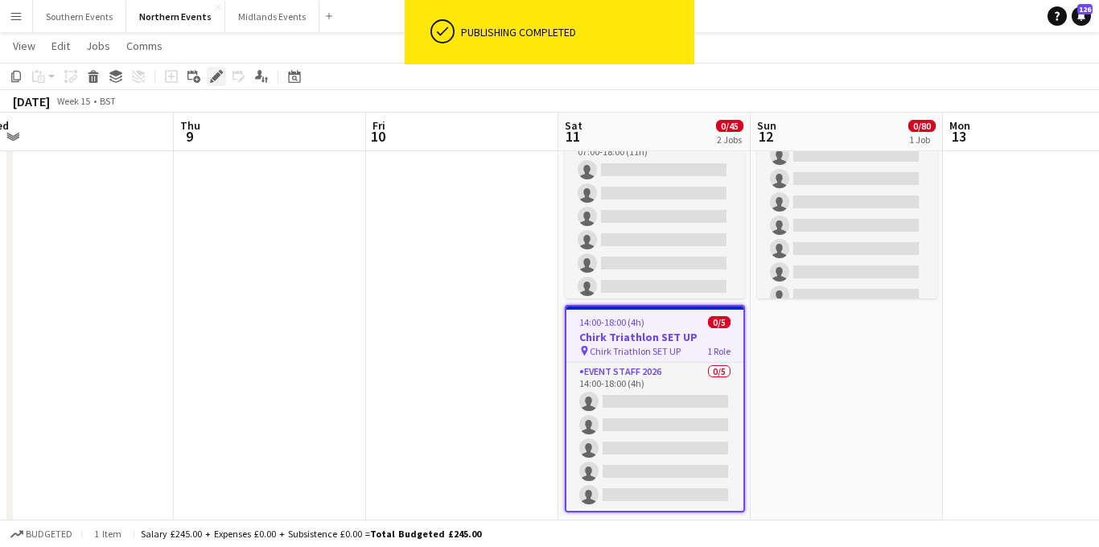
click at [212, 74] on icon "Edit" at bounding box center [216, 76] width 13 height 13
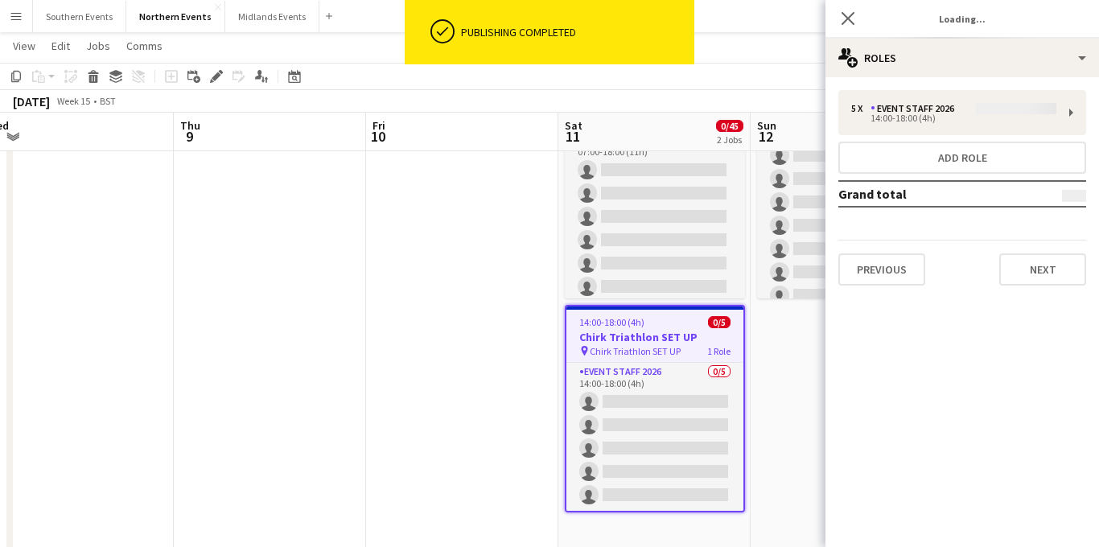
type input "**********"
click at [1014, 262] on button "Next" at bounding box center [1043, 270] width 87 height 32
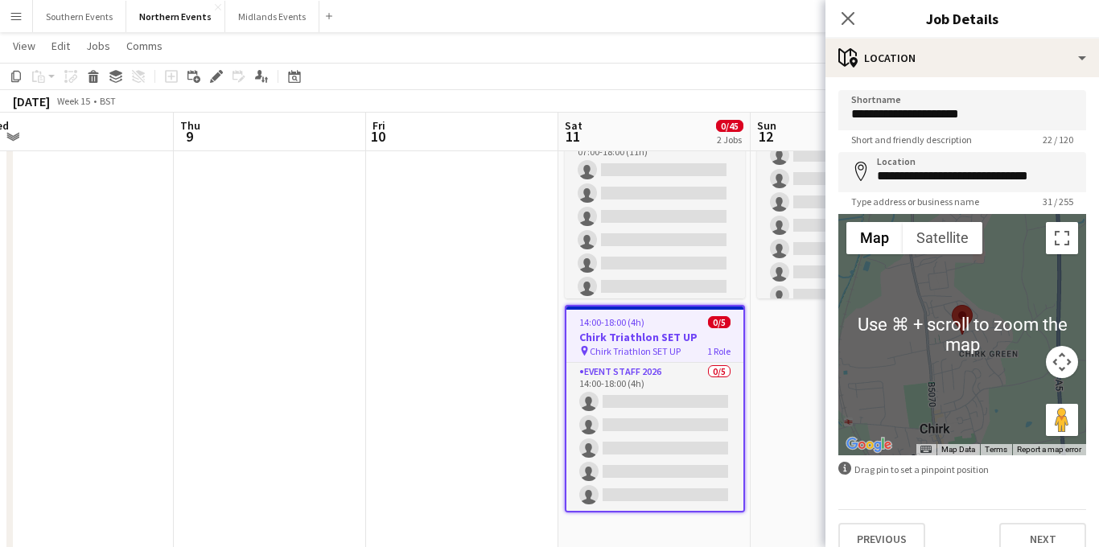
scroll to position [21, 0]
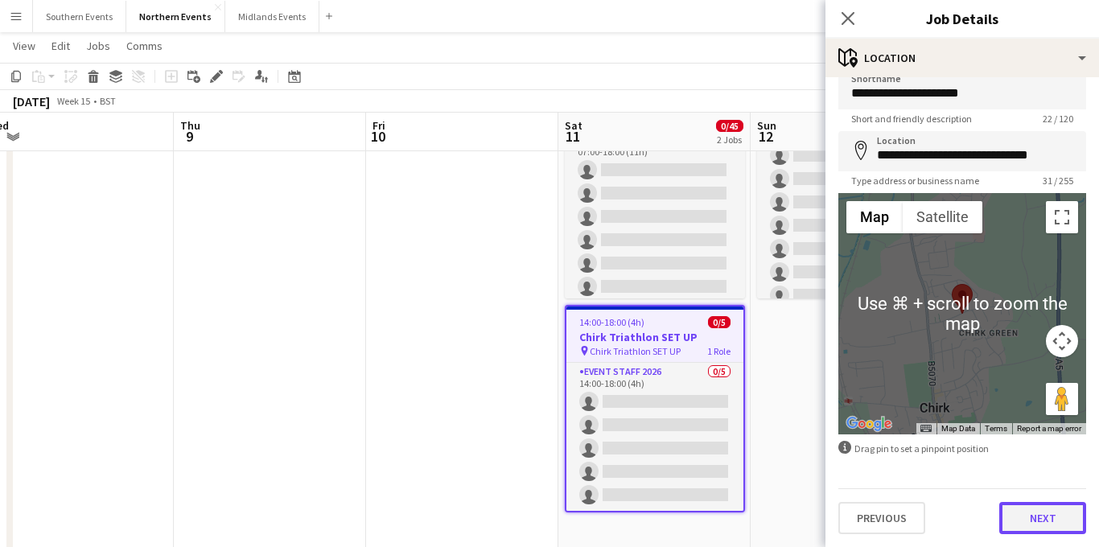
click at [1033, 509] on button "Next" at bounding box center [1043, 518] width 87 height 32
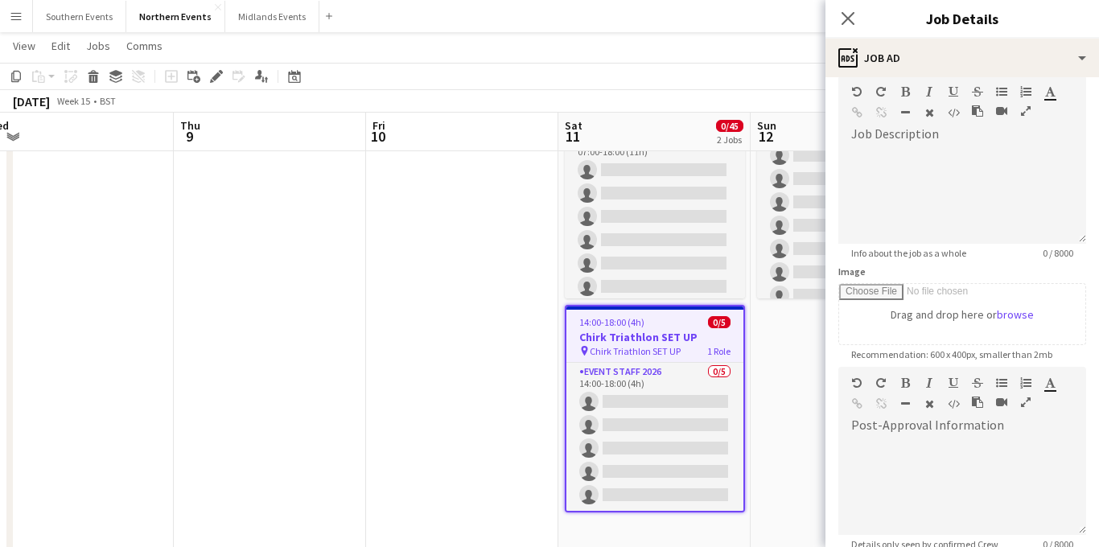
scroll to position [143, 0]
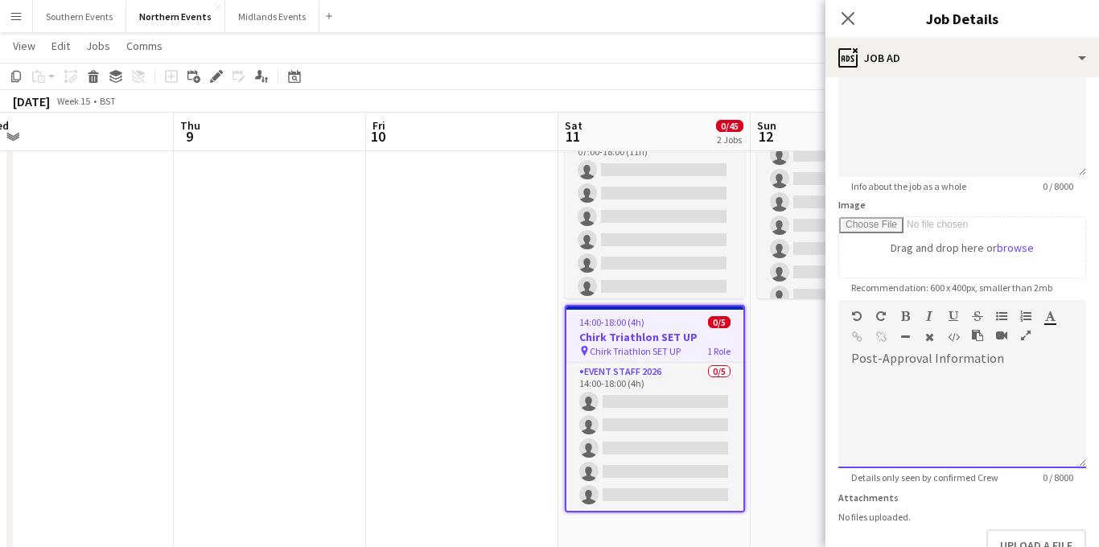
click at [910, 379] on div at bounding box center [963, 420] width 248 height 97
paste div
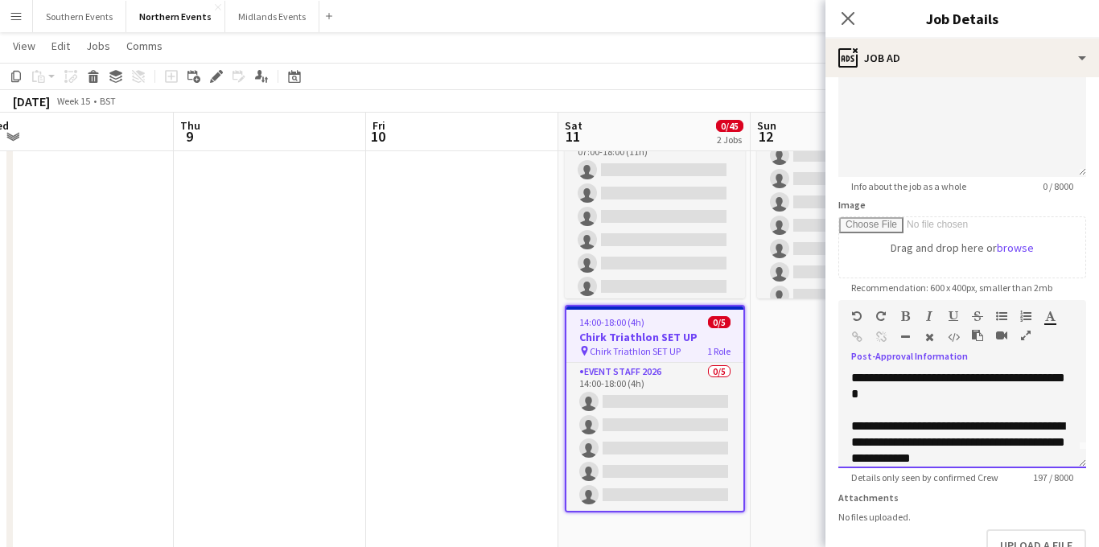
scroll to position [0, 0]
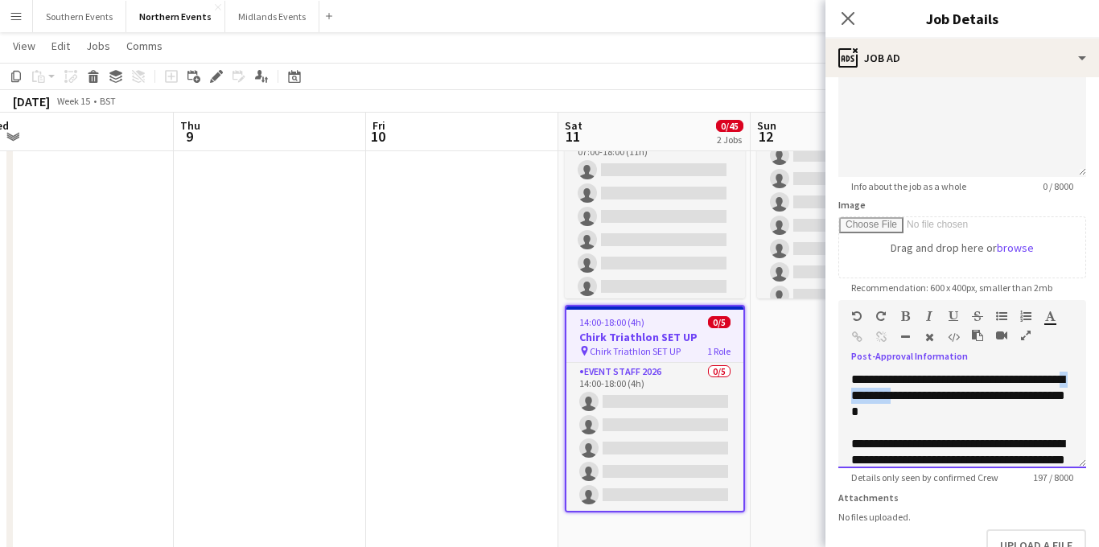
drag, startPoint x: 922, startPoint y: 395, endPoint x: 855, endPoint y: 394, distance: 66.8
click at [855, 394] on span "**********" at bounding box center [959, 395] width 214 height 44
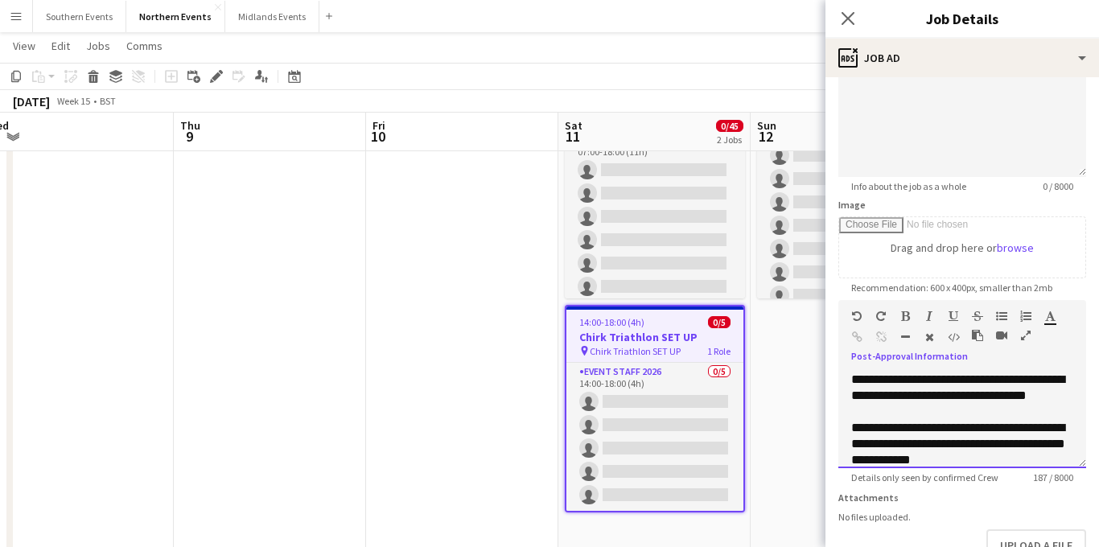
click at [1006, 380] on span "**********" at bounding box center [958, 387] width 213 height 28
drag, startPoint x: 896, startPoint y: 395, endPoint x: 1007, endPoint y: 375, distance: 112.9
click at [1007, 375] on span "**********" at bounding box center [958, 387] width 213 height 28
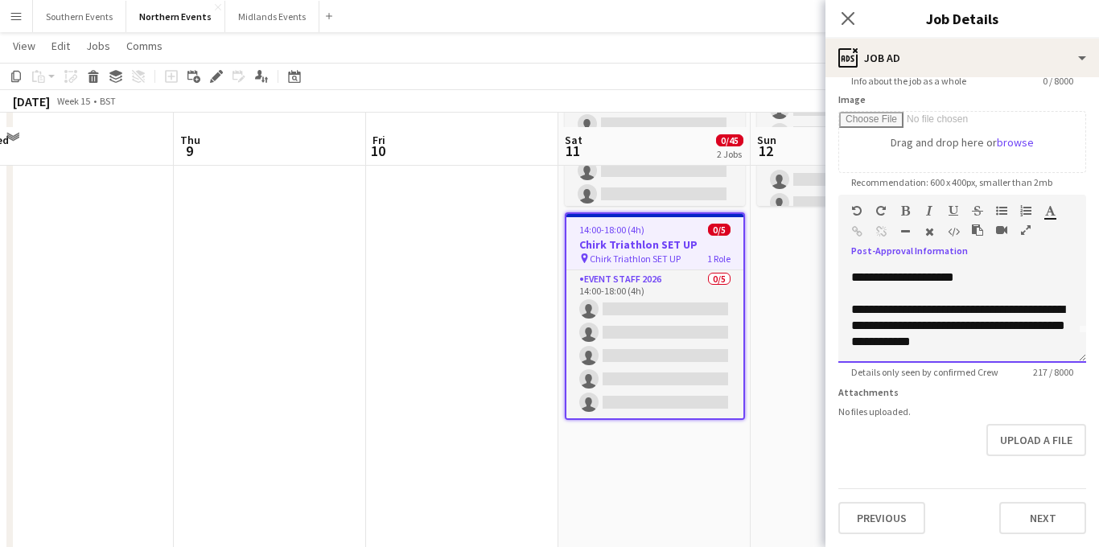
scroll to position [346, 0]
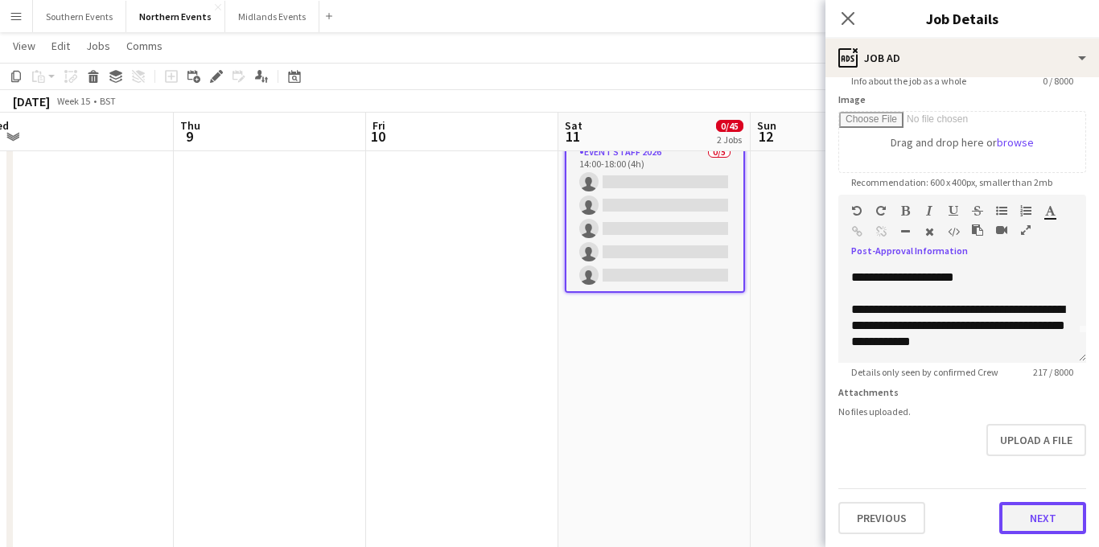
click at [1025, 513] on button "Next" at bounding box center [1043, 518] width 87 height 32
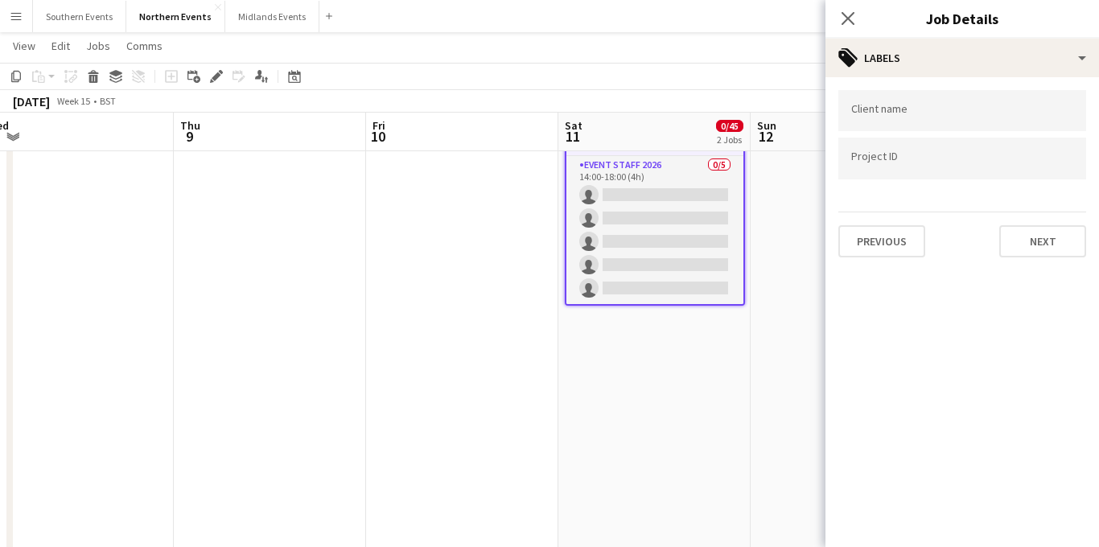
scroll to position [0, 0]
click at [1026, 244] on button "Next" at bounding box center [1043, 241] width 87 height 32
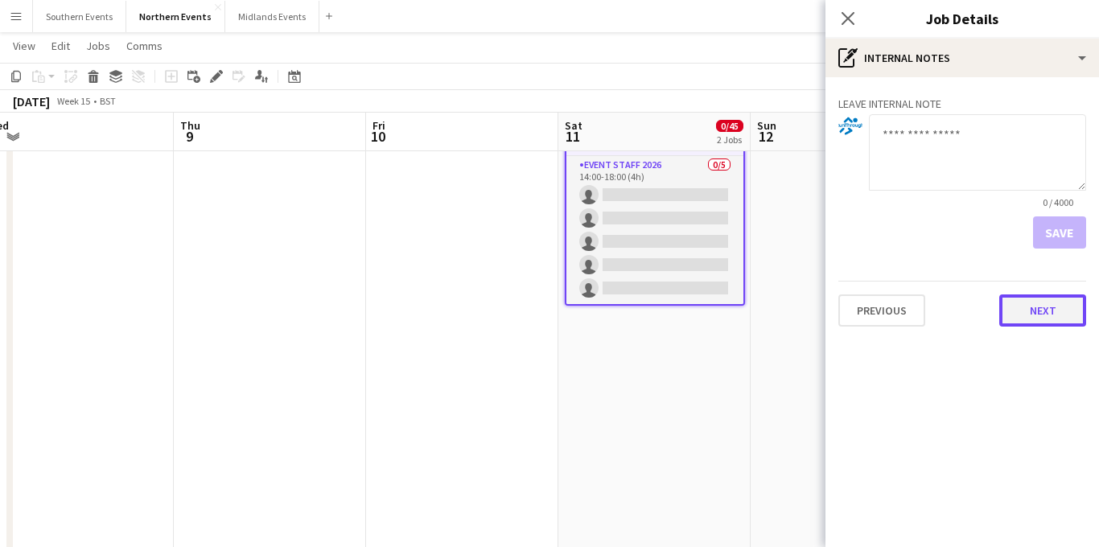
click at [1029, 307] on button "Next" at bounding box center [1043, 311] width 87 height 32
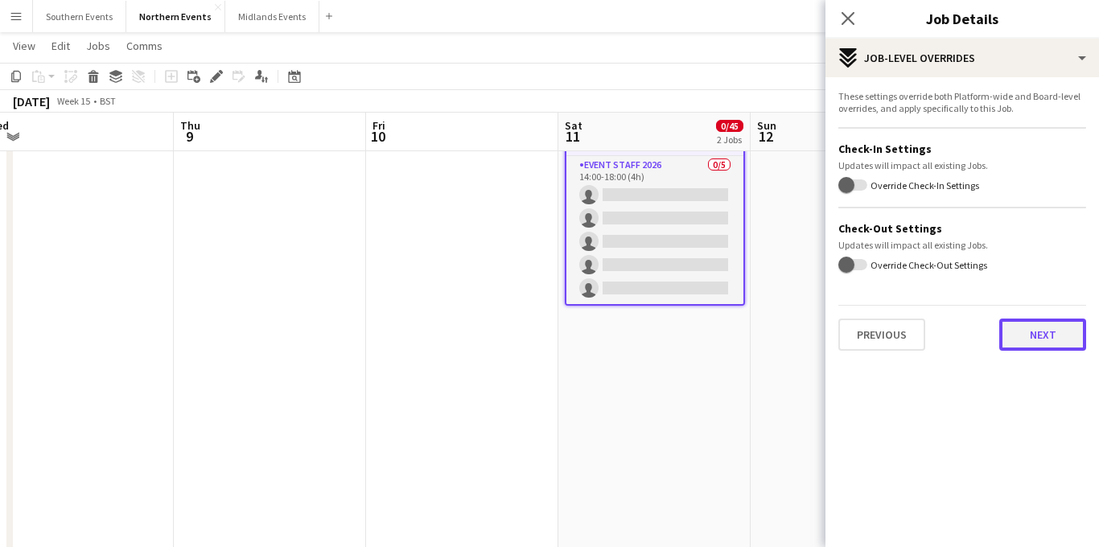
click at [1033, 332] on button "Next" at bounding box center [1043, 335] width 87 height 32
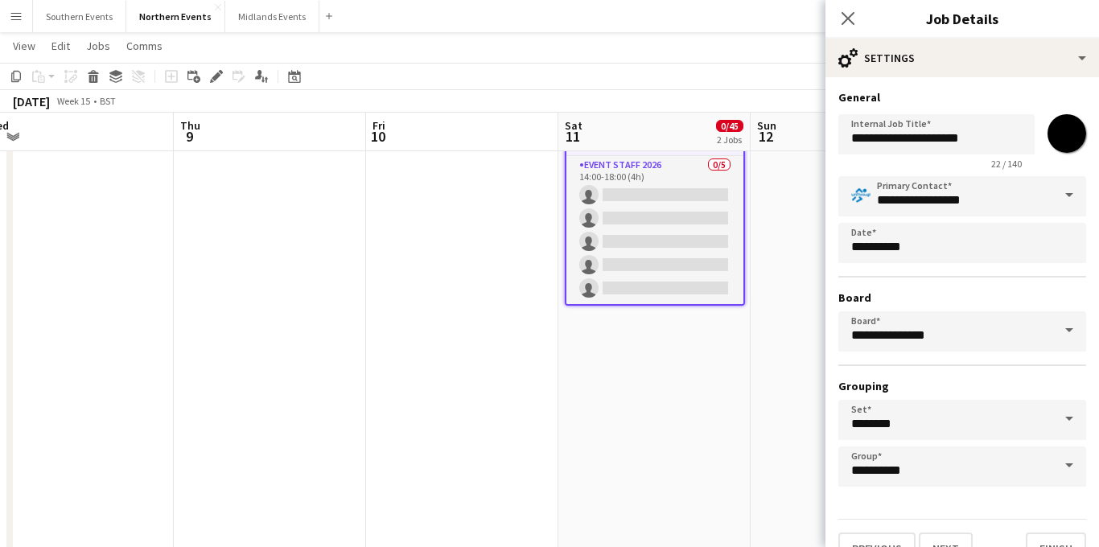
scroll to position [31, 0]
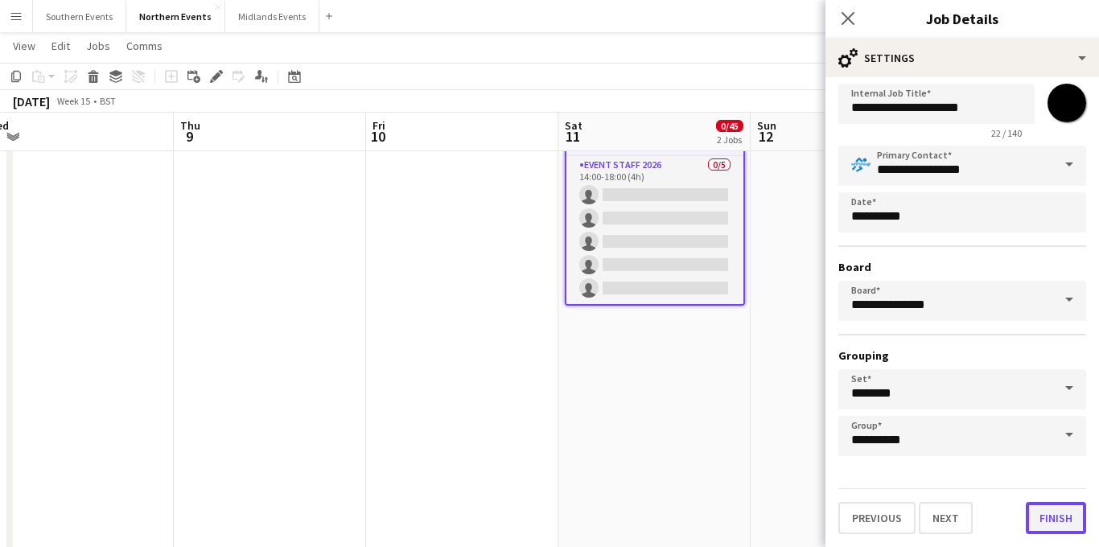
click at [1033, 508] on button "Finish" at bounding box center [1056, 518] width 60 height 32
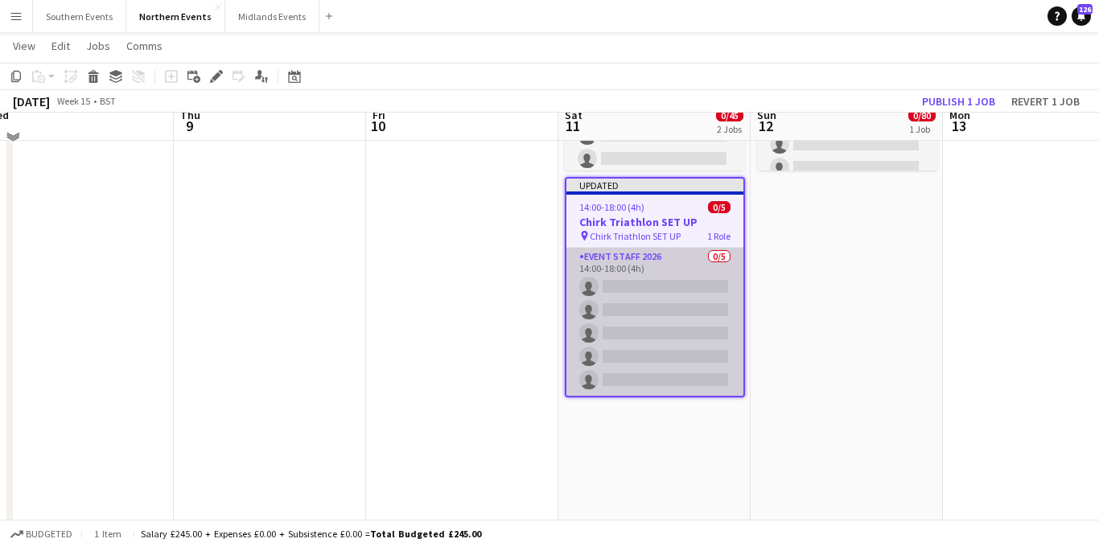
scroll to position [244, 0]
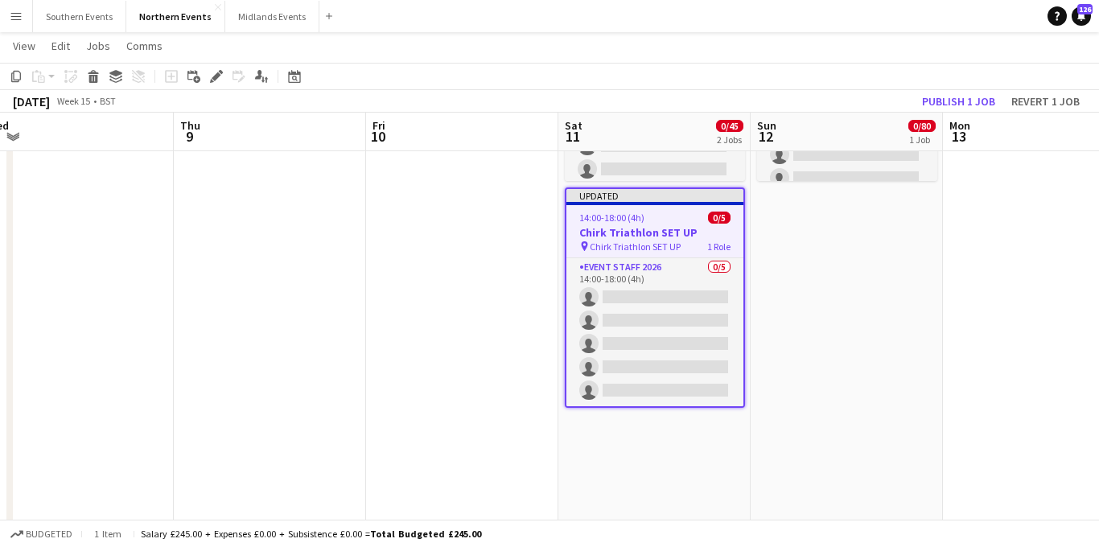
click at [638, 228] on h3 "Chirk Triathlon SET UP" at bounding box center [655, 232] width 177 height 14
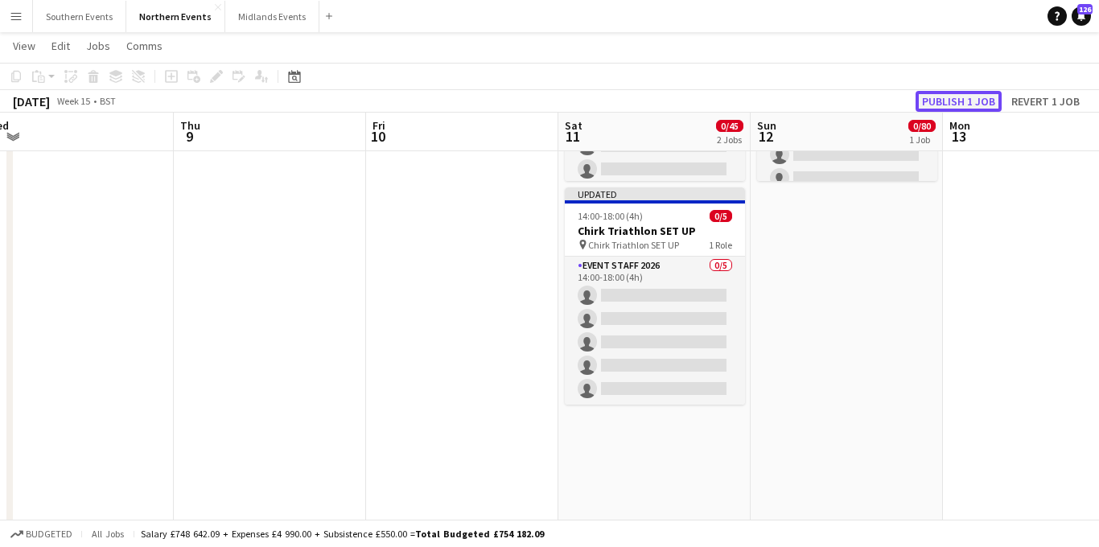
click at [951, 99] on button "Publish 1 job" at bounding box center [959, 101] width 86 height 21
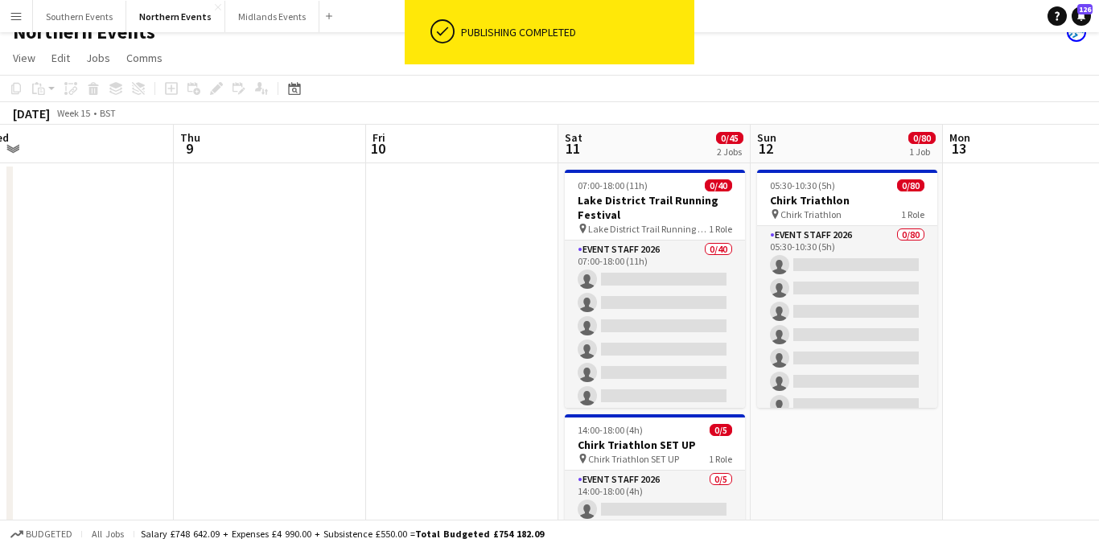
scroll to position [0, 0]
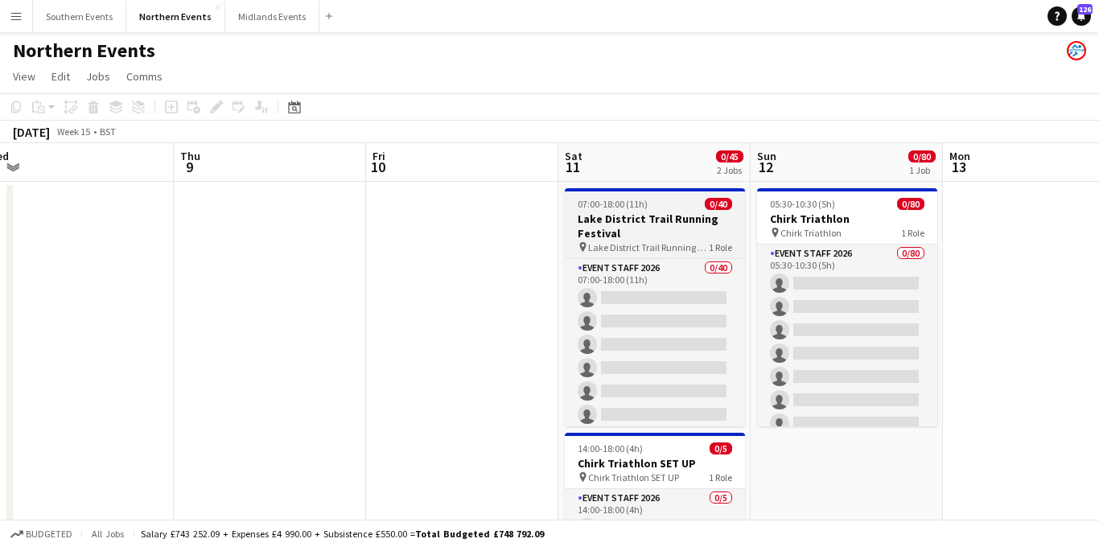
click at [688, 212] on h3 "Lake District Trail Running Festival" at bounding box center [655, 226] width 180 height 29
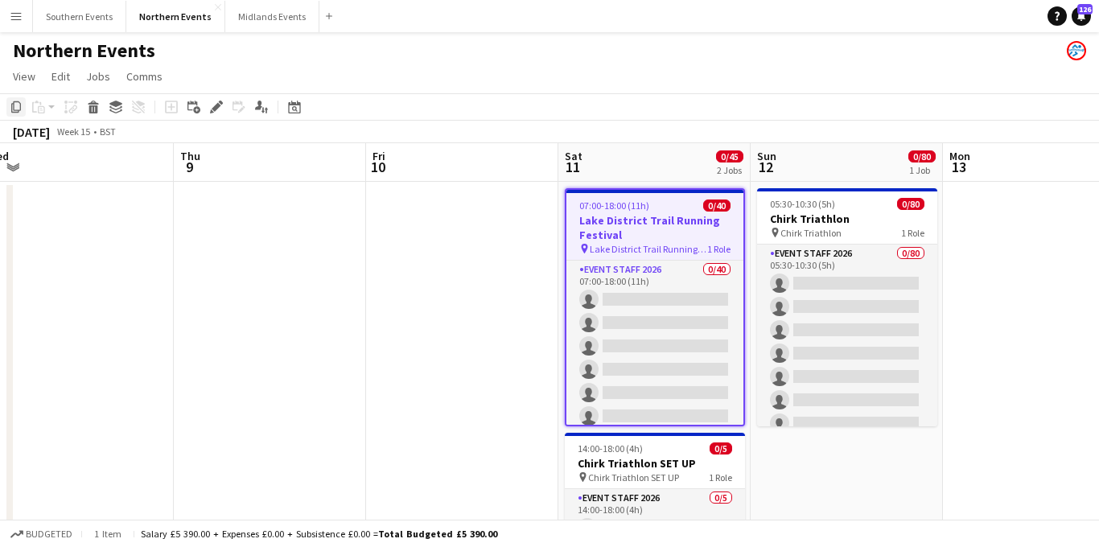
click at [14, 111] on icon "Copy" at bounding box center [16, 107] width 13 height 13
click at [501, 253] on app-date-cell at bounding box center [462, 434] width 192 height 504
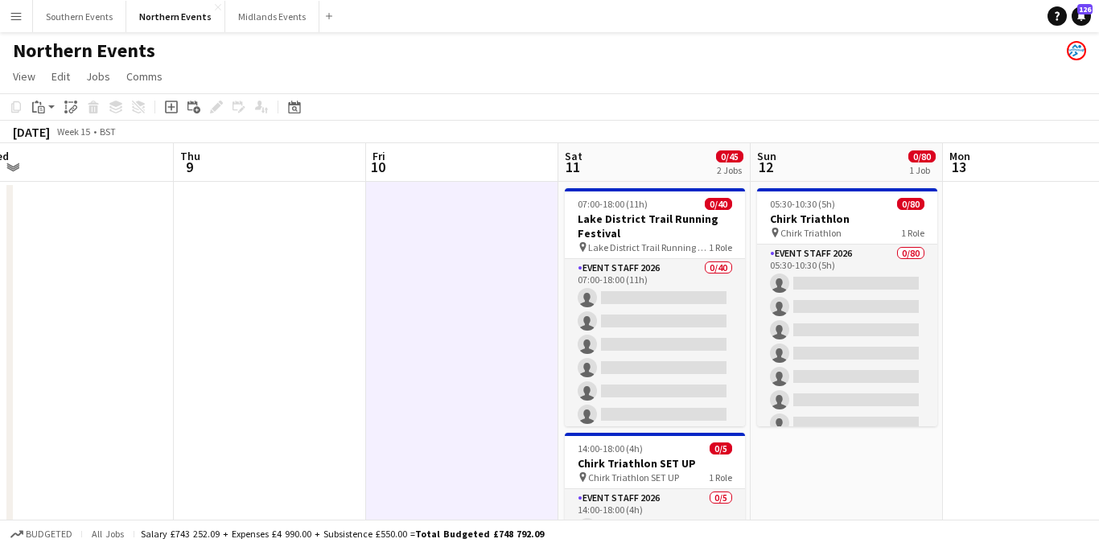
click at [34, 106] on icon "Paste" at bounding box center [38, 107] width 13 height 13
click at [68, 140] on link "Paste Command V" at bounding box center [106, 137] width 127 height 14
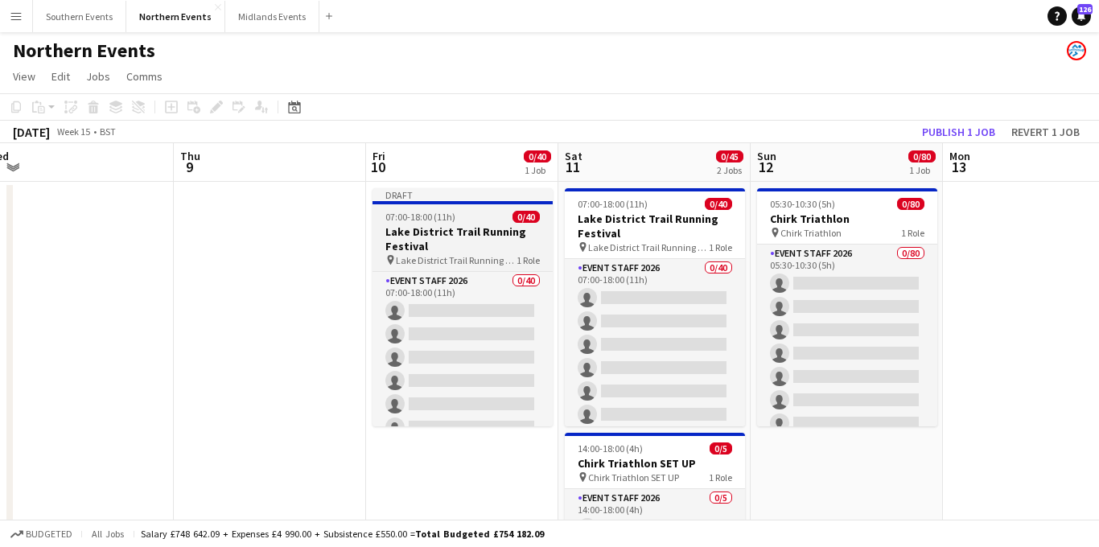
click at [475, 245] on h3 "Lake District Trail Running Festival" at bounding box center [463, 239] width 180 height 29
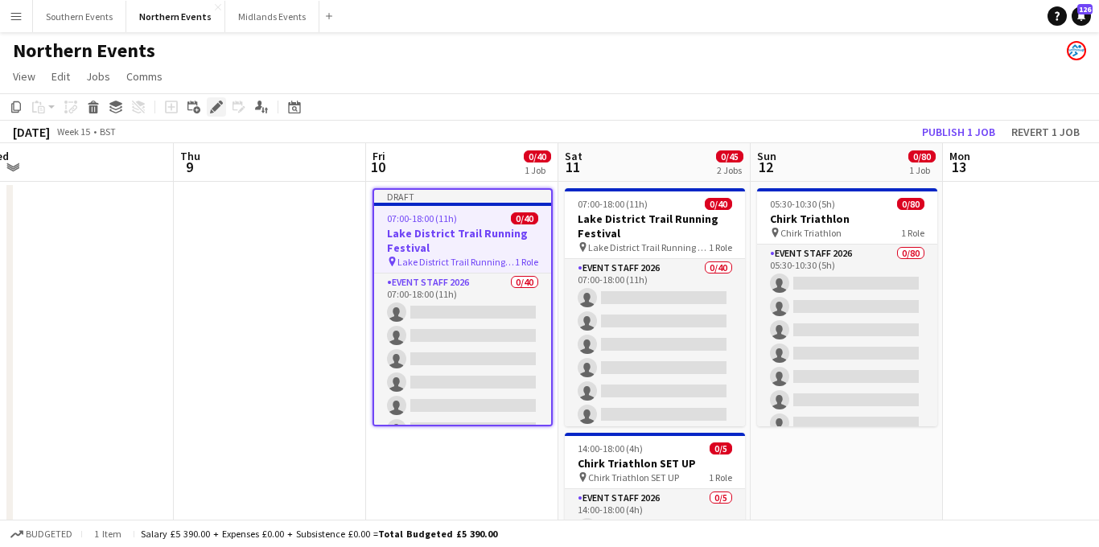
click at [218, 108] on icon "Edit" at bounding box center [216, 107] width 13 height 13
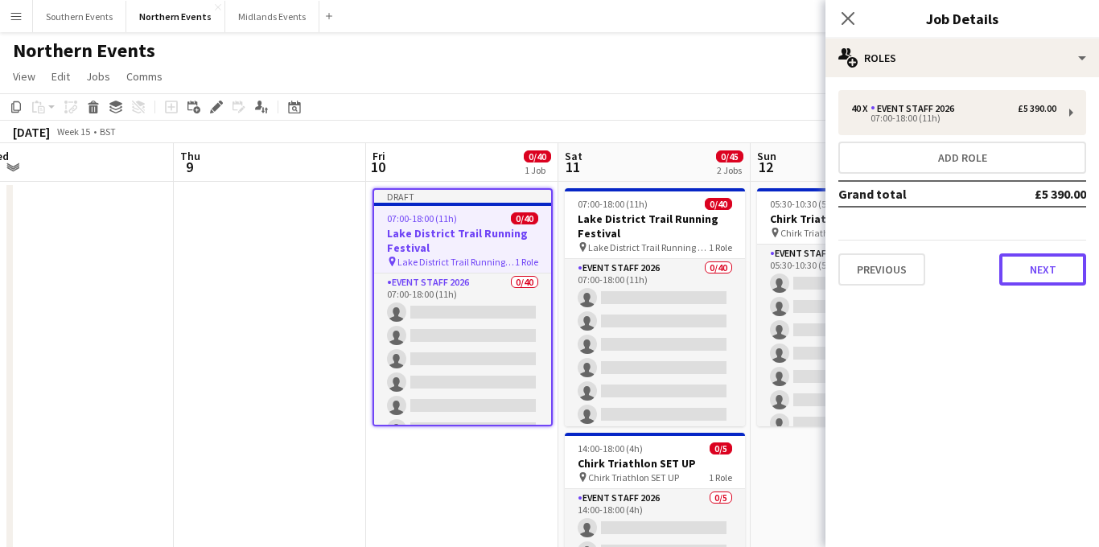
click at [1022, 265] on button "Next" at bounding box center [1043, 270] width 87 height 32
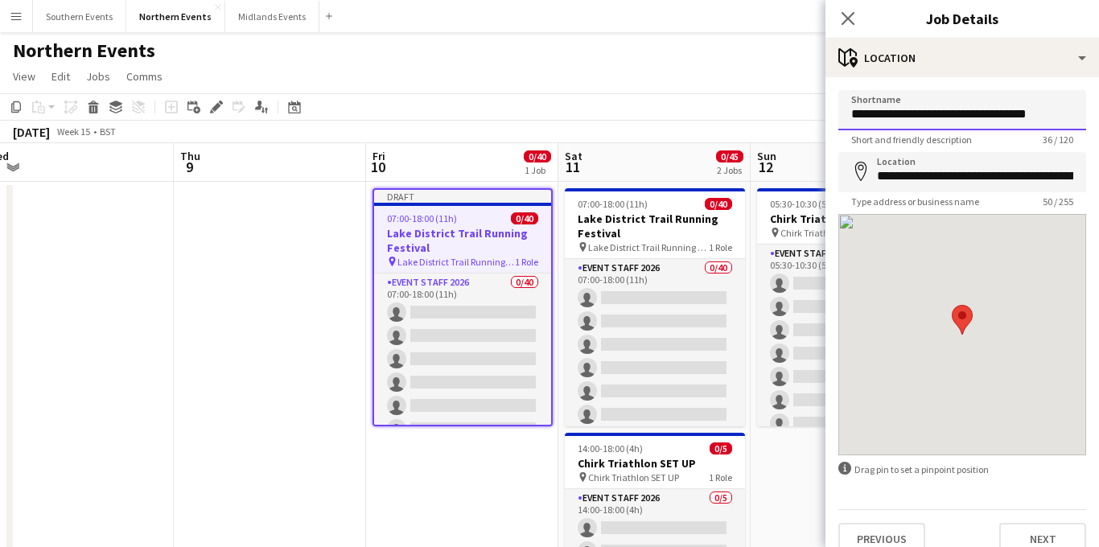
click at [1045, 111] on input "**********" at bounding box center [963, 110] width 248 height 40
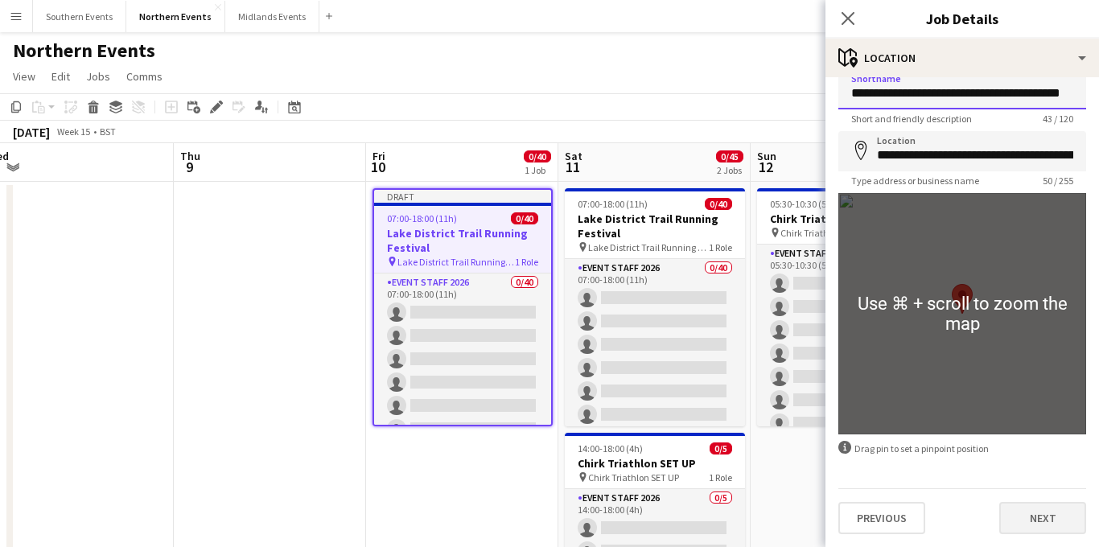
type input "**********"
click at [1012, 520] on button "Next" at bounding box center [1043, 518] width 87 height 32
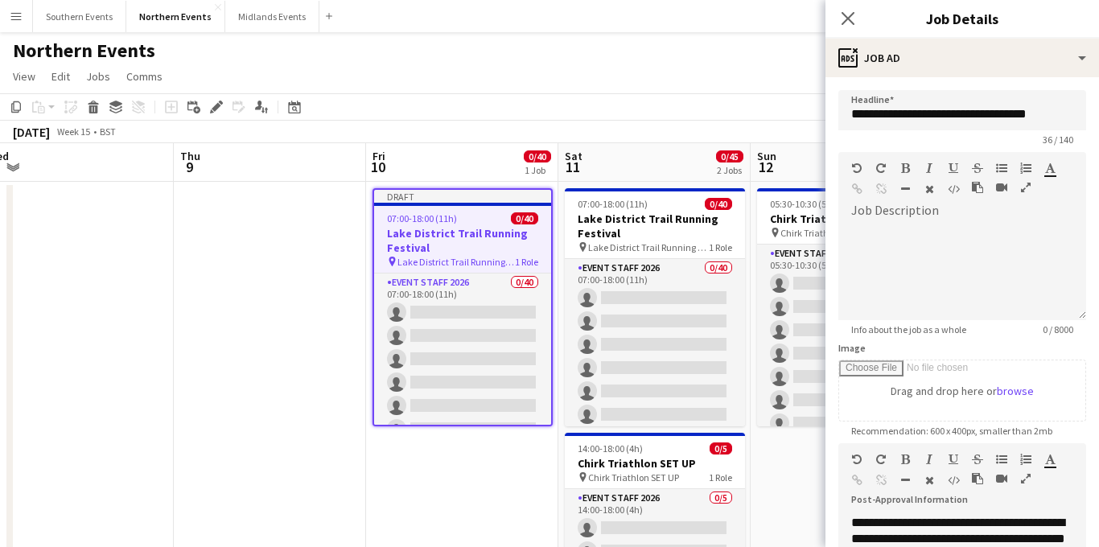
scroll to position [0, 0]
click at [1061, 109] on input "**********" at bounding box center [963, 110] width 248 height 40
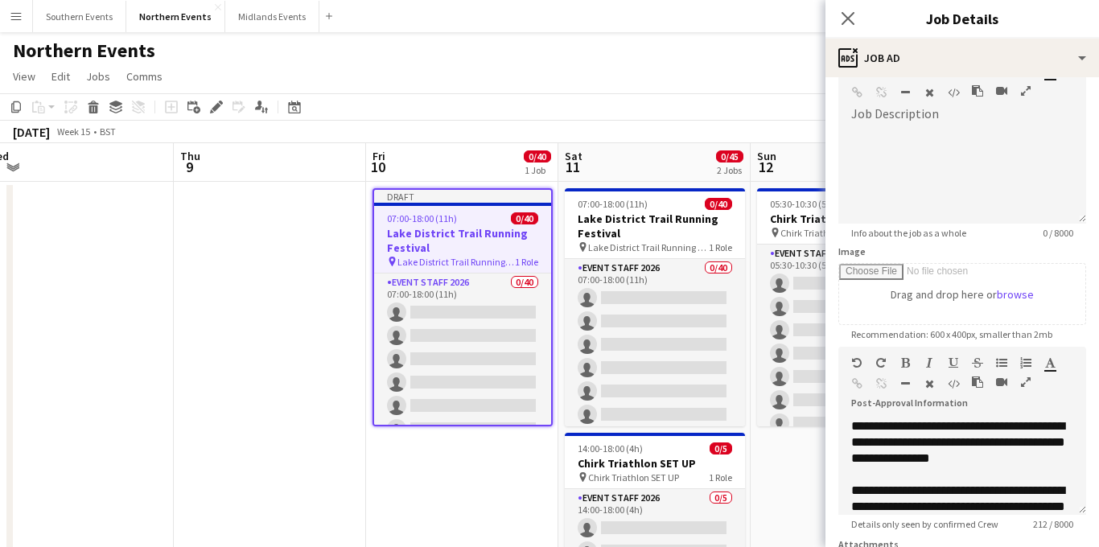
scroll to position [113, 0]
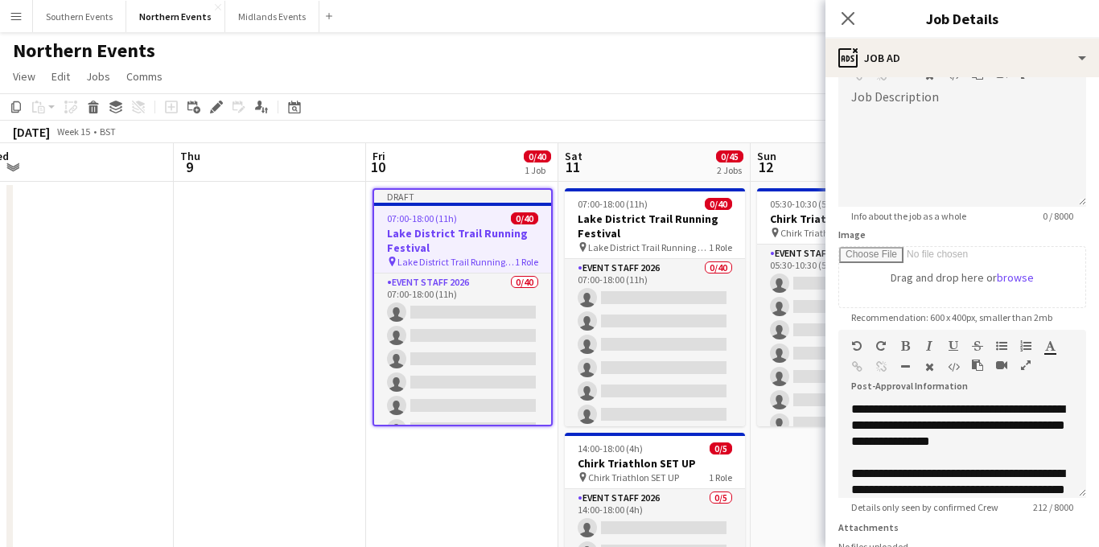
type input "**********"
click at [1008, 427] on span "**********" at bounding box center [959, 425] width 214 height 44
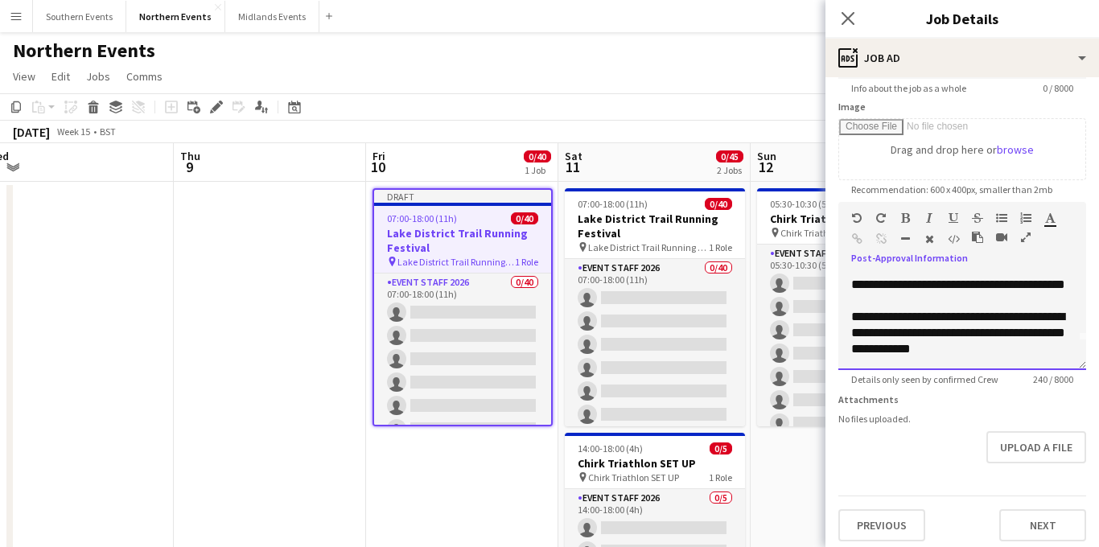
scroll to position [249, 0]
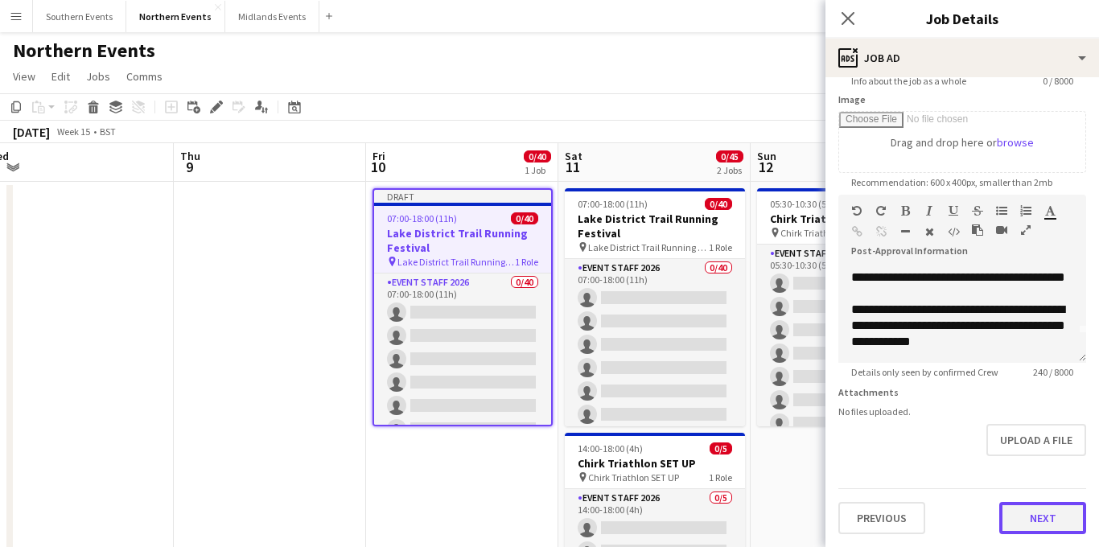
click at [1038, 518] on button "Next" at bounding box center [1043, 518] width 87 height 32
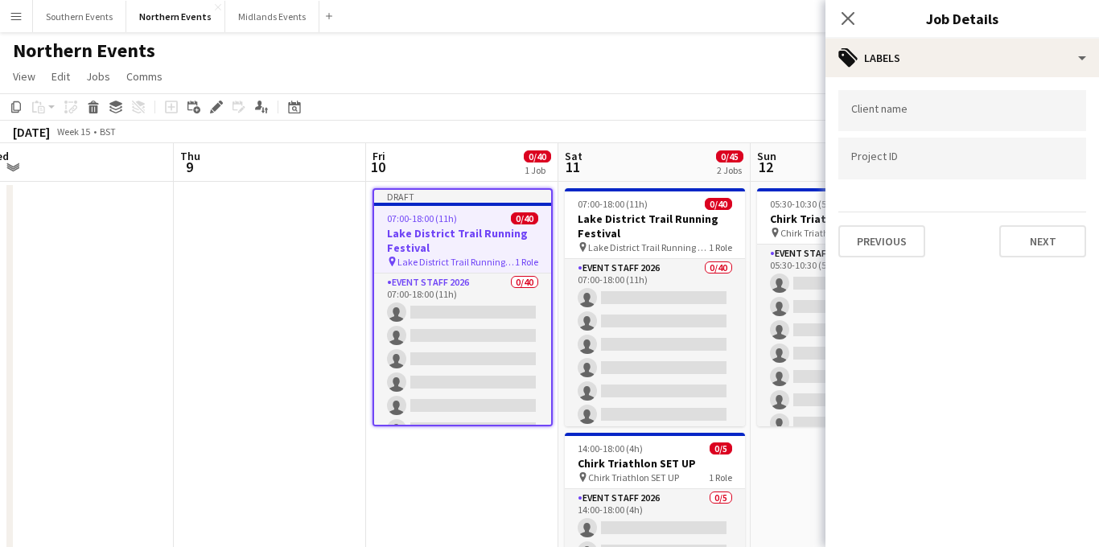
scroll to position [0, 0]
click at [1037, 239] on button "Next" at bounding box center [1043, 241] width 87 height 32
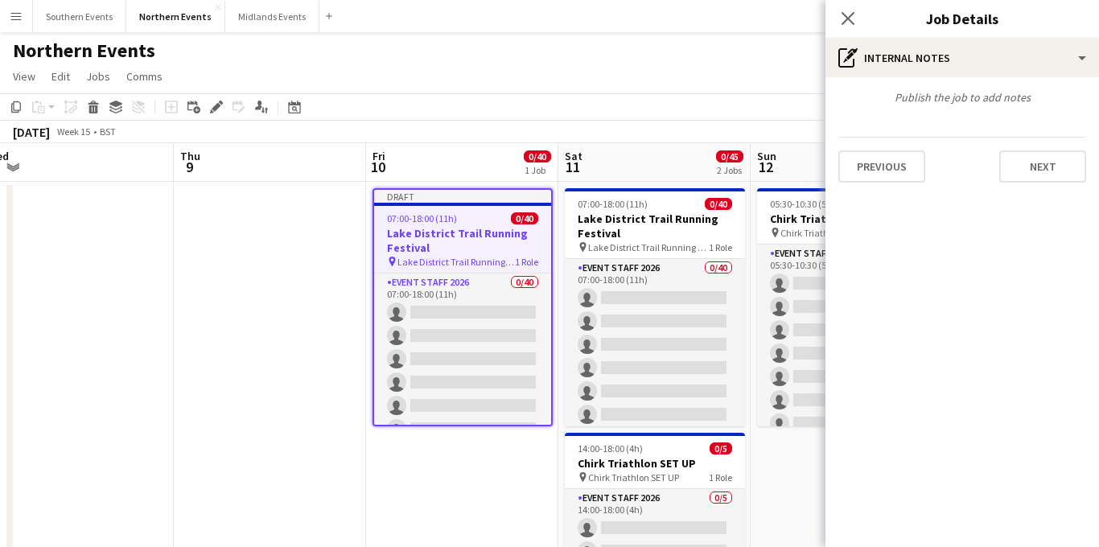
click at [1037, 243] on mat-expansion-panel "pen-write Internal notes Publish the job to add notes Previous Next" at bounding box center [963, 312] width 274 height 470
click at [1045, 179] on button "Next" at bounding box center [1043, 167] width 87 height 32
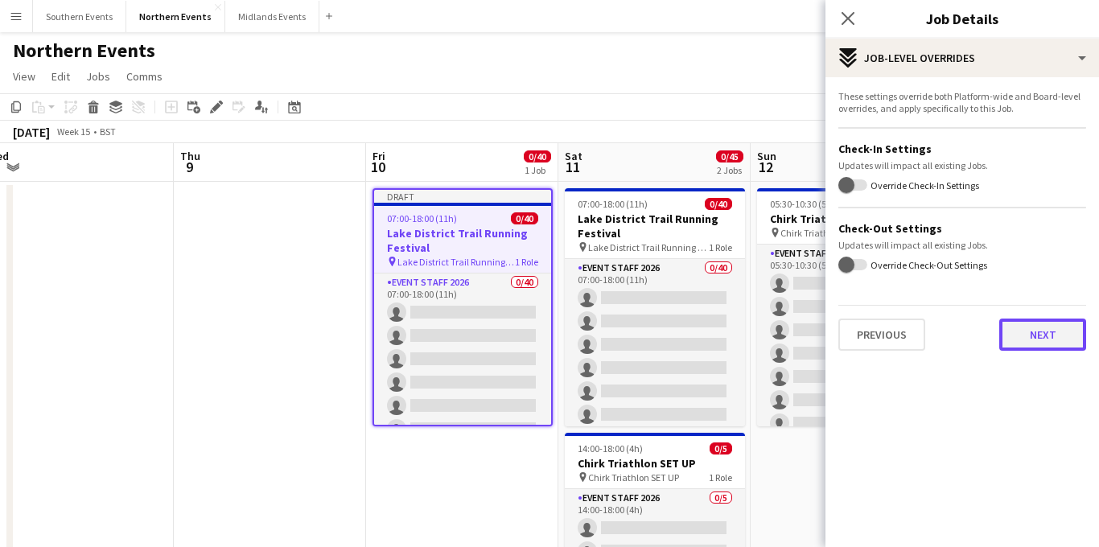
click at [1019, 323] on button "Next" at bounding box center [1043, 335] width 87 height 32
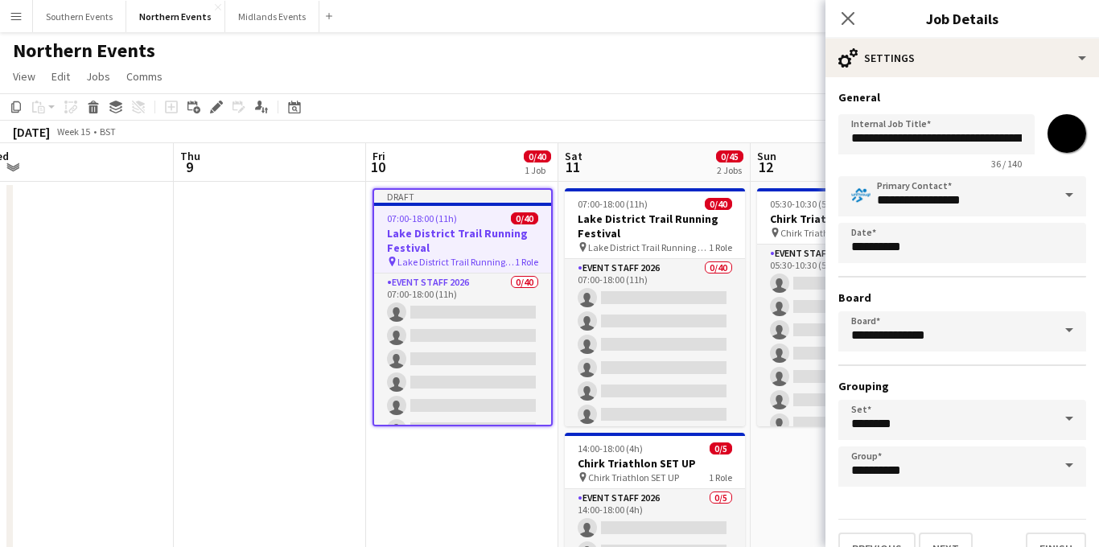
scroll to position [31, 0]
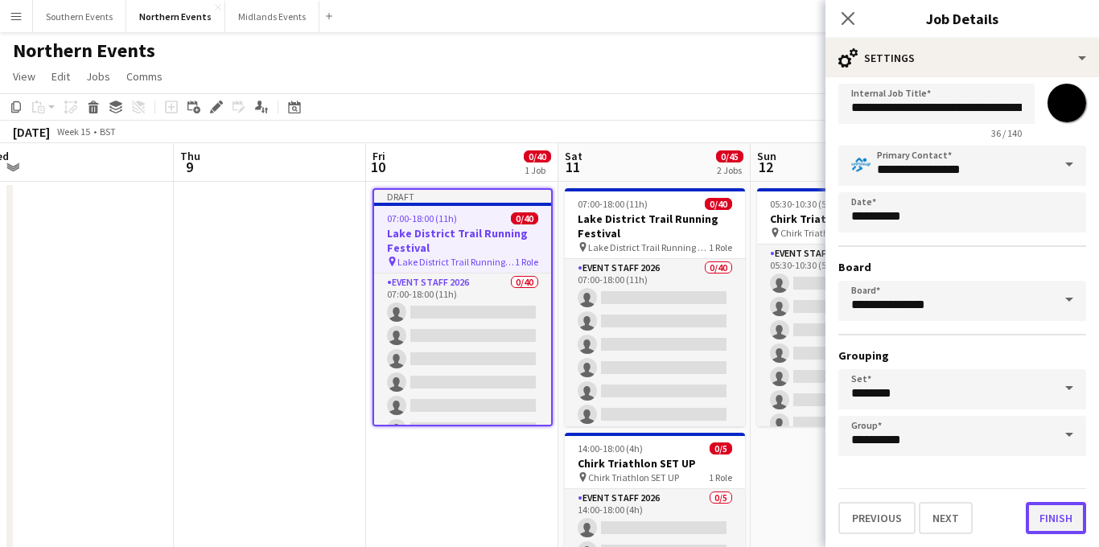
click at [1052, 518] on button "Finish" at bounding box center [1056, 518] width 60 height 32
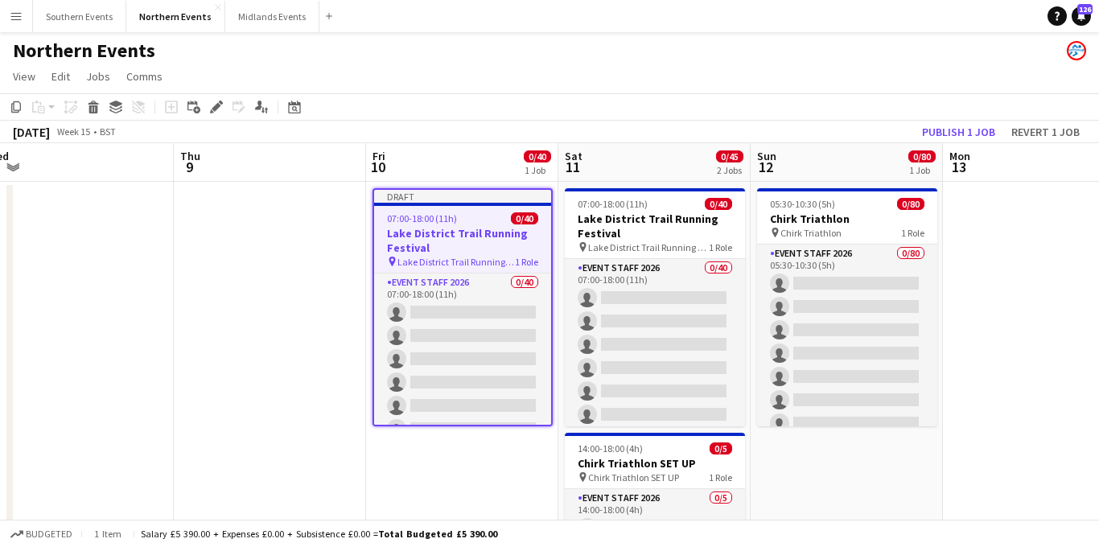
click at [461, 231] on h3 "Lake District Trail Running Festival" at bounding box center [462, 240] width 177 height 29
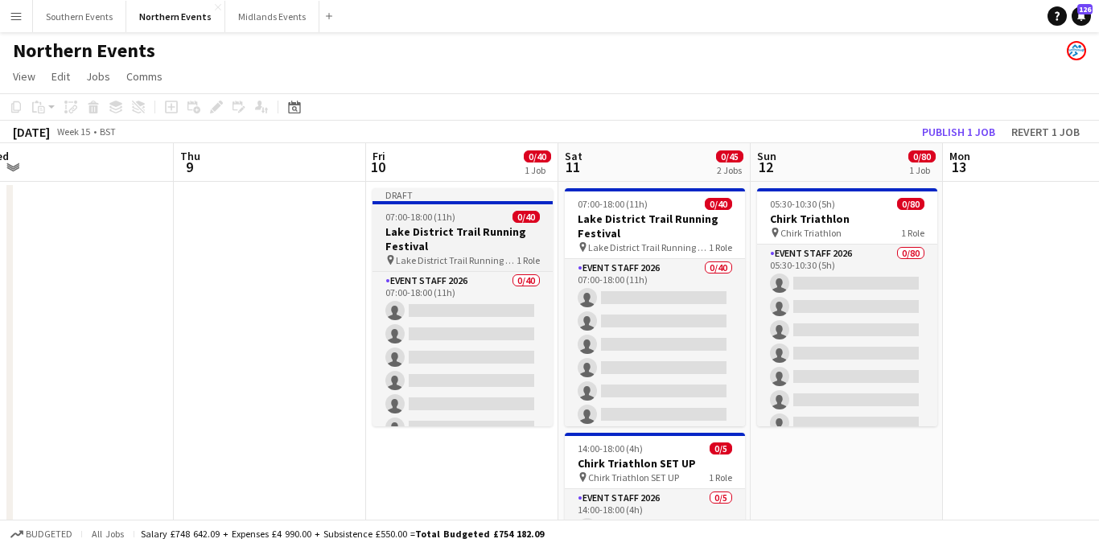
click at [495, 239] on h3 "Lake District Trail Running Festival" at bounding box center [463, 239] width 180 height 29
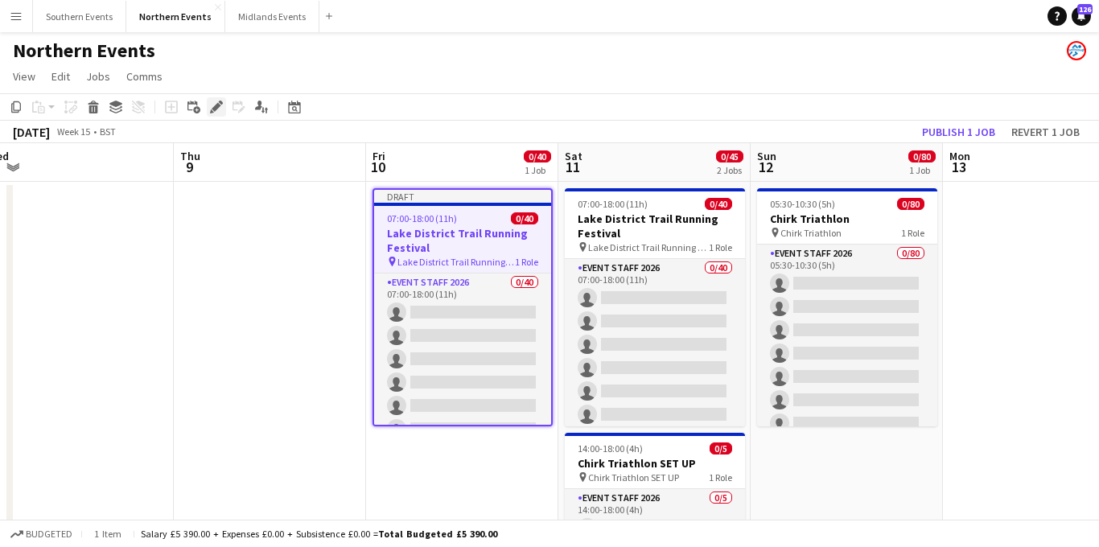
click at [213, 103] on icon "Edit" at bounding box center [216, 107] width 13 height 13
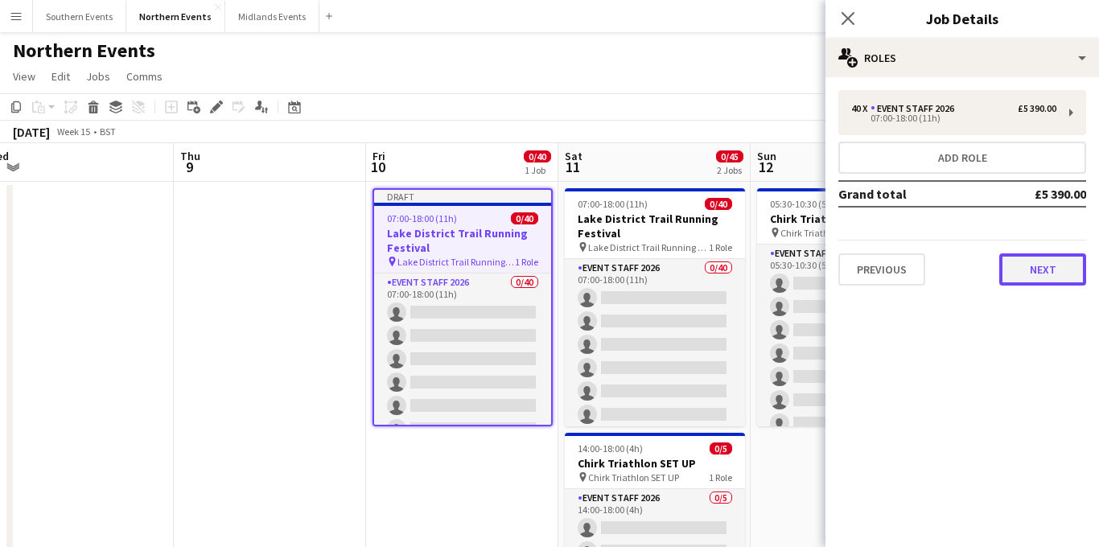
click at [1047, 279] on button "Next" at bounding box center [1043, 270] width 87 height 32
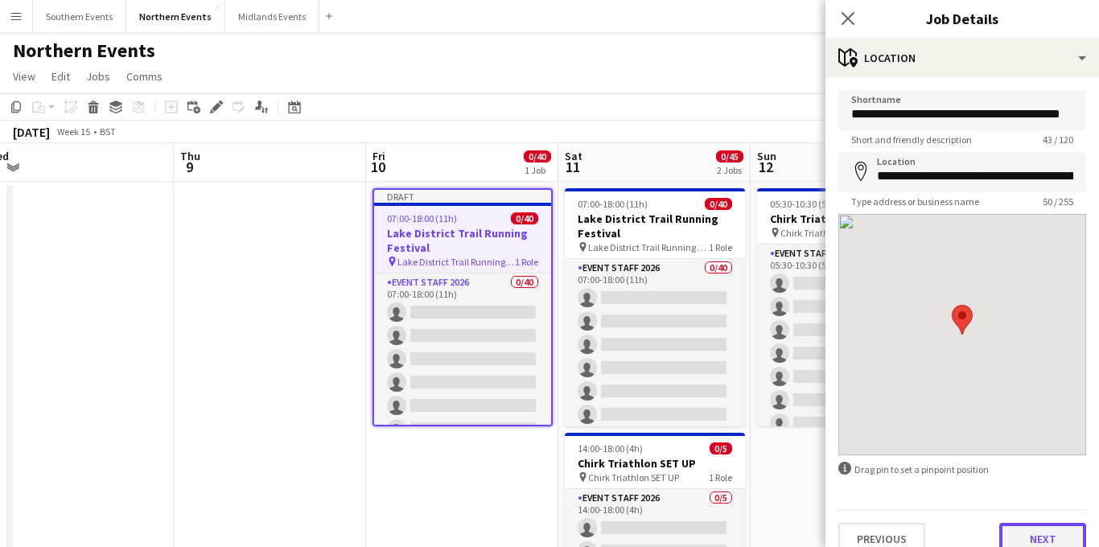
click at [1040, 534] on button "Next" at bounding box center [1043, 539] width 87 height 32
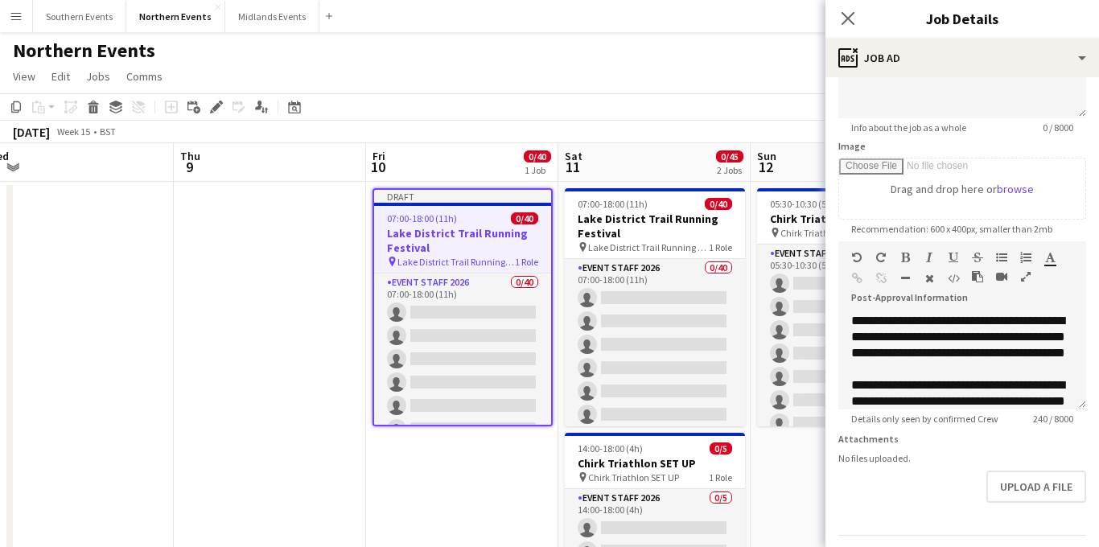
scroll to position [249, 0]
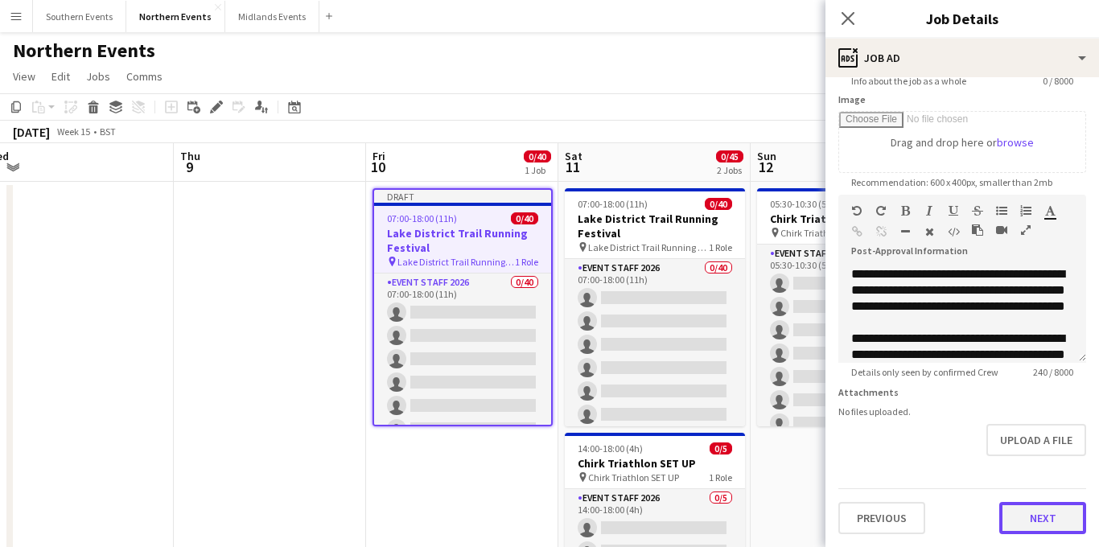
click at [1043, 519] on button "Next" at bounding box center [1043, 518] width 87 height 32
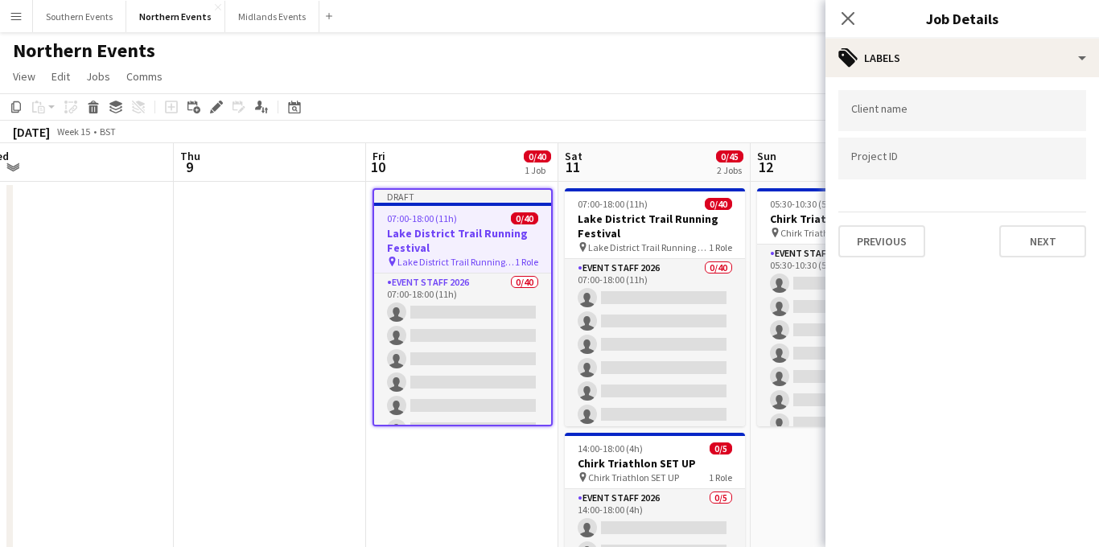
scroll to position [0, 0]
click at [1049, 245] on button "Next" at bounding box center [1043, 241] width 87 height 32
click at [1038, 546] on mat-expansion-panel "pen-write Internal notes Publish the job to add notes Previous Next" at bounding box center [963, 547] width 274 height 0
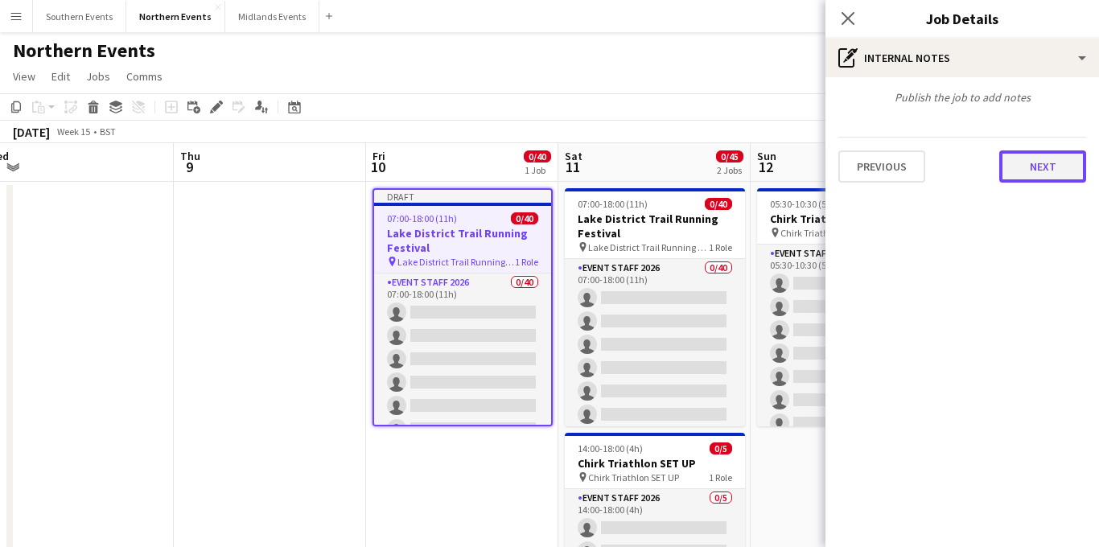
click at [1054, 164] on button "Next" at bounding box center [1043, 167] width 87 height 32
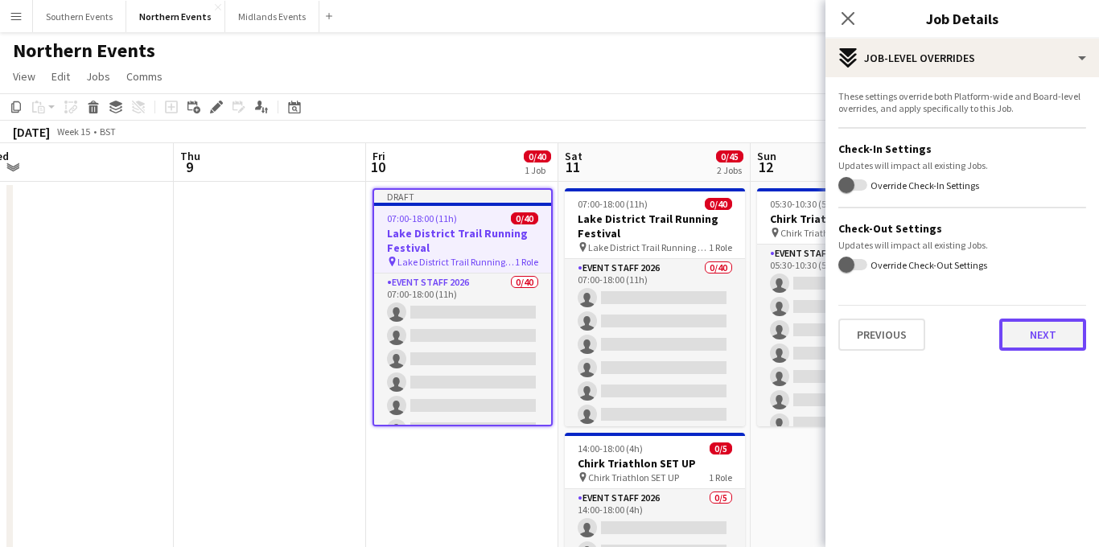
click at [1012, 331] on button "Next" at bounding box center [1043, 335] width 87 height 32
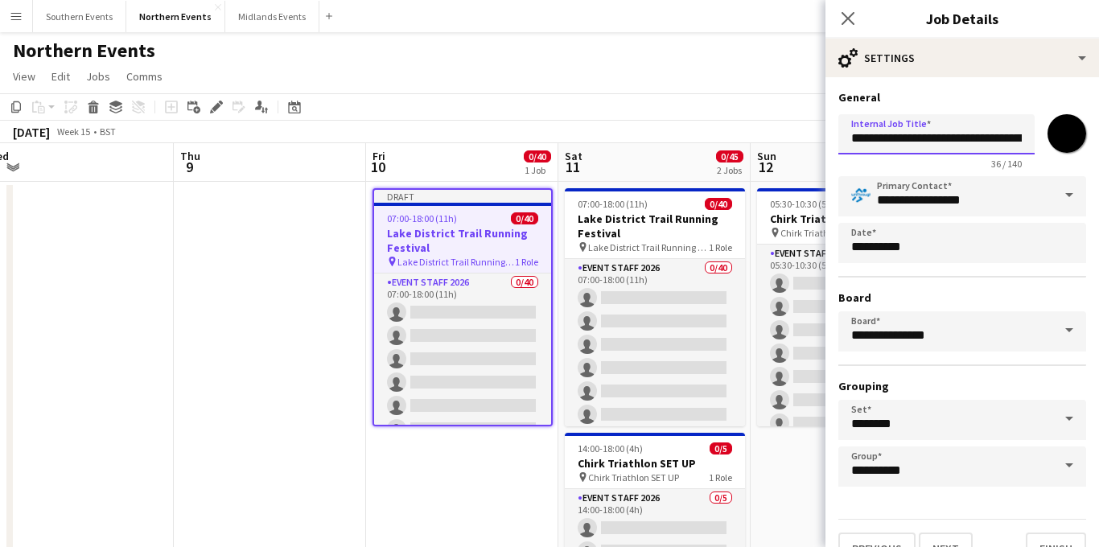
drag, startPoint x: 1000, startPoint y: 134, endPoint x: 1074, endPoint y: 139, distance: 73.5
click at [1074, 139] on div "**********" at bounding box center [963, 139] width 248 height 62
click at [1007, 141] on input "**********" at bounding box center [937, 134] width 196 height 40
drag, startPoint x: 983, startPoint y: 140, endPoint x: 1069, endPoint y: 146, distance: 86.4
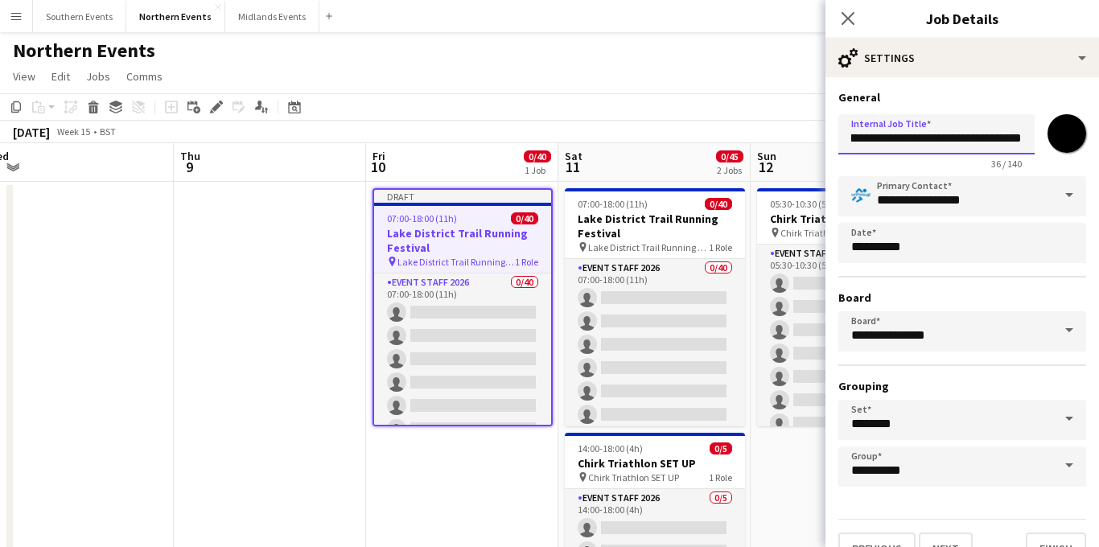
click at [1069, 146] on div "**********" at bounding box center [963, 139] width 248 height 62
click at [1025, 137] on input "**********" at bounding box center [937, 134] width 196 height 40
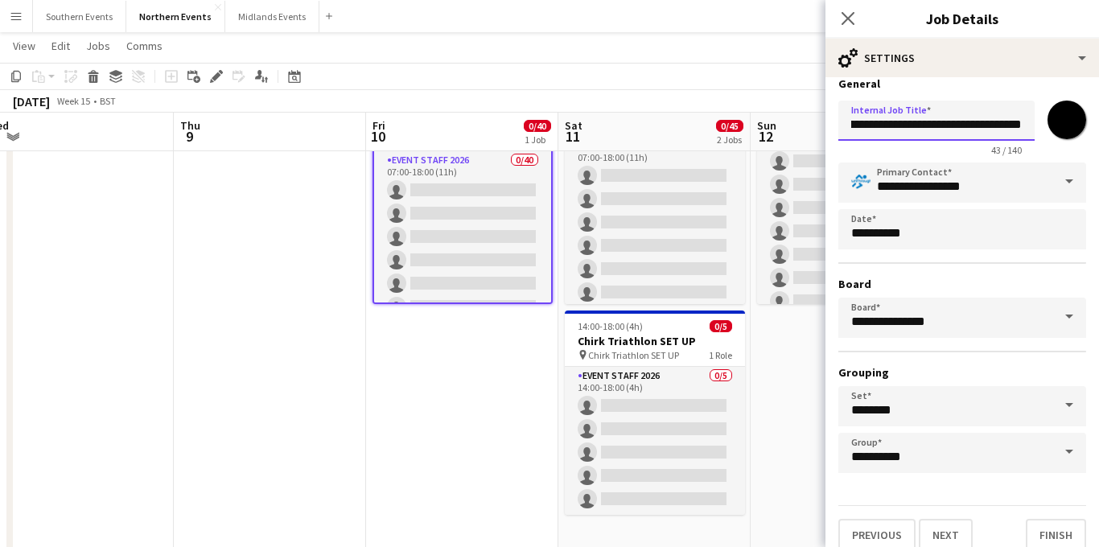
scroll to position [31, 0]
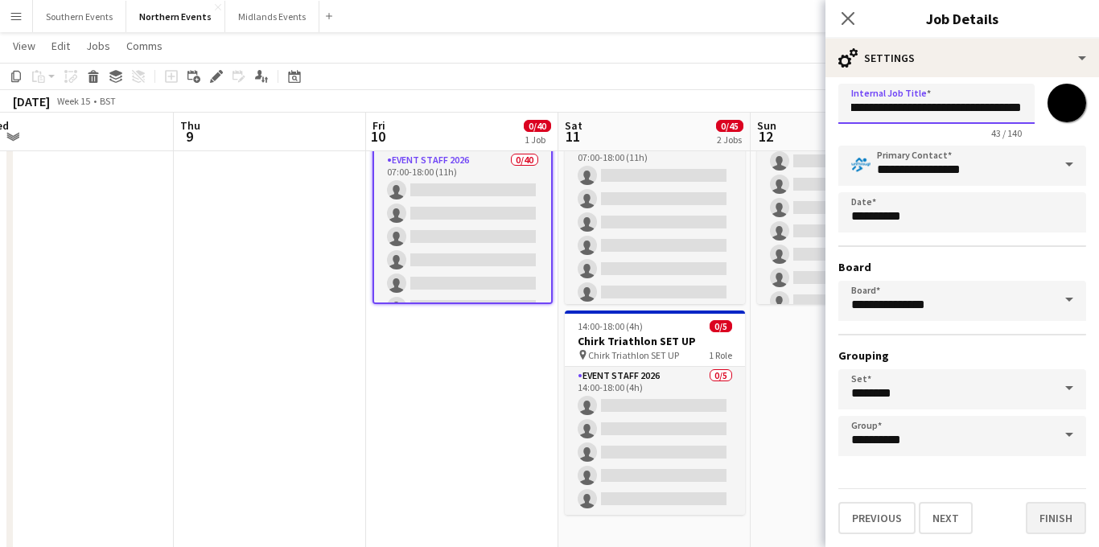
type input "**********"
click at [1040, 517] on button "Finish" at bounding box center [1056, 518] width 60 height 32
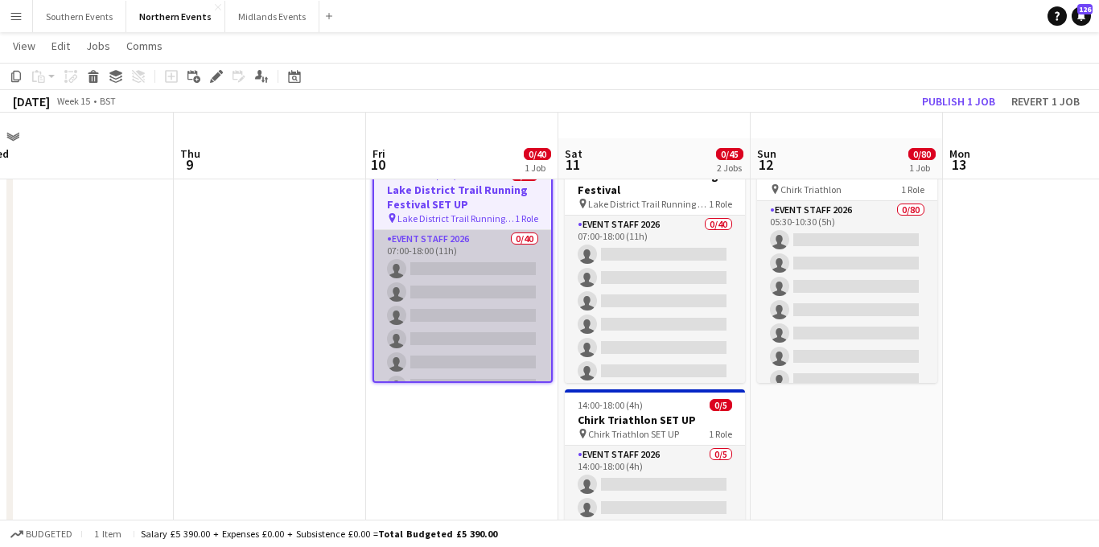
scroll to position [19, 0]
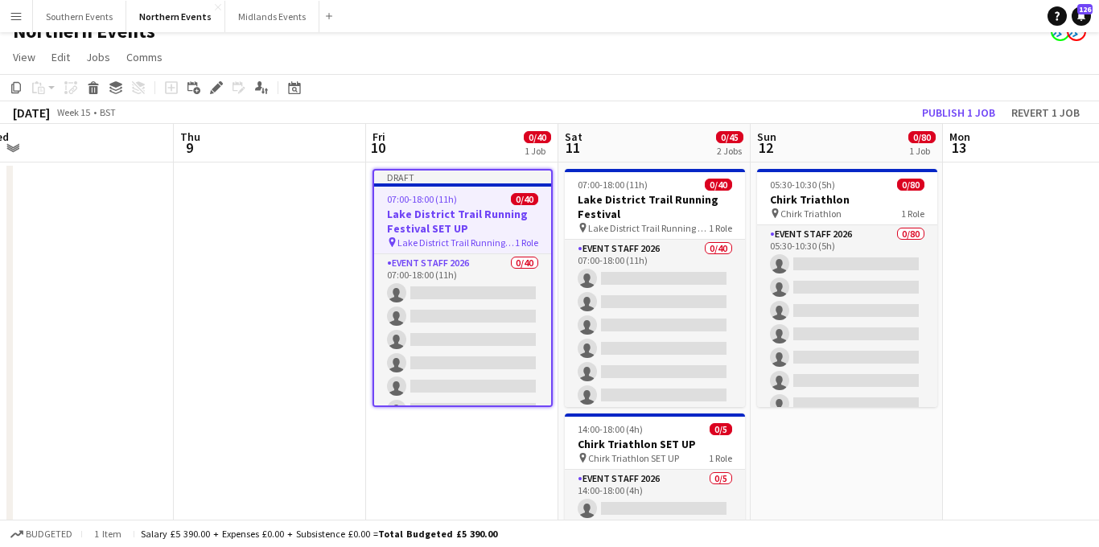
click at [486, 237] on span "Lake District Trail Running Festival SET UP" at bounding box center [457, 243] width 118 height 12
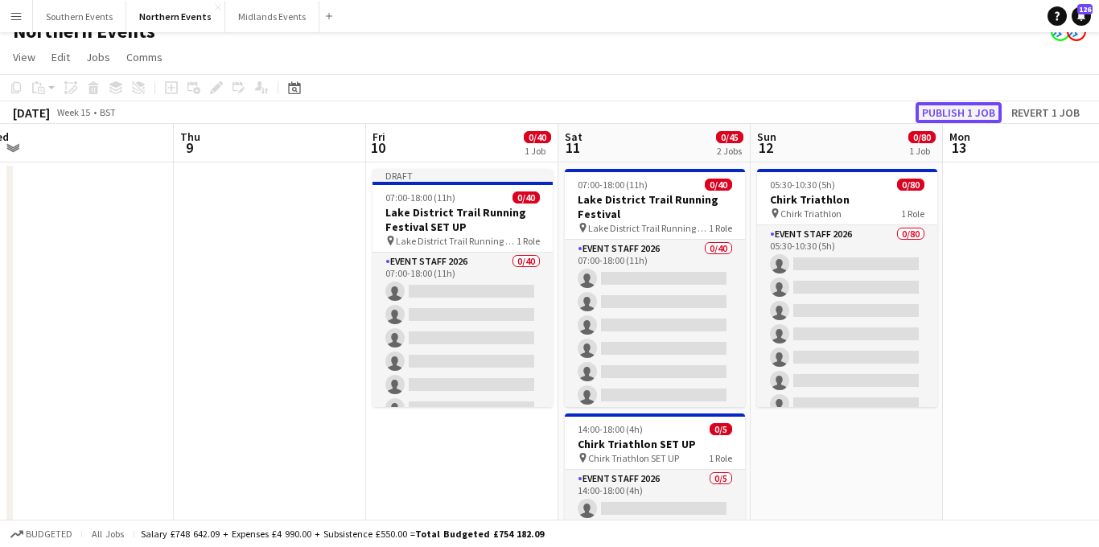
click at [951, 122] on button "Publish 1 job" at bounding box center [959, 112] width 86 height 21
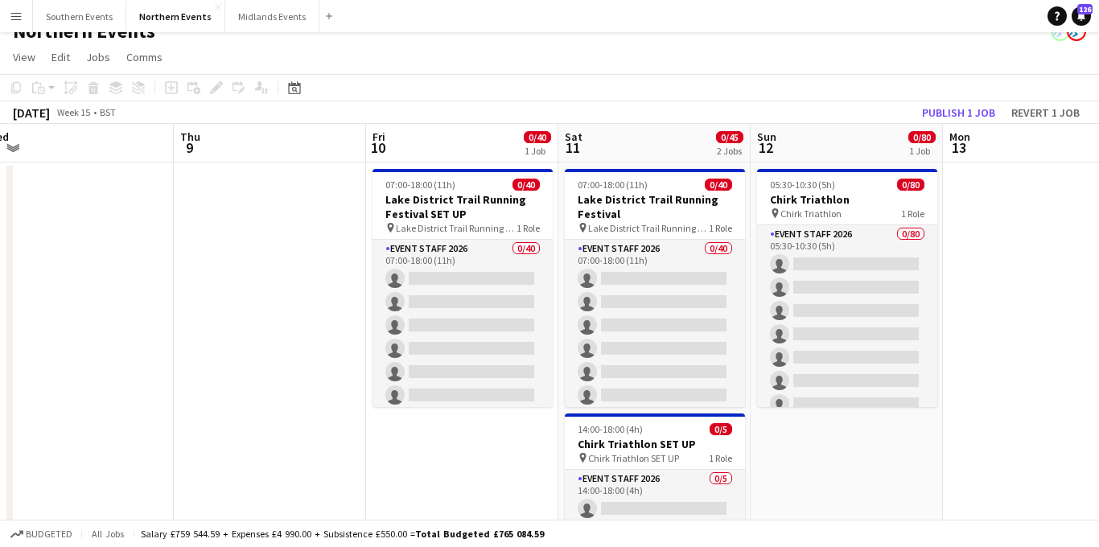
click at [23, 17] on button "Menu" at bounding box center [16, 16] width 32 height 32
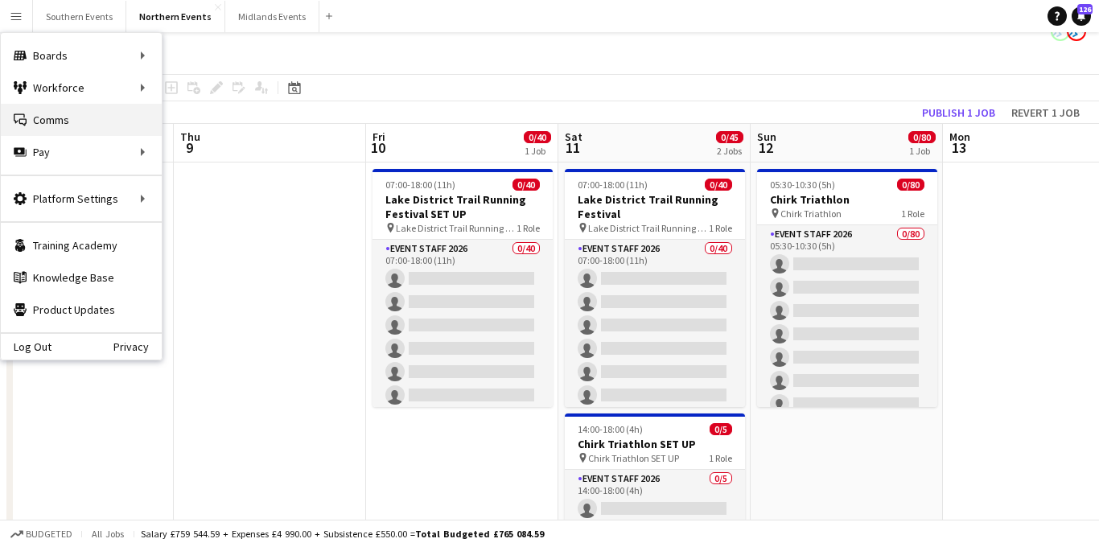
click at [58, 113] on link "Comms Comms" at bounding box center [81, 120] width 161 height 32
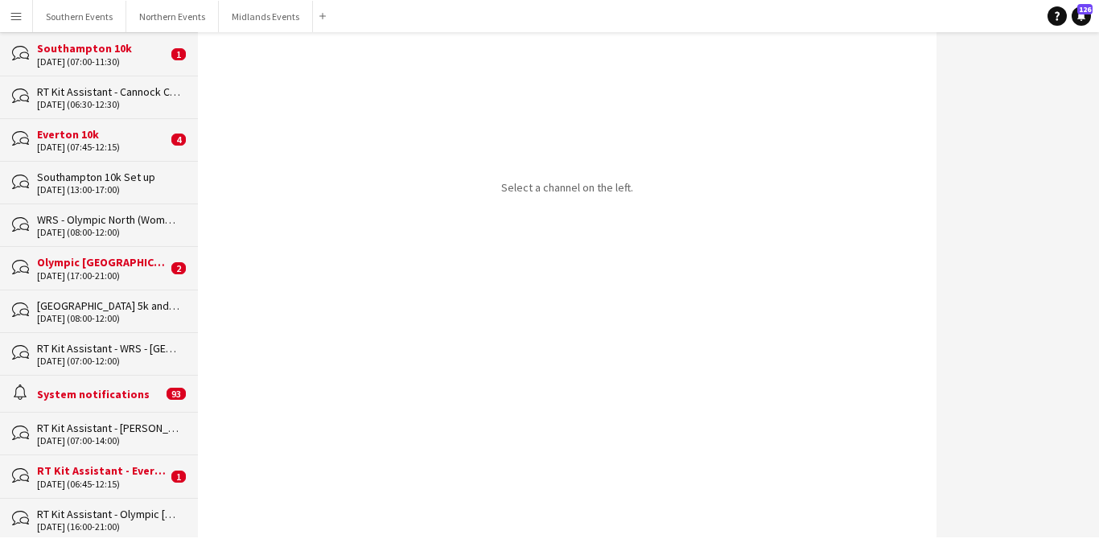
scroll to position [166, 0]
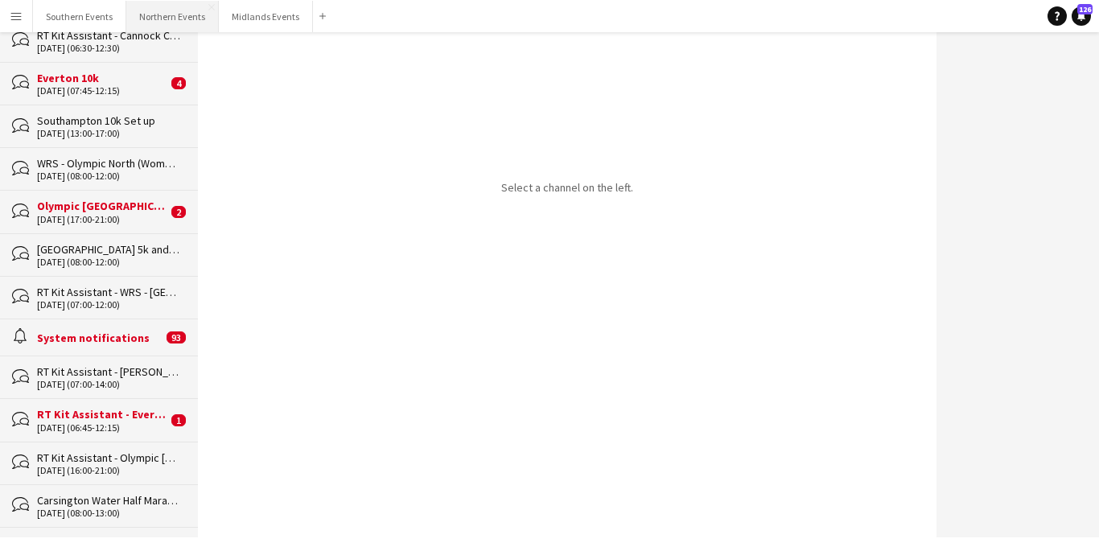
click at [173, 15] on button "Northern Events Close" at bounding box center [172, 16] width 93 height 31
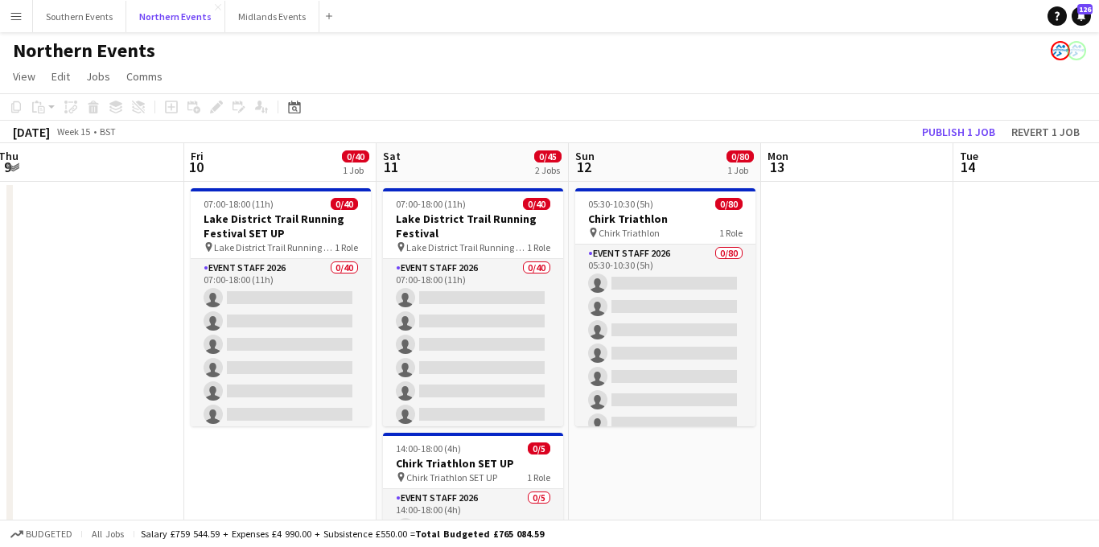
scroll to position [0, 391]
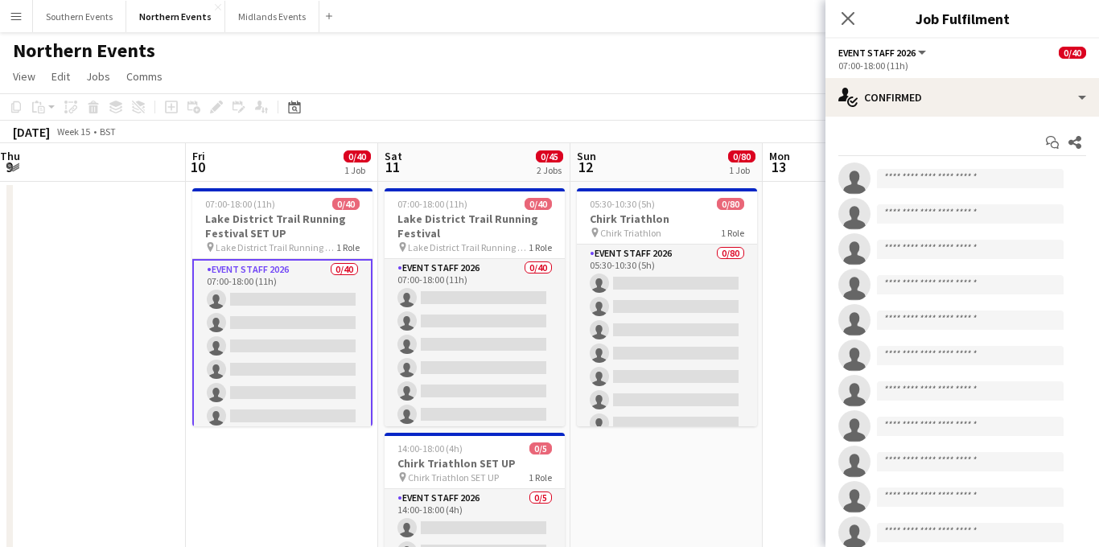
click at [854, 14] on icon "Close pop-in" at bounding box center [848, 18] width 13 height 13
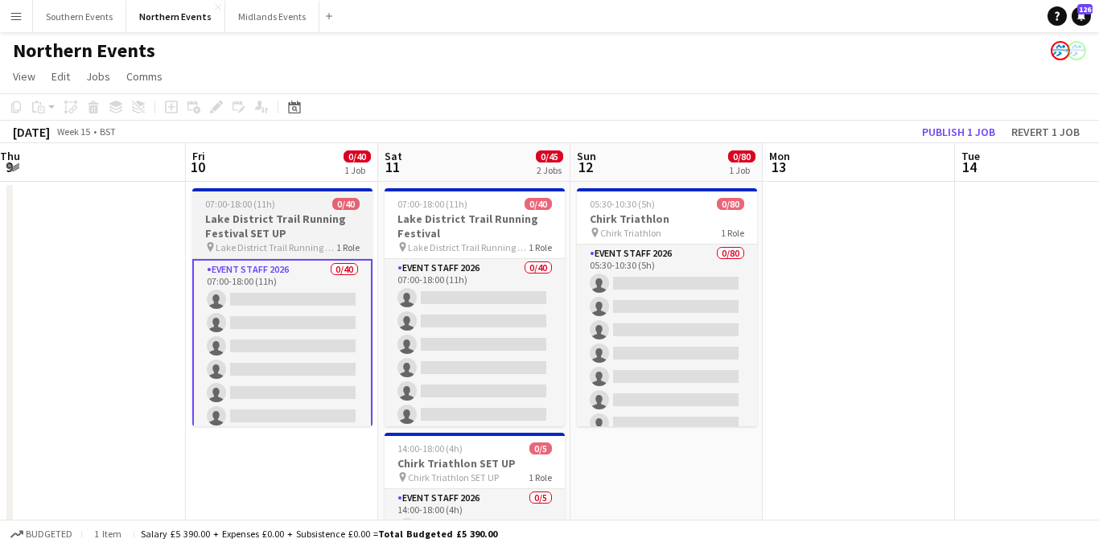
click at [245, 241] on span "Lake District Trail Running Festival SET UP" at bounding box center [276, 247] width 121 height 12
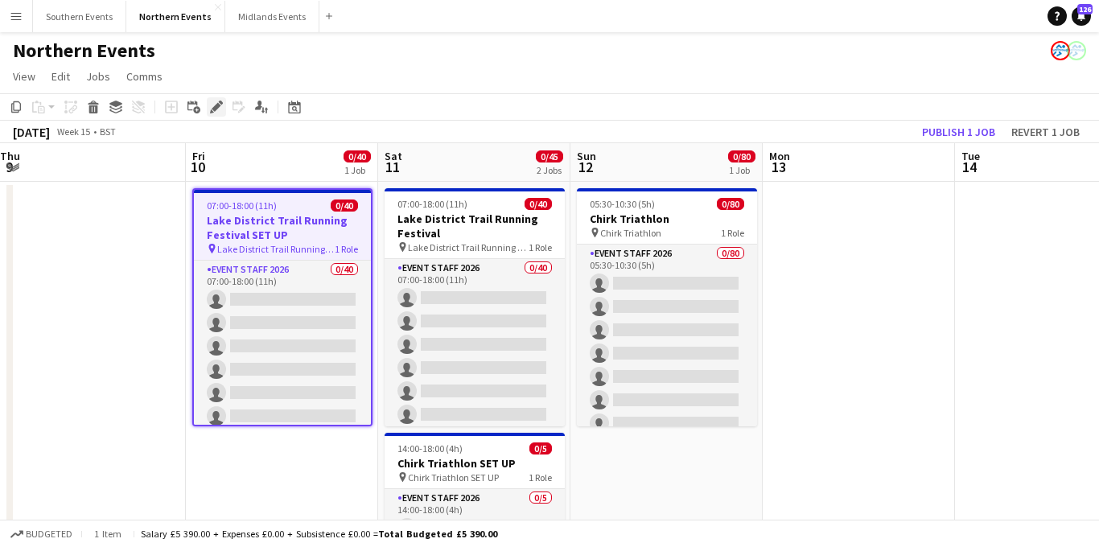
click at [214, 101] on icon "Edit" at bounding box center [216, 107] width 13 height 13
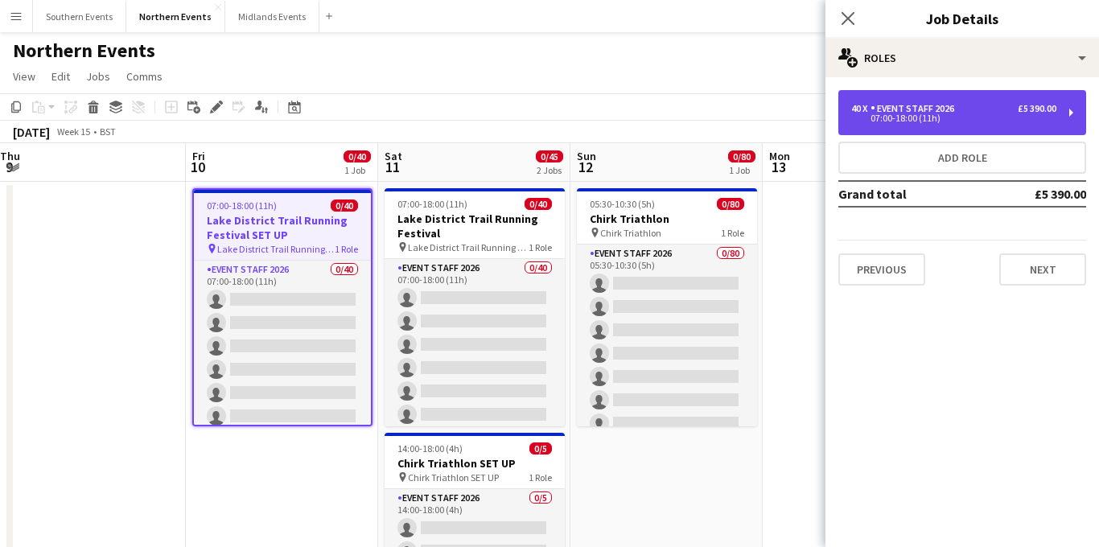
click at [934, 134] on div "40 x Event Staff 2026 £5 390.00 07:00-18:00 (11h)" at bounding box center [963, 112] width 248 height 45
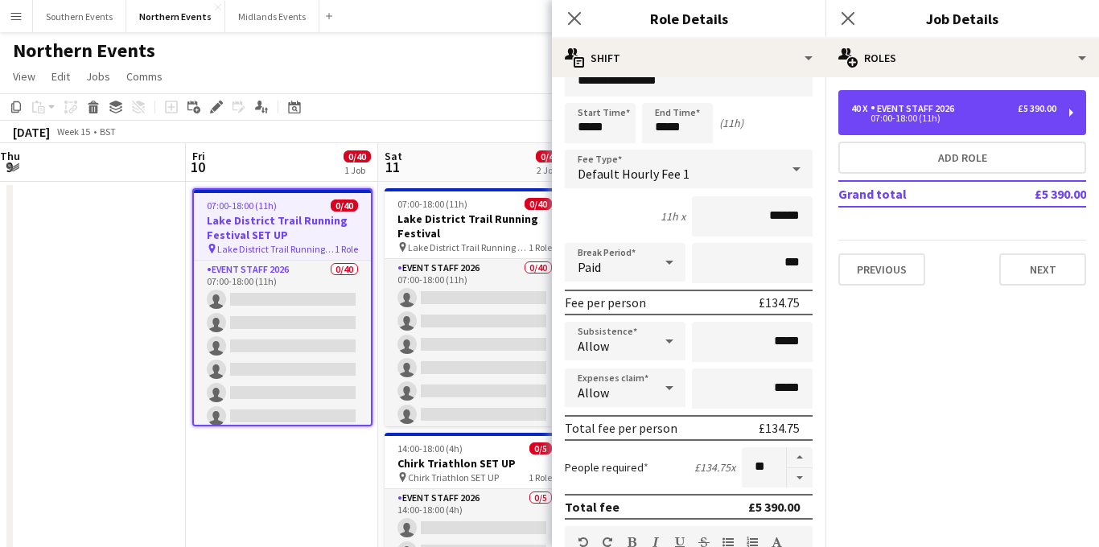
scroll to position [37, 0]
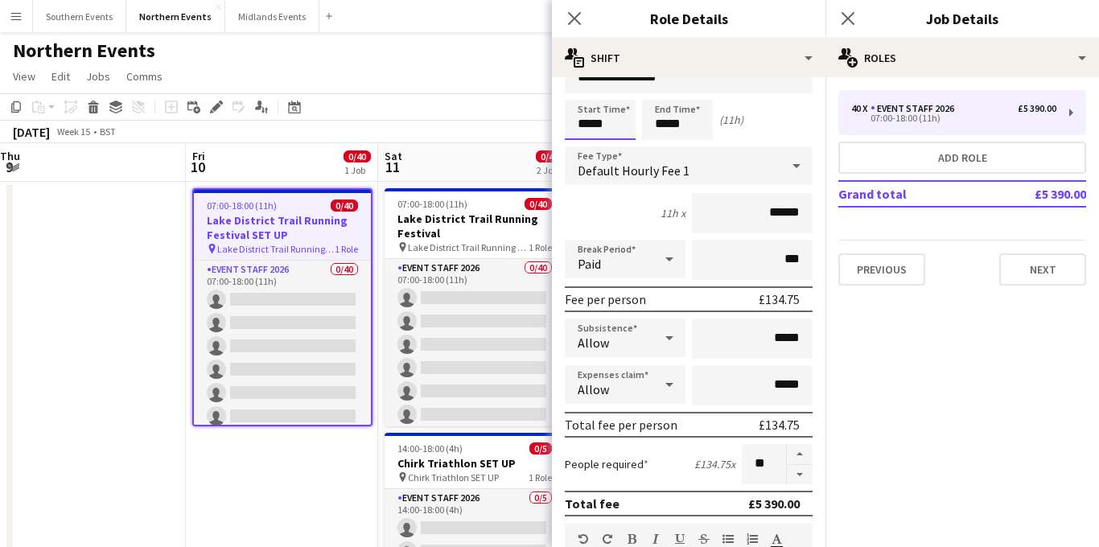
click at [583, 124] on input "*****" at bounding box center [600, 120] width 71 height 40
click at [588, 96] on div at bounding box center [584, 92] width 32 height 16
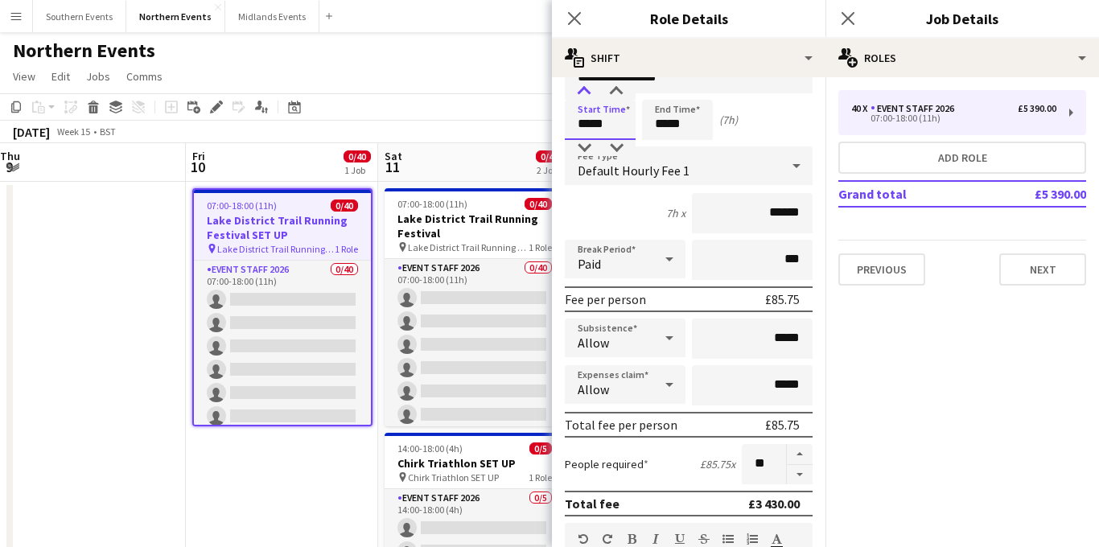
click at [588, 96] on div at bounding box center [584, 92] width 32 height 16
click at [614, 97] on div at bounding box center [616, 92] width 32 height 16
type input "*****"
click at [614, 97] on div at bounding box center [616, 92] width 32 height 16
click at [663, 129] on input "*****" at bounding box center [677, 120] width 71 height 40
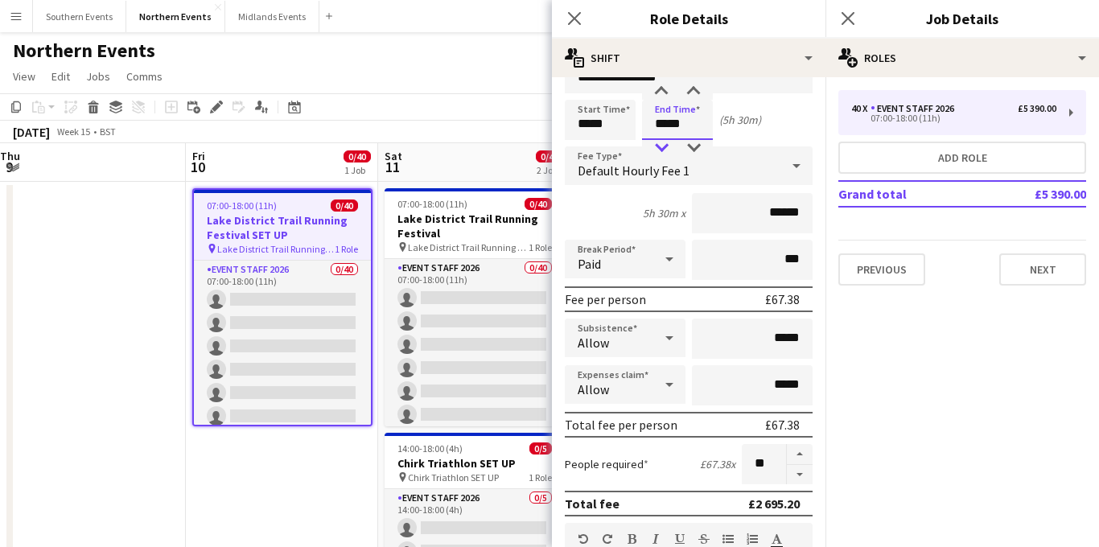
type input "*****"
click at [662, 148] on div at bounding box center [661, 148] width 32 height 16
click at [849, 24] on icon "Close pop-in" at bounding box center [847, 17] width 15 height 15
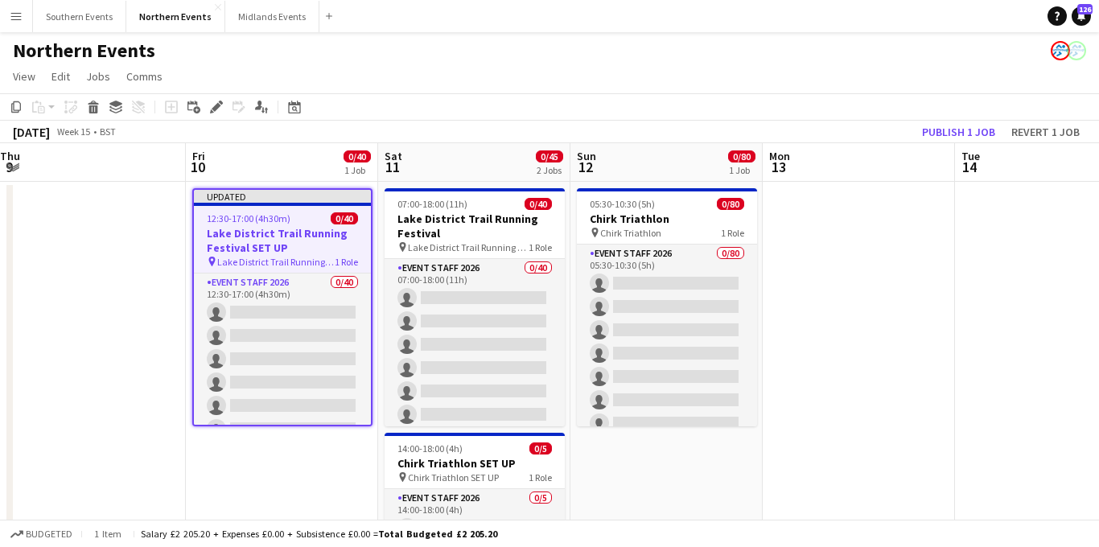
click at [284, 232] on h3 "Lake District Trail Running Festival SET UP" at bounding box center [282, 240] width 177 height 29
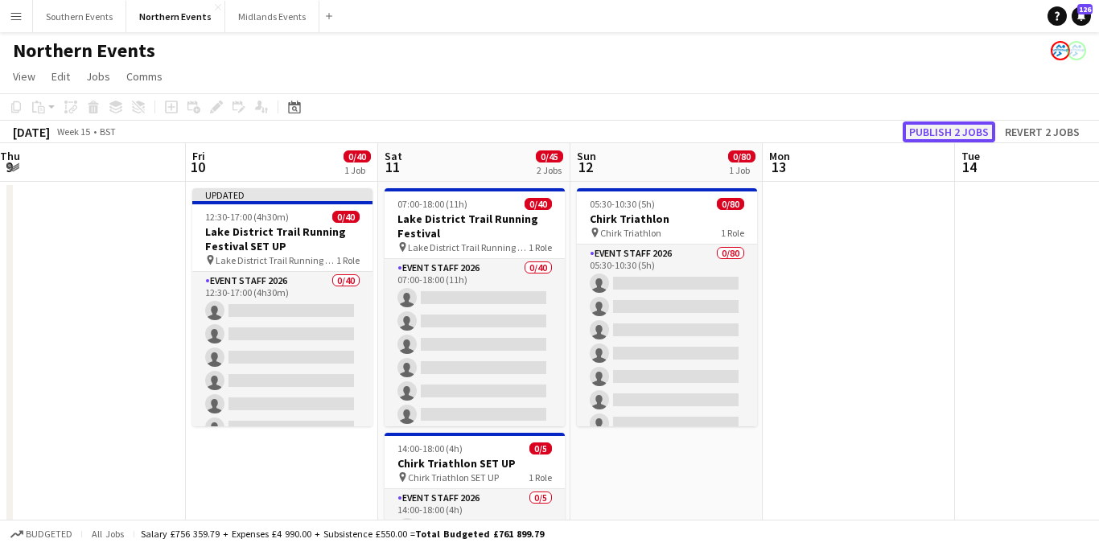
click at [928, 130] on button "Publish 2 jobs" at bounding box center [949, 132] width 93 height 21
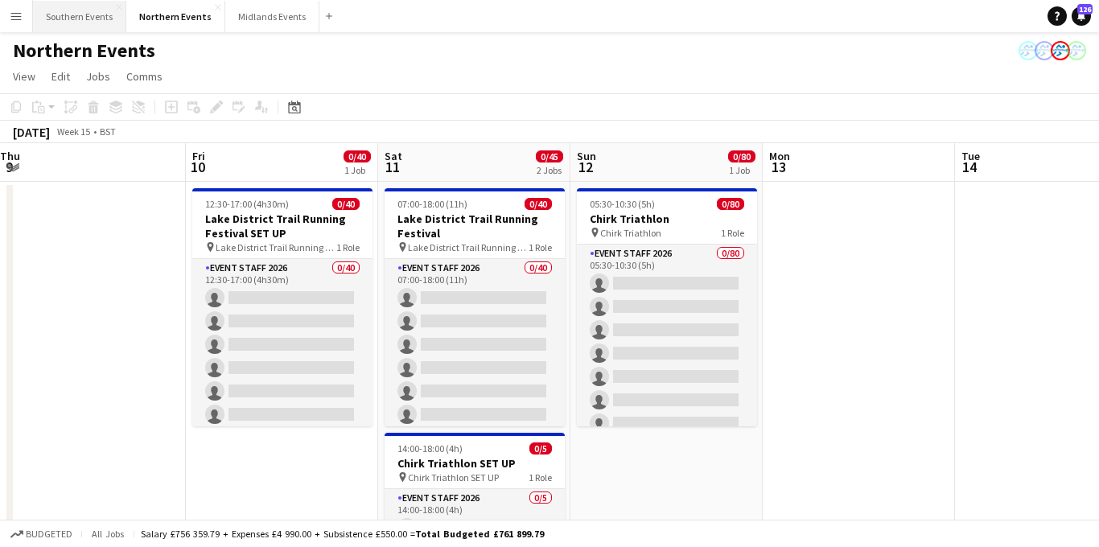
click at [95, 17] on button "Southern Events Close" at bounding box center [79, 16] width 93 height 31
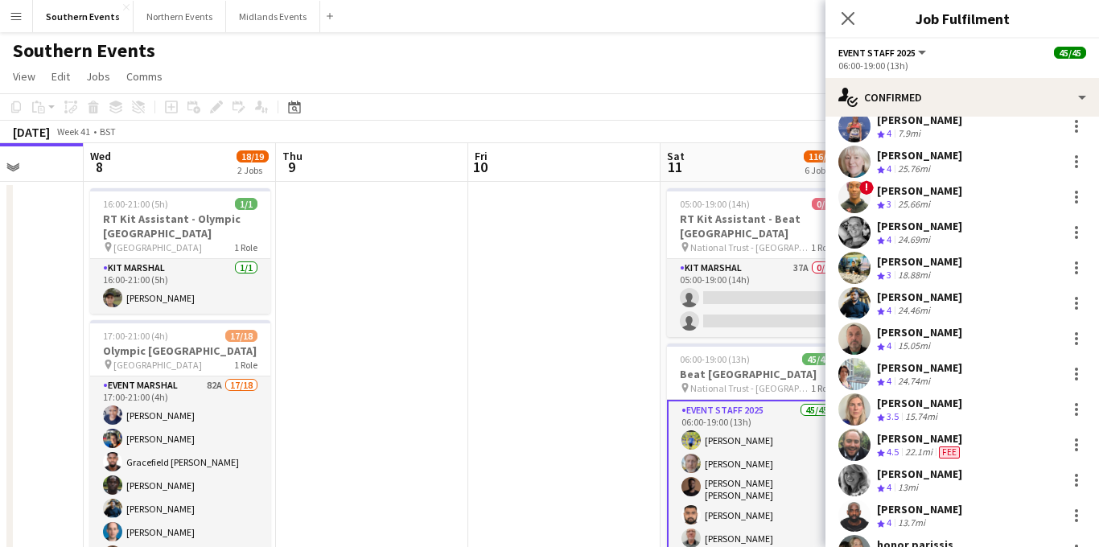
scroll to position [872, 0]
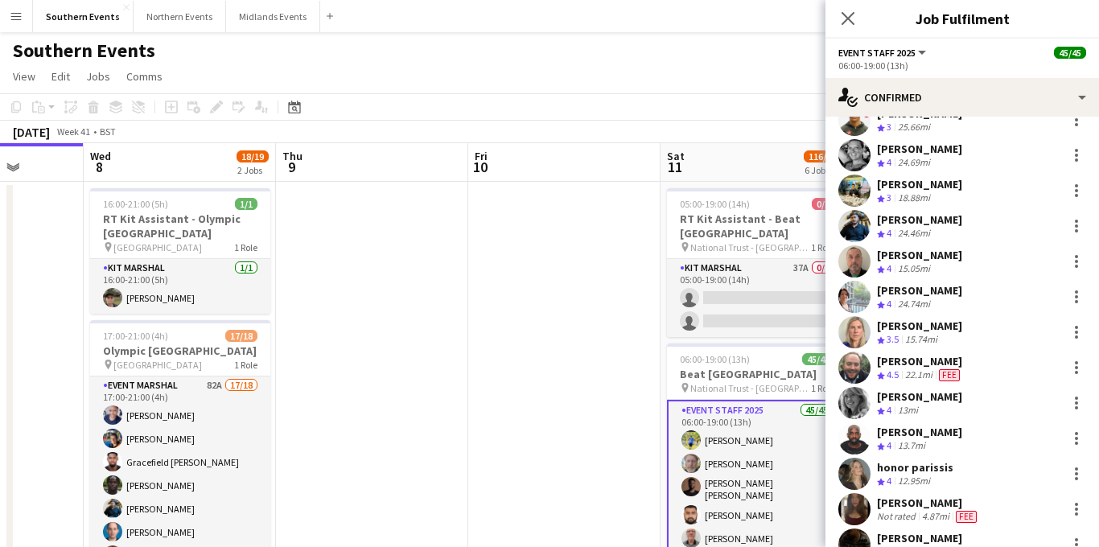
click at [921, 360] on div "[PERSON_NAME]" at bounding box center [920, 361] width 86 height 14
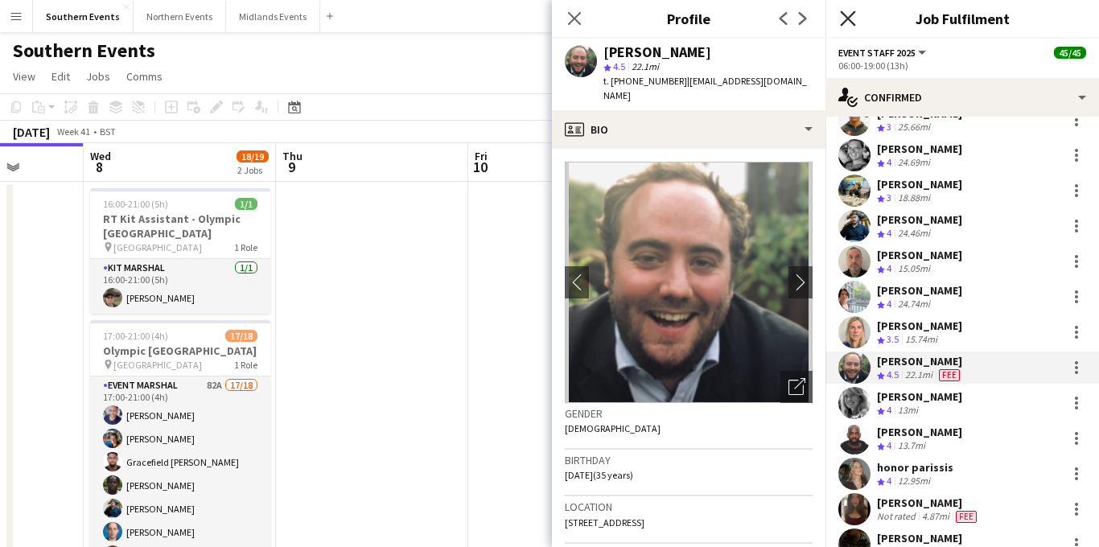
click at [844, 17] on icon "Close pop-in" at bounding box center [847, 17] width 15 height 15
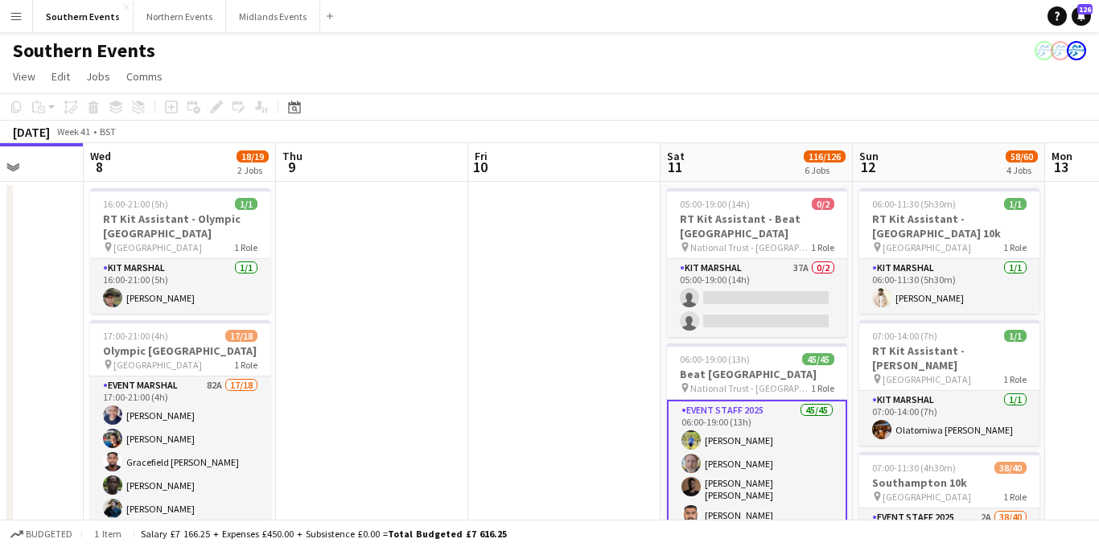
click at [18, 11] on app-icon "Menu" at bounding box center [16, 16] width 13 height 13
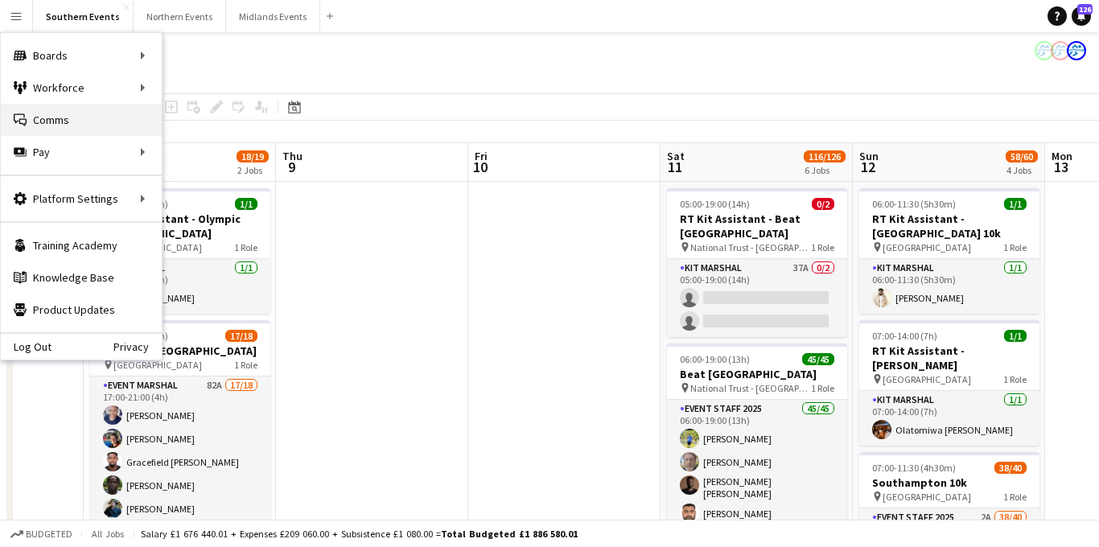
click at [53, 119] on link "Comms Comms" at bounding box center [81, 120] width 161 height 32
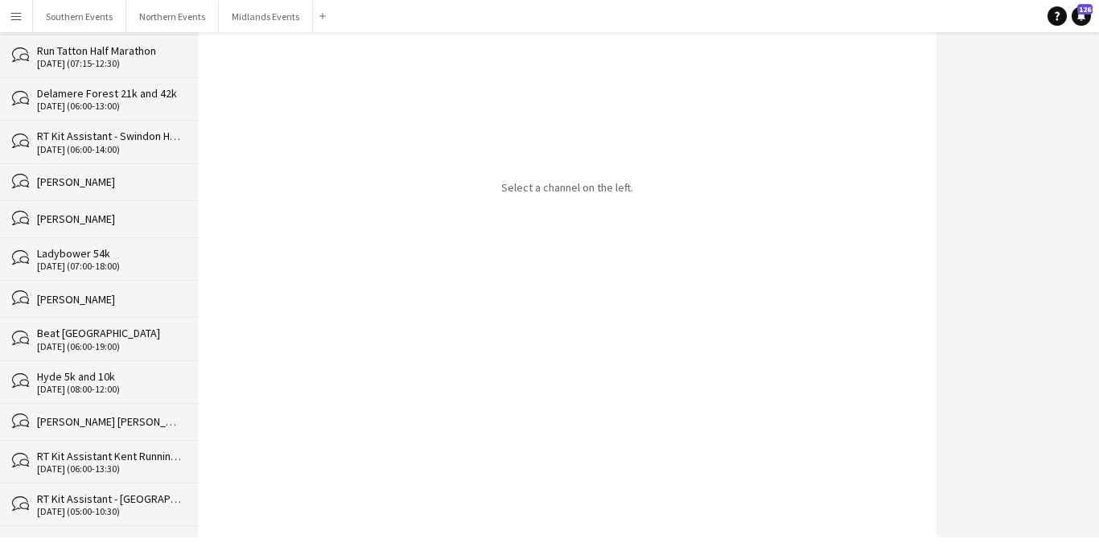
scroll to position [1511, 0]
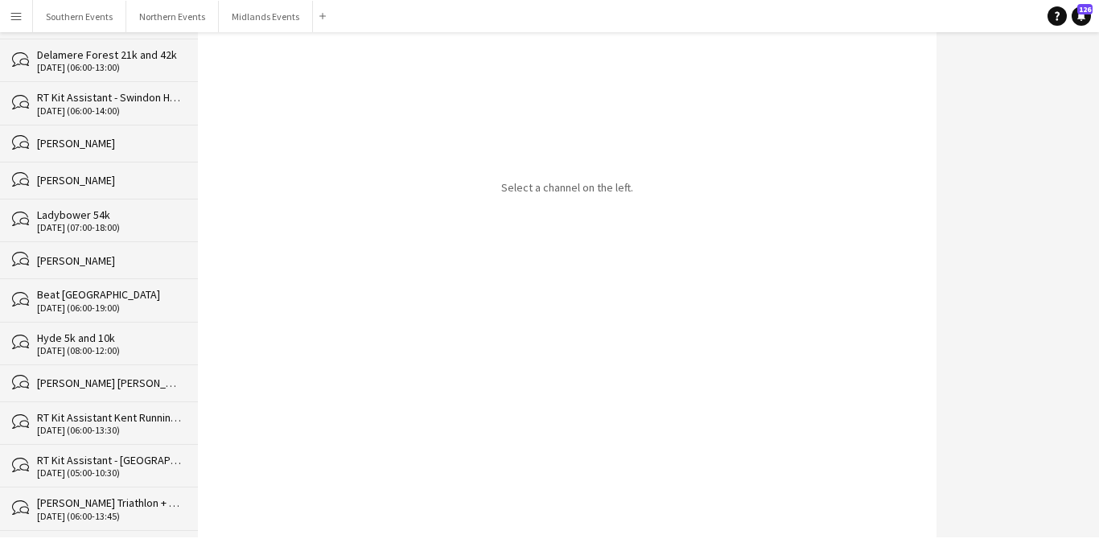
click at [101, 291] on div "Beat [GEOGRAPHIC_DATA]" at bounding box center [109, 294] width 145 height 14
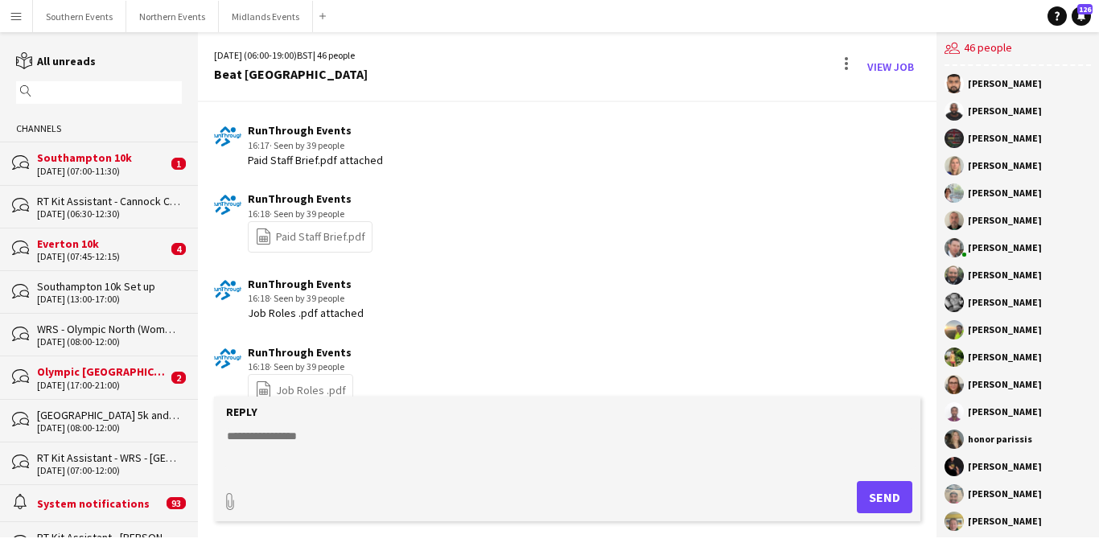
scroll to position [3436, 0]
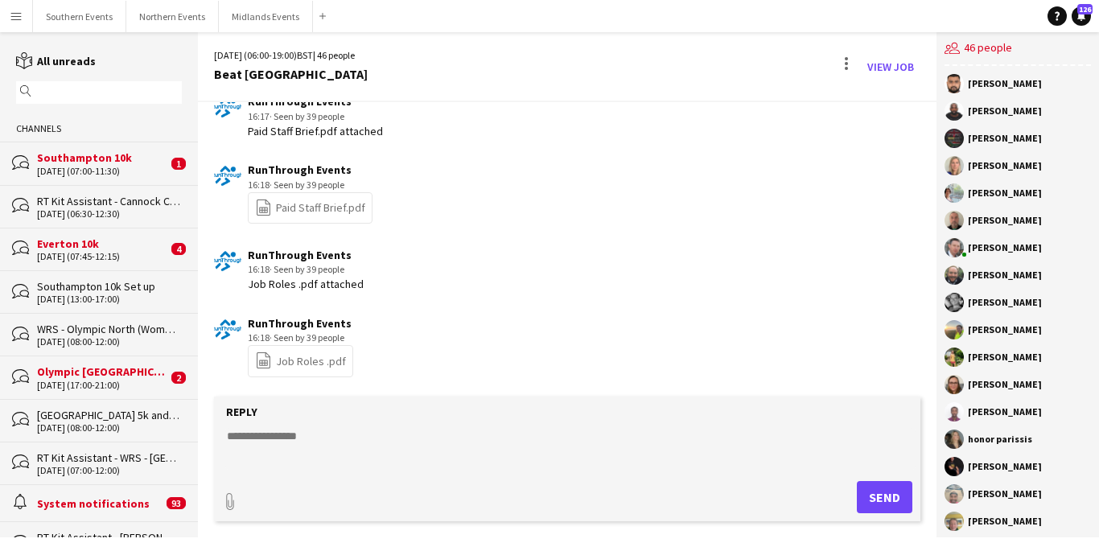
click at [270, 438] on textarea at bounding box center [570, 449] width 691 height 42
click at [325, 431] on textarea "**********" at bounding box center [570, 449] width 691 height 42
paste textarea "**********"
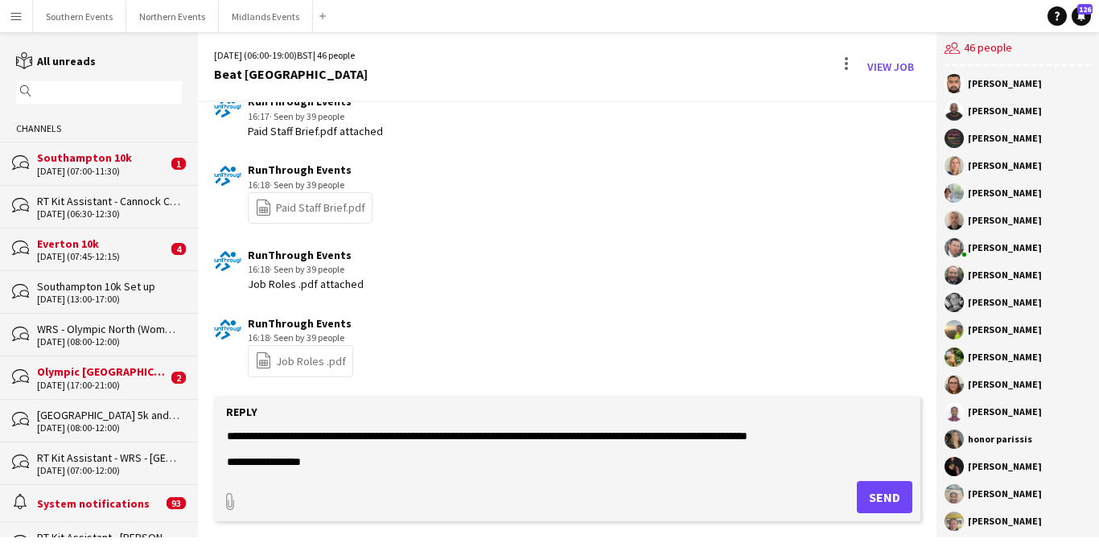
drag, startPoint x: 531, startPoint y: 438, endPoint x: 655, endPoint y: 438, distance: 123.9
click at [655, 438] on textarea "**********" at bounding box center [570, 449] width 691 height 42
click at [736, 438] on textarea "**********" at bounding box center [570, 449] width 691 height 42
drag, startPoint x: 707, startPoint y: 438, endPoint x: 639, endPoint y: 438, distance: 68.4
click at [639, 438] on textarea "**********" at bounding box center [570, 449] width 691 height 42
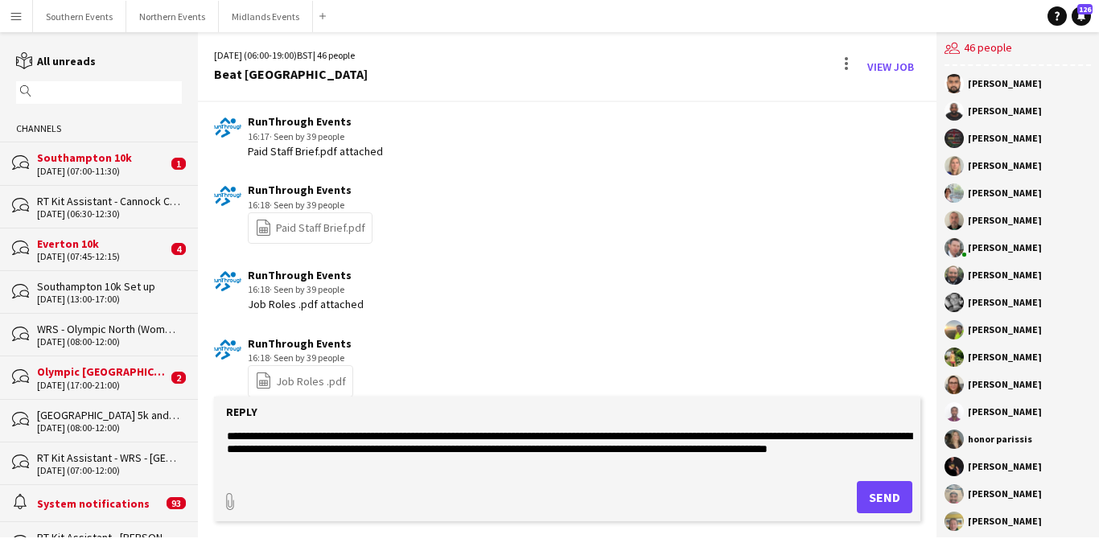
scroll to position [3400, 0]
type textarea "**********"
type input "**********"
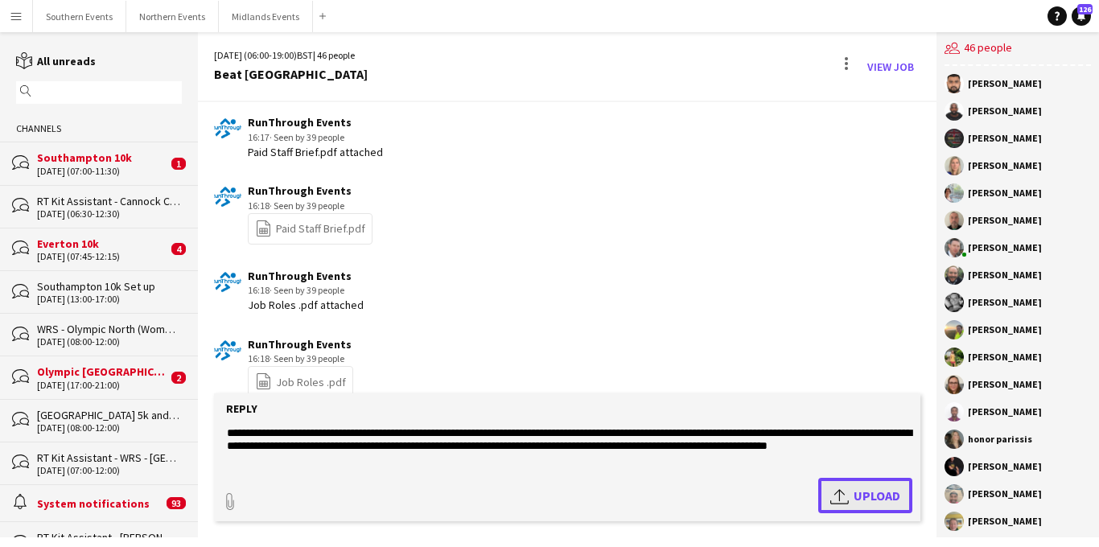
click at [840, 496] on app-icon "Upload" at bounding box center [842, 495] width 23 height 19
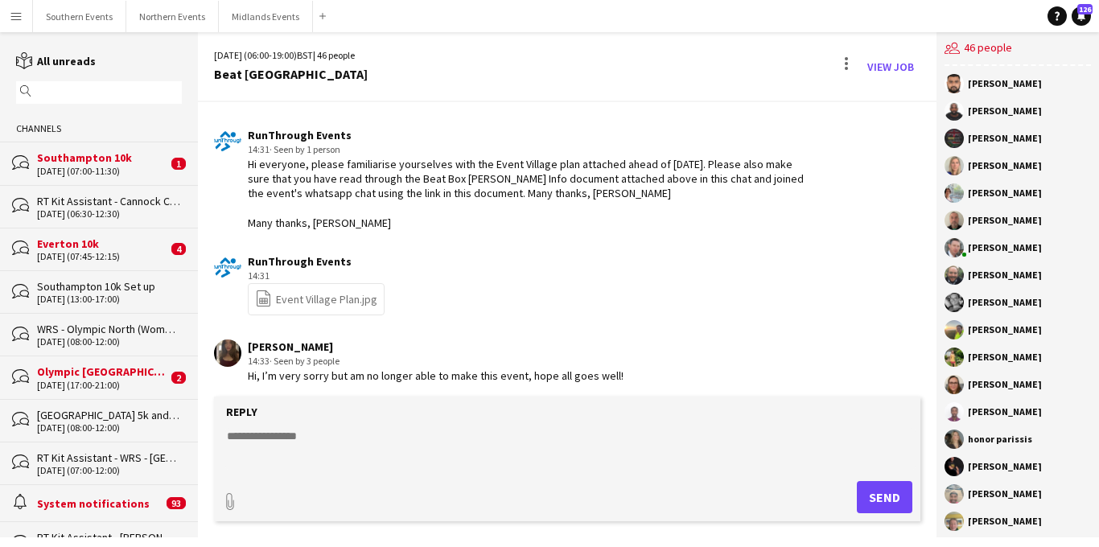
scroll to position [3829, 0]
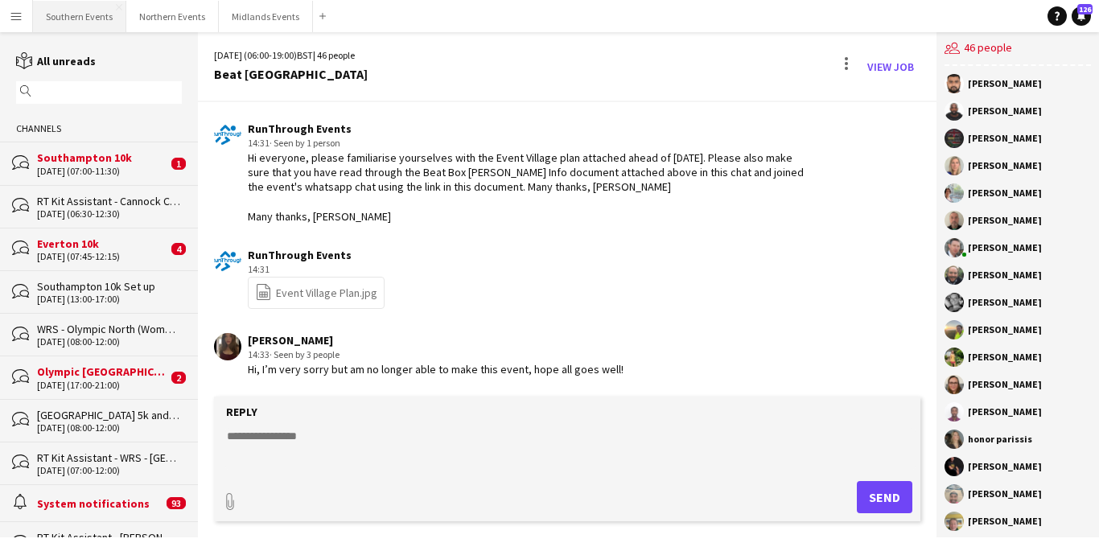
click at [86, 23] on button "Southern Events Close" at bounding box center [79, 16] width 93 height 31
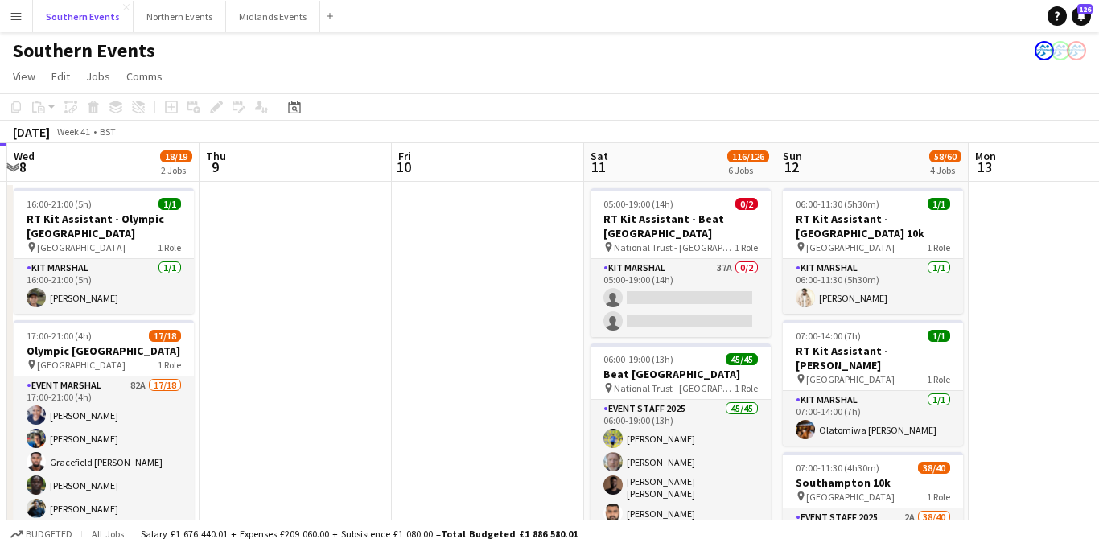
scroll to position [0, 526]
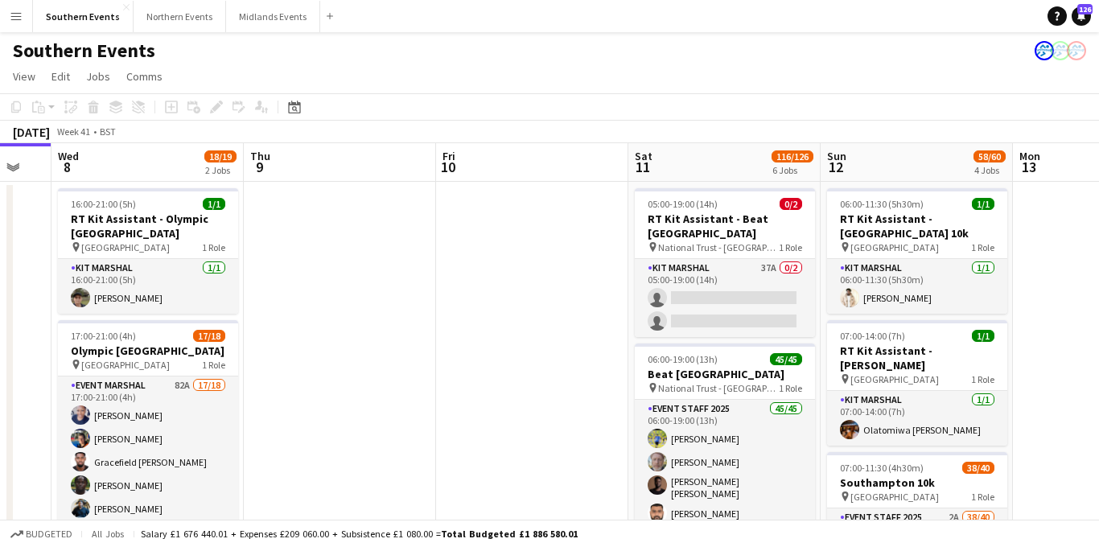
click at [19, 6] on button "Menu" at bounding box center [16, 16] width 32 height 32
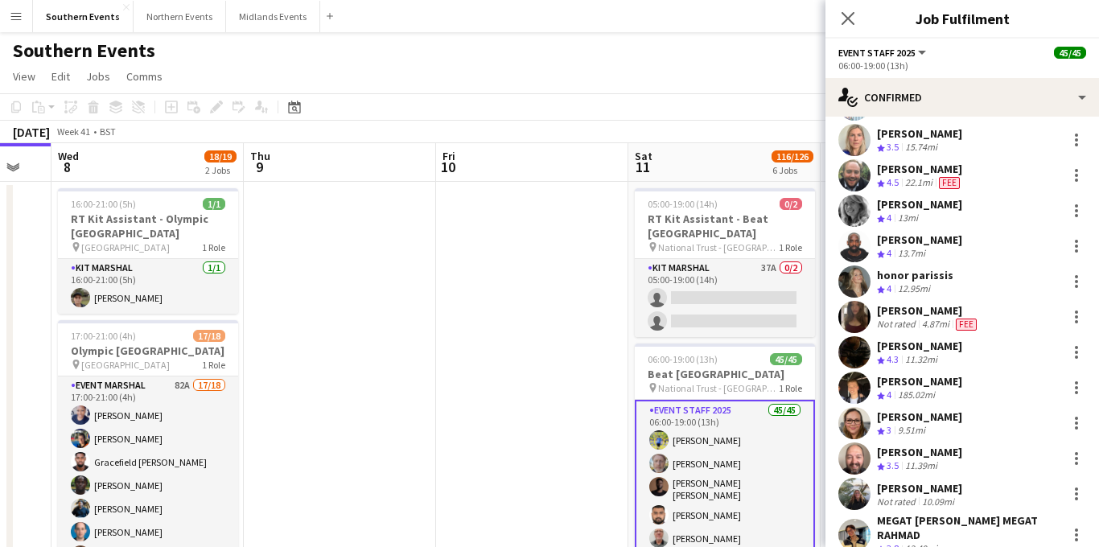
scroll to position [1076, 0]
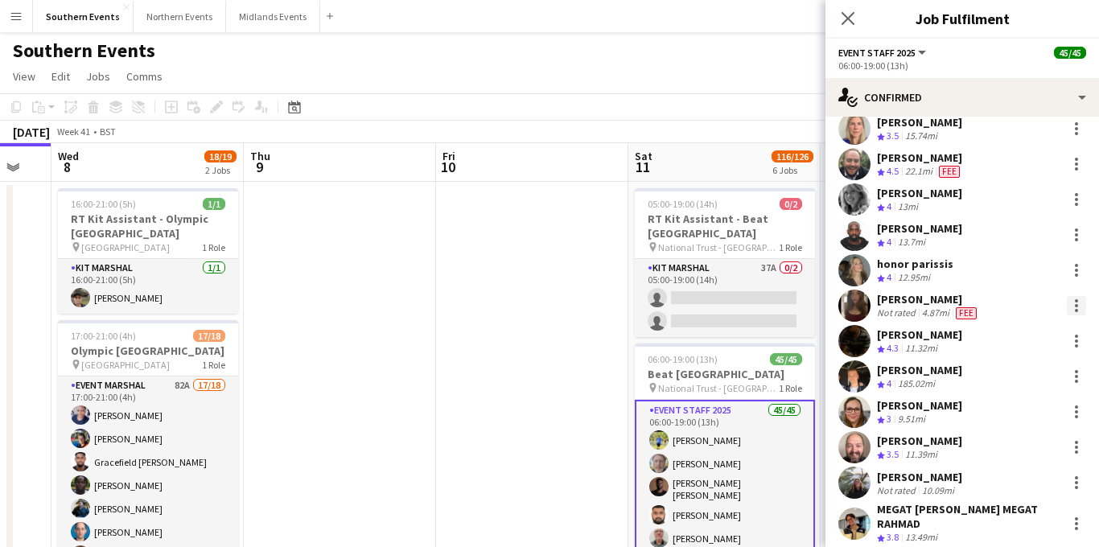
click at [1075, 307] on div at bounding box center [1076, 305] width 3 height 3
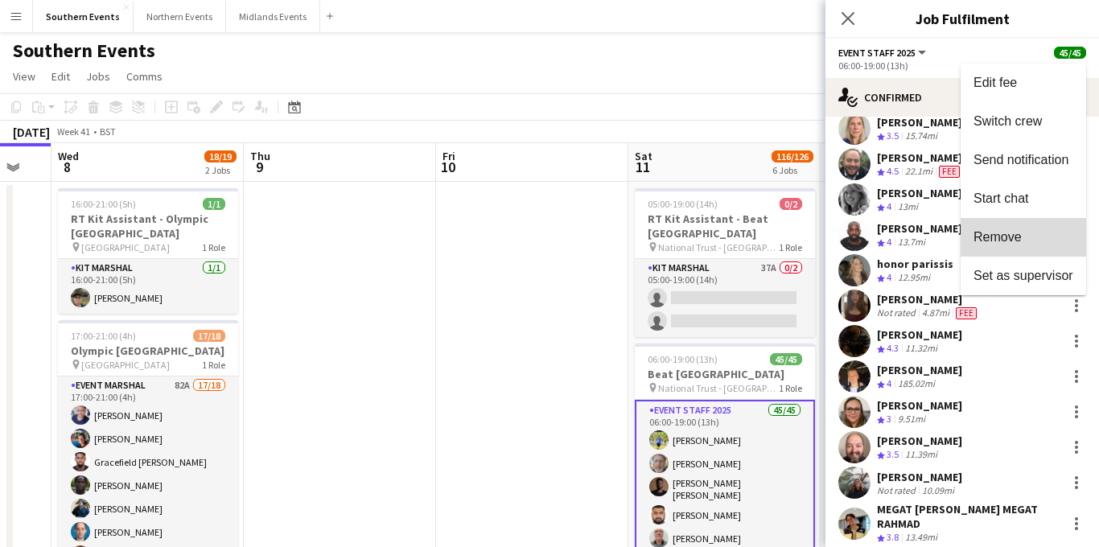
click at [1007, 233] on span "Remove" at bounding box center [998, 237] width 48 height 14
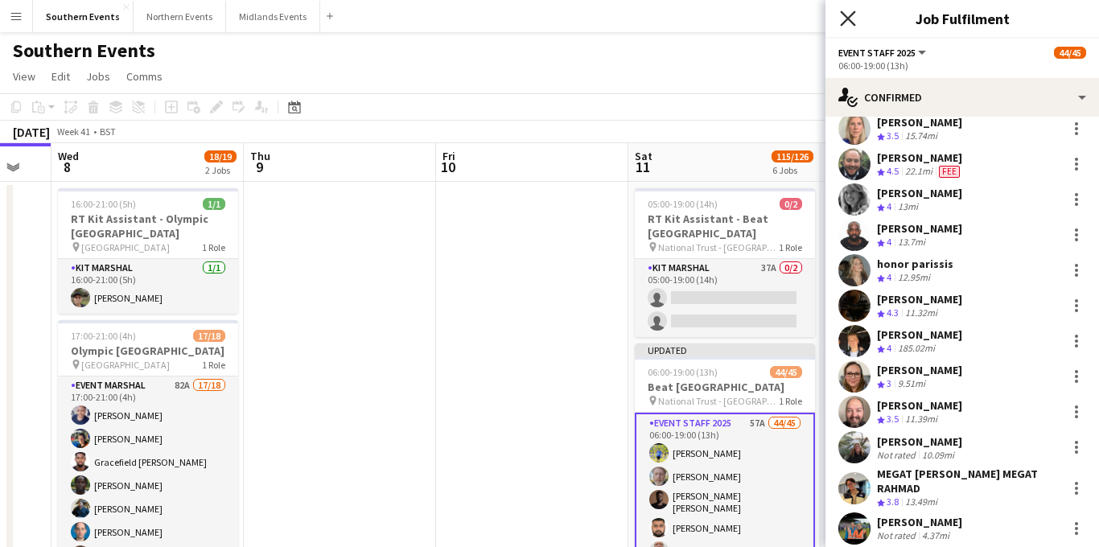
click at [849, 17] on icon at bounding box center [847, 17] width 15 height 15
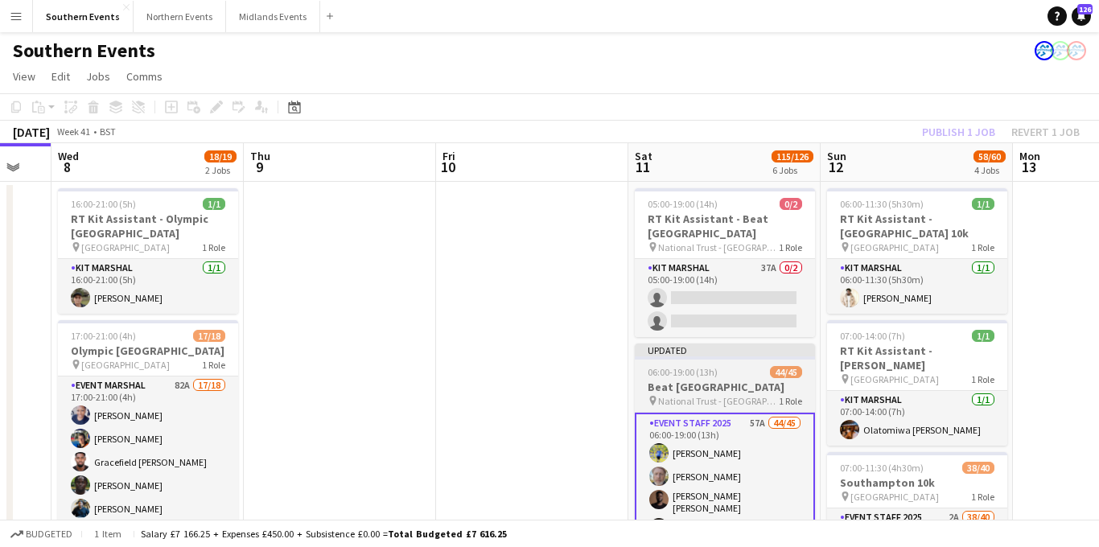
click at [721, 380] on h3 "Beat [GEOGRAPHIC_DATA]" at bounding box center [725, 387] width 180 height 14
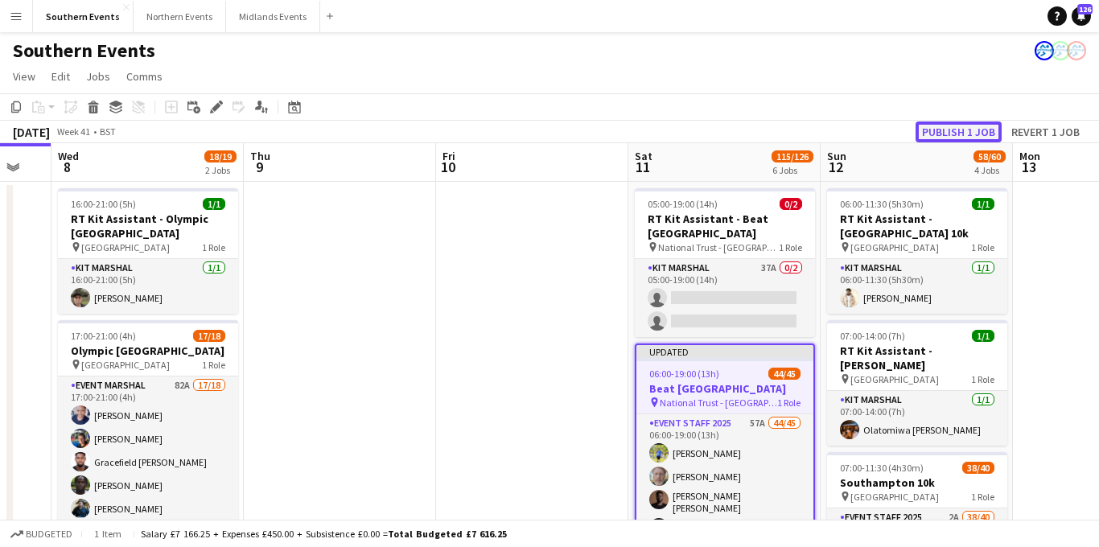
click at [934, 134] on button "Publish 1 job" at bounding box center [959, 132] width 86 height 21
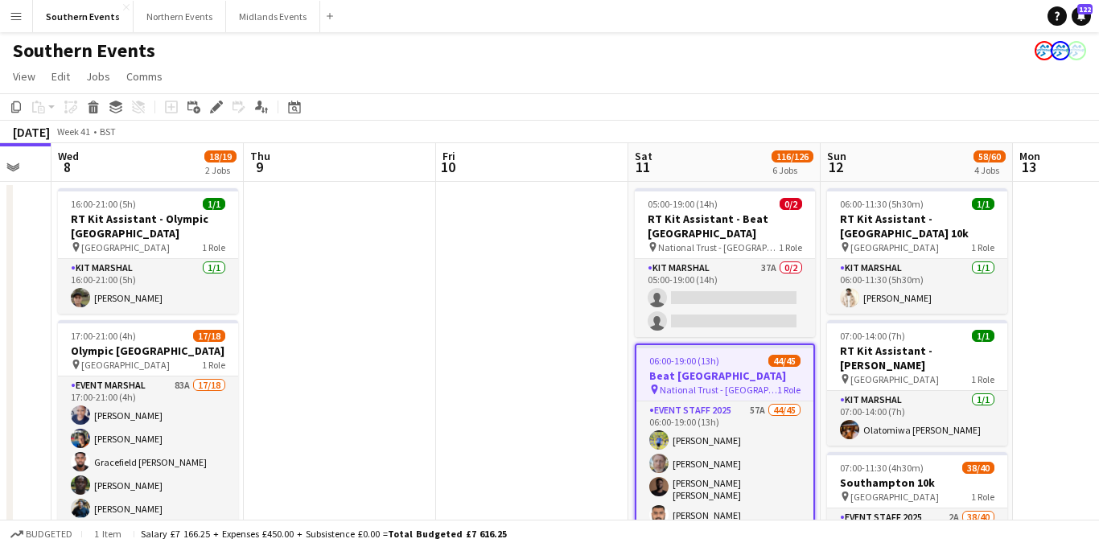
click at [15, 22] on app-icon "Menu" at bounding box center [16, 16] width 13 height 13
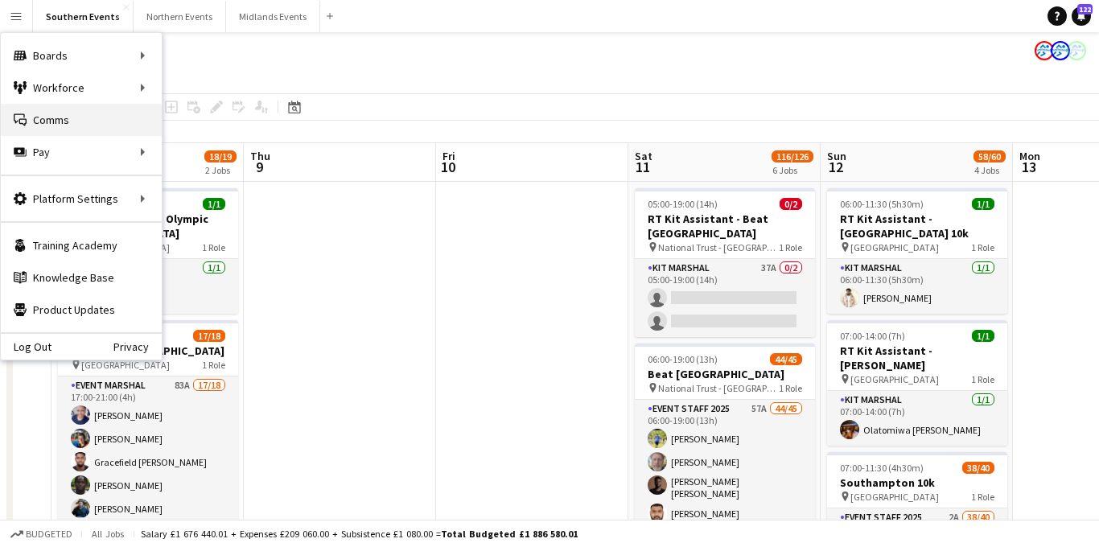
click at [60, 124] on link "Comms Comms" at bounding box center [81, 120] width 161 height 32
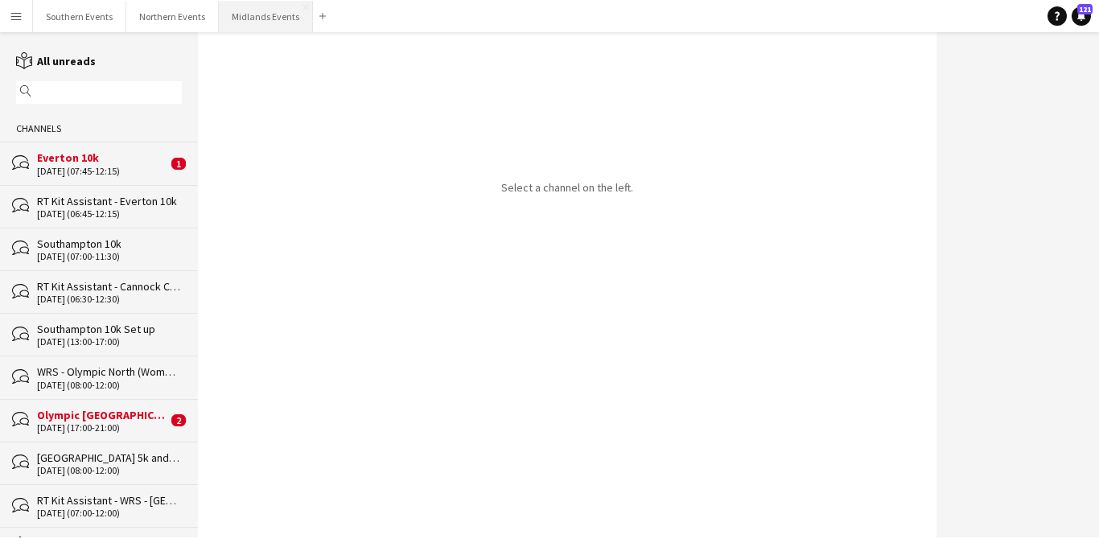
click at [245, 20] on button "Midlands Events Close" at bounding box center [266, 16] width 94 height 31
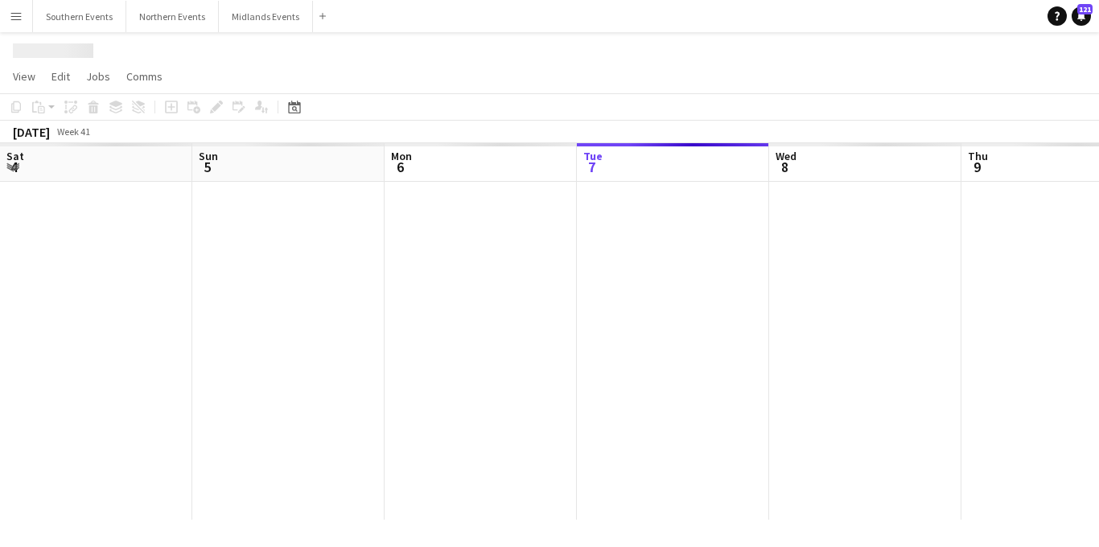
click at [16, 18] on app-icon "Menu" at bounding box center [16, 16] width 13 height 13
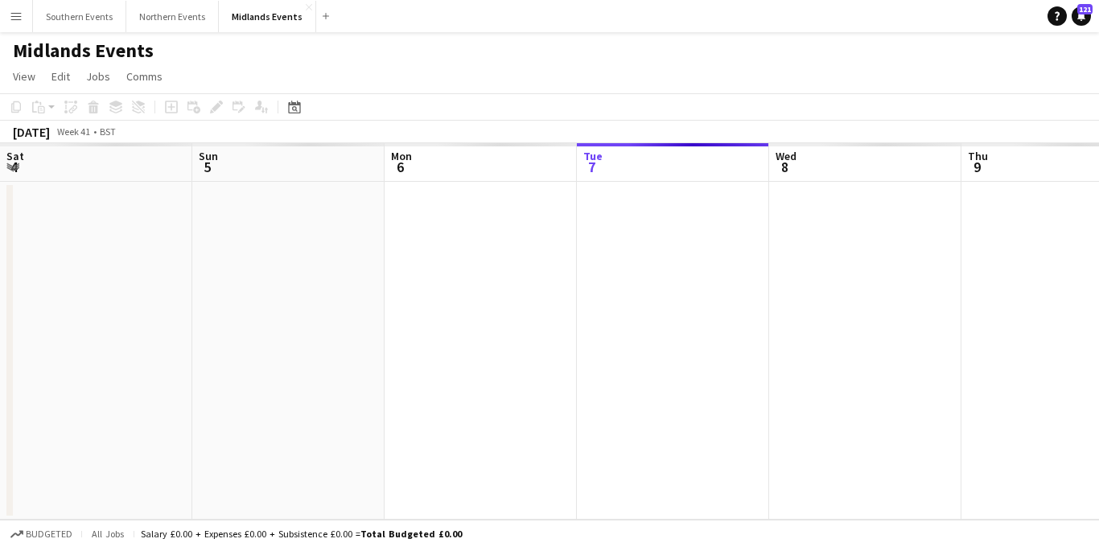
scroll to position [0, 385]
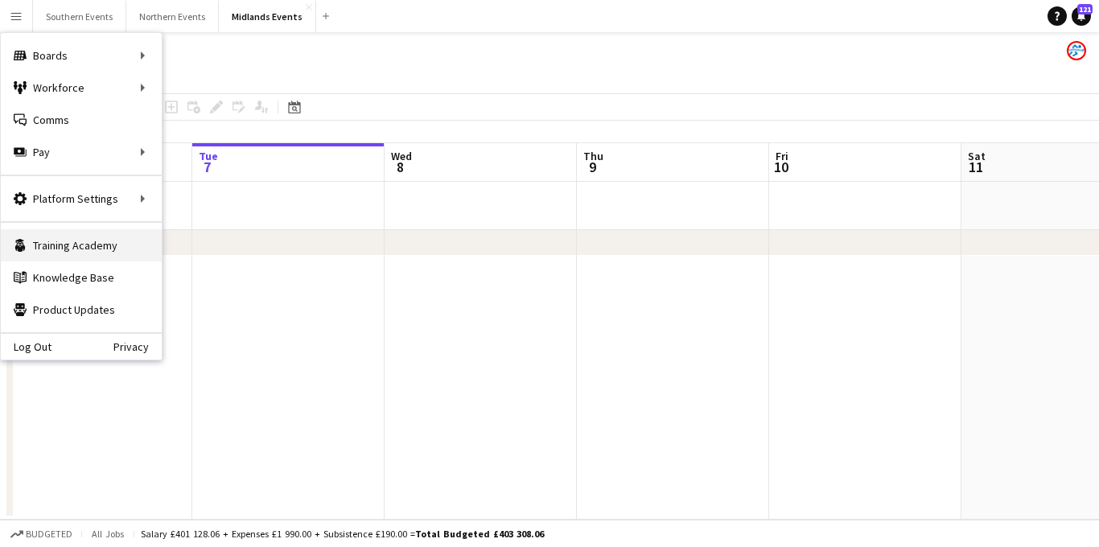
click at [55, 116] on link "Comms Comms" at bounding box center [81, 120] width 161 height 32
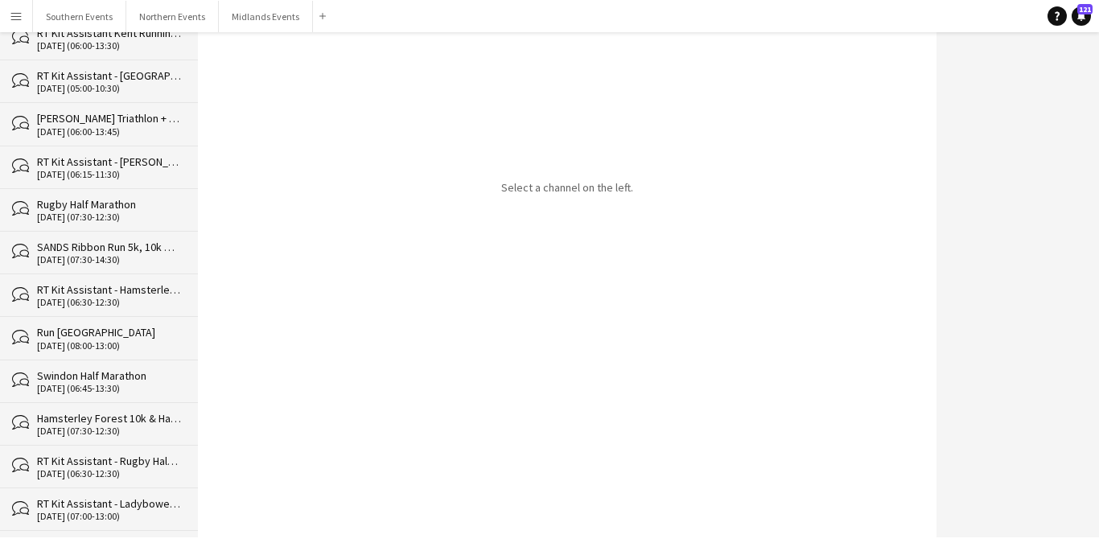
scroll to position [1903, 0]
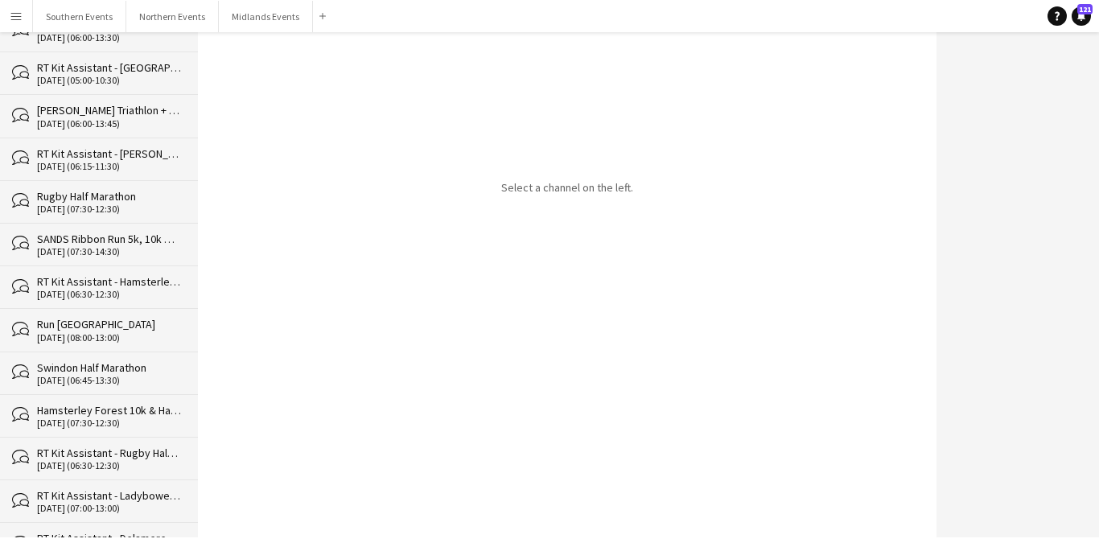
click at [115, 191] on div "Rugby Half Marathon" at bounding box center [109, 196] width 145 height 14
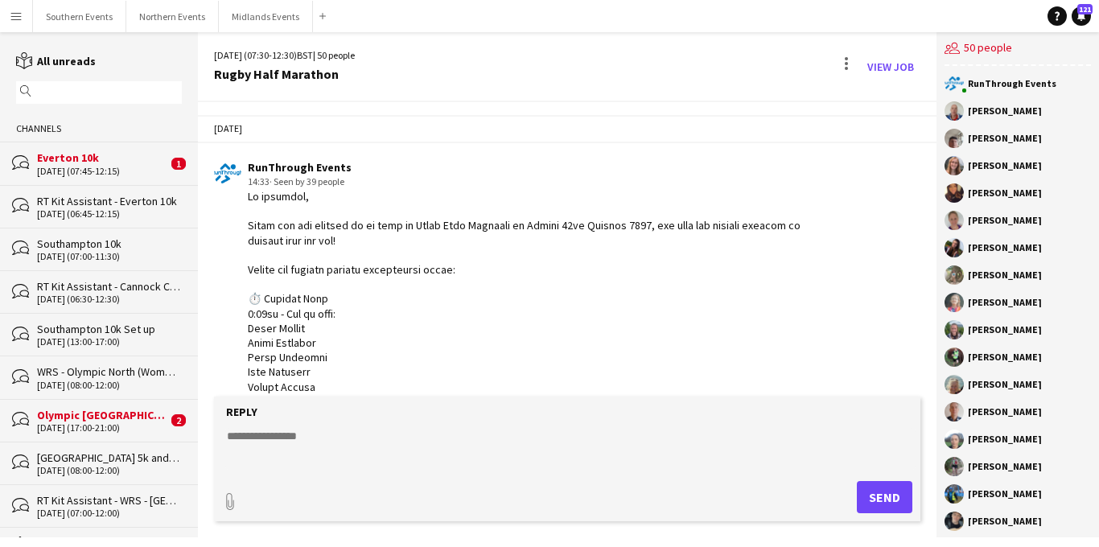
scroll to position [1286, 0]
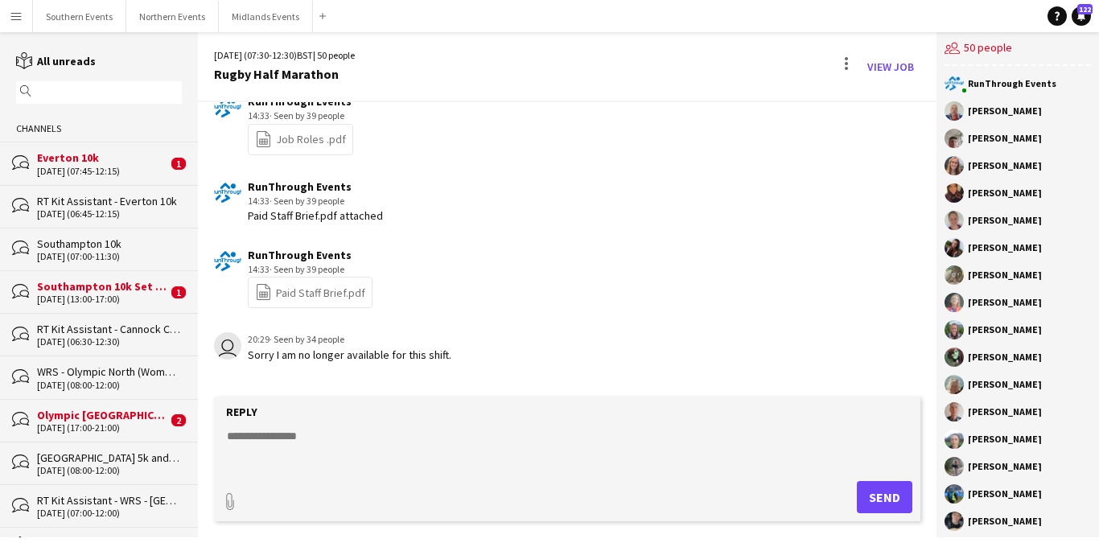
click at [251, 439] on textarea at bounding box center [570, 449] width 691 height 42
paste textarea "**********"
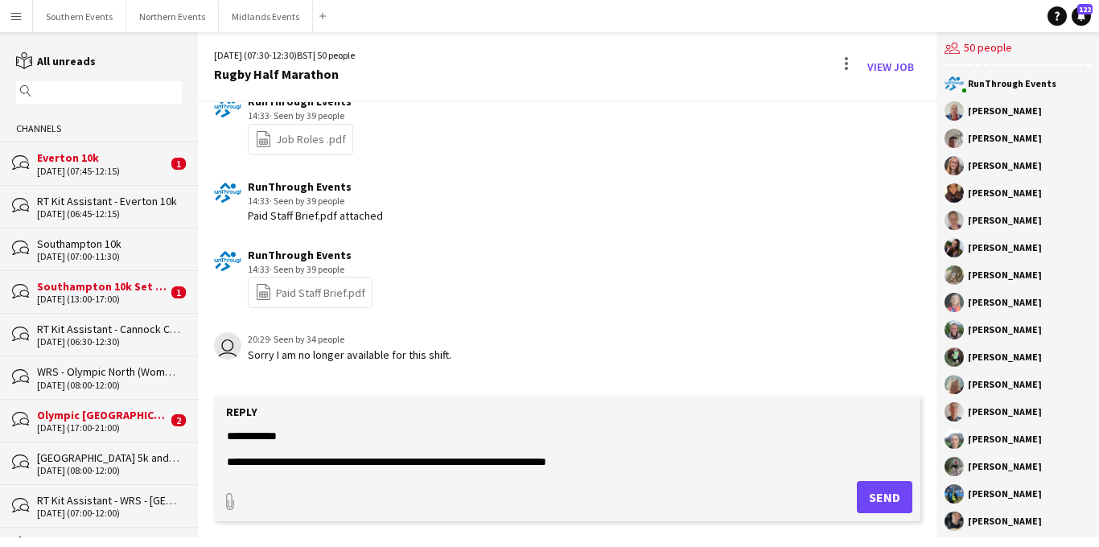
scroll to position [90, 0]
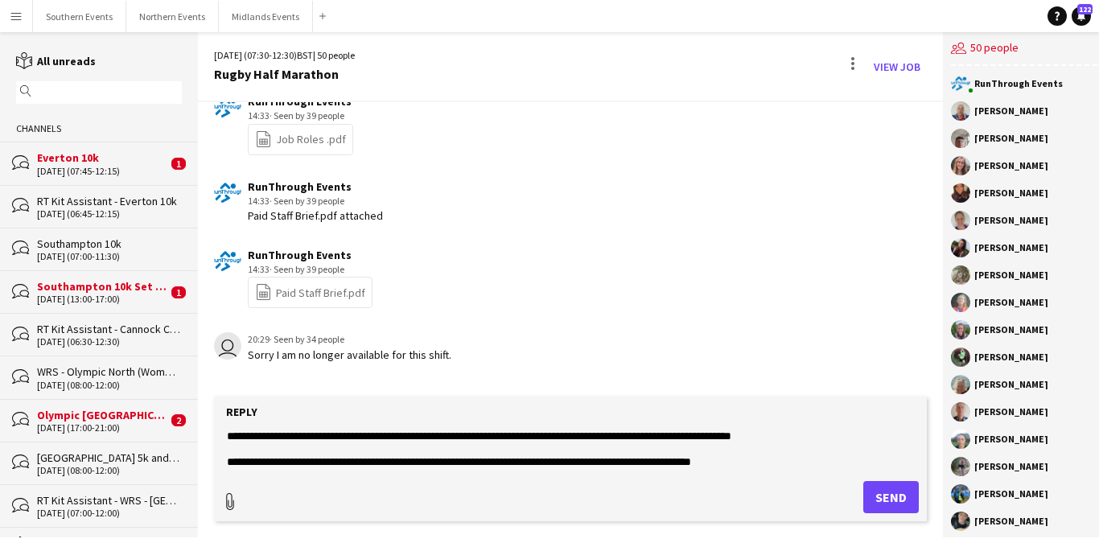
type textarea "**********"
type input "**********"
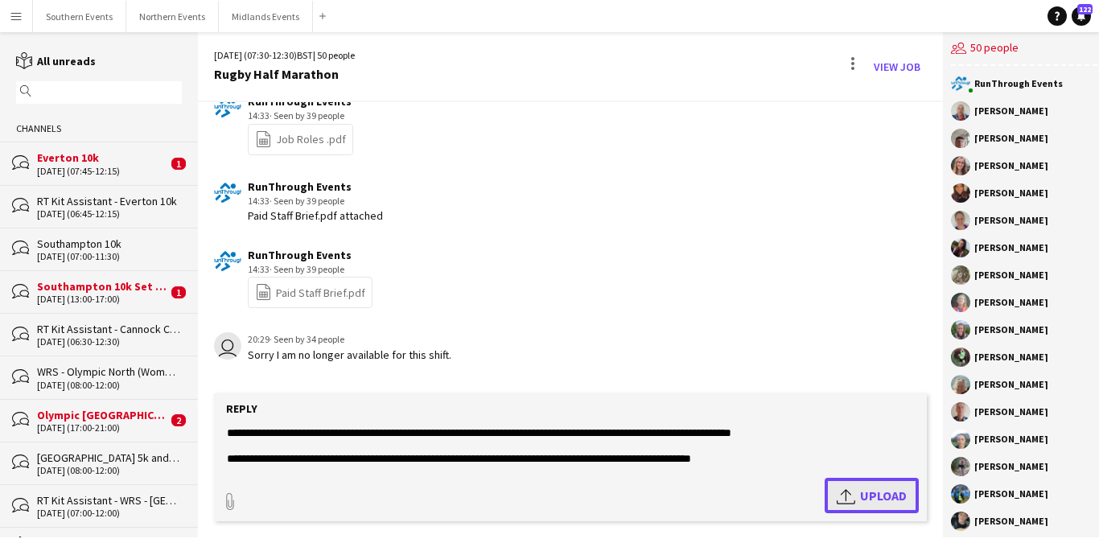
click at [837, 494] on app-icon "Upload" at bounding box center [848, 495] width 23 height 19
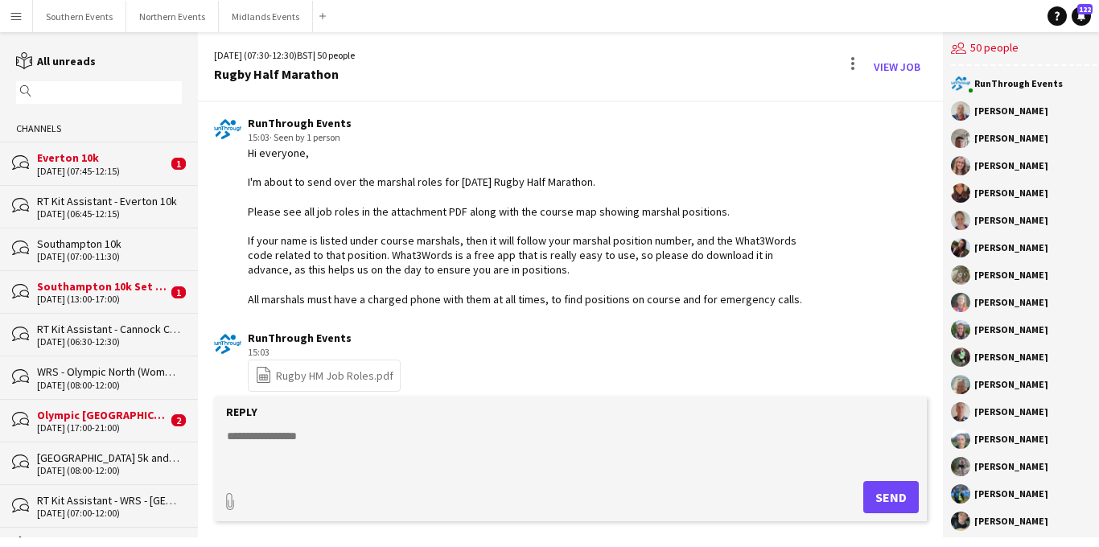
scroll to position [1699, 0]
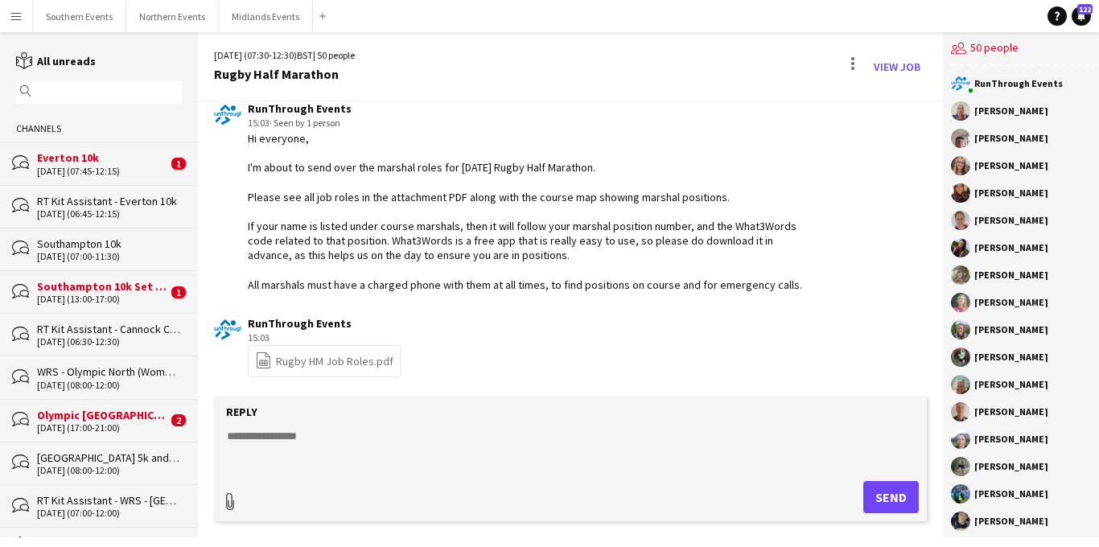
type input "**********"
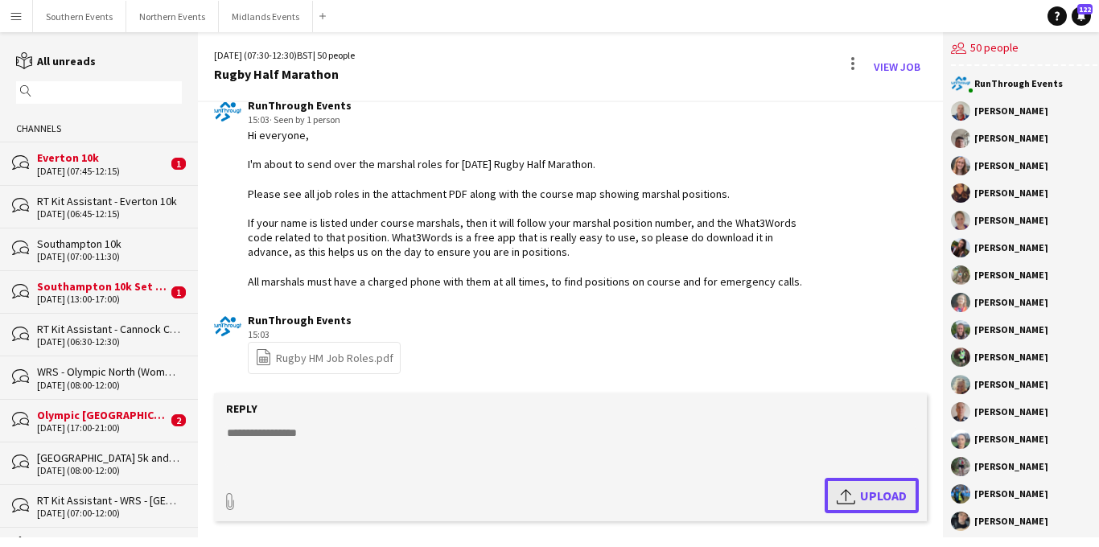
click at [839, 493] on app-icon "Upload" at bounding box center [848, 495] width 23 height 19
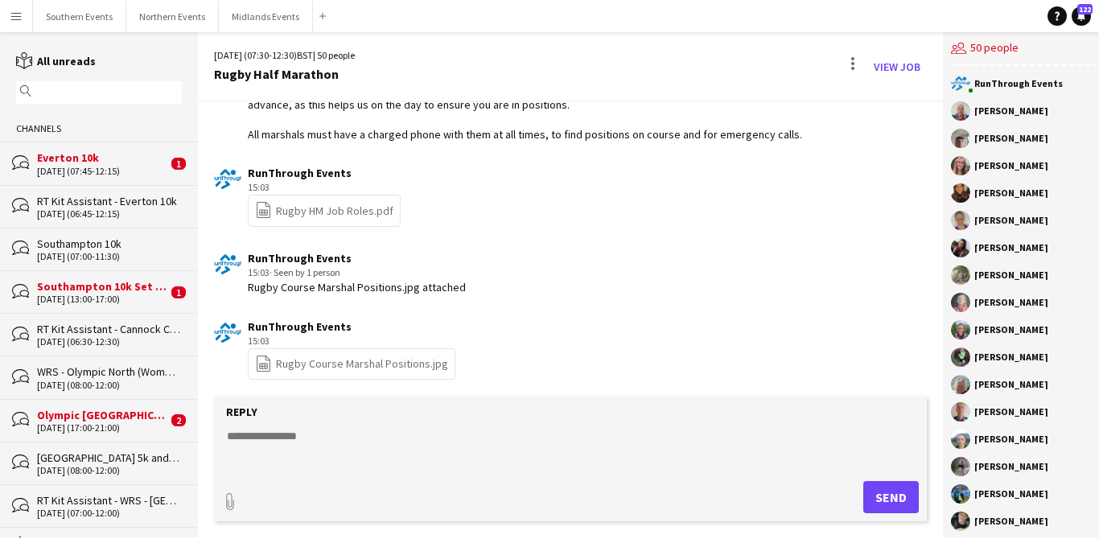
scroll to position [1853, 0]
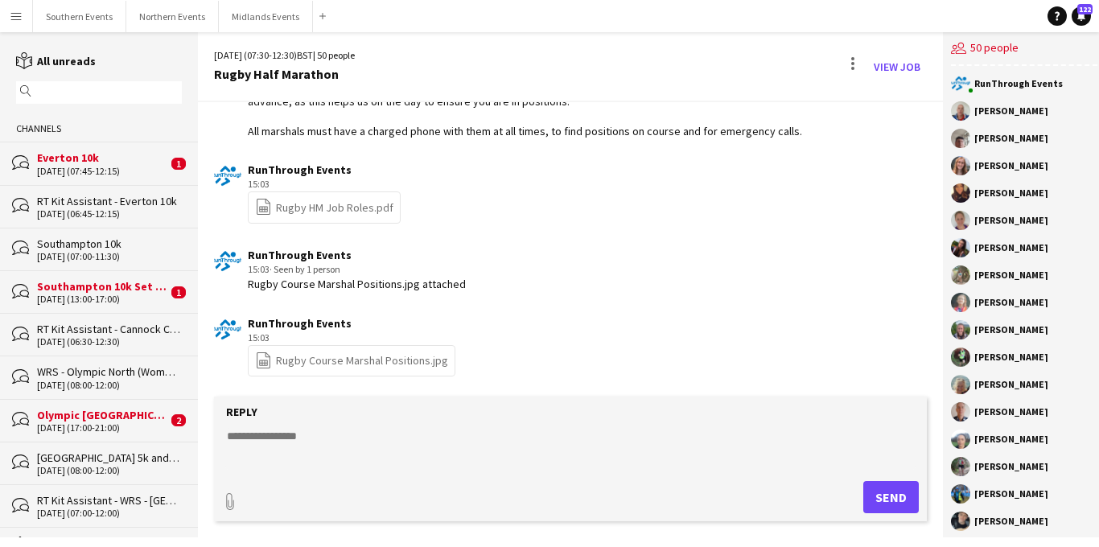
click at [287, 447] on textarea at bounding box center [570, 449] width 691 height 42
paste textarea "**********"
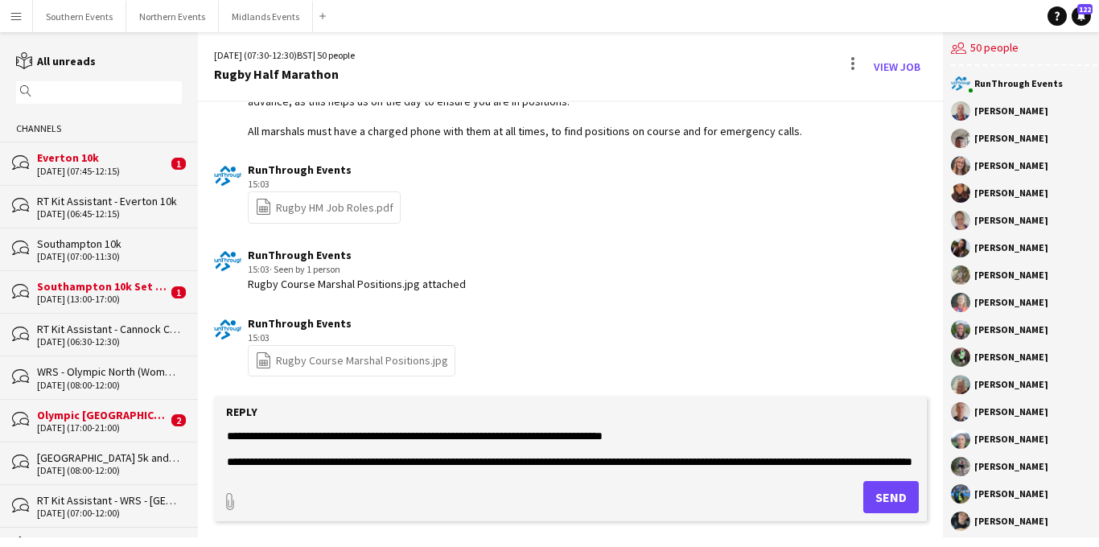
scroll to position [621, 0]
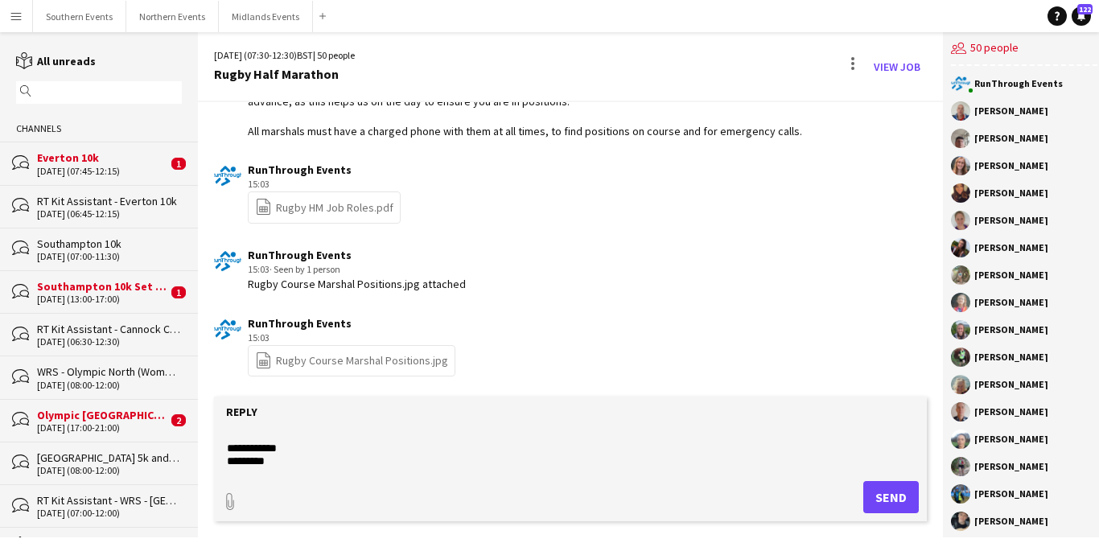
type textarea "**********"
click at [873, 498] on button "Send" at bounding box center [892, 497] width 56 height 32
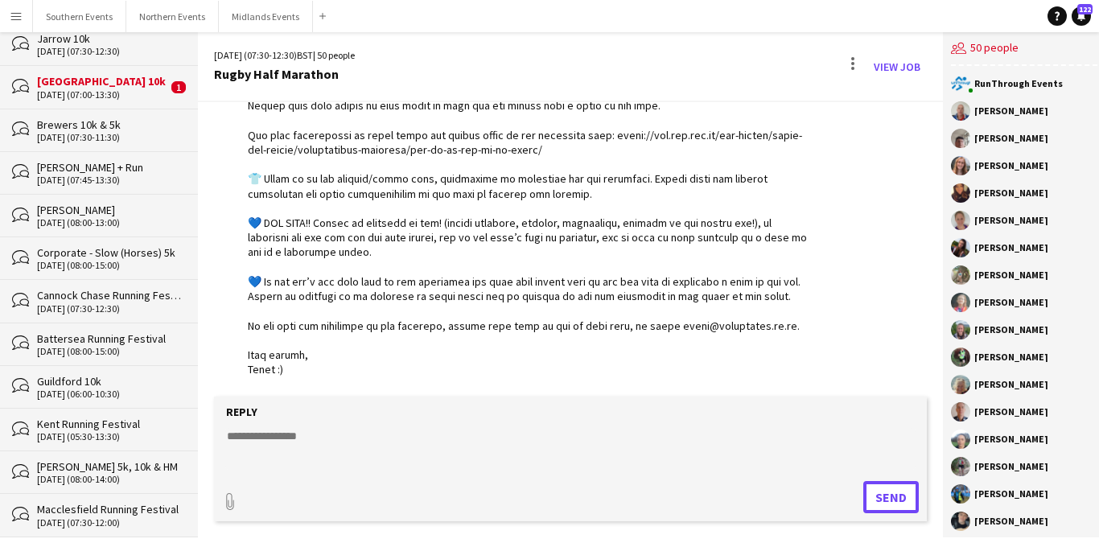
scroll to position [720, 0]
